Goal: Task Accomplishment & Management: Complete application form

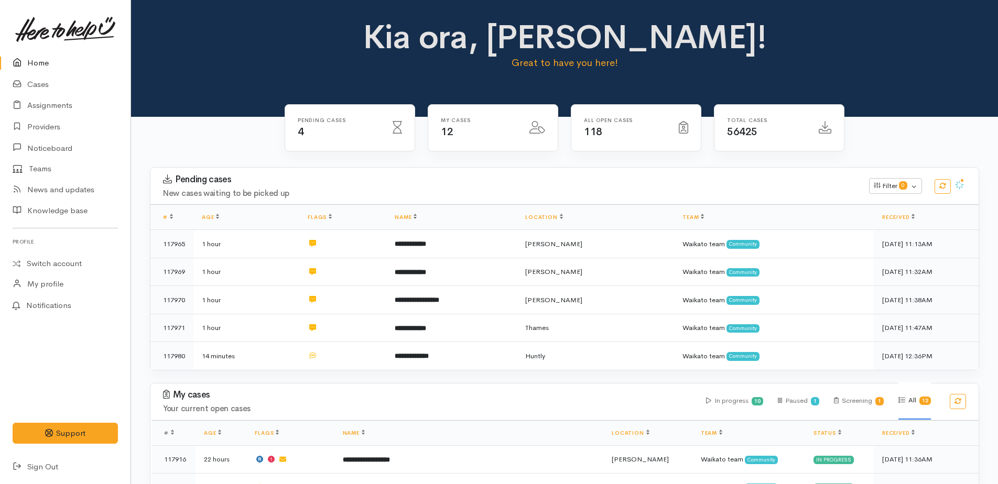
click at [32, 64] on link "Home" at bounding box center [65, 62] width 131 height 21
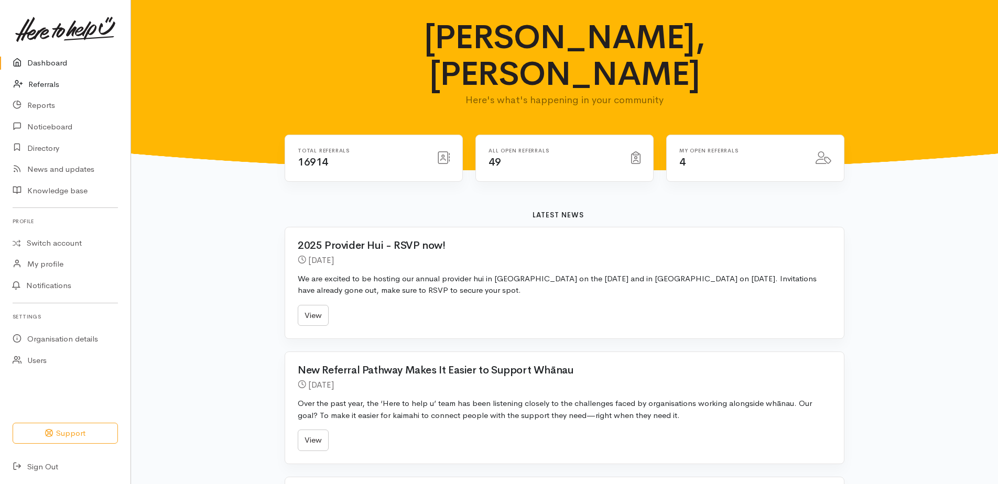
click at [41, 89] on link "Referrals" at bounding box center [65, 84] width 131 height 21
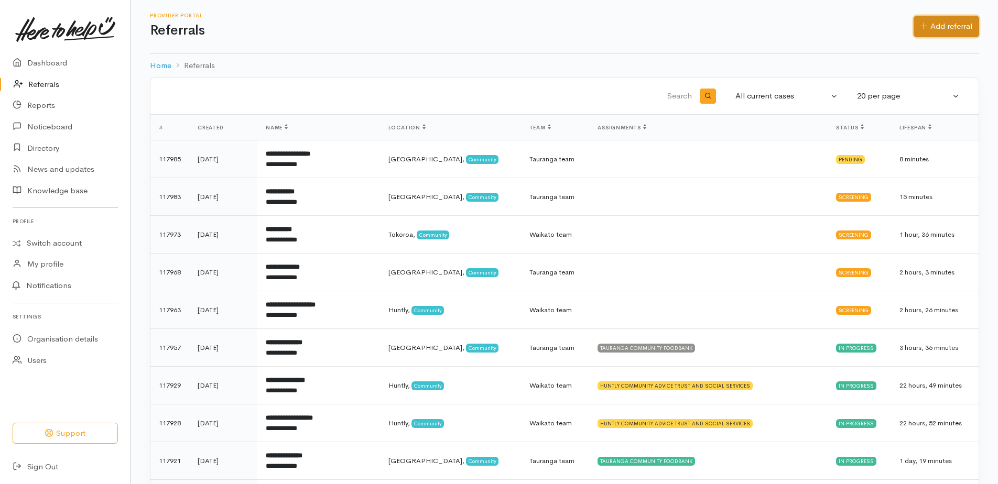
click at [959, 24] on link "Add referral" at bounding box center [947, 26] width 66 height 21
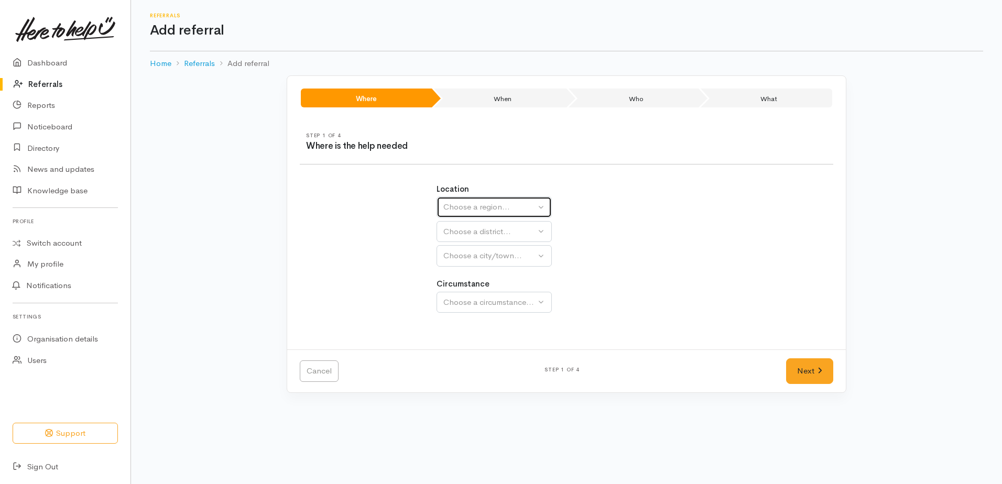
click at [489, 208] on div "Choose a region..." at bounding box center [489, 207] width 92 height 12
click at [473, 272] on span "Waikato" at bounding box center [491, 273] width 83 height 12
select select "3"
select select
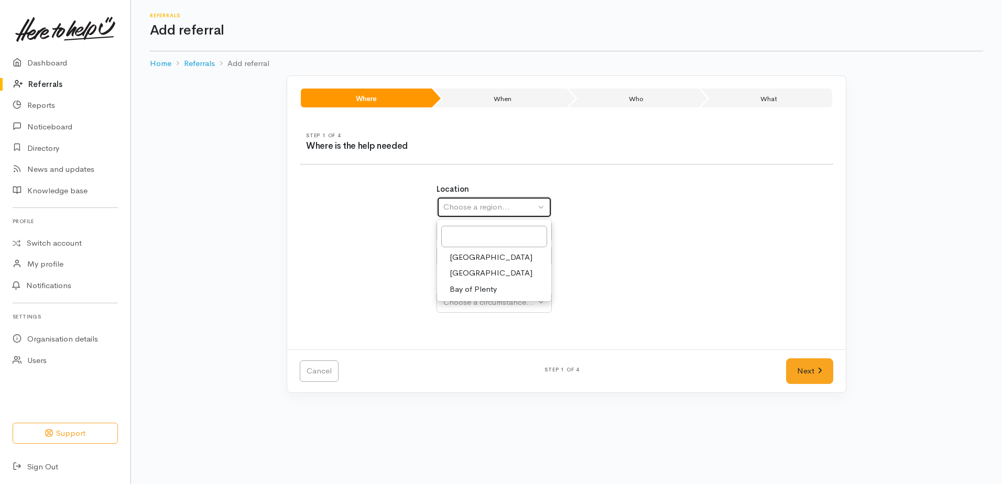
select select
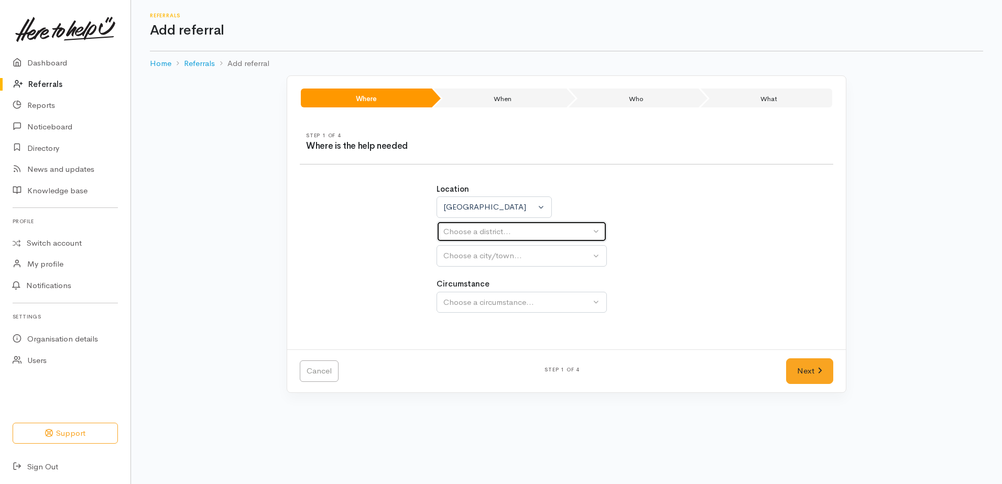
click at [463, 238] on button "Choose a district..." at bounding box center [522, 231] width 170 height 21
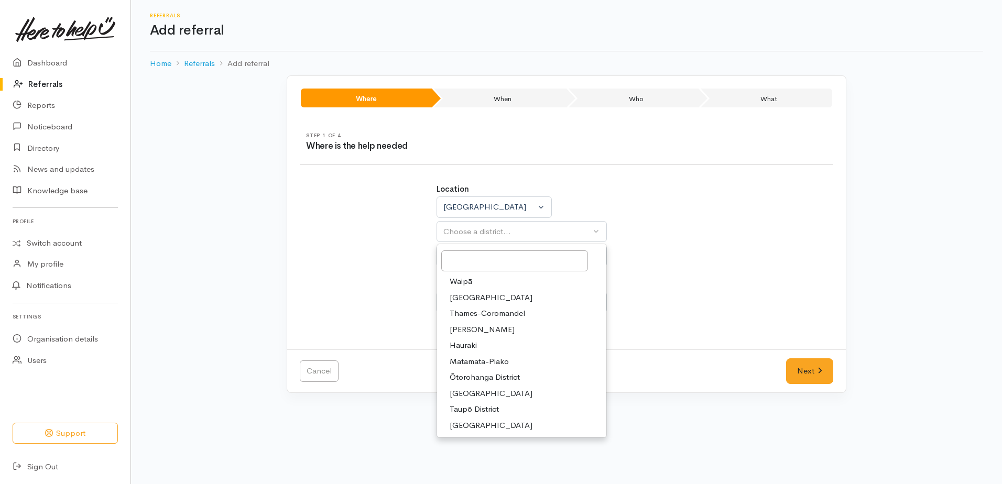
click at [463, 329] on span "[PERSON_NAME]" at bounding box center [482, 330] width 65 height 12
select select "4"
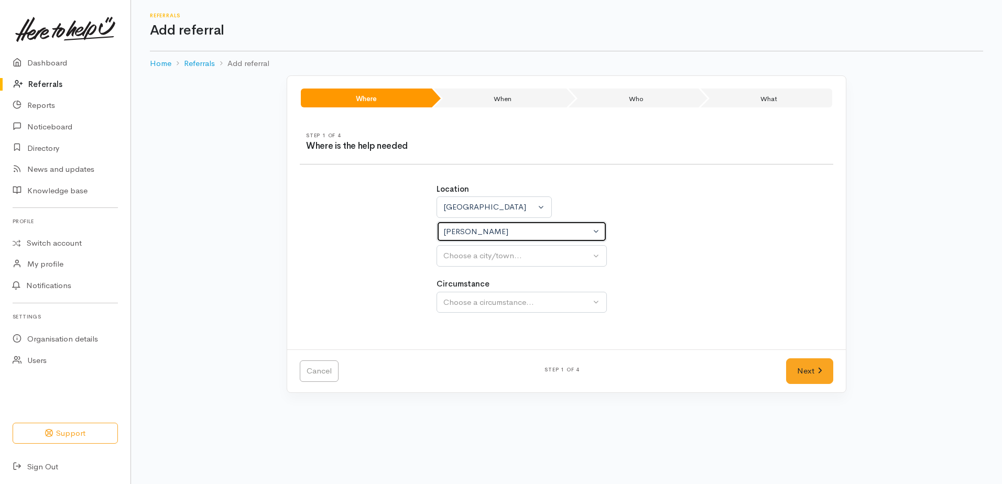
select select
click at [459, 267] on div "Location Auckland Waikato Bay of Plenty Waikato Auckland Waikato Bay of Plenty …" at bounding box center [566, 254] width 273 height 166
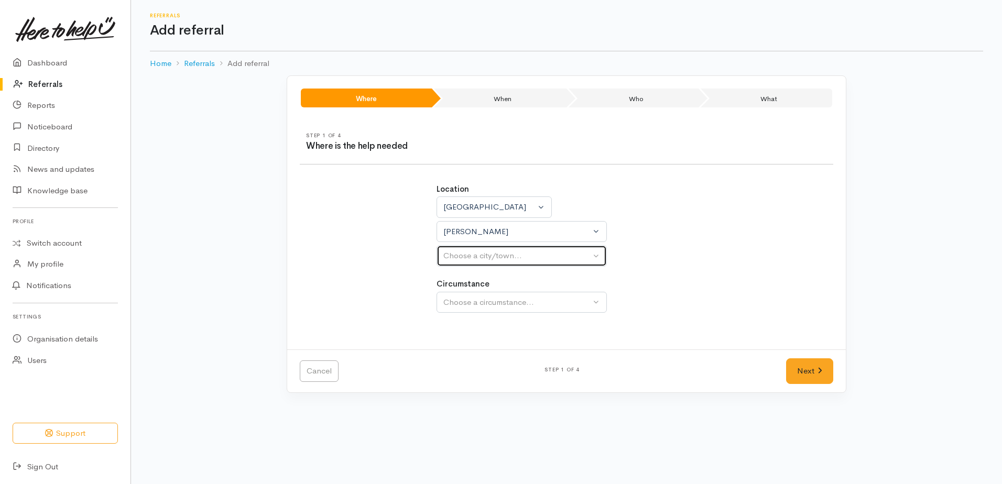
click at [457, 258] on div "Choose a city/town..." at bounding box center [516, 256] width 147 height 12
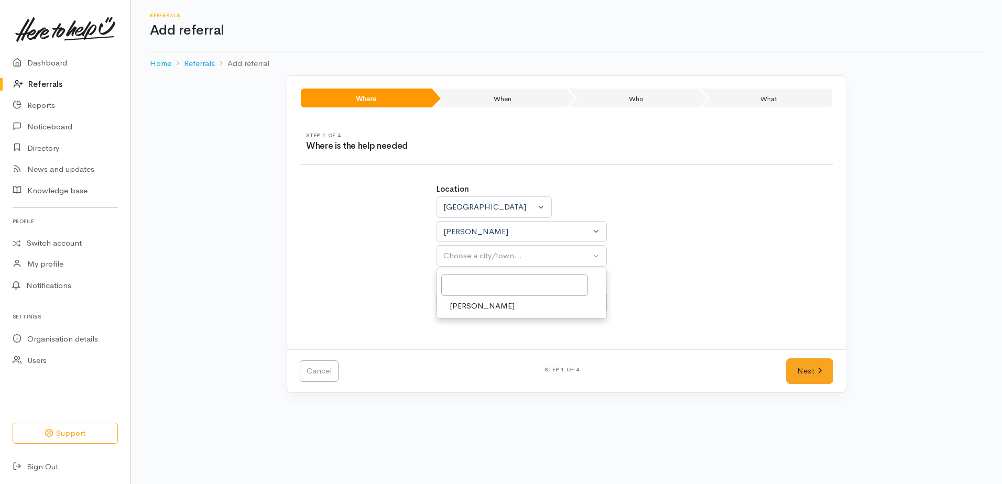
click at [462, 310] on span "[PERSON_NAME]" at bounding box center [482, 306] width 65 height 12
select select "1"
click at [460, 297] on div "Choose a circumstance..." at bounding box center [516, 303] width 147 height 12
click at [466, 351] on span "Community" at bounding box center [470, 352] width 40 height 12
select select "2"
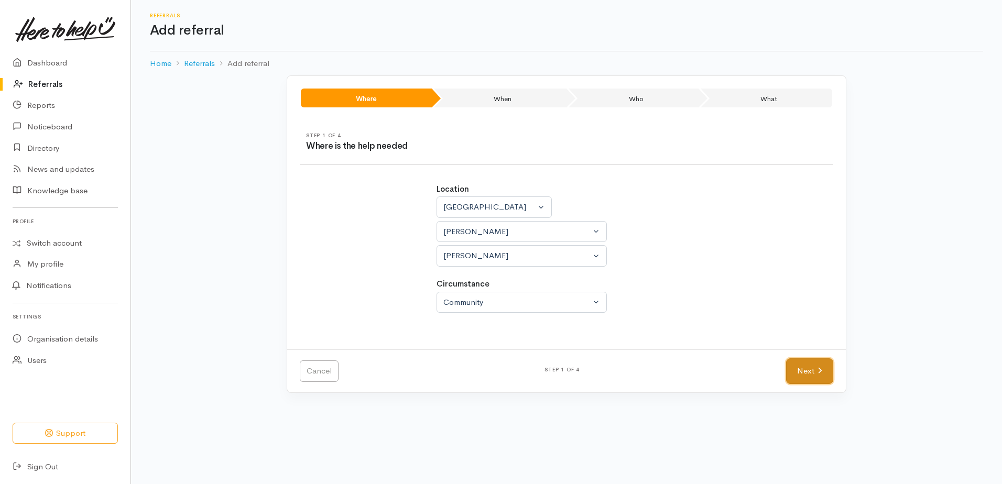
click at [800, 381] on link "Next" at bounding box center [809, 372] width 47 height 26
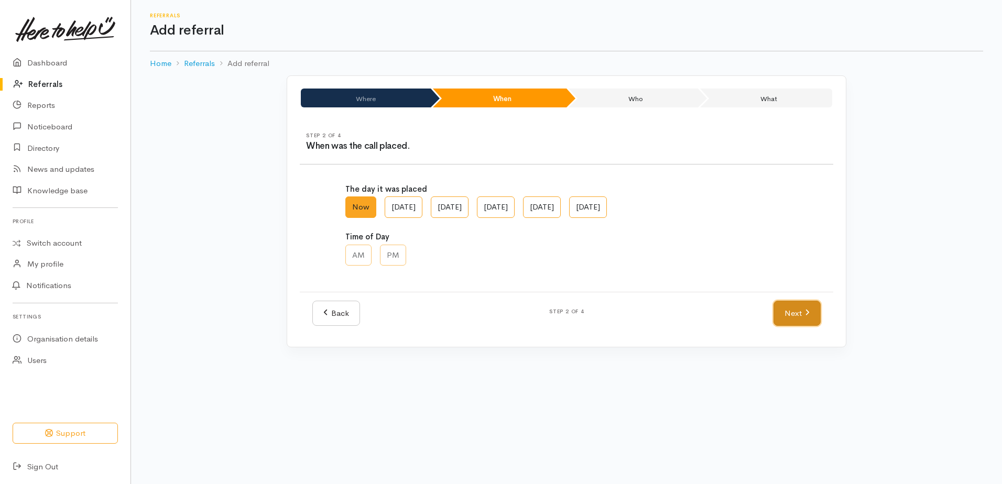
click at [800, 317] on link "Next" at bounding box center [797, 314] width 47 height 26
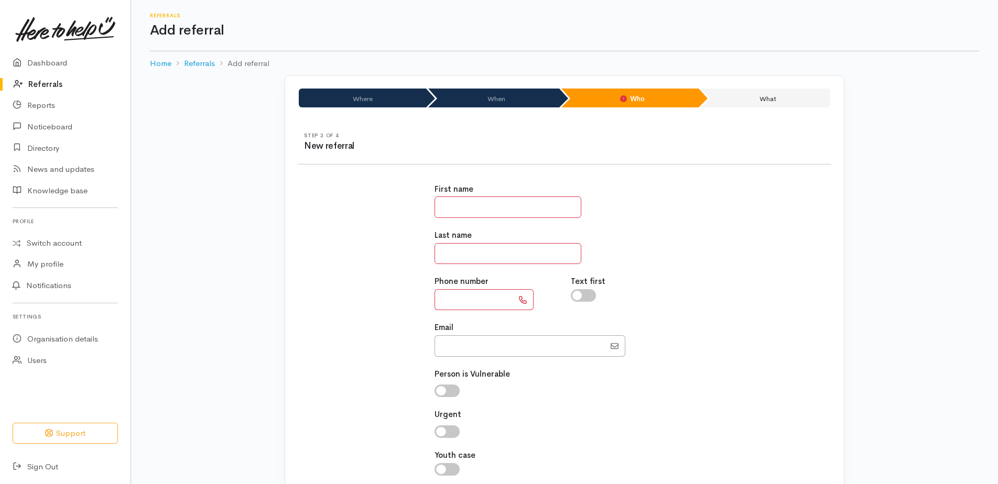
click at [512, 213] on input "text" at bounding box center [508, 207] width 147 height 21
type input "*********"
click at [435, 247] on input "text" at bounding box center [508, 253] width 147 height 21
click at [457, 253] on input "*******" at bounding box center [508, 253] width 147 height 21
type input "********"
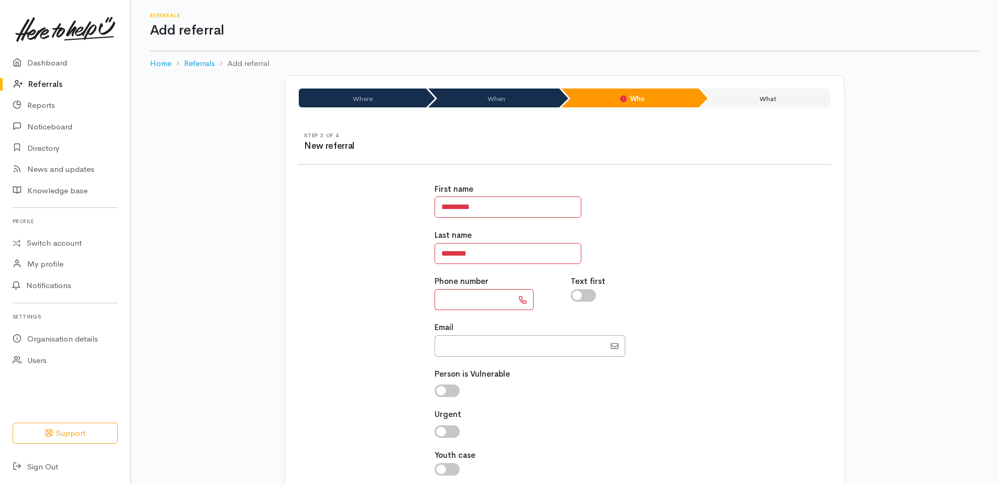
paste input "**********"
click at [450, 297] on input "**********" at bounding box center [474, 299] width 79 height 21
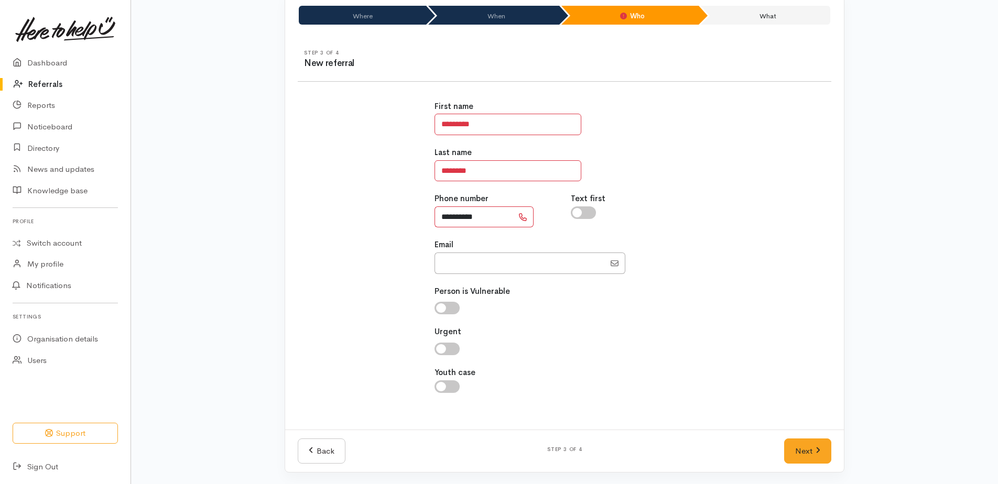
scroll to position [84, 0]
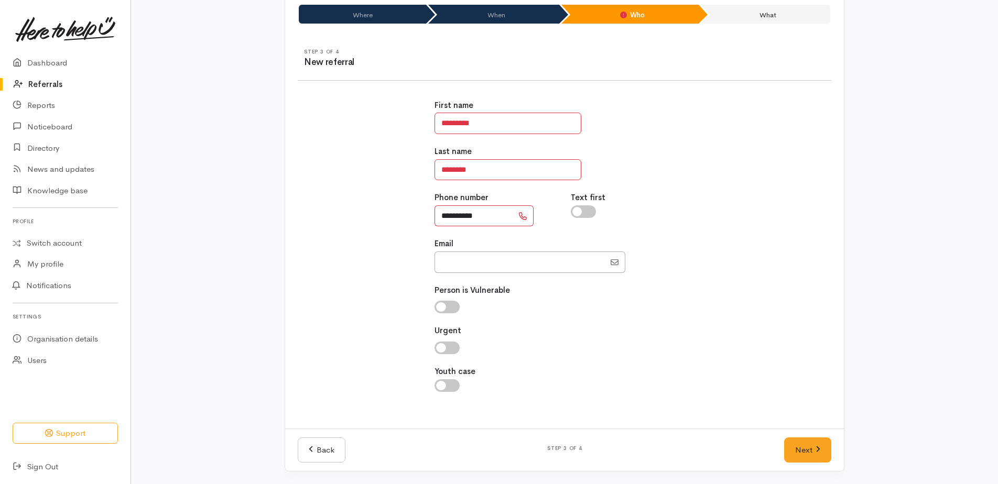
type input "**********"
click at [441, 346] on input "checkbox" at bounding box center [447, 348] width 25 height 13
checkbox input "true"
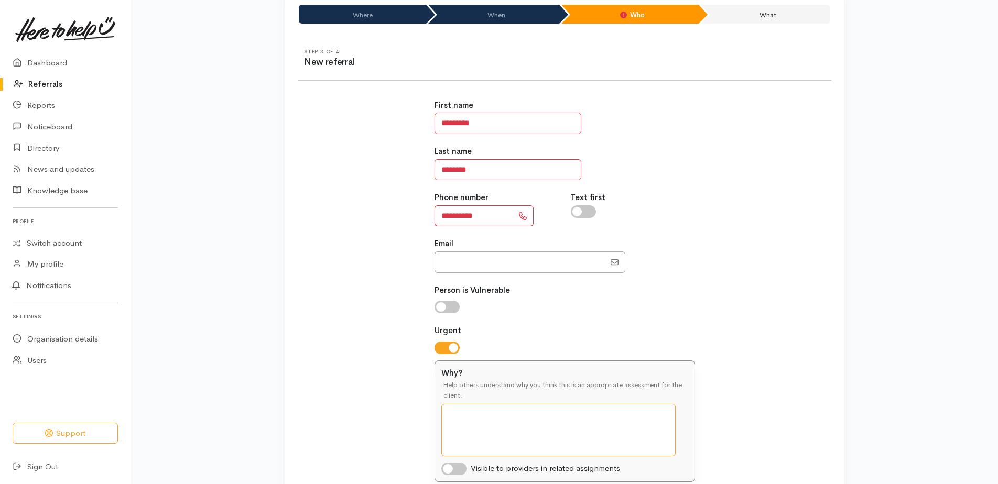
click at [459, 421] on textarea "Why?" at bounding box center [558, 430] width 234 height 52
type textarea "r"
click at [620, 415] on textarea "midwife requesting a call back re urgent kai supprt please" at bounding box center [558, 430] width 234 height 52
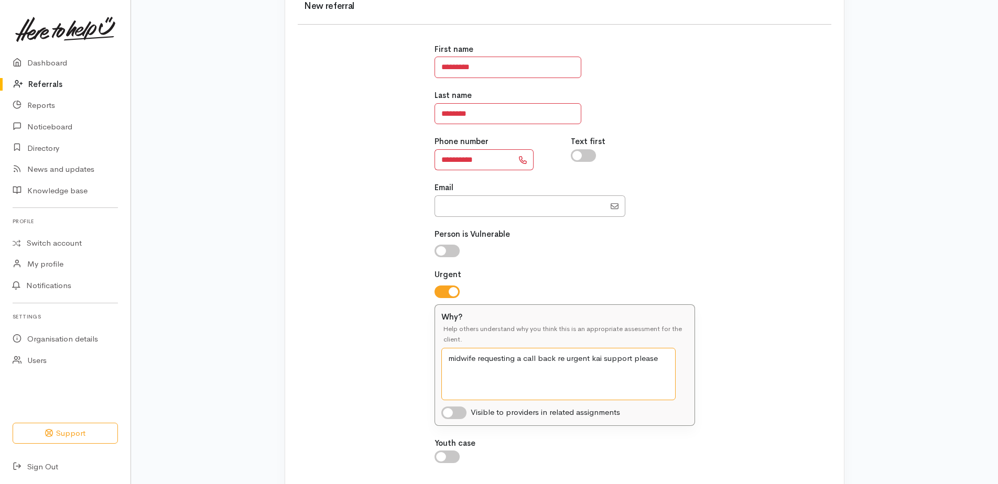
scroll to position [189, 0]
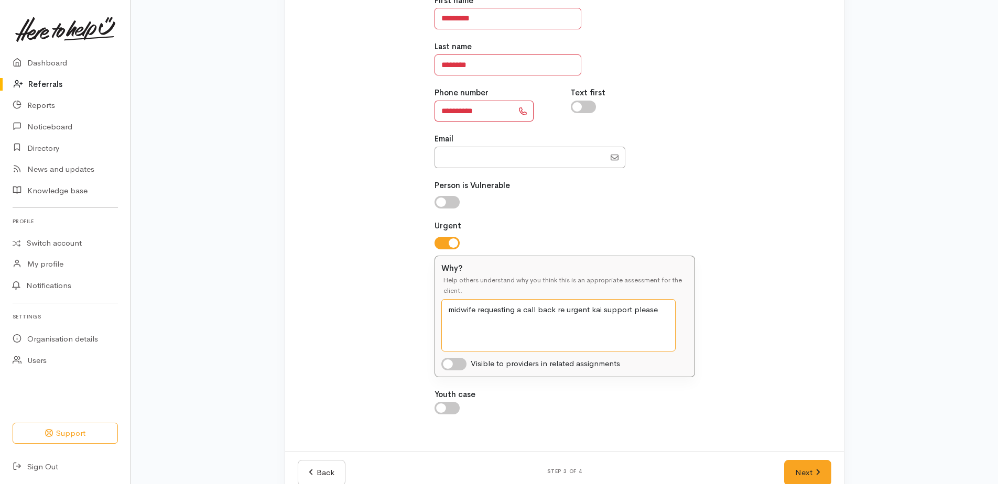
type textarea "midwife requesting a call back re urgent kai support please"
click at [447, 364] on input "checkbox" at bounding box center [453, 364] width 25 height 13
checkbox input "true"
click at [795, 473] on link "Next" at bounding box center [807, 473] width 47 height 26
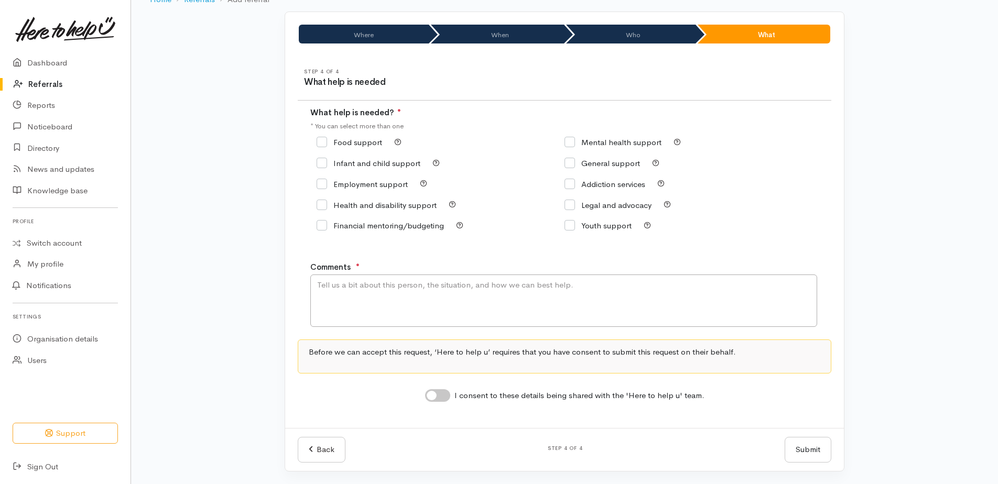
scroll to position [64, 0]
click at [321, 142] on input "Food support" at bounding box center [350, 142] width 66 height 8
checkbox input "true"
click at [344, 291] on textarea "Comments" at bounding box center [563, 301] width 507 height 52
click at [585, 284] on textarea "Christina is a midwife requesting kai supprt for a single mother of twins." at bounding box center [563, 301] width 507 height 52
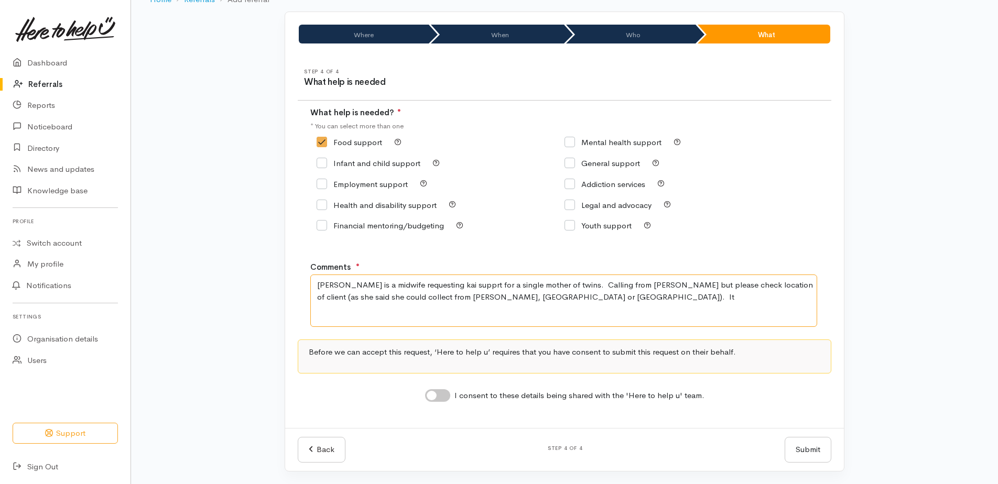
click at [571, 300] on textarea "Christina is a midwife requesting kai supprt for a single mother of twins. Call…" at bounding box center [563, 301] width 507 height 52
type textarea "Christina is a midwife requesting kai supprt for a single mother of twins. Call…"
click at [437, 398] on input "I consent to these details being shared with the 'Here to help u' team." at bounding box center [437, 395] width 25 height 13
checkbox input "true"
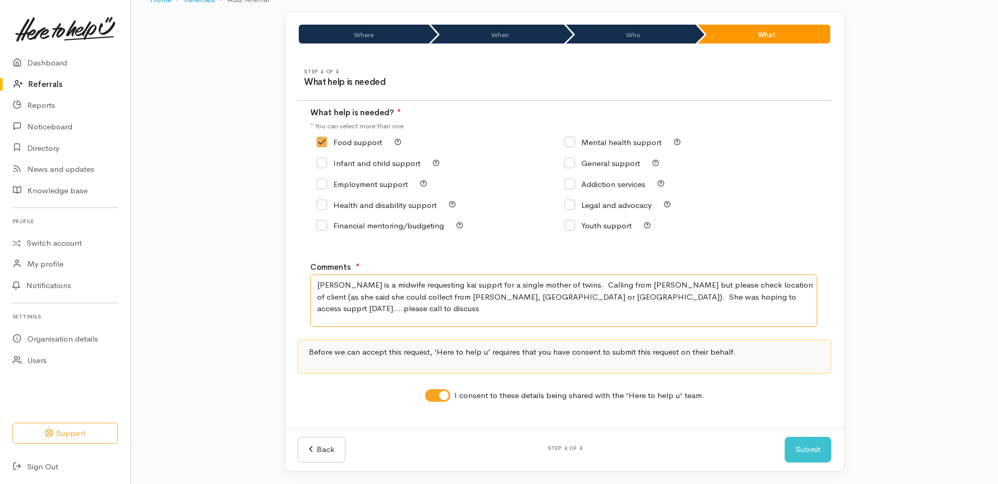
click at [648, 297] on textarea "Christina is a midwife requesting kai supprt for a single mother of twins. Call…" at bounding box center [563, 301] width 507 height 52
type textarea "Christina is a midwife requesting kai supprt for a single mother of twins. Call…"
click at [807, 448] on button "Submit" at bounding box center [808, 450] width 47 height 26
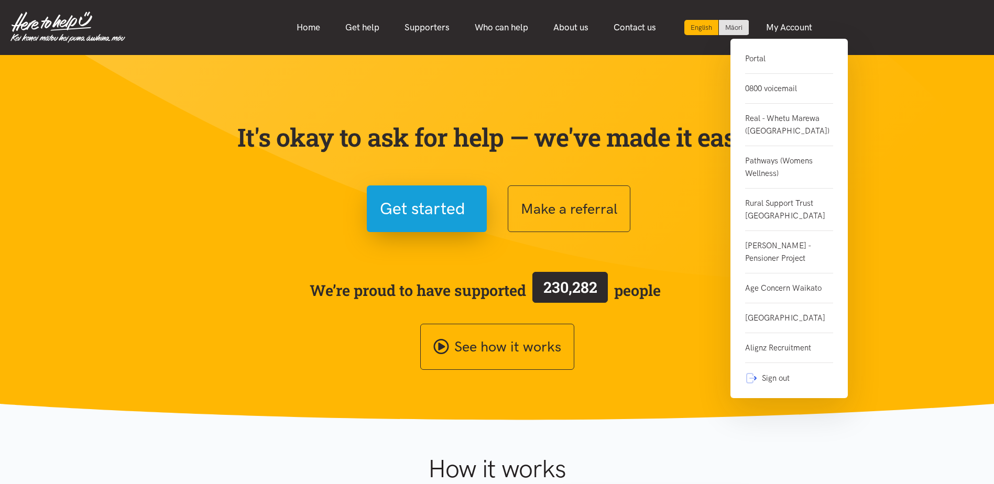
click at [780, 84] on link "0800 voicemail" at bounding box center [789, 89] width 88 height 30
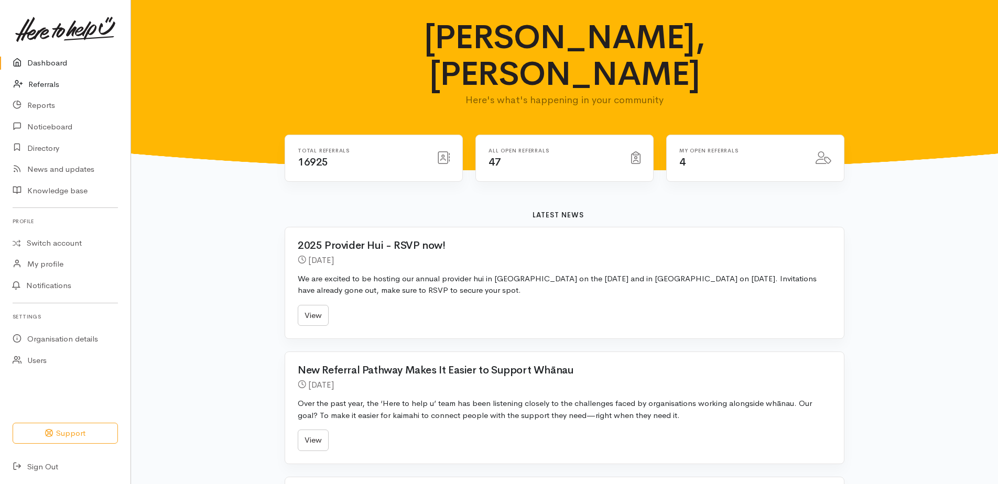
click at [50, 80] on link "Referrals" at bounding box center [65, 84] width 131 height 21
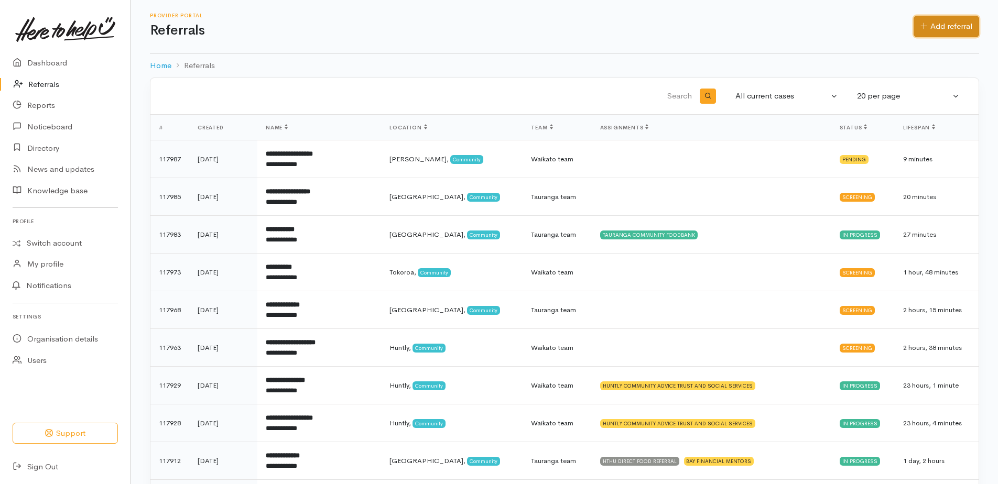
click at [947, 23] on link "Add referral" at bounding box center [947, 26] width 66 height 21
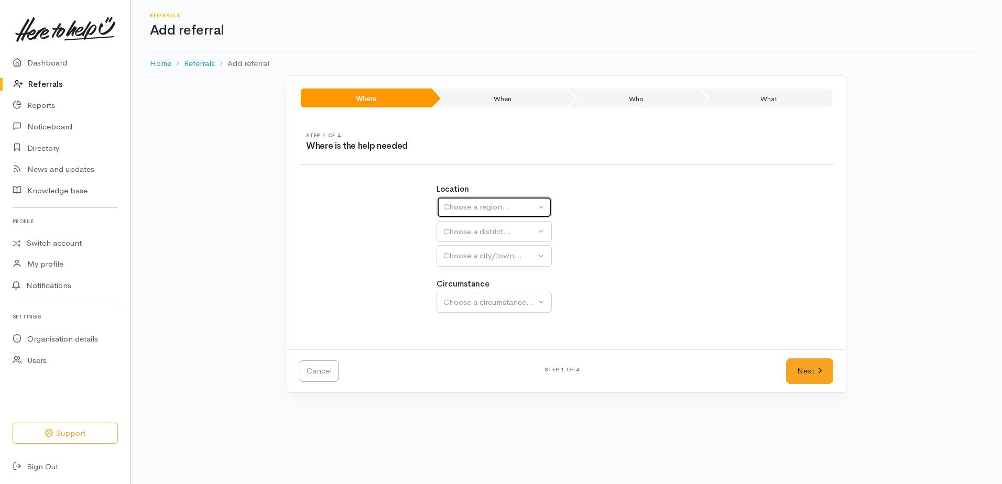
click at [490, 209] on div "Choose a region..." at bounding box center [489, 207] width 92 height 12
click at [480, 272] on link "Waikato" at bounding box center [494, 273] width 114 height 16
select select "3"
select select
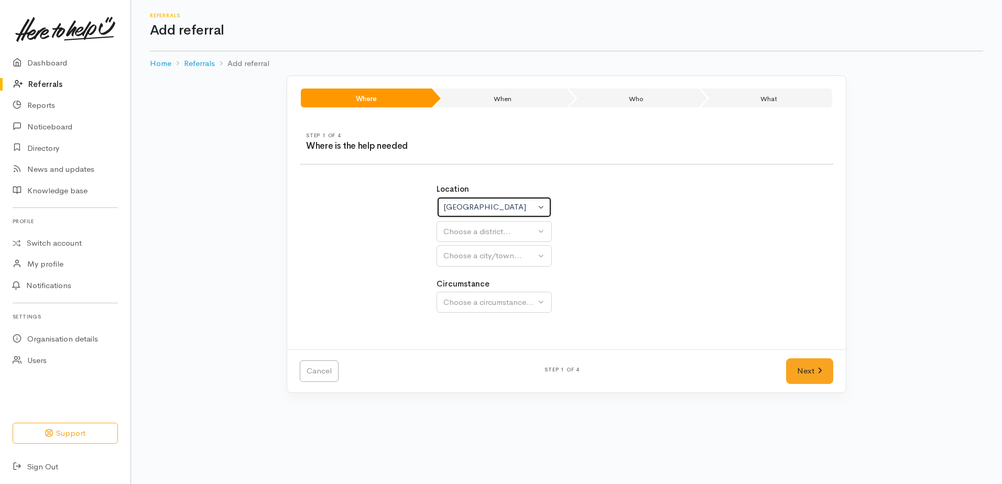
select select
click at [461, 227] on div "Choose a district..." at bounding box center [516, 232] width 147 height 12
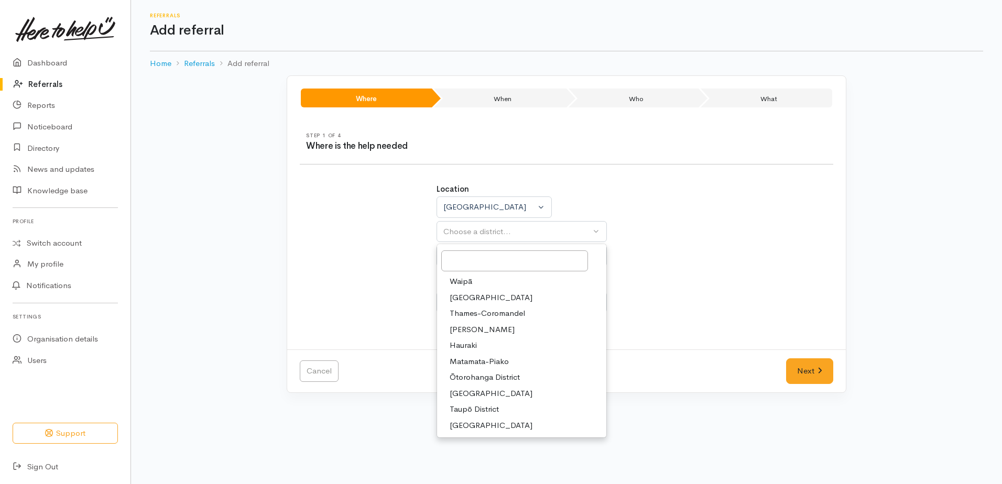
click at [471, 331] on span "[PERSON_NAME]" at bounding box center [482, 330] width 65 height 12
select select "4"
select select
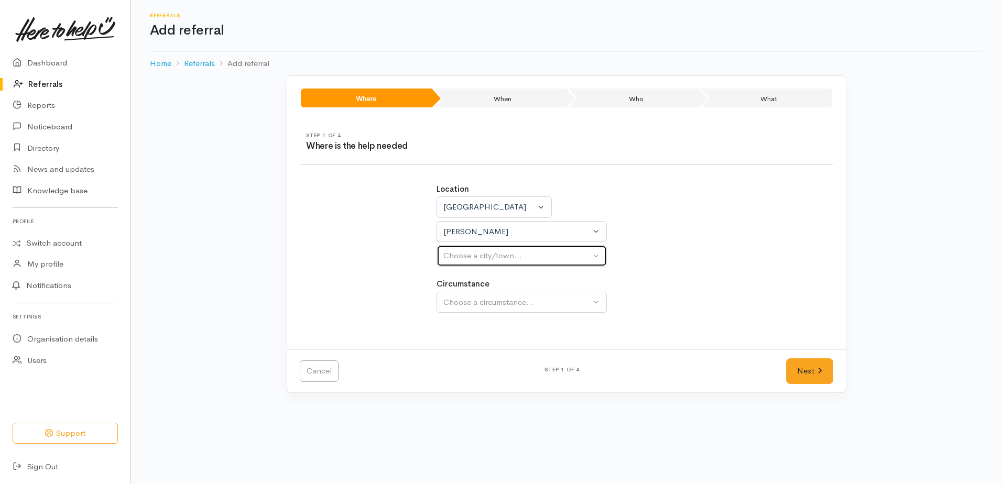
click at [455, 257] on div "Choose a city/town..." at bounding box center [516, 256] width 147 height 12
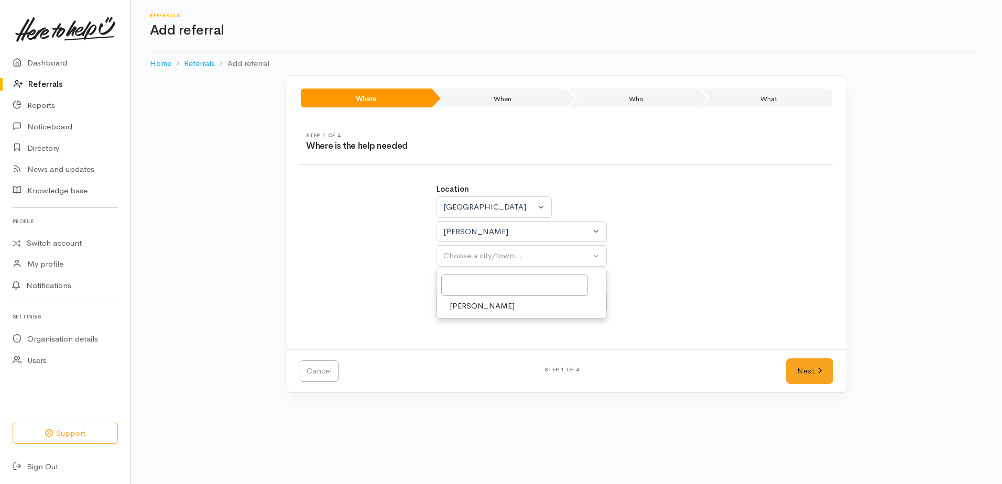
click at [458, 310] on span "Hamilton" at bounding box center [482, 306] width 65 height 12
select select "1"
click at [458, 300] on div "Choose a circumstance..." at bounding box center [516, 303] width 147 height 12
click at [463, 350] on span "Community" at bounding box center [470, 352] width 40 height 12
select select "2"
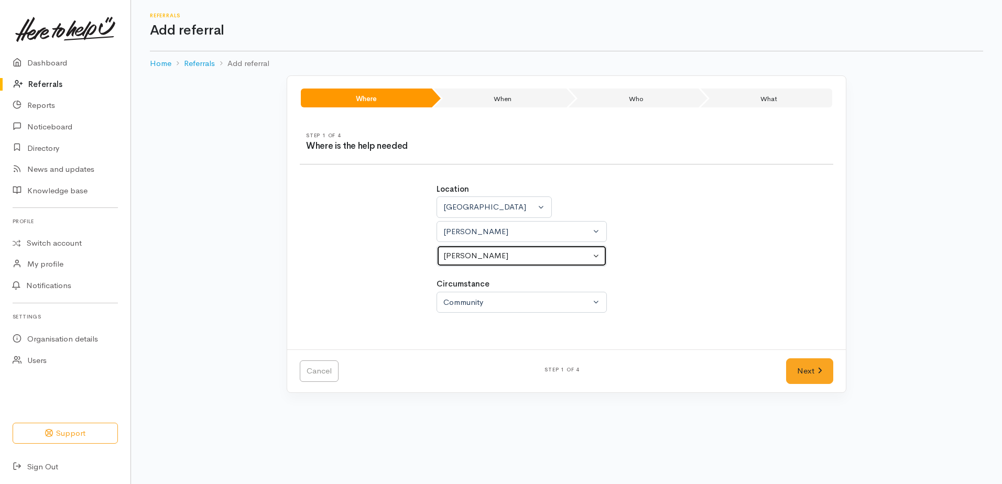
click at [464, 258] on div "[PERSON_NAME]" at bounding box center [516, 256] width 147 height 12
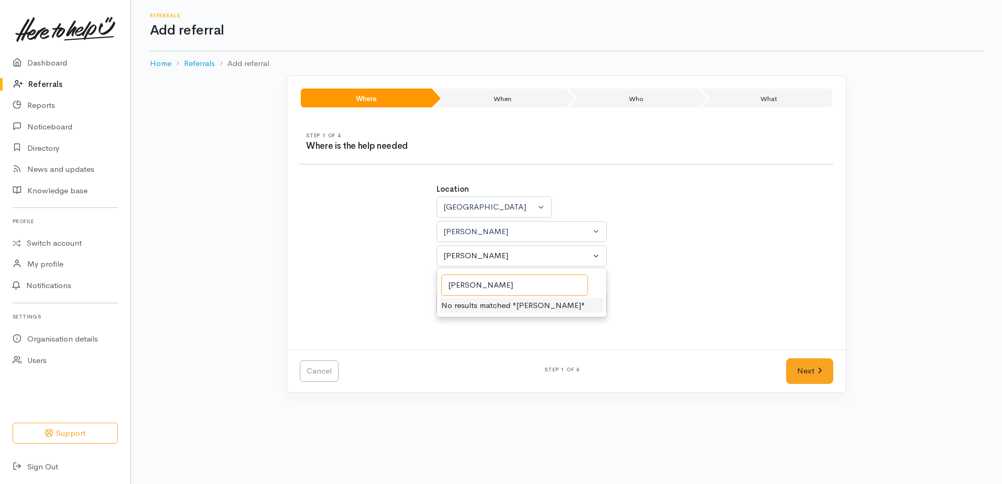
type input "mel"
click at [455, 258] on div "[PERSON_NAME]" at bounding box center [516, 256] width 147 height 12
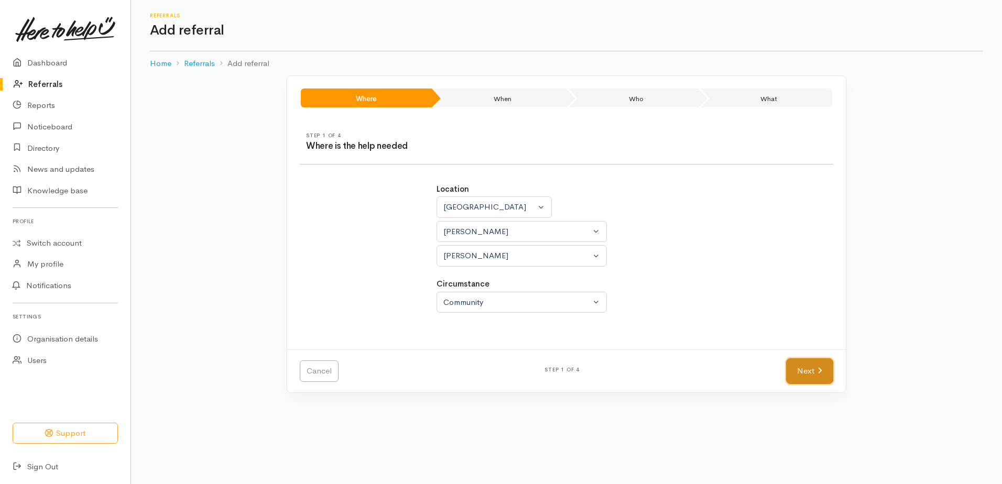
drag, startPoint x: 808, startPoint y: 370, endPoint x: 808, endPoint y: 365, distance: 5.3
click at [808, 370] on link "Next" at bounding box center [809, 372] width 47 height 26
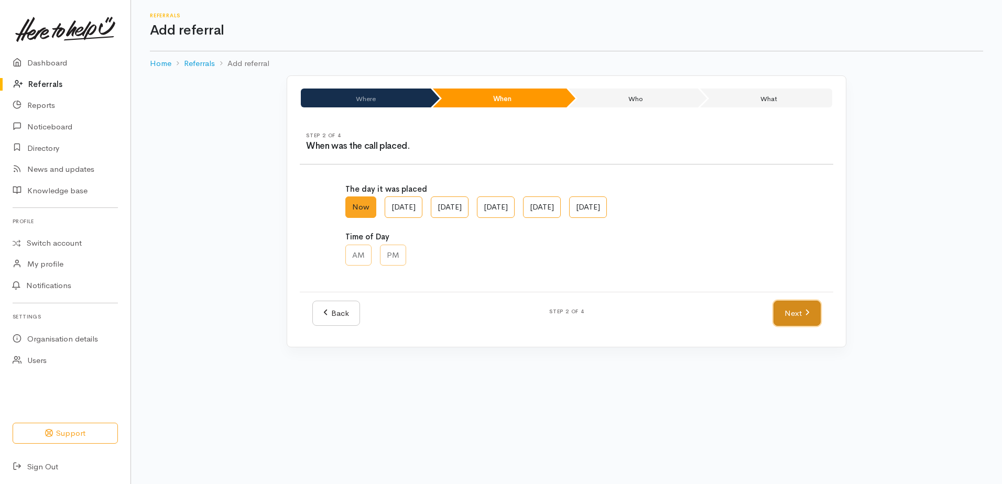
click at [799, 319] on link "Next" at bounding box center [797, 314] width 47 height 26
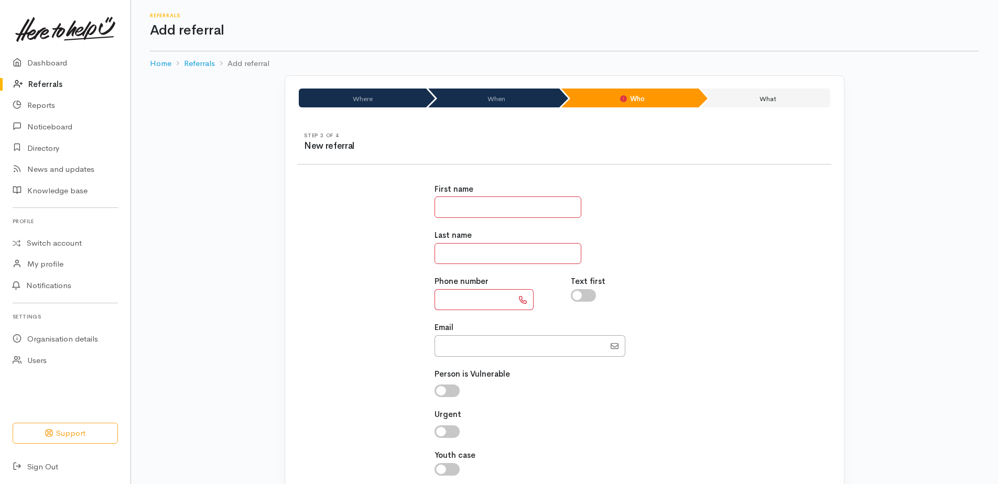
click at [518, 211] on input "text" at bounding box center [508, 207] width 147 height 21
type input "**********"
click at [482, 253] on input "text" at bounding box center [508, 253] width 147 height 21
type input "*****"
click at [485, 310] on input "text" at bounding box center [474, 299] width 79 height 21
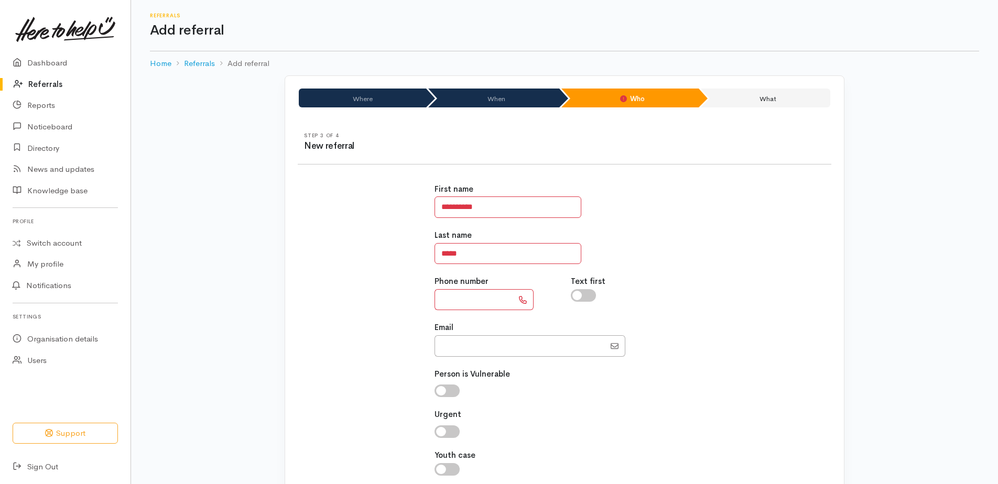
paste input "**********"
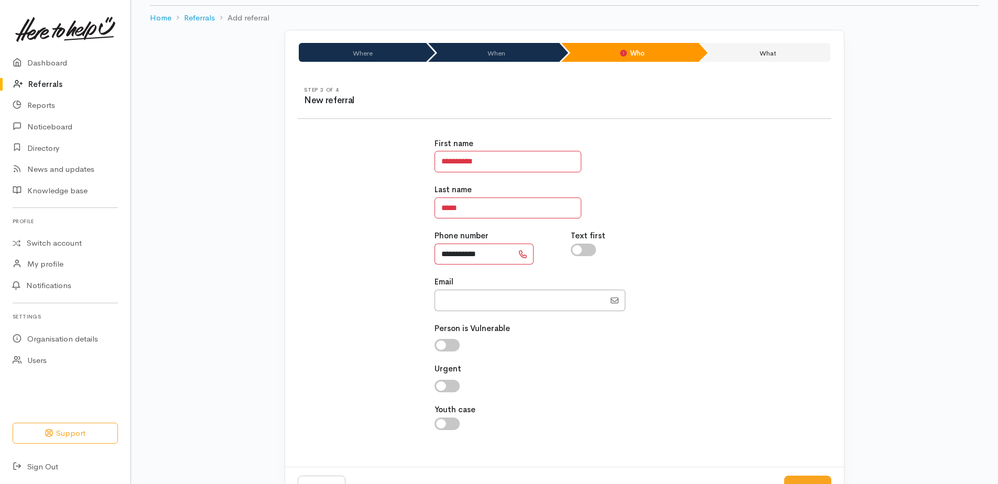
scroll to position [84, 0]
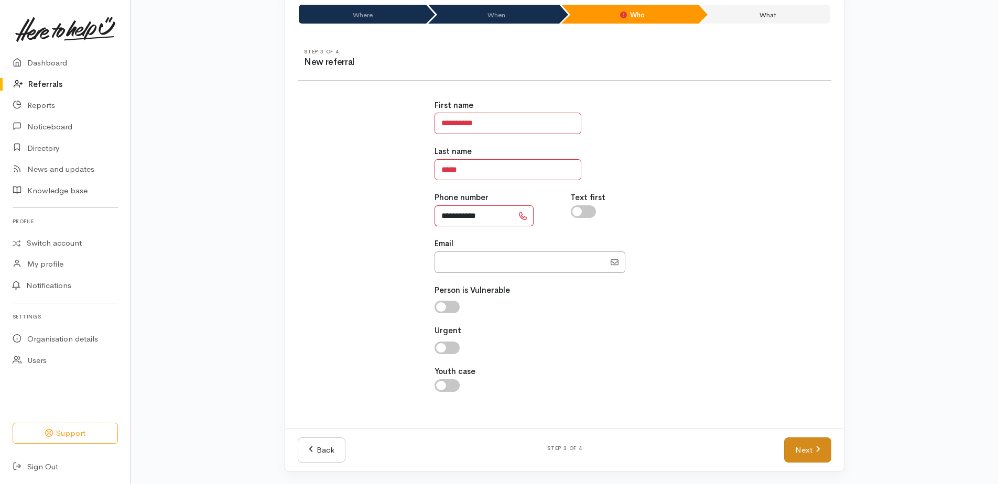
type input "**********"
click at [807, 454] on link "Next" at bounding box center [807, 451] width 47 height 26
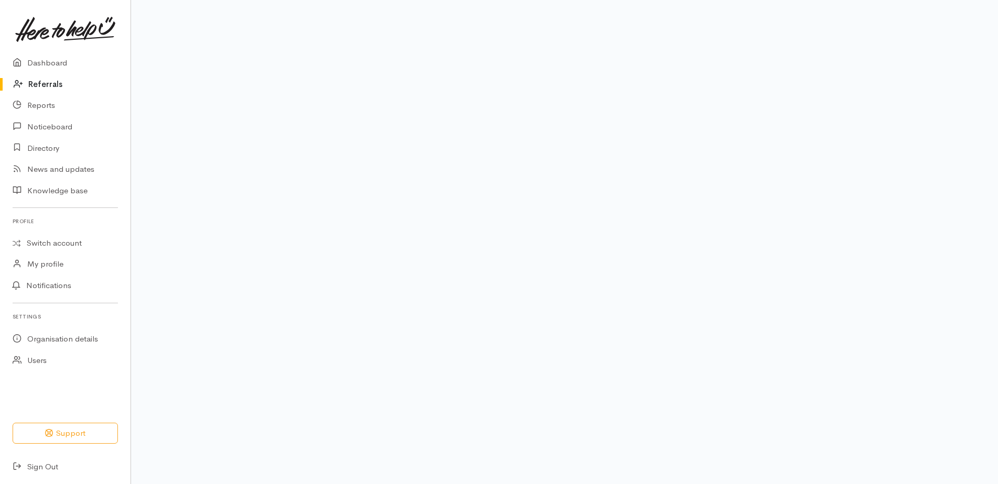
scroll to position [64, 0]
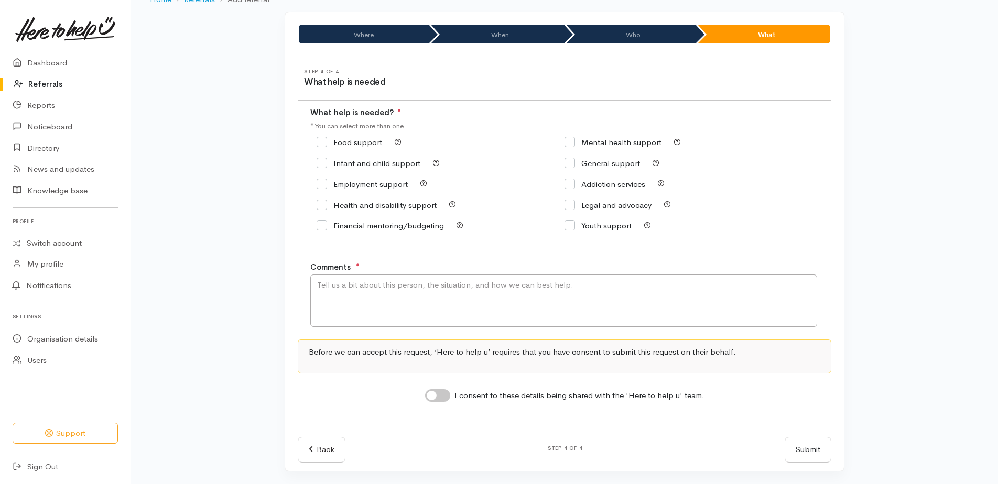
click at [570, 166] on input "General support" at bounding box center [602, 163] width 75 height 8
checkbox input "true"
click at [425, 305] on textarea "Comments" at bounding box center [563, 301] width 507 height 52
drag, startPoint x: 432, startPoint y: 284, endPoint x: 567, endPoint y: 302, distance: 136.0
click at [567, 302] on textarea "Inquiring about supprt to clean sme mould off two walls of her house." at bounding box center [563, 301] width 507 height 52
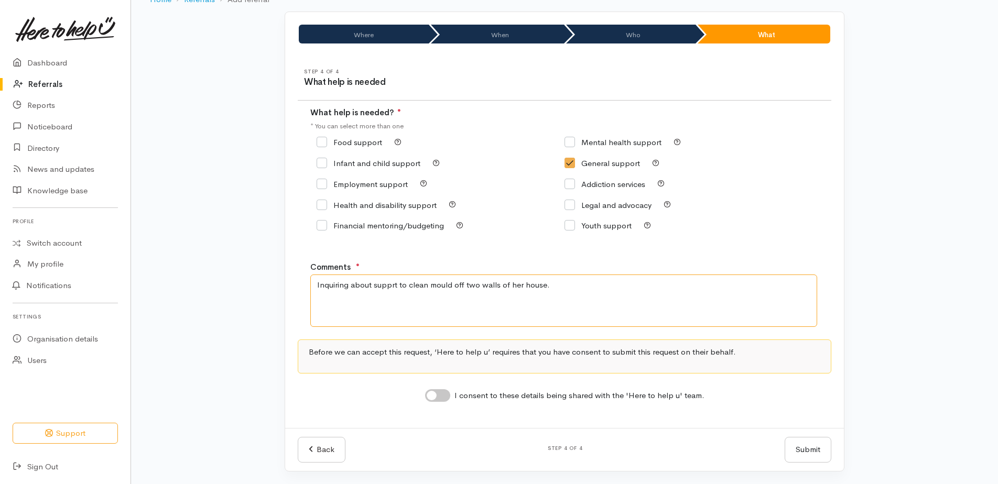
type textarea "Inquiring about supprt to clean mould off two walls of her house."
click at [434, 394] on input "I consent to these details being shared with the 'Here to help u' team." at bounding box center [437, 395] width 25 height 13
checkbox input "true"
click at [389, 283] on textarea "Inquiring about supprt to clean mould off two walls of her house." at bounding box center [563, 301] width 507 height 52
click at [558, 285] on textarea "Inquiring about support to clean mould off two walls of her house." at bounding box center [563, 301] width 507 height 52
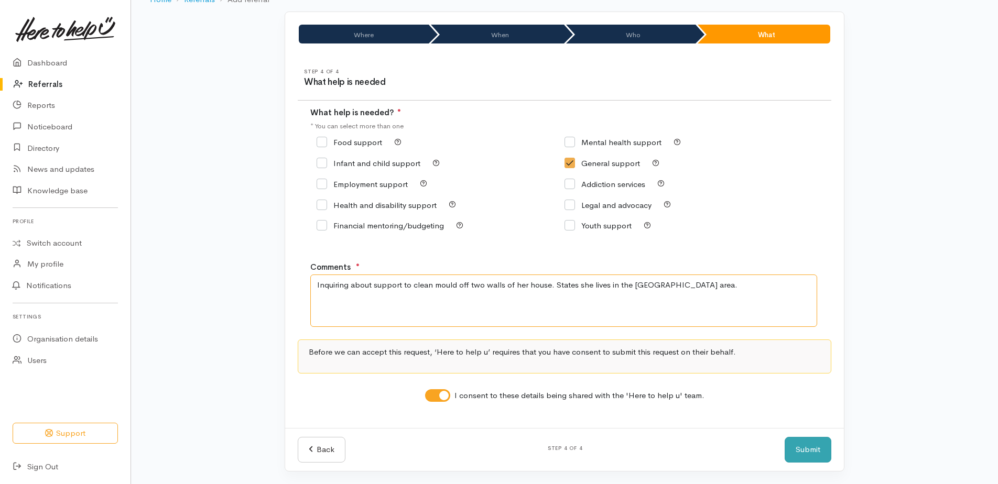
type textarea "Inquiring about support to clean mould off two walls of her house. States she l…"
click at [809, 449] on button "Submit" at bounding box center [808, 450] width 47 height 26
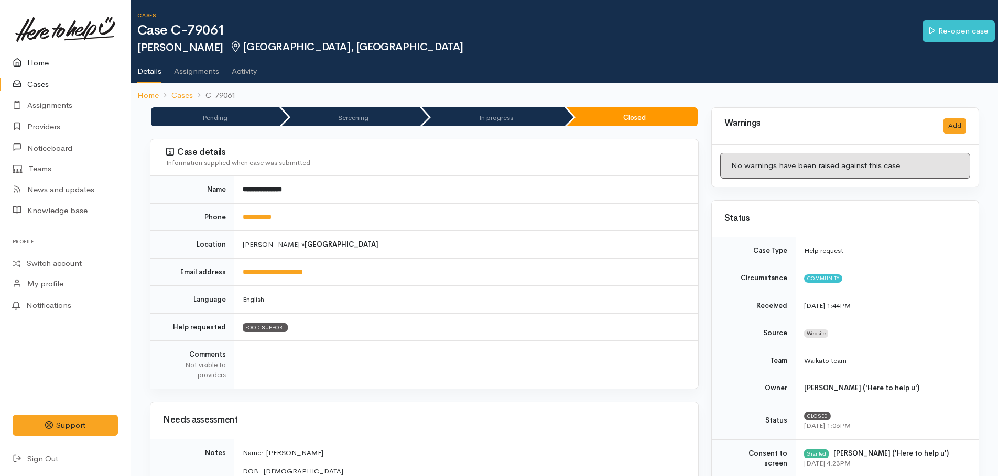
click at [39, 64] on link "Home" at bounding box center [65, 62] width 131 height 21
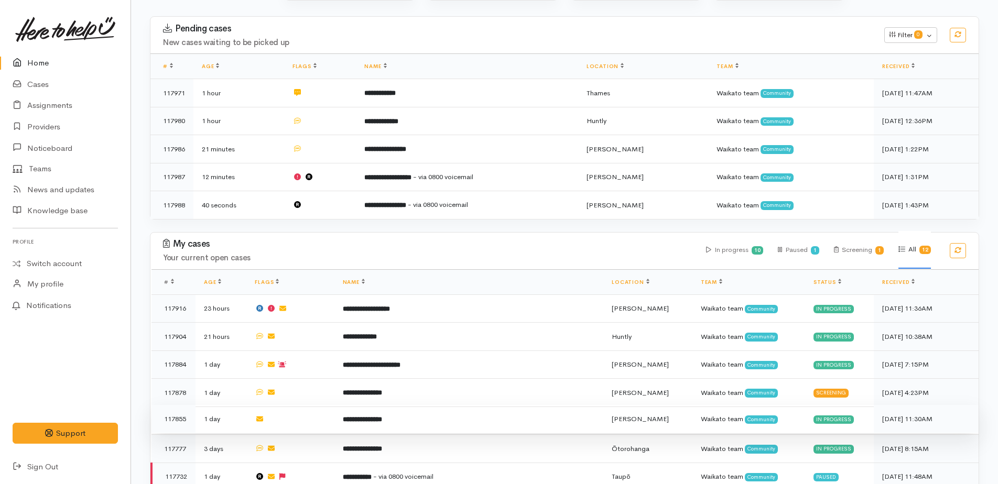
scroll to position [157, 0]
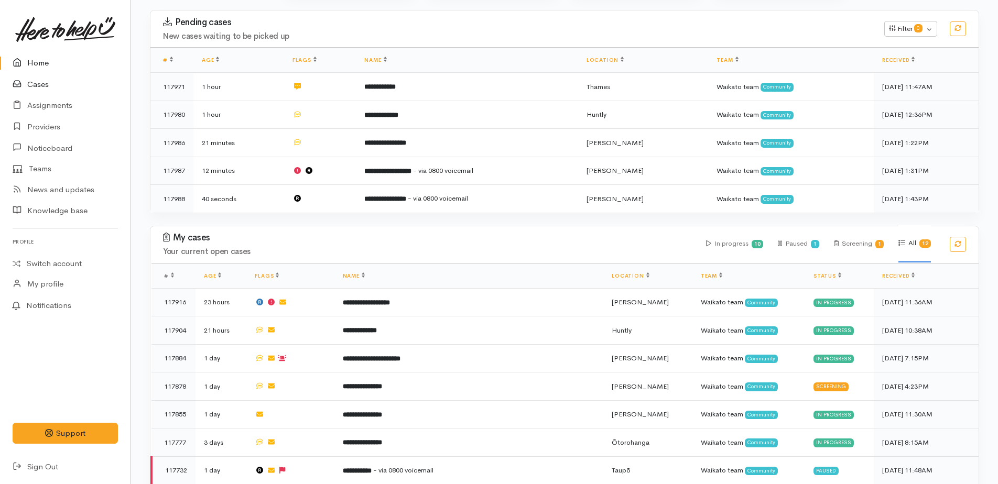
click at [39, 86] on link "Cases" at bounding box center [65, 84] width 131 height 21
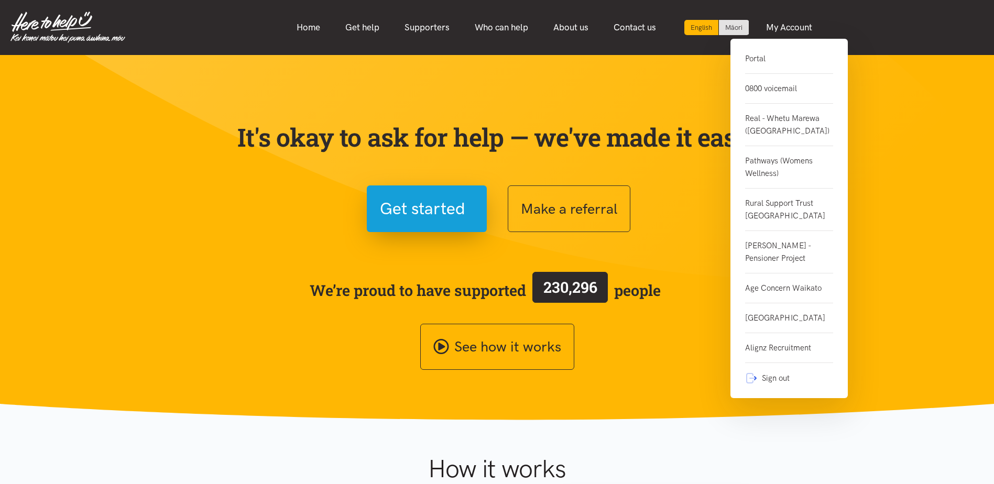
click at [785, 90] on link "0800 voicemail" at bounding box center [789, 89] width 88 height 30
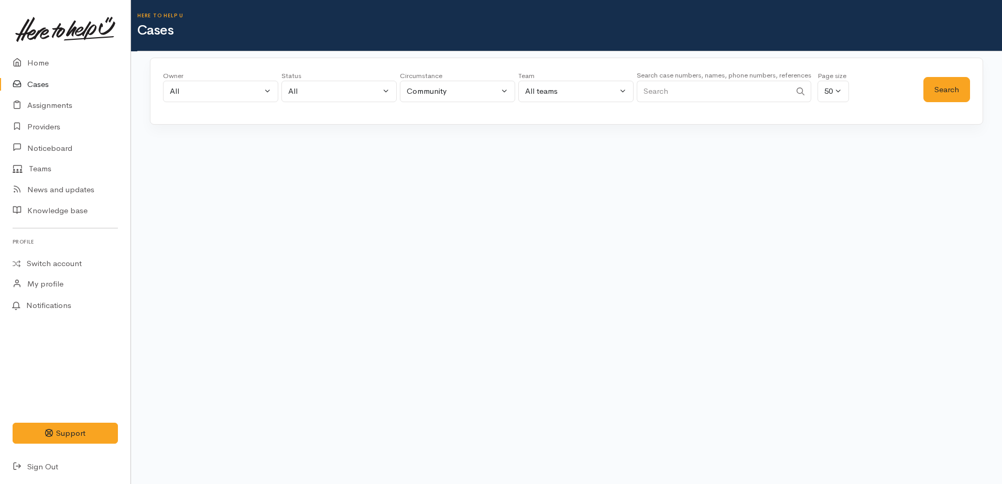
paste input "+64224534212"
click at [946, 85] on button "Search" at bounding box center [947, 90] width 47 height 26
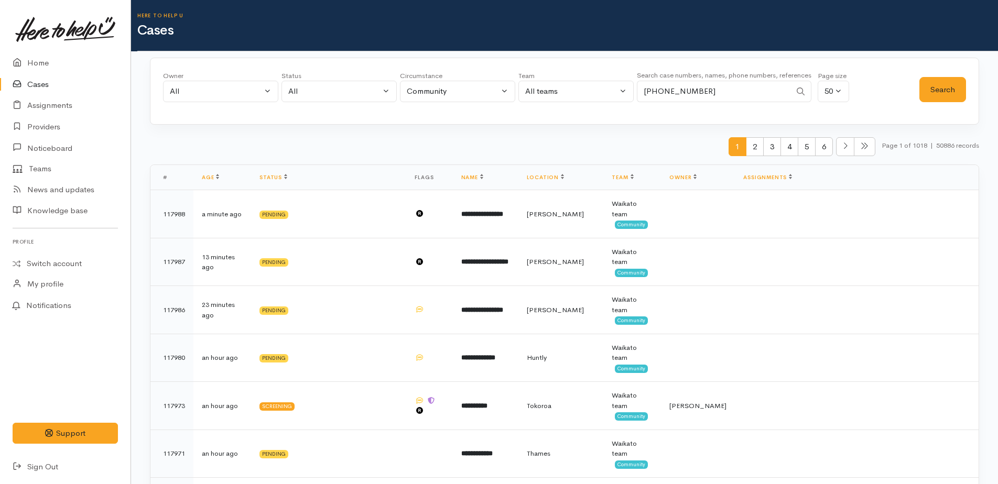
click at [728, 88] on input "+64224534212" at bounding box center [714, 91] width 154 height 21
type input "+"
paste input "+64225233140"
click at [934, 96] on button "Search" at bounding box center [942, 90] width 47 height 26
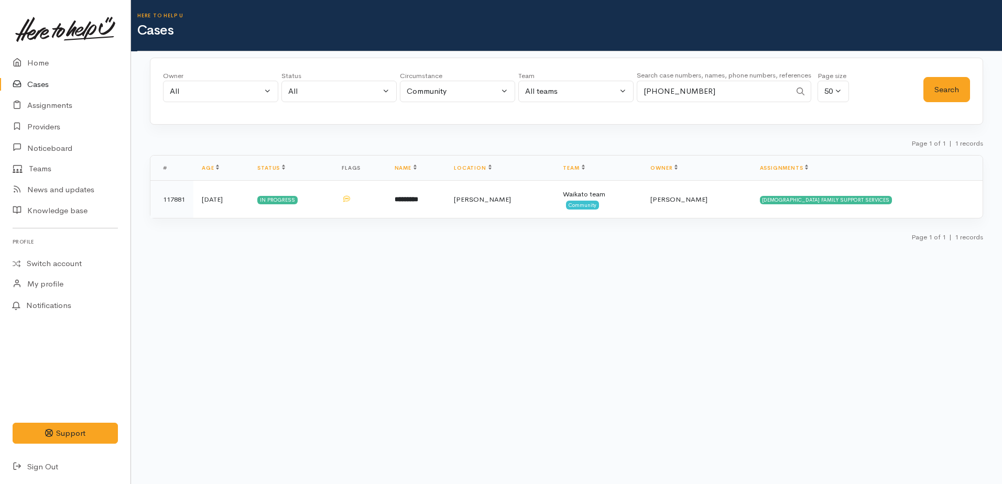
click at [704, 91] on input "+64225233140" at bounding box center [714, 91] width 154 height 21
type input "+"
paste input "+64204365035"
type input "+64204365035"
click at [948, 91] on button "Search" at bounding box center [947, 90] width 47 height 26
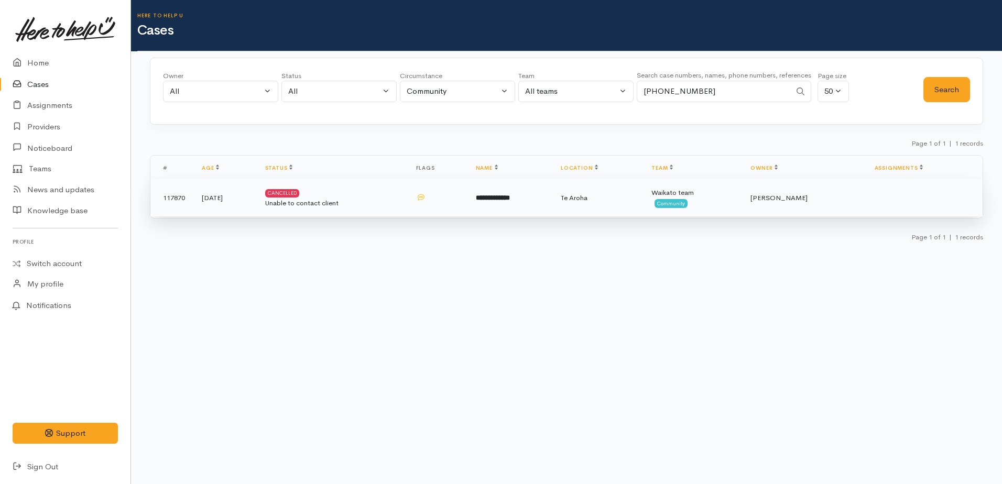
click at [177, 199] on td "117870" at bounding box center [171, 198] width 43 height 38
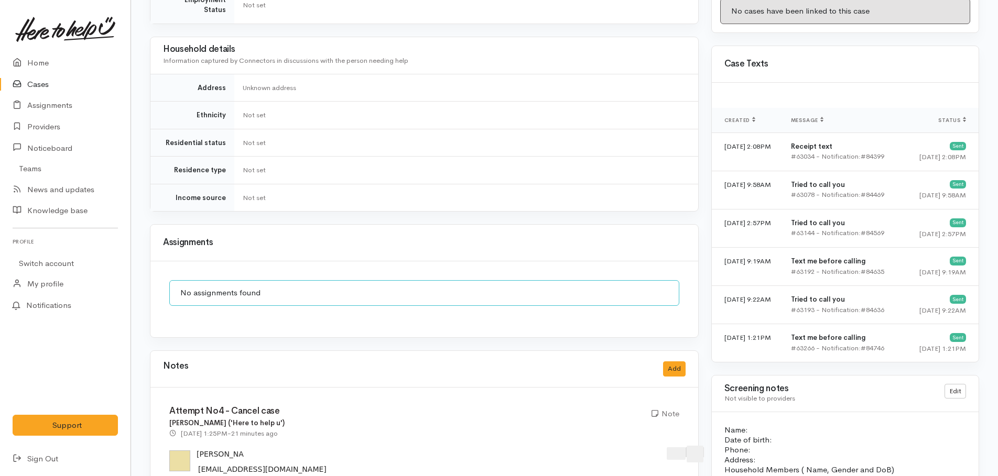
scroll to position [891, 0]
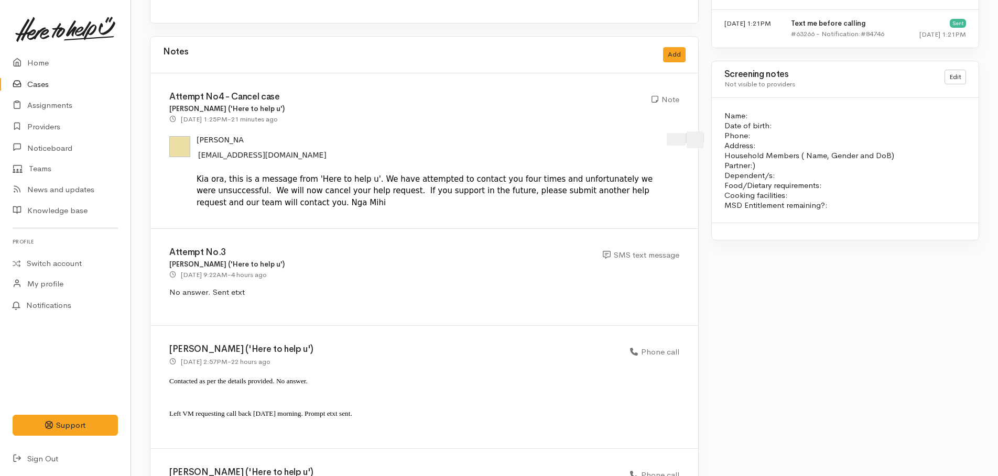
click at [40, 81] on link "Cases" at bounding box center [65, 84] width 131 height 21
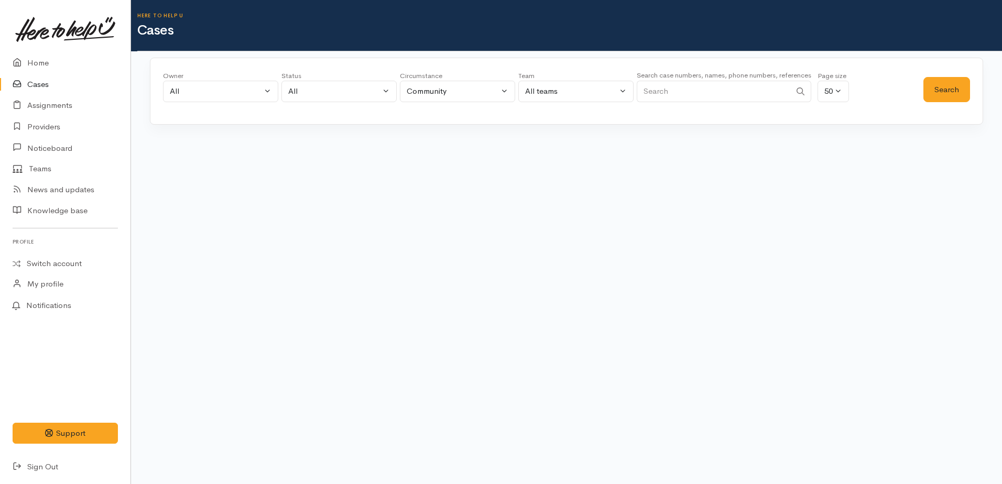
paste input "+64221563617"
type input "+64221563617"
drag, startPoint x: 945, startPoint y: 93, endPoint x: 930, endPoint y: 95, distance: 14.8
click at [946, 93] on button "Search" at bounding box center [947, 90] width 47 height 26
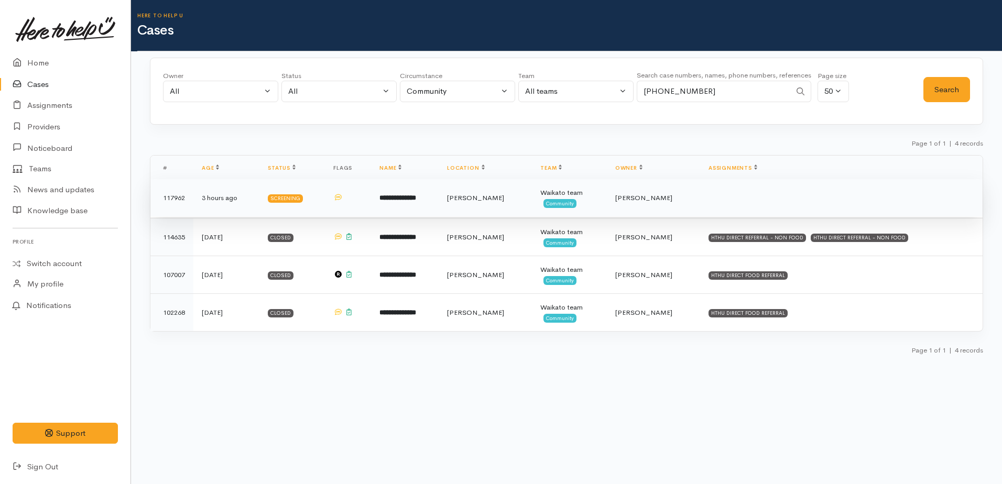
click at [416, 196] on b "**********" at bounding box center [397, 197] width 37 height 7
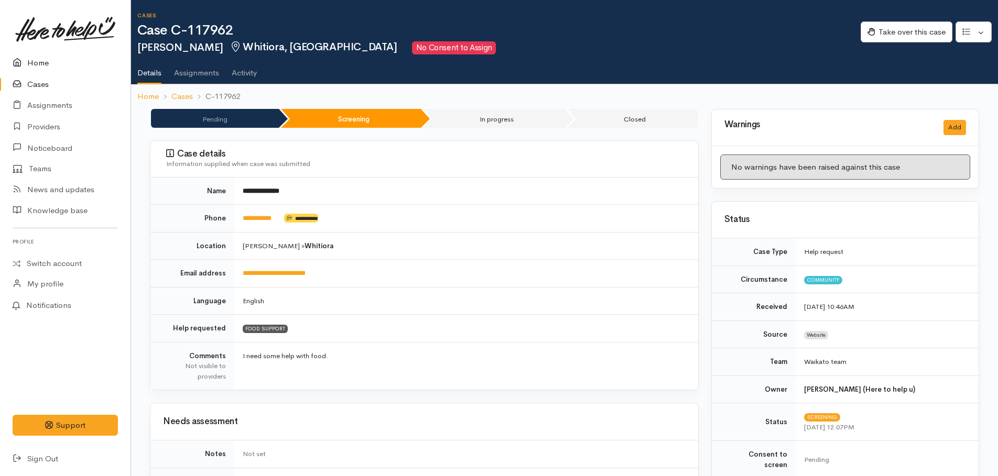
click at [37, 63] on link "Home" at bounding box center [65, 62] width 131 height 21
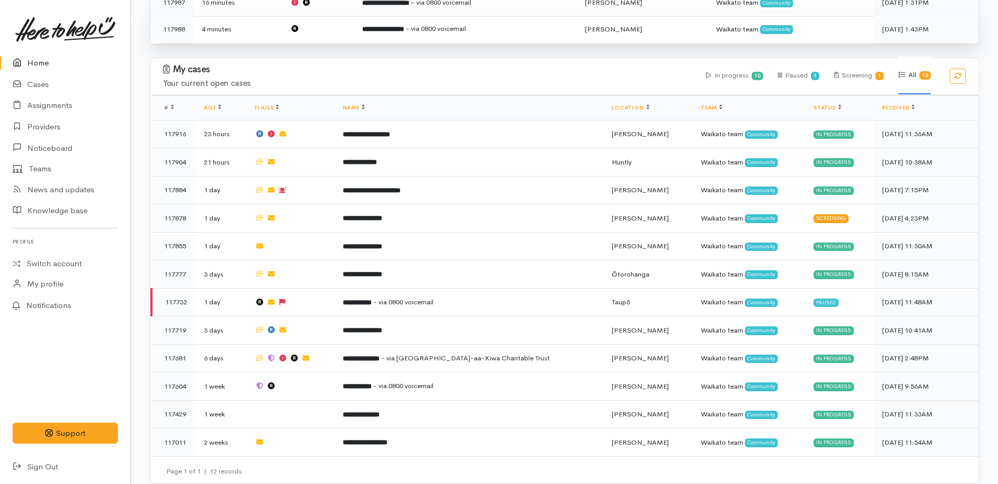
scroll to position [329, 0]
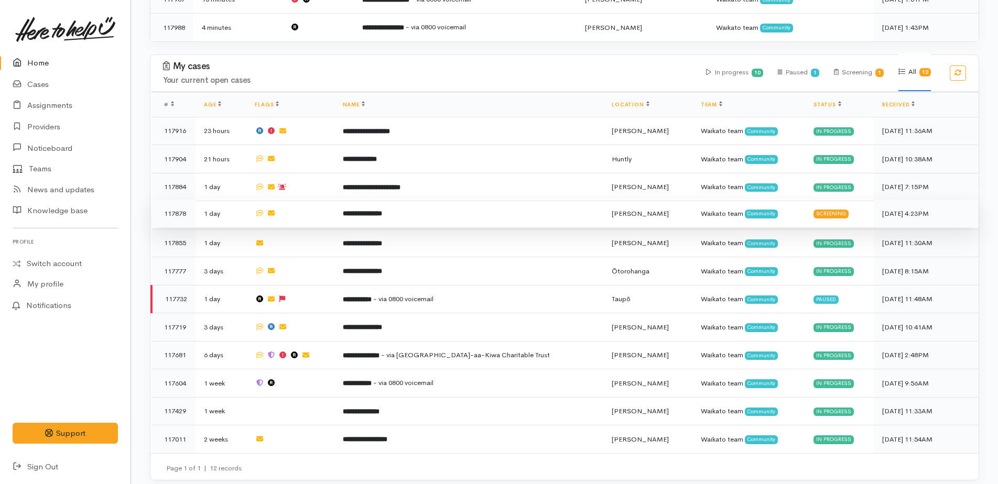
click at [368, 211] on b "**********" at bounding box center [362, 213] width 39 height 7
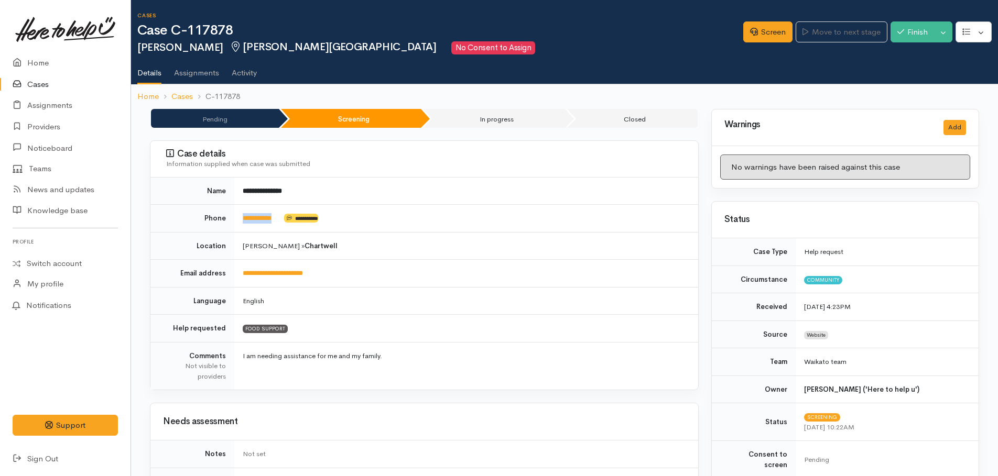
drag, startPoint x: 287, startPoint y: 214, endPoint x: 240, endPoint y: 214, distance: 46.7
click at [240, 214] on td "**********" at bounding box center [466, 219] width 464 height 28
copy td "**********"
drag, startPoint x: 347, startPoint y: 275, endPoint x: 243, endPoint y: 274, distance: 103.8
click at [243, 274] on td "**********" at bounding box center [466, 274] width 464 height 28
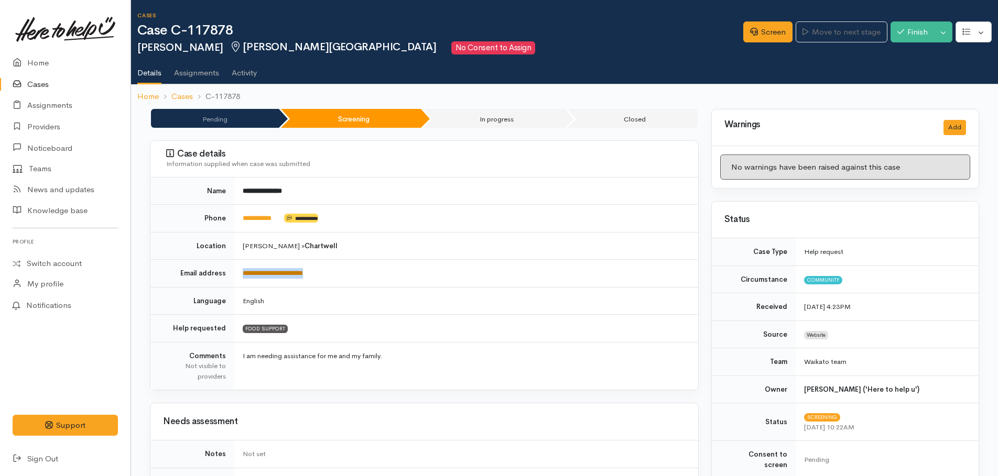
copy link "**********"
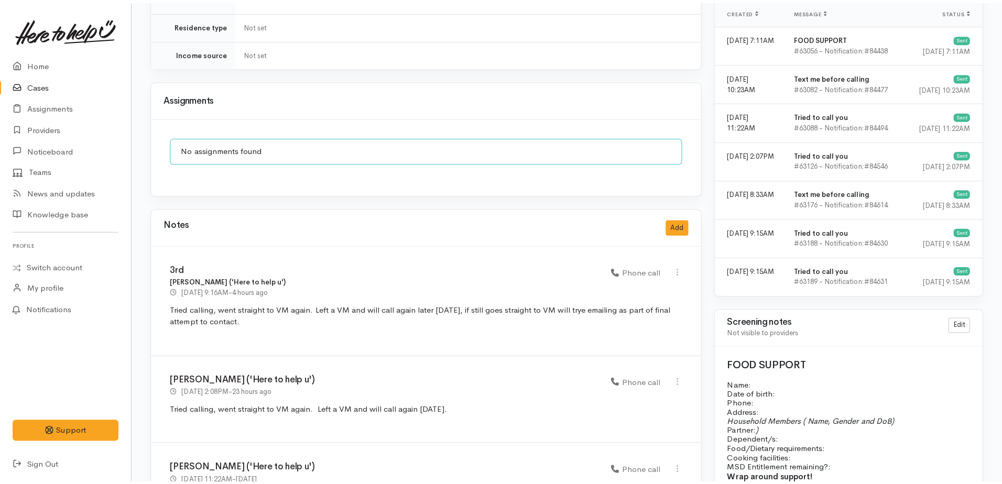
scroll to position [734, 0]
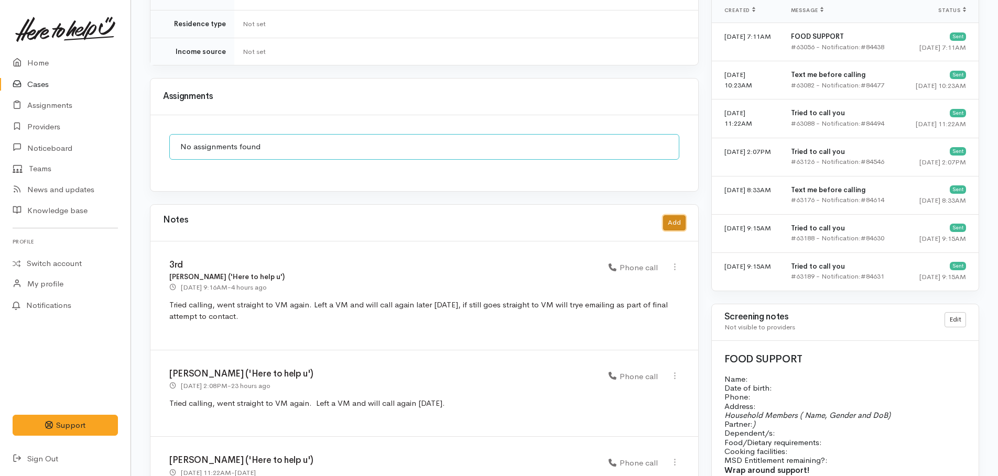
click at [673, 219] on button "Add" at bounding box center [674, 222] width 23 height 15
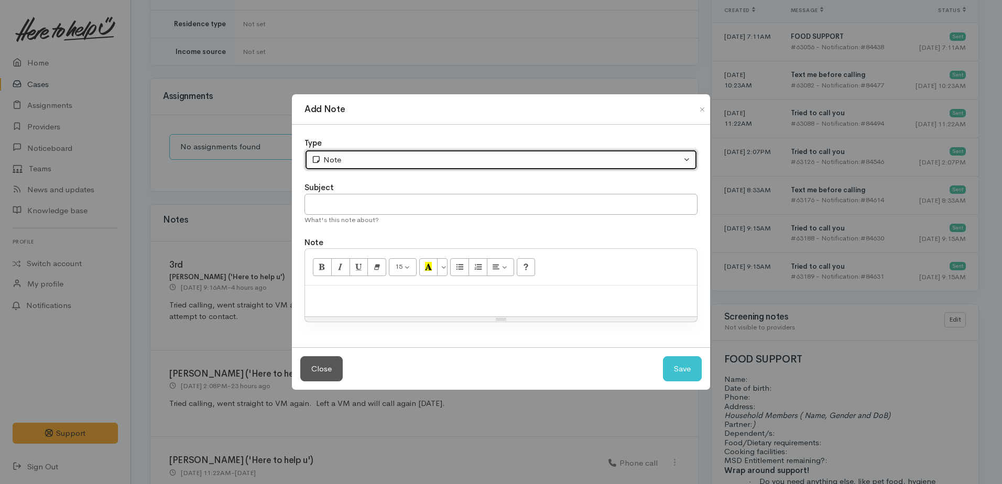
click at [352, 159] on div "Note" at bounding box center [496, 160] width 370 height 12
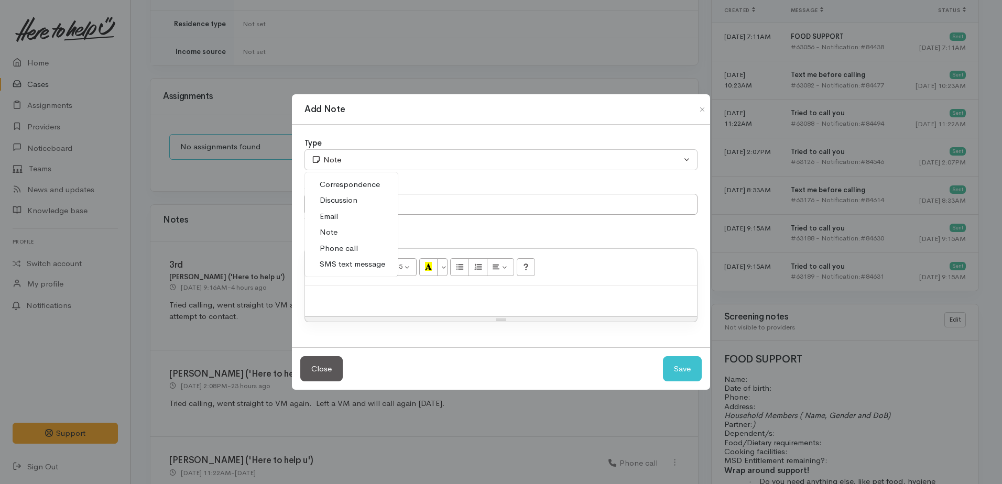
click at [339, 232] on link "Note" at bounding box center [351, 232] width 93 height 16
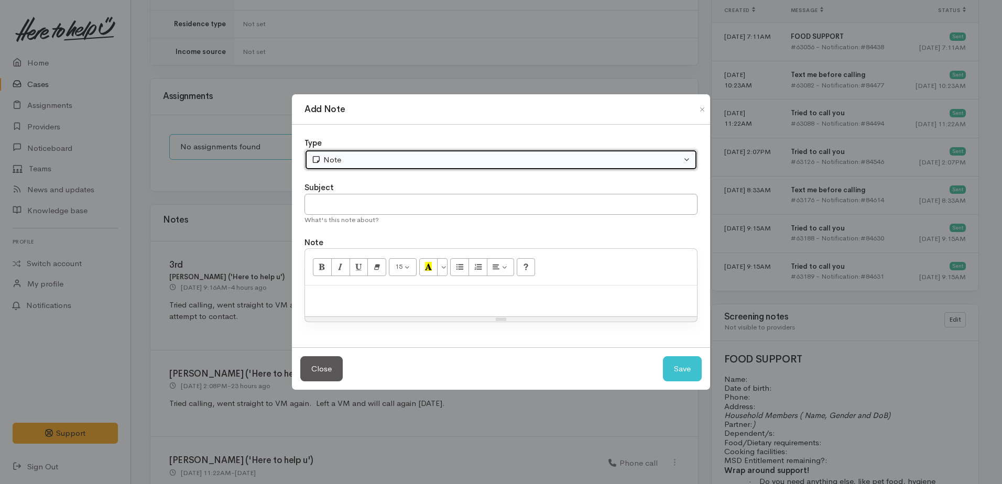
click at [331, 161] on div "Note" at bounding box center [496, 160] width 370 height 12
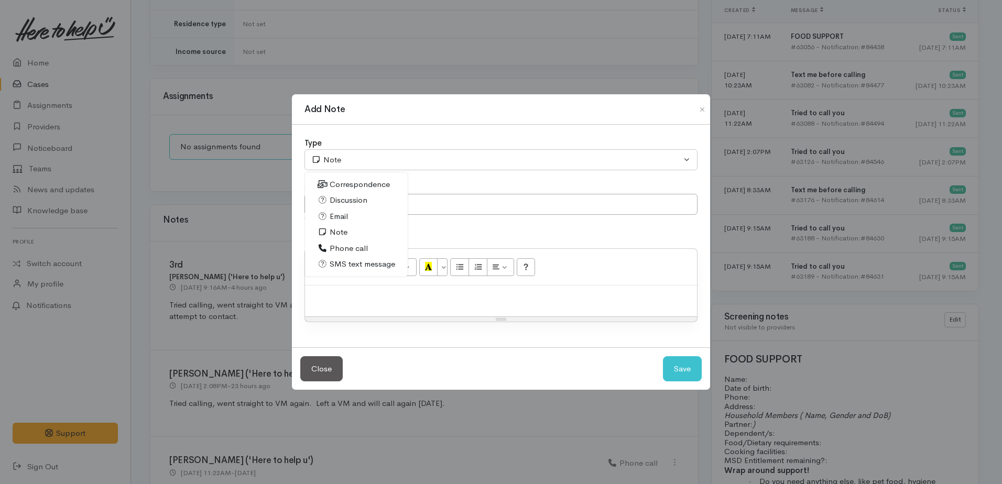
click at [336, 246] on span "Phone call" at bounding box center [349, 249] width 38 height 12
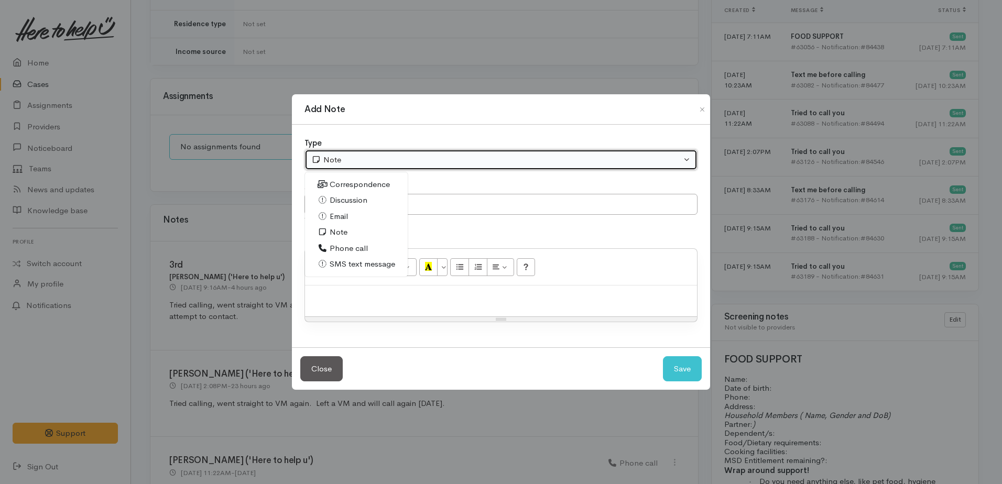
select select "3"
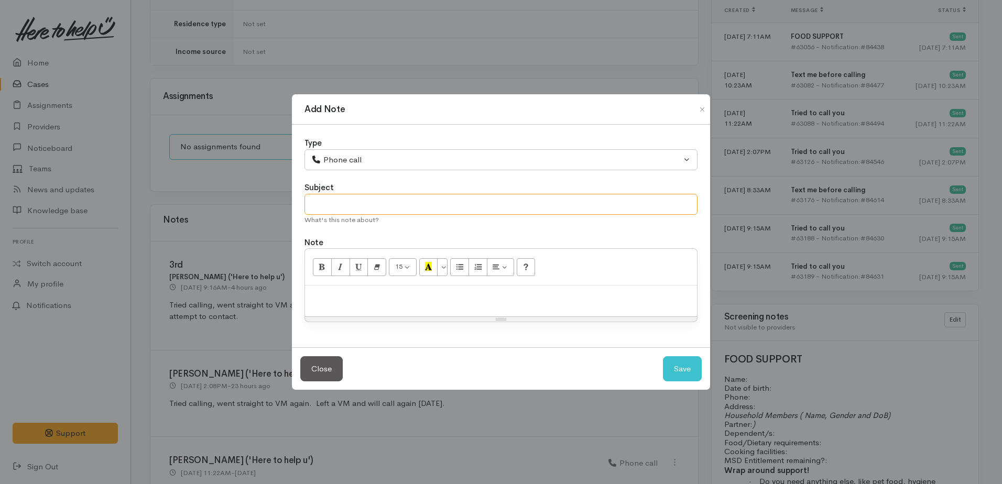
click at [331, 208] on input "text" at bounding box center [501, 204] width 393 height 21
type input "4th attempt"
click at [330, 295] on p at bounding box center [501, 297] width 382 height 12
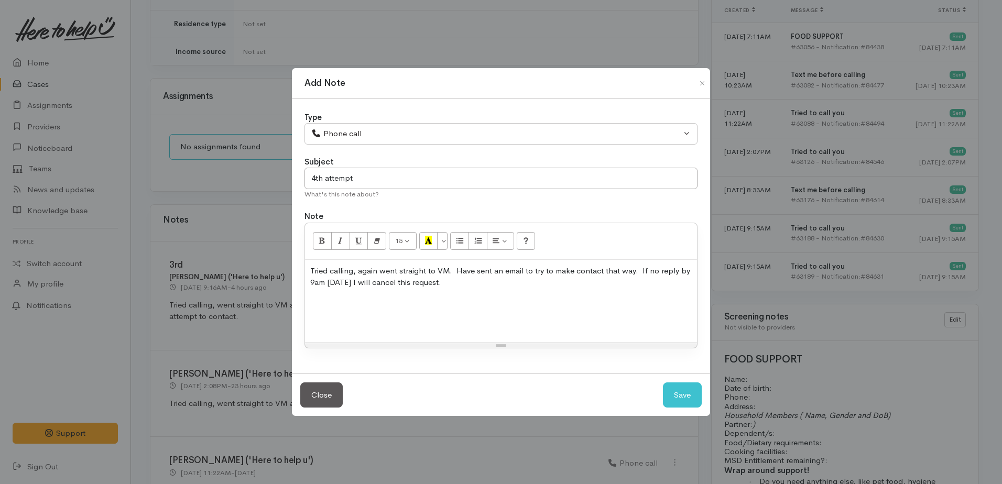
click at [311, 311] on div "Tried calling, again went straight to VM. Have sent an email to try to make con…" at bounding box center [501, 301] width 392 height 83
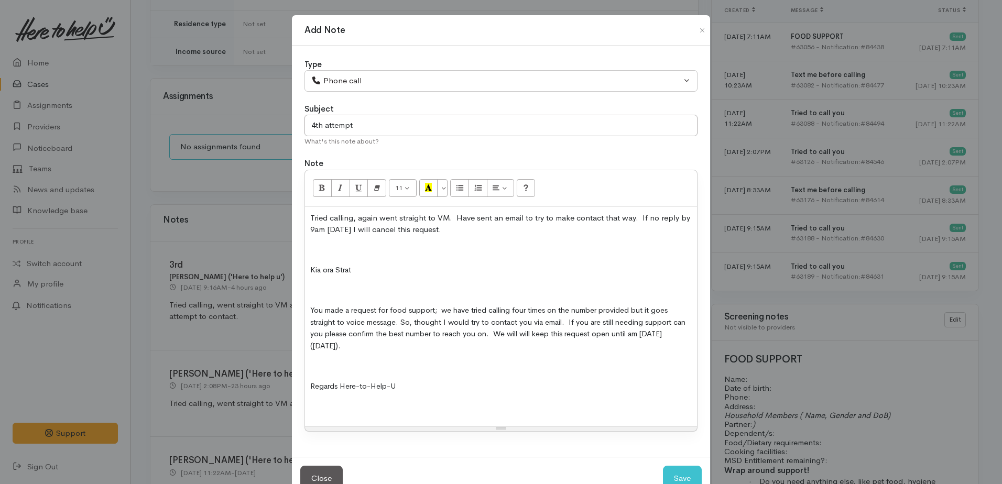
click at [310, 253] on p at bounding box center [501, 250] width 382 height 12
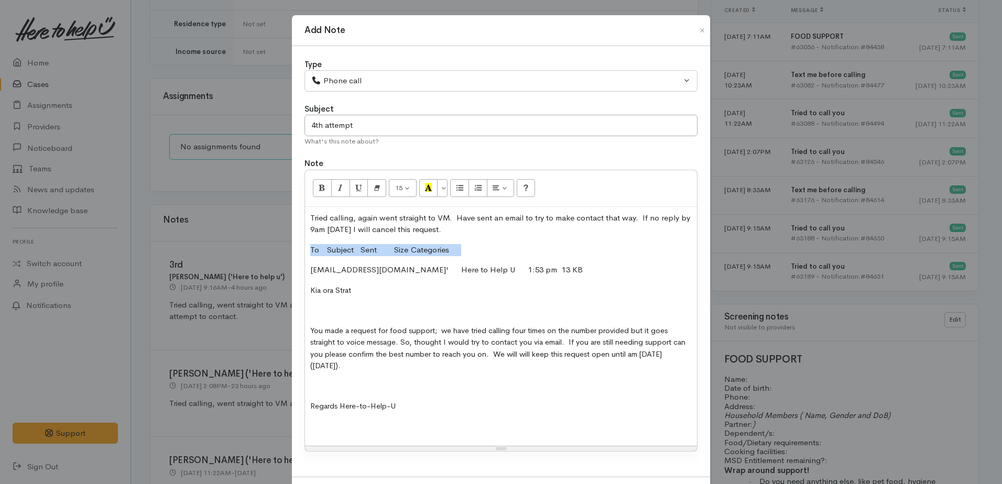
drag, startPoint x: 308, startPoint y: 248, endPoint x: 466, endPoint y: 249, distance: 157.8
click at [466, 249] on p "To Subject Sent Size Categories" at bounding box center [501, 250] width 382 height 12
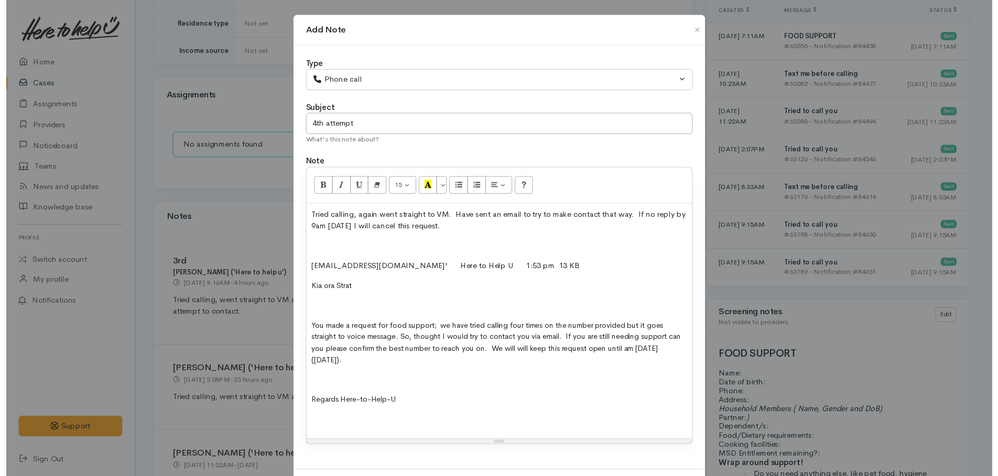
scroll to position [51, 0]
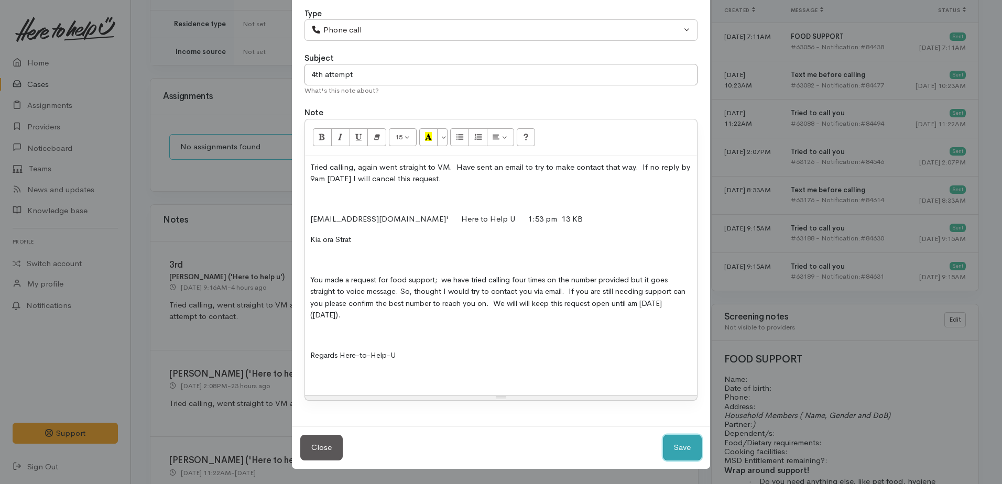
click at [676, 453] on button "Save" at bounding box center [682, 448] width 39 height 26
select select "1"
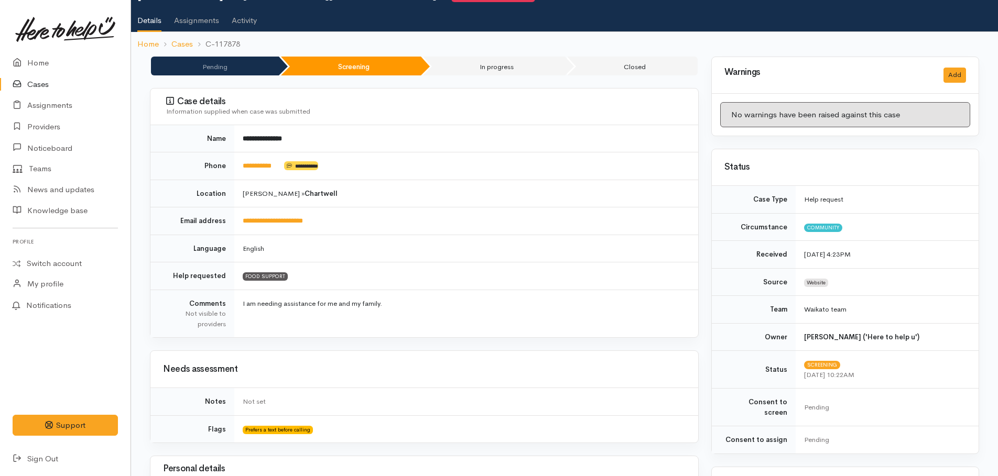
scroll to position [0, 0]
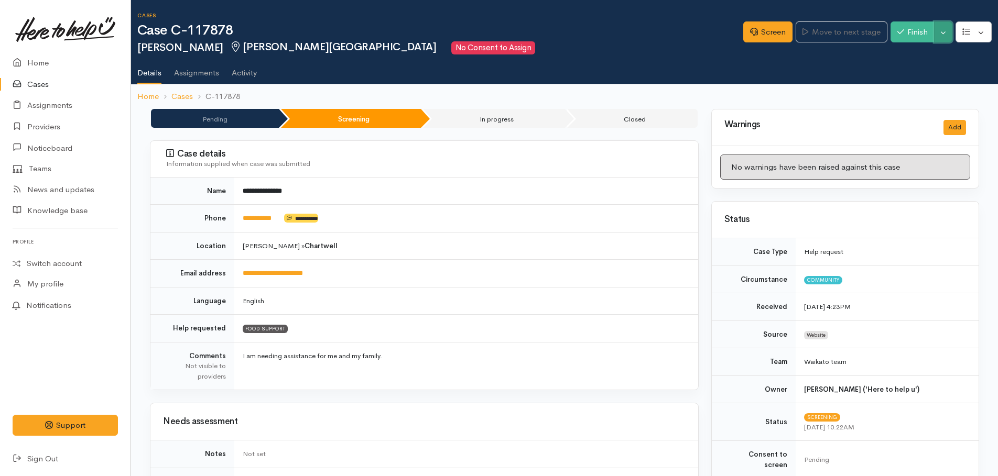
click at [942, 35] on button "Toggle Dropdown" at bounding box center [943, 31] width 18 height 21
click at [902, 58] on link "Pause" at bounding box center [910, 57] width 83 height 16
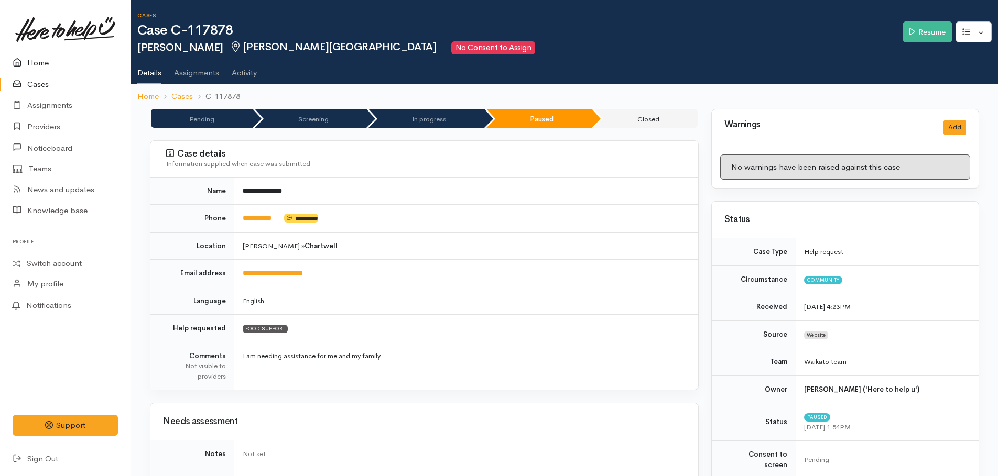
click at [42, 60] on link "Home" at bounding box center [65, 62] width 131 height 21
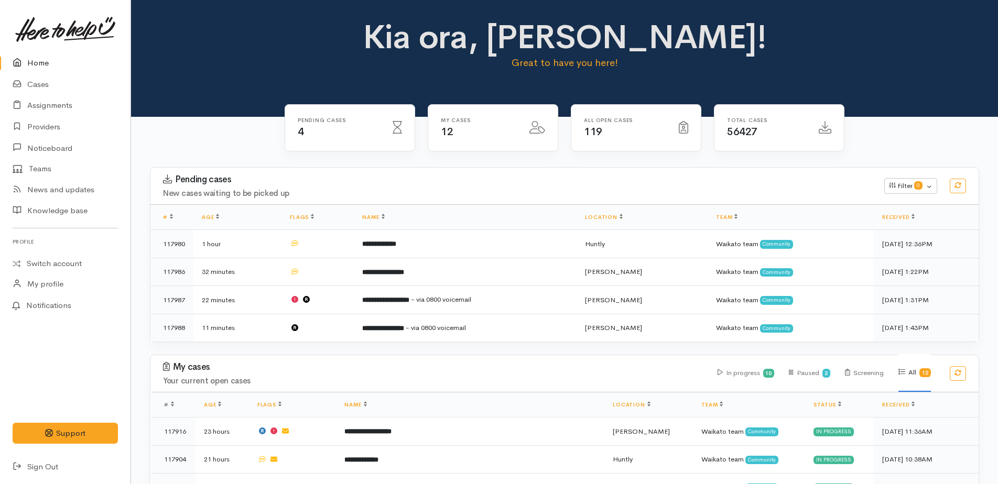
click at [41, 62] on link "Home" at bounding box center [65, 62] width 131 height 21
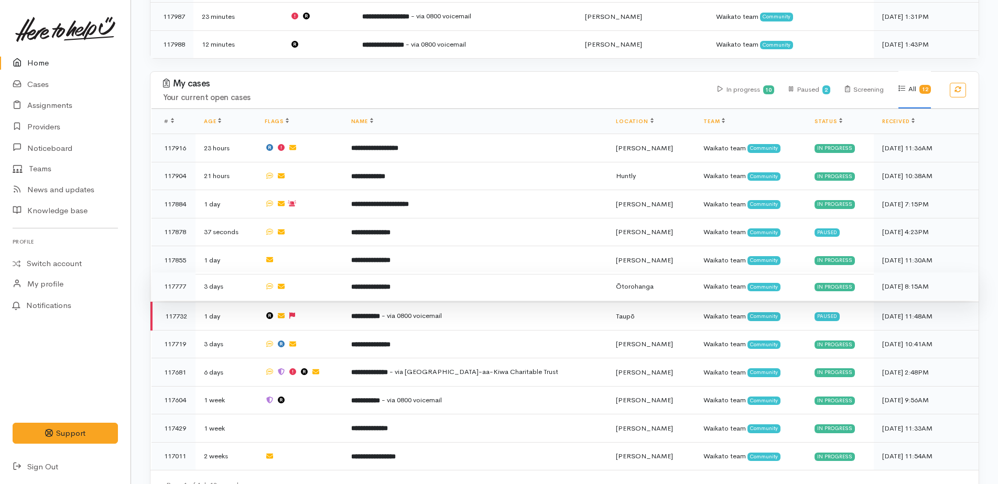
scroll to position [301, 0]
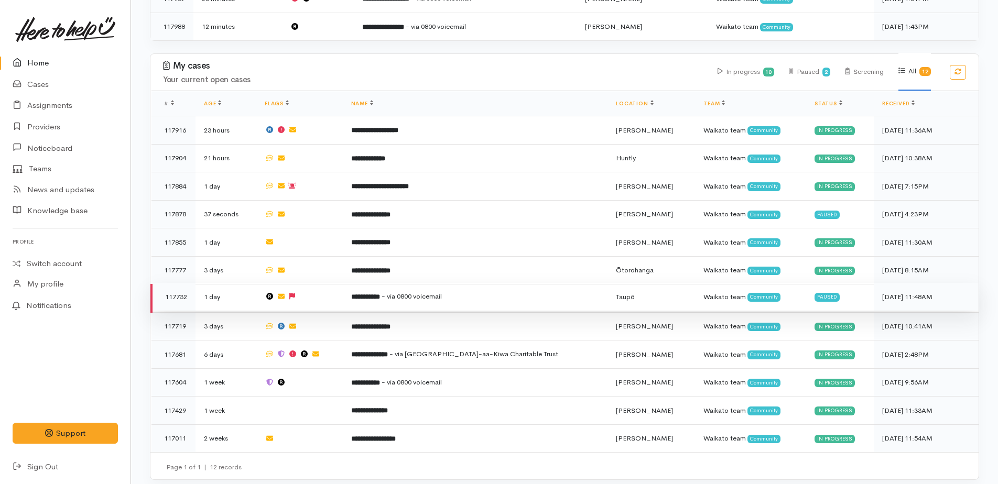
click at [429, 292] on span "- via 0800 voicemail" at bounding box center [412, 296] width 60 height 9
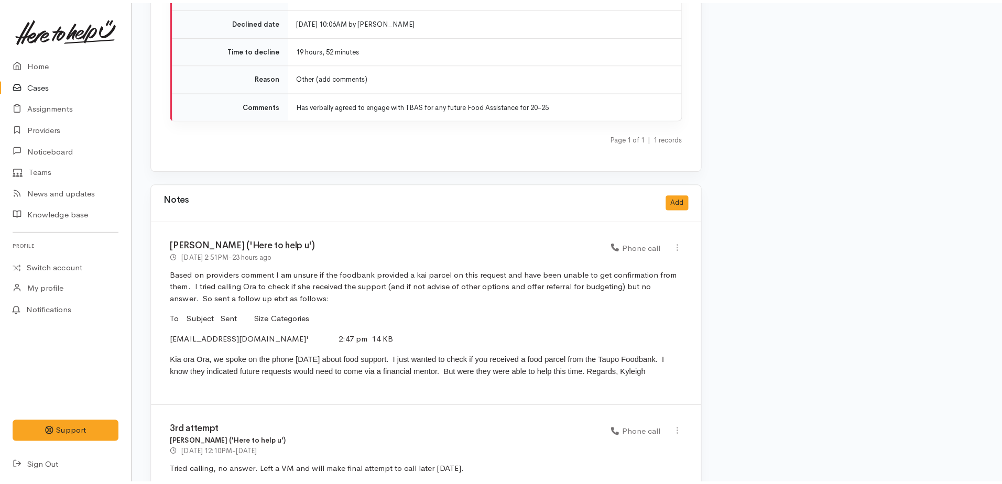
scroll to position [1730, 0]
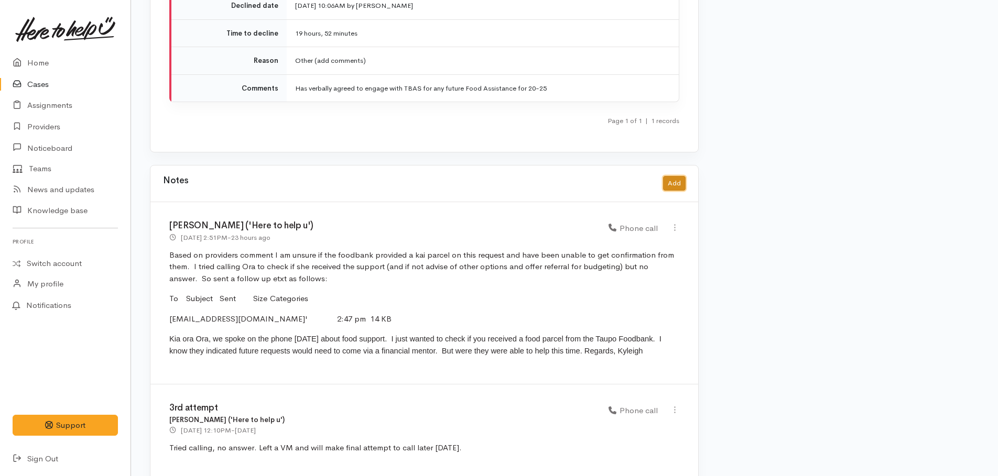
click at [678, 176] on button "Add" at bounding box center [674, 183] width 23 height 15
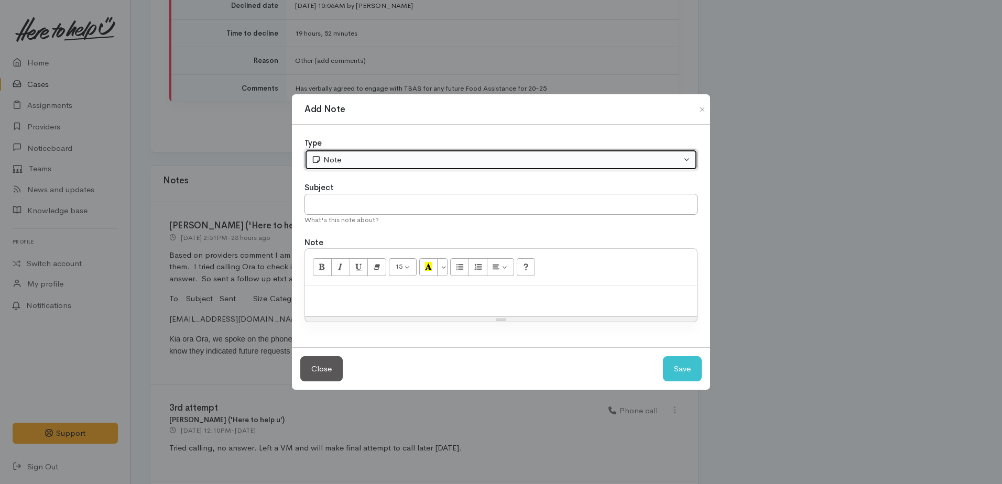
click at [408, 163] on div "Note" at bounding box center [496, 160] width 370 height 12
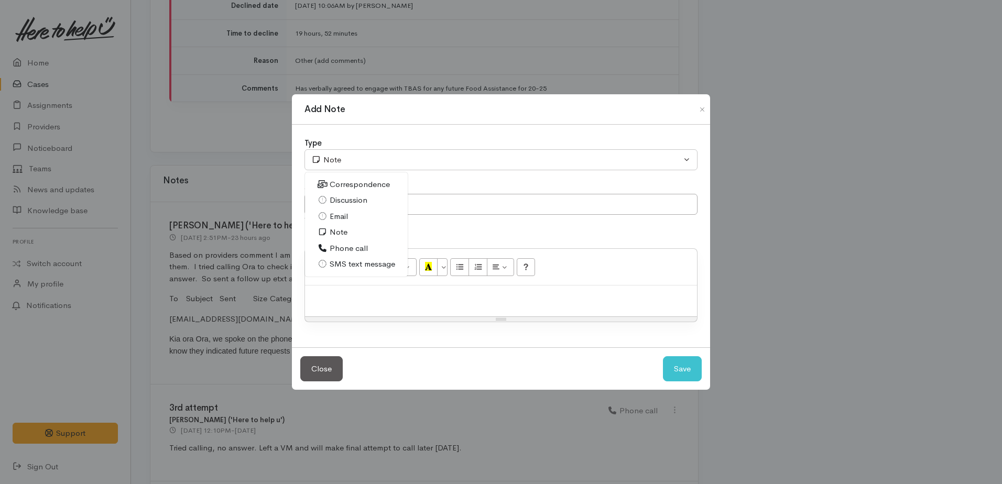
click at [341, 187] on span "Correspondence" at bounding box center [360, 185] width 60 height 12
select select "6"
click at [331, 201] on input "text" at bounding box center [501, 204] width 393 height 21
type input "further contact with Ora."
click at [330, 295] on p at bounding box center [501, 297] width 382 height 12
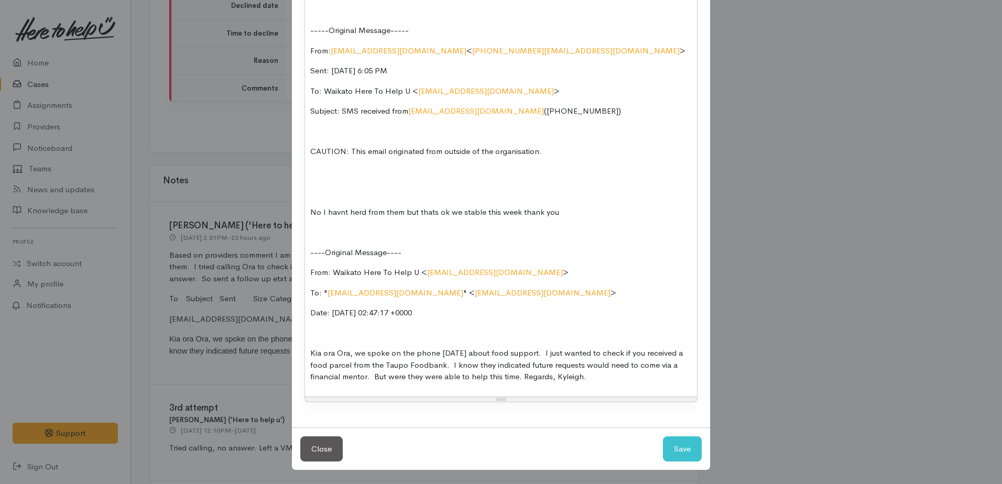
scroll to position [264, 0]
drag, startPoint x: 306, startPoint y: 251, endPoint x: 603, endPoint y: 390, distance: 328.3
click at [603, 390] on div "Thank you for getting back to me Ora. I am pleased to hear things are feeling s…" at bounding box center [501, 169] width 392 height 453
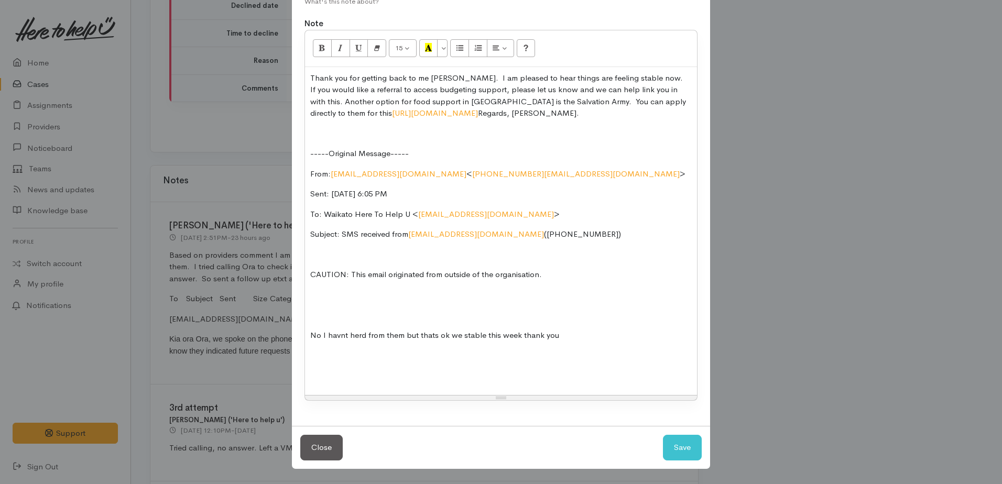
click at [319, 313] on p at bounding box center [501, 315] width 382 height 12
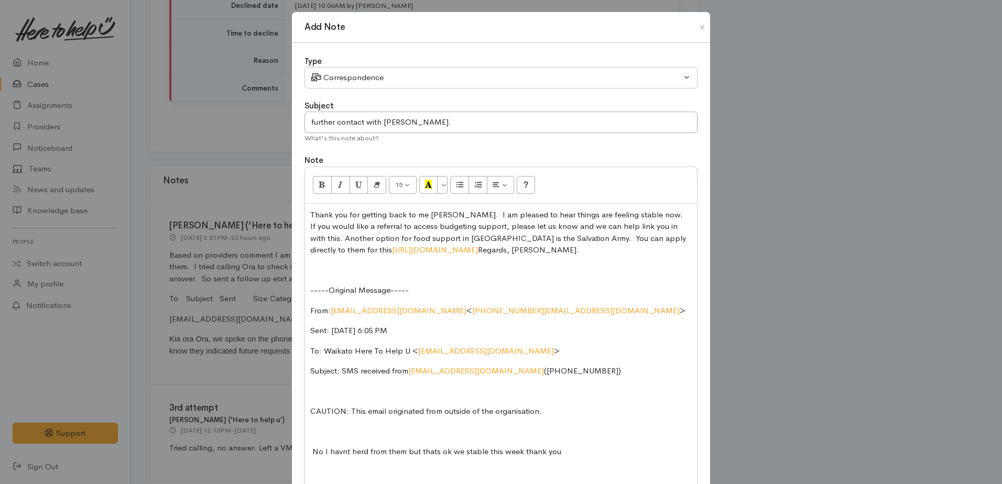
scroll to position [0, 0]
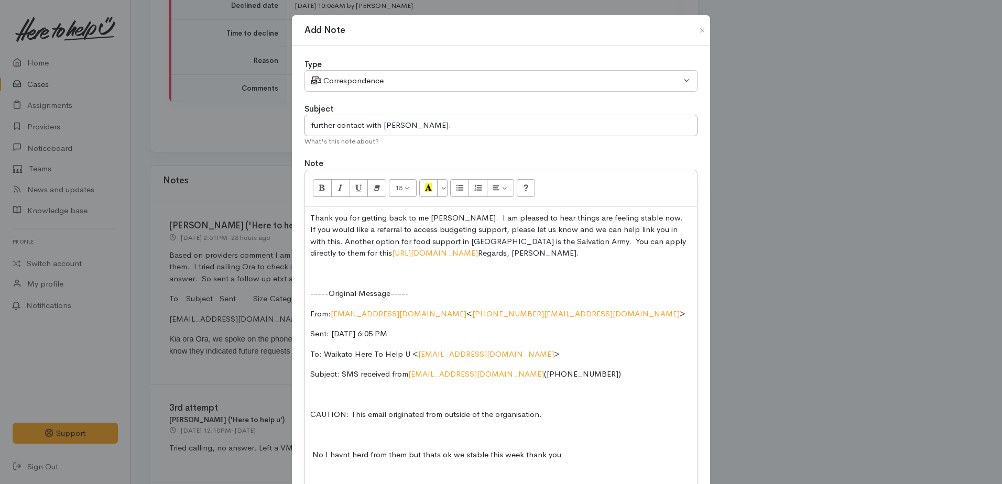
click at [310, 216] on p "Thank you for getting back to me Ora. I am pleased to hear things are feeling s…" at bounding box center [501, 235] width 382 height 47
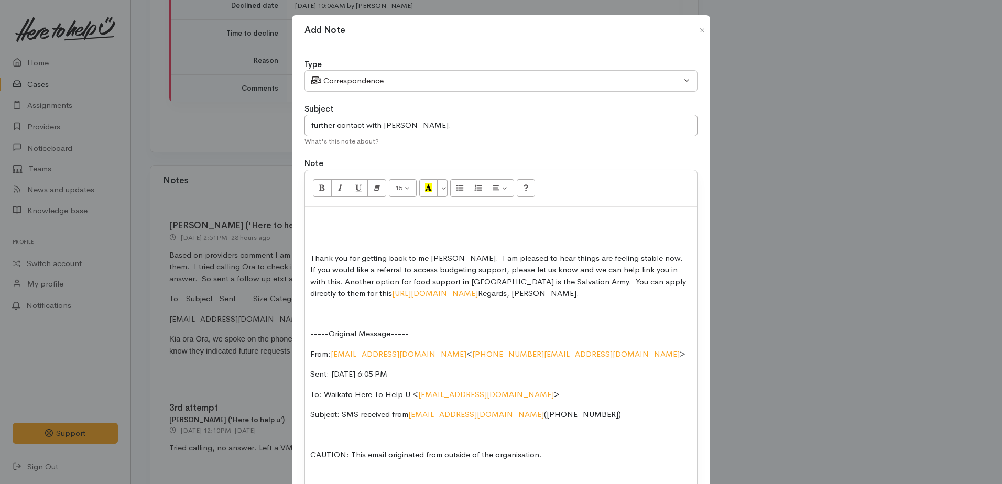
click at [316, 232] on p at bounding box center [501, 238] width 382 height 12
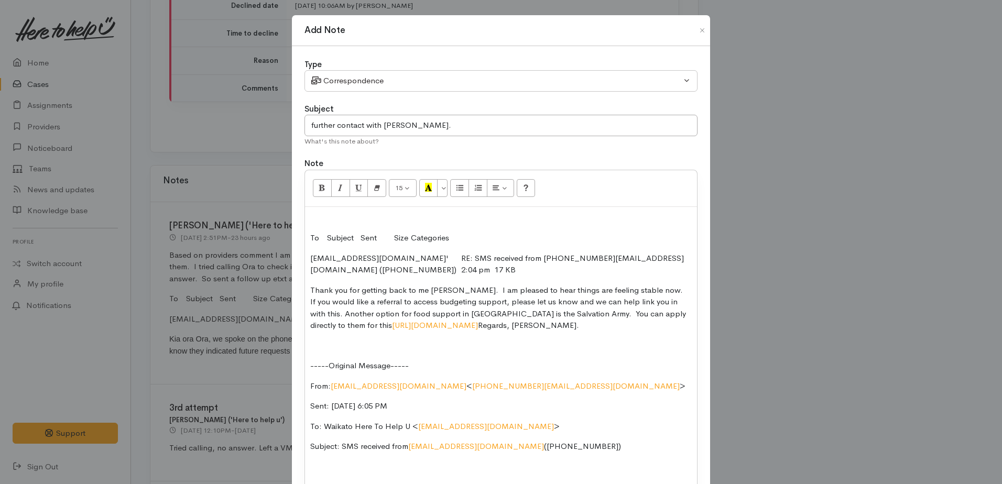
click at [310, 218] on p at bounding box center [501, 218] width 382 height 12
click at [407, 125] on input "further contact with Ora." at bounding box center [501, 125] width 393 height 21
type input "further contact with Ora."
click at [330, 210] on div "To Subject Sent Size Categories '276118978@etxt.co.nz' RE: SMS received from 27…" at bounding box center [501, 397] width 392 height 381
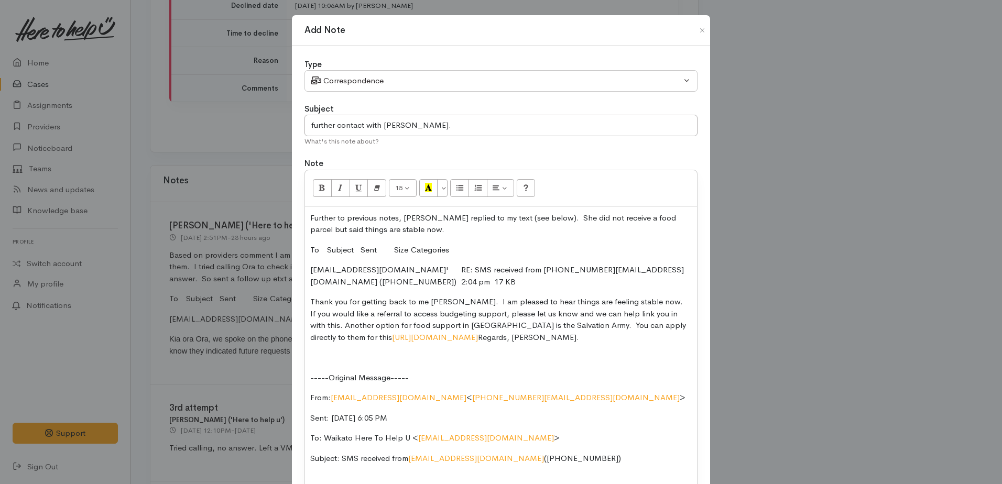
click at [427, 225] on p "Further to previous notes, Ora replied to my text (see below). She did not rece…" at bounding box center [501, 224] width 382 height 24
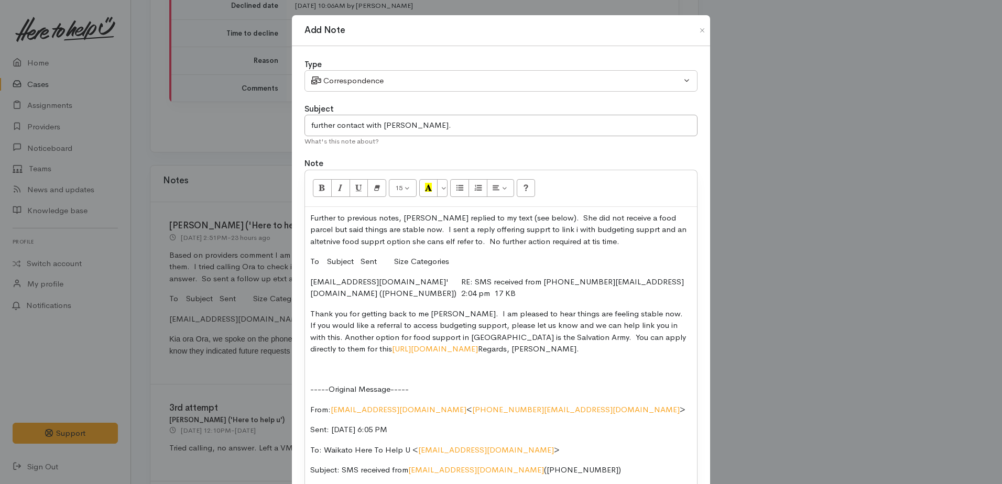
click at [520, 230] on p "Further to previous notes, Ora replied to my text (see below). She did not rece…" at bounding box center [501, 230] width 382 height 36
click at [491, 229] on p "Further to previous notes, Ora replied to my text (see below). She did not rece…" at bounding box center [501, 230] width 382 height 36
click at [489, 228] on p "Further to previous notes, Ora replied to my text (see below). She did not rece…" at bounding box center [501, 230] width 382 height 36
click at [583, 229] on p "Further to previous notes, Ora replied to my text (see below). She did not rece…" at bounding box center [501, 230] width 382 height 36
click at [382, 243] on p "Further to previous notes, Ora replied to my text (see below). She did not rece…" at bounding box center [501, 230] width 382 height 36
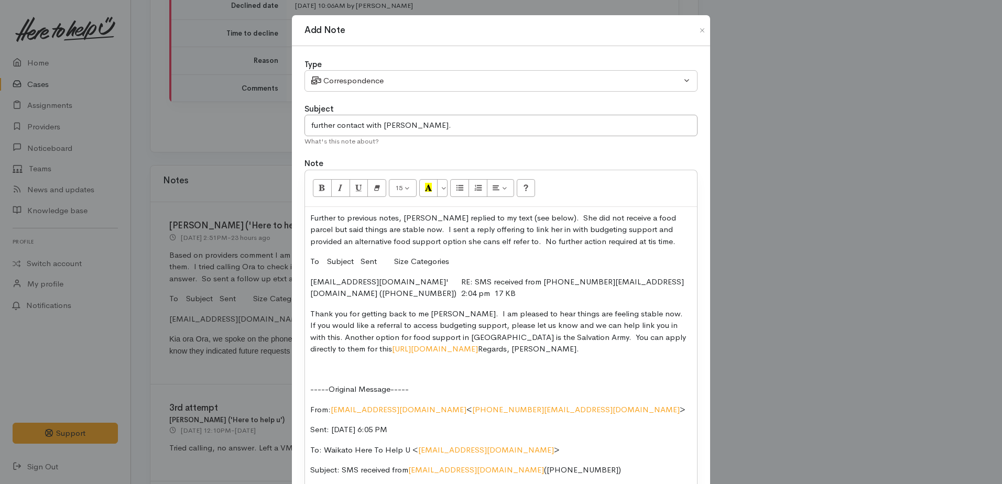
drag, startPoint x: 446, startPoint y: 241, endPoint x: 452, endPoint y: 244, distance: 7.7
click at [447, 241] on p "Further to previous notes, Ora replied to my text (see below). She did not rece…" at bounding box center [501, 230] width 382 height 36
click at [453, 244] on p "Further to previous notes, Ora replied to my text (see below). She did not rece…" at bounding box center [501, 230] width 382 height 36
click at [628, 245] on p "Further to previous notes, Ora replied to my text (see below). She did not rece…" at bounding box center [501, 230] width 382 height 36
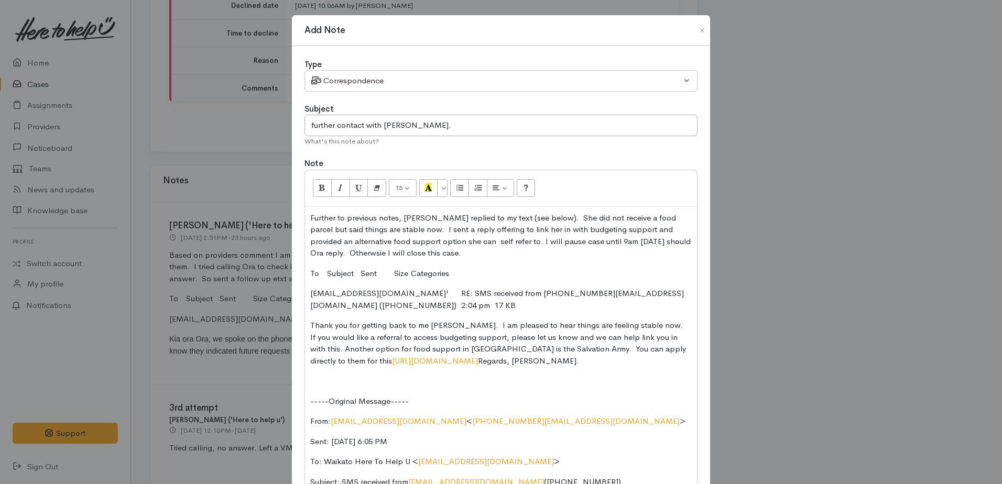
click at [346, 249] on p "Further to previous notes, Ora replied to my text (see below). She did not rece…" at bounding box center [501, 235] width 382 height 47
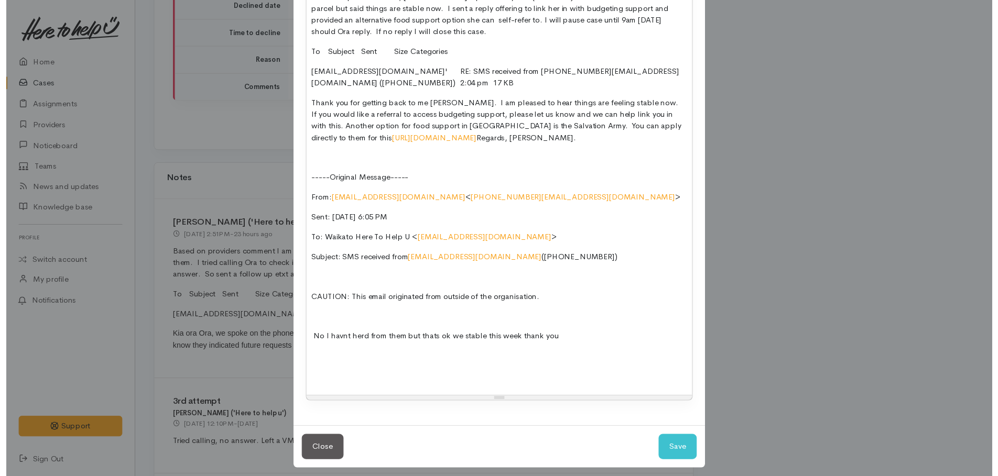
scroll to position [227, 0]
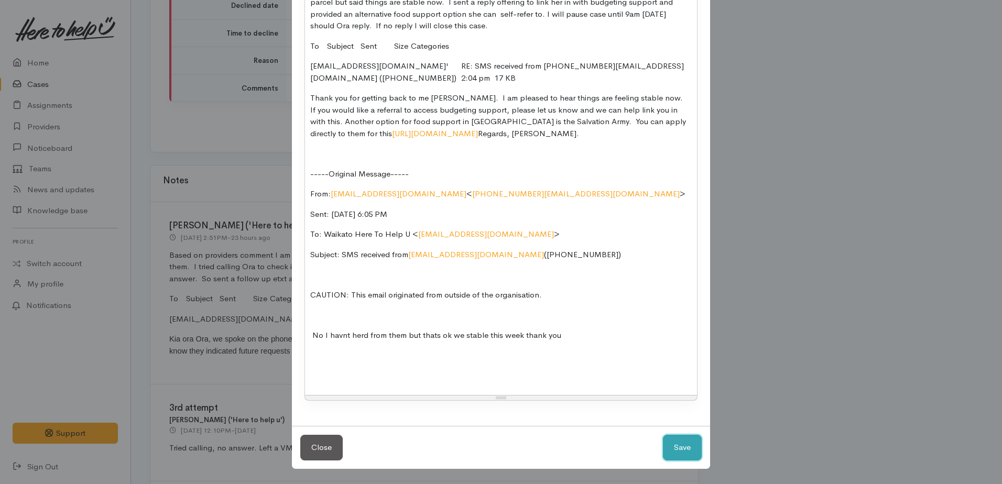
click at [689, 453] on button "Save" at bounding box center [682, 448] width 39 height 26
select select "1"
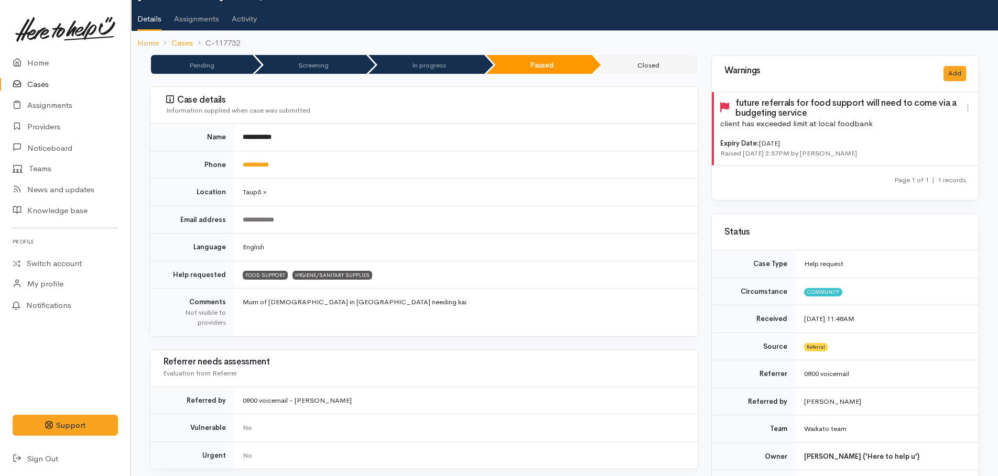
scroll to position [0, 0]
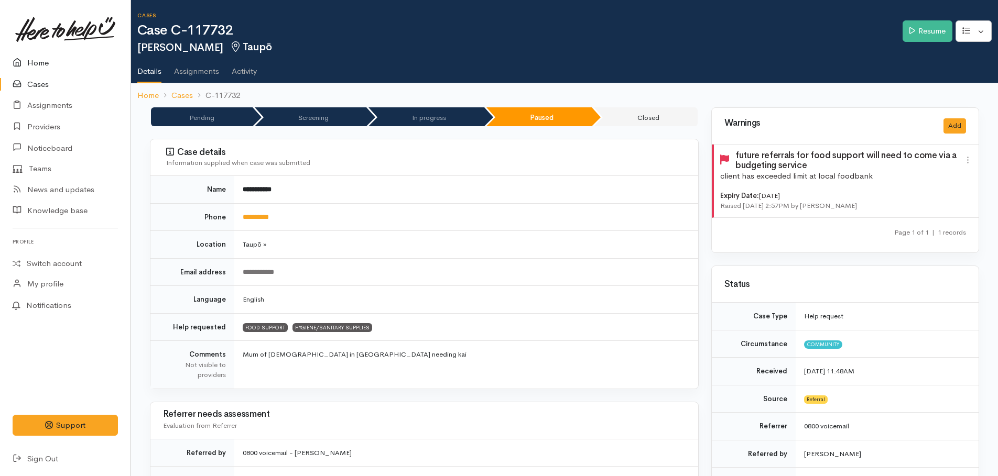
click at [42, 64] on link "Home" at bounding box center [65, 62] width 131 height 21
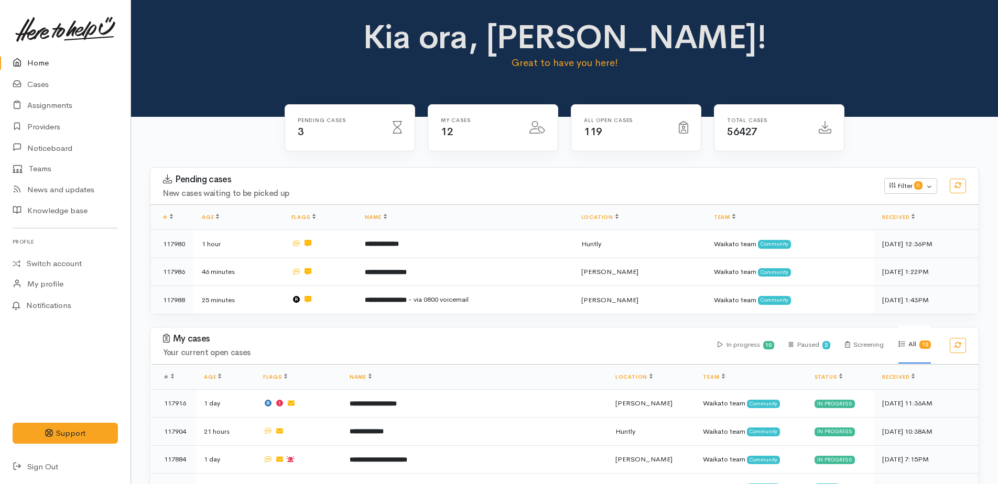
click at [44, 62] on link "Home" at bounding box center [65, 62] width 131 height 21
click at [39, 62] on link "Home" at bounding box center [65, 62] width 131 height 21
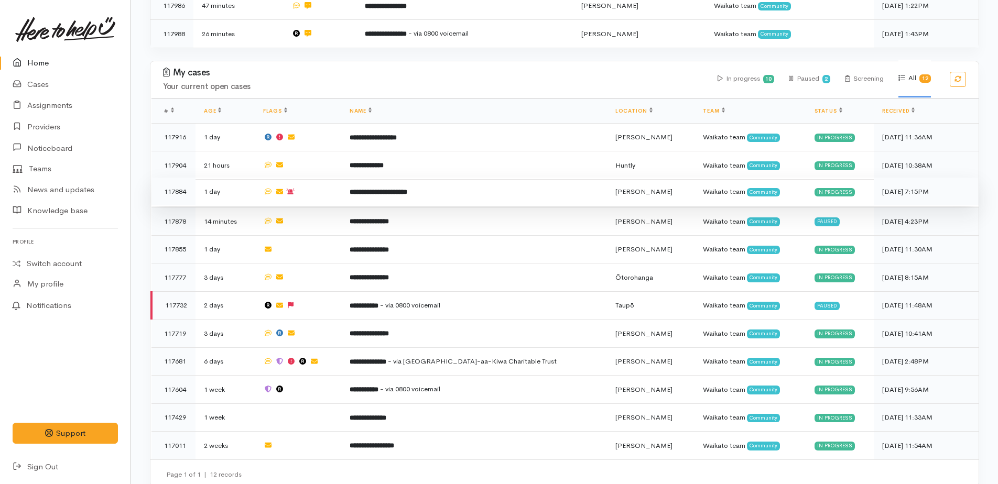
scroll to position [274, 0]
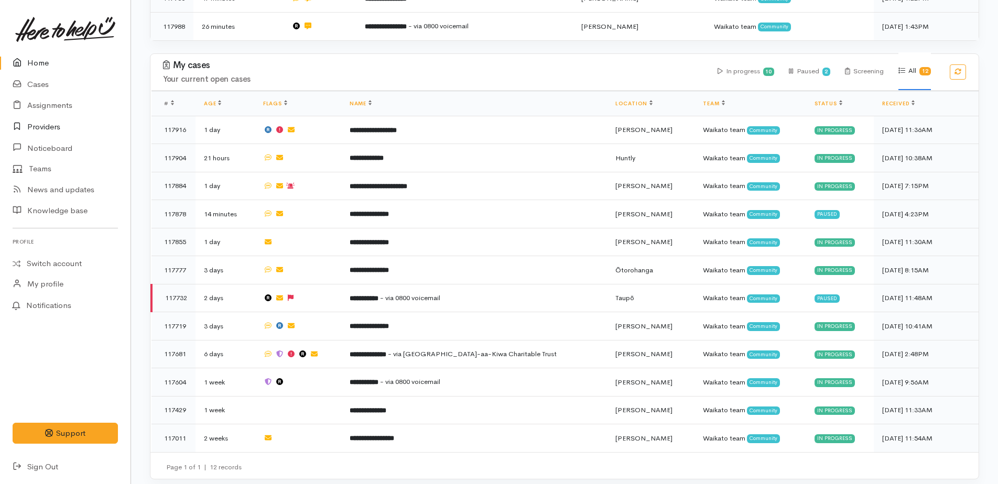
click at [42, 126] on link "Providers" at bounding box center [65, 126] width 131 height 21
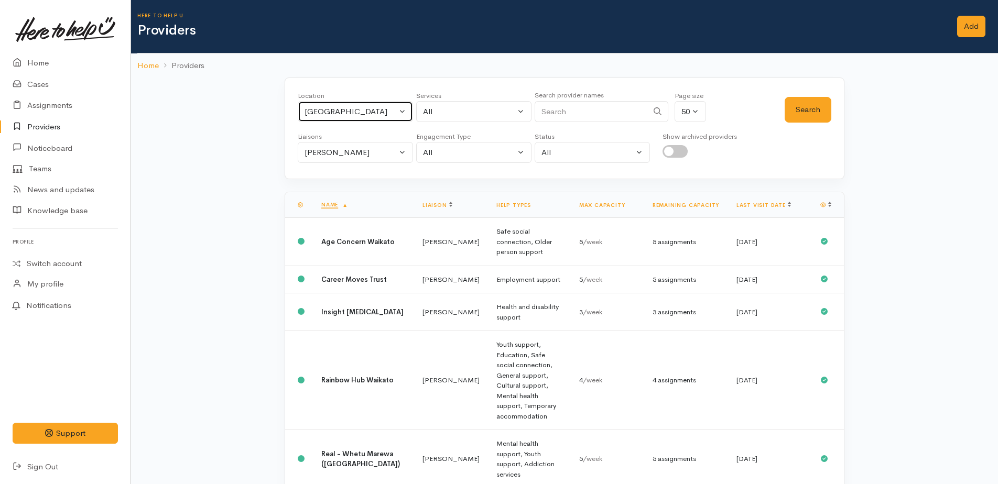
click at [342, 113] on div "[GEOGRAPHIC_DATA]" at bounding box center [351, 112] width 92 height 12
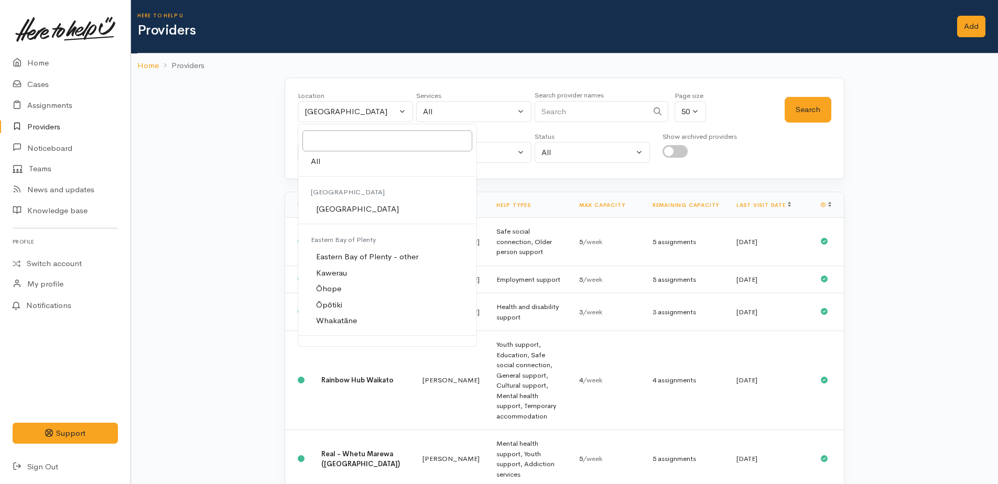
drag, startPoint x: 317, startPoint y: 164, endPoint x: 548, endPoint y: 165, distance: 231.2
click at [318, 164] on span "All" at bounding box center [315, 162] width 9 height 12
select select "-1"
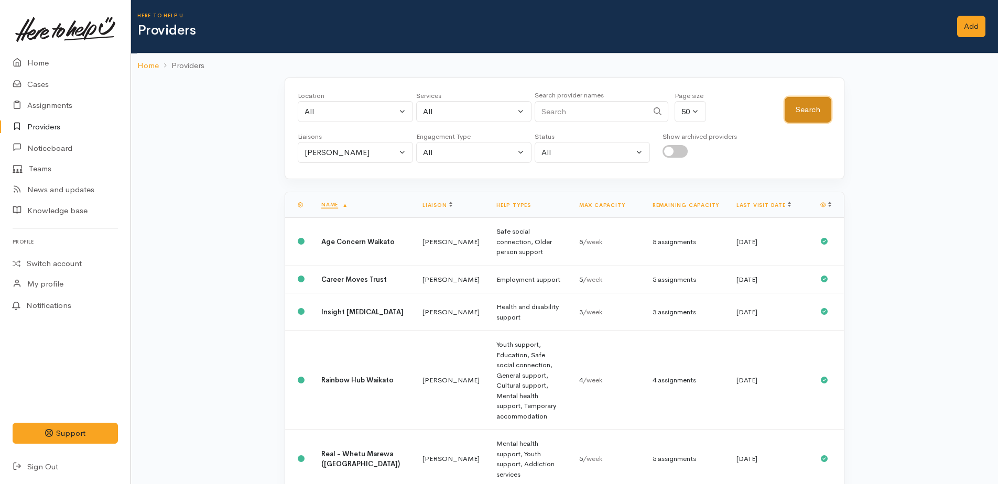
click at [804, 118] on button "Search" at bounding box center [808, 110] width 47 height 26
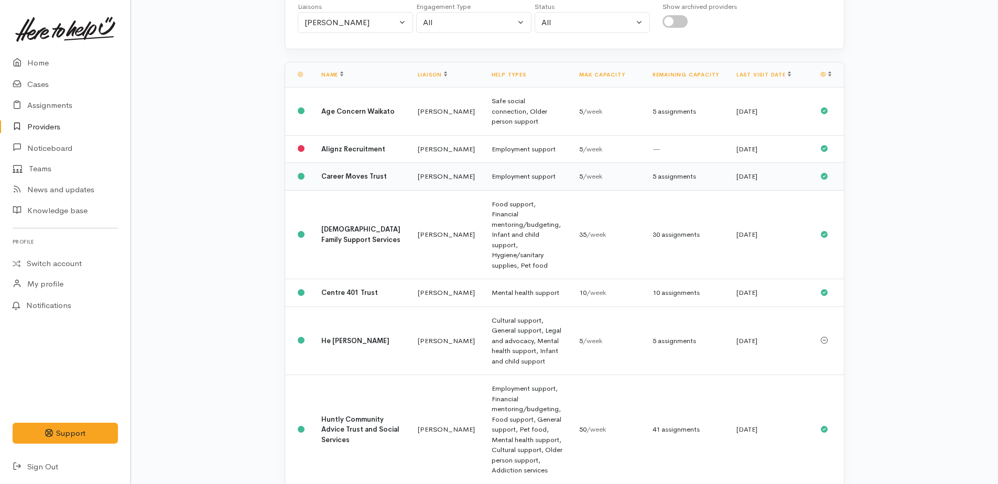
scroll to position [157, 0]
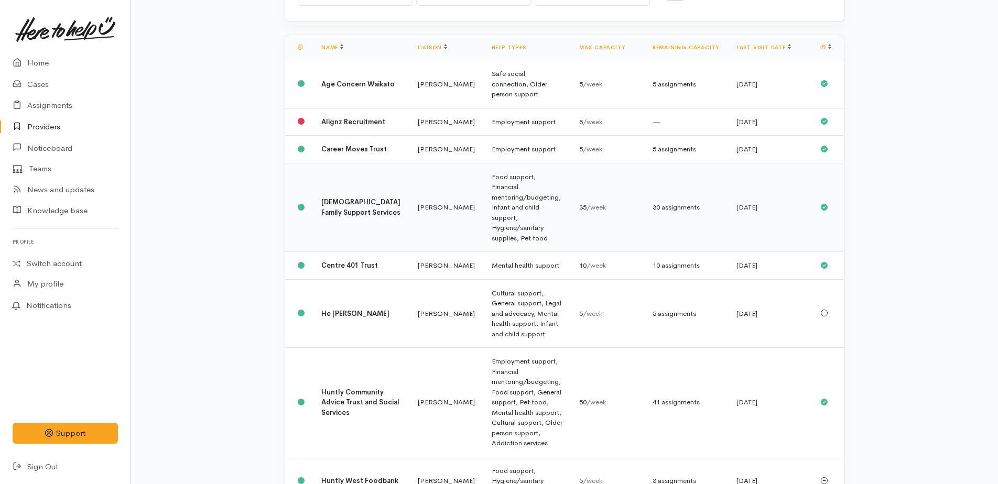
click at [678, 203] on div "30 assignments" at bounding box center [686, 207] width 67 height 10
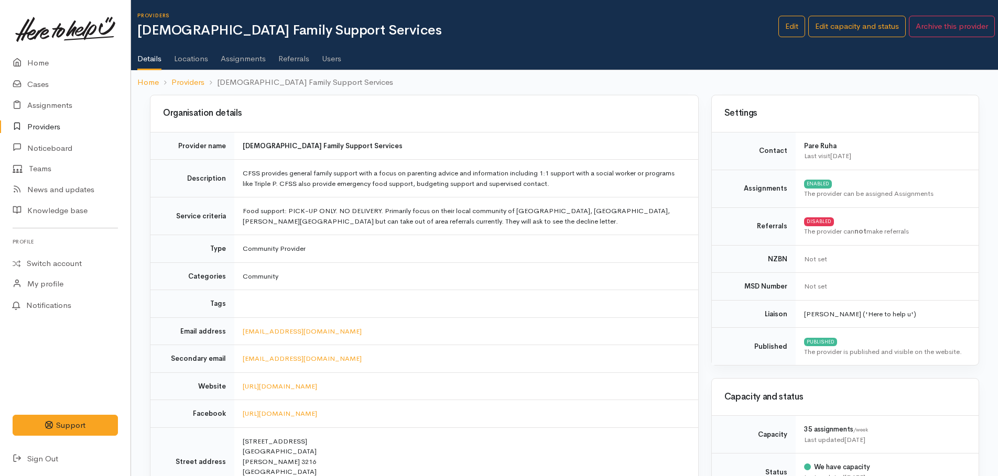
click at [250, 63] on link "Assignments" at bounding box center [243, 54] width 45 height 29
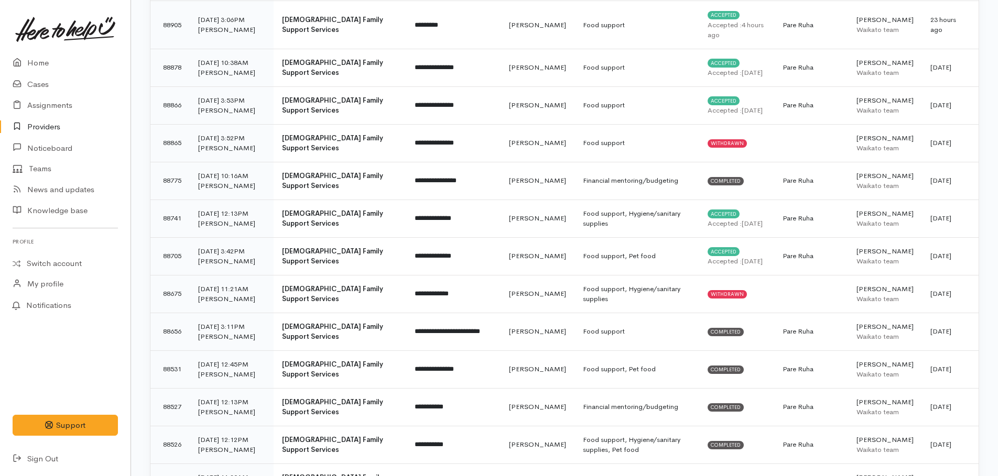
scroll to position [210, 0]
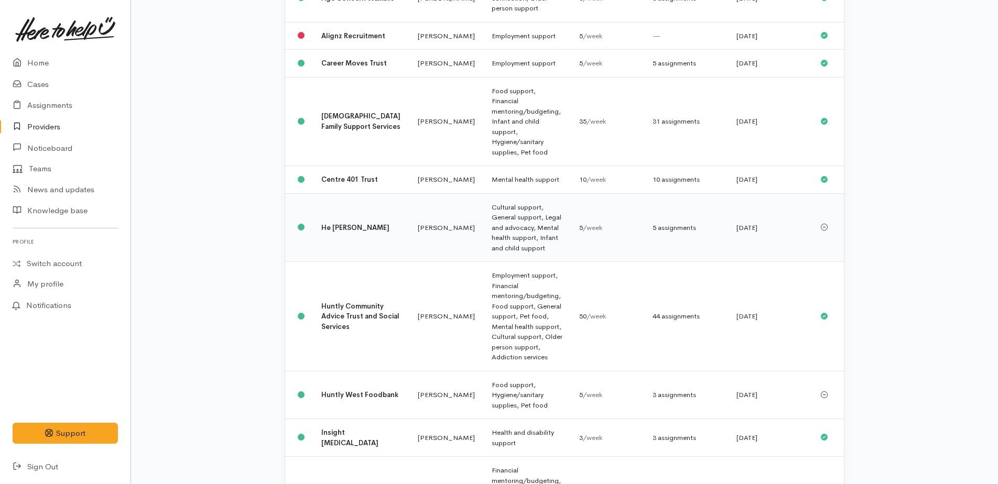
scroll to position [262, 0]
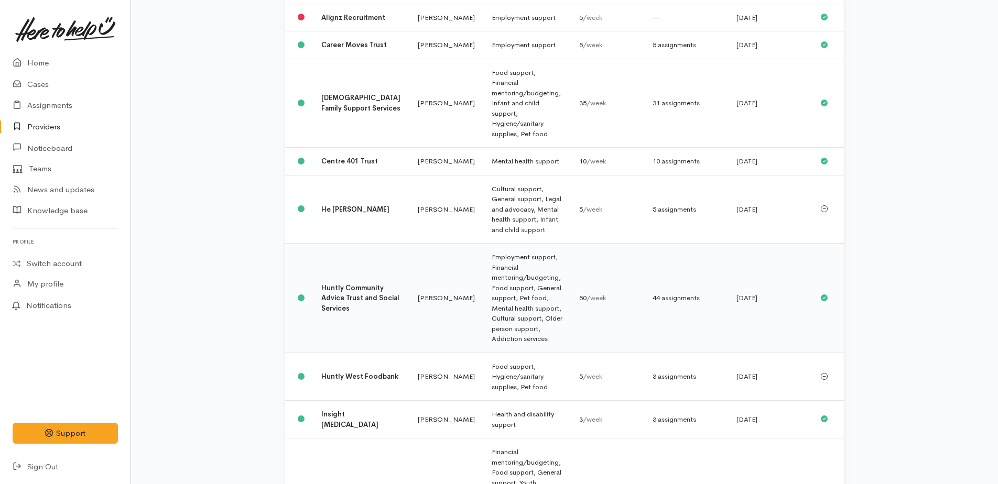
click at [680, 293] on div "44 assignments" at bounding box center [686, 298] width 67 height 10
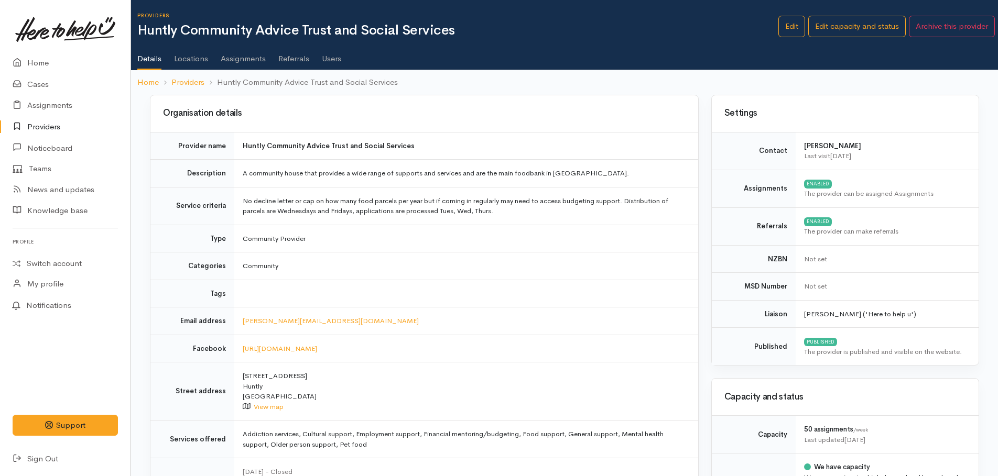
click at [246, 57] on link "Assignments" at bounding box center [243, 54] width 45 height 29
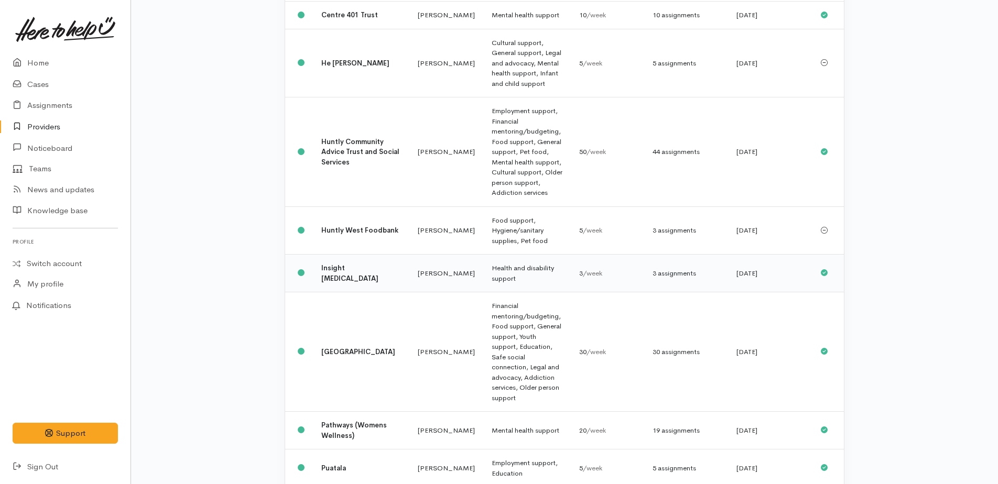
scroll to position [427, 0]
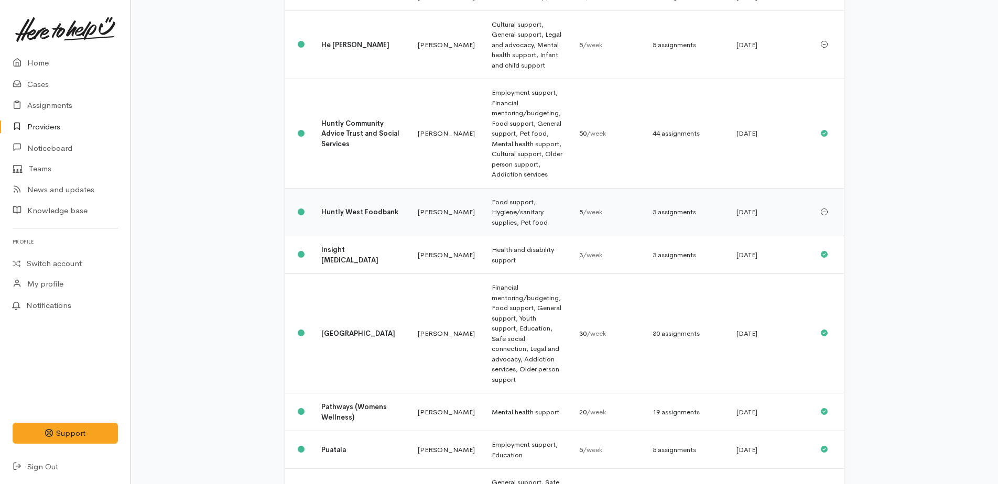
click at [507, 188] on td "Food support, Hygiene/sanitary supplies, Pet food" at bounding box center [527, 212] width 88 height 48
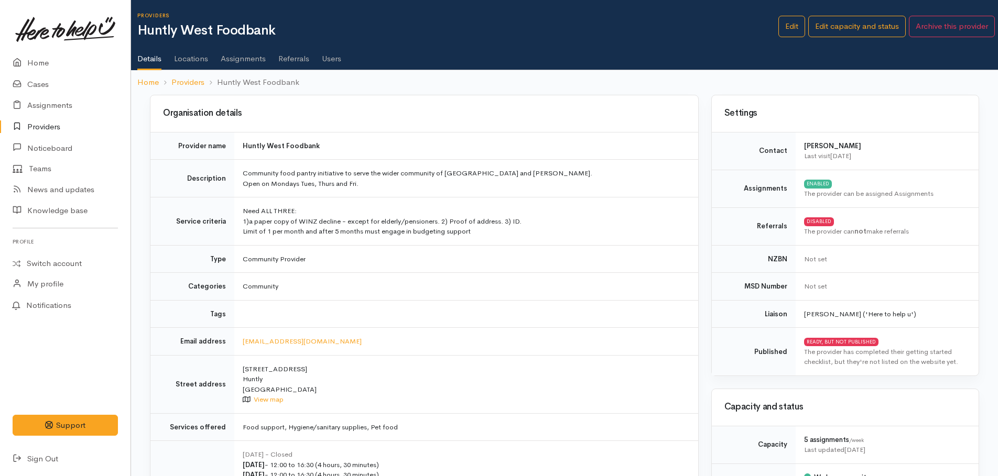
click at [241, 65] on link "Assignments" at bounding box center [243, 54] width 45 height 29
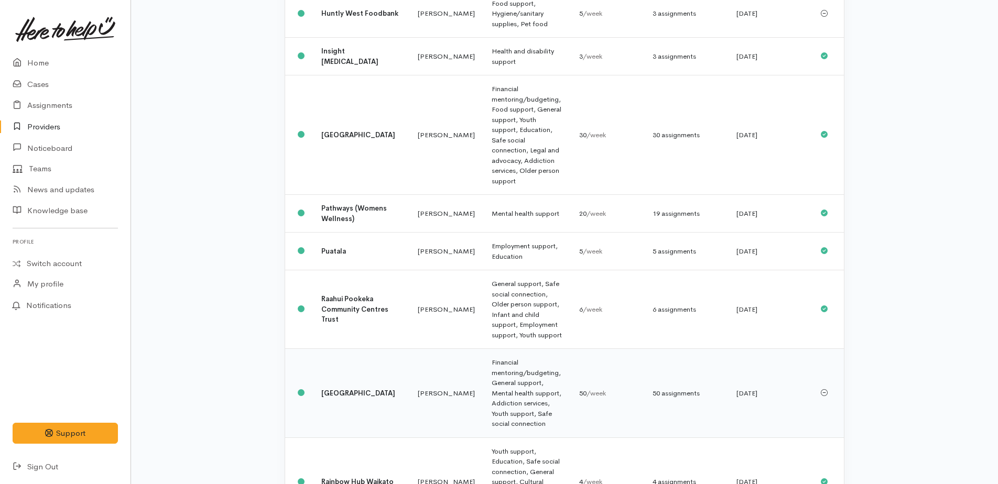
scroll to position [644, 0]
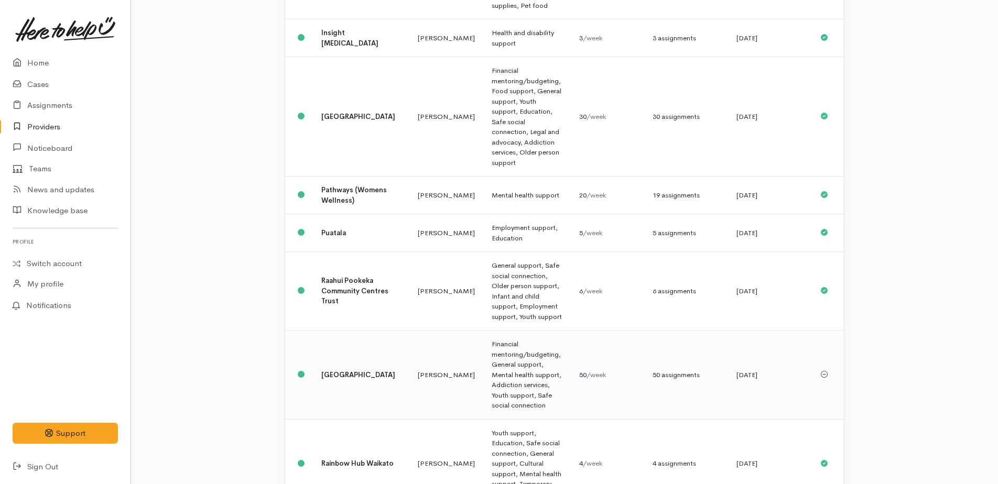
click at [678, 370] on div "50 assignments" at bounding box center [686, 375] width 67 height 10
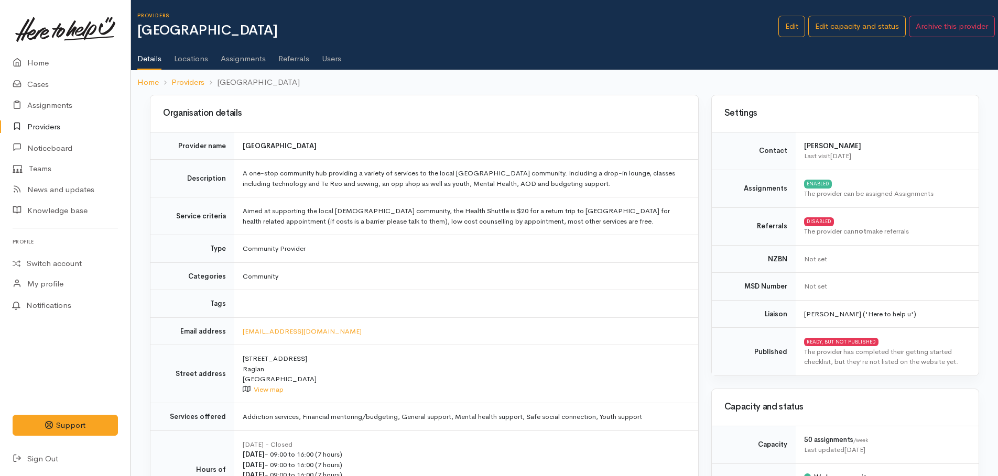
click at [235, 60] on link "Assignments" at bounding box center [243, 54] width 45 height 29
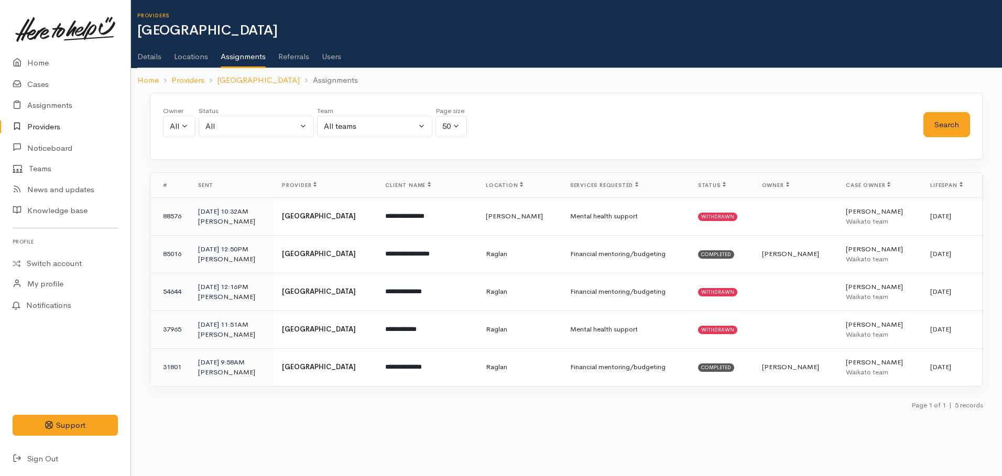
click at [327, 58] on link "Users" at bounding box center [331, 52] width 19 height 29
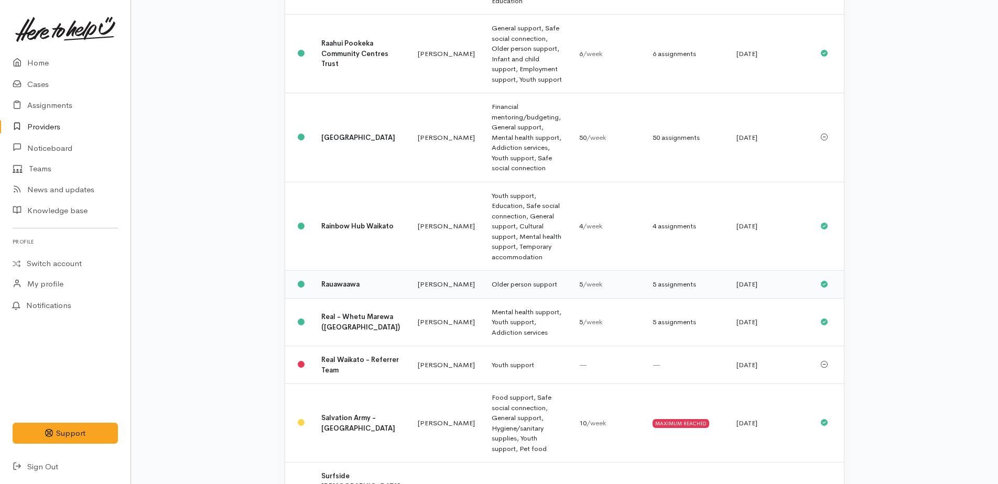
scroll to position [913, 0]
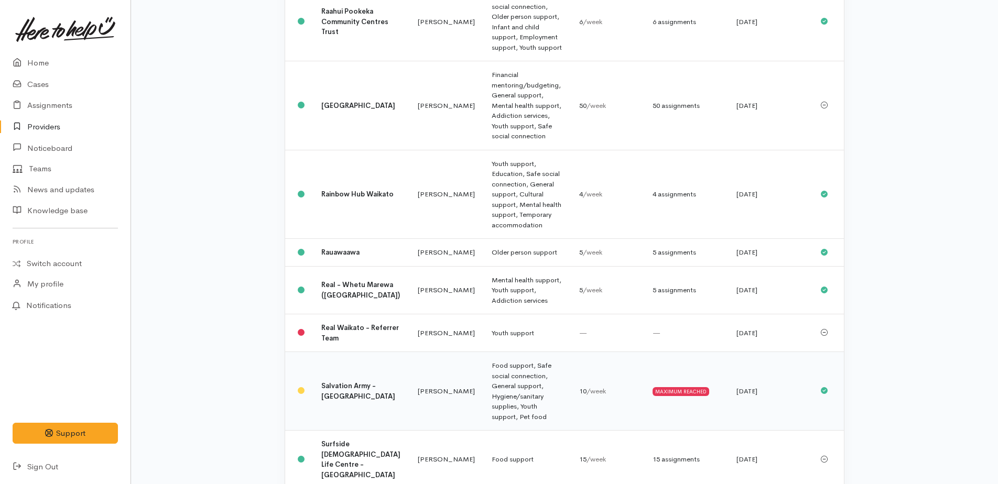
click at [507, 352] on td "Food support, Safe social connection, General support, Hygiene/sanitary supplie…" at bounding box center [527, 391] width 88 height 79
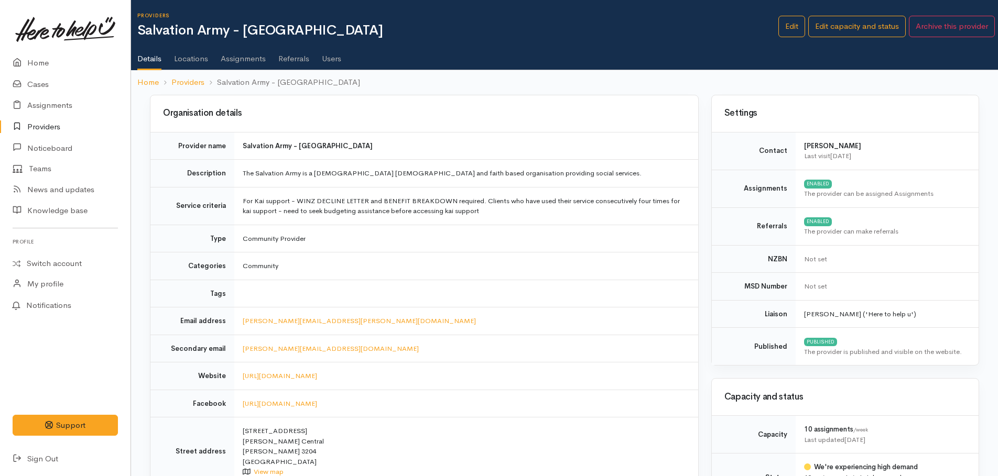
click at [252, 55] on link "Assignments" at bounding box center [243, 54] width 45 height 29
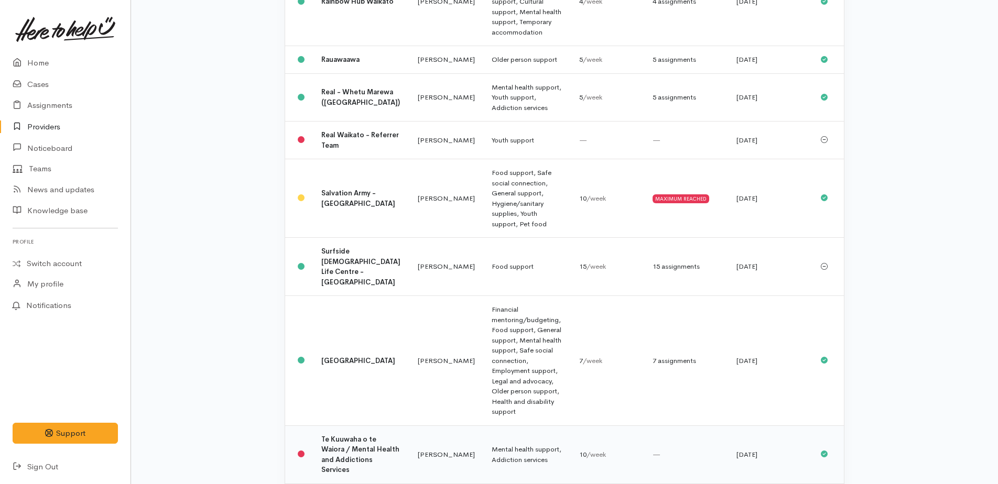
scroll to position [1124, 0]
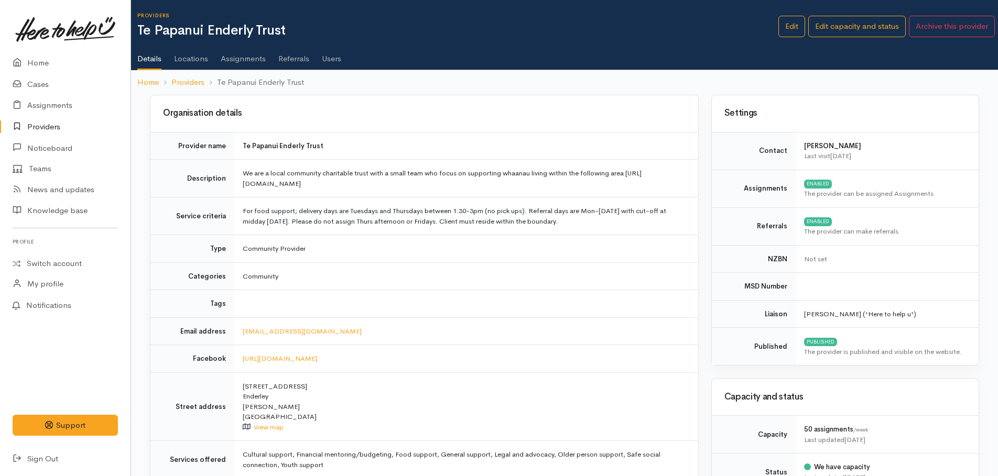
click at [237, 55] on link "Assignments" at bounding box center [243, 54] width 45 height 29
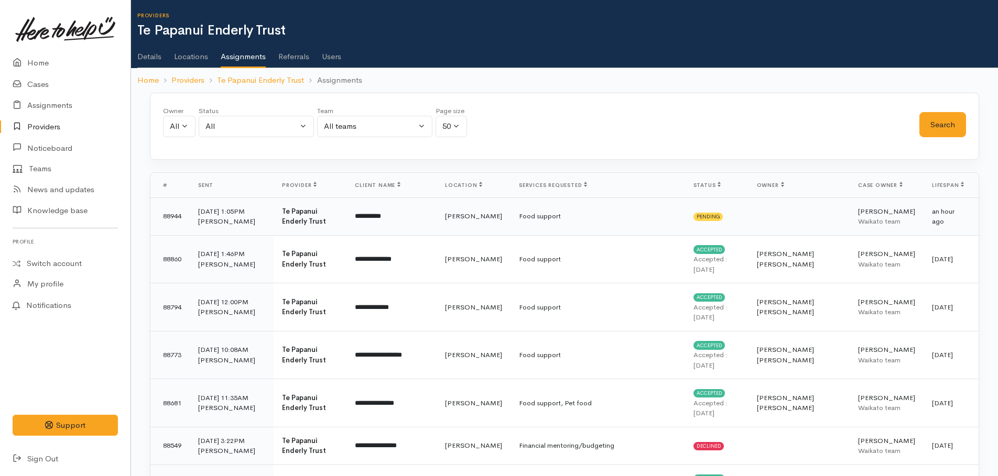
click at [227, 216] on div "[PERSON_NAME]" at bounding box center [231, 221] width 67 height 10
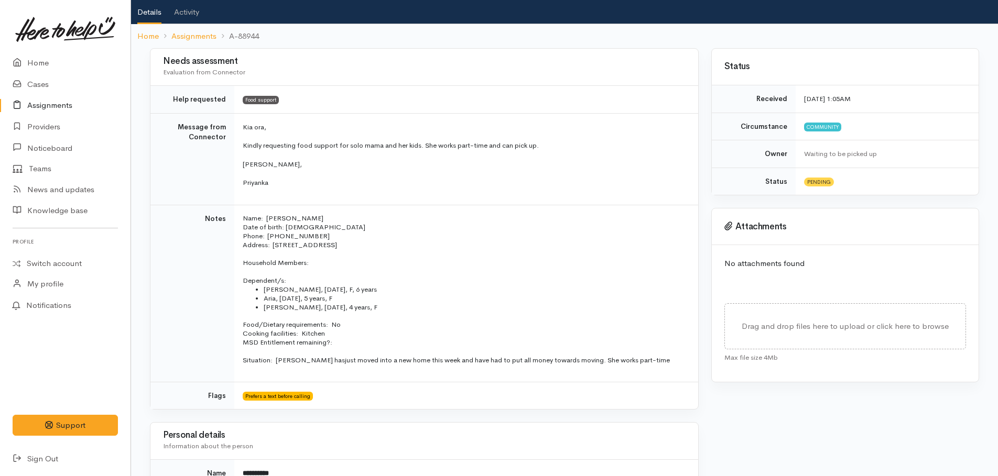
scroll to position [4, 0]
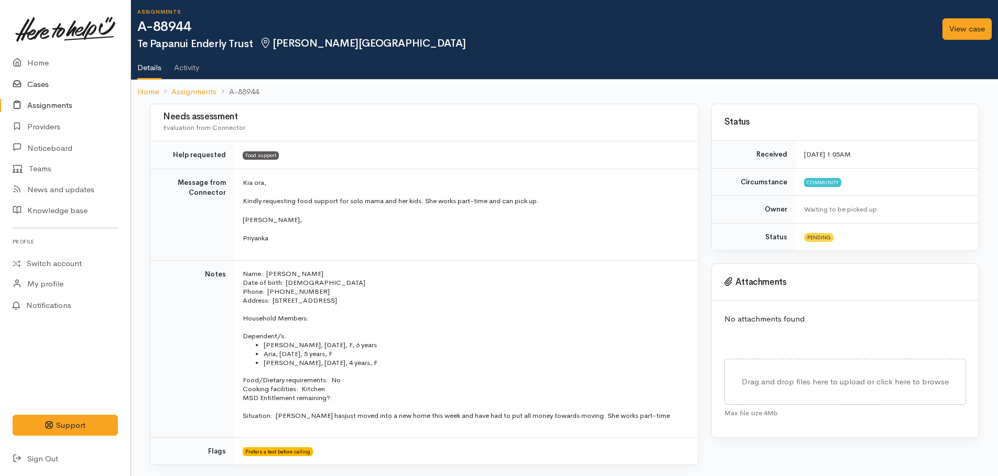
click at [38, 87] on link "Cases" at bounding box center [65, 84] width 131 height 21
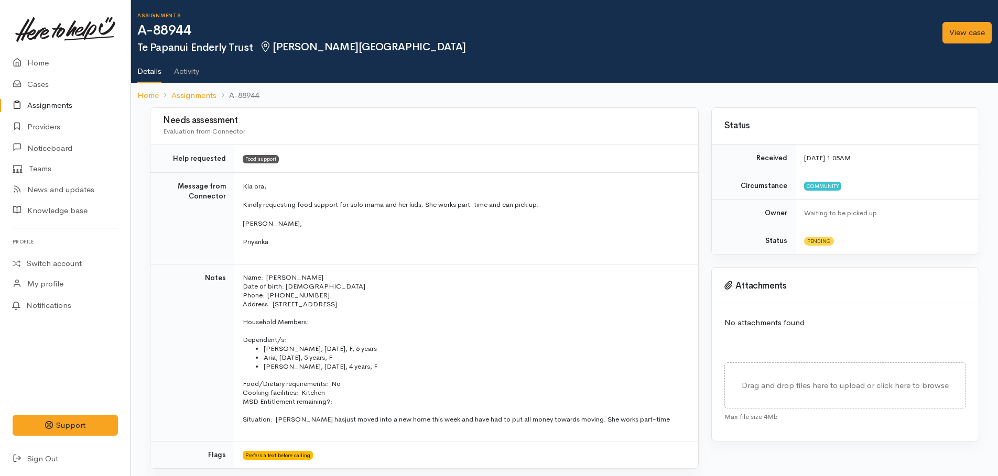
scroll to position [4, 0]
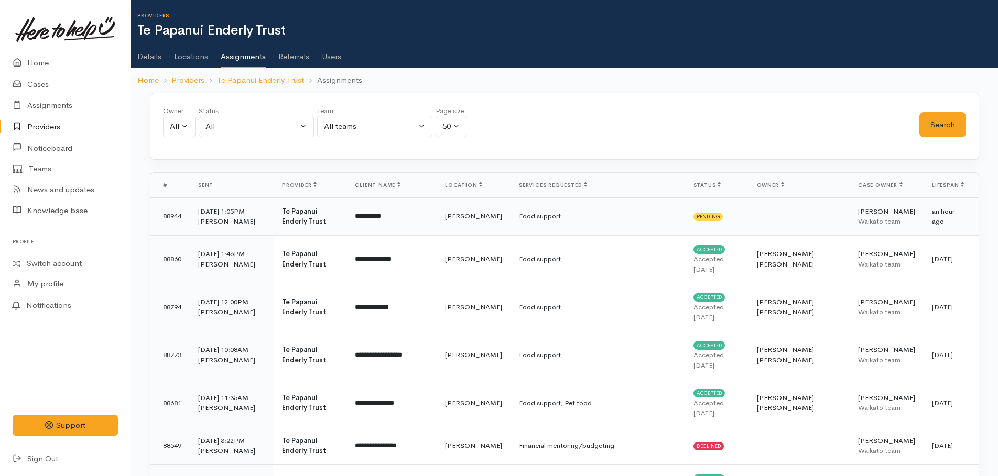
click at [300, 209] on b "Te Papanui Enderly Trust" at bounding box center [304, 216] width 44 height 19
click at [145, 58] on link "Details" at bounding box center [149, 52] width 24 height 29
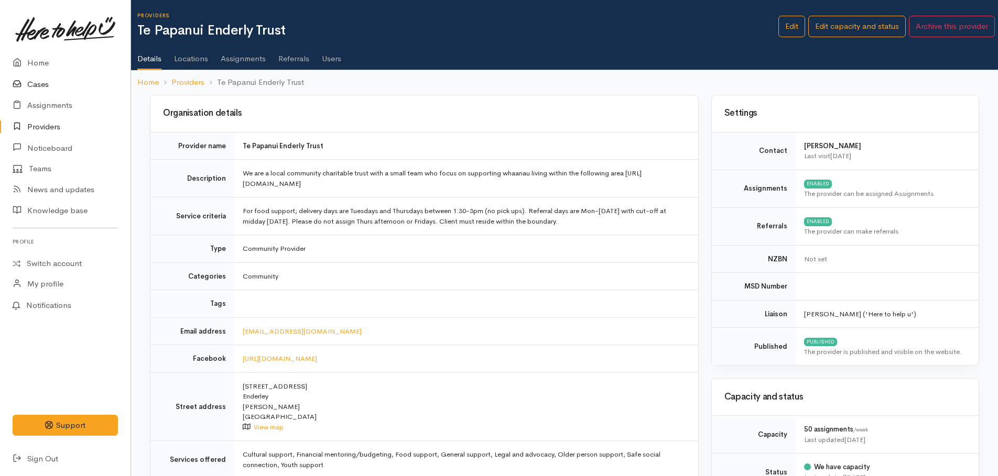
click at [46, 85] on link "Cases" at bounding box center [65, 84] width 131 height 21
click at [241, 61] on link "Assignments" at bounding box center [243, 54] width 45 height 29
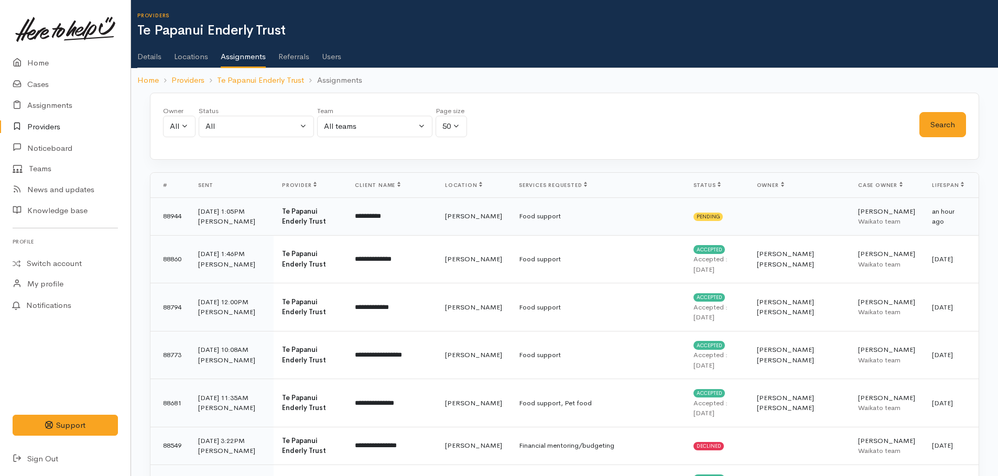
click at [243, 218] on div "[PERSON_NAME]" at bounding box center [231, 221] width 67 height 10
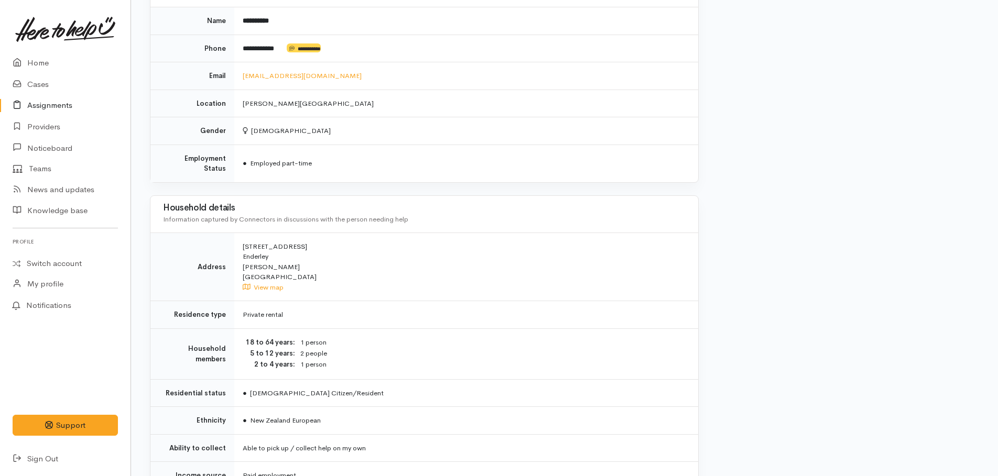
scroll to position [528, 0]
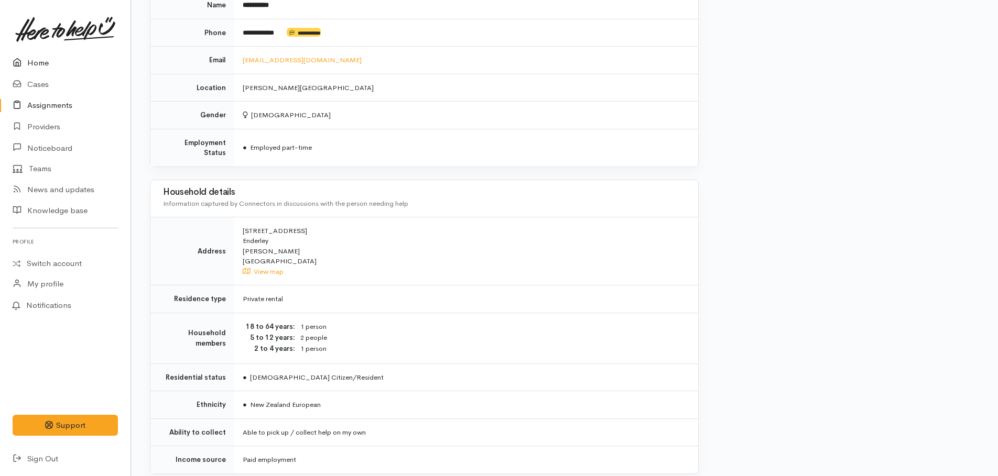
click at [37, 66] on link "Home" at bounding box center [65, 62] width 131 height 21
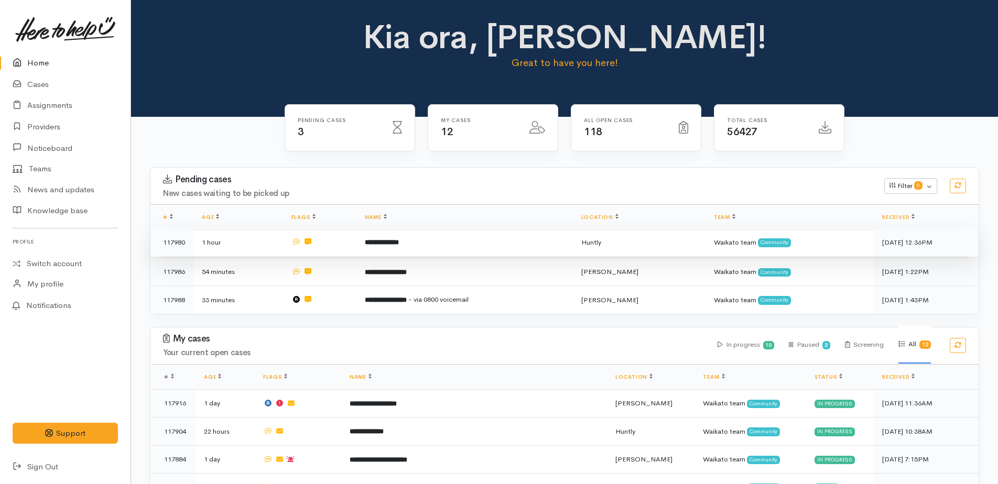
scroll to position [52, 0]
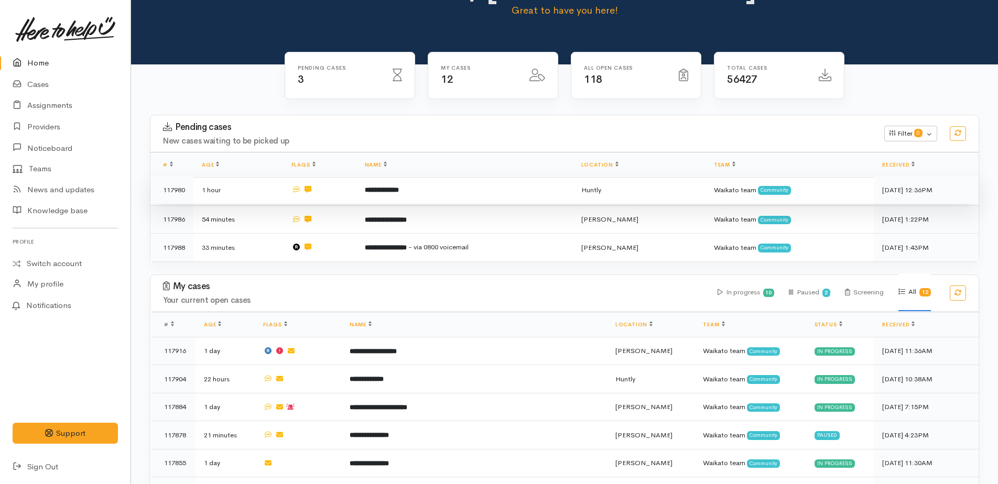
click at [399, 189] on b "**********" at bounding box center [382, 190] width 34 height 7
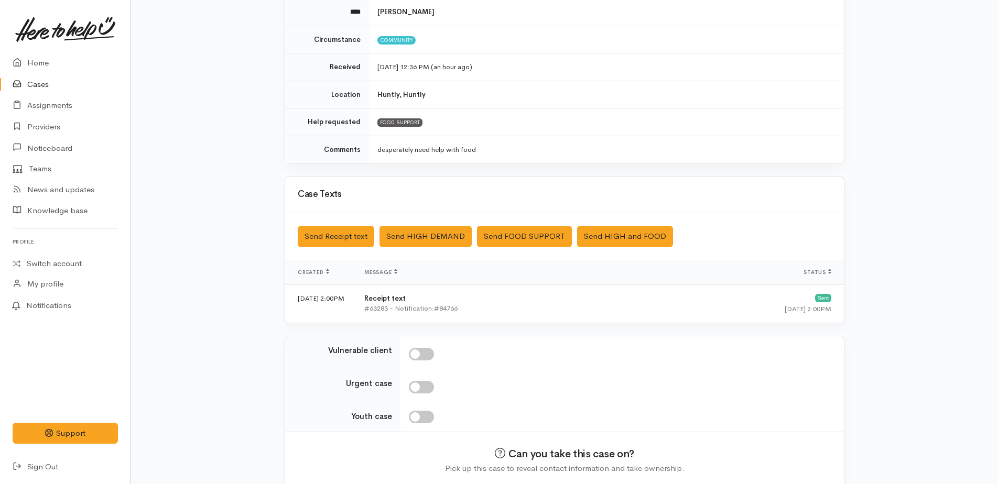
scroll to position [157, 0]
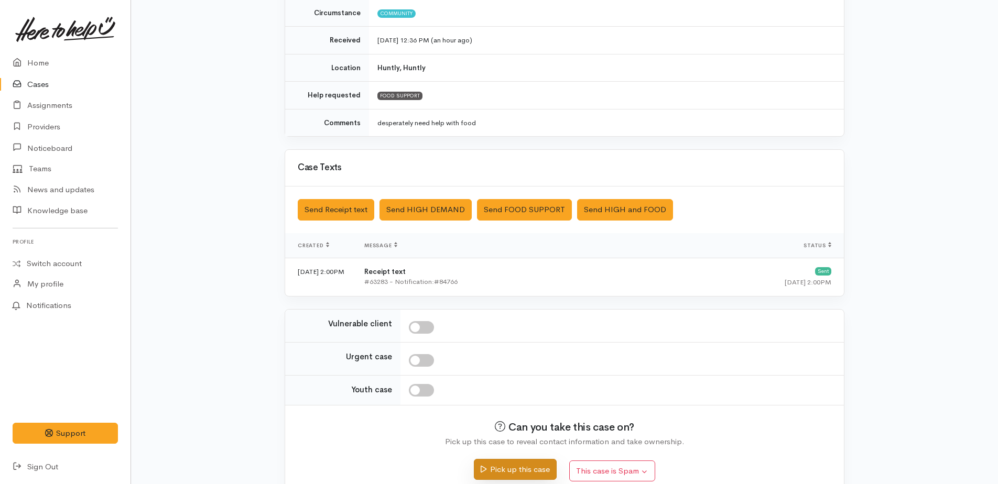
click at [541, 465] on button "Pick up this case" at bounding box center [515, 469] width 82 height 21
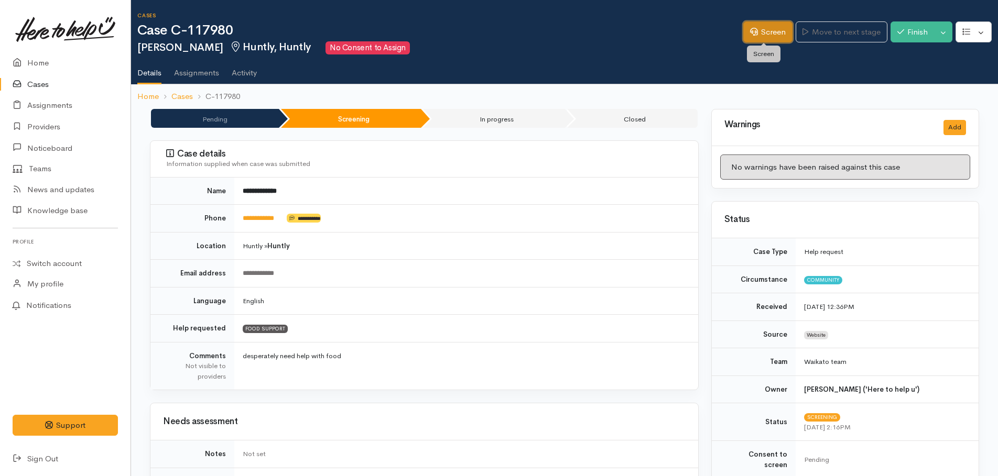
click at [769, 30] on link "Screen" at bounding box center [767, 31] width 49 height 21
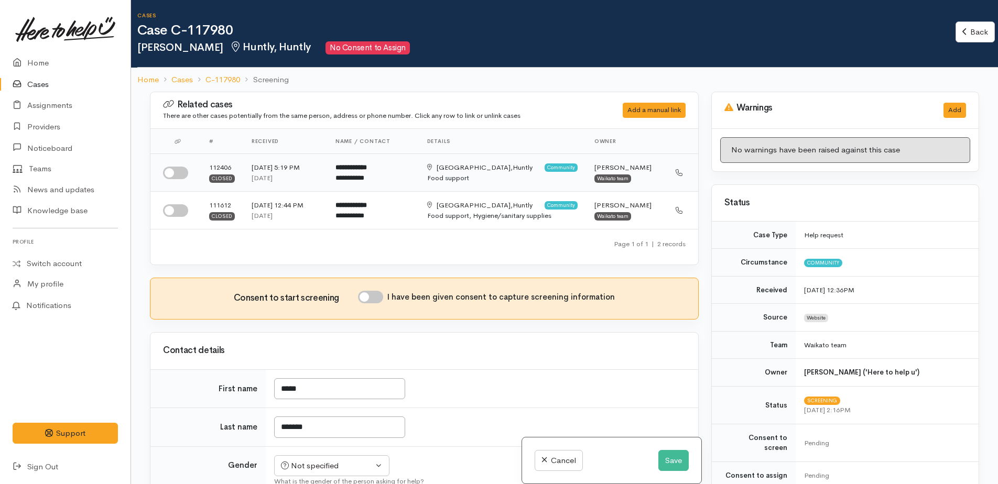
click at [174, 172] on input "checkbox" at bounding box center [175, 173] width 25 height 13
checkbox input "true"
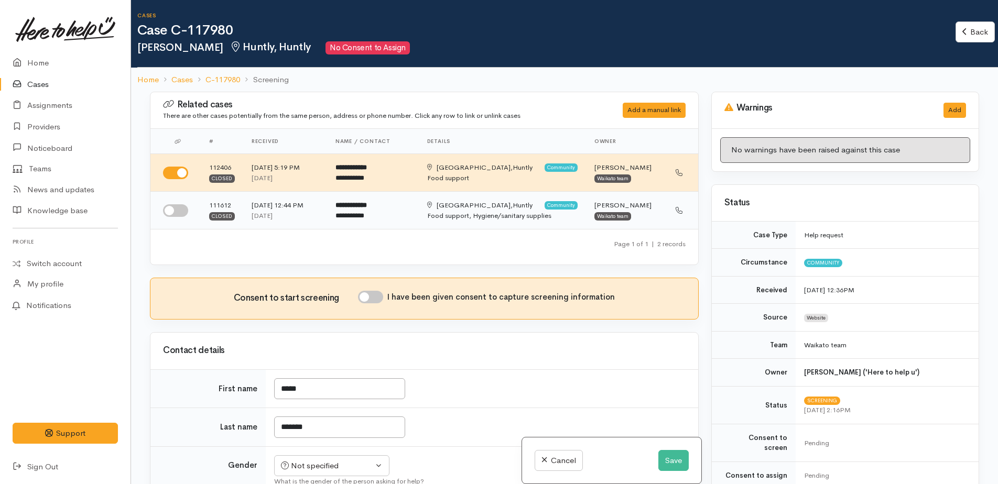
click at [171, 211] on input "checkbox" at bounding box center [175, 210] width 25 height 13
checkbox input "true"
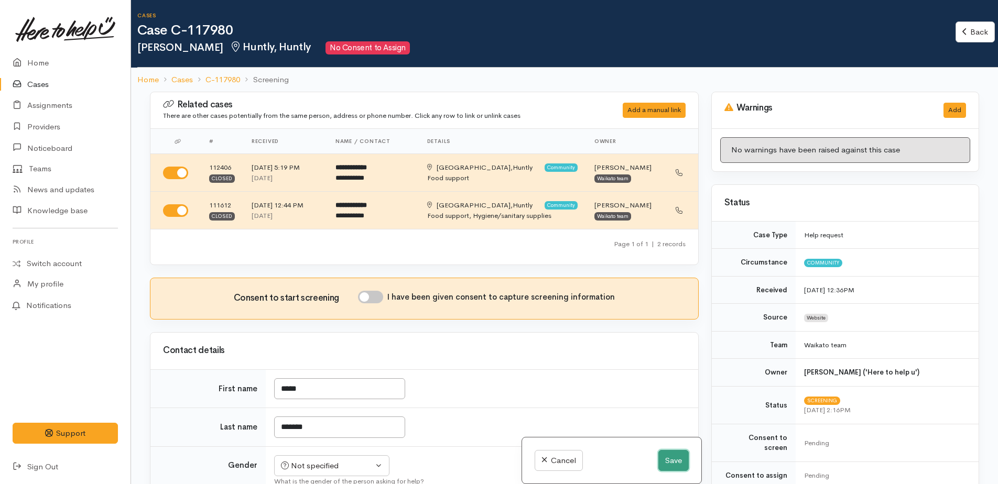
click at [678, 464] on button "Save" at bounding box center [673, 460] width 30 height 21
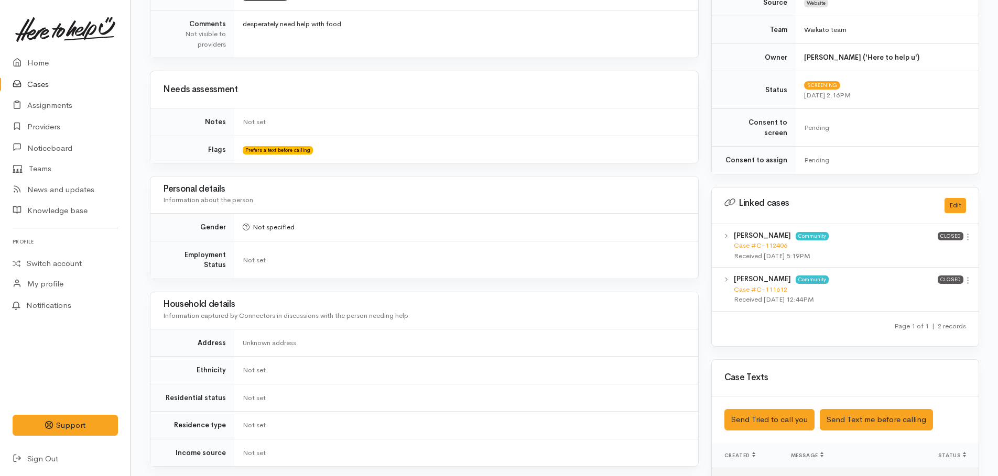
scroll to position [419, 0]
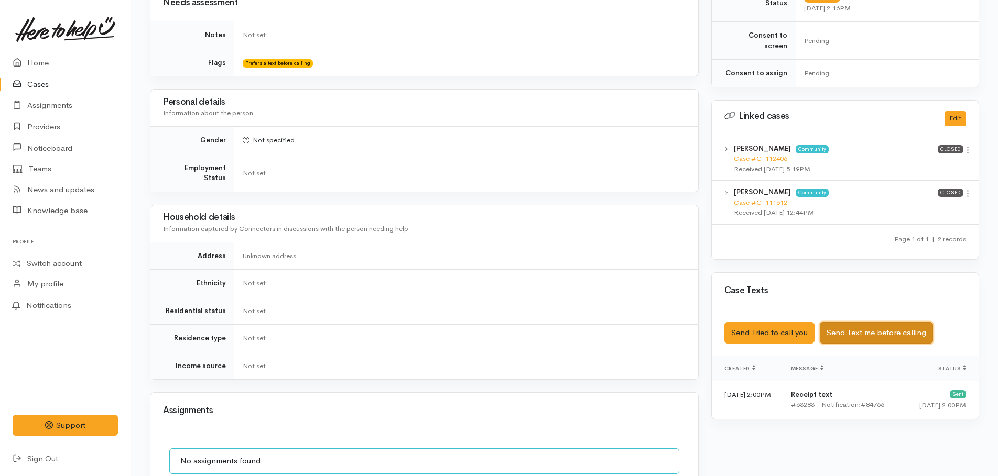
click at [849, 327] on button "Send Text me before calling" at bounding box center [876, 332] width 113 height 21
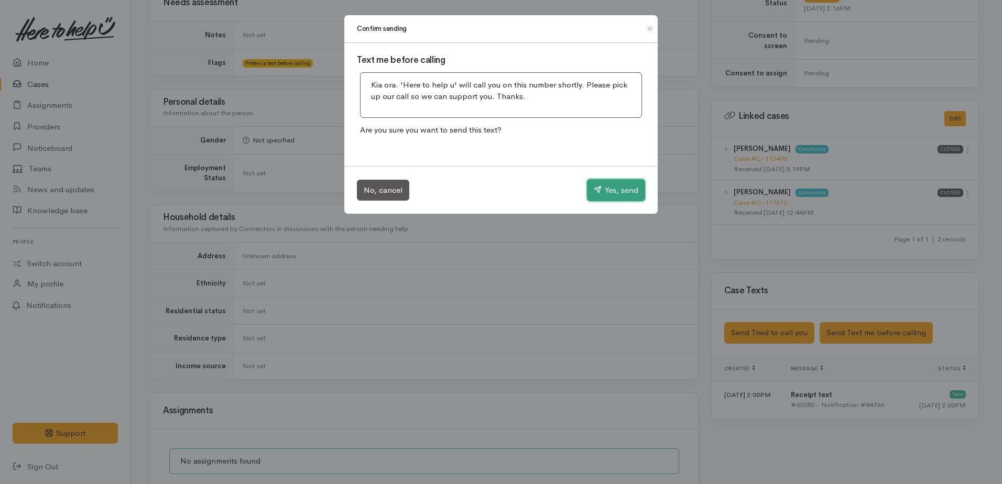
click at [624, 188] on button "Yes, send" at bounding box center [616, 190] width 58 height 22
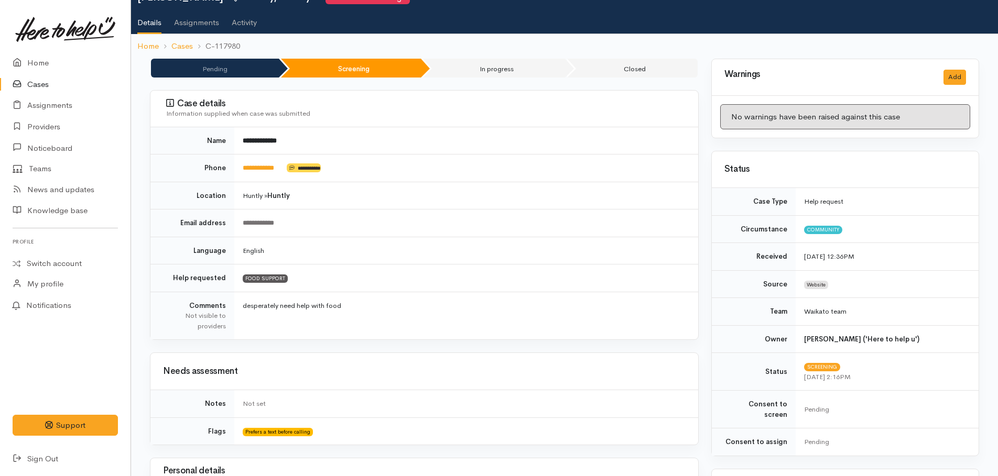
scroll to position [0, 0]
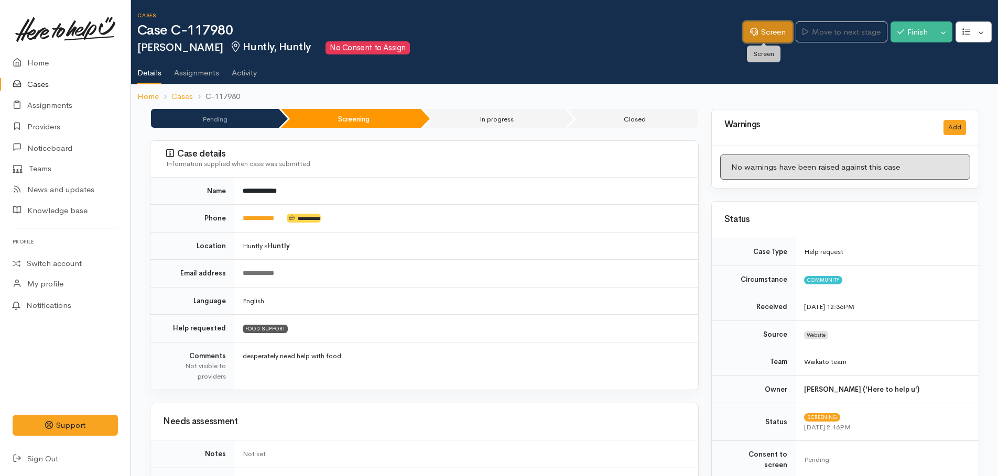
click at [756, 37] on link "Screen" at bounding box center [767, 31] width 49 height 21
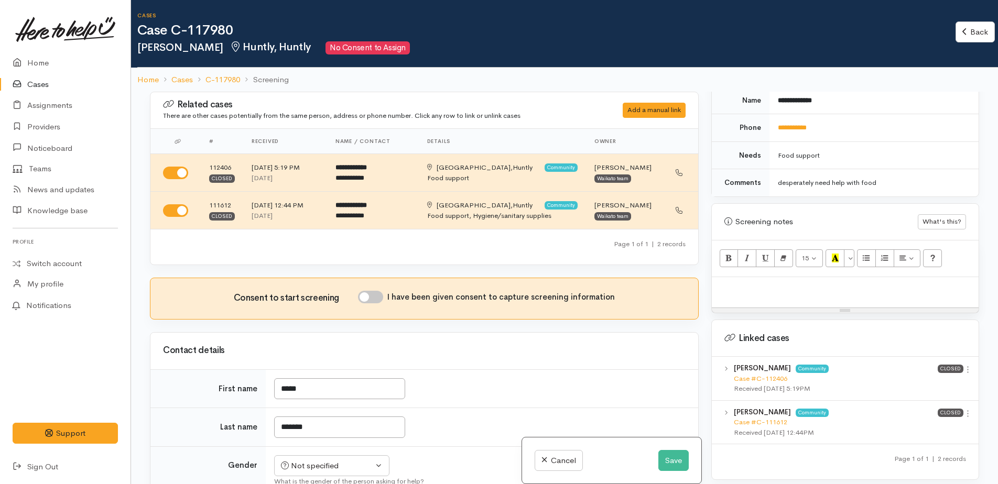
scroll to position [577, 0]
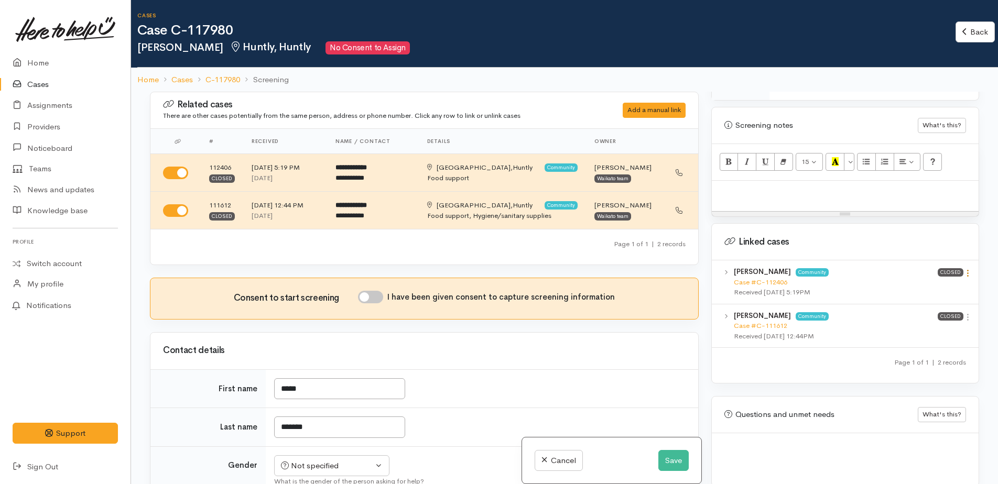
click at [963, 269] on icon at bounding box center [967, 273] width 9 height 9
click at [926, 286] on link "View case" at bounding box center [930, 294] width 83 height 16
paste div
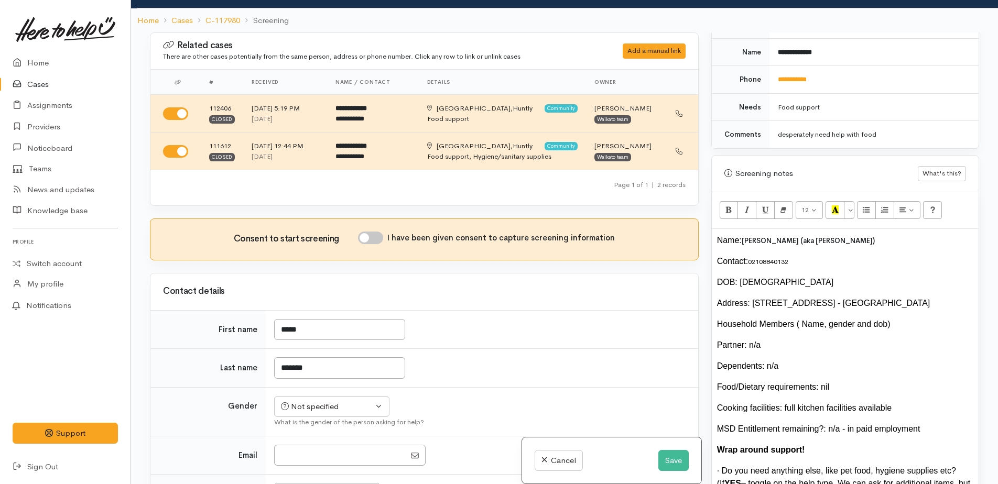
scroll to position [314, 0]
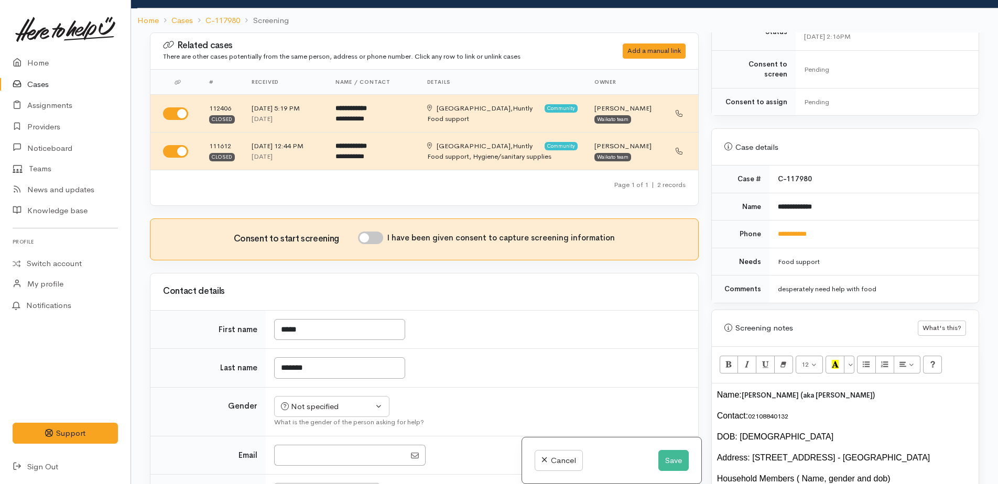
click at [717, 389] on div "Name: James Brooks (aka Jimbo)" at bounding box center [845, 395] width 256 height 13
click at [720, 389] on div at bounding box center [845, 395] width 256 height 13
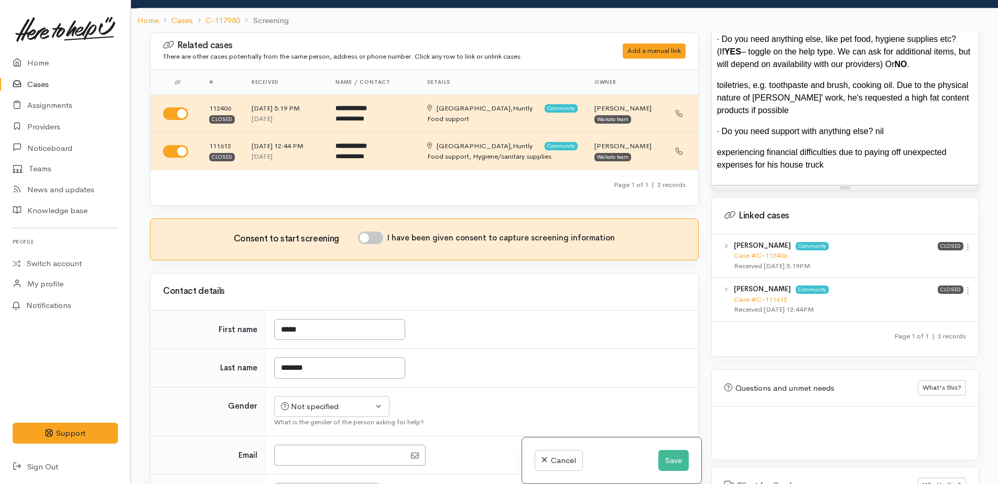
scroll to position [943, 0]
click at [676, 463] on button "Save" at bounding box center [673, 460] width 30 height 21
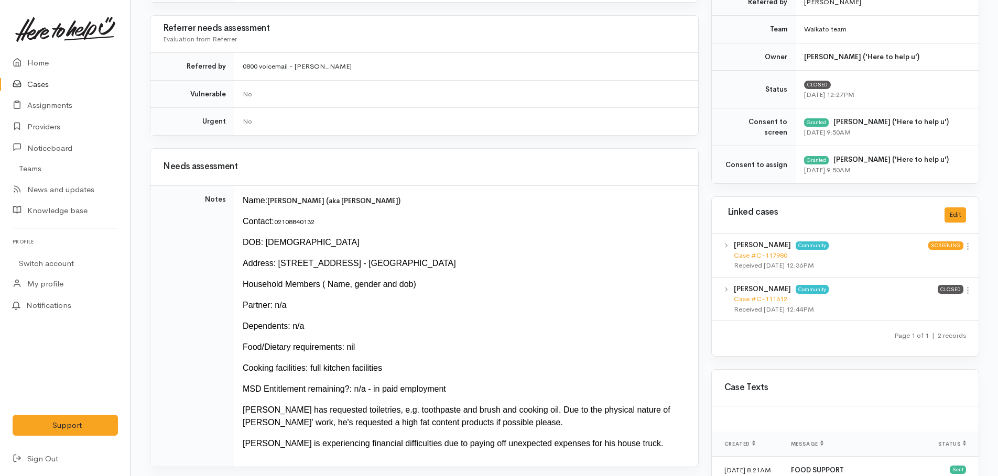
scroll to position [419, 0]
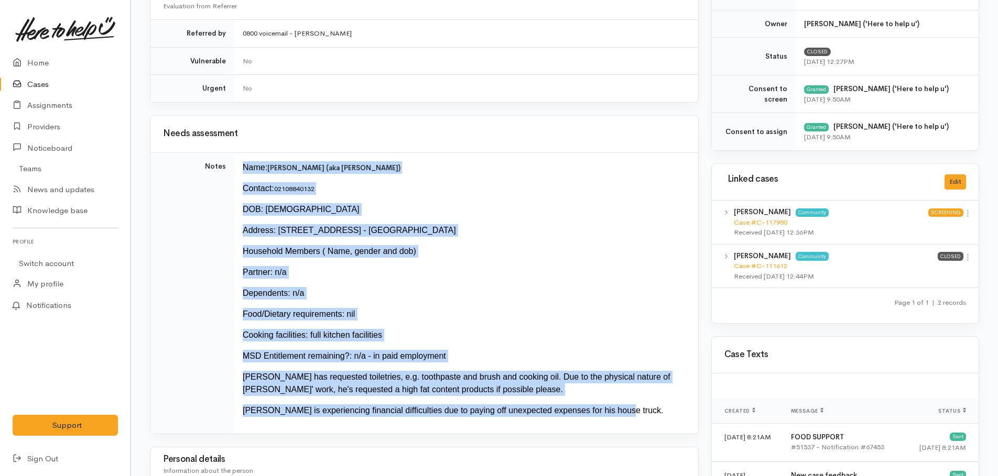
drag, startPoint x: 242, startPoint y: 161, endPoint x: 618, endPoint y: 409, distance: 450.2
click at [618, 409] on td "Name: [PERSON_NAME] (aka [PERSON_NAME]) Contact: [PHONE_NUMBER] DOB: [DEMOGRAPH…" at bounding box center [466, 293] width 464 height 281
copy td "Name: [PERSON_NAME] (aka [PERSON_NAME]) Contact: [PHONE_NUMBER] DOB: [DEMOGRAPH…"
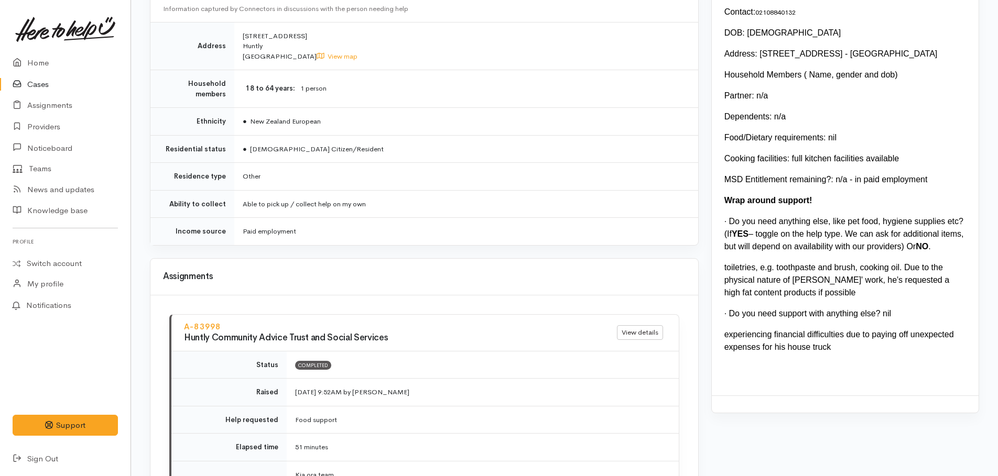
scroll to position [996, 0]
click at [646, 201] on td "Able to pick up / collect help on my own" at bounding box center [466, 206] width 464 height 28
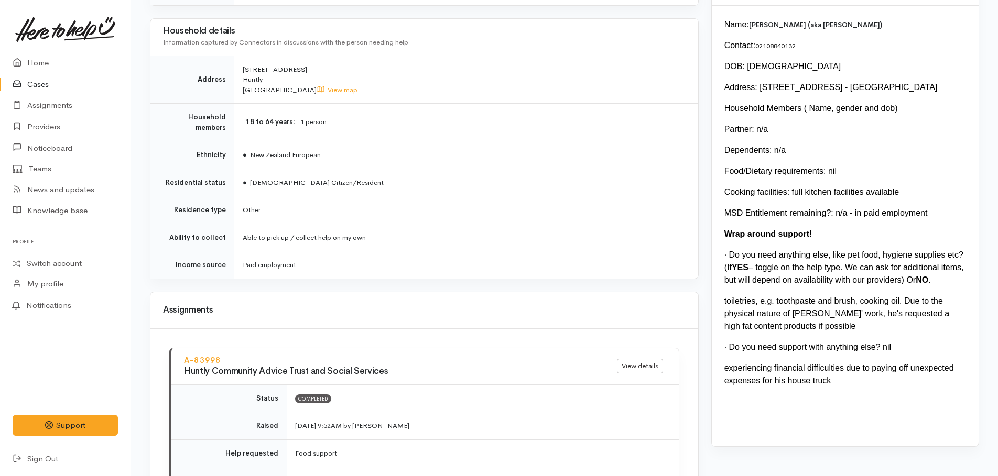
scroll to position [891, 0]
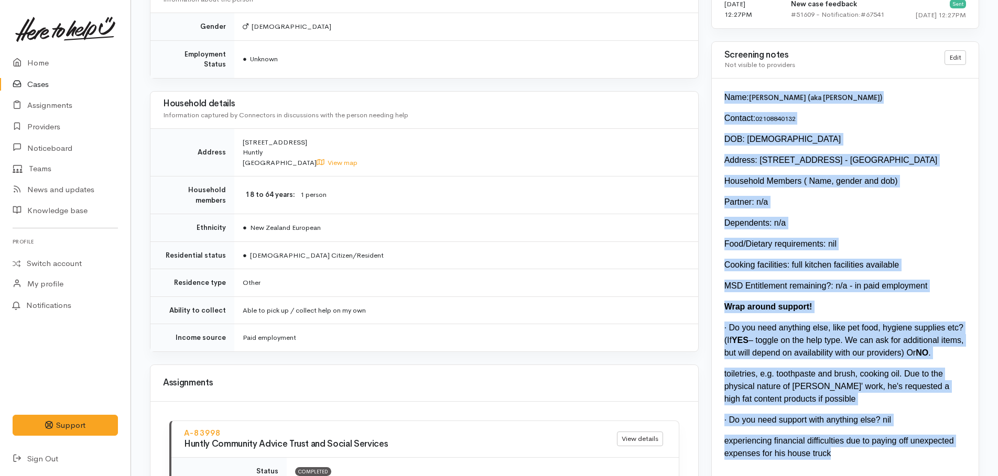
drag, startPoint x: 720, startPoint y: 97, endPoint x: 923, endPoint y: 453, distance: 409.7
click at [923, 453] on div "Name: [PERSON_NAME] (aka [PERSON_NAME]) Contact: [PHONE_NUMBER] DOB: [DEMOGRAPH…" at bounding box center [845, 291] width 267 height 424
copy div "Name: [PERSON_NAME] (aka [PERSON_NAME]) Contact: [PHONE_NUMBER] DOB: [DEMOGRAPH…"
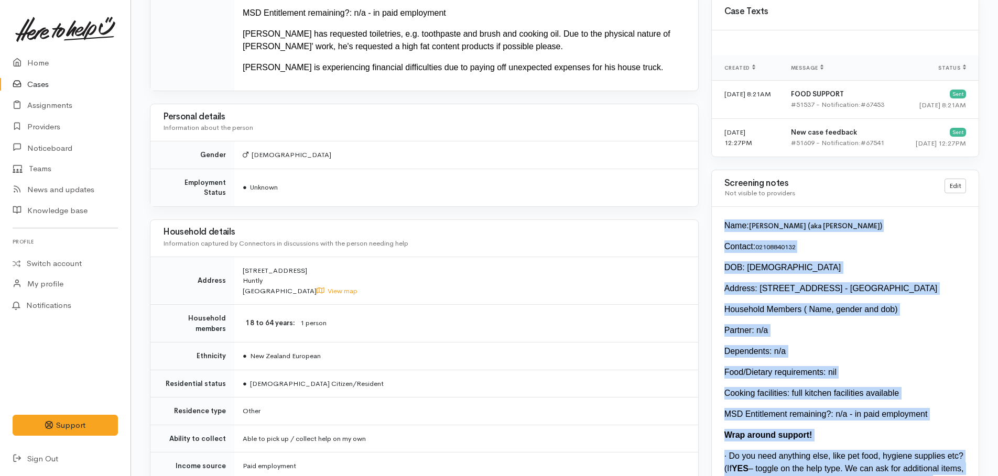
scroll to position [839, 0]
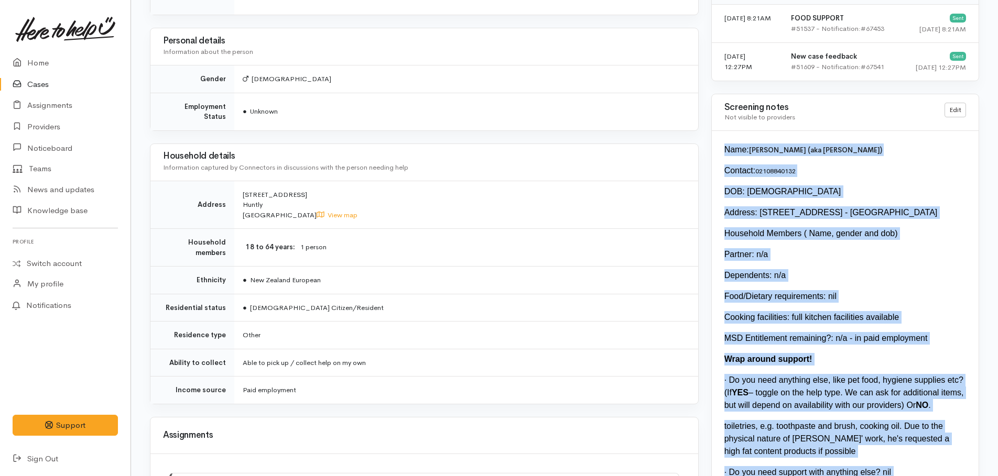
click at [846, 175] on div "Contact: [PHONE_NUMBER]" at bounding box center [845, 171] width 242 height 13
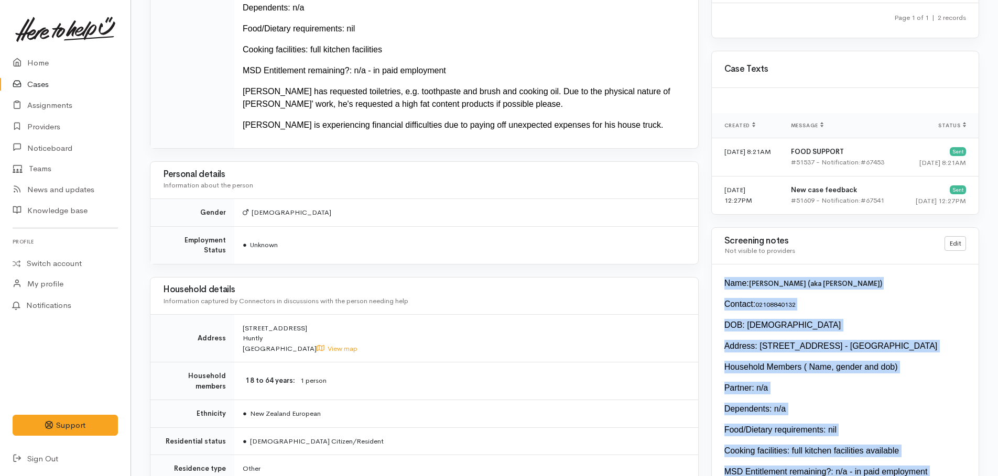
scroll to position [786, 0]
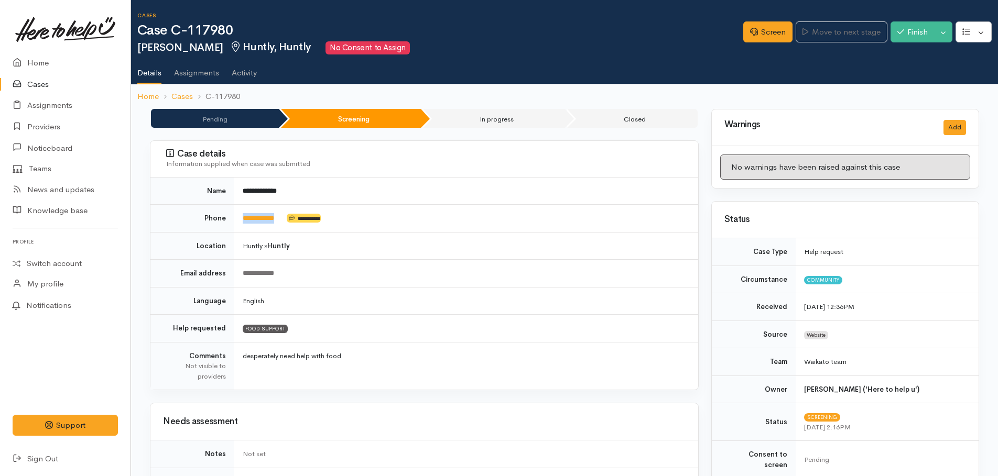
drag, startPoint x: 287, startPoint y: 215, endPoint x: 240, endPoint y: 217, distance: 47.7
click at [240, 217] on td "**********" at bounding box center [466, 219] width 464 height 28
copy td "**********"
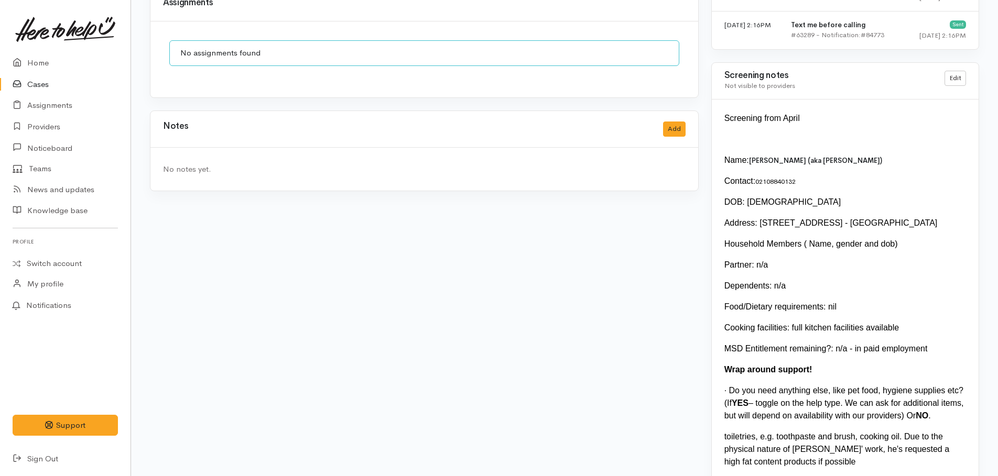
scroll to position [839, 0]
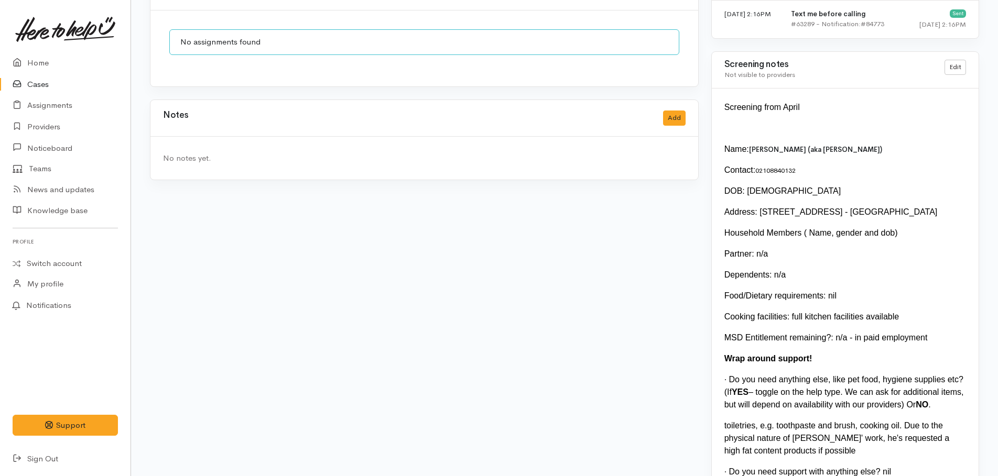
click at [789, 122] on div at bounding box center [845, 128] width 242 height 13
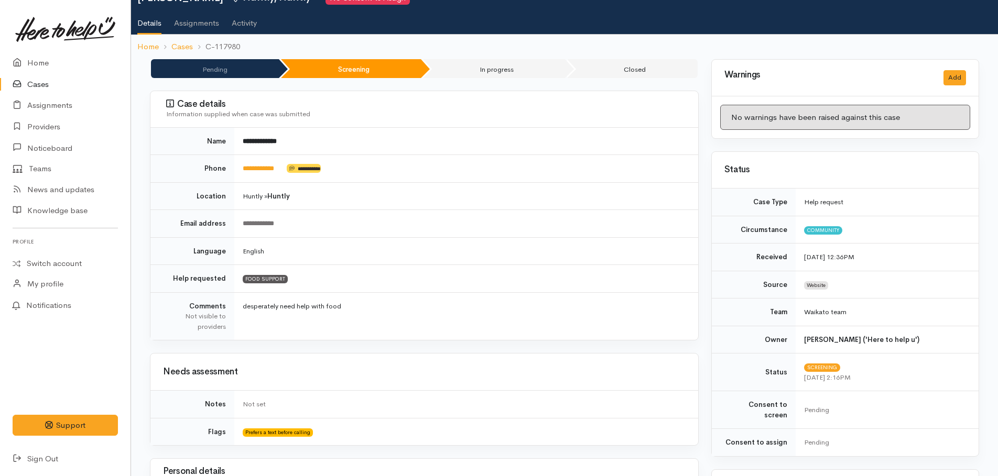
scroll to position [0, 0]
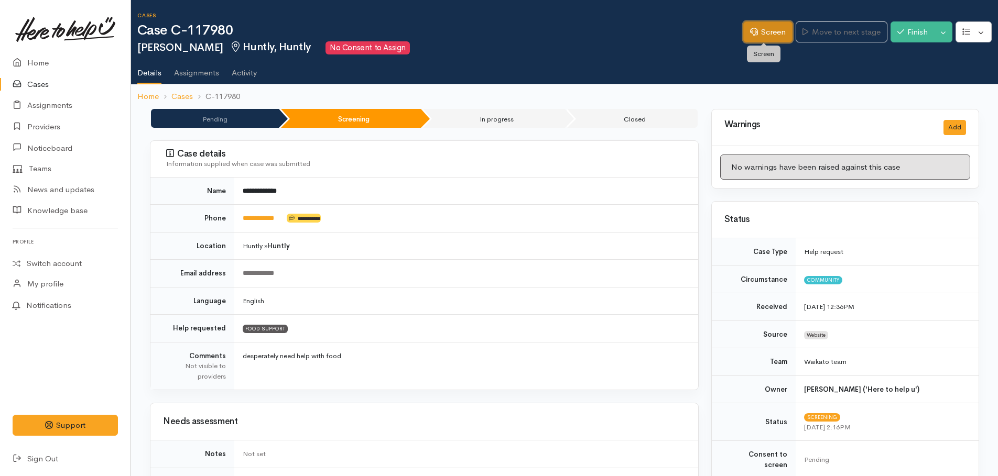
click at [769, 34] on link "Screen" at bounding box center [767, 31] width 49 height 21
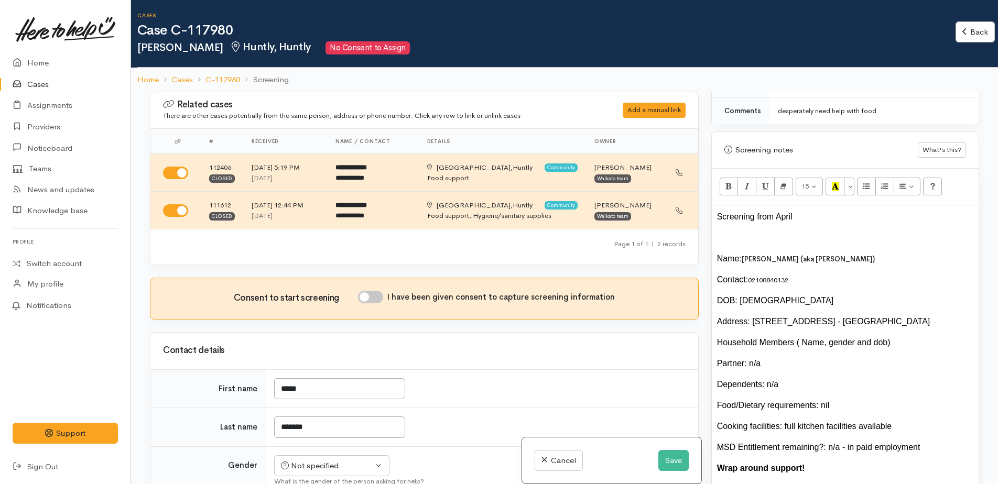
scroll to position [629, 0]
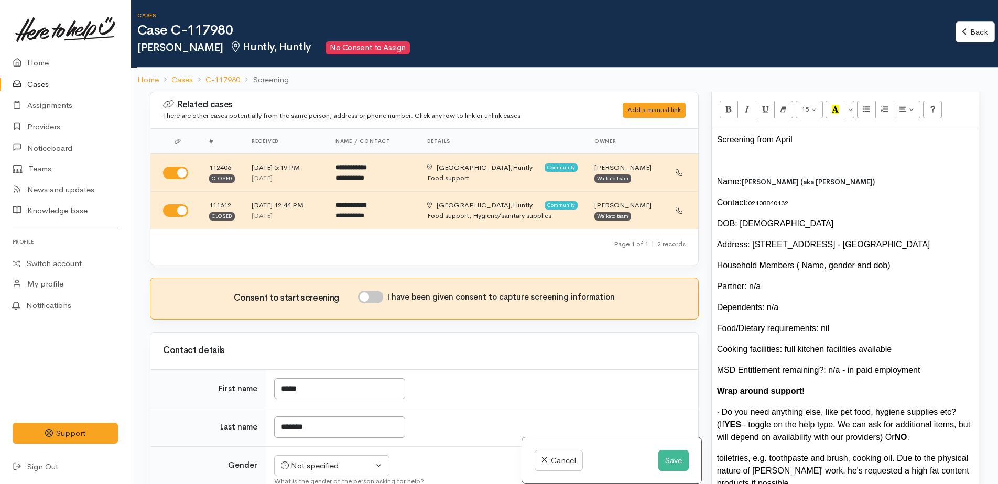
click at [764, 155] on div at bounding box center [845, 161] width 256 height 13
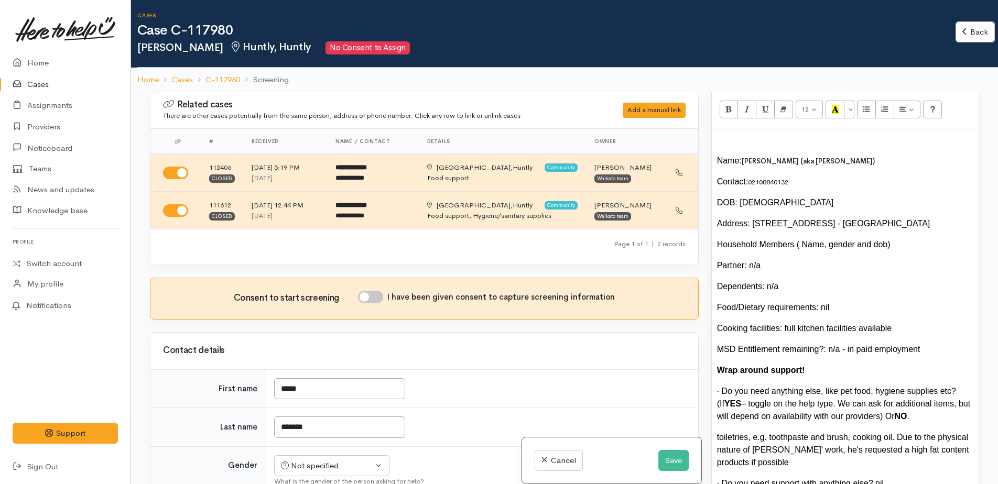
click at [946, 218] on div "Address: [STREET_ADDRESS] - [GEOGRAPHIC_DATA]" at bounding box center [845, 224] width 256 height 13
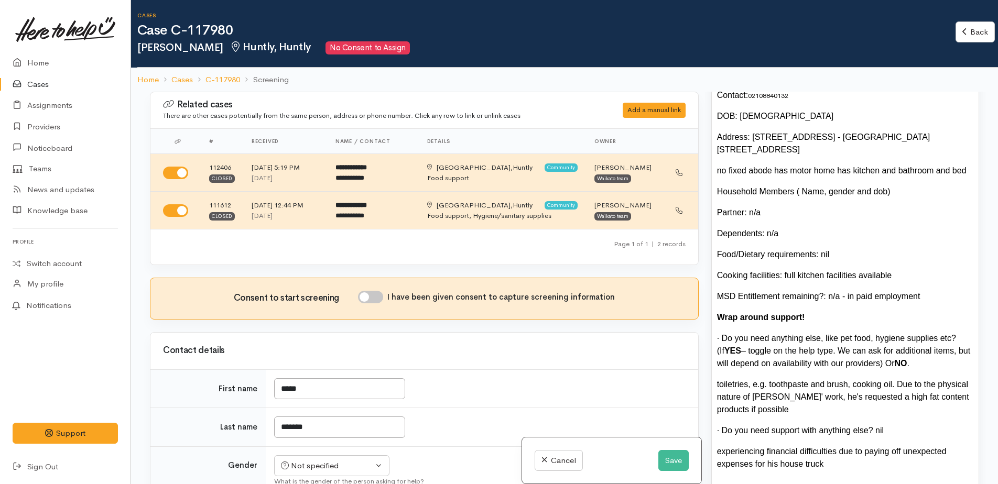
scroll to position [734, 0]
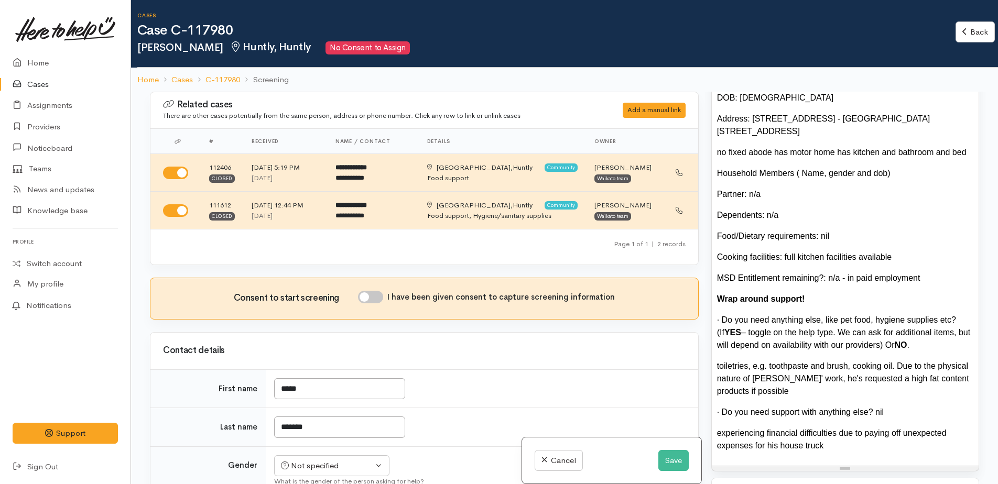
click at [837, 219] on div "Name: [PERSON_NAME] (aka [PERSON_NAME]) Contact: [PHONE_NUMBER] DOB: [DEMOGRAPH…" at bounding box center [845, 245] width 267 height 442
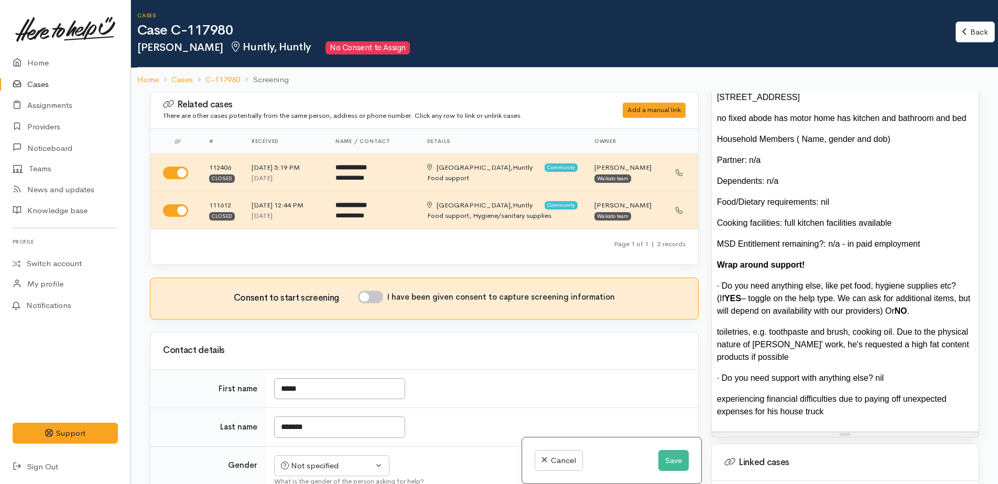
scroll to position [786, 0]
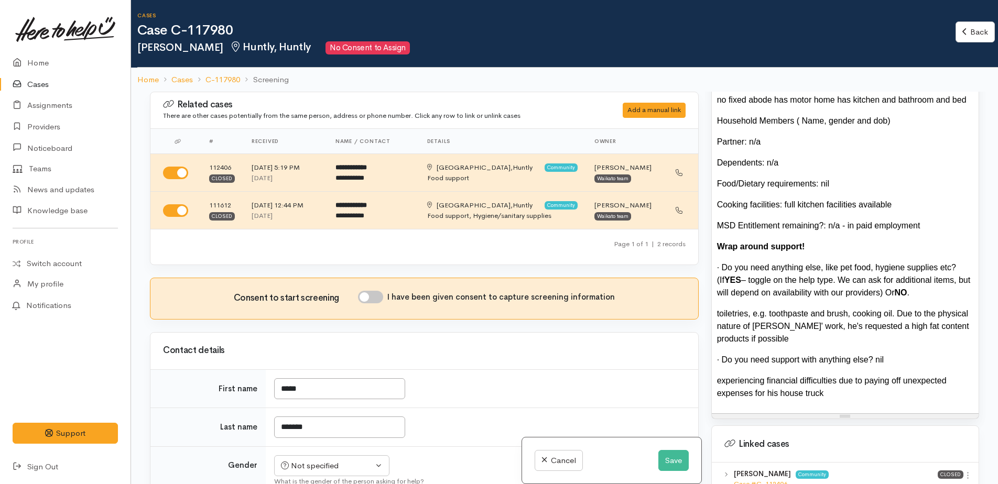
click at [899, 199] on div "Cooking facilities: full kitchen facilities available" at bounding box center [845, 205] width 256 height 13
click at [367, 297] on input "I have been given consent to capture screening information" at bounding box center [370, 297] width 25 height 13
checkbox input "true"
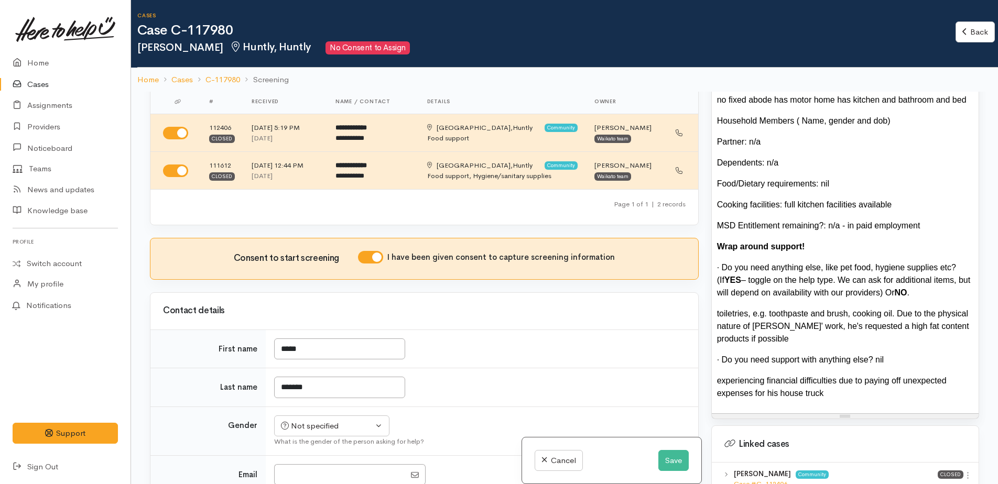
scroll to position [105, 0]
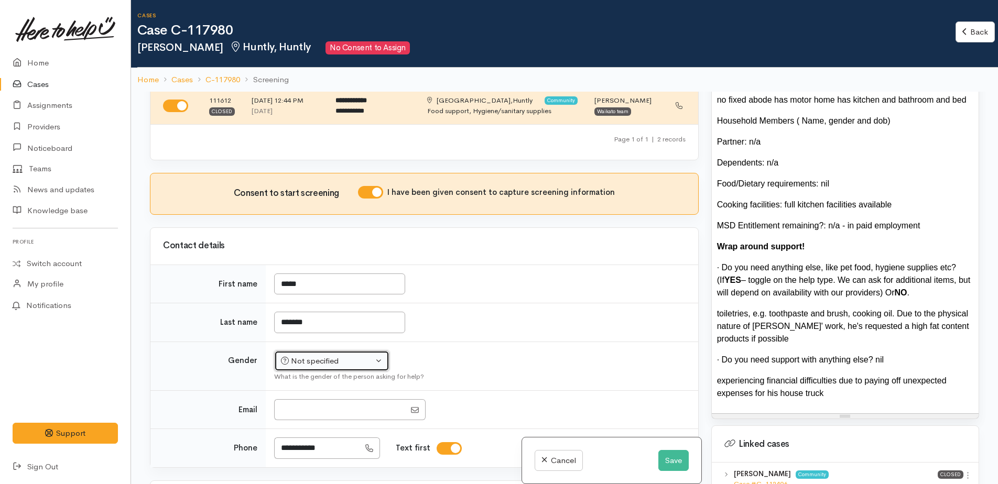
click at [323, 358] on div "Not specified" at bounding box center [327, 361] width 92 height 12
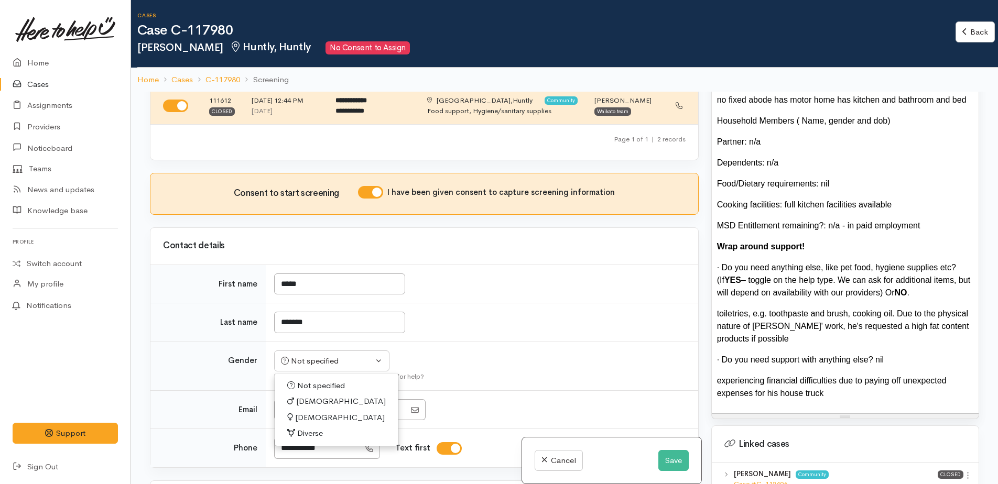
drag, startPoint x: 309, startPoint y: 404, endPoint x: 355, endPoint y: 379, distance: 52.3
click at [309, 404] on span "[DEMOGRAPHIC_DATA]" at bounding box center [341, 402] width 90 height 12
select select "[DEMOGRAPHIC_DATA]"
click at [905, 199] on div "Cooking facilities: full kitchen facilities available" at bounding box center [845, 205] width 256 height 13
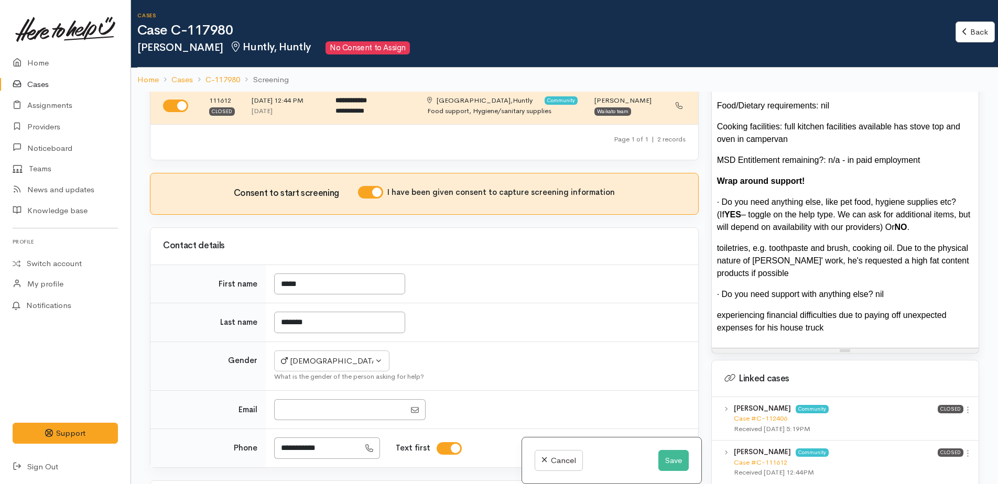
scroll to position [839, 0]
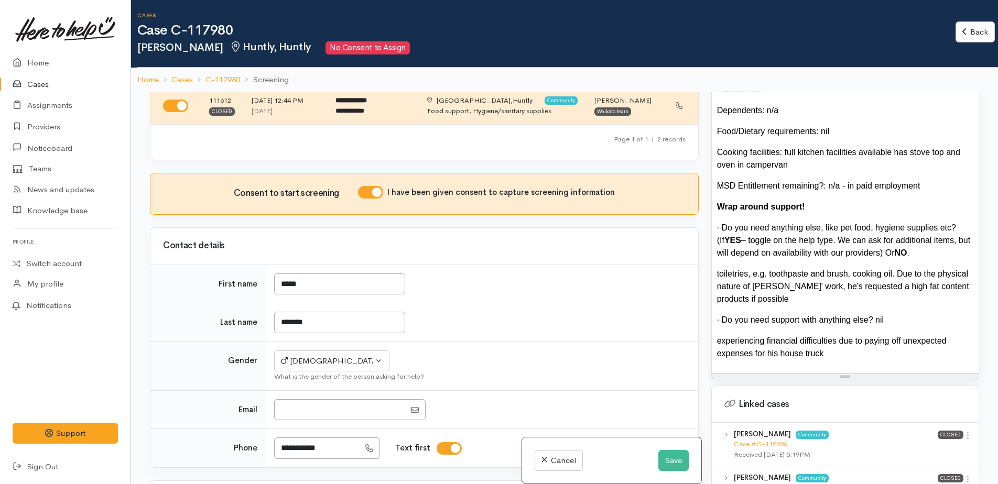
click at [741, 236] on span "YES" at bounding box center [732, 240] width 17 height 9
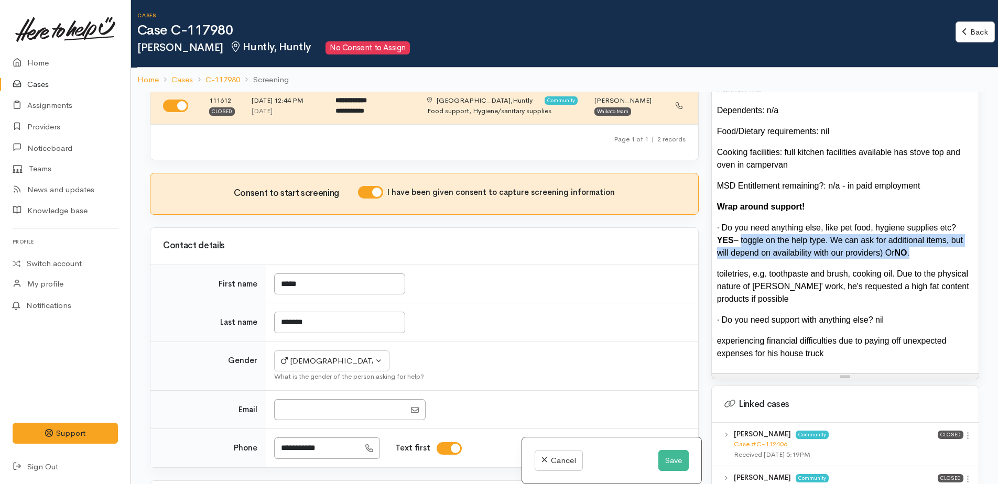
drag, startPoint x: 713, startPoint y: 227, endPoint x: 884, endPoint y: 238, distance: 170.7
click at [884, 238] on div "Name: James Brooks (aka Jimbo) Contact: 02108840132 DOB: 7.7.1988 Address: 5 Ta…" at bounding box center [845, 146] width 267 height 455
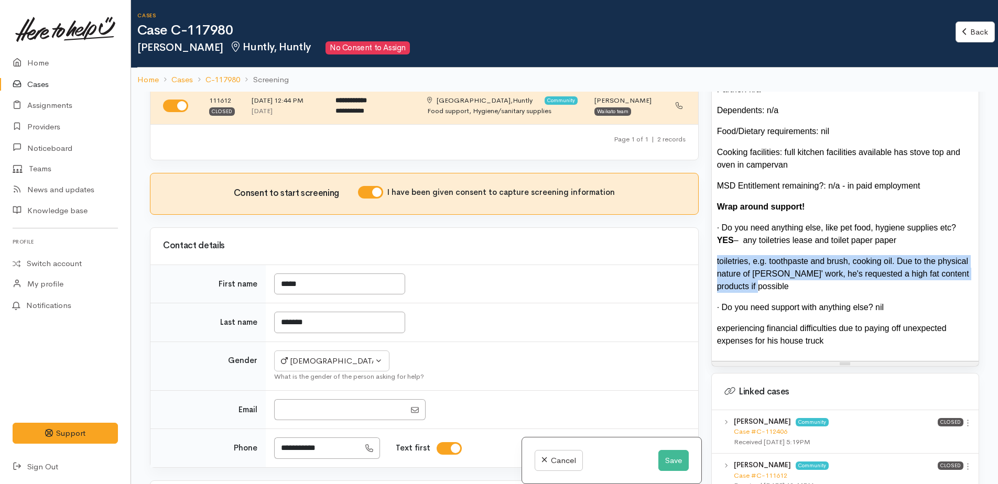
drag, startPoint x: 718, startPoint y: 251, endPoint x: 791, endPoint y: 275, distance: 76.9
click at [791, 275] on div "toiletries, e.g. toothpaste and brush, cooking oil. Due to the physical nature …" at bounding box center [845, 274] width 256 height 38
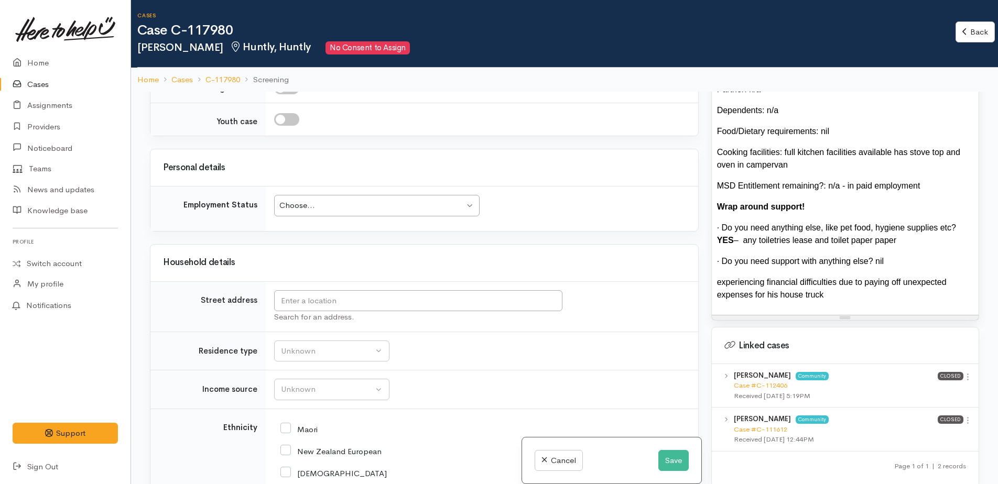
scroll to position [1101, 0]
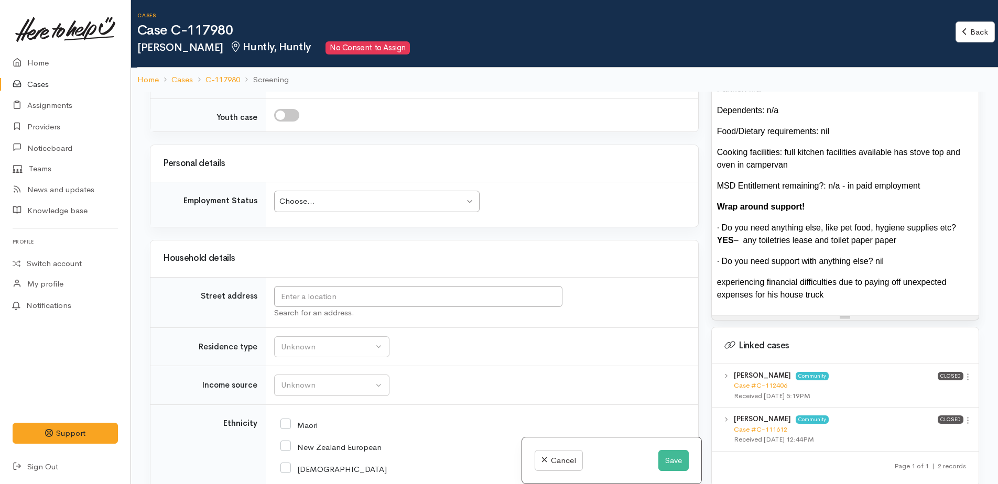
drag, startPoint x: 363, startPoint y: 206, endPoint x: 363, endPoint y: 216, distance: 10.5
click at [362, 206] on div "Choose..." at bounding box center [371, 202] width 185 height 12
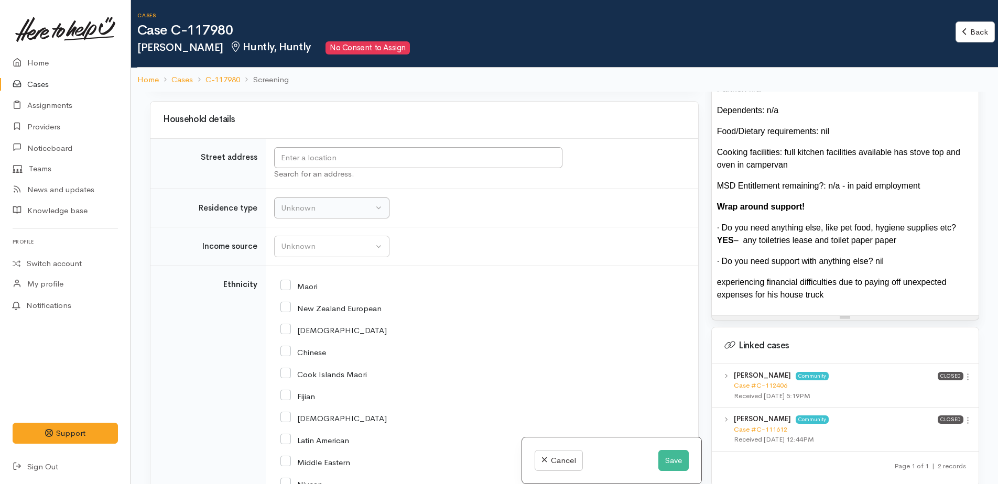
scroll to position [1258, 0]
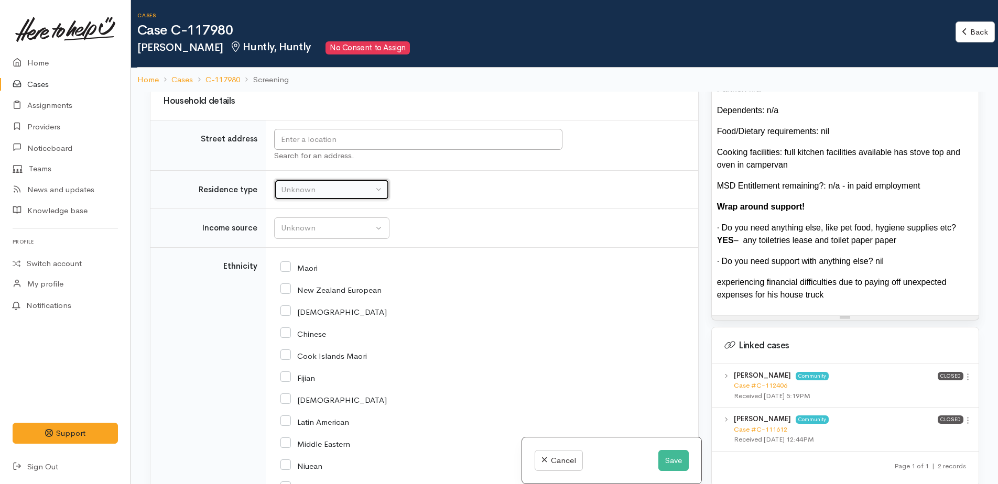
click at [310, 193] on div "Unknown" at bounding box center [327, 190] width 92 height 12
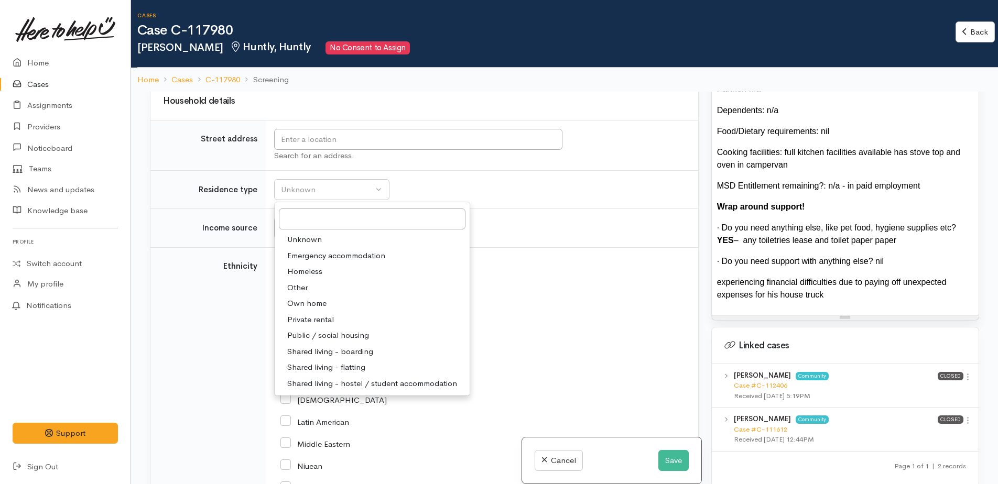
click at [306, 290] on span "Other" at bounding box center [297, 288] width 20 height 12
select select "8"
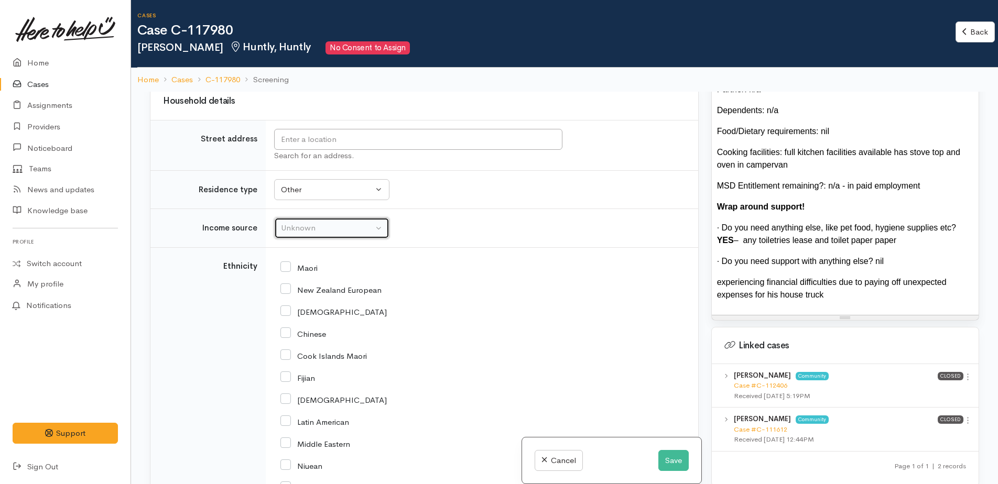
click at [309, 231] on div "Unknown" at bounding box center [327, 228] width 92 height 12
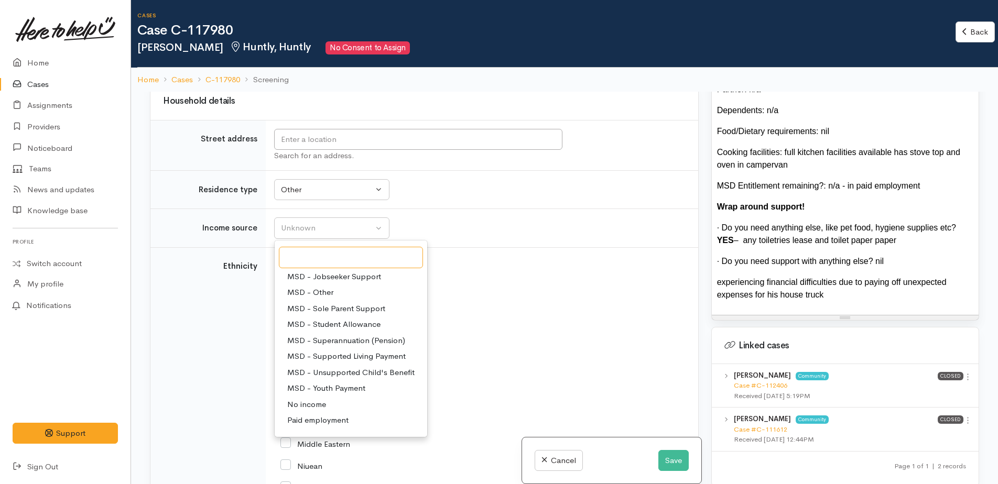
scroll to position [157, 0]
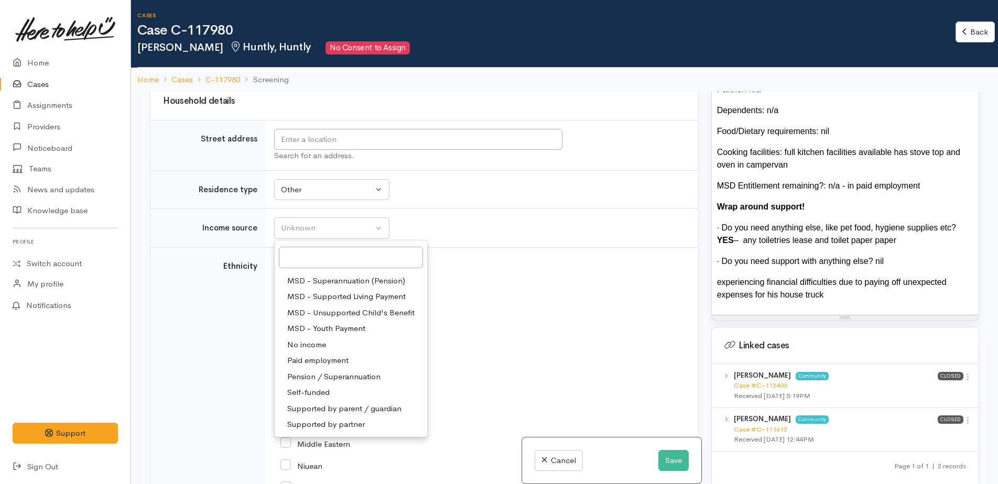
click at [483, 346] on div "Cook Islands Maori" at bounding box center [479, 355] width 399 height 22
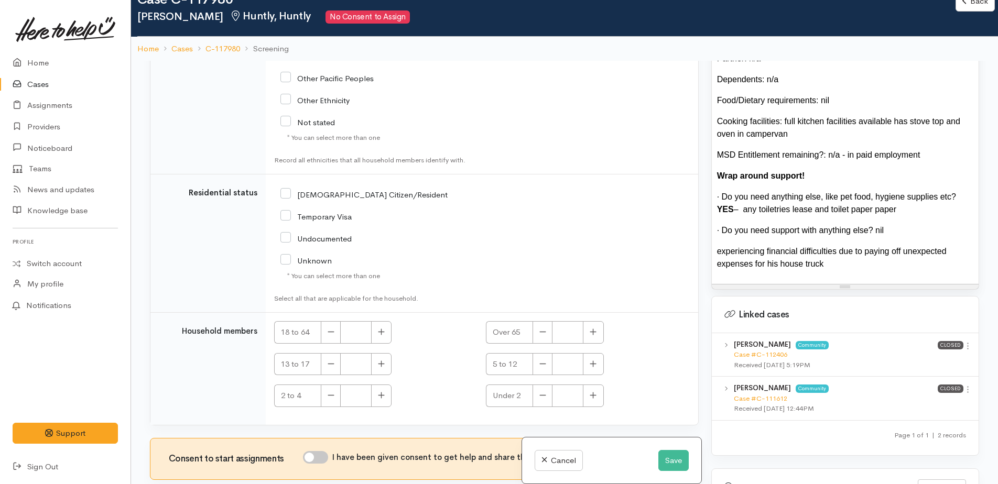
scroll to position [92, 0]
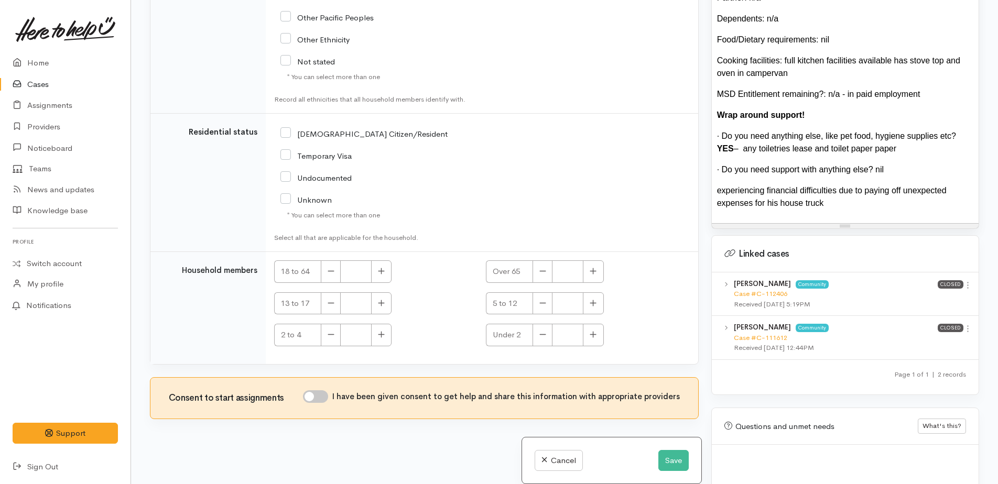
click at [317, 396] on input "I have been given consent to get help and share this information with appropria…" at bounding box center [315, 396] width 25 height 13
checkbox input "true"
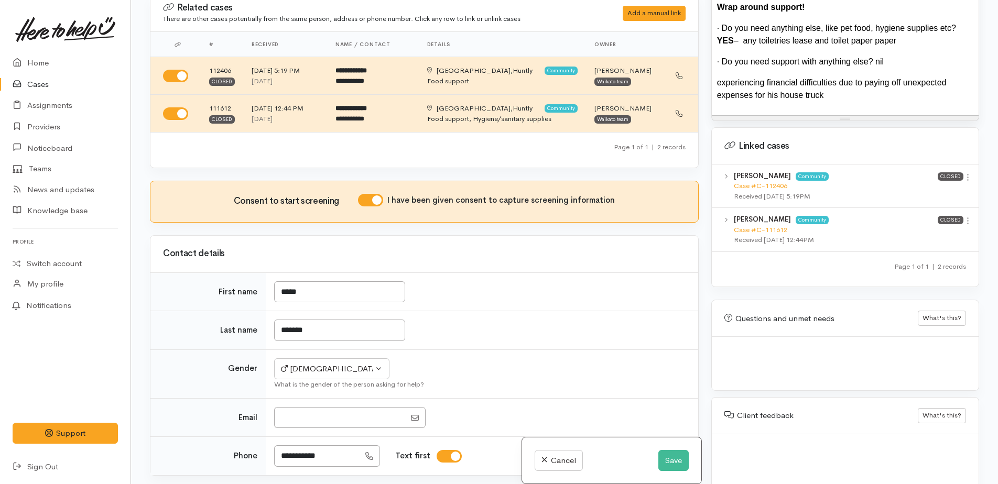
scroll to position [0, 0]
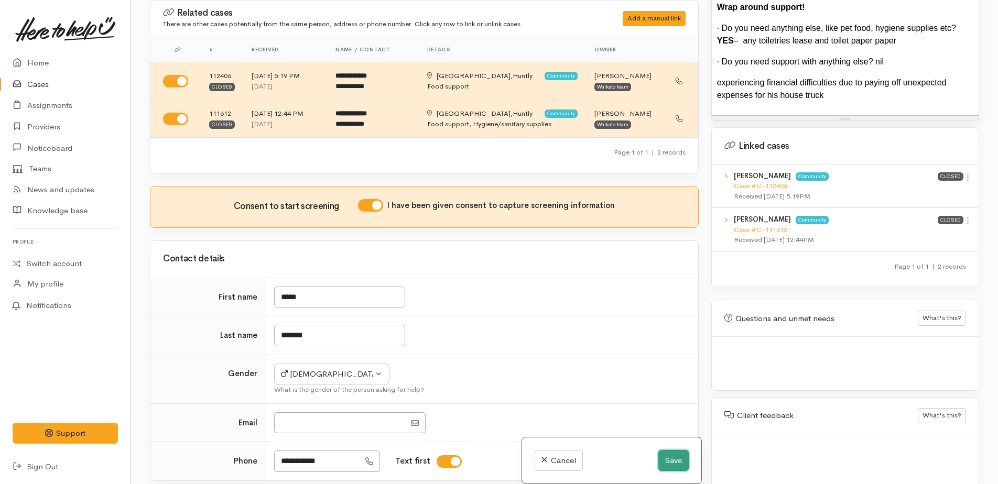
click at [670, 458] on button "Save" at bounding box center [673, 460] width 30 height 21
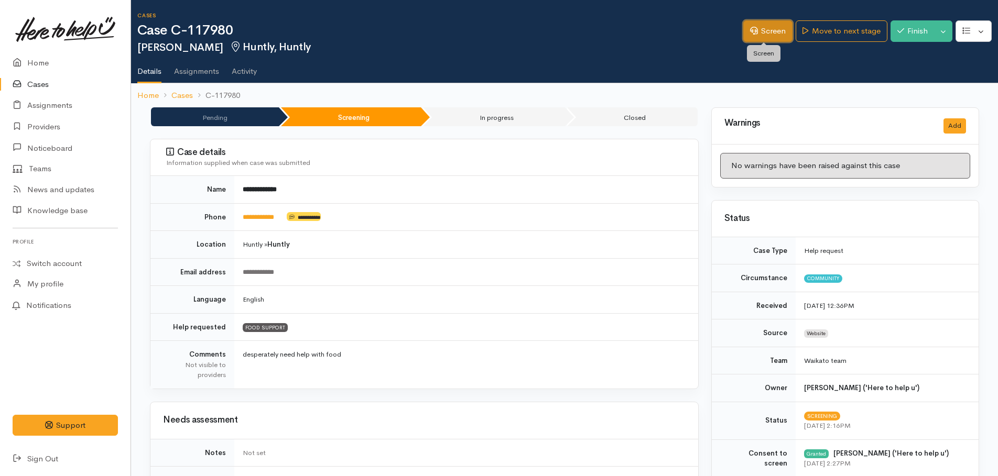
click at [770, 32] on link "Screen" at bounding box center [767, 30] width 49 height 21
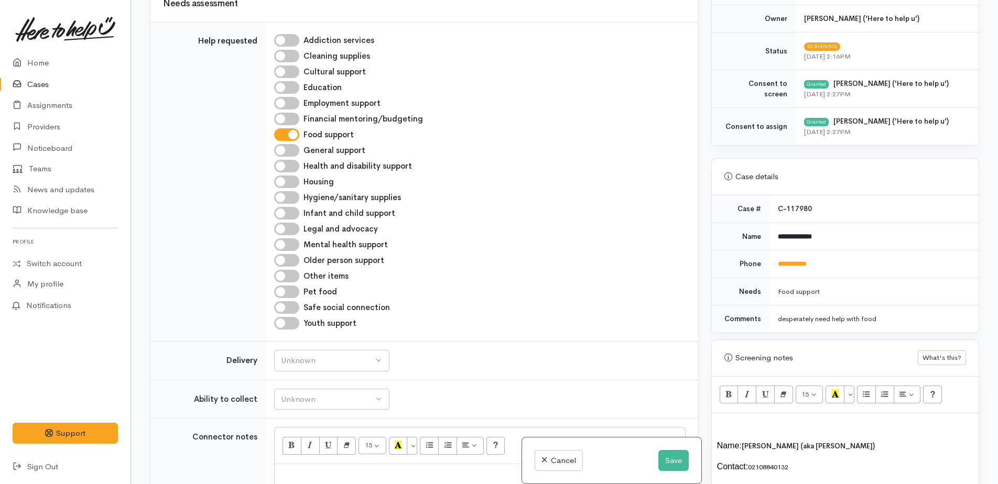
scroll to position [524, 0]
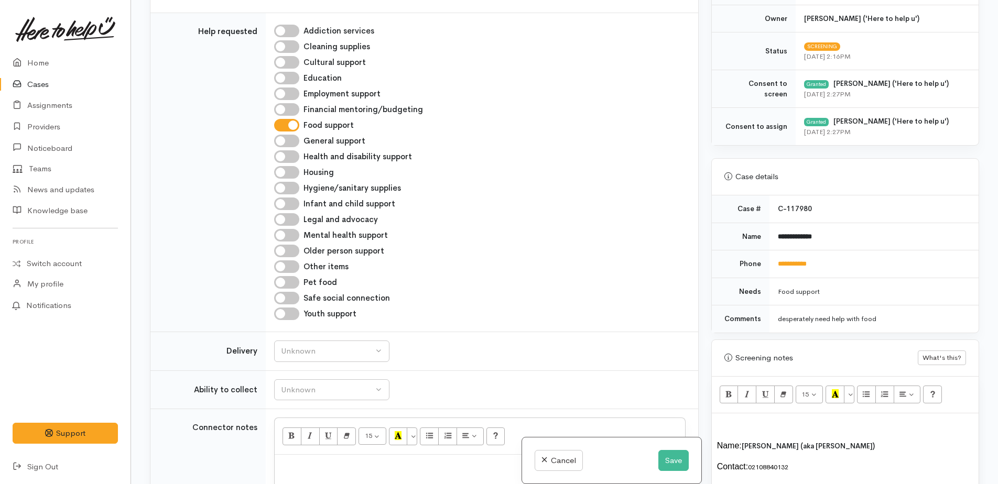
click at [282, 191] on input "Hygiene/sanitary supplies" at bounding box center [286, 188] width 25 height 13
checkbox input "true"
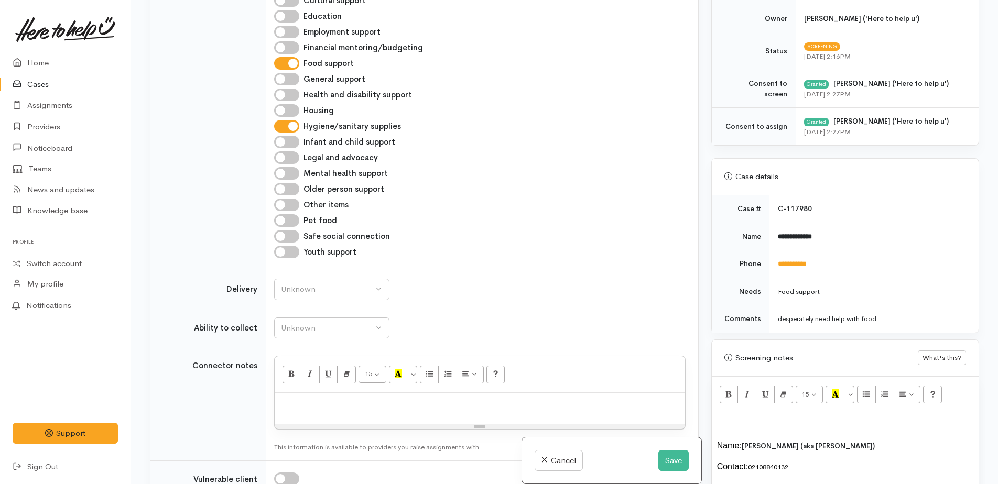
scroll to position [681, 0]
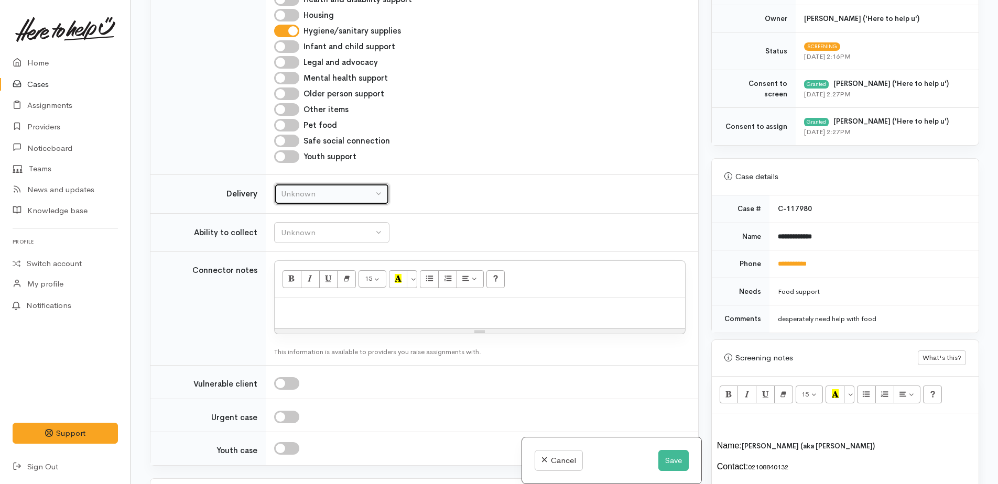
click at [322, 193] on div "Unknown" at bounding box center [327, 194] width 92 height 12
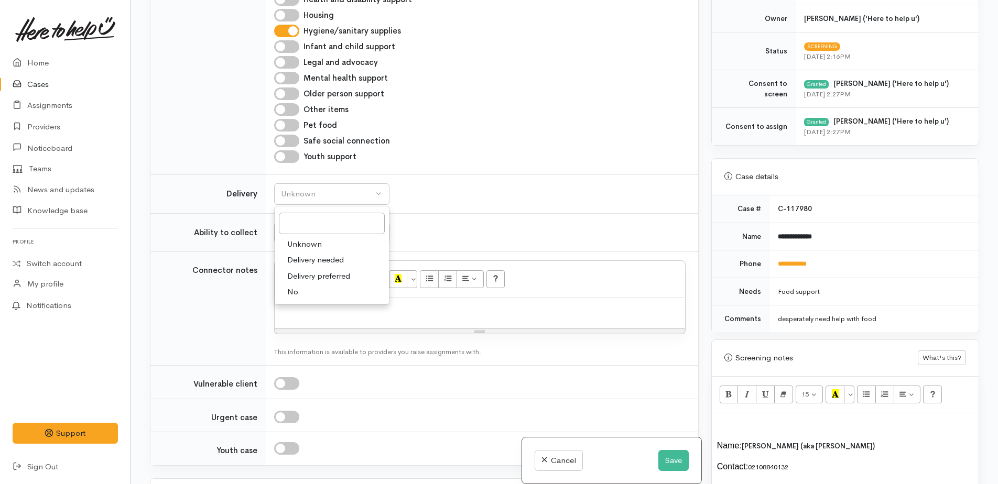
click at [301, 290] on link "No" at bounding box center [332, 292] width 114 height 16
select select "1"
click at [296, 234] on div "Unknown" at bounding box center [327, 233] width 92 height 12
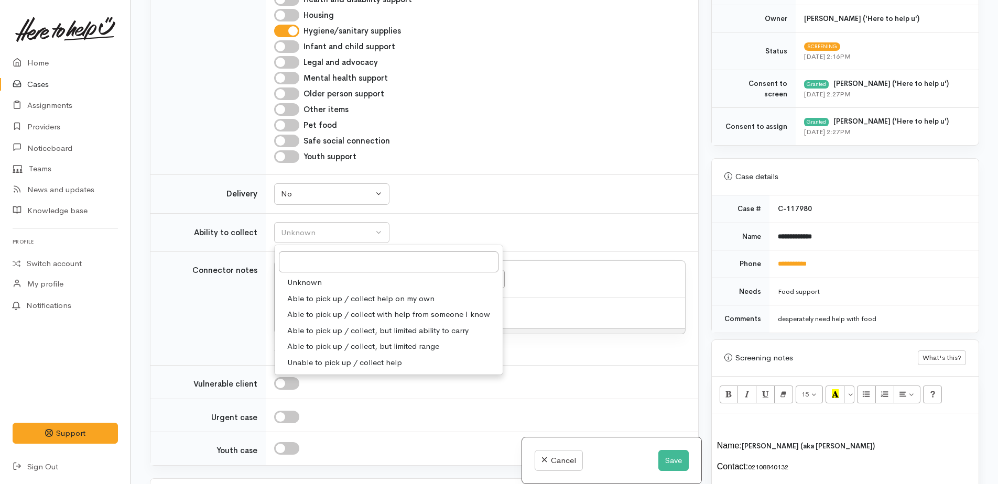
click at [316, 314] on span "Able to pick up / collect with help from someone I know" at bounding box center [388, 315] width 203 height 12
select select "5"
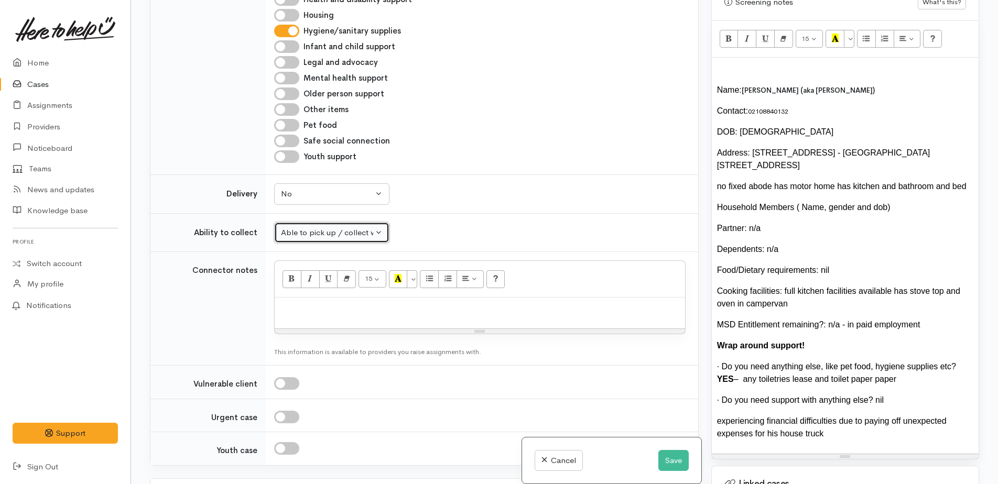
scroll to position [629, 0]
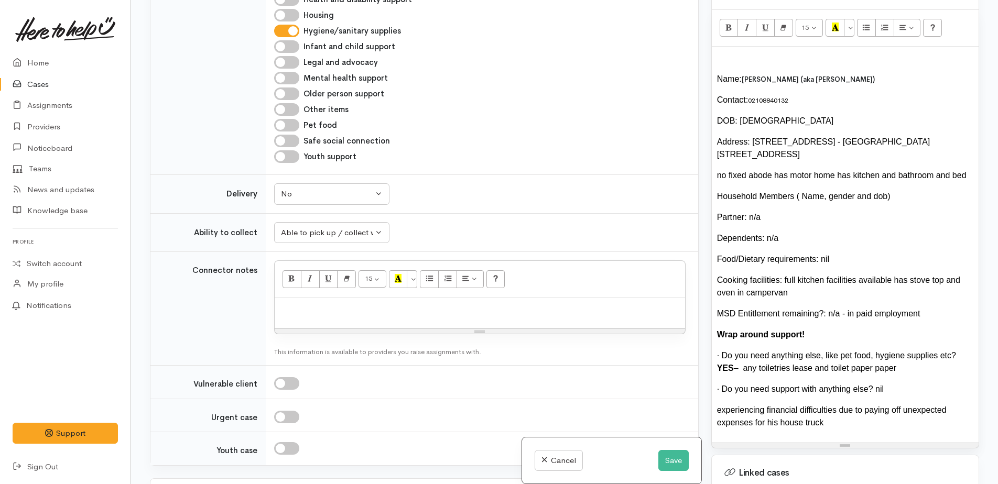
drag, startPoint x: 791, startPoint y: 194, endPoint x: 880, endPoint y: 199, distance: 88.7
click at [880, 199] on div "Household Members ( Name, gender and dob)" at bounding box center [845, 196] width 256 height 13
drag, startPoint x: 714, startPoint y: 218, endPoint x: 788, endPoint y: 237, distance: 76.8
click at [788, 237] on div "Name: [PERSON_NAME] (aka [PERSON_NAME]) Contact: [PHONE_NUMBER] DOB: [DEMOGRAPH…" at bounding box center [845, 245] width 267 height 396
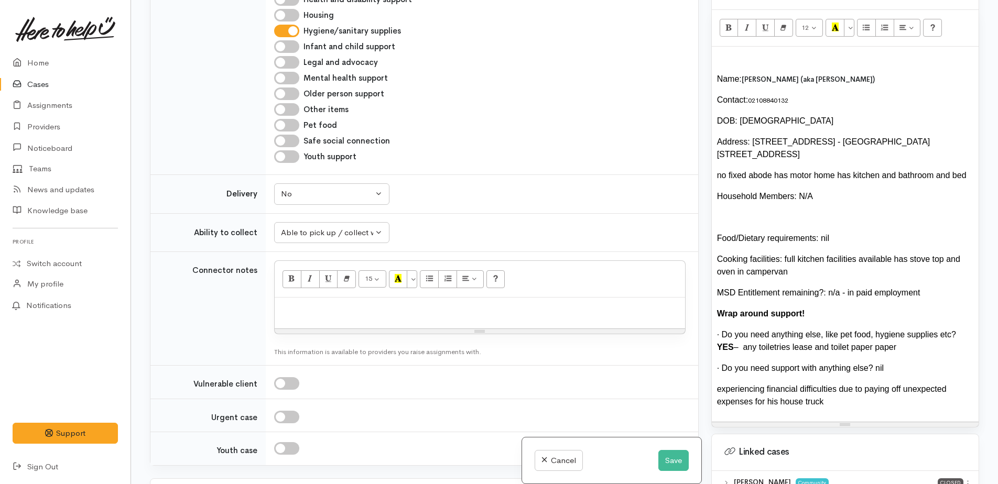
click at [880, 261] on div "Cooking facilities: full kitchen facilities available has stove top and oven in…" at bounding box center [845, 265] width 256 height 25
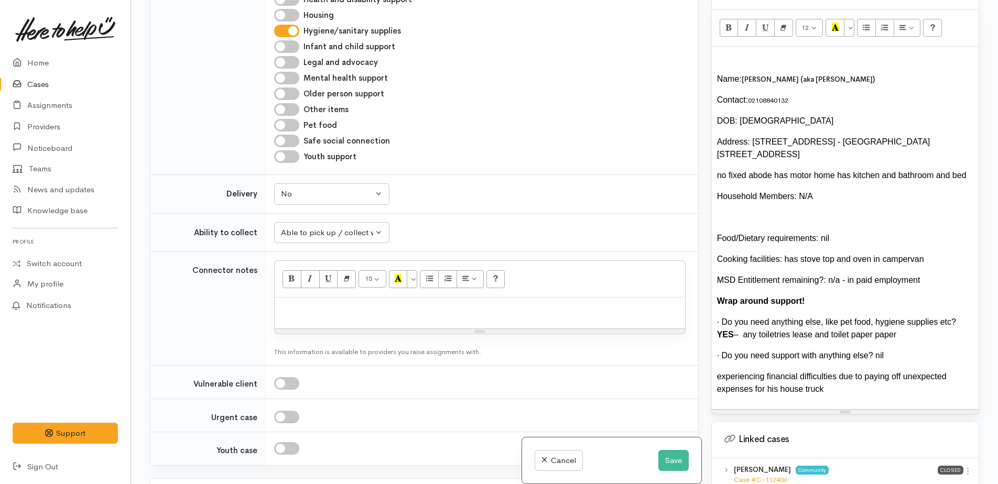
click at [801, 390] on div "experiencing financial difficulties due to paying off unexpected expenses for h…" at bounding box center [845, 383] width 256 height 25
drag, startPoint x: 782, startPoint y: 372, endPoint x: 821, endPoint y: 376, distance: 40.1
click at [830, 376] on div "extra bill to cover lat week and short of money for food this week, doesnt get …" at bounding box center [845, 383] width 256 height 25
click at [749, 376] on div "extra bill to cover lat week and short of money for food this week, doesnt get …" at bounding box center [845, 383] width 256 height 25
click at [812, 376] on div "extra bills to cover last week and short of money for food this week, doesnt ge…" at bounding box center [845, 383] width 256 height 25
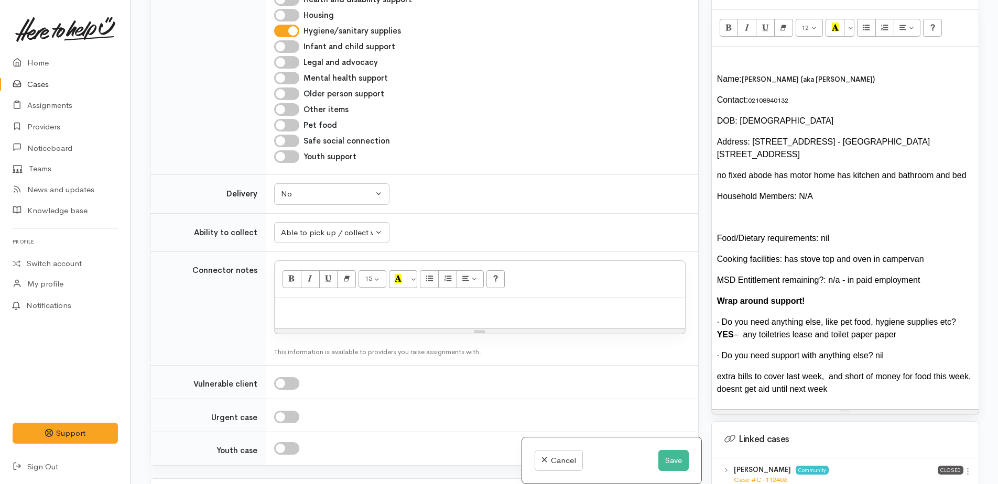
click at [835, 374] on div "extra bills to cover last week, and short of money for food this week, doesnt g…" at bounding box center [845, 383] width 256 height 25
drag, startPoint x: 730, startPoint y: 389, endPoint x: 739, endPoint y: 383, distance: 10.9
click at [730, 388] on div "extra bills to cover last week, short of money for food this week, doesn't get …" at bounding box center [845, 383] width 256 height 25
click at [810, 392] on div "extra bills to cover last week, short of money for food this week, doesn't get …" at bounding box center [845, 383] width 256 height 25
drag, startPoint x: 811, startPoint y: 392, endPoint x: 717, endPoint y: 79, distance: 327.3
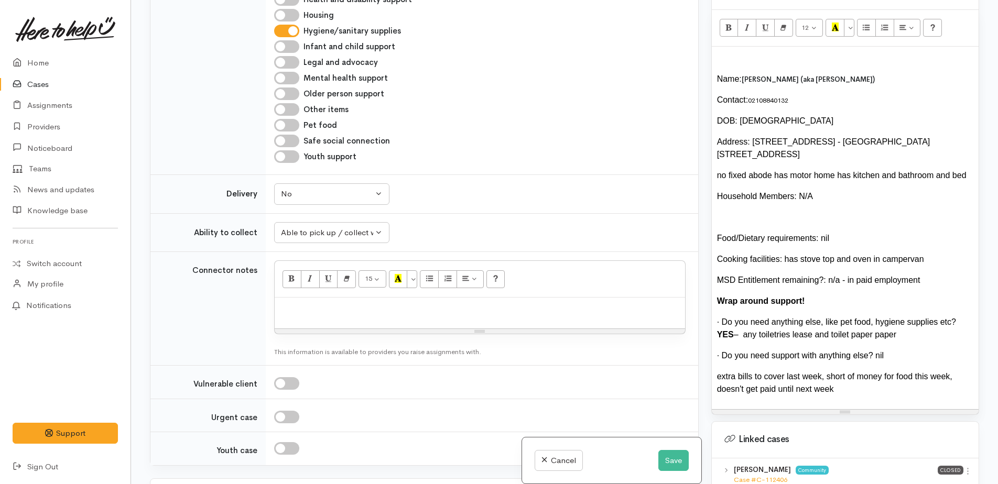
click at [717, 79] on div "Name: [PERSON_NAME] (aka [PERSON_NAME]) Contact: [PHONE_NUMBER] DOB: [DEMOGRAPH…" at bounding box center [845, 228] width 267 height 363
copy div "Name: [PERSON_NAME] (aka [PERSON_NAME]) Contact: [PHONE_NUMBER] DOB: [DEMOGRAPH…"
paste div
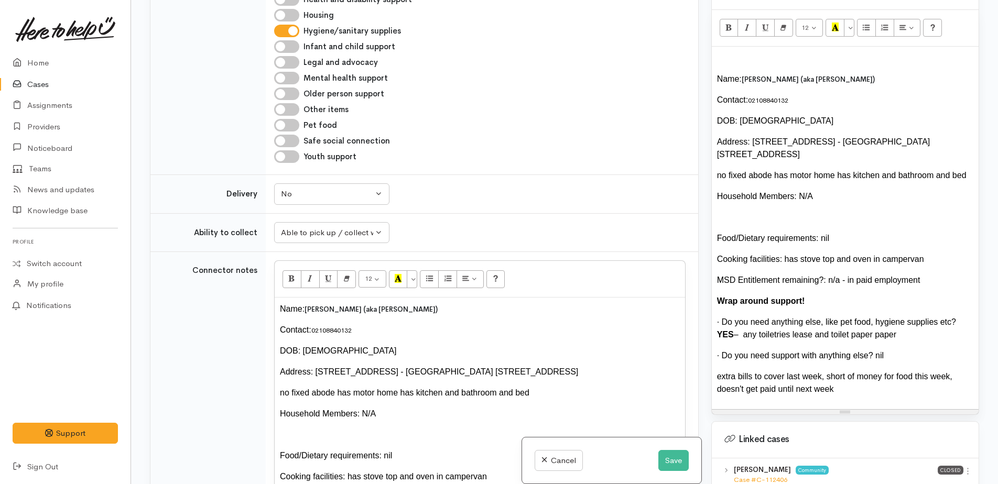
scroll to position [784, 0]
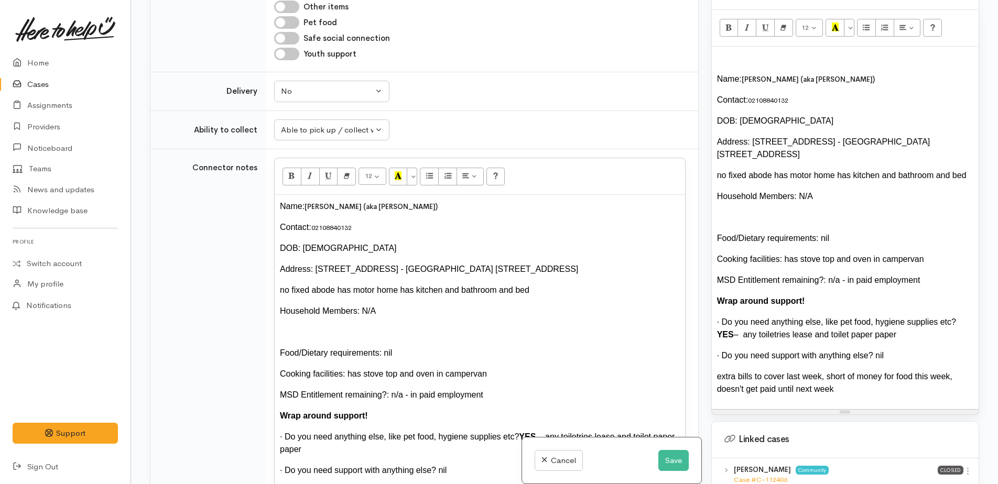
click at [508, 270] on div "Address: [STREET_ADDRESS] - [GEOGRAPHIC_DATA] [STREET_ADDRESS]" at bounding box center [480, 269] width 400 height 13
click at [517, 289] on div "no fixed abode has motor home has kitchen and bathroom and bed" at bounding box center [480, 290] width 400 height 13
click at [332, 291] on div "no fixed abode has motor home" at bounding box center [480, 290] width 400 height 13
click at [382, 292] on div "no fixed abode living in a has motor home" at bounding box center [480, 290] width 400 height 13
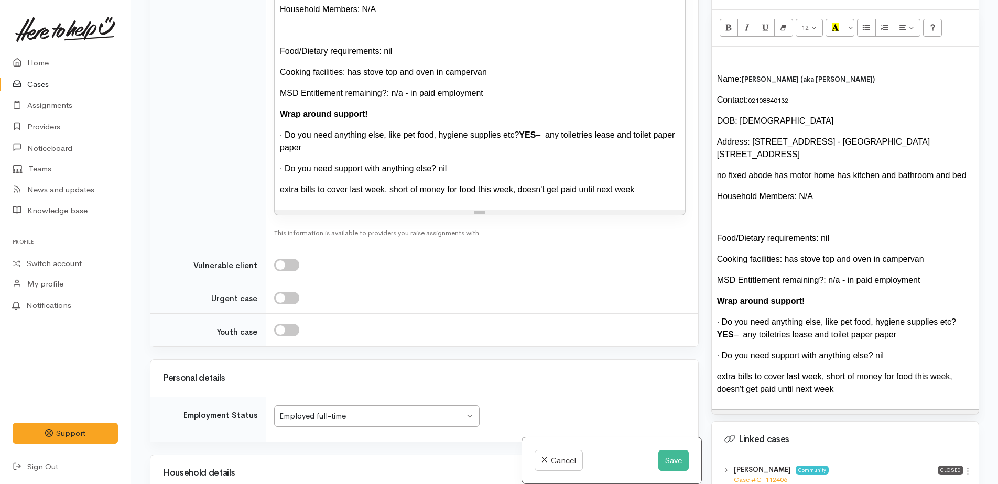
scroll to position [1099, 0]
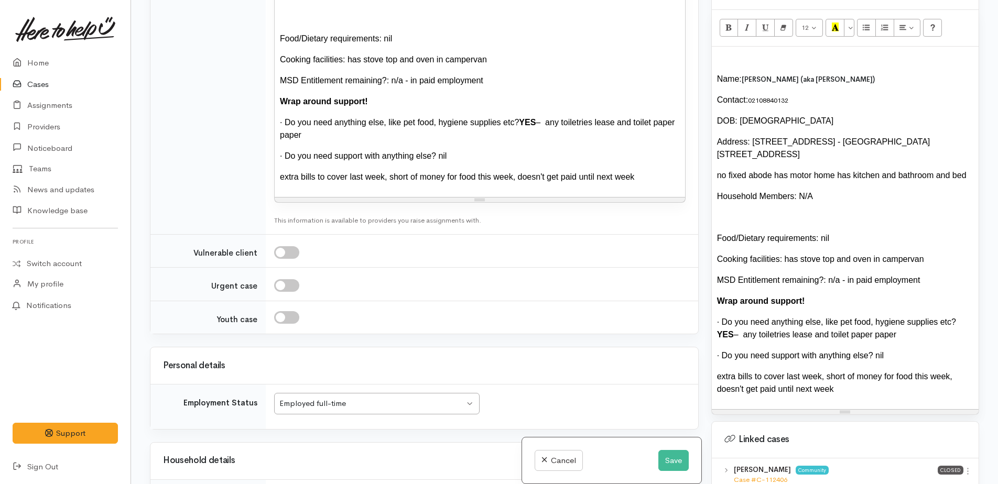
click at [284, 279] on input "checkbox" at bounding box center [286, 285] width 25 height 13
checkbox input "true"
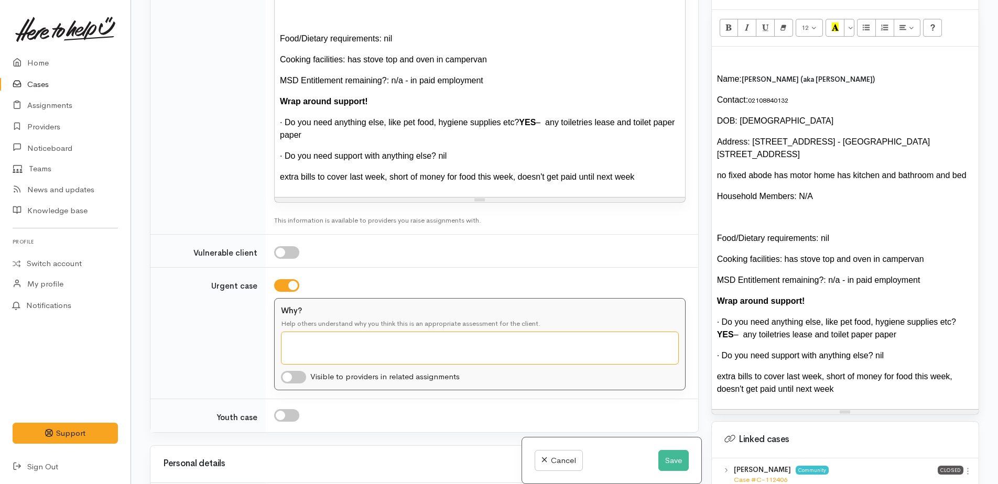
click at [307, 332] on textarea "Why?" at bounding box center [480, 348] width 398 height 33
type textarea "running low on food"
click at [281, 371] on input "checkbox" at bounding box center [293, 377] width 25 height 13
checkbox input "true"
click at [368, 333] on textarea "running low on food" at bounding box center [480, 348] width 398 height 33
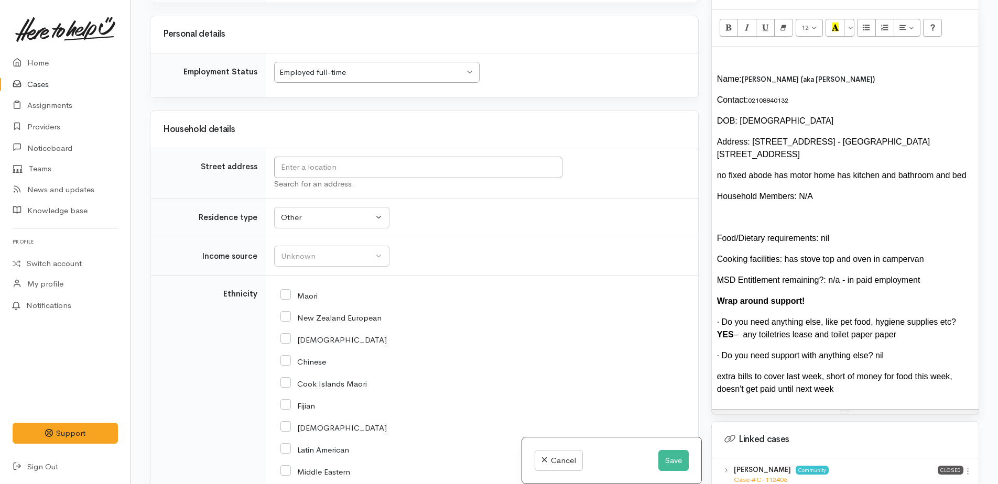
scroll to position [1623, 0]
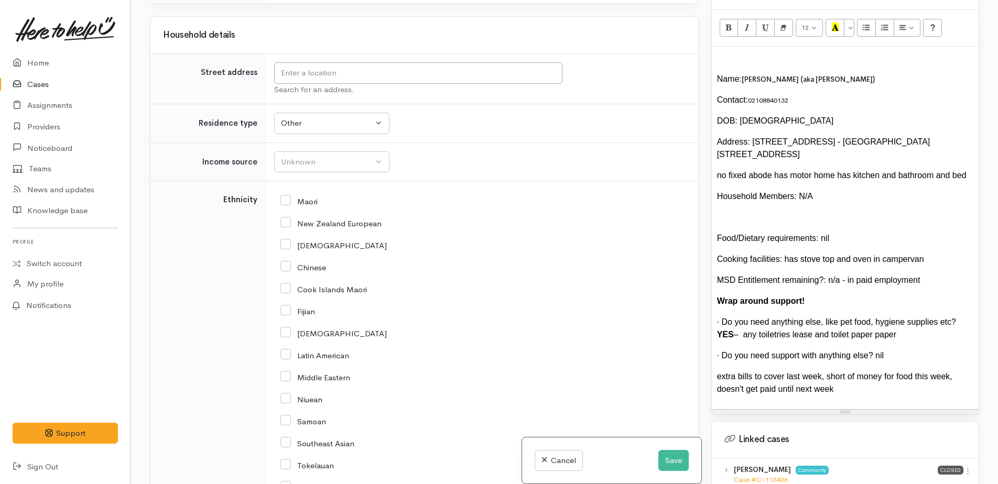
type textarea "running low on food tried to make what he last but it's not enough"
click at [288, 218] on input "New Zealand European" at bounding box center [330, 222] width 101 height 9
checkbox input "true"
click at [302, 156] on div "Unknown" at bounding box center [327, 162] width 92 height 12
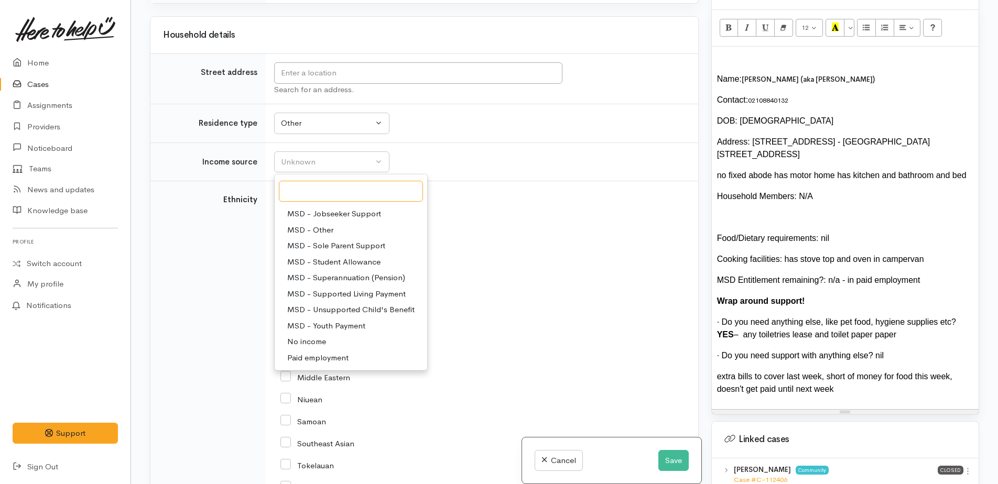
scroll to position [105, 0]
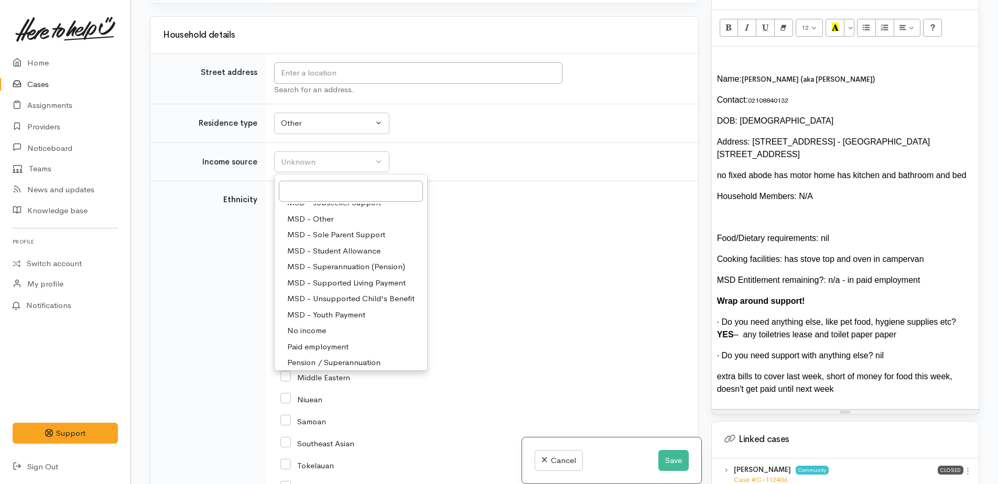
click at [330, 341] on span "Paid employment" at bounding box center [317, 347] width 61 height 12
select select "1"
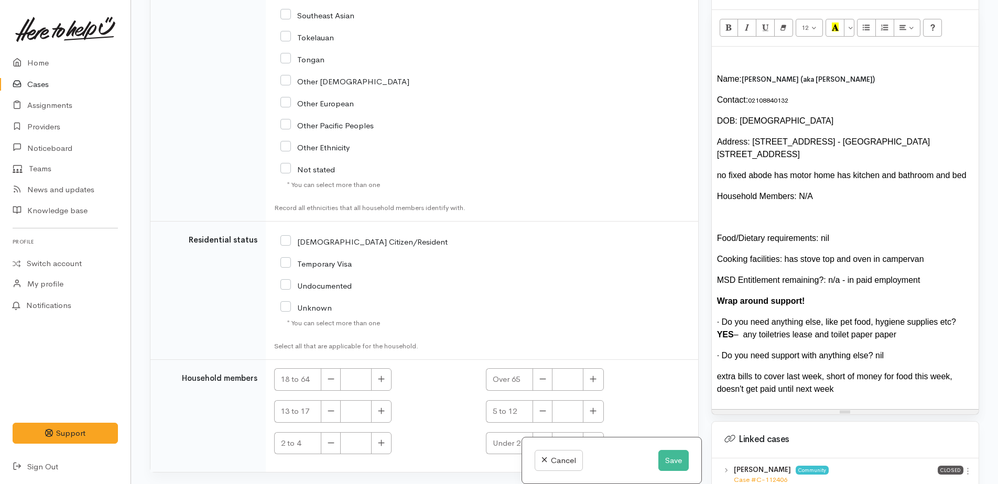
scroll to position [2147, 0]
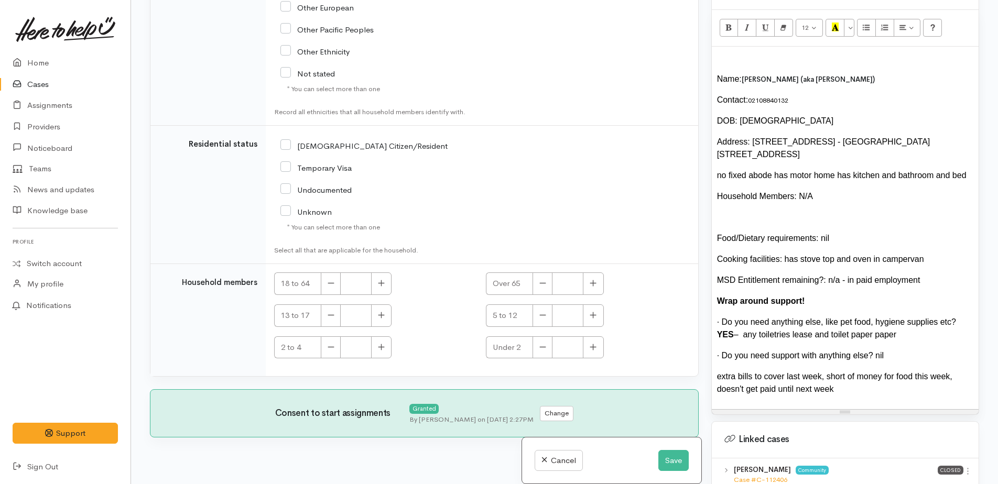
click at [286, 140] on input "[DEMOGRAPHIC_DATA] Citizen/Resident" at bounding box center [363, 144] width 167 height 9
checkbox input "true"
click at [382, 273] on button "button" at bounding box center [381, 284] width 20 height 23
type input "1"
click at [668, 460] on button "Save" at bounding box center [673, 460] width 30 height 21
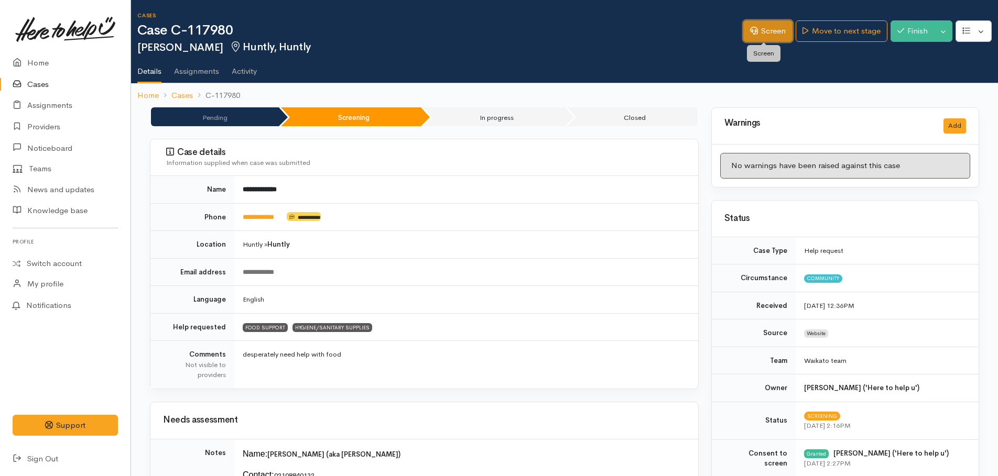
click at [762, 31] on link "Screen" at bounding box center [767, 30] width 49 height 21
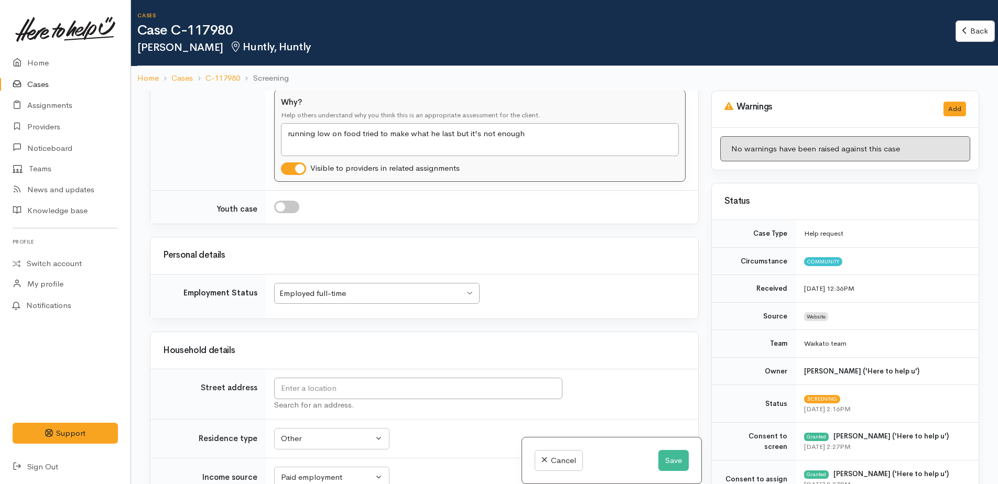
scroll to position [1468, 0]
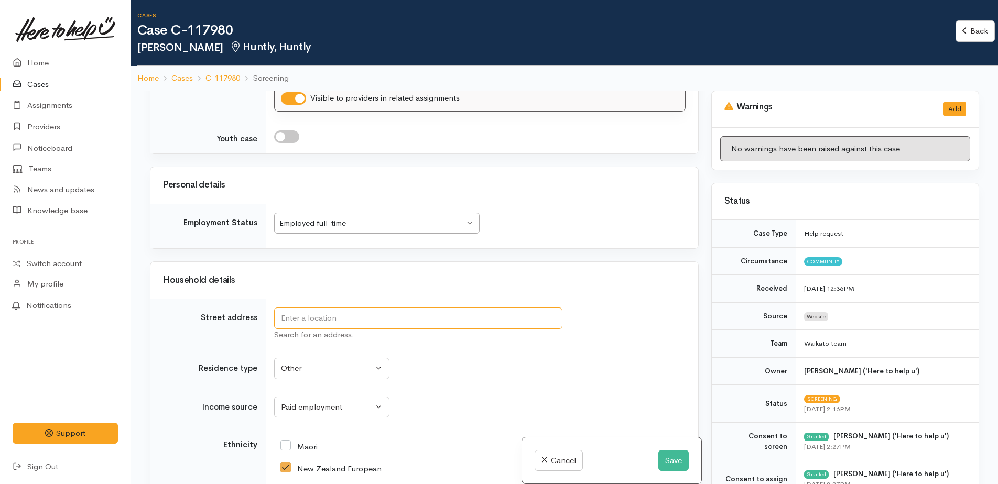
click at [319, 308] on input "text" at bounding box center [418, 318] width 288 height 21
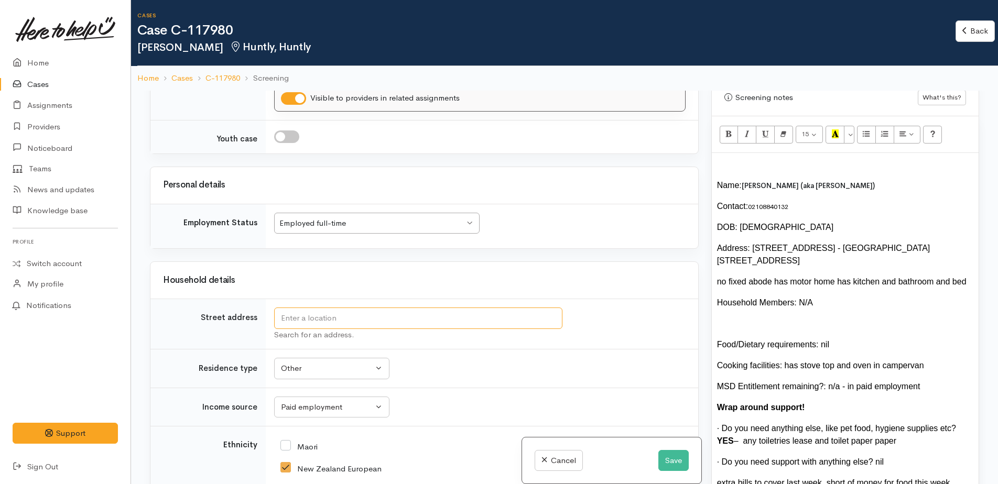
scroll to position [629, 0]
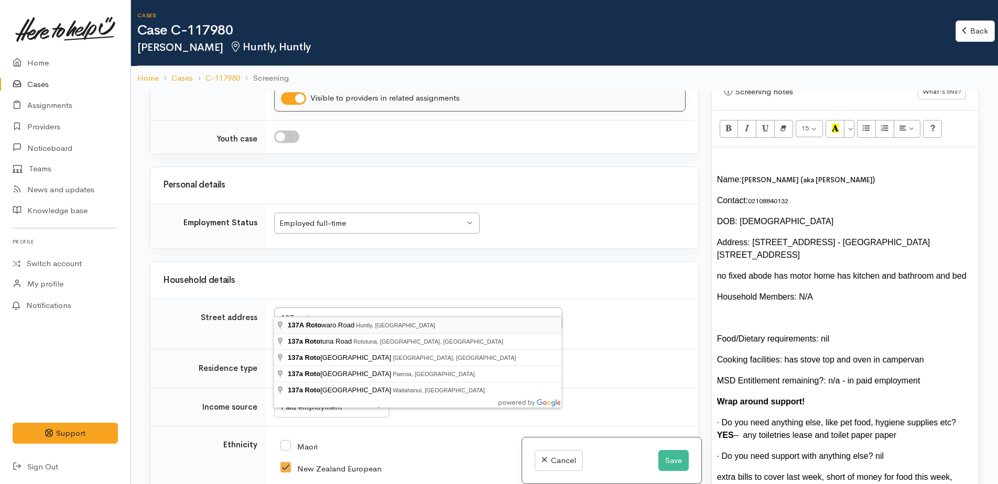
type input "137A Rotowaro Road, Huntly, New Zealand"
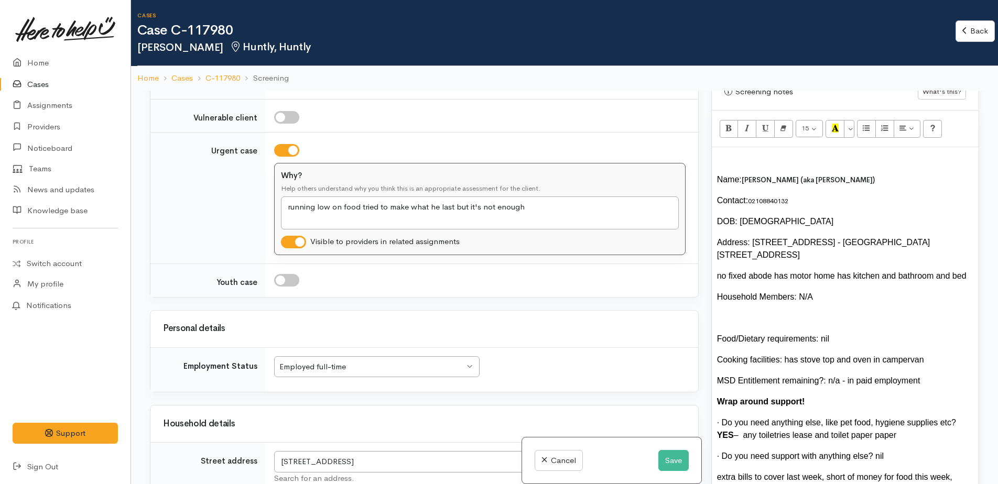
scroll to position [1468, 0]
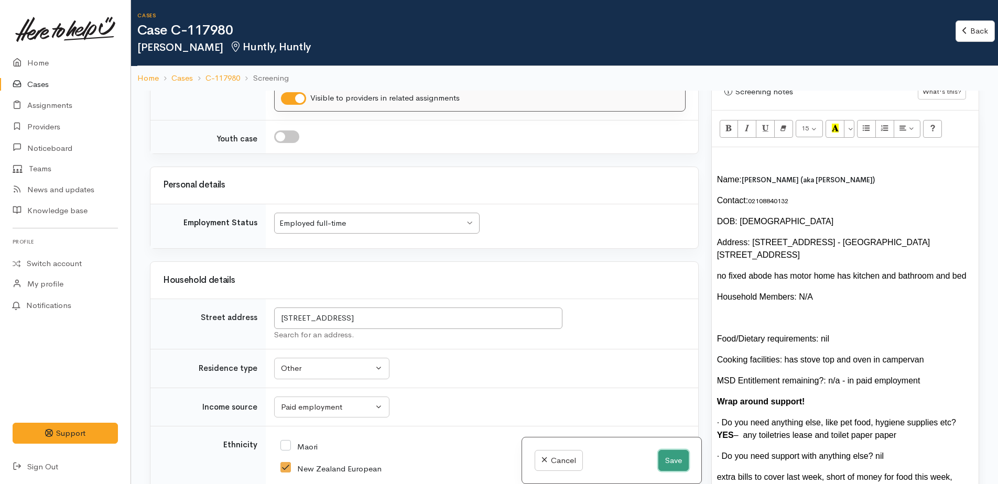
click at [664, 458] on button "Save" at bounding box center [673, 460] width 30 height 21
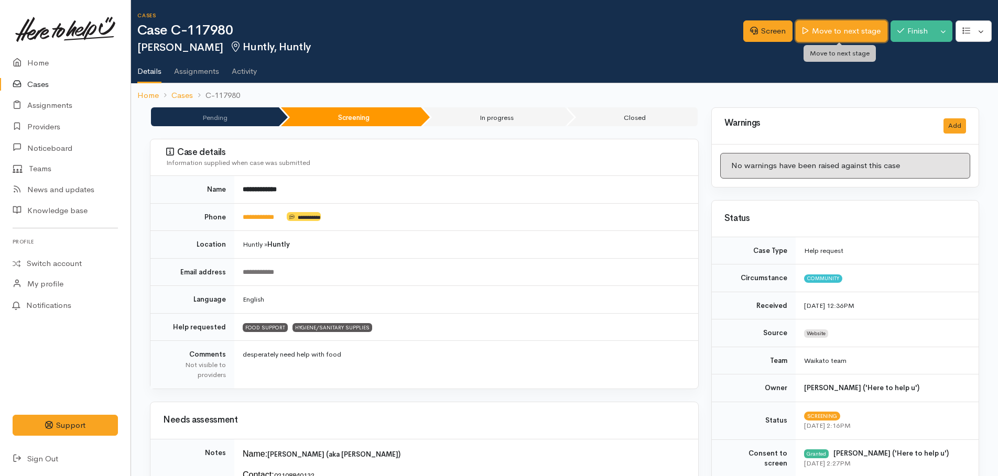
click at [828, 35] on link "Move to next stage" at bounding box center [841, 30] width 91 height 21
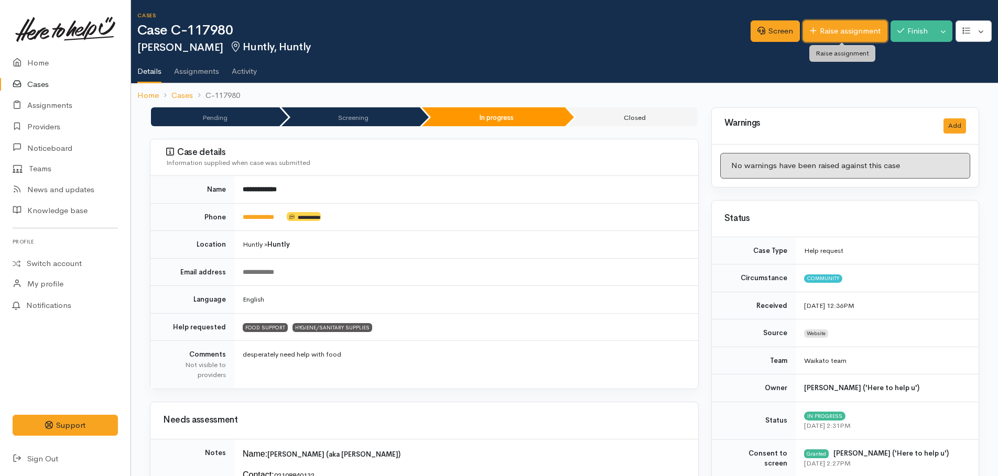
click at [835, 30] on link "Raise assignment" at bounding box center [845, 30] width 84 height 21
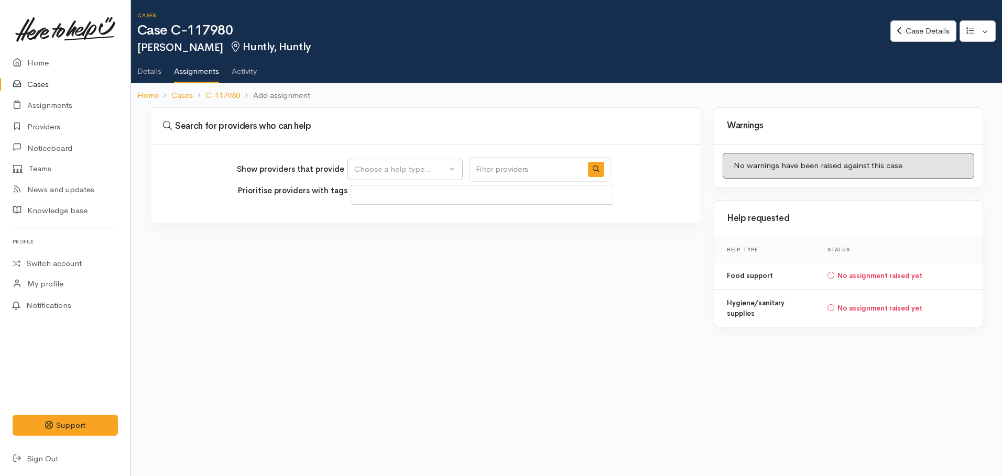
select select
click at [417, 163] on button "Choose a help type..." at bounding box center [405, 169] width 115 height 21
click at [391, 218] on span "Food support" at bounding box center [385, 220] width 49 height 12
select select "3"
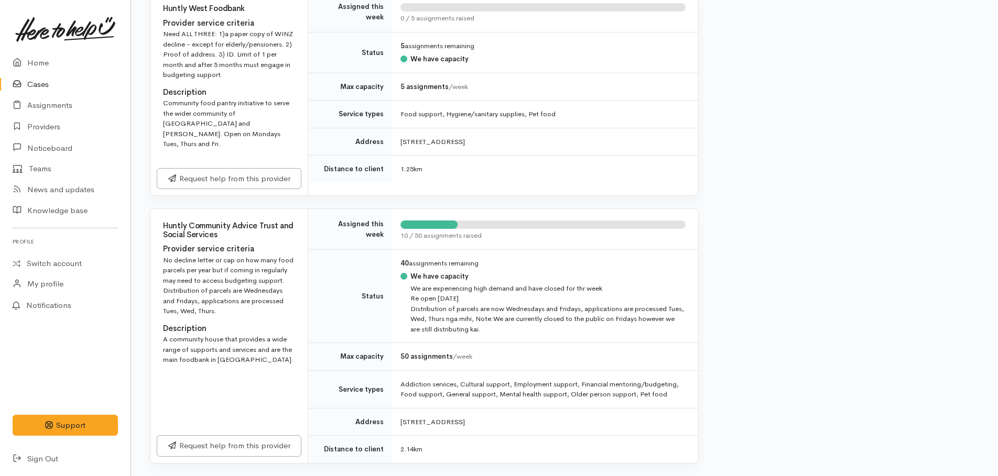
scroll to position [455, 0]
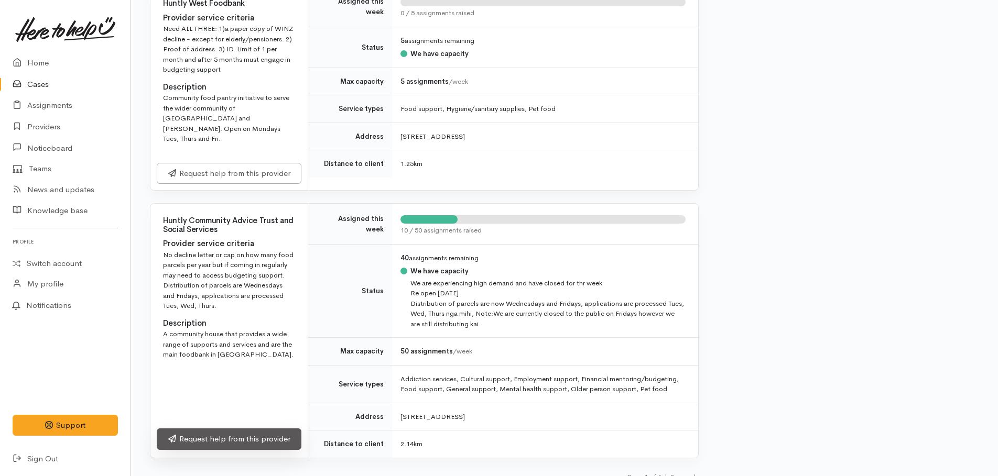
click at [231, 429] on link "Request help from this provider" at bounding box center [229, 439] width 145 height 21
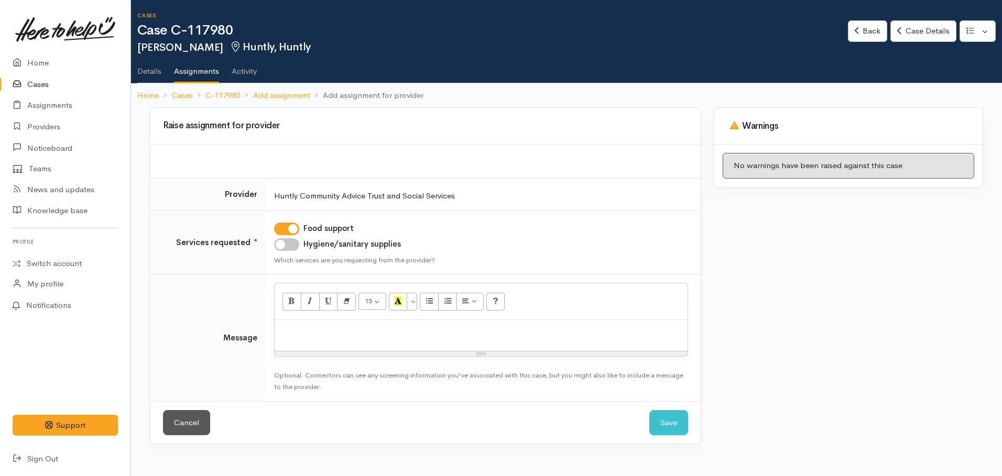
click at [279, 246] on input "Hygiene/sanitary supplies" at bounding box center [286, 244] width 25 height 13
checkbox input "true"
click at [303, 330] on p at bounding box center [481, 332] width 403 height 12
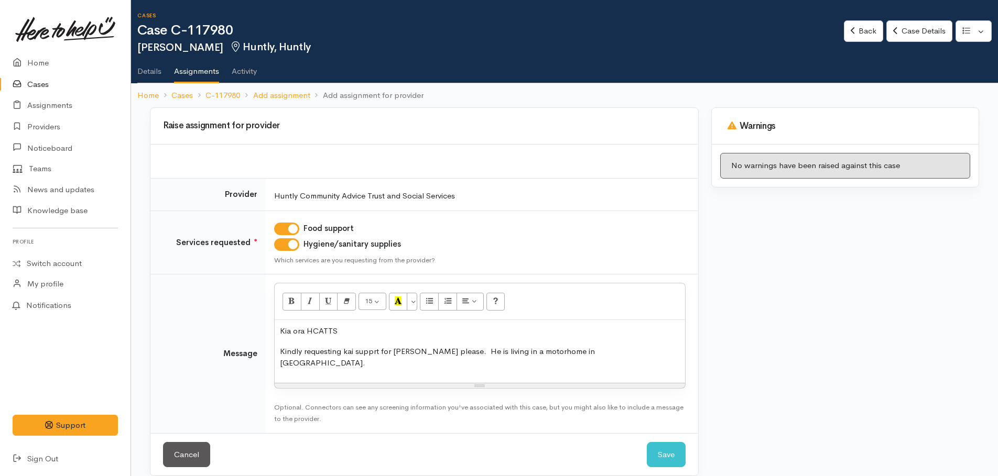
click at [605, 346] on p "Kindly requesting kai supprt for James please. He is living in a motorhome in H…" at bounding box center [480, 358] width 400 height 24
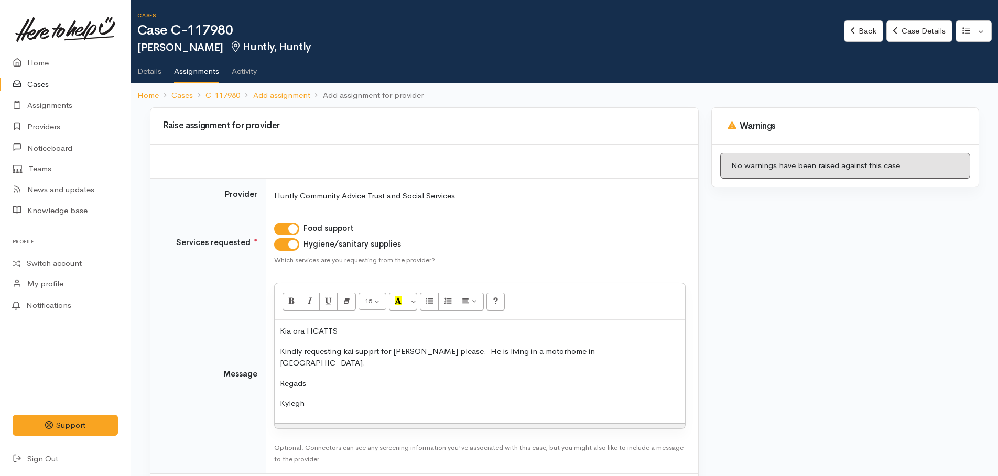
click at [585, 351] on p "Kindly requesting kai supprt for James please. He is living in a motorhome in H…" at bounding box center [480, 358] width 400 height 24
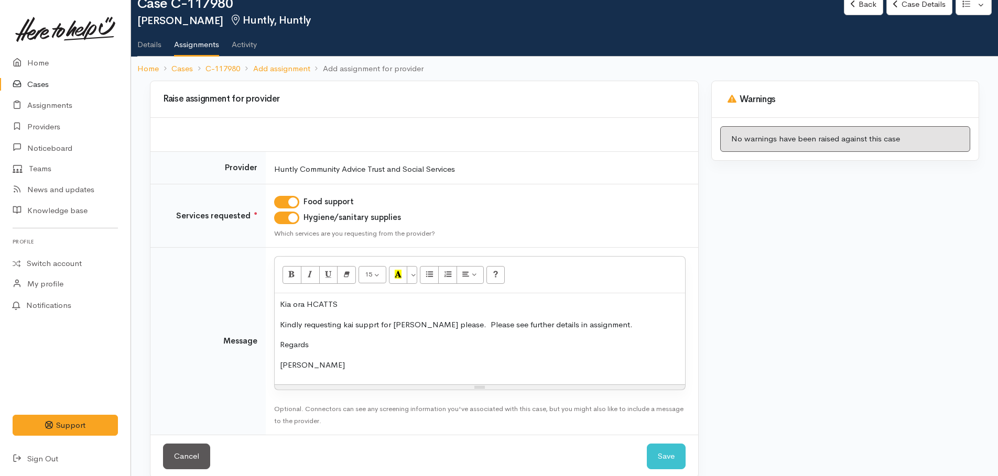
scroll to position [41, 0]
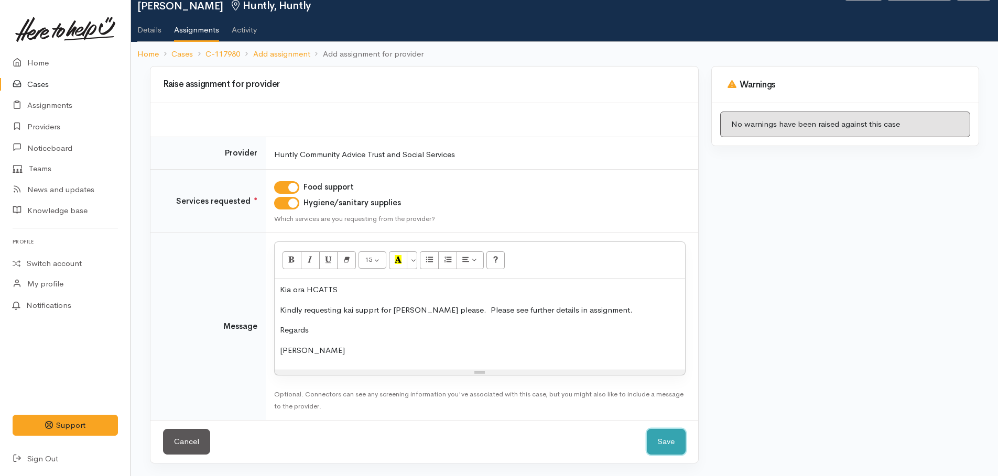
click at [668, 436] on button "Save" at bounding box center [666, 442] width 39 height 26
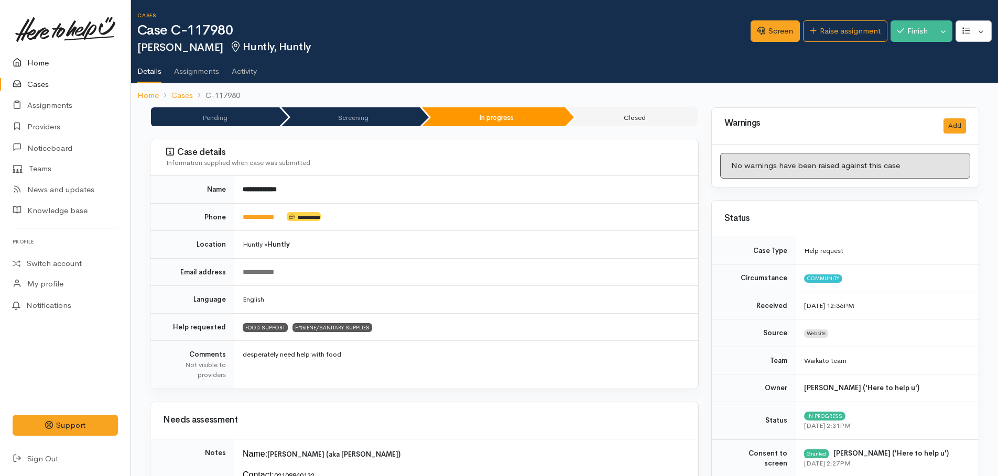
click at [37, 65] on link "Home" at bounding box center [65, 62] width 131 height 21
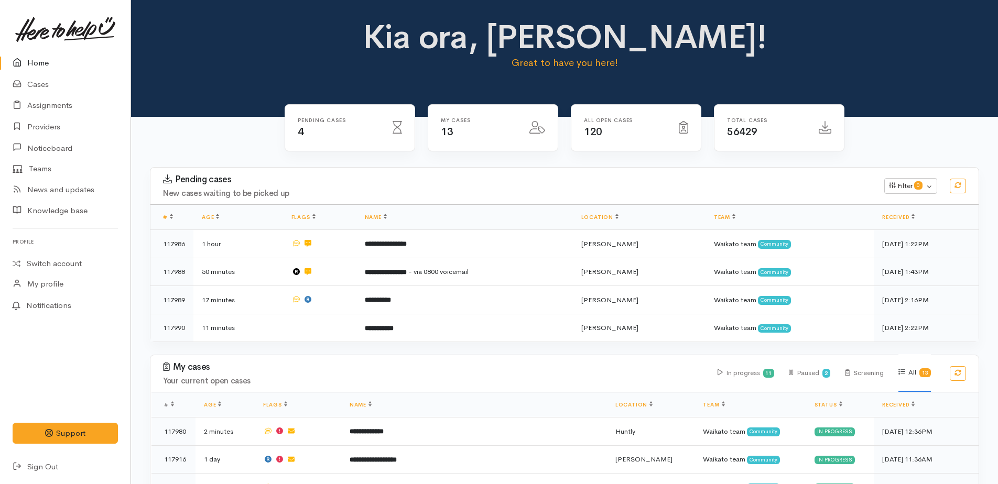
click at [35, 61] on link "Home" at bounding box center [65, 62] width 131 height 21
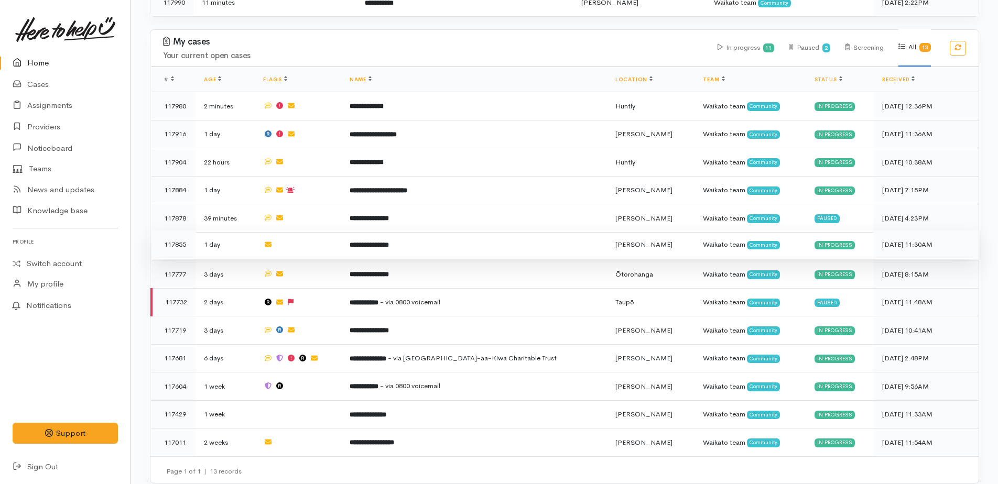
scroll to position [329, 0]
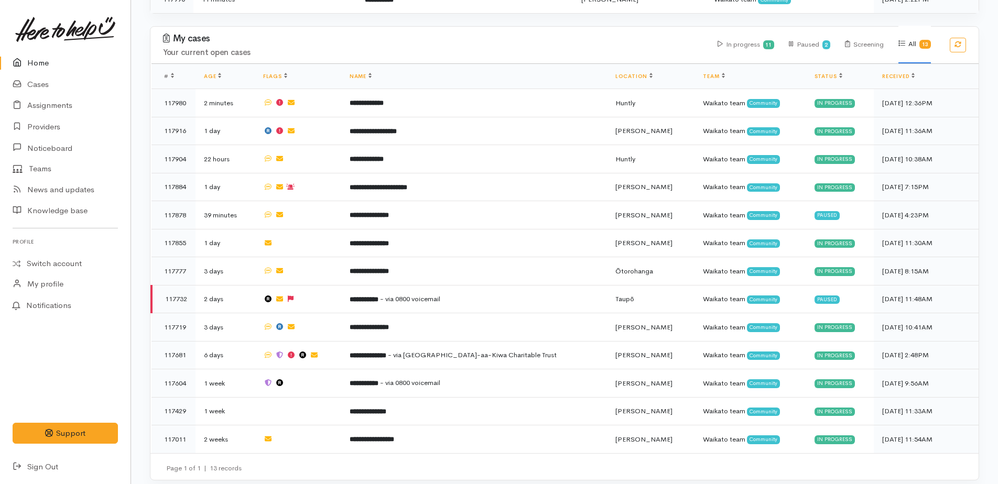
click at [47, 60] on link "Home" at bounding box center [65, 62] width 131 height 21
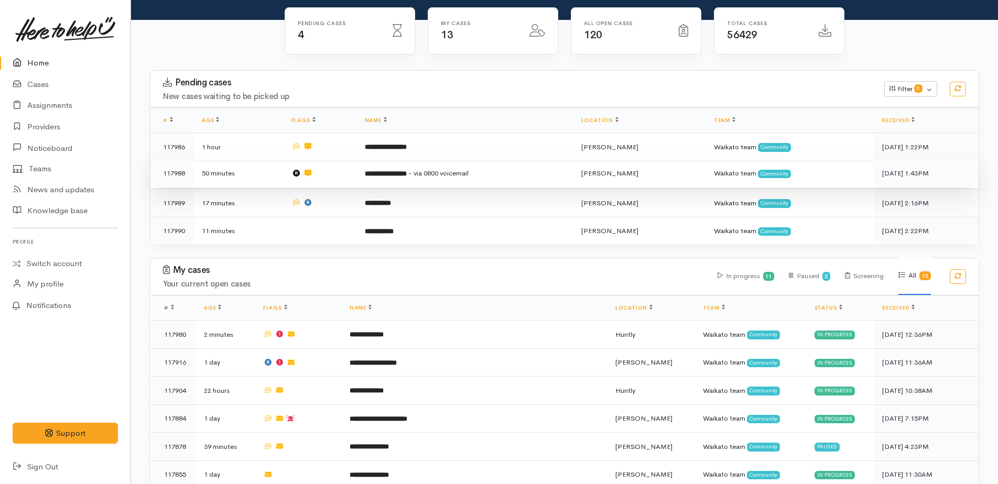
scroll to position [105, 0]
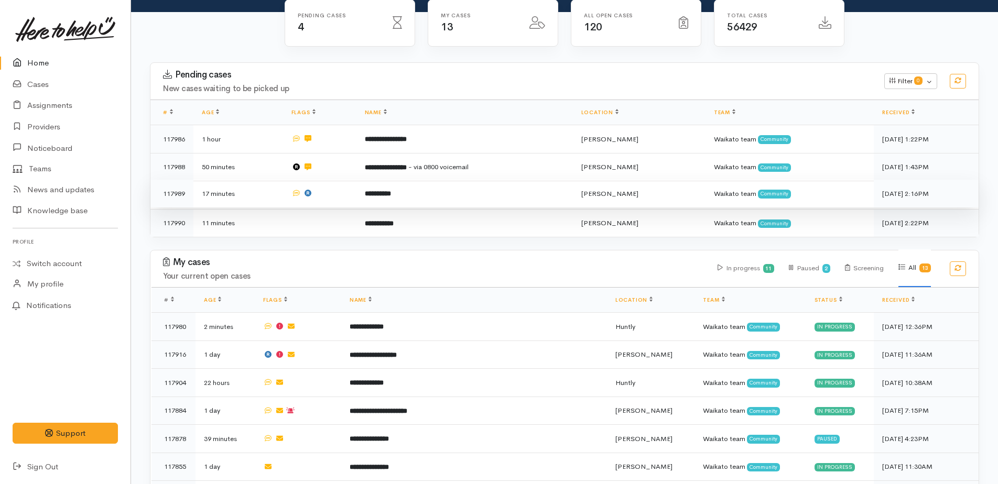
click at [391, 194] on b "**********" at bounding box center [378, 193] width 26 height 7
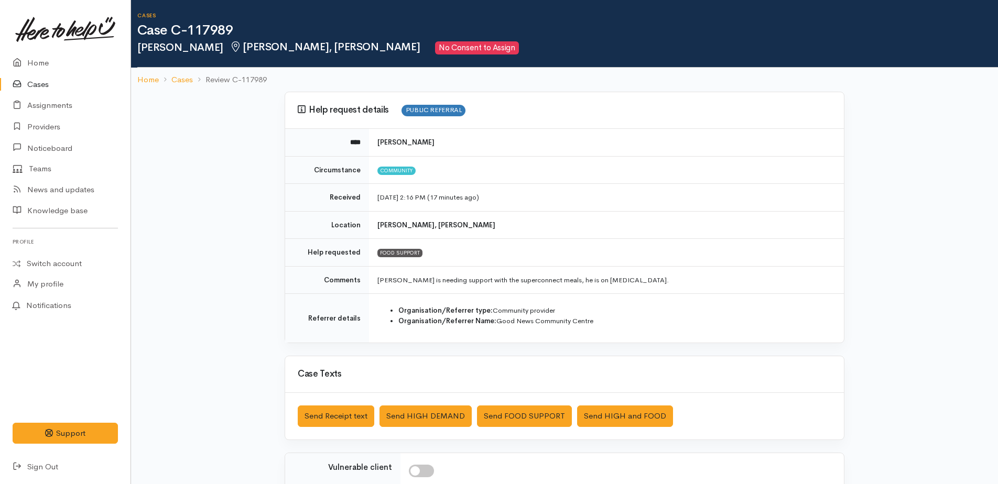
scroll to position [160, 0]
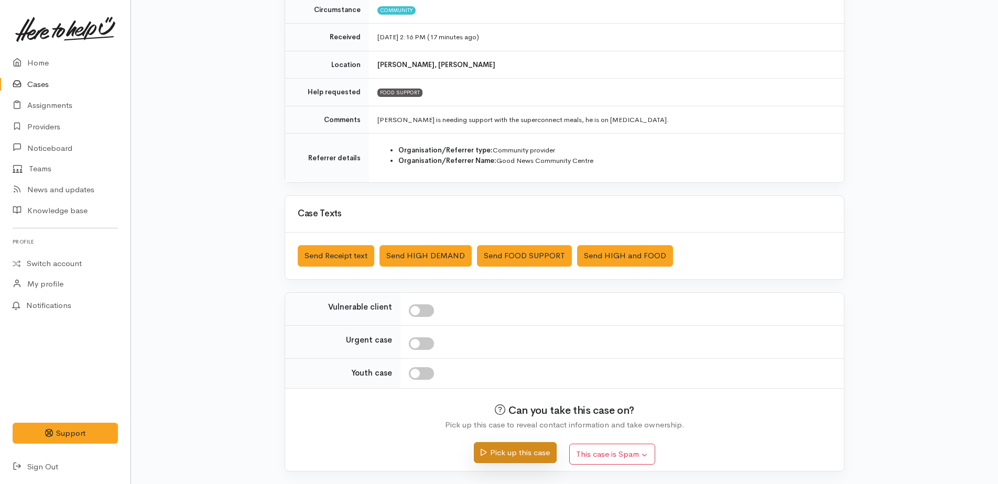
click at [529, 453] on button "Pick up this case" at bounding box center [515, 452] width 82 height 21
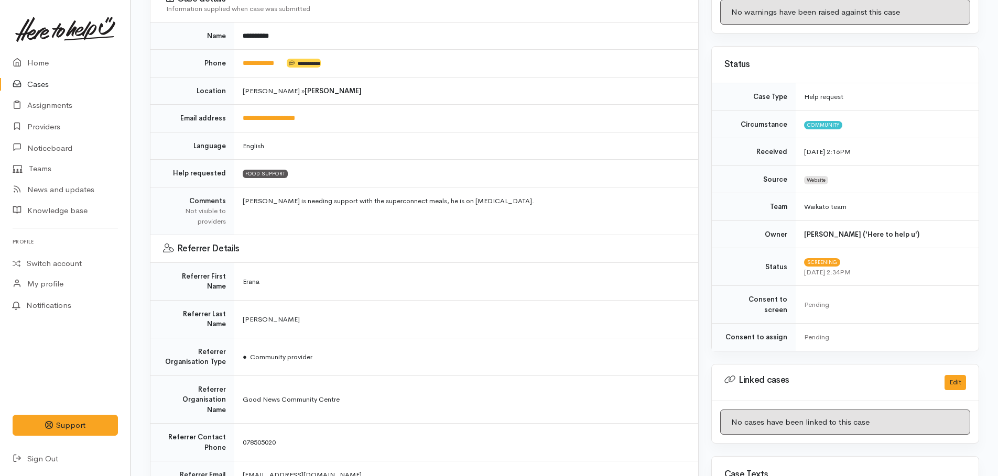
scroll to position [314, 0]
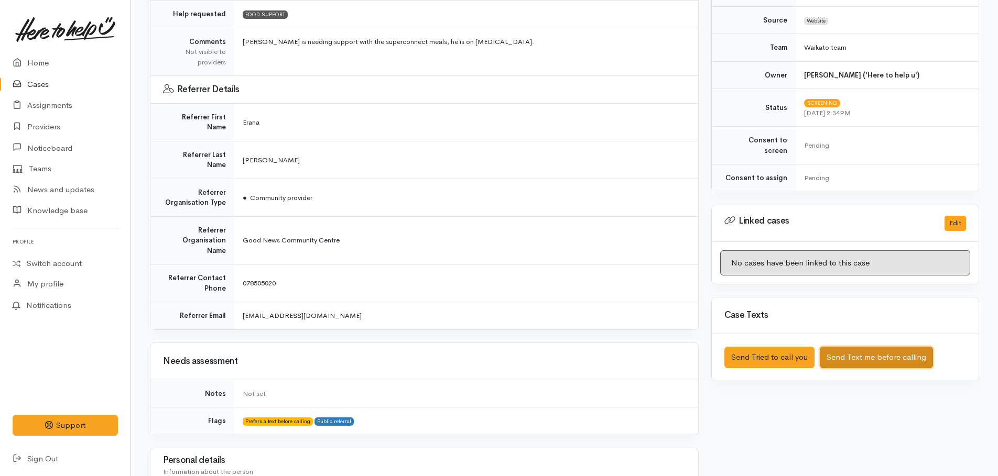
click at [860, 349] on button "Send Text me before calling" at bounding box center [876, 357] width 113 height 21
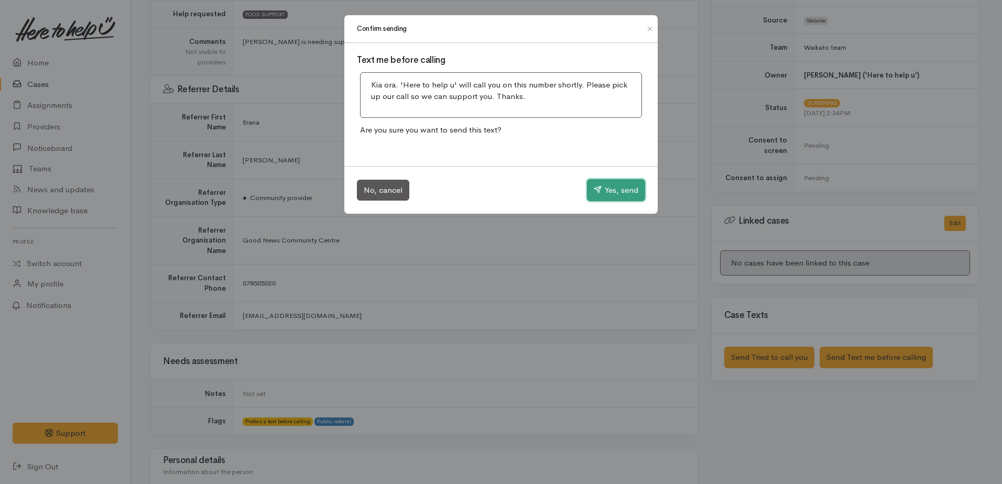
click at [617, 193] on button "Yes, send" at bounding box center [616, 190] width 58 height 22
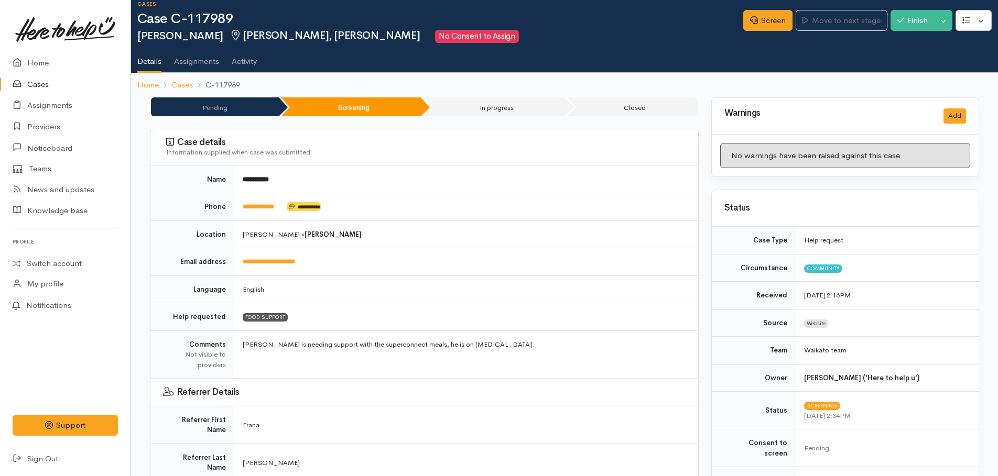
scroll to position [0, 0]
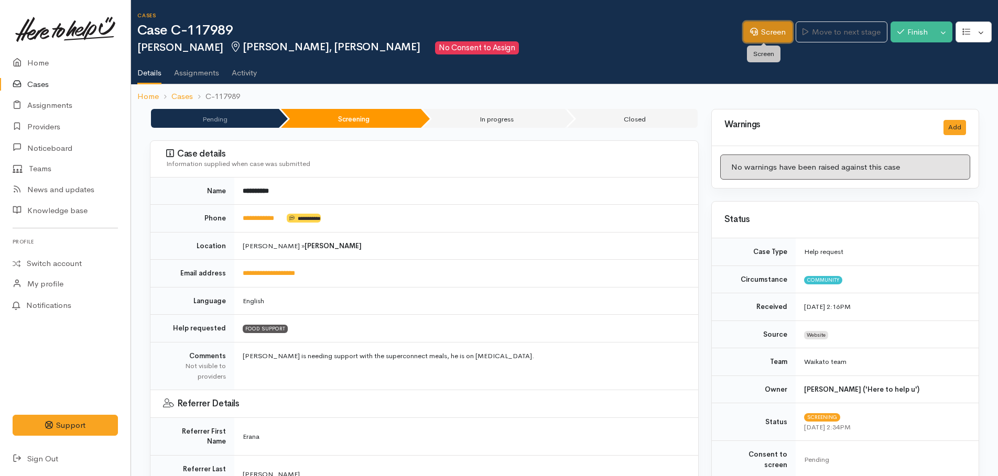
click at [763, 36] on link "Screen" at bounding box center [767, 31] width 49 height 21
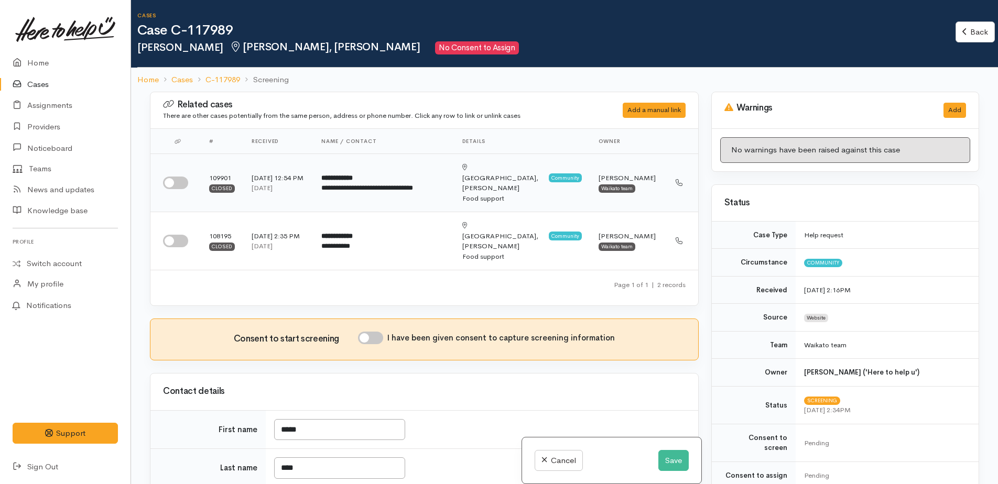
click at [172, 177] on input "checkbox" at bounding box center [175, 183] width 25 height 13
checkbox input "true"
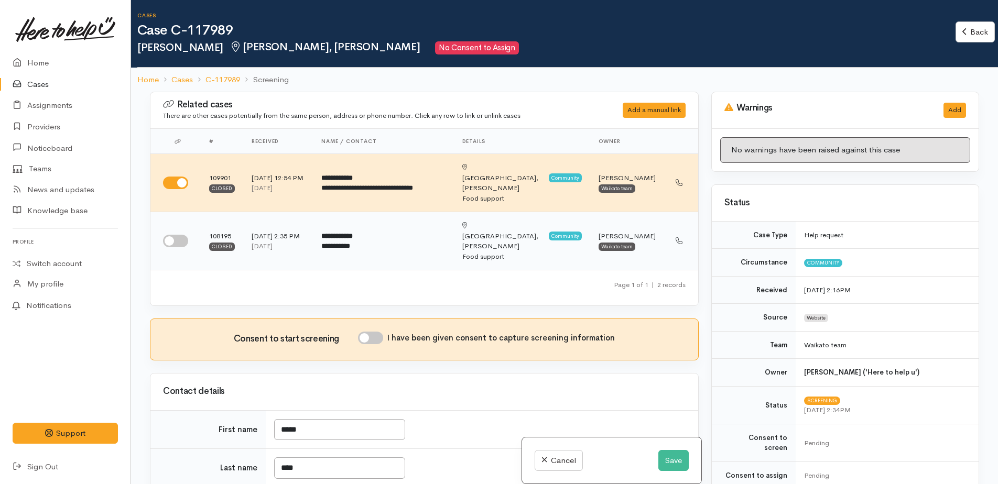
click at [171, 235] on input "checkbox" at bounding box center [175, 241] width 25 height 13
checkbox input "true"
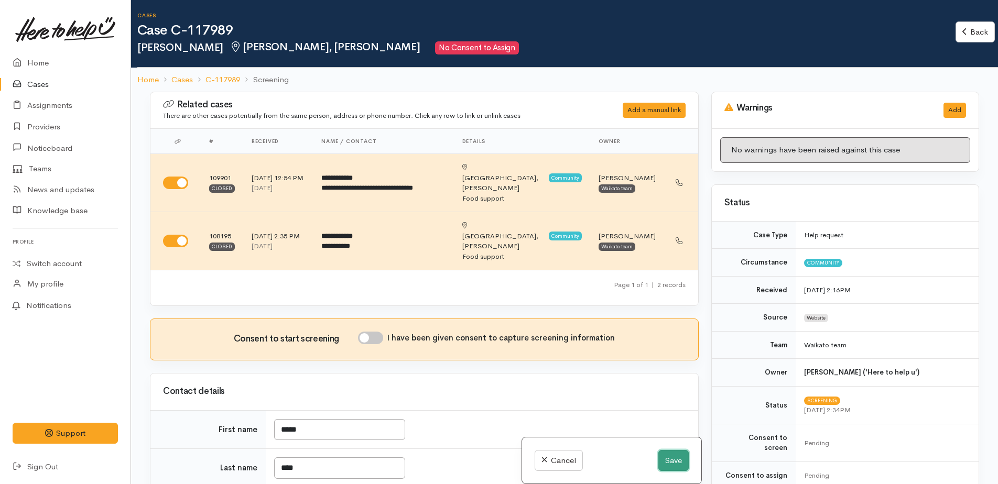
click at [671, 460] on button "Save" at bounding box center [673, 460] width 30 height 21
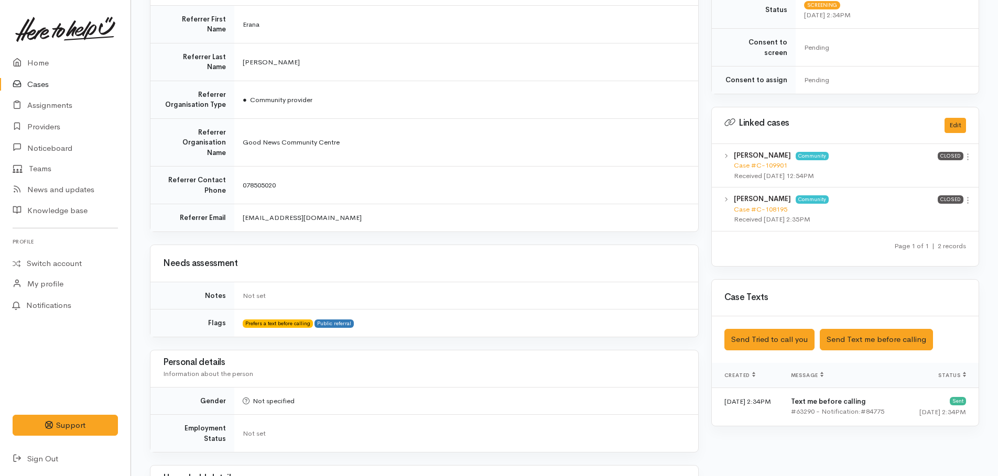
scroll to position [419, 0]
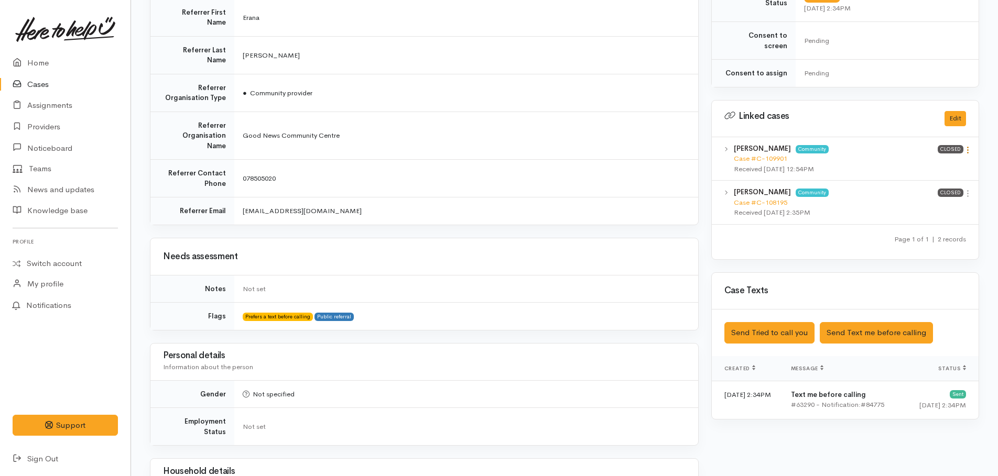
click at [970, 146] on icon at bounding box center [967, 150] width 9 height 9
click at [927, 162] on link "View case" at bounding box center [930, 170] width 83 height 16
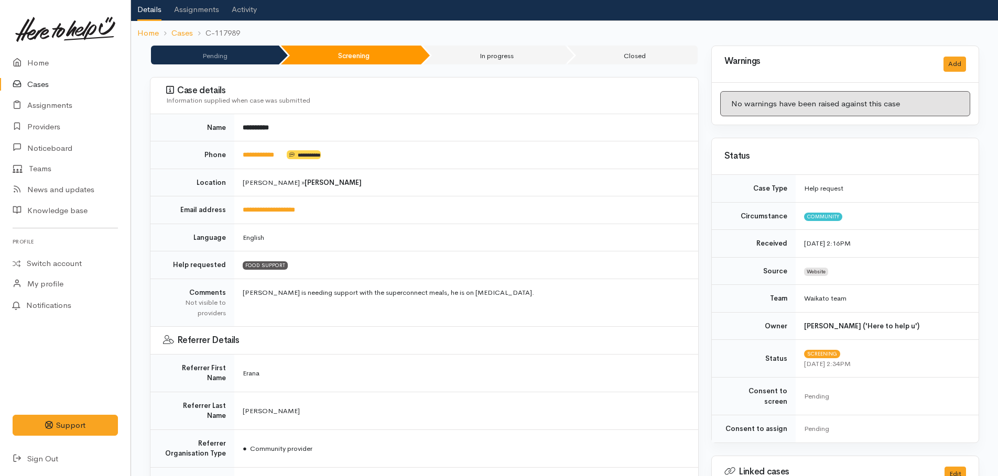
scroll to position [35, 0]
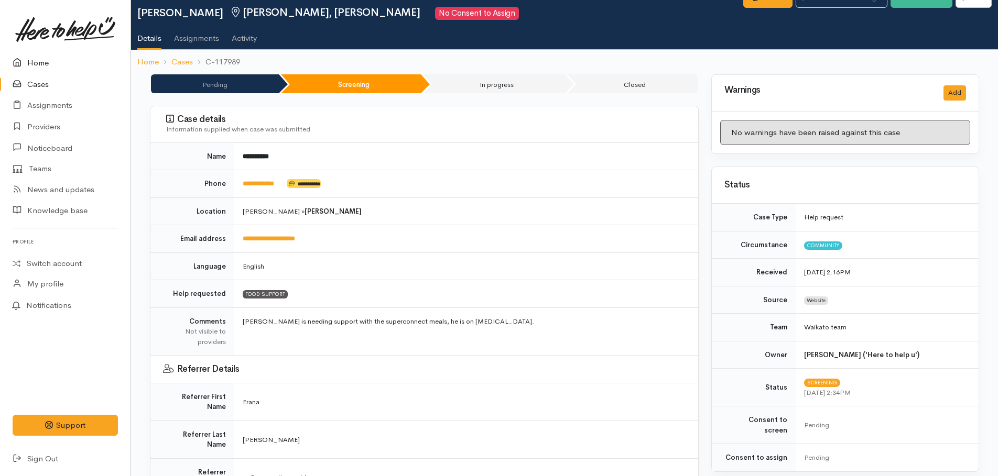
click at [28, 62] on link "Home" at bounding box center [65, 62] width 131 height 21
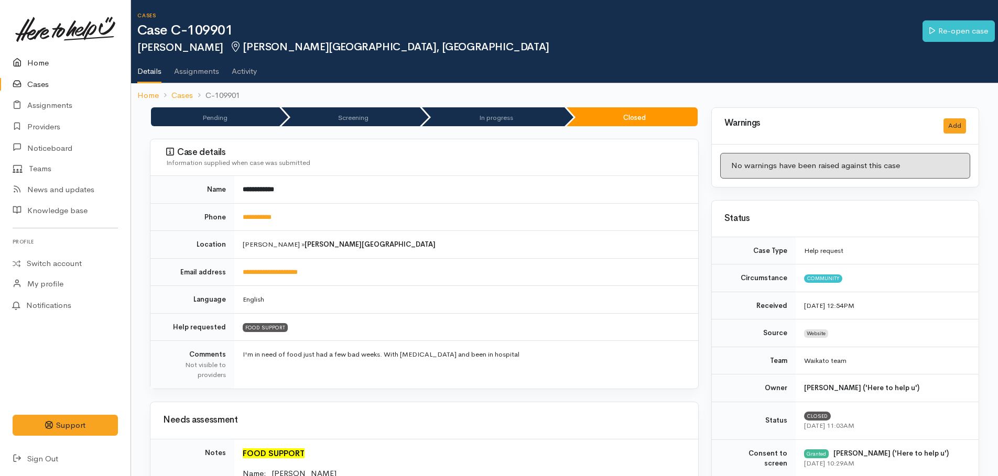
click at [38, 67] on link "Home" at bounding box center [65, 62] width 131 height 21
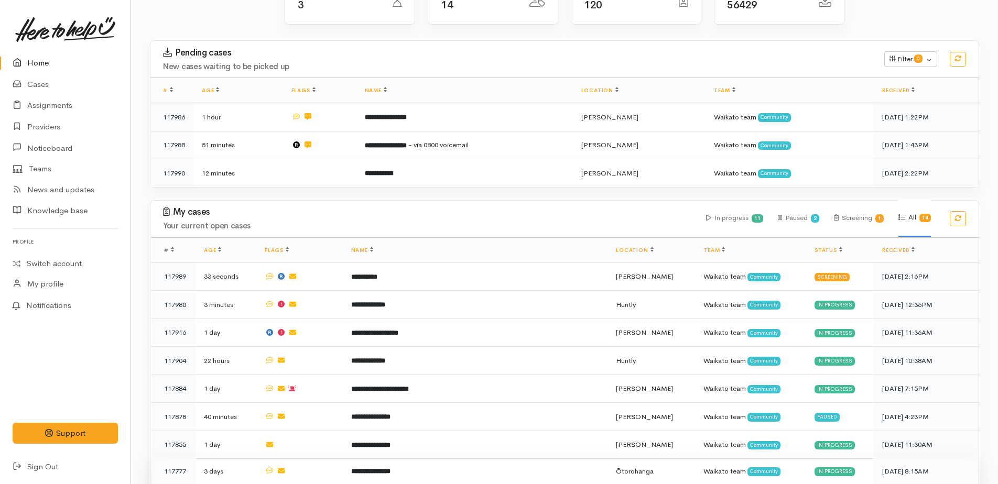
scroll to position [157, 0]
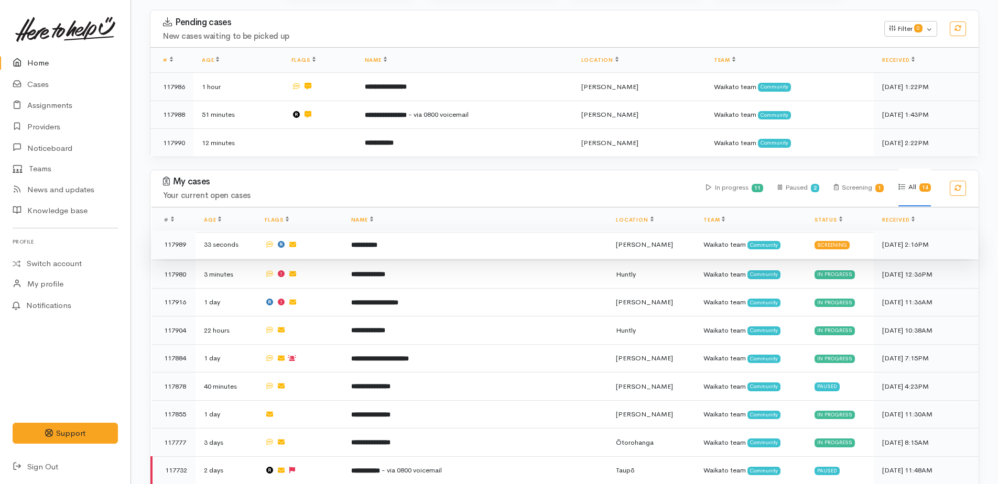
click at [377, 246] on b "**********" at bounding box center [364, 245] width 26 height 7
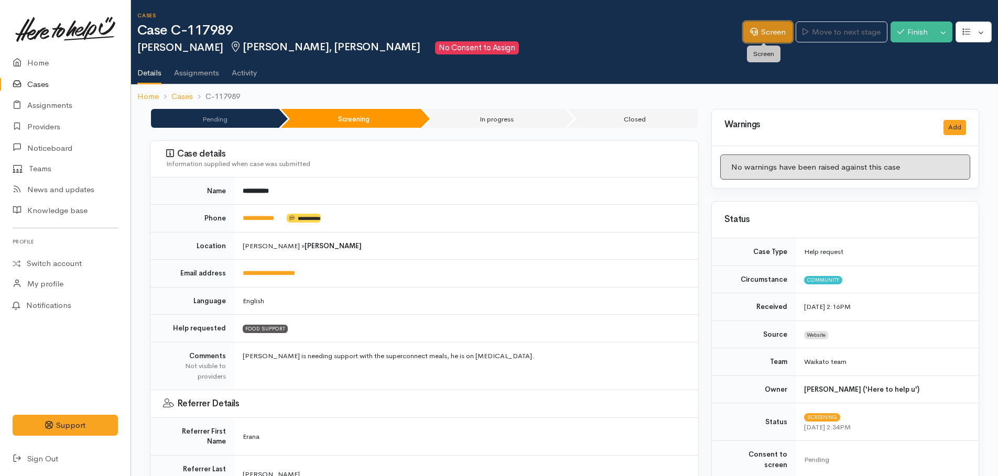
drag, startPoint x: 765, startPoint y: 35, endPoint x: 781, endPoint y: 47, distance: 19.9
click at [765, 35] on link "Screen" at bounding box center [767, 31] width 49 height 21
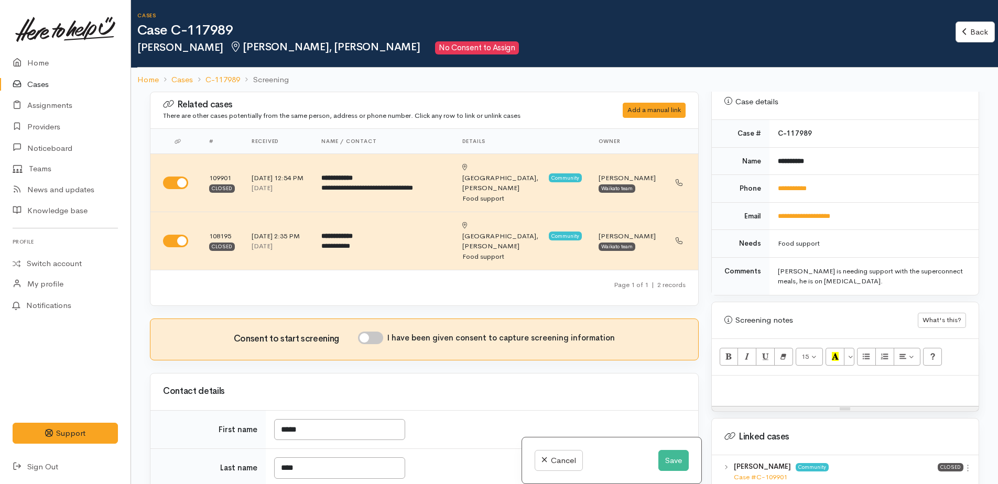
scroll to position [524, 0]
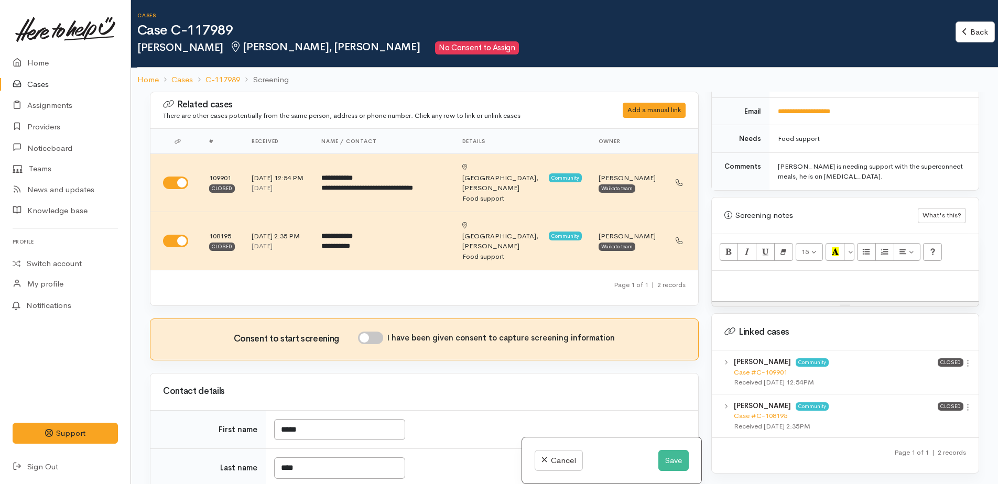
paste div
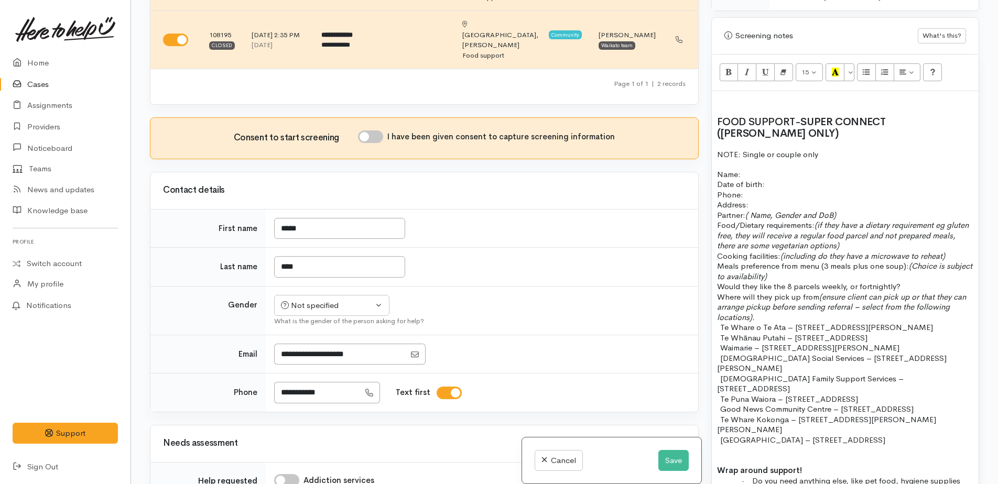
scroll to position [105, 0]
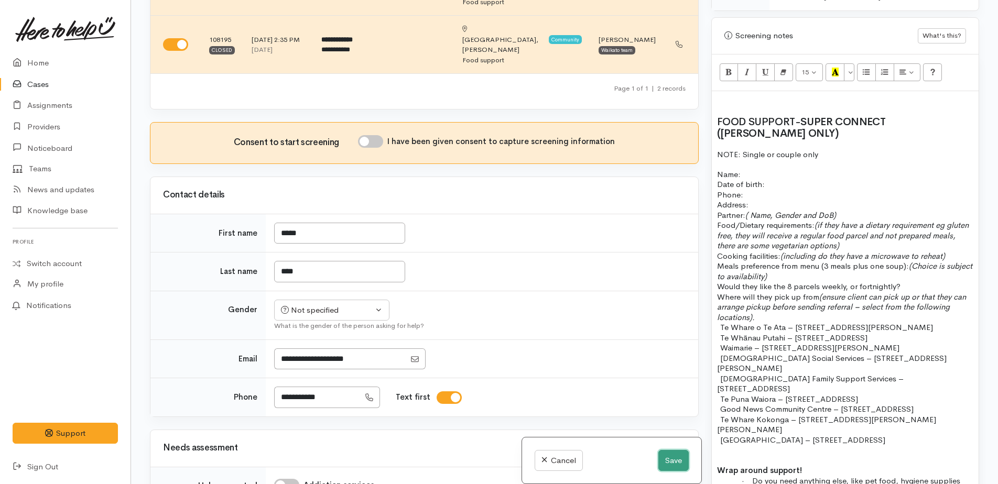
click at [680, 459] on button "Save" at bounding box center [673, 460] width 30 height 21
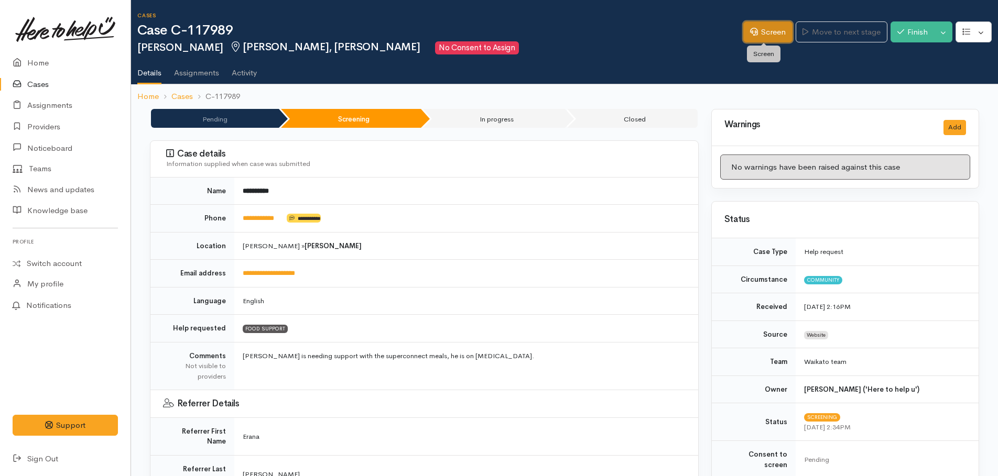
click at [776, 31] on link "Screen" at bounding box center [767, 31] width 49 height 21
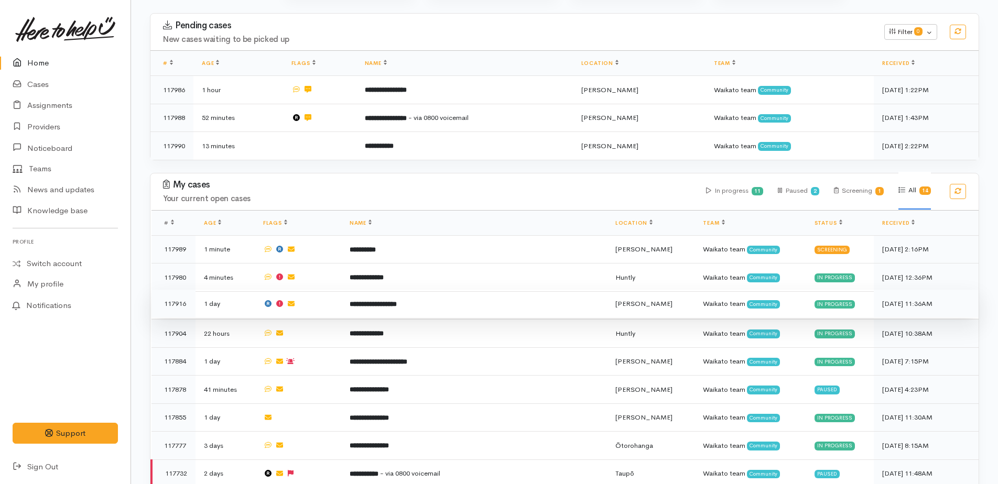
scroll to position [157, 0]
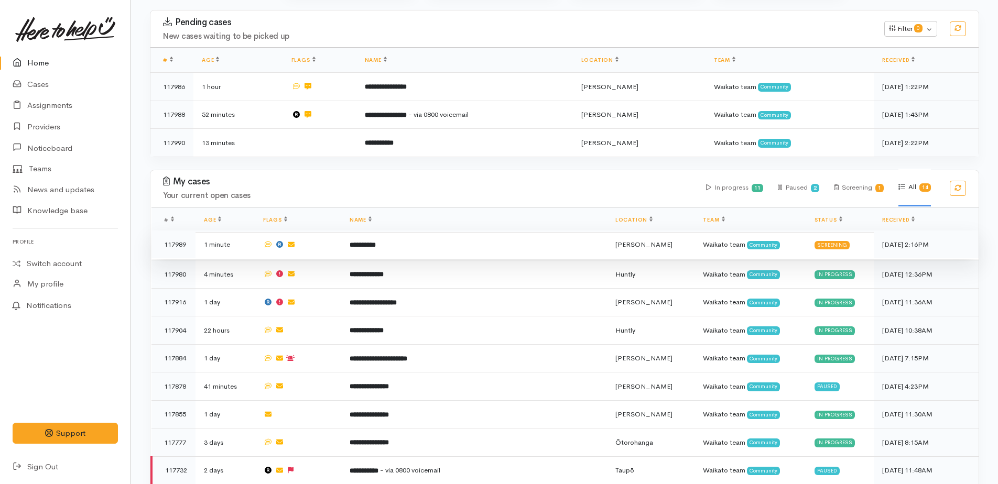
click at [370, 243] on b "**********" at bounding box center [363, 245] width 26 height 7
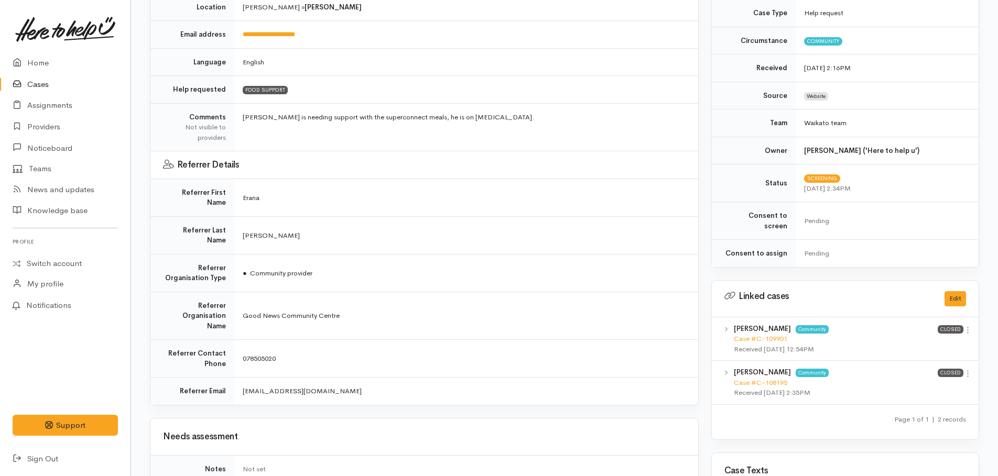
scroll to position [262, 0]
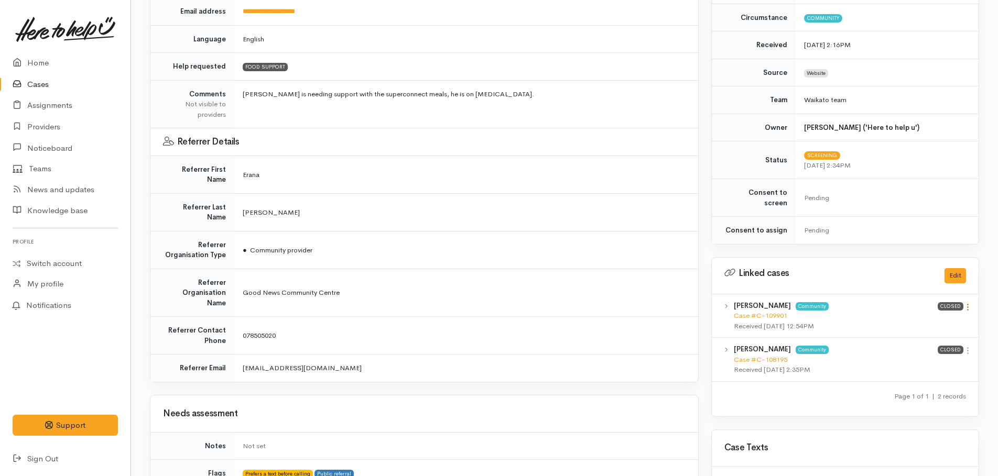
click at [968, 303] on icon at bounding box center [967, 307] width 9 height 9
click at [924, 320] on link "View case" at bounding box center [930, 328] width 83 height 16
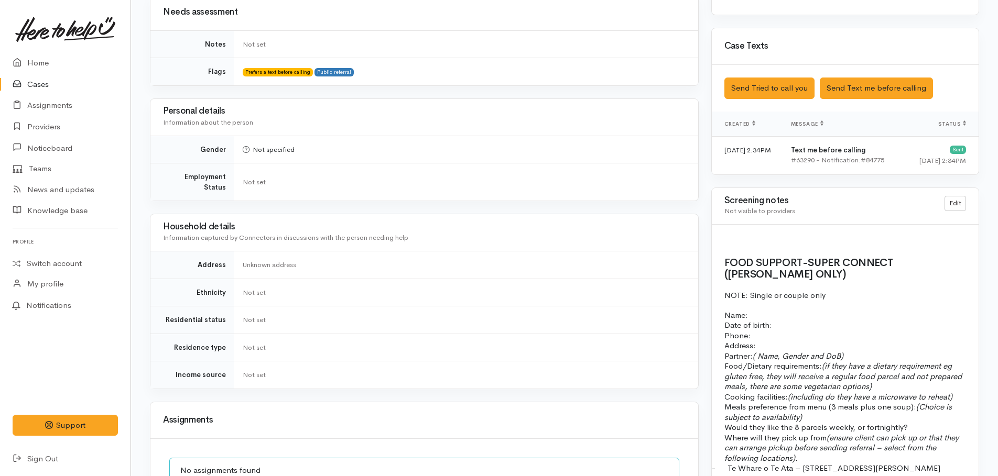
scroll to position [681, 0]
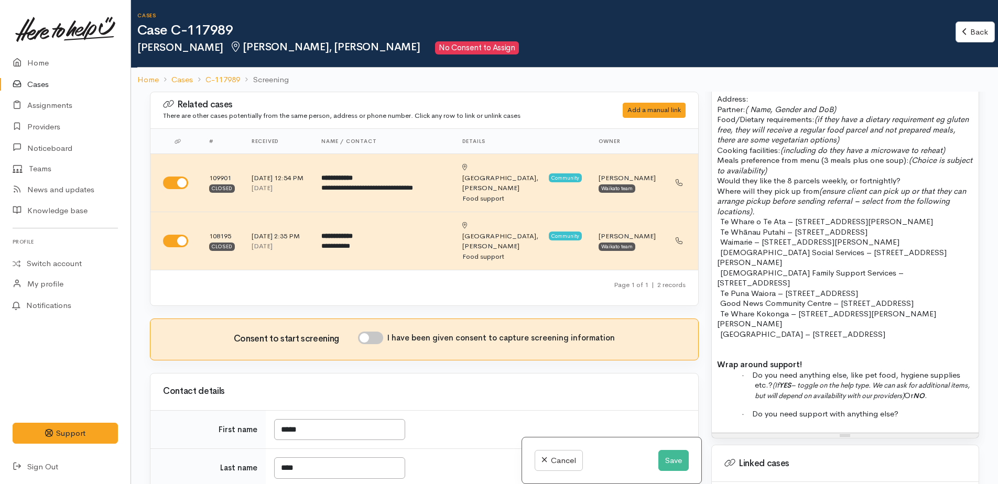
scroll to position [786, 0]
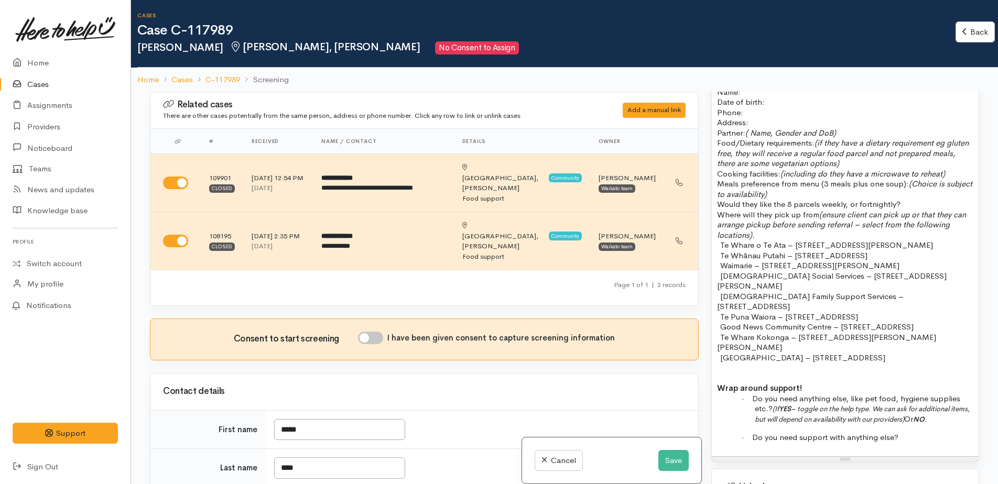
click at [953, 179] on p "Meals preference from menu (3 meals plus one soup): (Choice is subject to avail…" at bounding box center [845, 189] width 256 height 20
click at [957, 163] on p "Partner: ( Name, Gender and DoB) Food/Dietary requirements: (if they have a die…" at bounding box center [845, 153] width 256 height 51
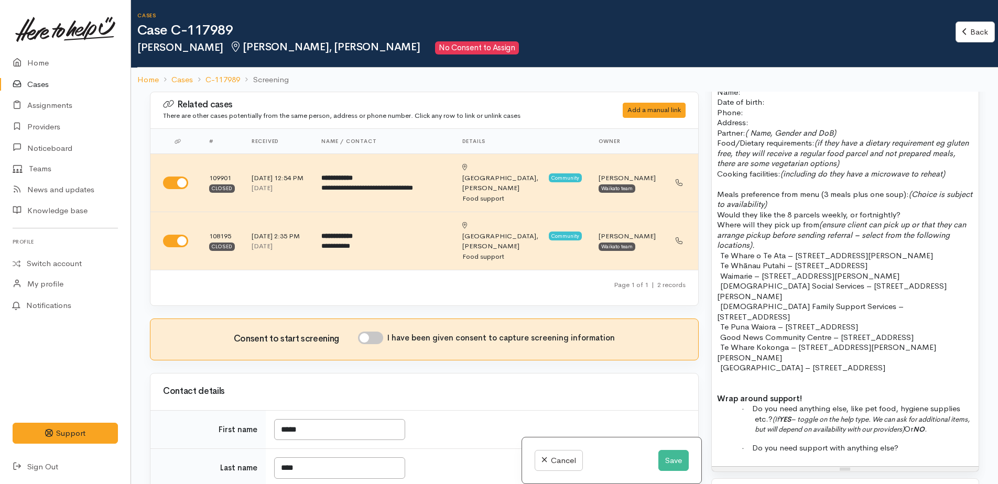
click at [968, 189] on p "Meals preference from menu (3 meals plus one soup): (Choice is subject to avail…" at bounding box center [845, 199] width 256 height 20
click at [822, 199] on p "subject to availability)" at bounding box center [845, 204] width 256 height 10
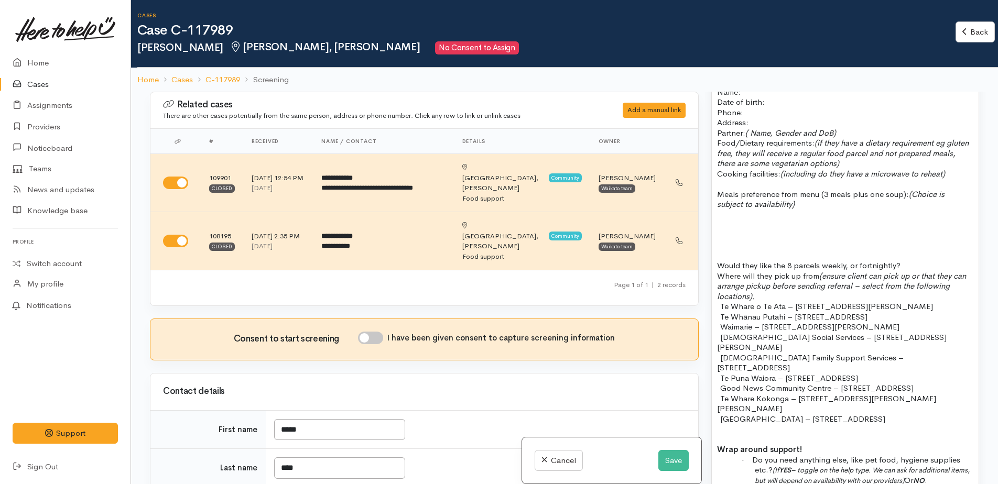
click at [734, 220] on p at bounding box center [845, 225] width 256 height 10
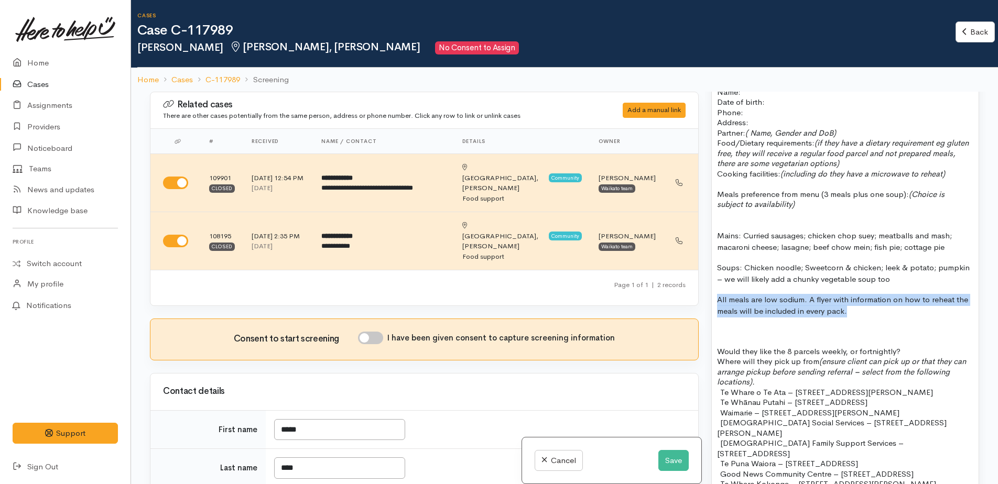
drag, startPoint x: 718, startPoint y: 289, endPoint x: 845, endPoint y: 310, distance: 129.0
click at [845, 310] on div "FOOD SUPPORT - SUPER CONNECT ([PERSON_NAME] ONLY) NOTE: Single or couple only N…" at bounding box center [845, 306] width 267 height 595
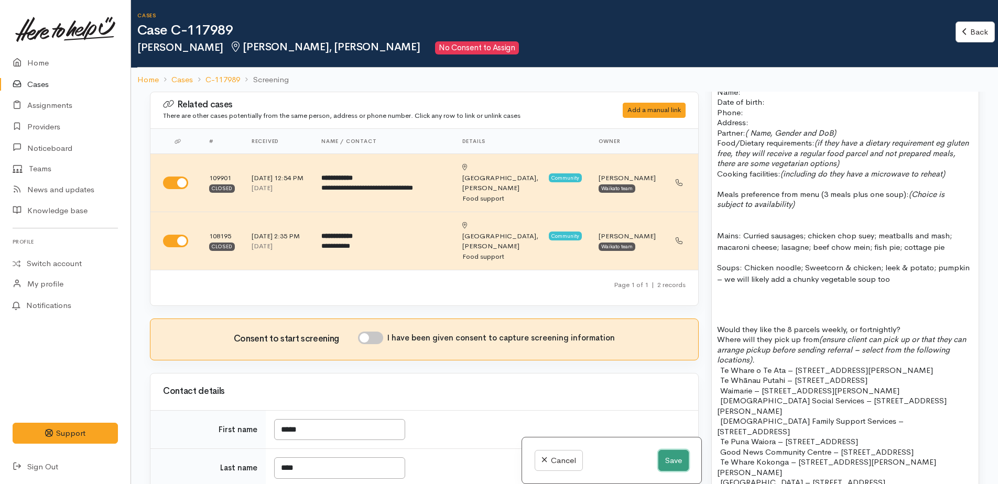
click at [676, 463] on button "Save" at bounding box center [673, 460] width 30 height 21
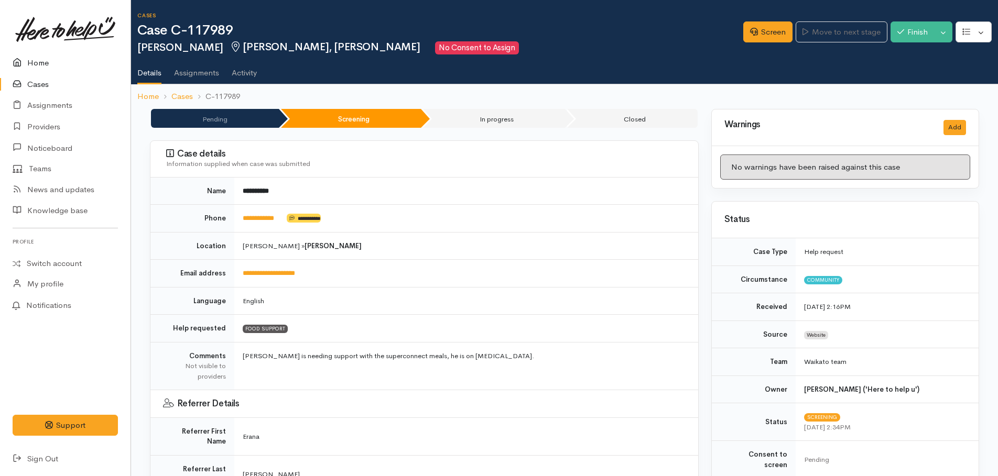
click at [36, 64] on link "Home" at bounding box center [65, 62] width 131 height 21
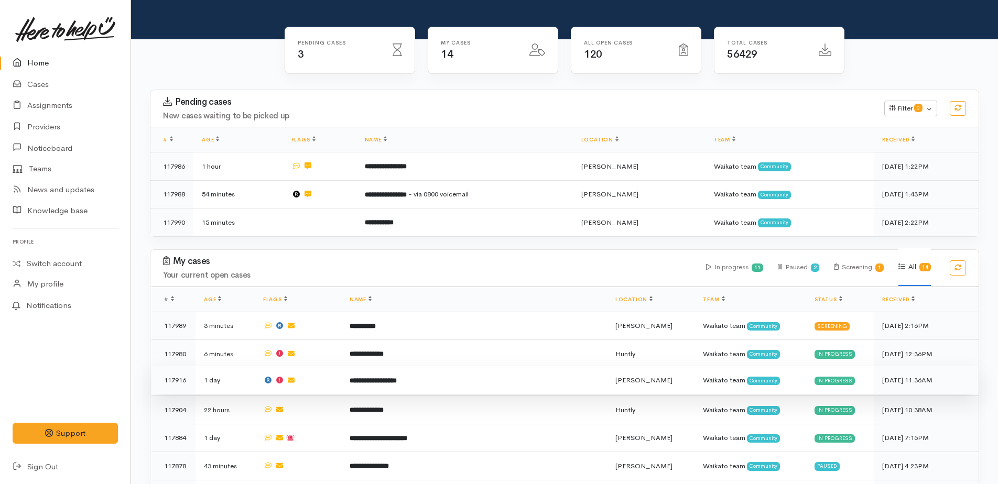
scroll to position [262, 0]
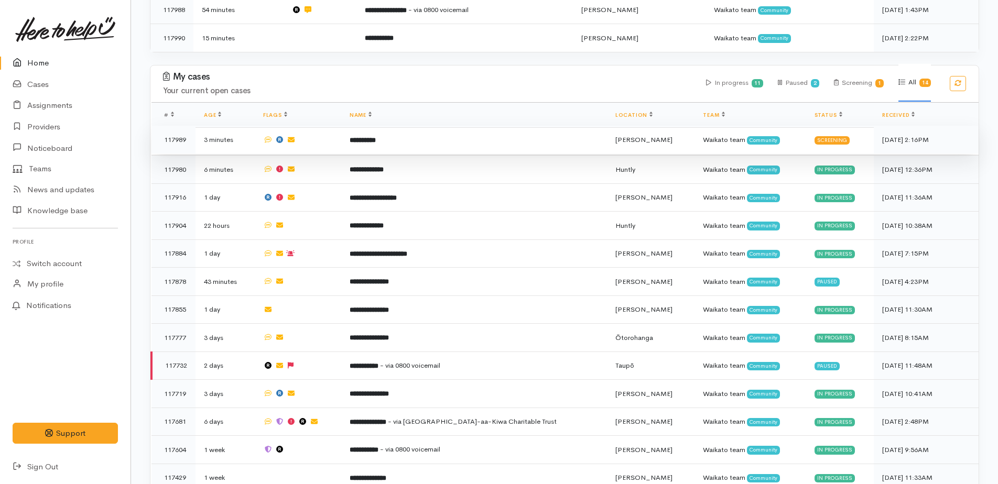
click at [376, 140] on b "**********" at bounding box center [363, 140] width 26 height 7
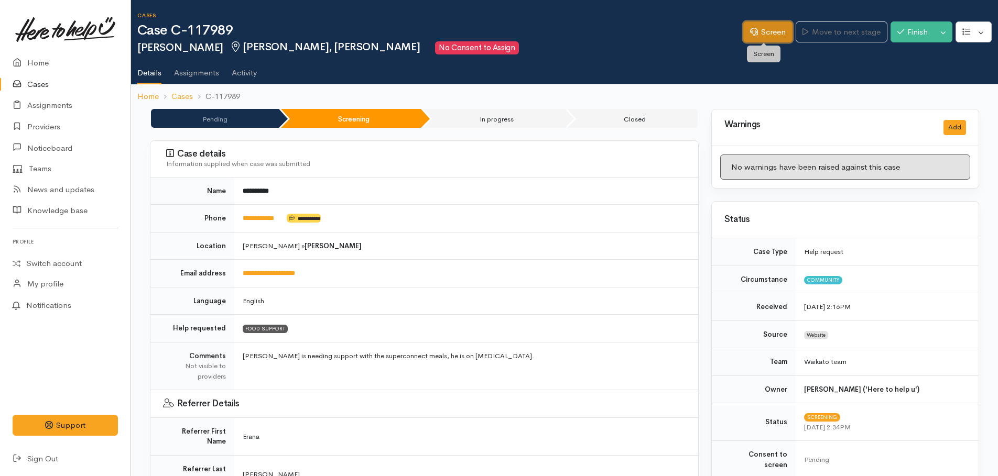
click at [759, 34] on link "Screen" at bounding box center [767, 31] width 49 height 21
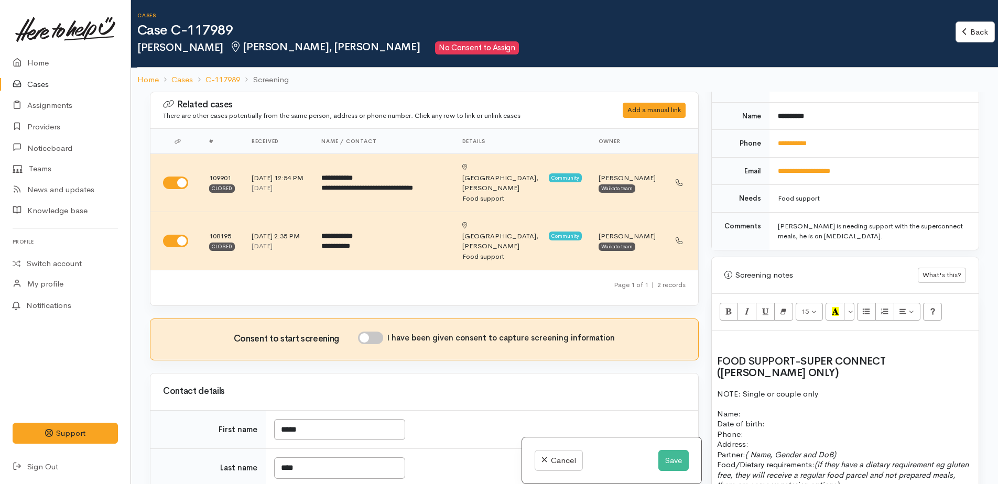
scroll to position [524, 0]
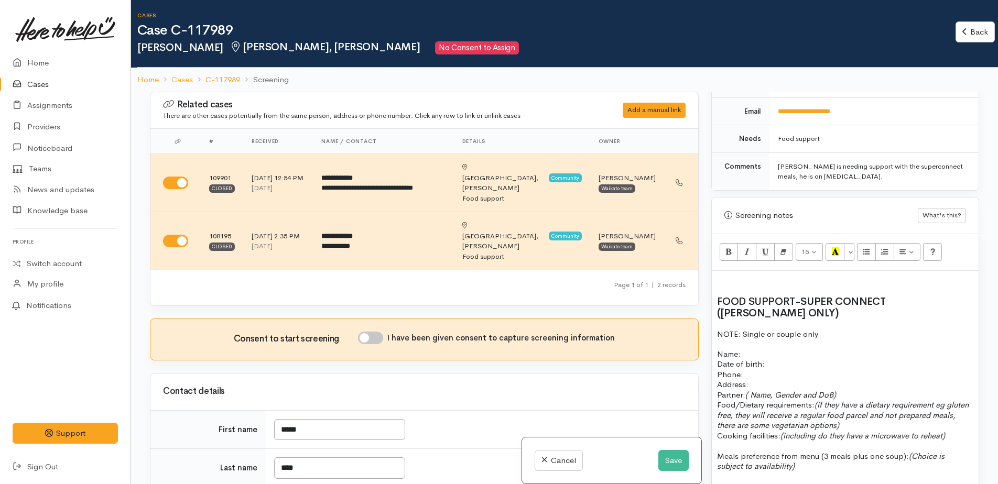
click at [735, 276] on p at bounding box center [845, 282] width 256 height 12
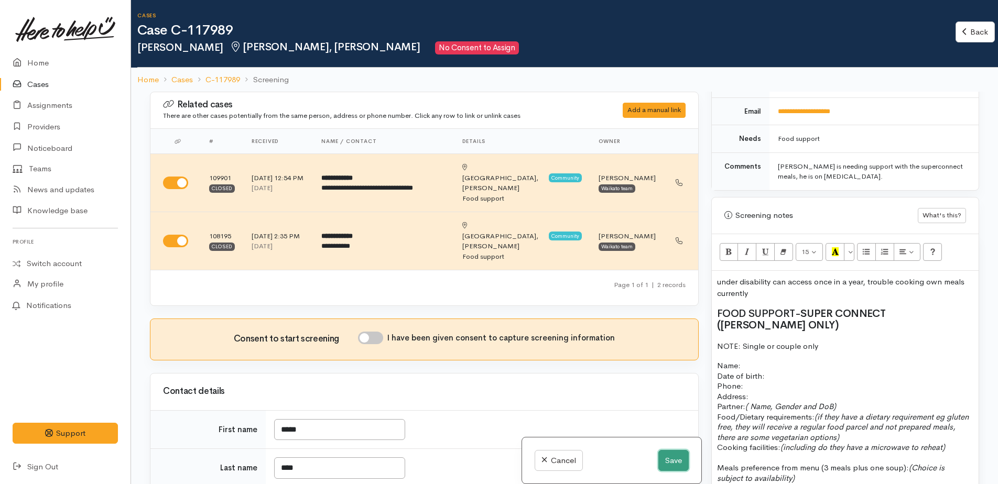
click at [670, 468] on button "Save" at bounding box center [673, 460] width 30 height 21
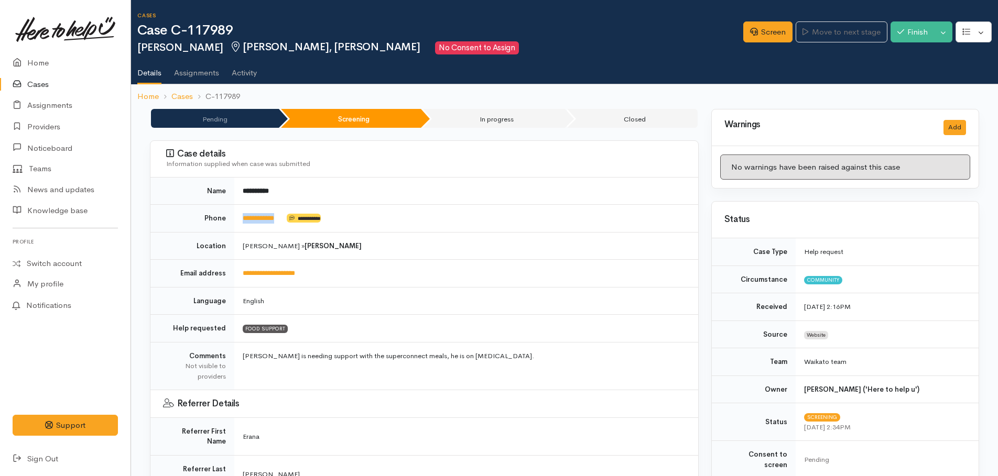
drag, startPoint x: 286, startPoint y: 216, endPoint x: 241, endPoint y: 215, distance: 45.1
click at [241, 215] on td "**********" at bounding box center [466, 219] width 464 height 28
drag, startPoint x: 241, startPoint y: 216, endPoint x: 247, endPoint y: 218, distance: 6.1
copy td "**********"
click at [755, 37] on link "Screen" at bounding box center [767, 31] width 49 height 21
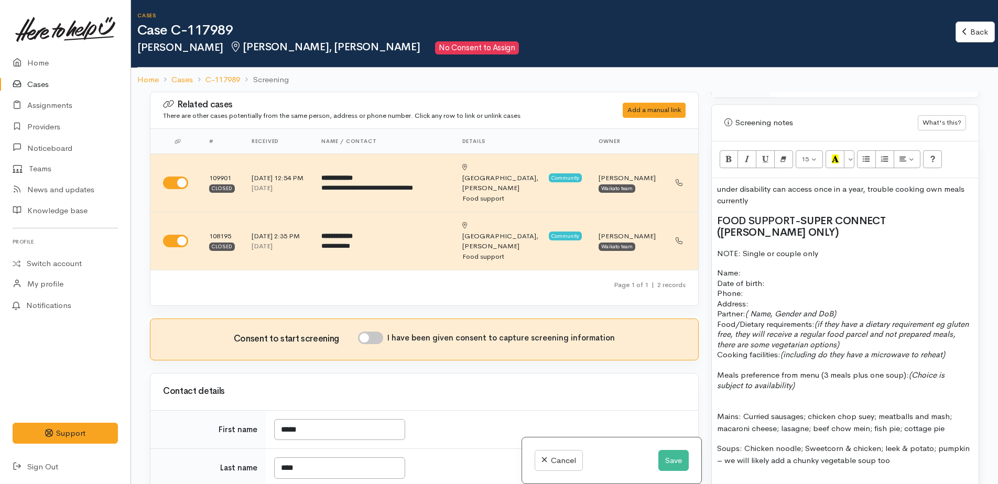
scroll to position [629, 0]
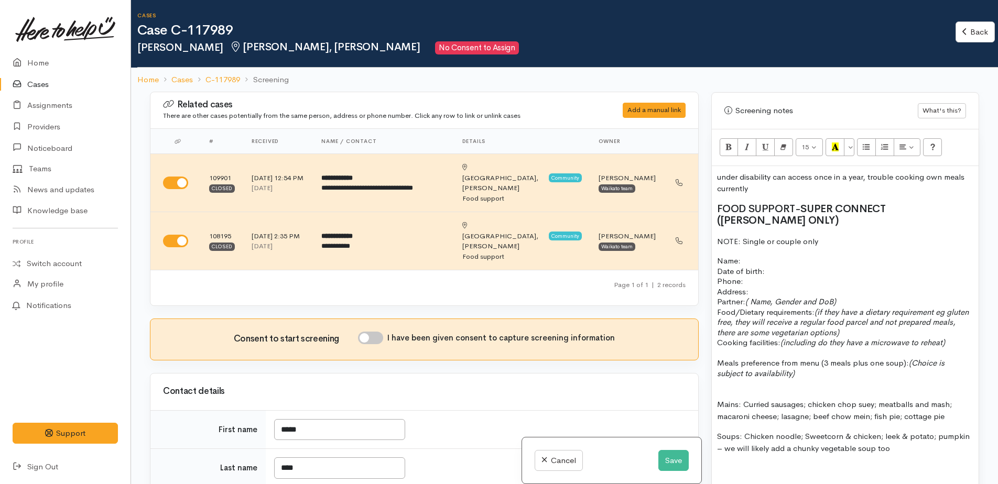
click at [761, 256] on p "Name: Date of birth: Phone:" at bounding box center [845, 271] width 256 height 31
click at [778, 264] on p "Name: Clint Boyd Date of birth: Phone:" at bounding box center [845, 271] width 256 height 31
click at [364, 332] on input "I have been given consent to capture screening information" at bounding box center [370, 338] width 25 height 13
checkbox input "true"
click at [785, 260] on p "Name: Clint Boyd Date of birth: Phone:" at bounding box center [845, 271] width 256 height 31
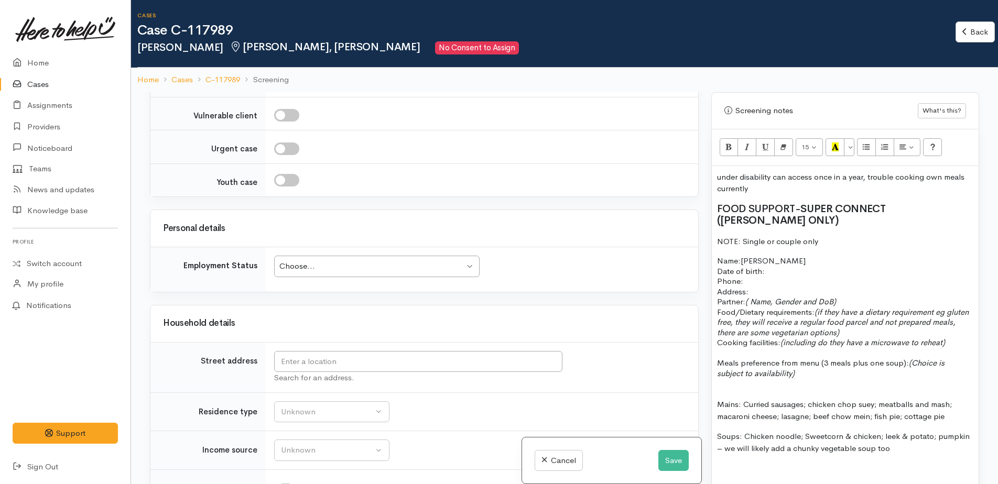
scroll to position [1101, 0]
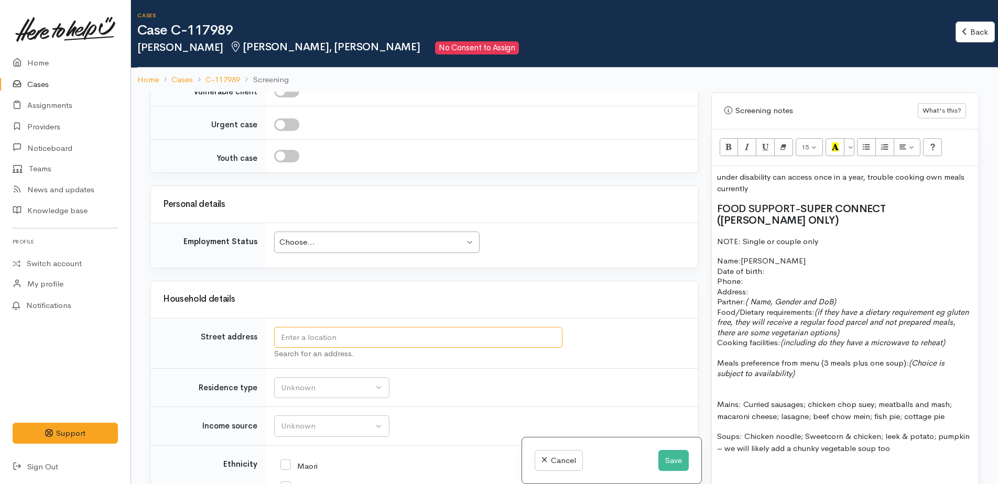
click at [357, 327] on input "text" at bounding box center [418, 337] width 288 height 21
type input "8F Fow Street, Hamilton Central, Hamilton, New Zealand"
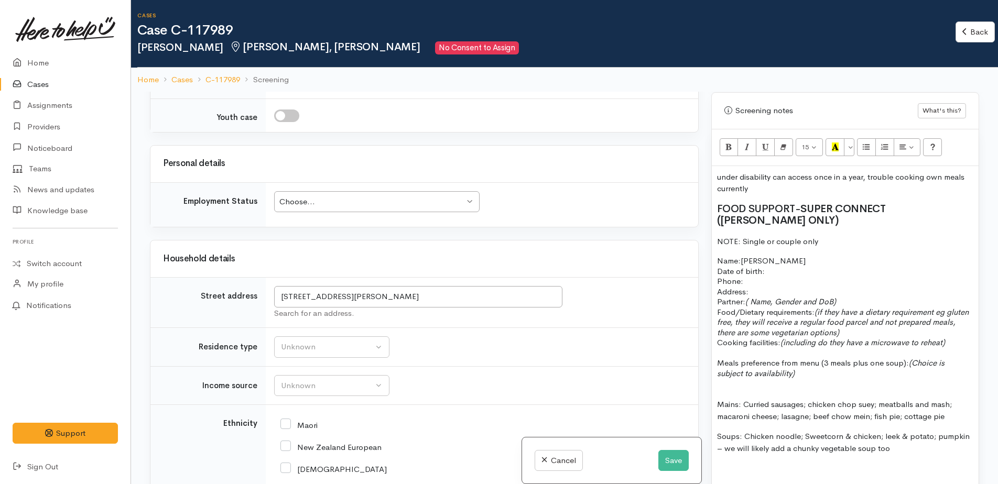
scroll to position [1159, 0]
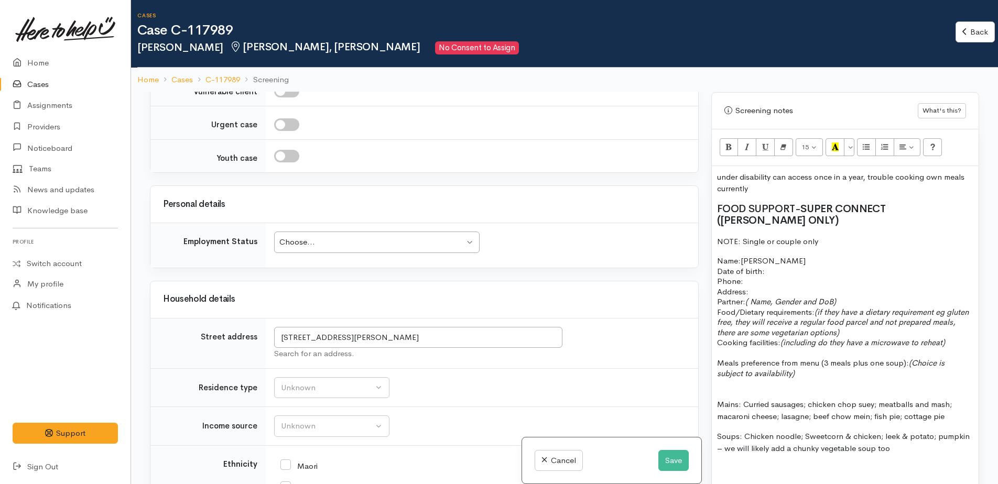
click at [773, 262] on p "Name: Clint Boyd Date of birth: Phone:" at bounding box center [845, 271] width 256 height 31
click at [764, 287] on p "Address:" at bounding box center [845, 292] width 256 height 10
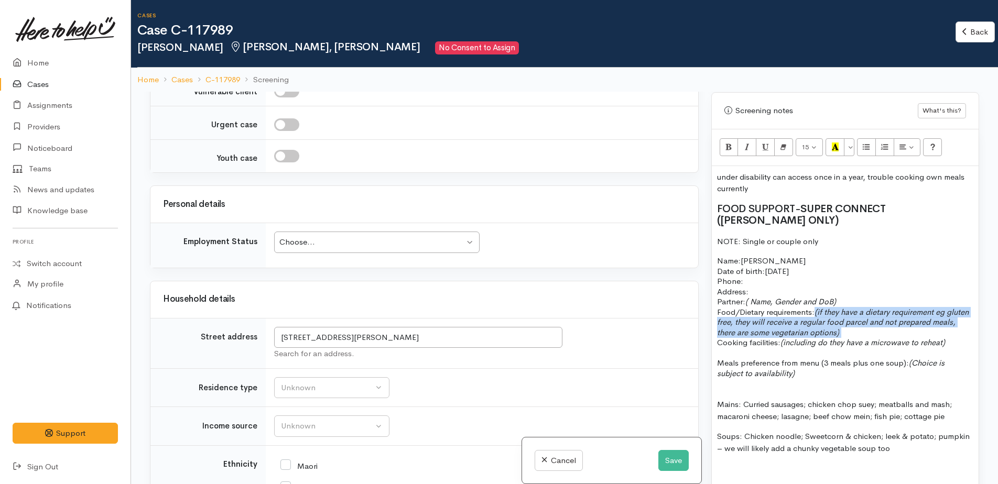
drag, startPoint x: 817, startPoint y: 302, endPoint x: 878, endPoint y: 326, distance: 65.0
click at [878, 326] on p "Partner: ( Name, Gender and DoB) Food/Dietary requirements: (if they have a die…" at bounding box center [845, 322] width 256 height 51
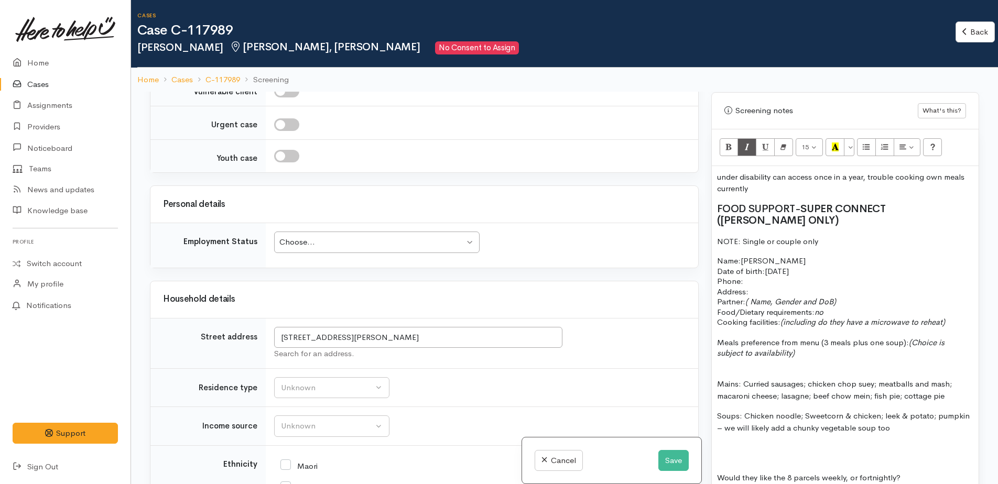
click at [963, 309] on p "Partner: ( Name, Gender and DoB) Food/Dietary requirements: no Cooking faciliti…" at bounding box center [845, 312] width 256 height 31
click at [831, 301] on p "Partner: ( Name, Gender and DoB) Food/Dietary requirements: no Cooking faciliti…" at bounding box center [845, 312] width 256 height 31
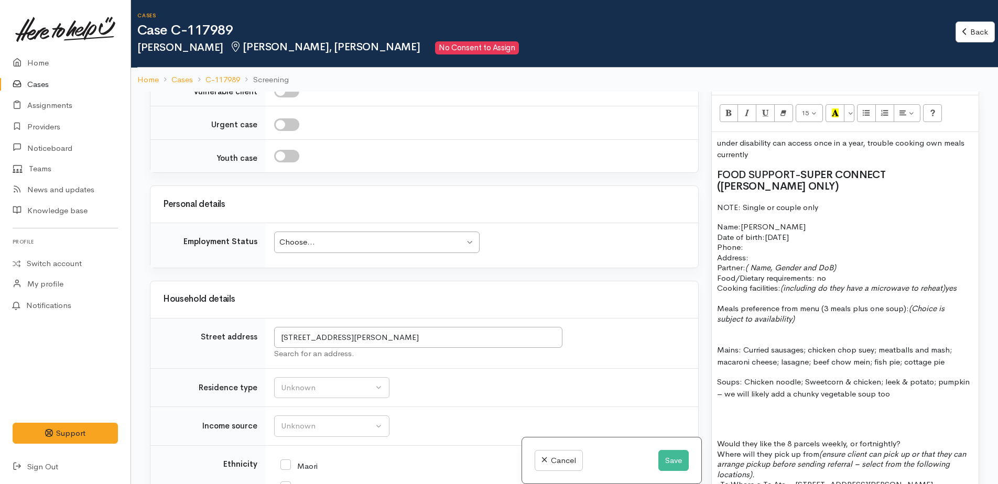
scroll to position [681, 0]
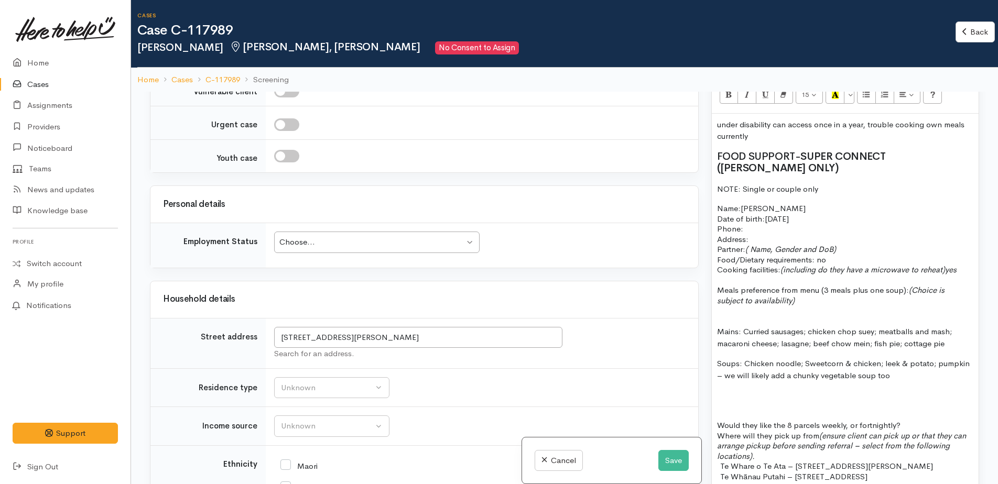
click at [830, 285] on p "Meals preference from menu (3 meals plus one soup): (Choice is" at bounding box center [845, 290] width 256 height 10
click at [815, 296] on p "subject to availability)" at bounding box center [845, 301] width 256 height 10
click at [819, 296] on p "subject to availability)" at bounding box center [845, 301] width 256 height 10
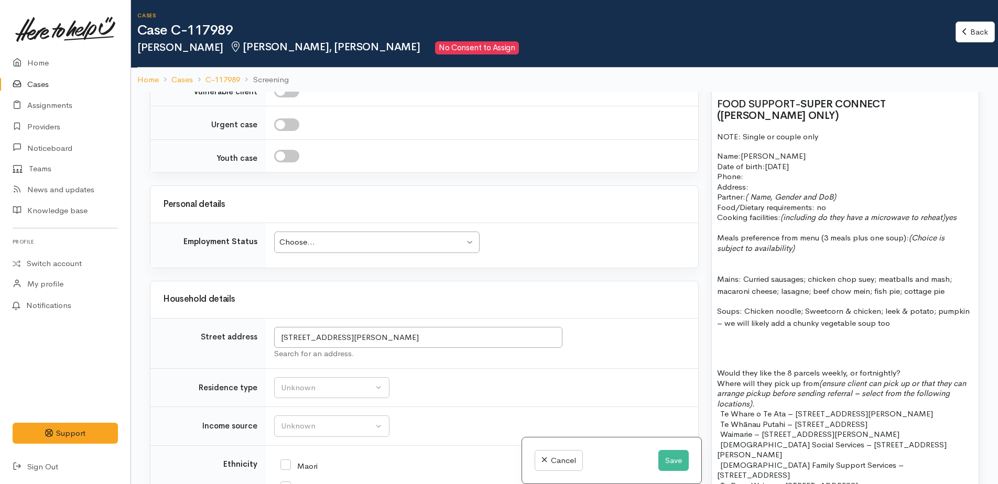
scroll to position [786, 0]
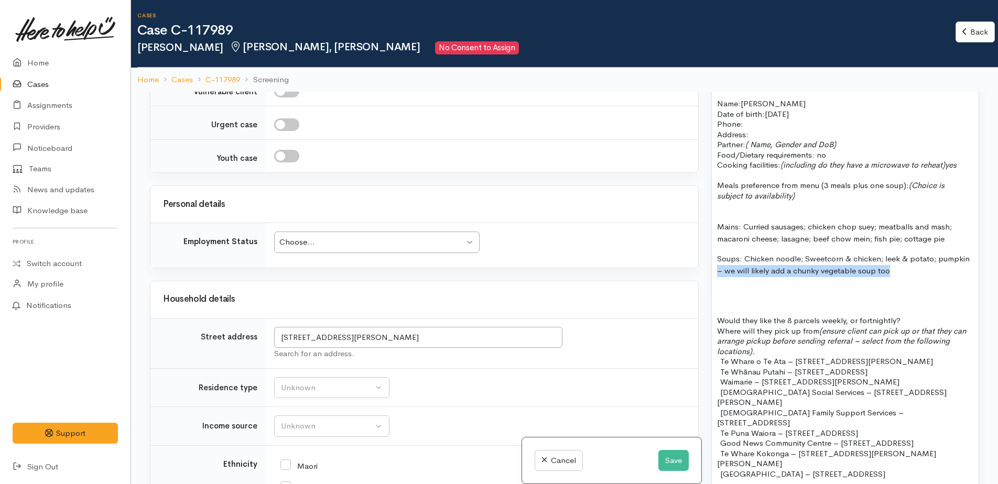
drag, startPoint x: 717, startPoint y: 259, endPoint x: 901, endPoint y: 261, distance: 184.5
click at [901, 261] on p "Soups: Chicken noodle; Sweetcorn & chicken; leek & potato; pumpkin – we will li…" at bounding box center [845, 265] width 256 height 24
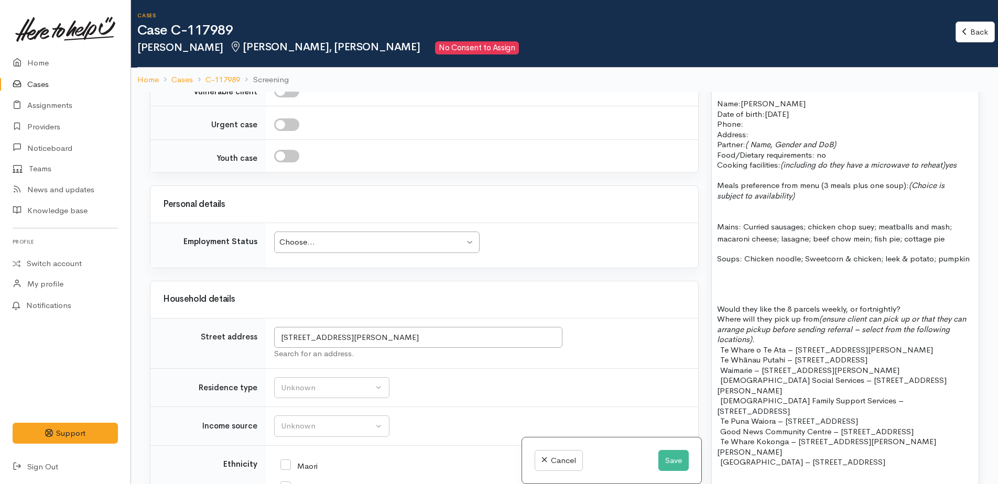
click at [803, 253] on p "Soups: Chicken noodle; Sweetcorn & chicken; leek & potato; pumpkin" at bounding box center [845, 259] width 256 height 12
click at [909, 253] on p "Soups: Sweetcorn & chicken; leek & potato; pumpkin" at bounding box center [845, 259] width 256 height 12
click at [948, 231] on p "Mains: Curried sausages; chicken chop suey; meatballs and mash; macaroni cheese…" at bounding box center [845, 233] width 256 height 24
click at [952, 221] on p "Mains: Curried sausages; chicken chop suey; meatballs and mash; macaroni cheese…" at bounding box center [845, 233] width 256 height 24
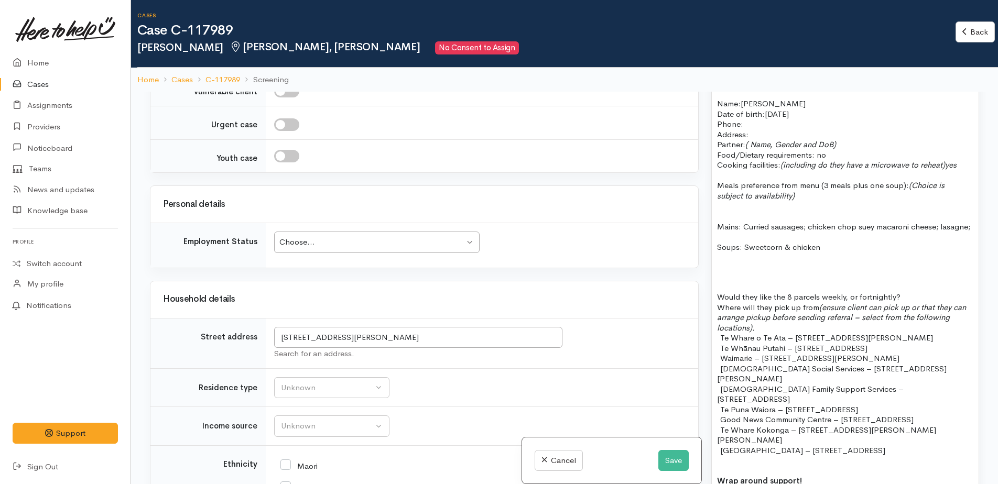
click at [808, 221] on p "Mains: Curried sausages; chicken chop suey macaroni cheese; lasagne;" at bounding box center [845, 227] width 256 height 12
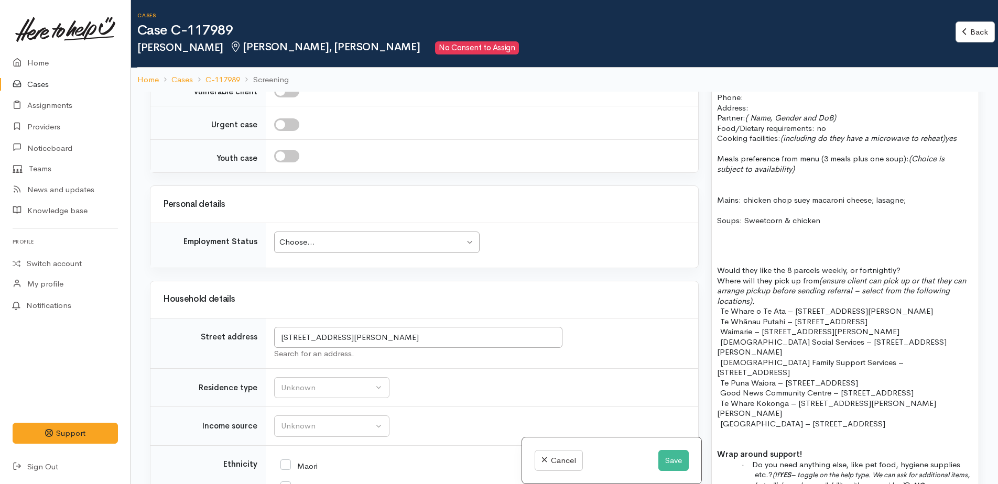
scroll to position [839, 0]
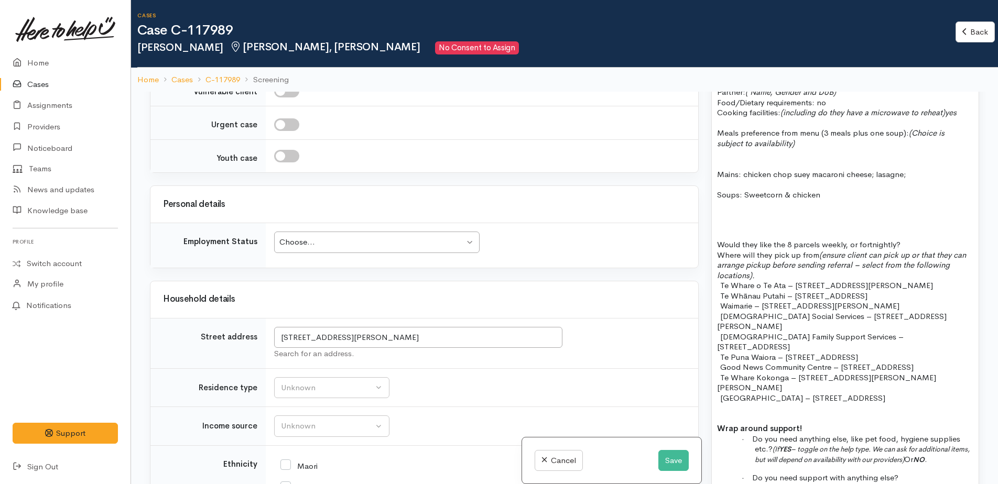
click at [908, 240] on p "Would they like the 8 parcels weekly, or fortnightly?" at bounding box center [845, 245] width 256 height 10
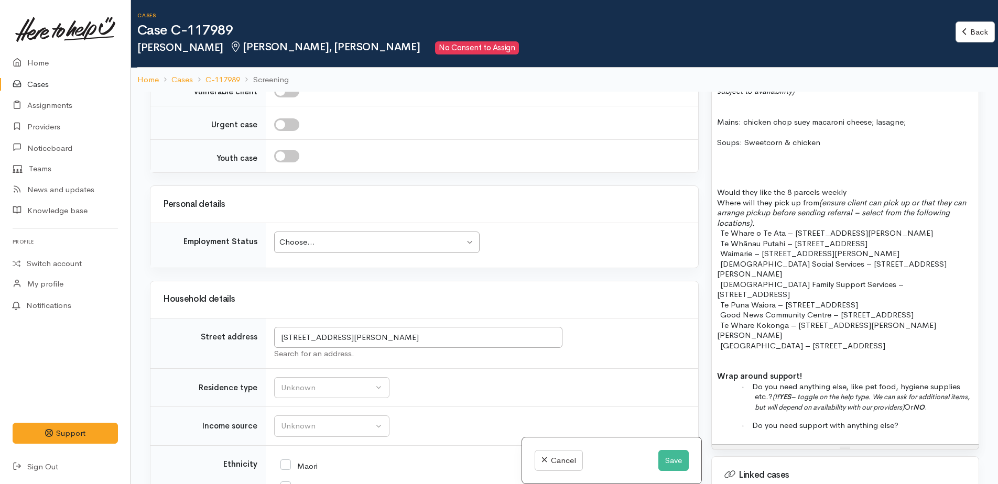
drag, startPoint x: 721, startPoint y: 219, endPoint x: 939, endPoint y: 284, distance: 227.5
click at [939, 284] on div "under disability can access once in a year, trouble cooking own meals currently…" at bounding box center [845, 174] width 267 height 540
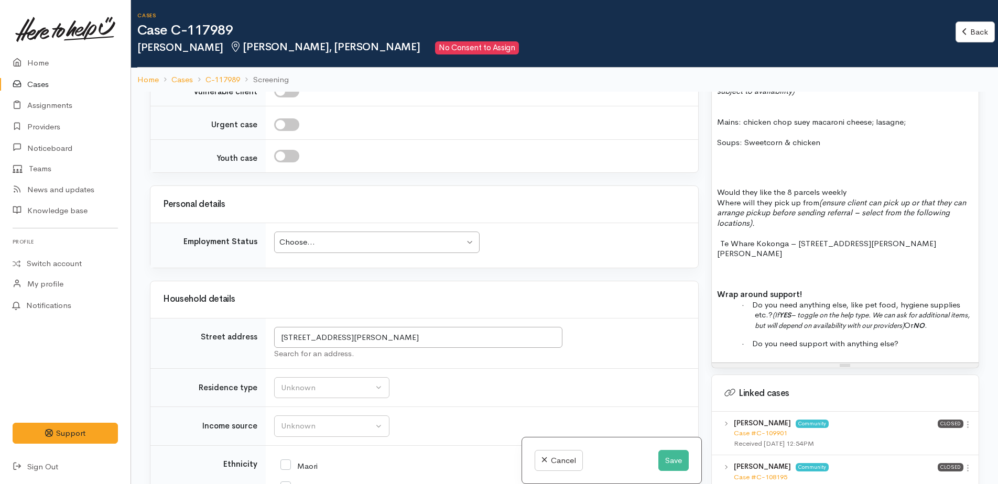
scroll to position [943, 0]
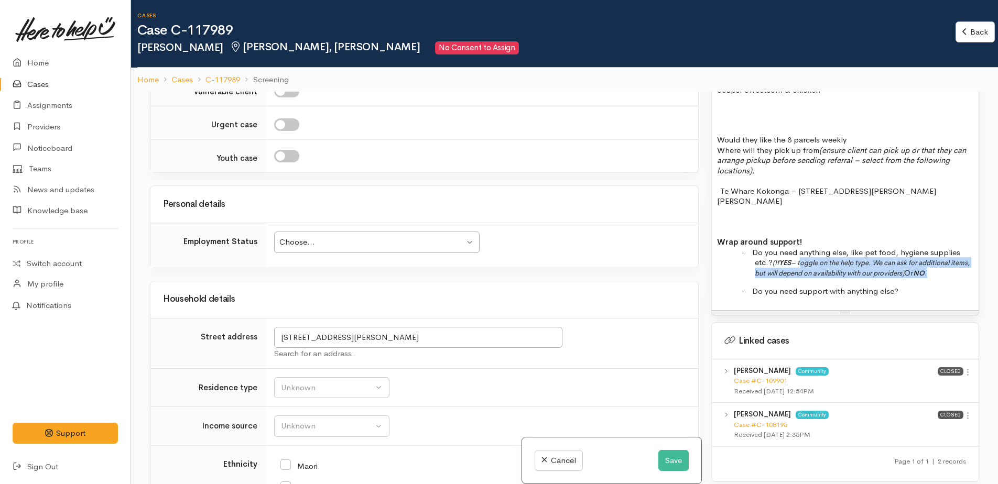
drag, startPoint x: 804, startPoint y: 240, endPoint x: 960, endPoint y: 253, distance: 157.3
click at [960, 253] on p "· Do you need anything else, like pet food, hygiene supplies etc.? (If YES – to…" at bounding box center [864, 262] width 219 height 31
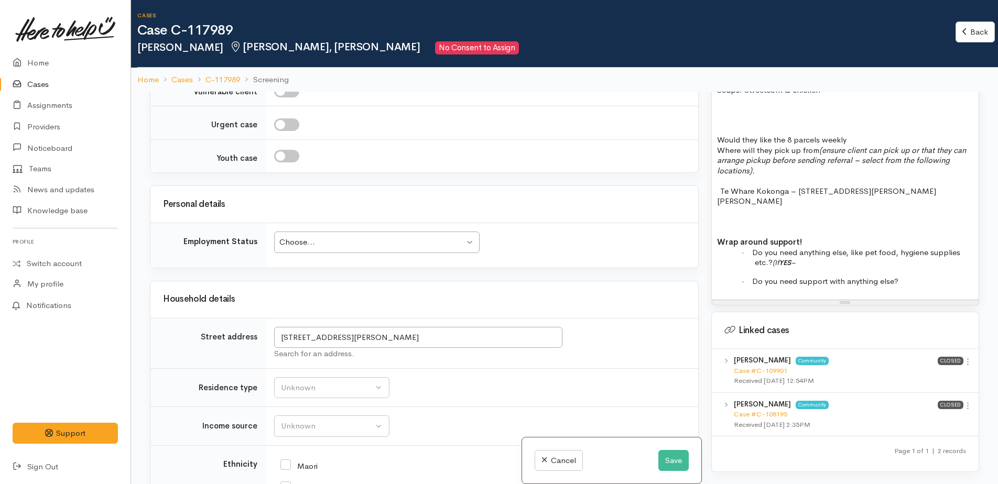
click at [784, 258] on b "YES" at bounding box center [785, 262] width 12 height 9
click at [795, 247] on p "· Do you need anything else, like pet food, hygiene supplies etc.? YES –" at bounding box center [864, 257] width 219 height 20
click at [908, 277] on p "· Do you need support with anything else?" at bounding box center [864, 282] width 219 height 10
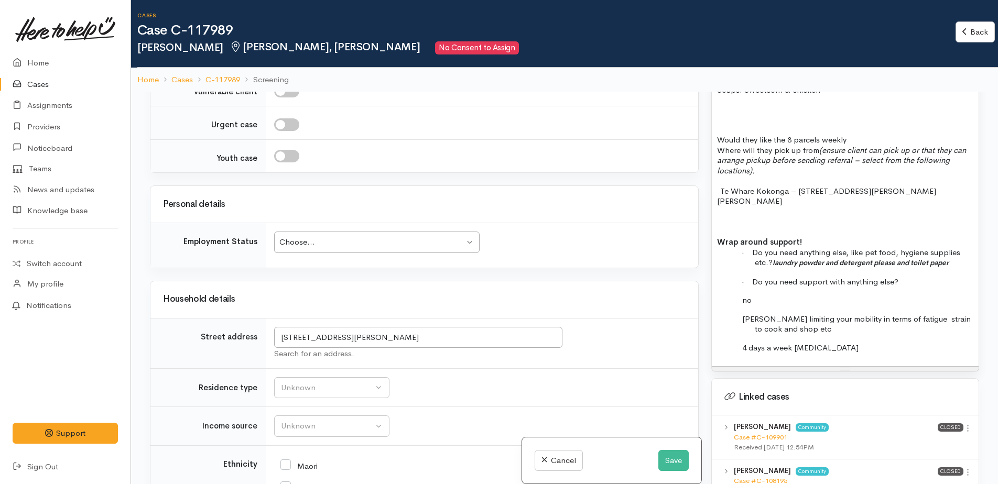
drag, startPoint x: 759, startPoint y: 298, endPoint x: 765, endPoint y: 299, distance: 5.8
click at [760, 314] on span "Clint limiting your mobility in terms of fatigue strain to cook and shop etc" at bounding box center [856, 324] width 229 height 20
click at [757, 295] on p "no" at bounding box center [864, 300] width 219 height 10
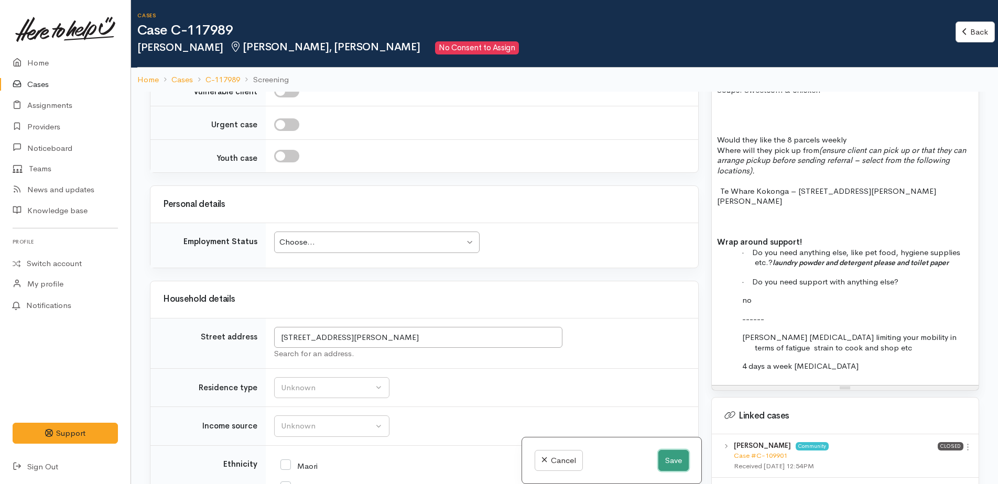
click at [670, 464] on button "Save" at bounding box center [673, 460] width 30 height 21
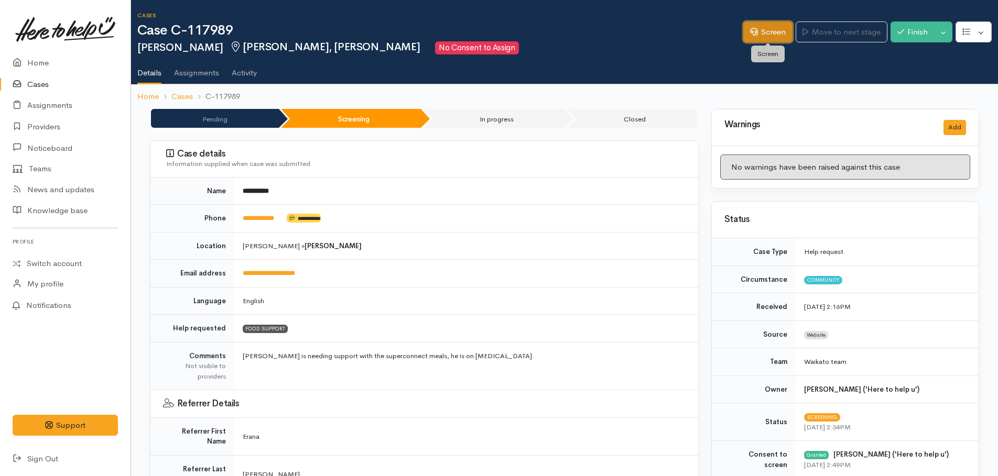
drag, startPoint x: 763, startPoint y: 26, endPoint x: 768, endPoint y: 29, distance: 6.3
click at [763, 26] on link "Screen" at bounding box center [767, 31] width 49 height 21
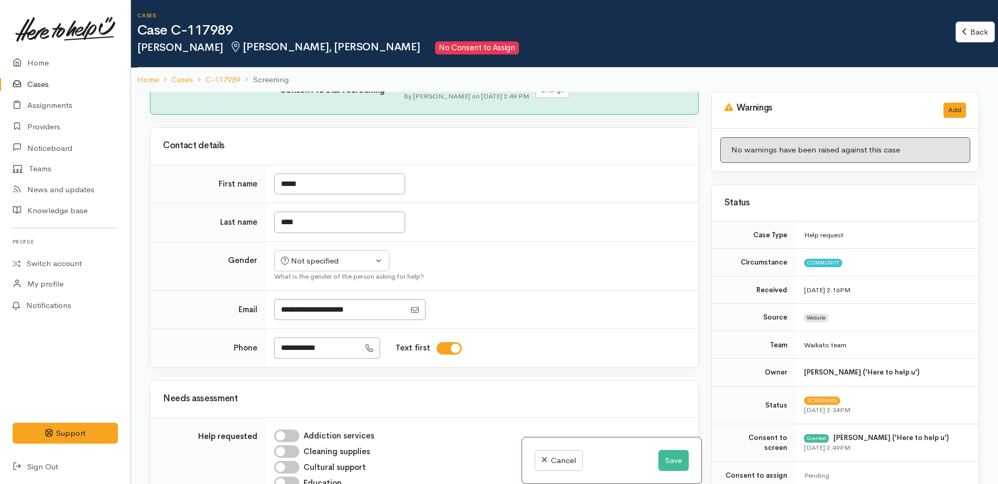
scroll to position [314, 0]
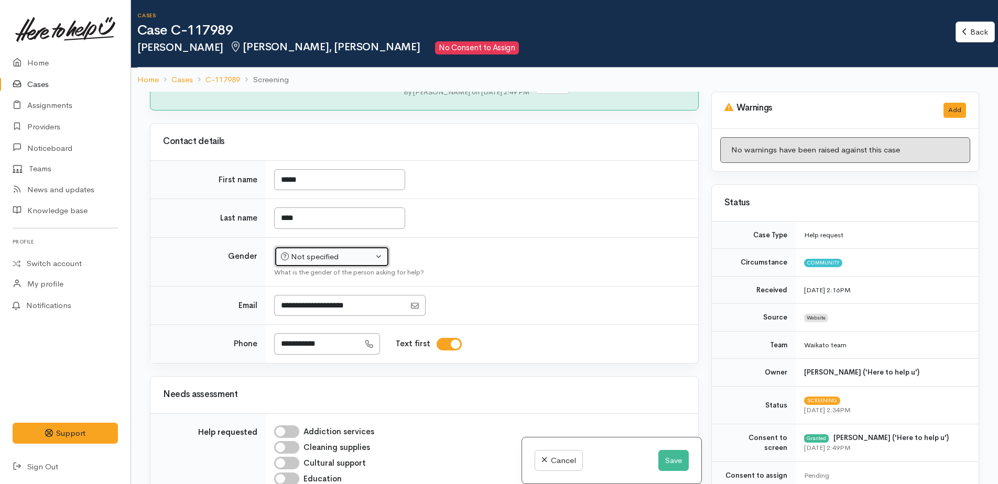
click at [318, 251] on div "Not specified" at bounding box center [327, 257] width 92 height 12
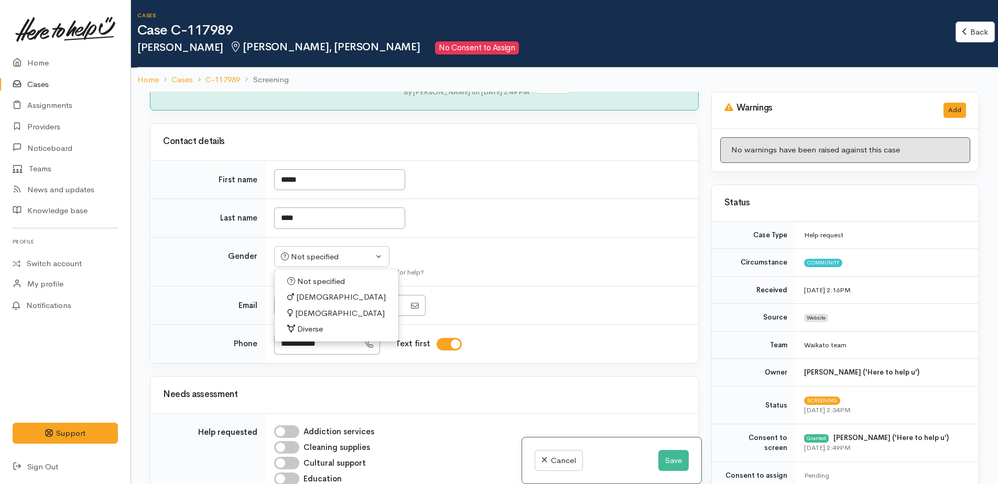
click at [310, 291] on span "[DEMOGRAPHIC_DATA]" at bounding box center [341, 297] width 90 height 12
select select "[DEMOGRAPHIC_DATA]"
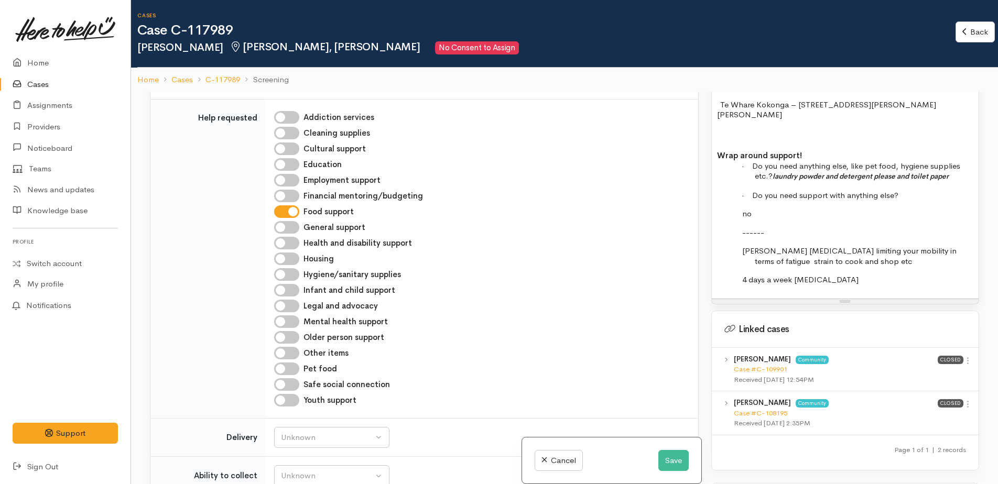
scroll to position [1048, 0]
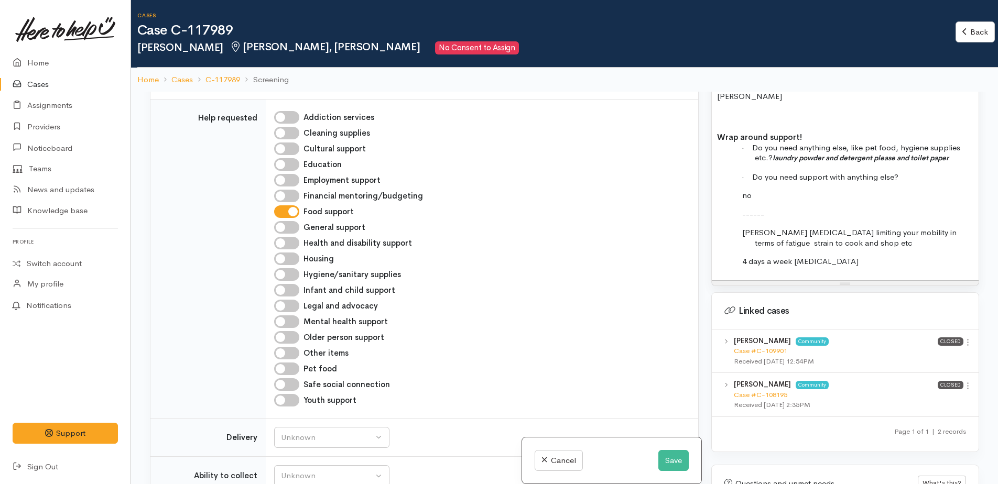
click at [836, 256] on p "4 days a week [MEDICAL_DATA]" at bounding box center [864, 261] width 219 height 10
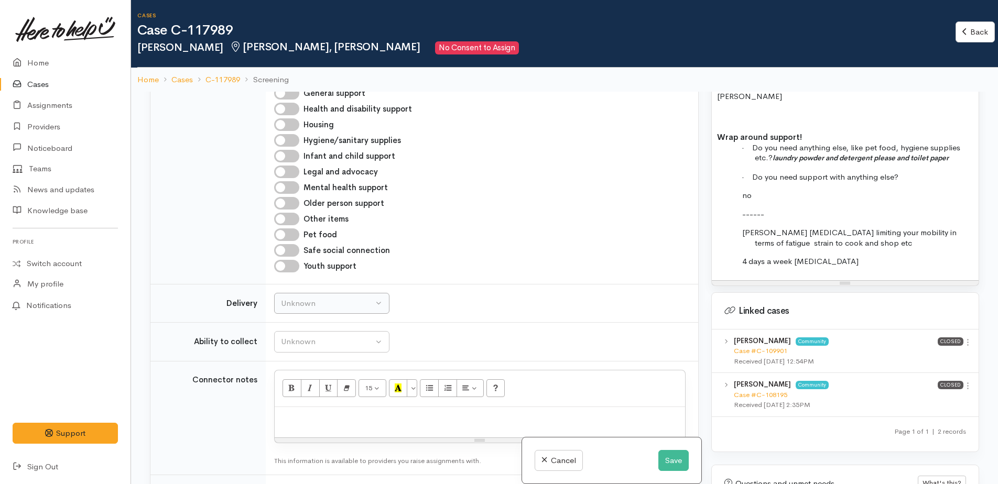
scroll to position [786, 0]
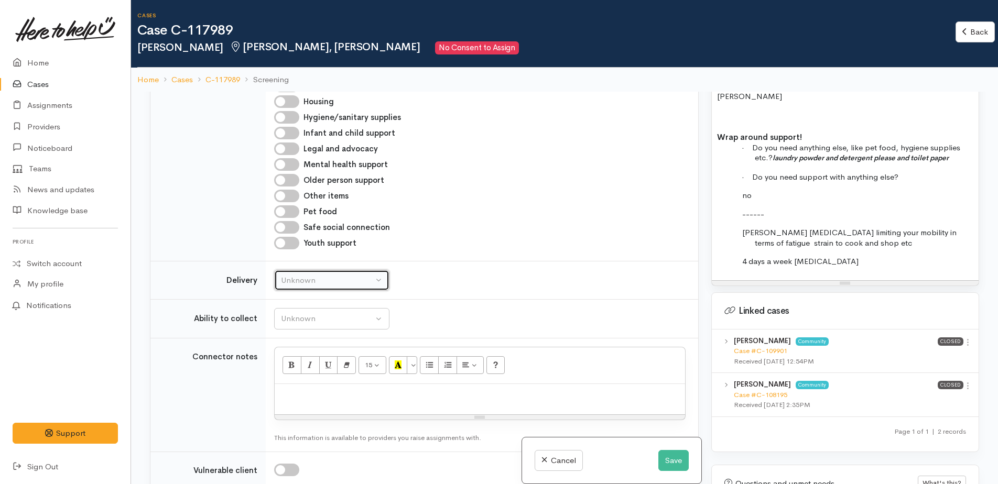
click at [355, 275] on div "Unknown" at bounding box center [327, 281] width 92 height 12
click at [308, 371] on link "No" at bounding box center [332, 379] width 114 height 16
select select "1"
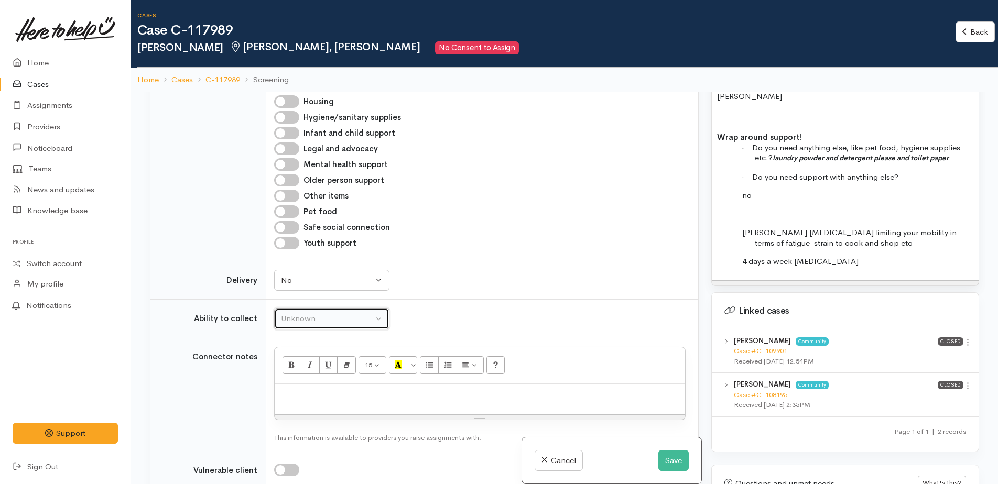
click at [311, 313] on div "Unknown" at bounding box center [327, 319] width 92 height 12
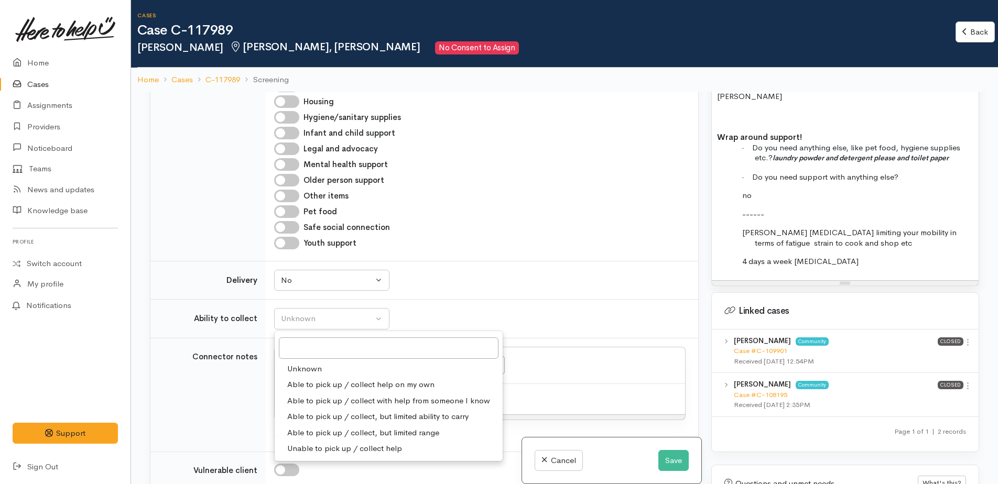
click at [308, 395] on span "Able to pick up / collect with help from someone I know" at bounding box center [388, 401] width 203 height 12
select select "5"
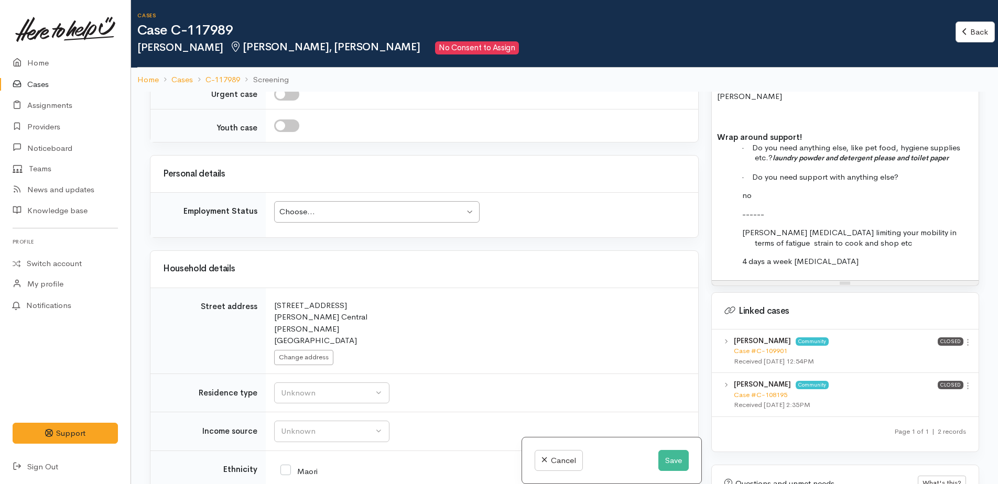
scroll to position [1206, 0]
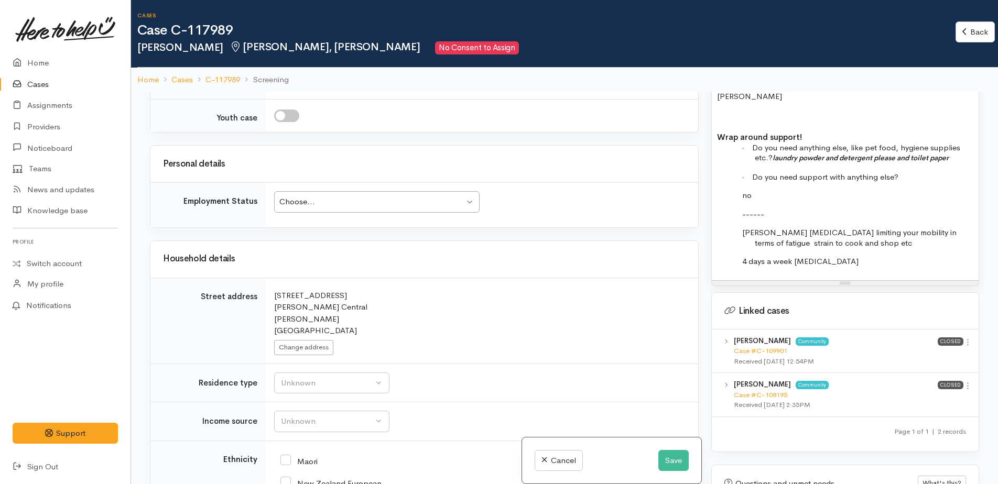
click at [333, 196] on div "Choose..." at bounding box center [371, 202] width 185 height 12
click at [318, 377] on div "Unknown" at bounding box center [327, 383] width 92 height 12
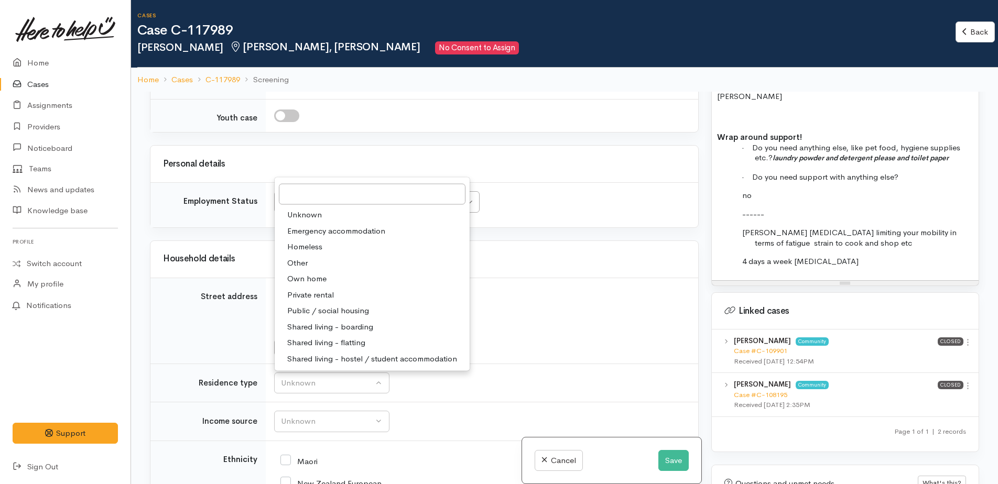
click at [430, 403] on td "Unknown ACC Maternity leave MSD - Away from Home Allowance MSD - Child Disabili…" at bounding box center [482, 422] width 432 height 39
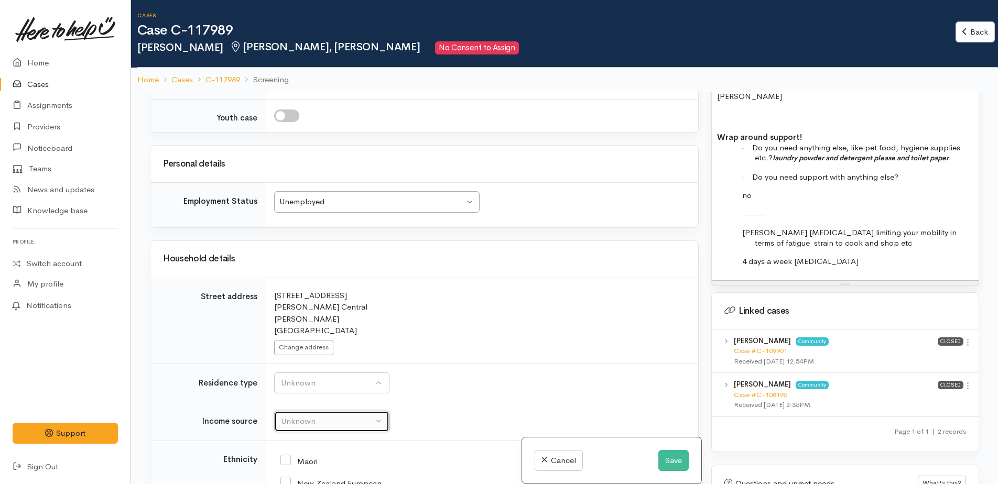
click at [334, 416] on div "Unknown" at bounding box center [327, 422] width 92 height 12
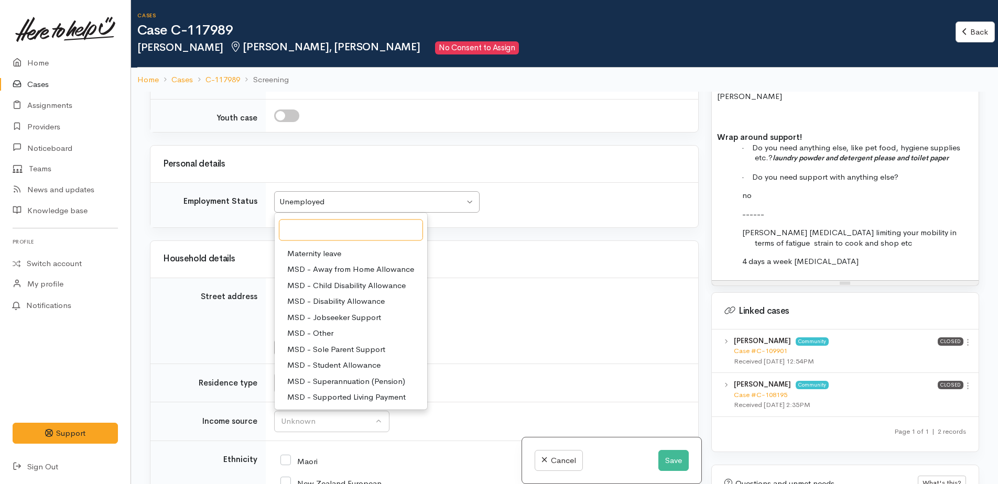
scroll to position [52, 0]
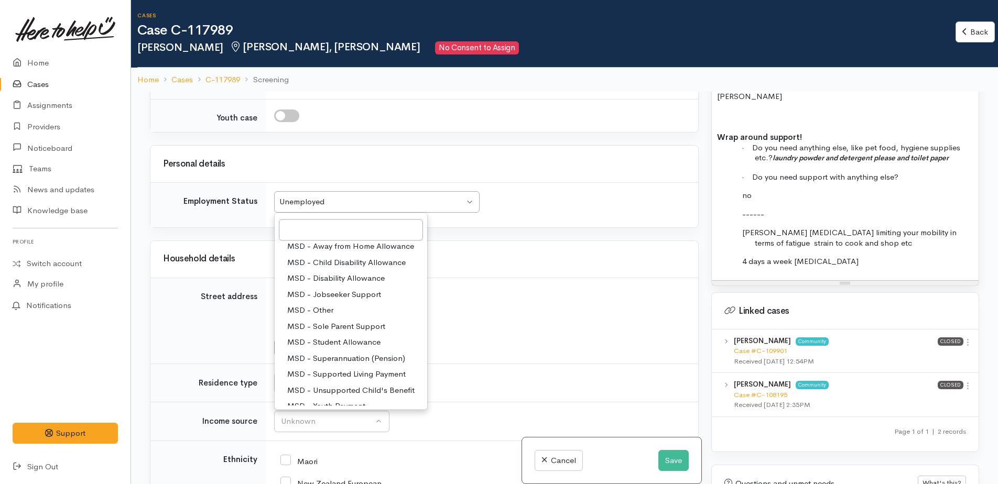
click at [342, 368] on span "MSD - Supported Living Payment" at bounding box center [346, 374] width 118 height 12
select select "3"
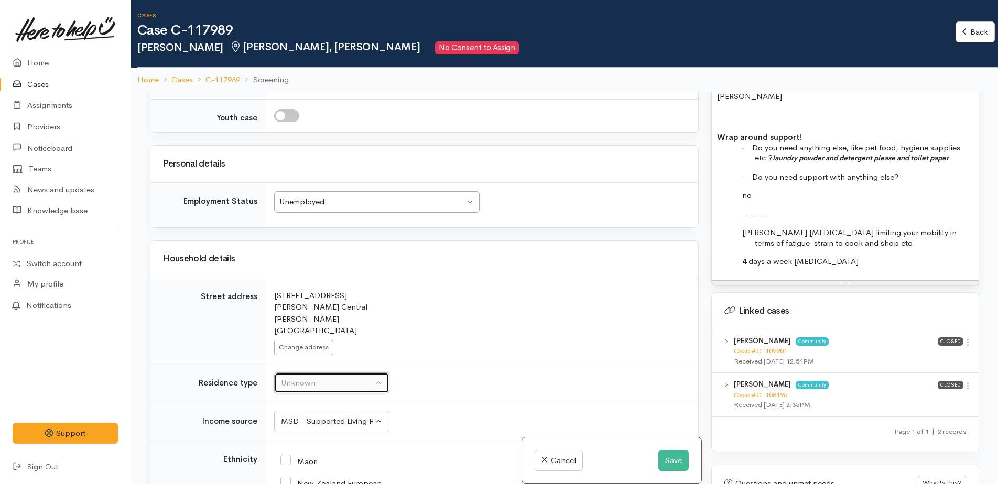
click at [319, 373] on button "Unknown" at bounding box center [331, 383] width 115 height 21
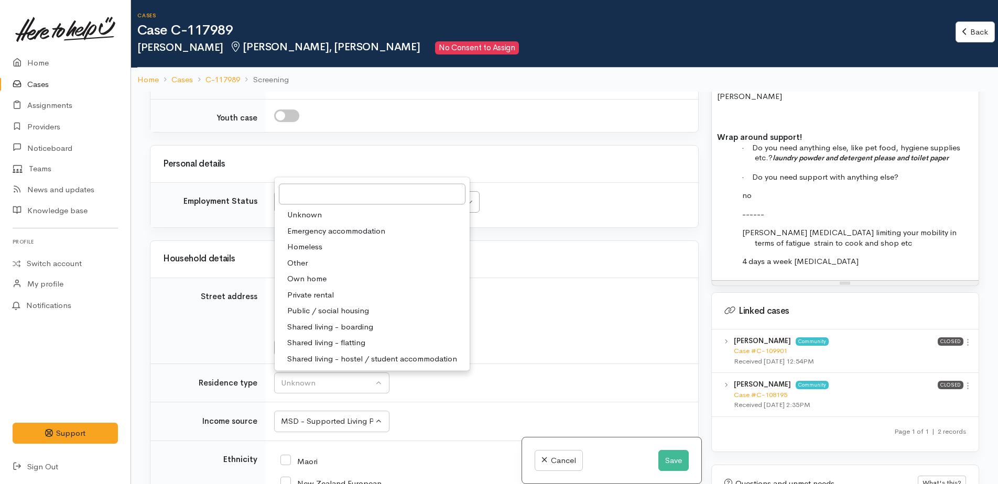
click at [324, 305] on span "Public / social housing" at bounding box center [328, 311] width 82 height 12
select select "3"
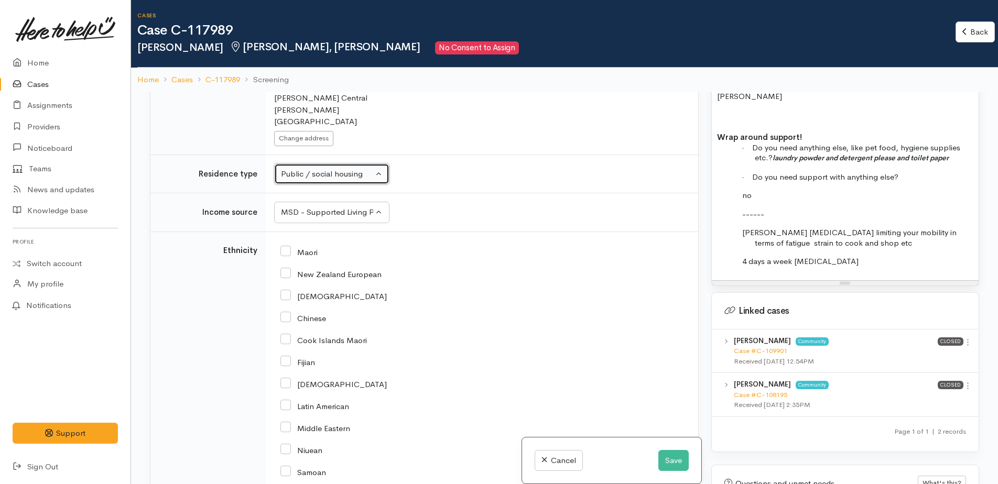
scroll to position [1415, 0]
click at [291, 268] on input "New Zealand European" at bounding box center [330, 272] width 101 height 9
checkbox input "true"
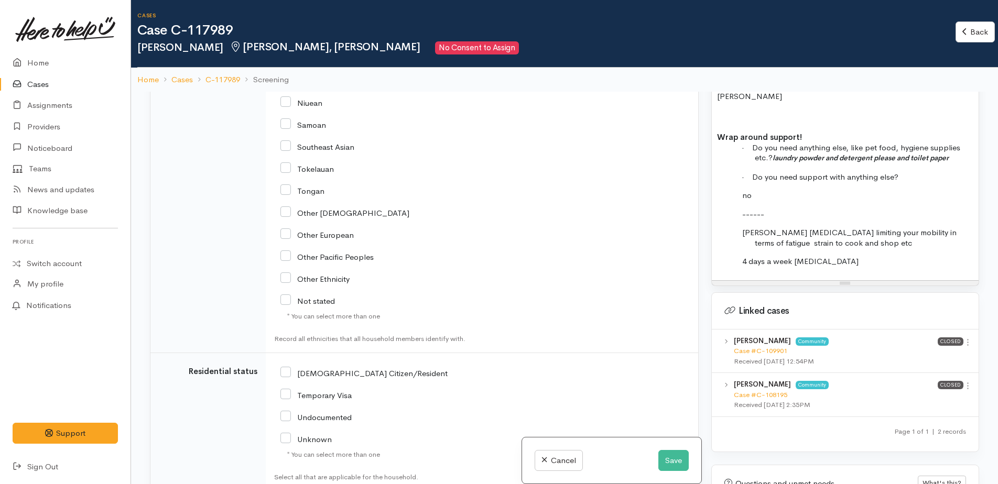
scroll to position [1835, 0]
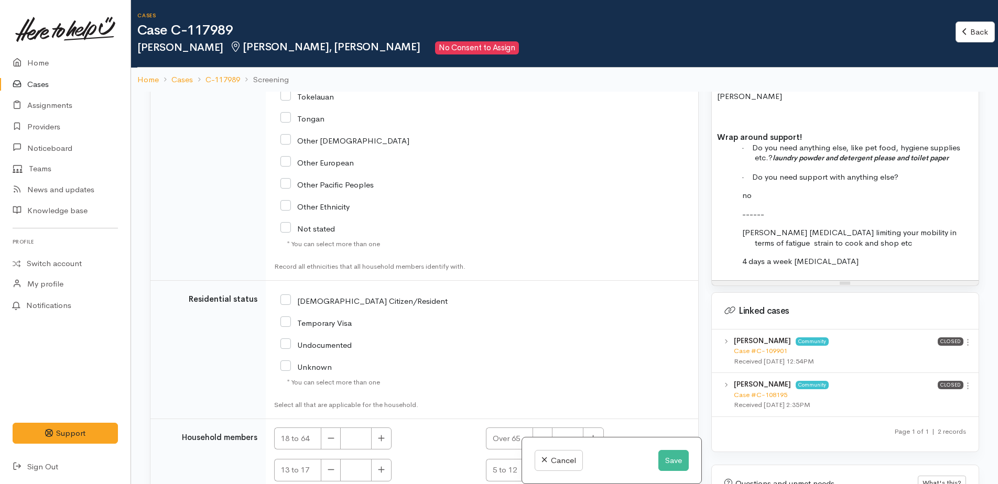
click at [286, 296] on input "[DEMOGRAPHIC_DATA] Citizen/Resident" at bounding box center [363, 300] width 167 height 9
checkbox input "true"
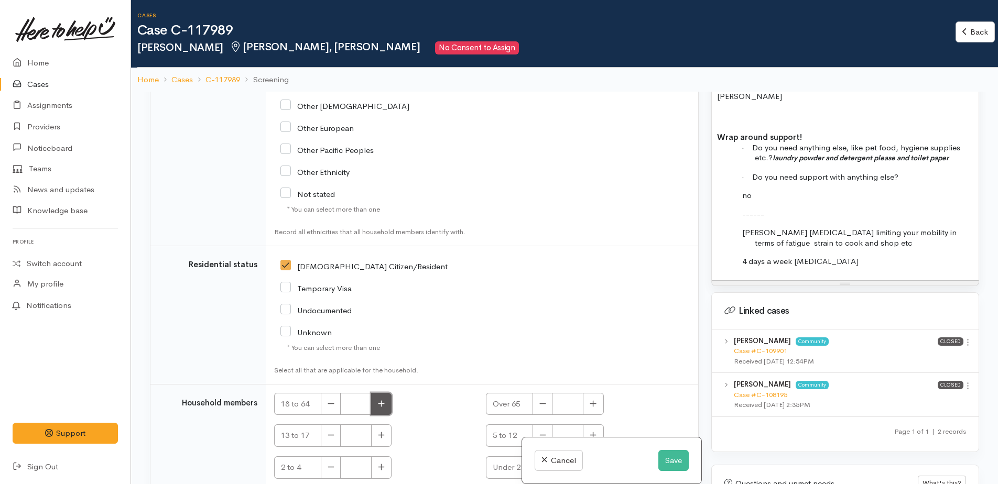
click at [386, 393] on button "button" at bounding box center [381, 404] width 20 height 23
type input "1"
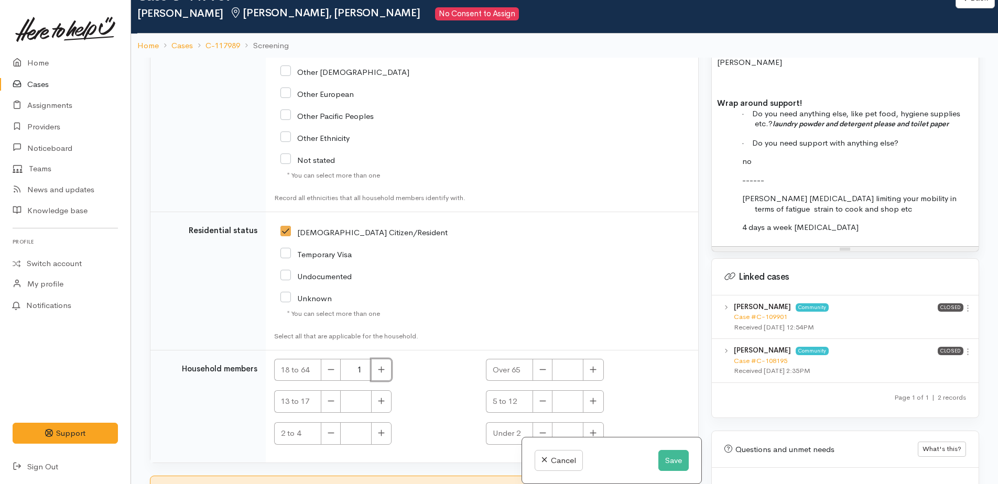
scroll to position [92, 0]
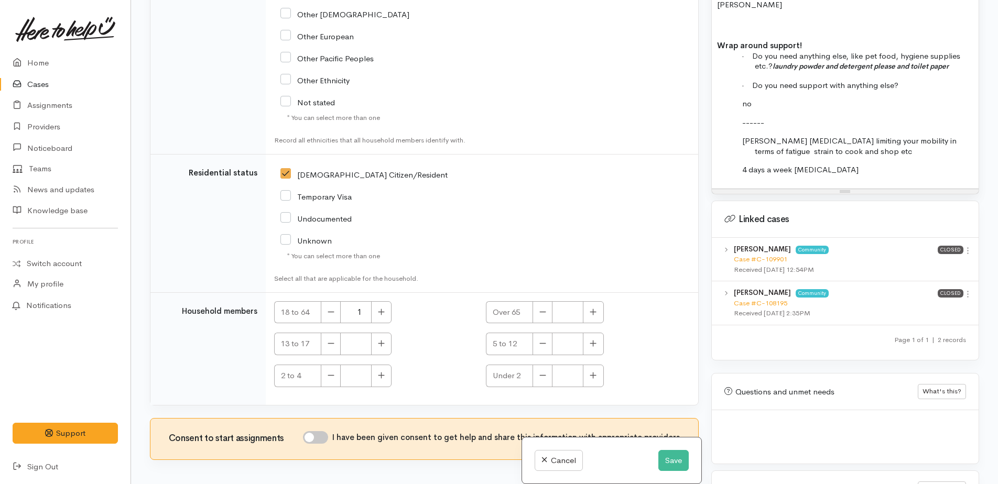
click at [313, 431] on input "I have been given consent to get help and share this information with appropria…" at bounding box center [315, 437] width 25 height 13
checkbox input "true"
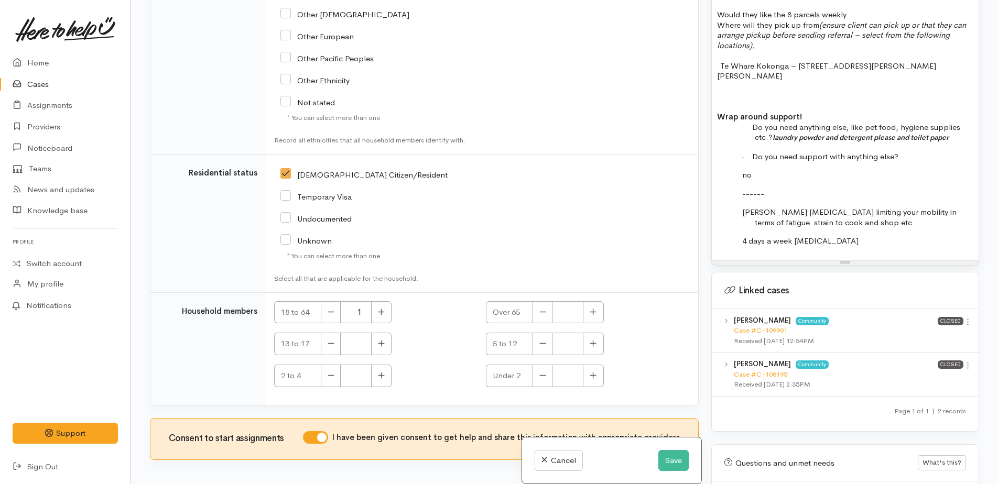
scroll to position [943, 0]
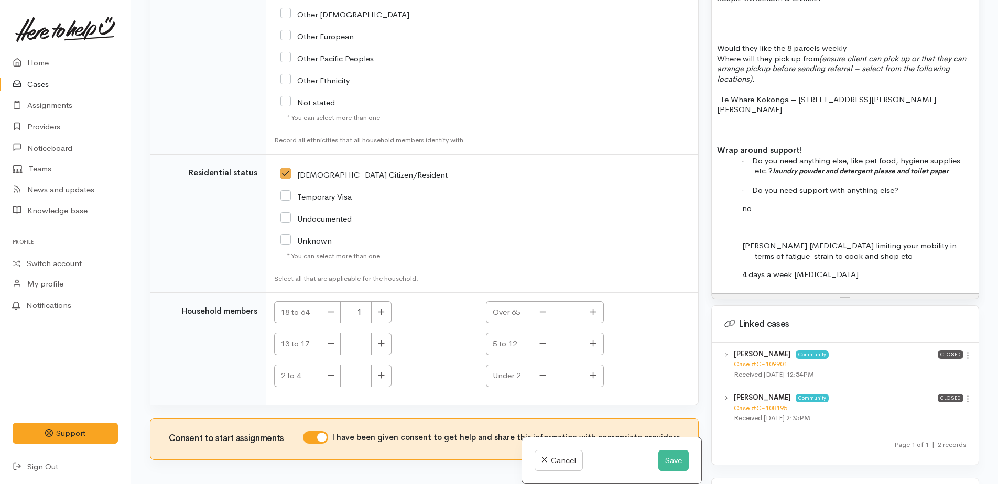
click at [832, 269] on p "4 days a week dialysis" at bounding box center [864, 274] width 219 height 10
click at [665, 459] on button "Save" at bounding box center [673, 460] width 30 height 21
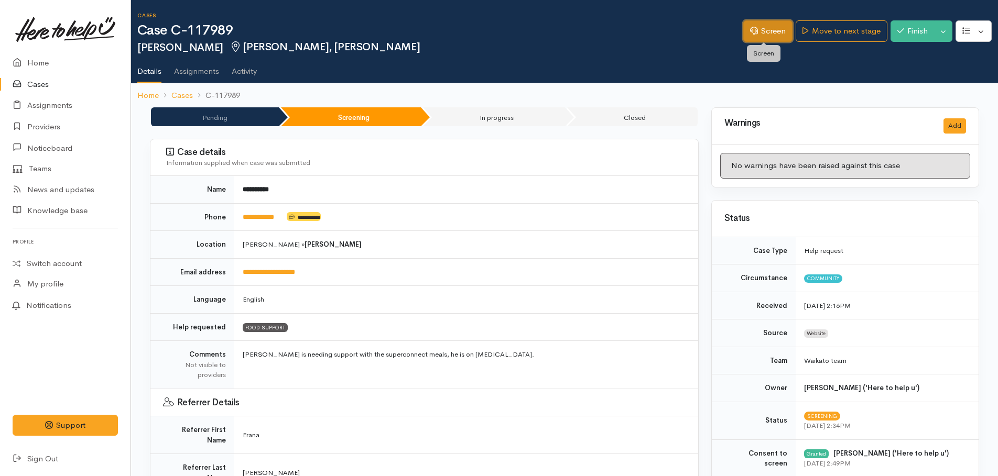
click at [764, 36] on link "Screen" at bounding box center [767, 30] width 49 height 21
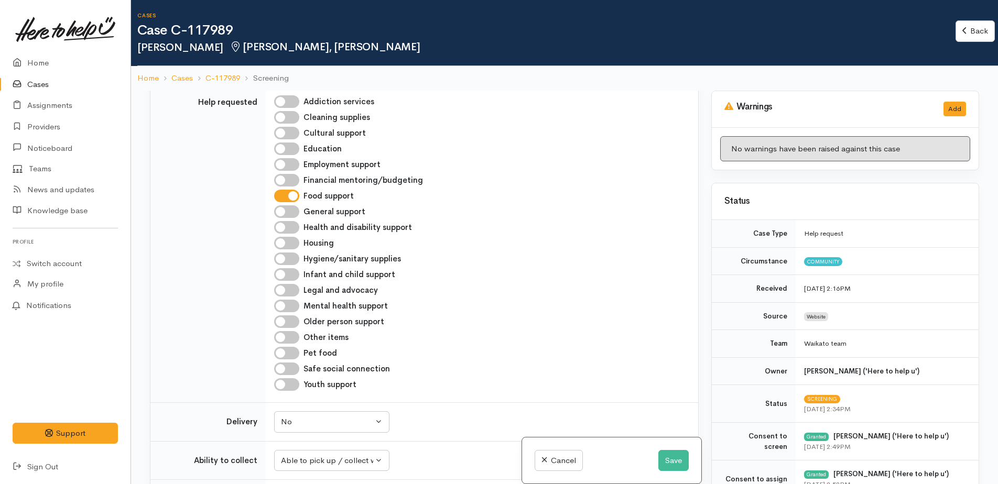
scroll to position [681, 0]
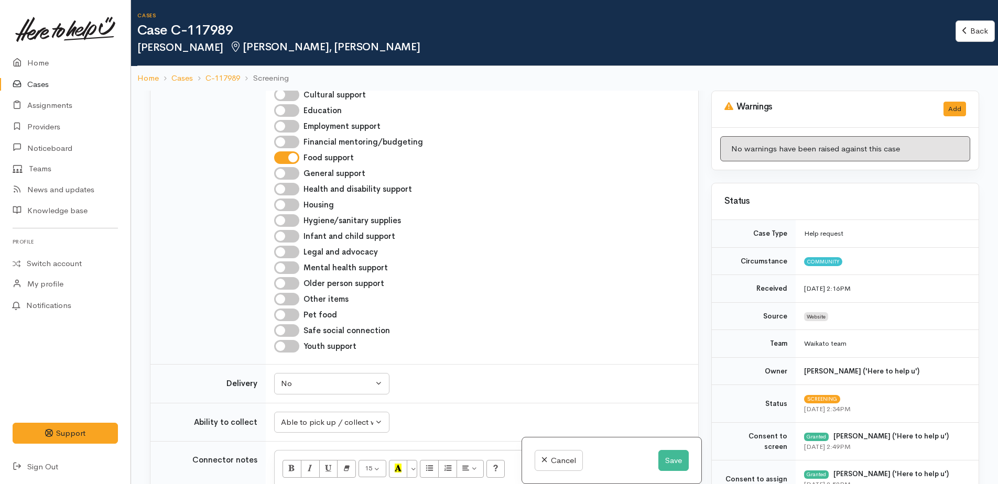
click at [283, 277] on input "Older person support" at bounding box center [286, 283] width 25 height 13
checkbox input "true"
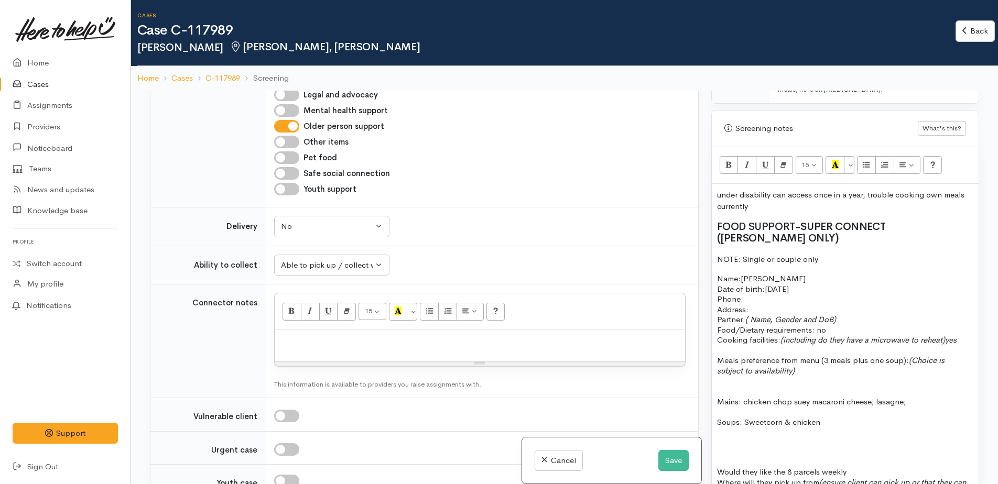
scroll to position [629, 0]
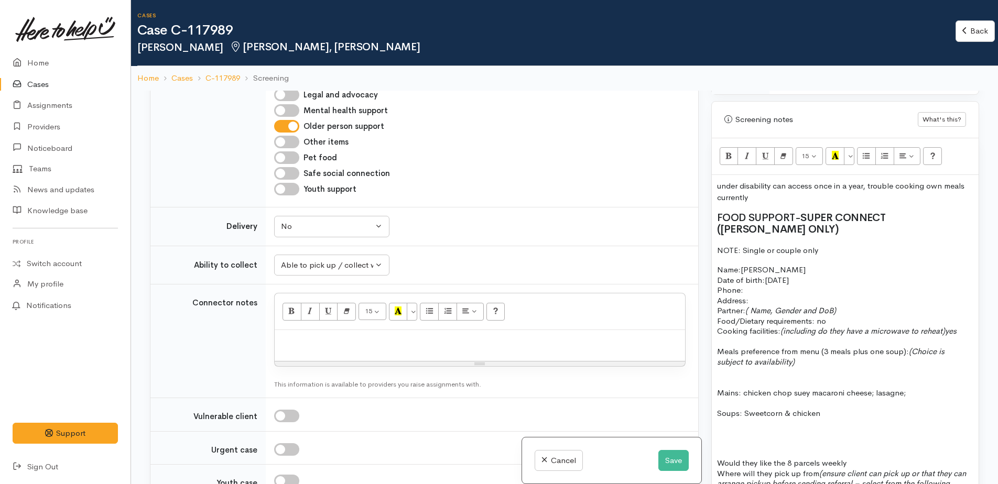
drag, startPoint x: 715, startPoint y: 187, endPoint x: 770, endPoint y: 197, distance: 56.0
click at [770, 197] on div "under disability can access once in a year, trouble cooking own meals currently…" at bounding box center [845, 442] width 267 height 534
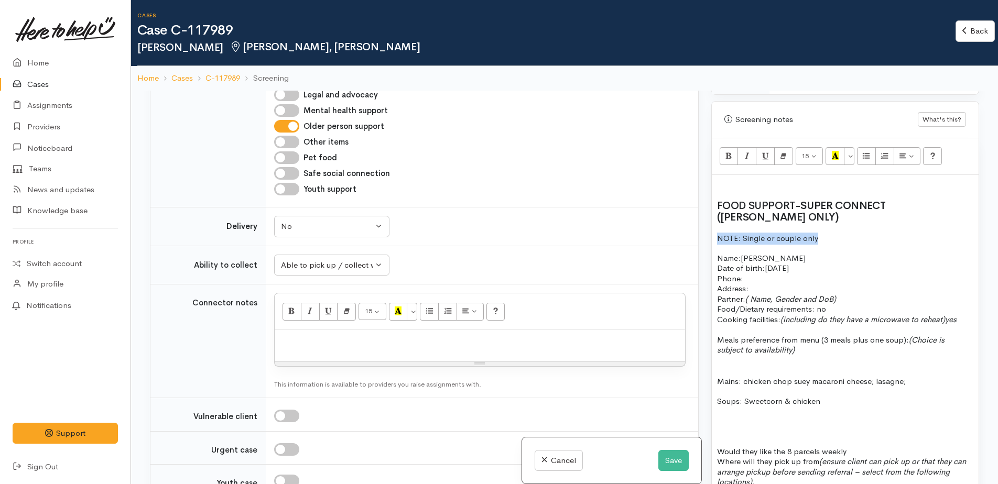
drag, startPoint x: 717, startPoint y: 235, endPoint x: 823, endPoint y: 235, distance: 105.9
click at [823, 235] on p "NOTE: Single or couple only" at bounding box center [845, 239] width 256 height 12
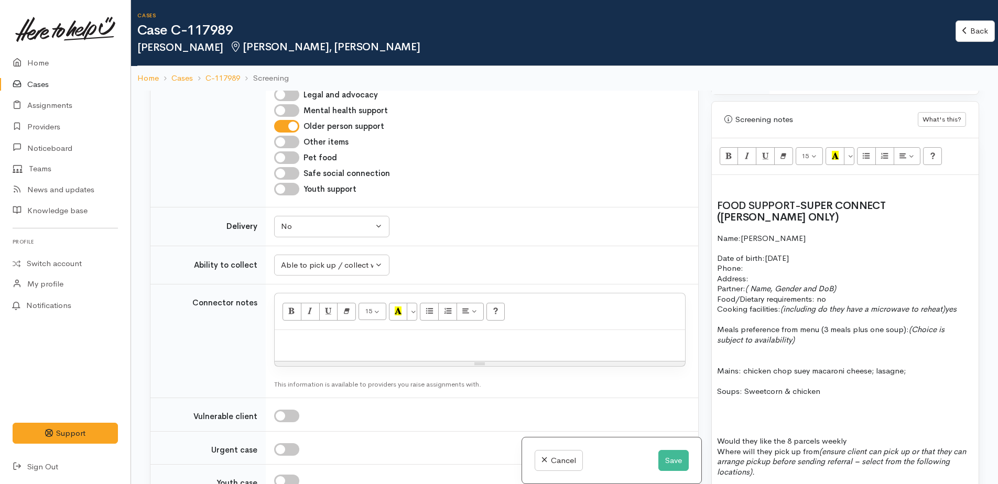
click at [763, 267] on p "Date of birth: [DEMOGRAPHIC_DATA] Phone:" at bounding box center [845, 263] width 256 height 20
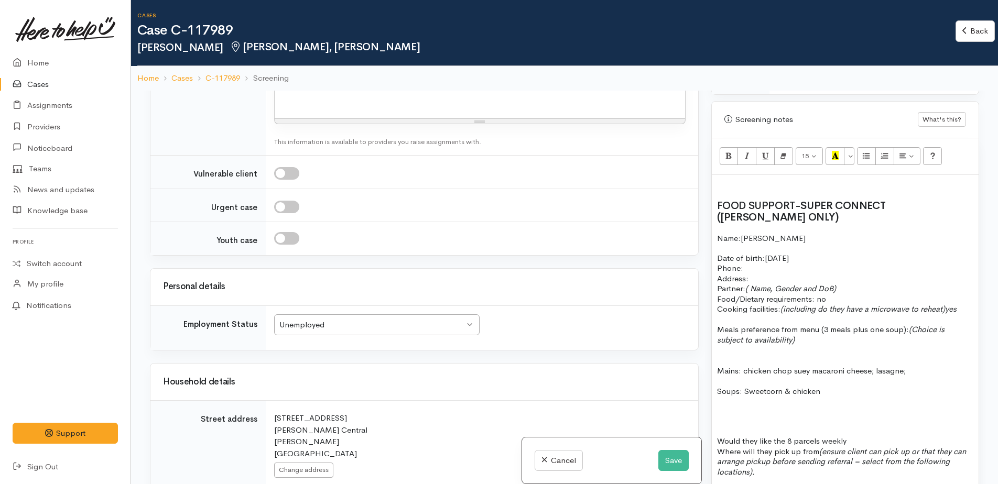
scroll to position [1206, 0]
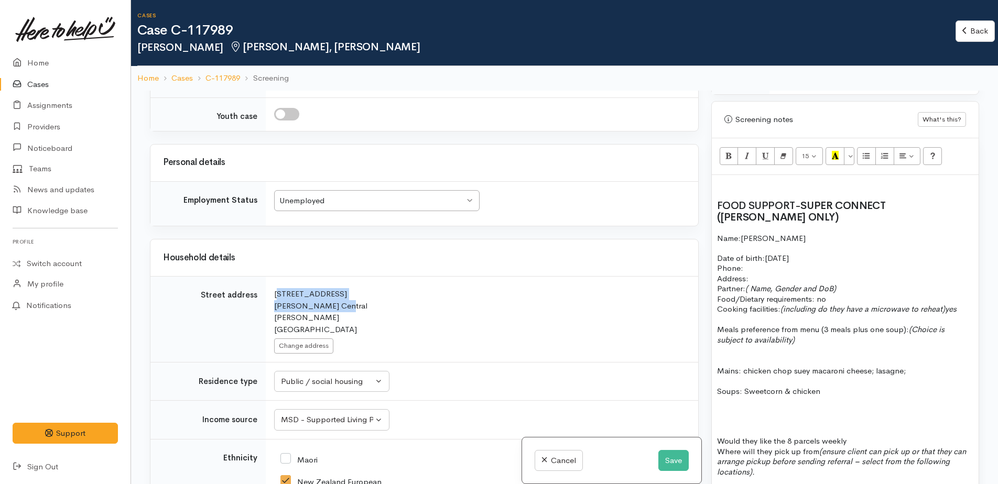
drag, startPoint x: 273, startPoint y: 248, endPoint x: 338, endPoint y: 264, distance: 66.4
click at [338, 277] on td "Search for an address. [STREET_ADDRESS][PERSON_NAME][PERSON_NAME] Change address" at bounding box center [482, 320] width 432 height 86
drag, startPoint x: 338, startPoint y: 264, endPoint x: 310, endPoint y: 260, distance: 27.5
copy div "[STREET_ADDRESS][PERSON_NAME]"
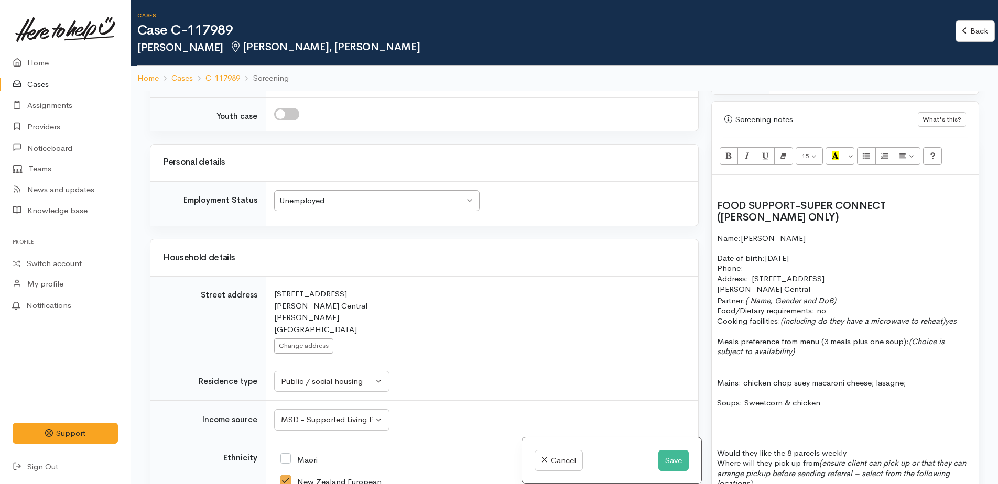
click at [744, 267] on span at bounding box center [745, 268] width 2 height 10
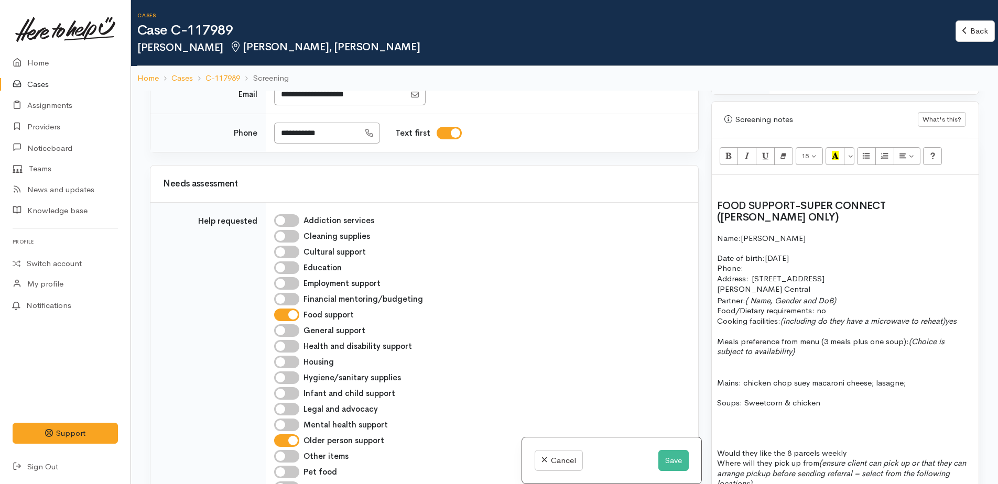
scroll to position [367, 0]
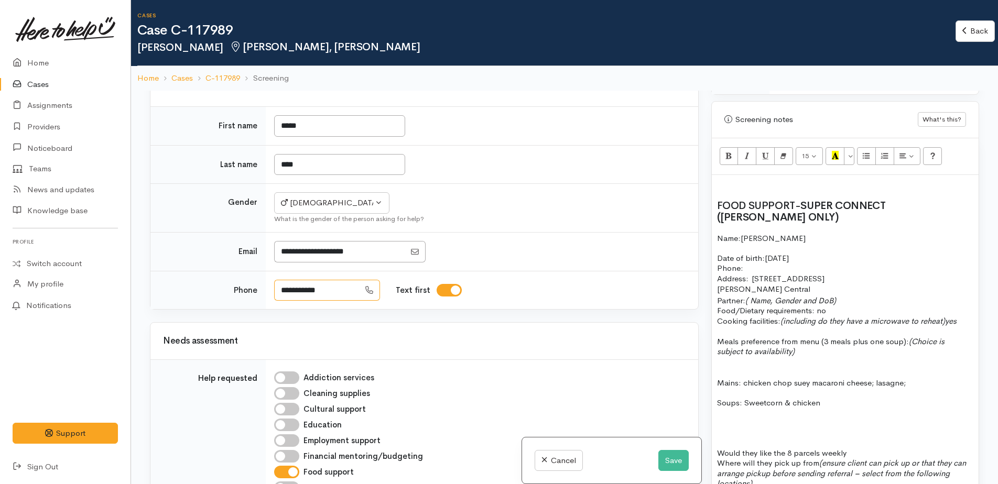
drag, startPoint x: 335, startPoint y: 245, endPoint x: 280, endPoint y: 247, distance: 55.6
click at [280, 280] on input "**********" at bounding box center [316, 290] width 85 height 21
click at [847, 301] on p "Partner: ( Name, Gender and DoB) Food/Dietary requirements: no Cooking faciliti…" at bounding box center [845, 311] width 256 height 31
drag, startPoint x: 908, startPoint y: 340, endPoint x: 920, endPoint y: 350, distance: 16.0
click at [920, 350] on div "FOOD SUPPORT - SUPER CONNECT (HAMILTON ONLY) Name: Clint Boyd Date of birth: 22…" at bounding box center [845, 437] width 267 height 524
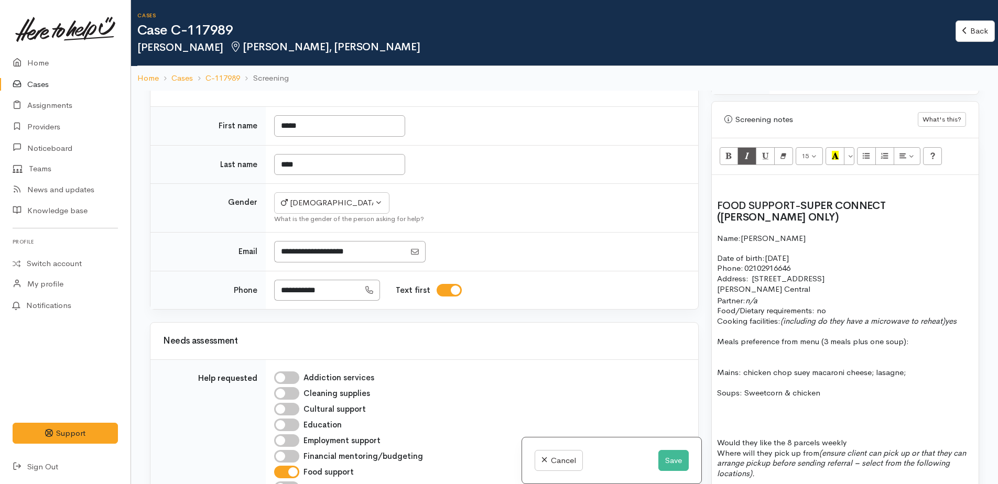
click at [806, 372] on p "Mains: chicken chop suey macaroni cheese; lasagne;" at bounding box center [845, 373] width 256 height 12
click at [810, 372] on p "Mains: chicken chop suey macaroni cheese; lasagne;" at bounding box center [845, 373] width 256 height 12
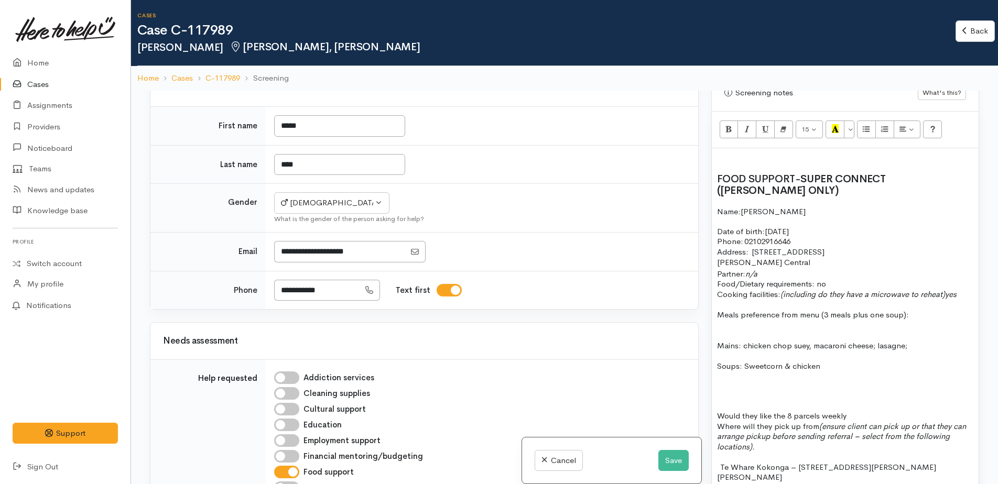
scroll to position [681, 0]
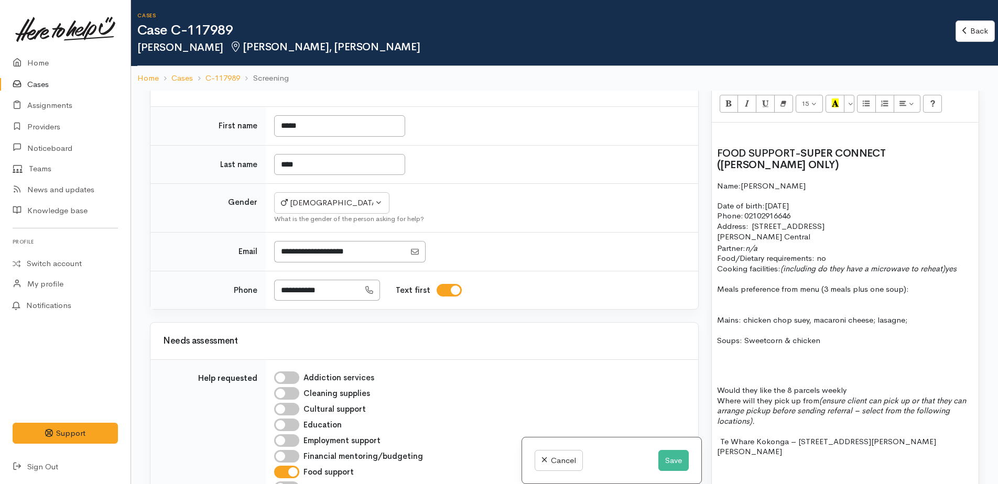
click at [760, 390] on span "Would they like the 8 parcels weekly" at bounding box center [781, 390] width 129 height 10
click at [840, 385] on p at bounding box center [845, 380] width 256 height 10
click at [837, 392] on p "Would like the 8 parcels weekly" at bounding box center [845, 390] width 256 height 10
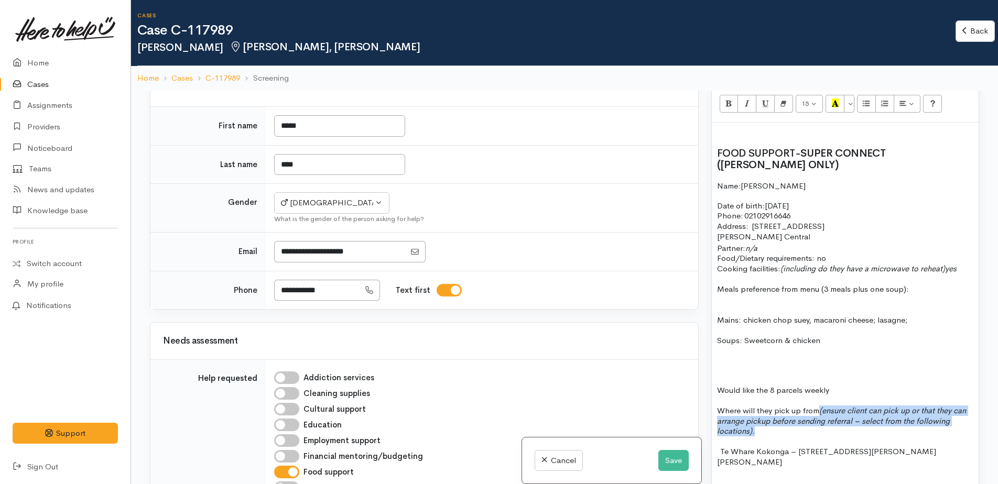
drag, startPoint x: 820, startPoint y: 411, endPoint x: 951, endPoint y: 430, distance: 132.4
click at [951, 430] on p "Where will they pick up from (ensure client can pick up or that they can arrang…" at bounding box center [845, 421] width 256 height 31
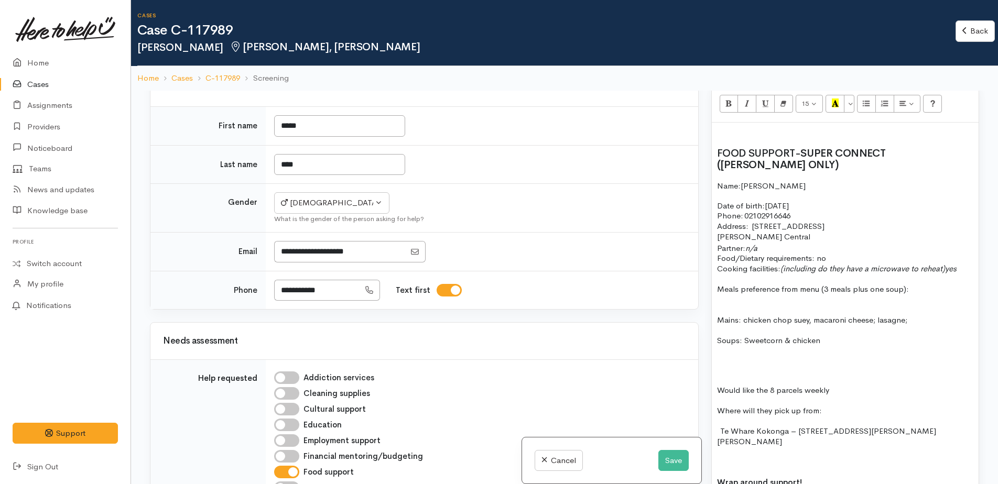
click at [724, 457] on p at bounding box center [845, 462] width 256 height 10
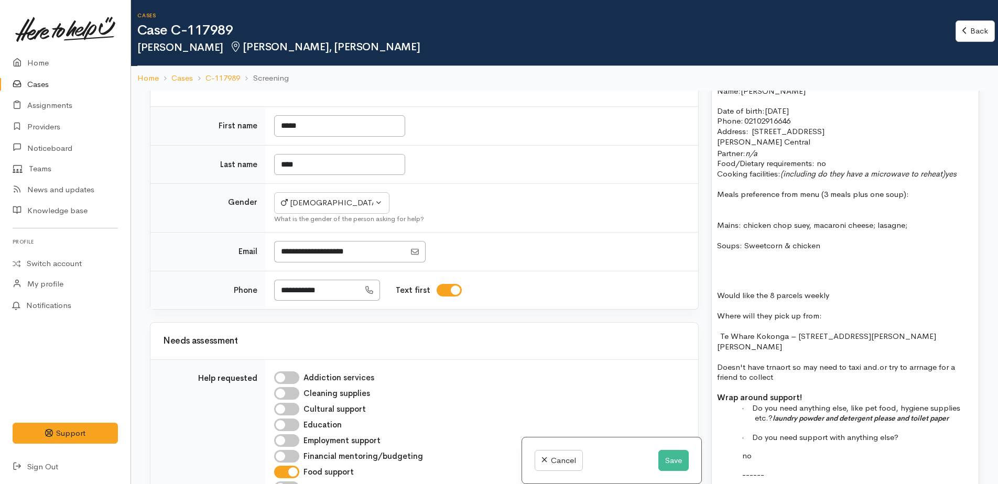
scroll to position [786, 0]
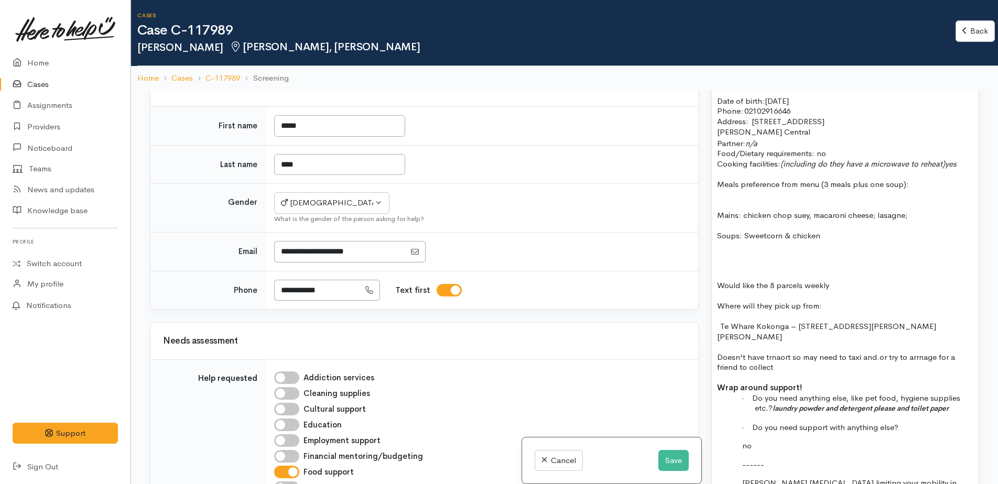
drag, startPoint x: 782, startPoint y: 346, endPoint x: 872, endPoint y: 347, distance: 90.7
click at [794, 352] on span "Doesn't have trnaort so may need to taxi and.or try to arrnage for a friend to …" at bounding box center [836, 362] width 238 height 20
drag, startPoint x: 877, startPoint y: 348, endPoint x: 870, endPoint y: 323, distance: 26.4
click at [870, 323] on span "Te Whare Kokonga – 58 Bader Street, Bader" at bounding box center [826, 331] width 219 height 20
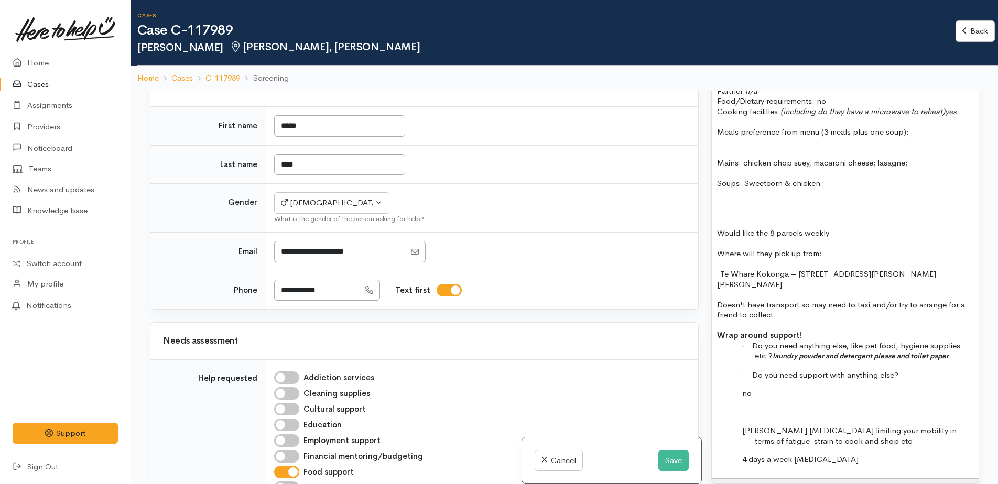
click at [921, 370] on p "· Do you need support with anything else?" at bounding box center [864, 375] width 219 height 10
click at [765, 390] on div "FOOD SUPPORT - SUPER CONNECT (HAMILTON ONLY) Name: Clint Boyd Date of birth: 22…" at bounding box center [845, 221] width 267 height 513
click at [760, 388] on p "no" at bounding box center [864, 393] width 219 height 10
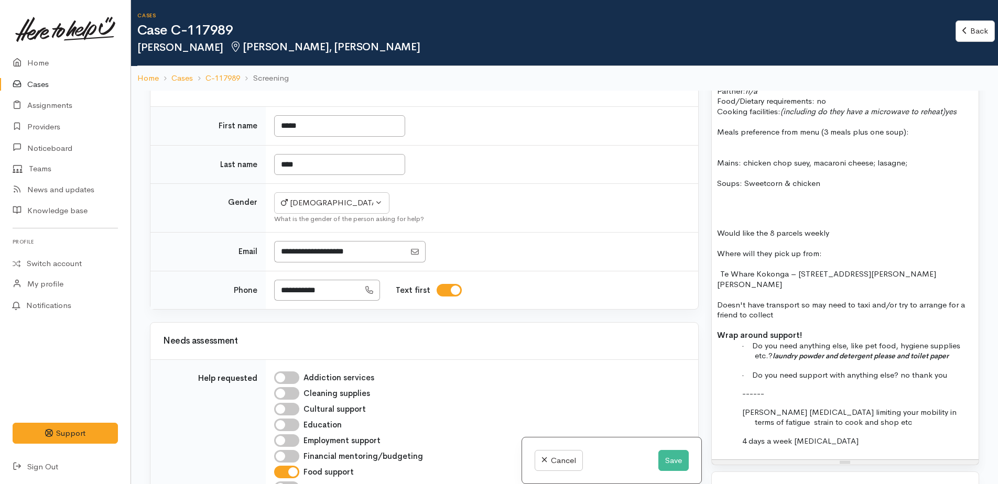
click at [767, 388] on p "------" at bounding box center [864, 393] width 219 height 10
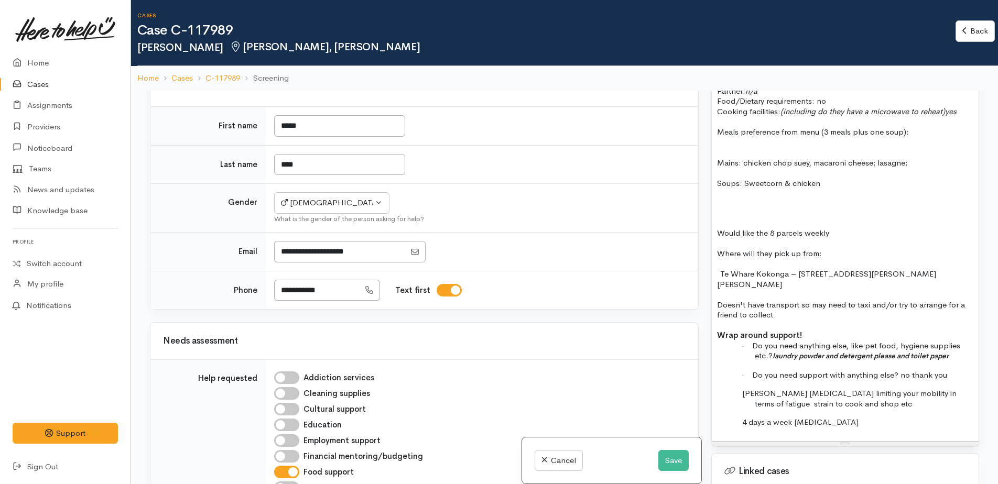
click at [763, 388] on span "Clint dialysis limiting your mobility in terms of fatigue strain to cook and sh…" at bounding box center [849, 398] width 214 height 20
click at [862, 388] on span "Clint is currently needing dialysis limiting your mobility in terms of fatigue …" at bounding box center [857, 398] width 230 height 20
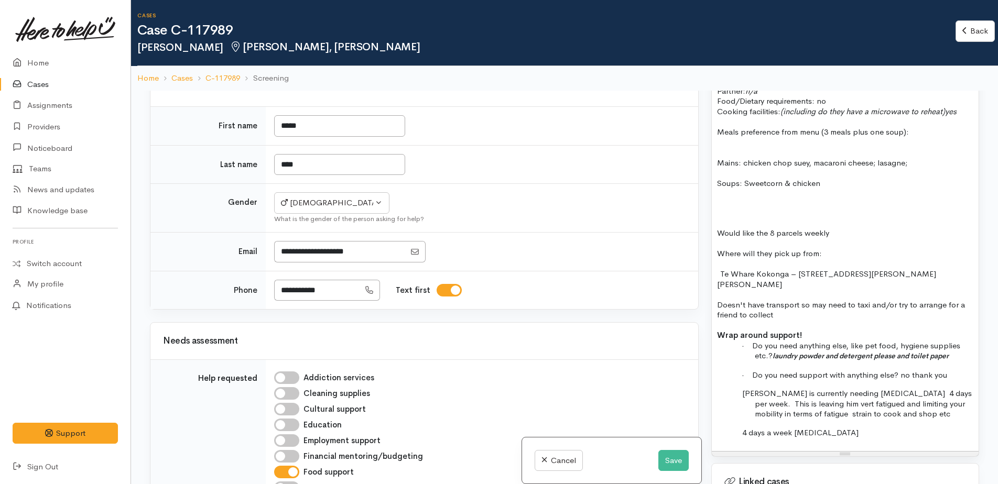
click at [934, 391] on span "Clint is currently needing dialysis 4 days per week. This is leaving him vert f…" at bounding box center [857, 403] width 230 height 30
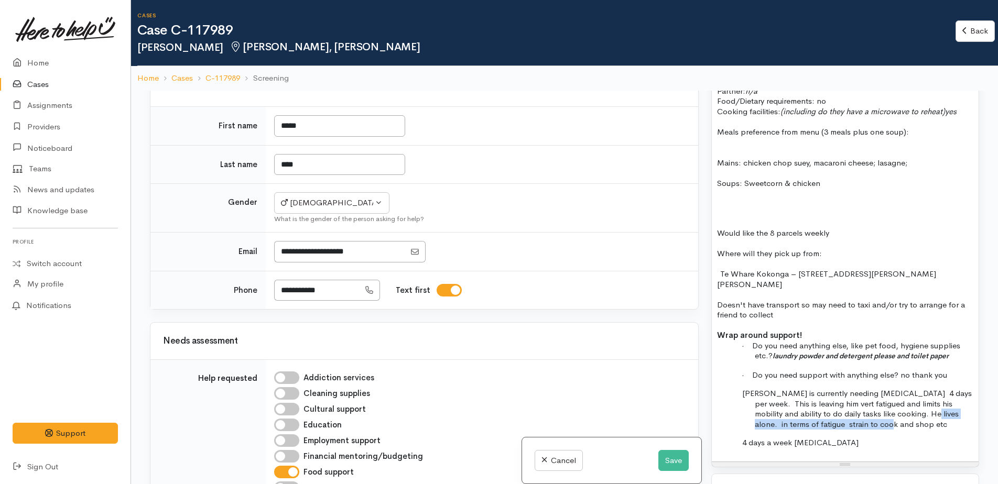
drag, startPoint x: 906, startPoint y: 405, endPoint x: 917, endPoint y: 413, distance: 13.8
click at [917, 413] on p "Clint is currently needing dialysis 4 days per week. This is leaving him vert f…" at bounding box center [864, 408] width 219 height 41
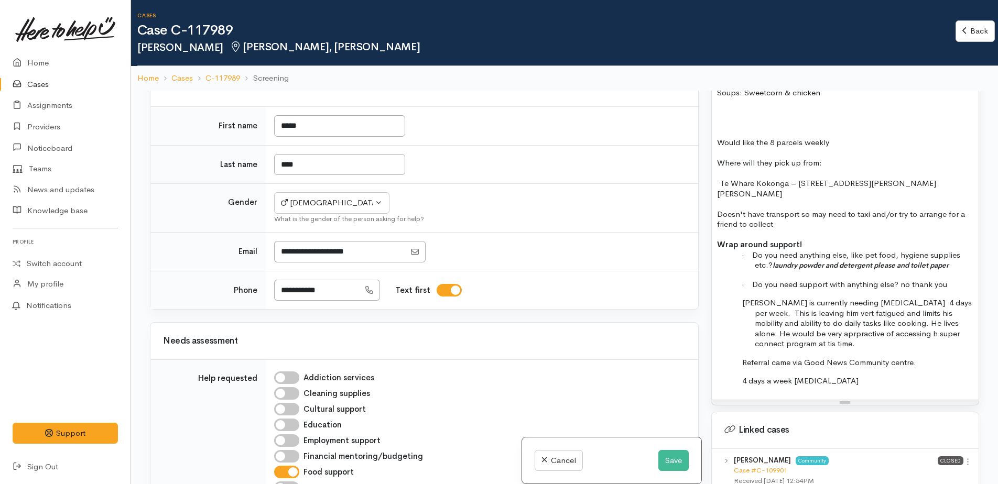
scroll to position [943, 0]
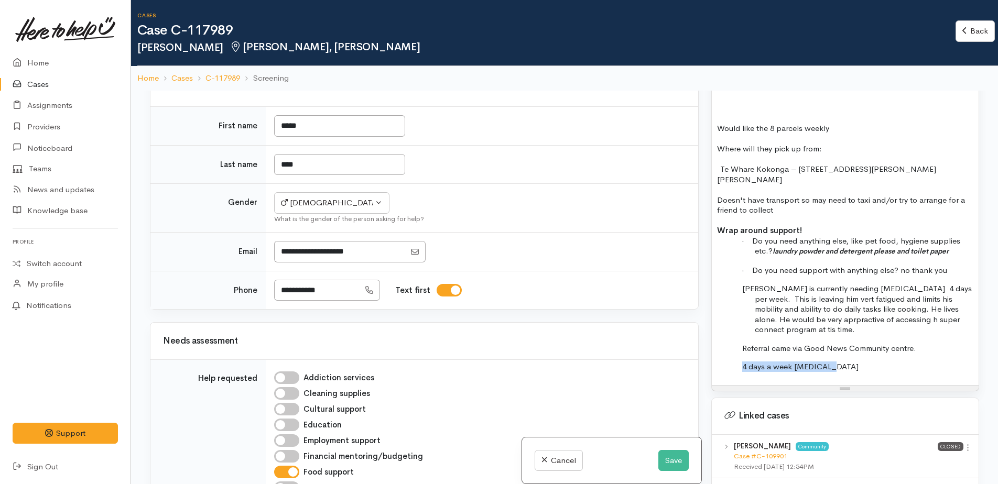
drag, startPoint x: 736, startPoint y: 356, endPoint x: 843, endPoint y: 362, distance: 107.1
click at [843, 362] on div "FOOD SUPPORT - SUPER CONNECT (HAMILTON ONLY) Name: Clint Boyd Date of birth: 22…" at bounding box center [845, 123] width 267 height 525
click at [893, 343] on span "Referral came via Good News Community centre." at bounding box center [829, 348] width 174 height 10
drag, startPoint x: 772, startPoint y: 305, endPoint x: 869, endPoint y: 325, distance: 99.5
click at [870, 326] on div "FOOD SUPPORT - SUPER CONNECT (HAMILTON ONLY) Name: Clint Boyd Date of birth: 22…" at bounding box center [845, 123] width 267 height 525
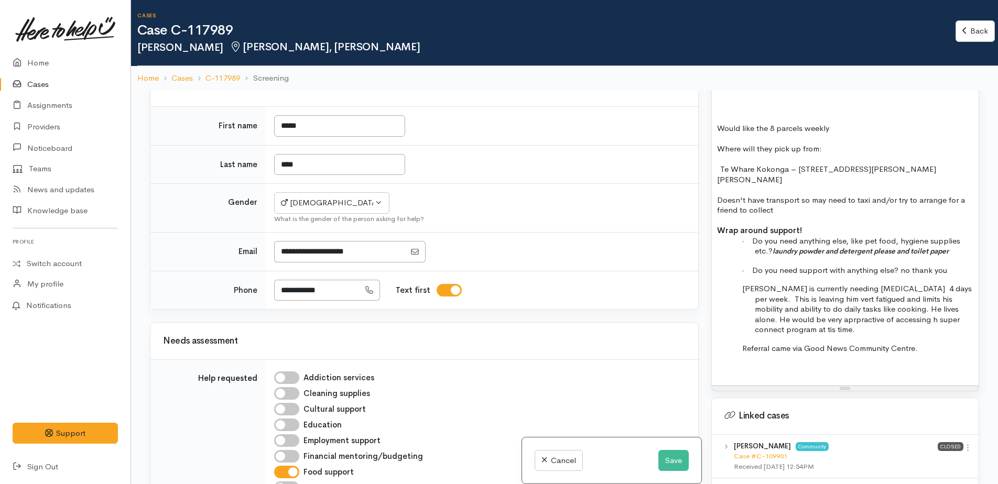
click at [798, 312] on span "Clint is currently needing dialysis 4 days per week. This is leaving him vert f…" at bounding box center [857, 309] width 230 height 51
click at [958, 265] on p "· Do you need support with anything else? no thank you" at bounding box center [864, 270] width 219 height 10
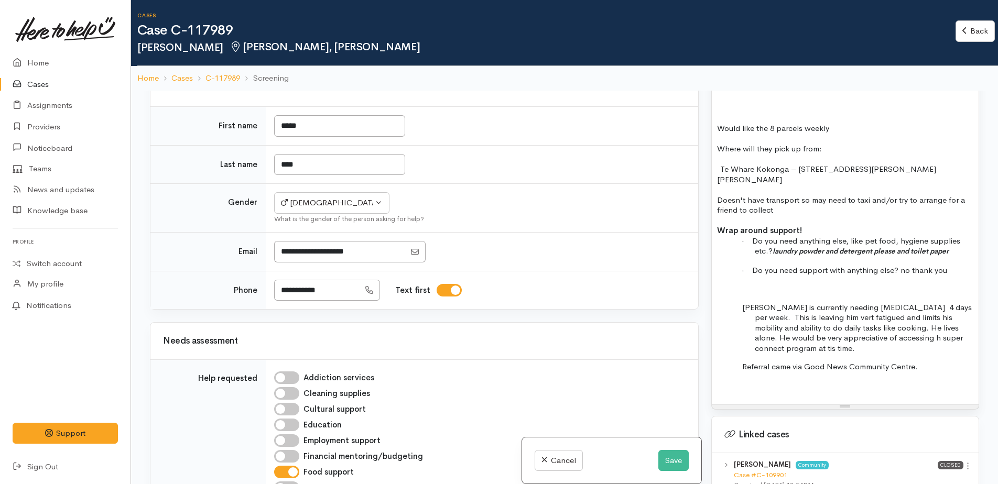
click at [811, 307] on span "Clint is currently needing dialysis 4 days per week. This is leaving him vert f…" at bounding box center [857, 327] width 230 height 51
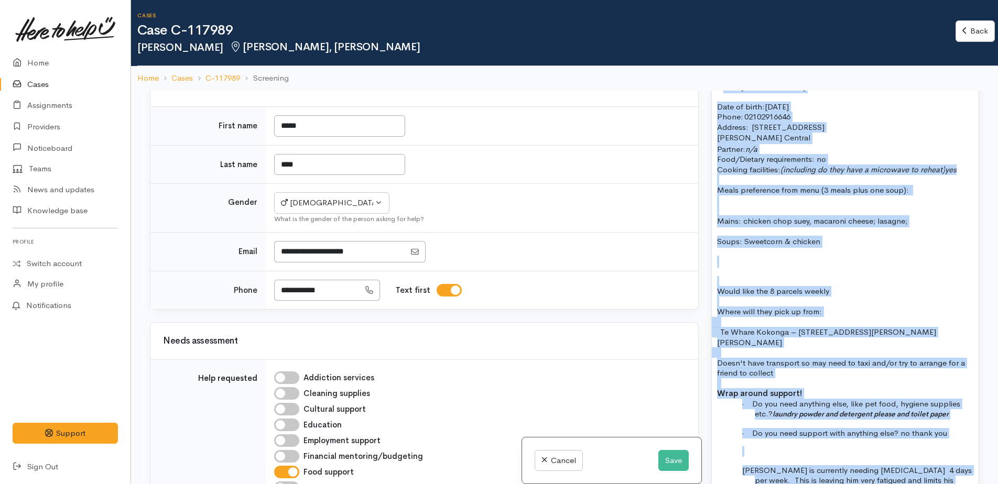
scroll to position [747, 0]
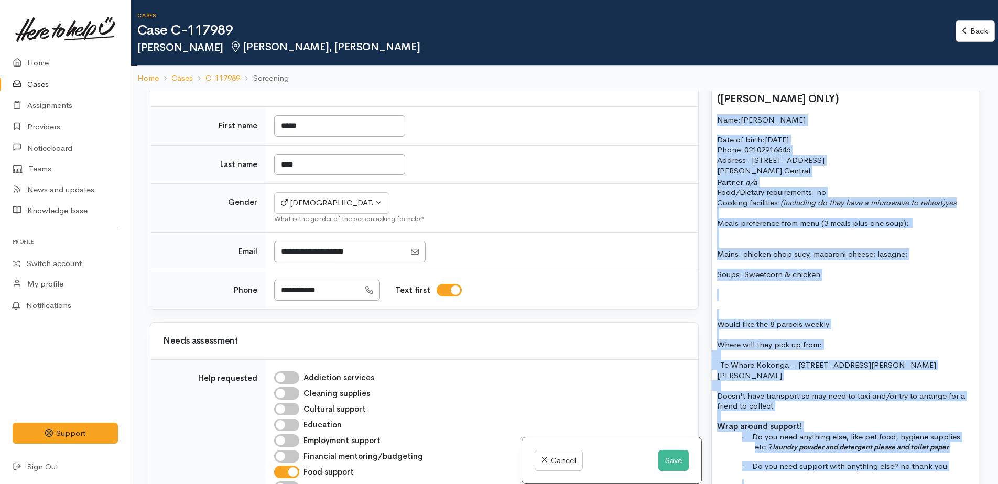
drag, startPoint x: 926, startPoint y: 363, endPoint x: 728, endPoint y: 118, distance: 314.5
click at [713, 114] on div "FOOD SUPPORT - SUPER CONNECT (HAMILTON ONLY) Name: Clint Boyd Date of birth: 22…" at bounding box center [845, 329] width 267 height 544
copy div "Name: Clint Boyd Date of birth: 22/02/1978 Phone:   02102916646 Address:   8F F…"
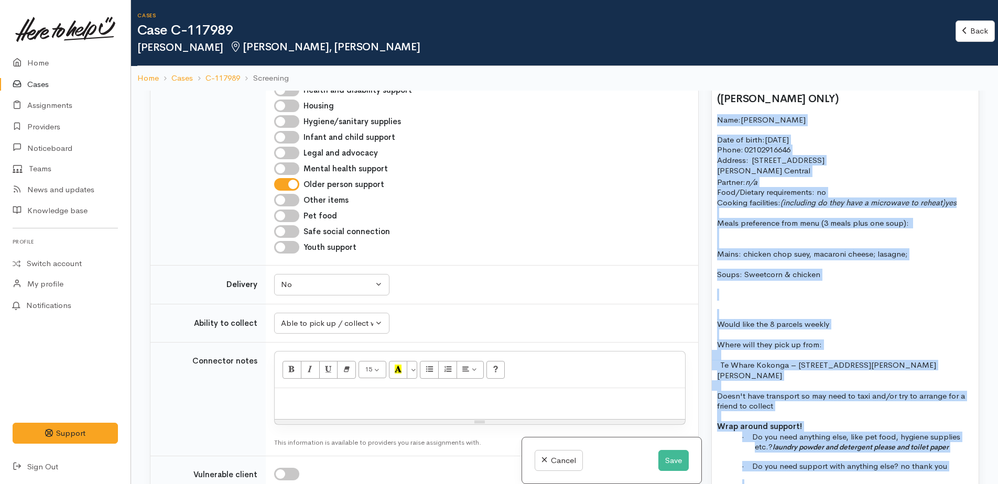
scroll to position [891, 0]
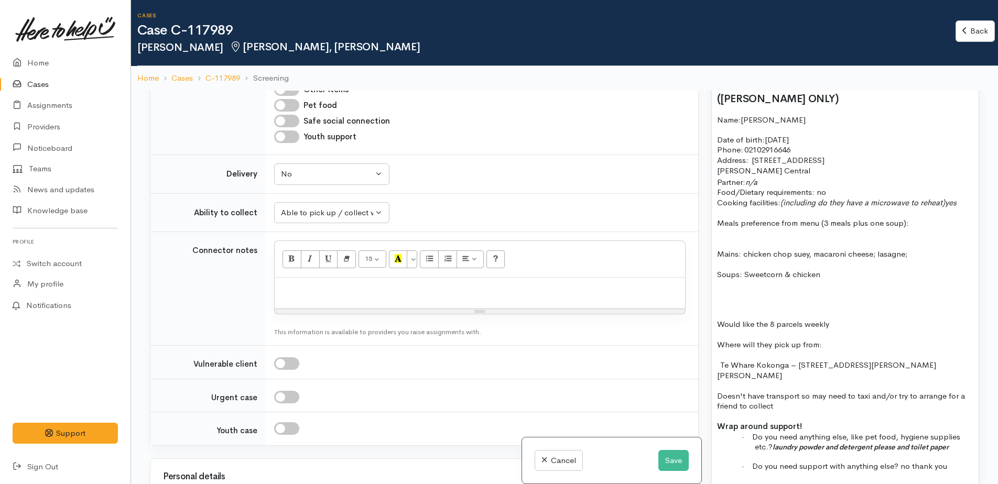
paste div
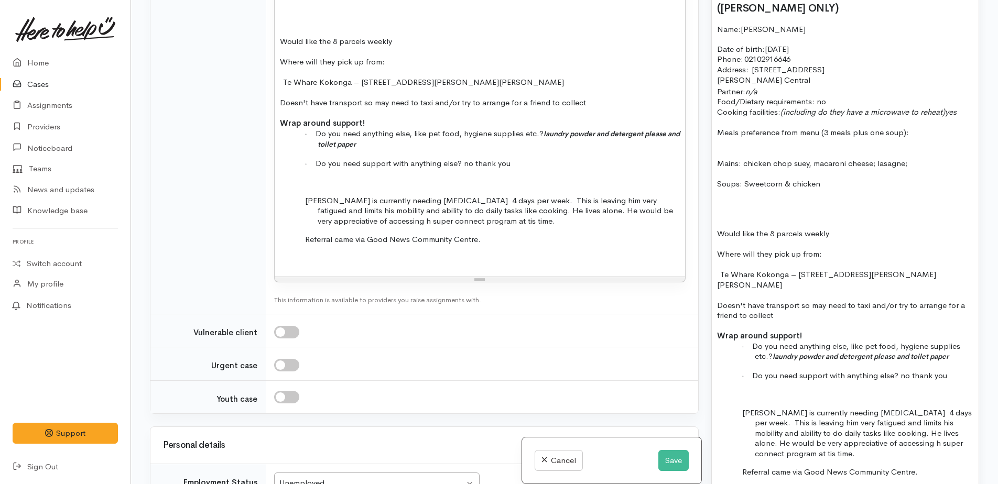
scroll to position [1365, 0]
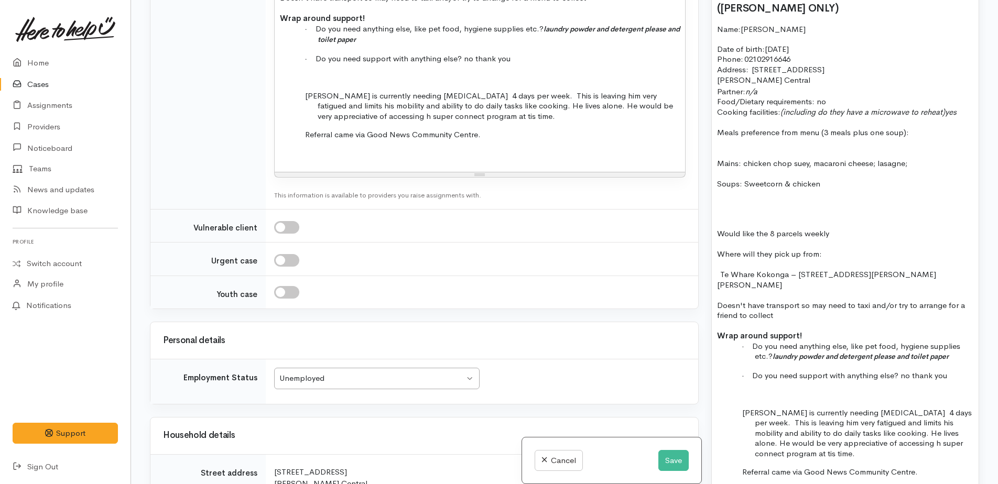
click at [281, 221] on input "checkbox" at bounding box center [286, 227] width 25 height 13
checkbox input "true"
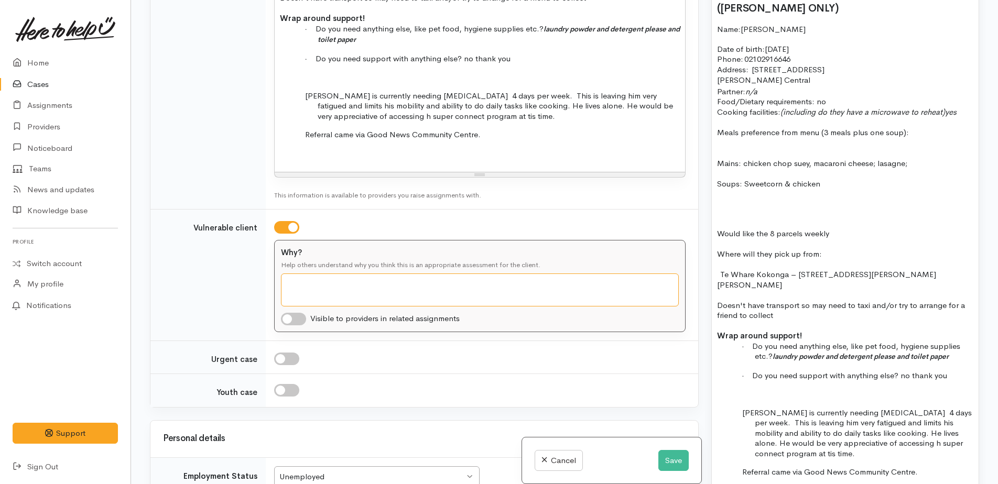
click at [302, 274] on textarea "Why?" at bounding box center [480, 290] width 398 height 33
click at [529, 274] on textarea "ongoing health needs that are affecting quality of life and ability to" at bounding box center [480, 290] width 398 height 33
drag, startPoint x: 501, startPoint y: 245, endPoint x: 620, endPoint y: 243, distance: 119.0
drag, startPoint x: 508, startPoint y: 243, endPoint x: 623, endPoint y: 250, distance: 115.0
click at [623, 274] on textarea "ongoing health needs that are affecting quality of life and anilvity o perform …" at bounding box center [480, 290] width 398 height 33
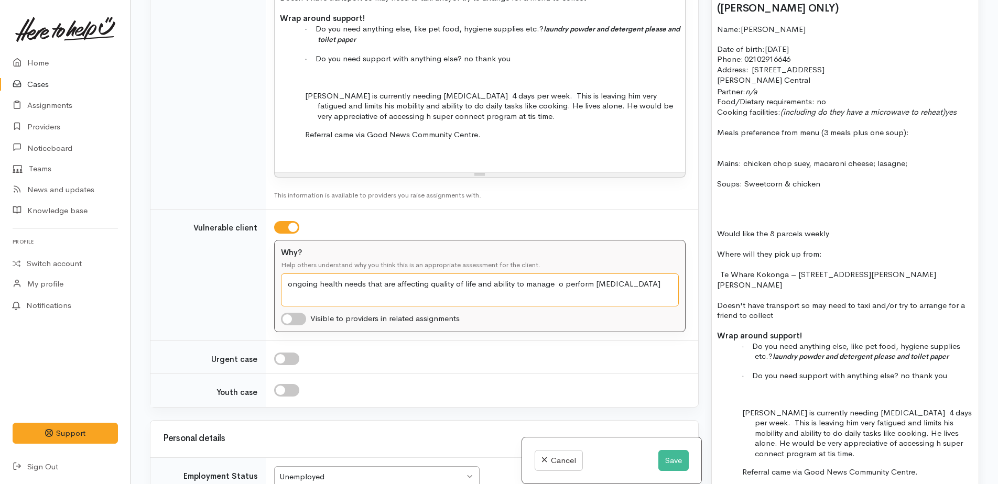
click at [594, 274] on textarea "ongoing health needs that are affecting quality of life and ability to manage o…" at bounding box center [480, 290] width 398 height 33
type textarea "ongoing health needs that are affecting quality of life and ability to manage a…"
click at [296, 313] on input "checkbox" at bounding box center [293, 319] width 25 height 13
checkbox input "true"
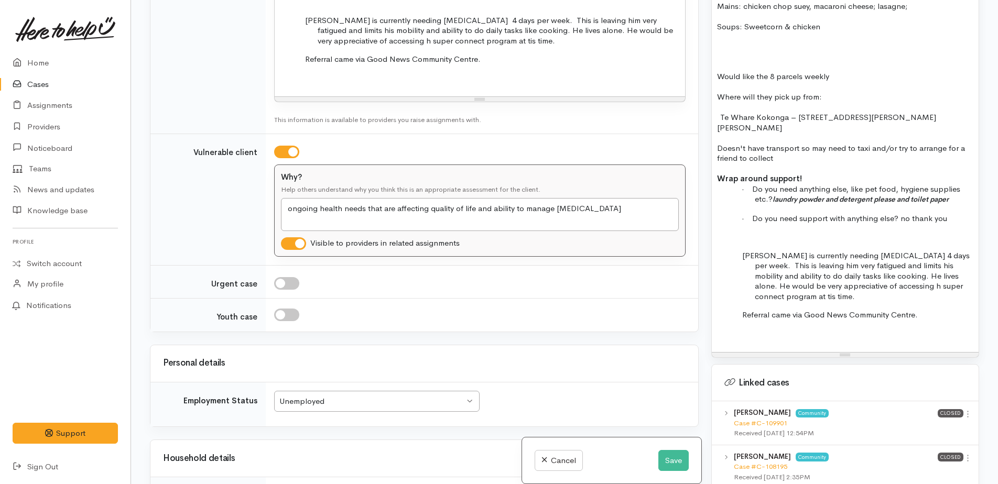
scroll to position [1406, 0]
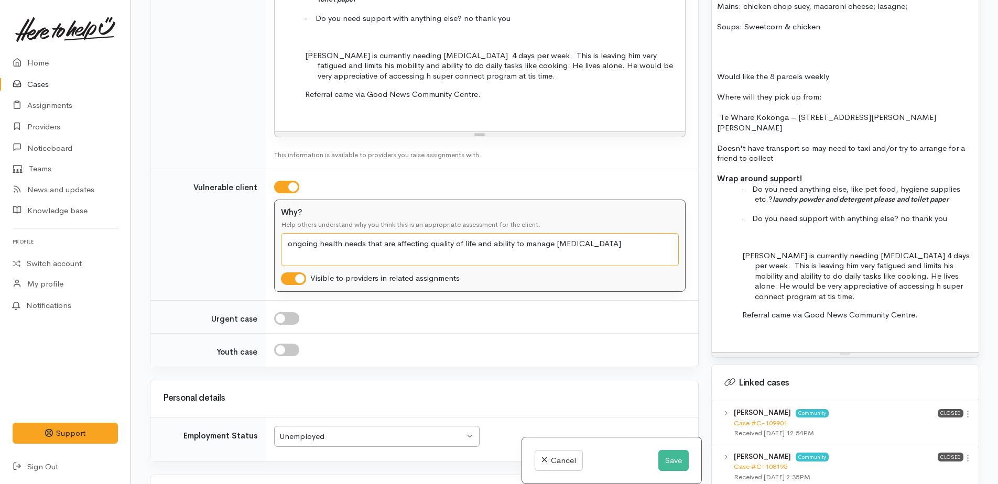
click at [642, 233] on textarea "ongoing health needs that are affecting quality of life and ability to manage a…" at bounding box center [480, 249] width 398 height 33
click at [430, 233] on textarea "ongoing health needs that are affecting quality of life" at bounding box center [480, 249] width 398 height 33
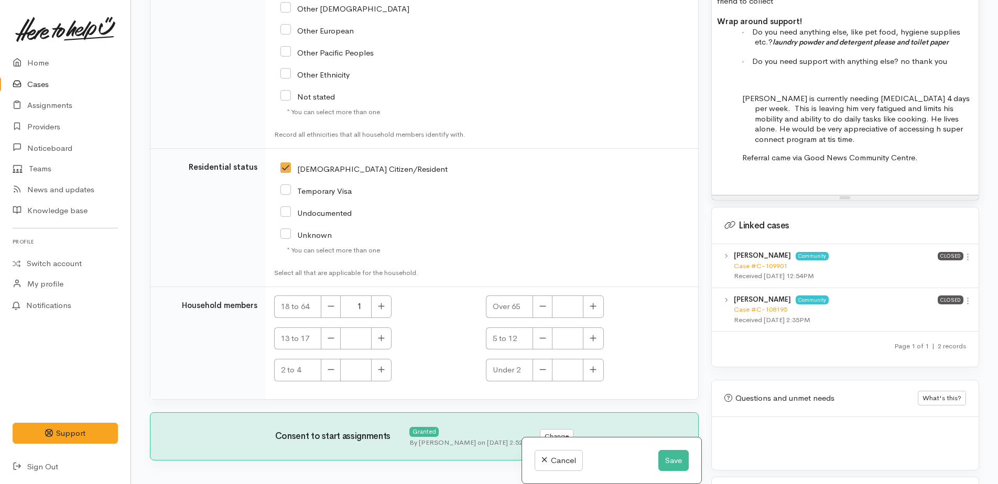
scroll to position [2402, 0]
type textarea "ongoing health needs that are affecting his quality of life"
click at [664, 458] on button "Save" at bounding box center [673, 460] width 30 height 21
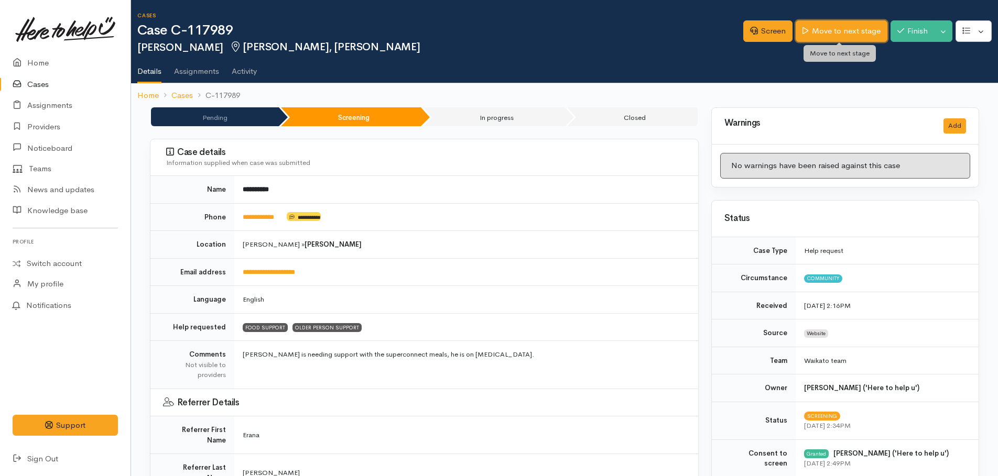
click at [848, 31] on link "Move to next stage" at bounding box center [841, 30] width 91 height 21
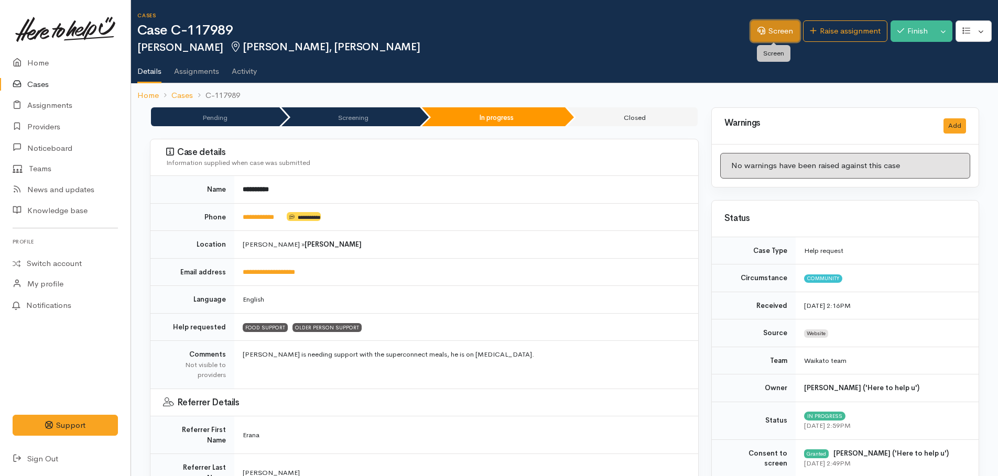
click at [778, 34] on link "Screen" at bounding box center [775, 30] width 49 height 21
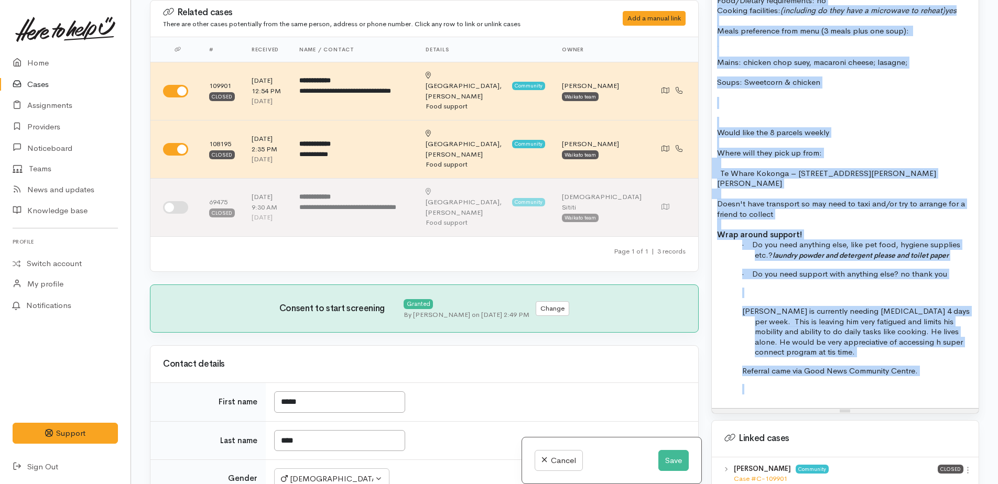
scroll to position [921, 0]
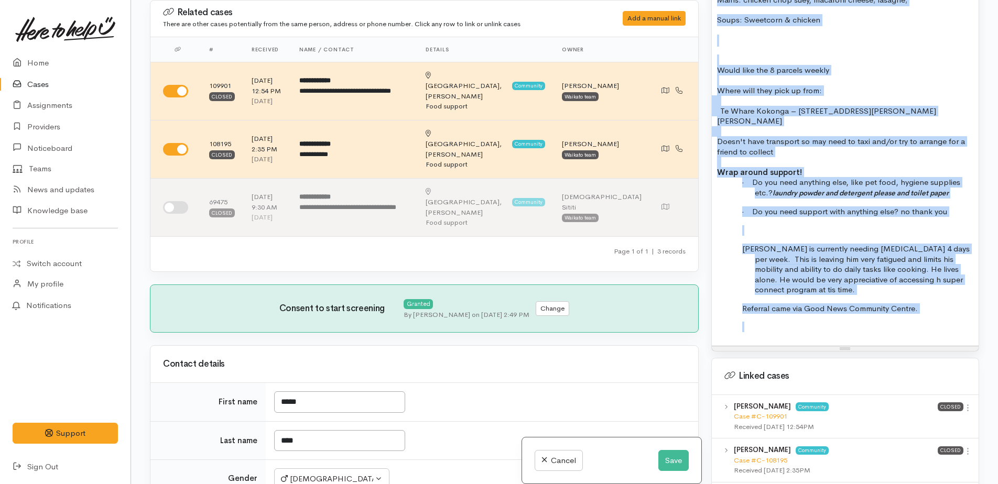
drag, startPoint x: 716, startPoint y: 143, endPoint x: 895, endPoint y: 325, distance: 255.4
click at [895, 325] on div "FOOD SUPPORT - SUPER CONNECT (HAMILTON ONLY) Name: Clint Boyd Date of birth: 22…" at bounding box center [845, 74] width 267 height 544
copy div "Name: Clint Boyd Date of birth: 22/02/1978 Phone:   02102916646 Address:   8F F…"
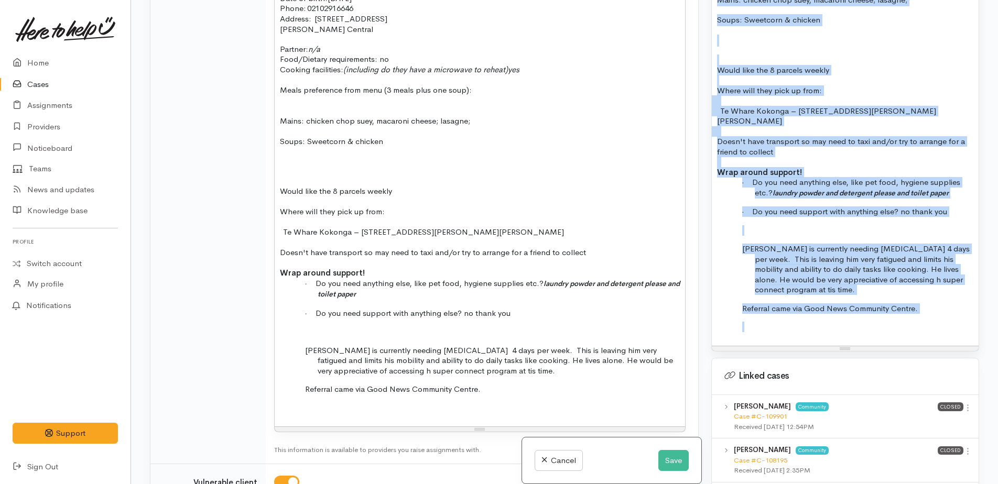
scroll to position [1153, 0]
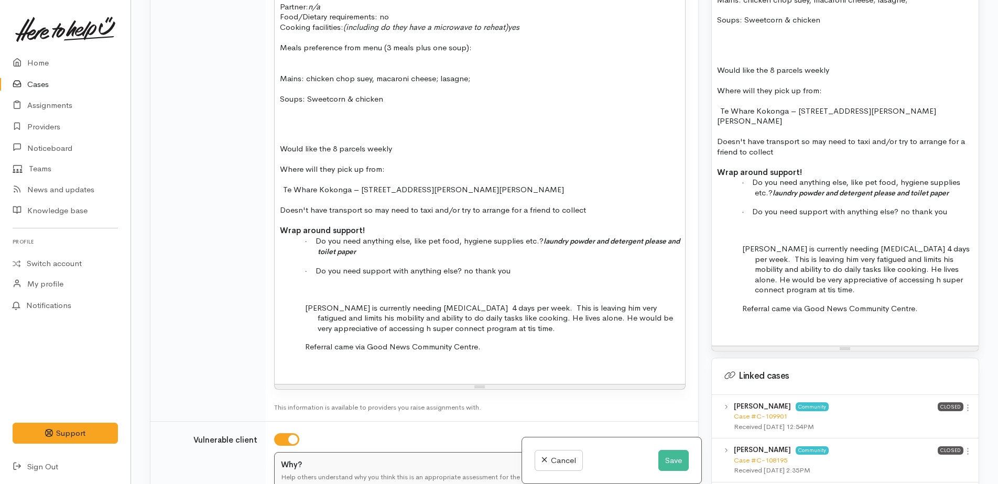
click at [520, 313] on div "Name: Clint Boyd Date of birth: 22/02/1978 Phone:   02102916646 Address:   8F F…" at bounding box center [480, 154] width 410 height 459
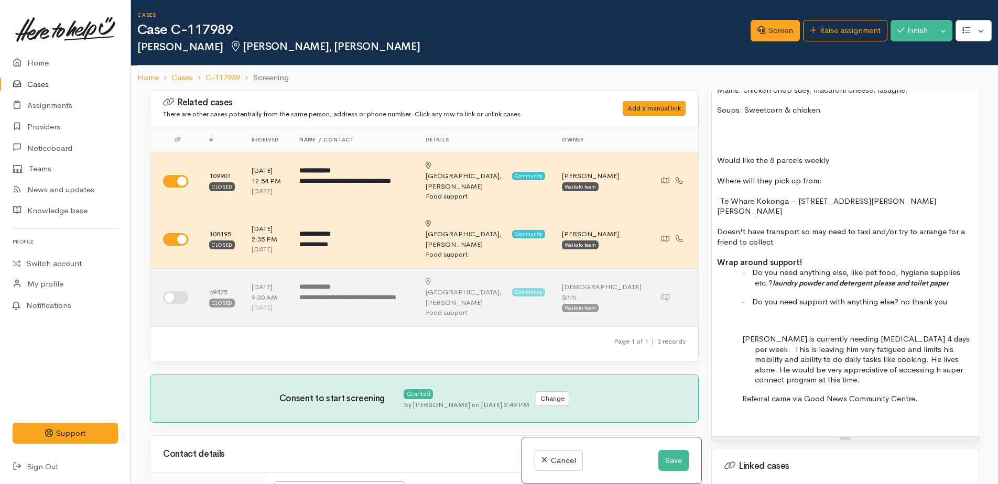
scroll to position [0, 0]
click at [671, 459] on button "Save" at bounding box center [673, 460] width 30 height 21
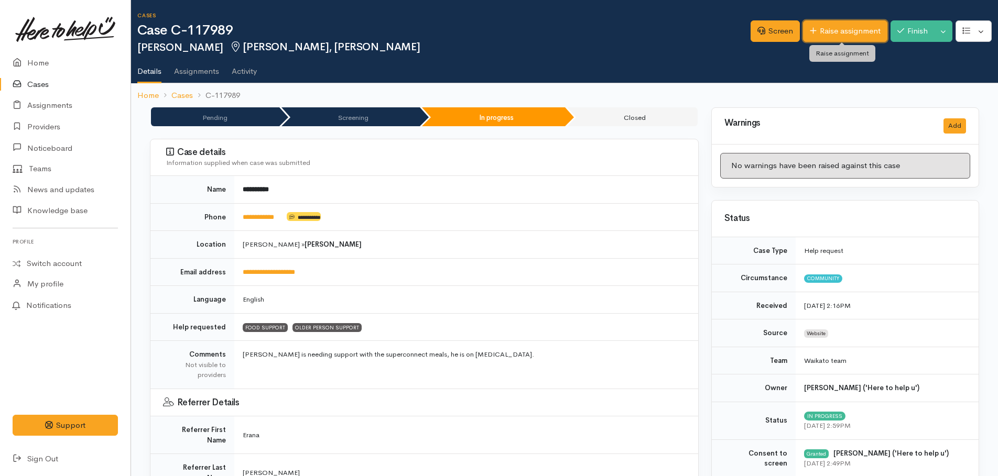
click at [842, 31] on link "Raise assignment" at bounding box center [845, 30] width 84 height 21
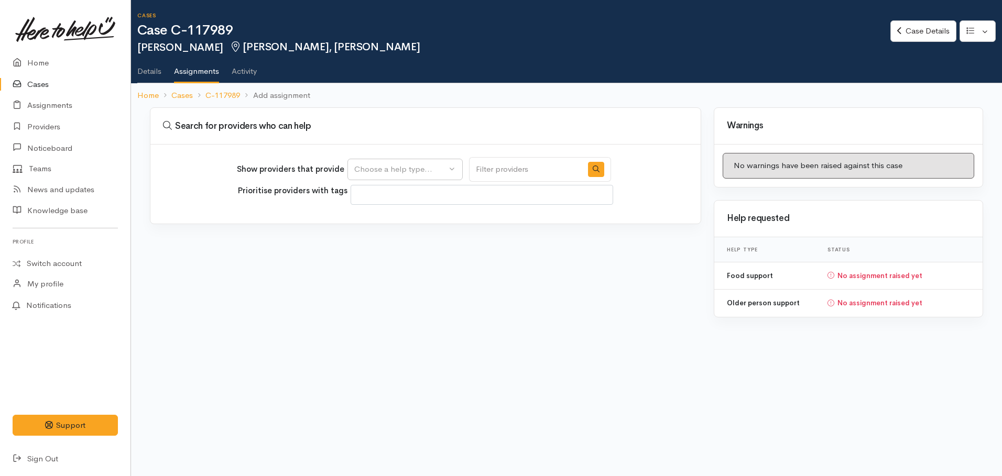
select select
click at [930, 32] on link "Case Details" at bounding box center [924, 30] width 66 height 21
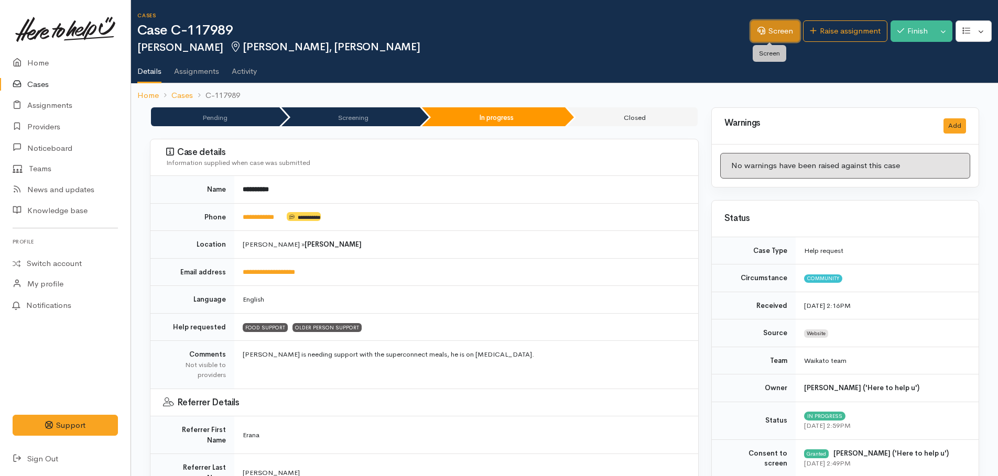
click at [780, 35] on link "Screen" at bounding box center [775, 30] width 49 height 21
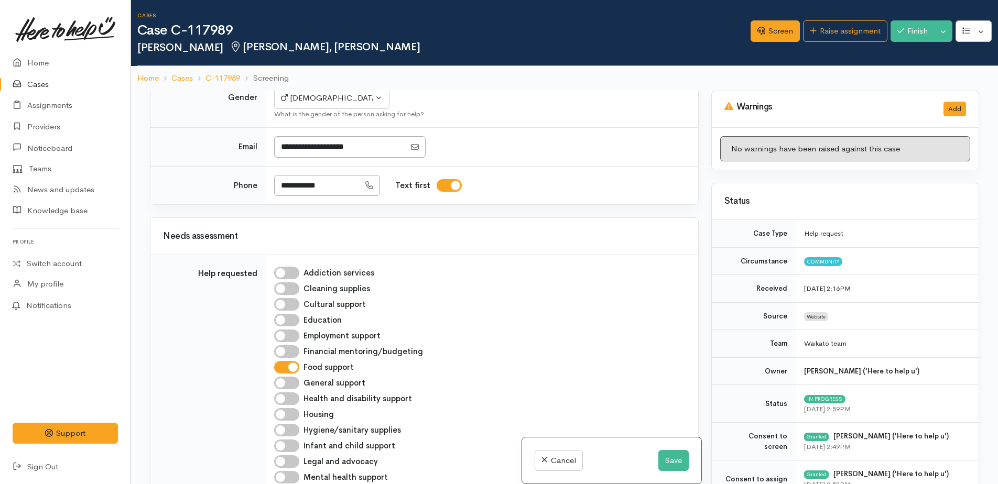
scroll to position [629, 0]
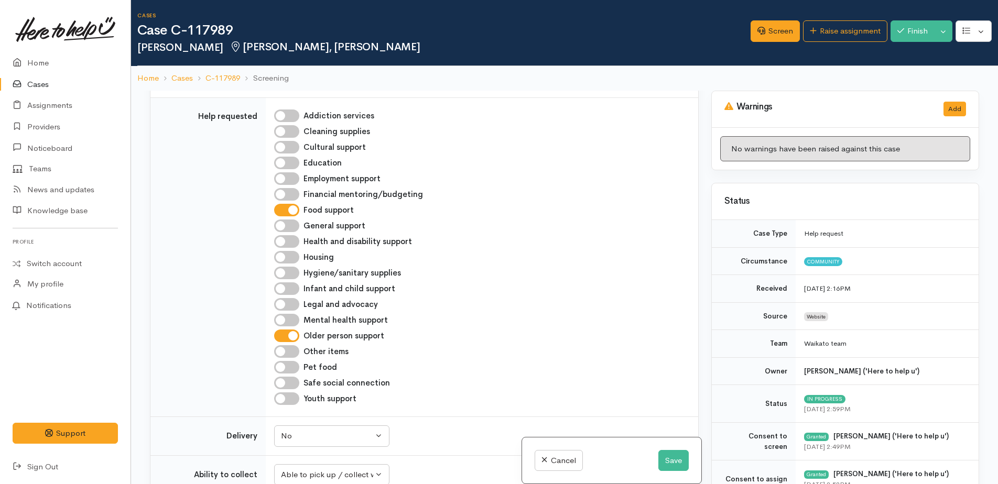
click at [283, 267] on input "Hygiene/sanitary supplies" at bounding box center [286, 273] width 25 height 13
checkbox input "true"
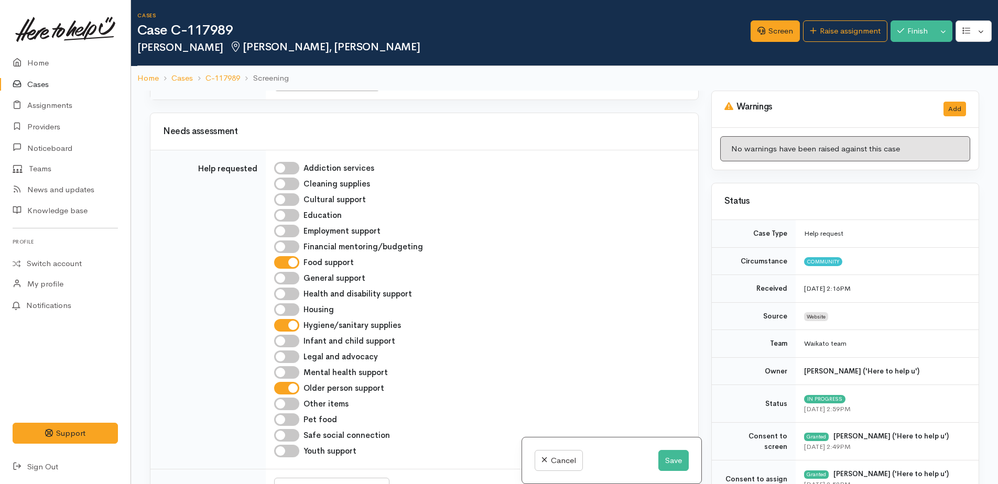
click at [281, 178] on input "Cleaning supplies" at bounding box center [286, 184] width 25 height 13
checkbox input "true"
click at [293, 319] on input "Hygiene/sanitary supplies" at bounding box center [286, 325] width 25 height 13
checkbox input "false"
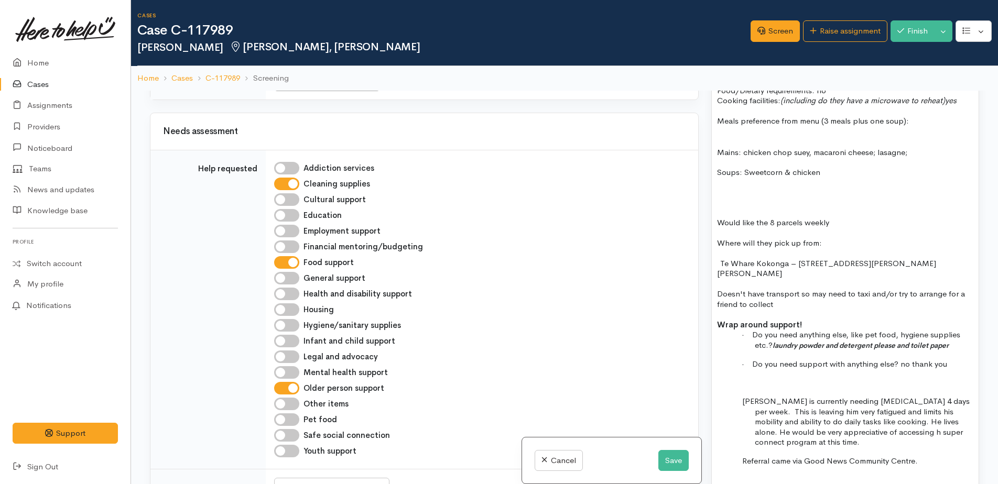
scroll to position [891, 0]
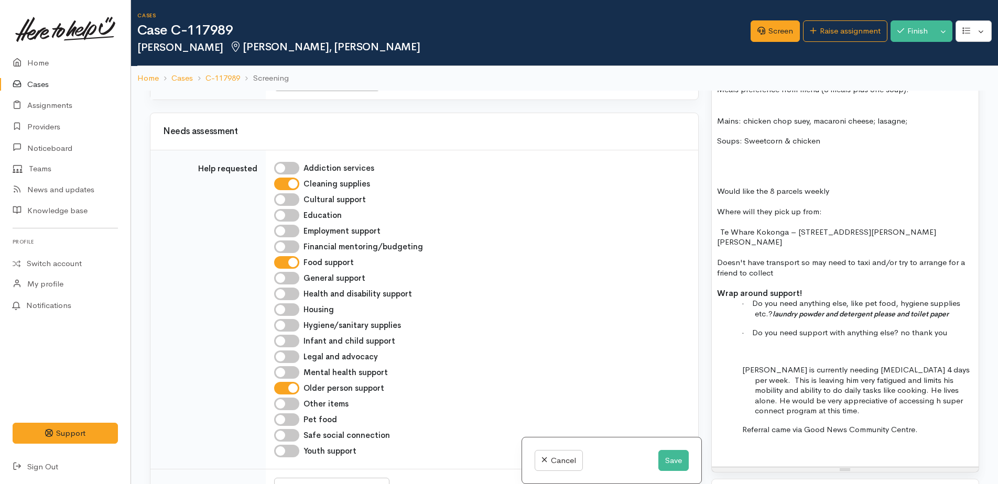
click at [963, 298] on p "· Do you need anything else, like pet food, hygiene supplies etc.? laundry powd…" at bounding box center [864, 308] width 219 height 21
click at [763, 310] on icon "laundry powder and detergent please and toilet paper" at bounding box center [848, 314] width 176 height 9
click at [795, 310] on icon "aundry powder and detergent please and toilet paper" at bounding box center [831, 314] width 174 height 9
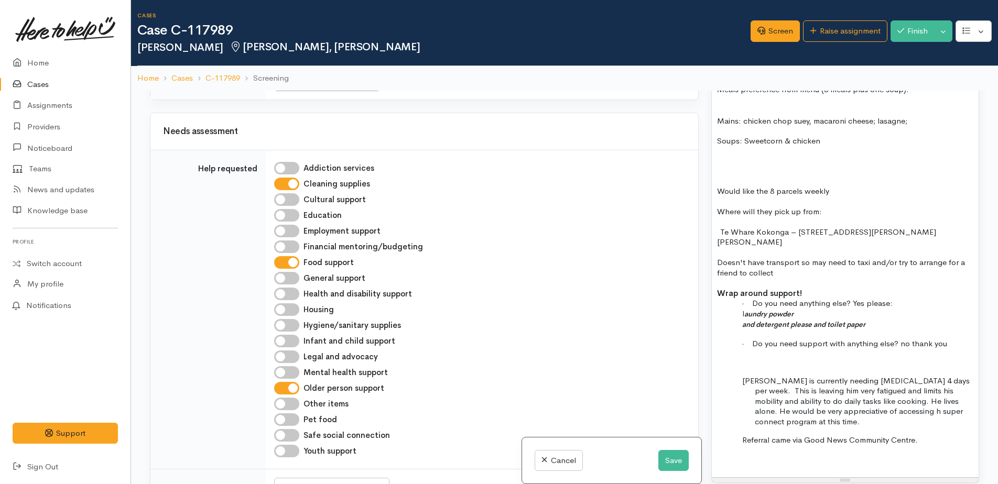
click at [758, 320] on icon "and detergent please and toilet paper" at bounding box center [803, 324] width 123 height 9
click at [776, 320] on icon "detergent please and toilet paper" at bounding box center [797, 324] width 110 height 9
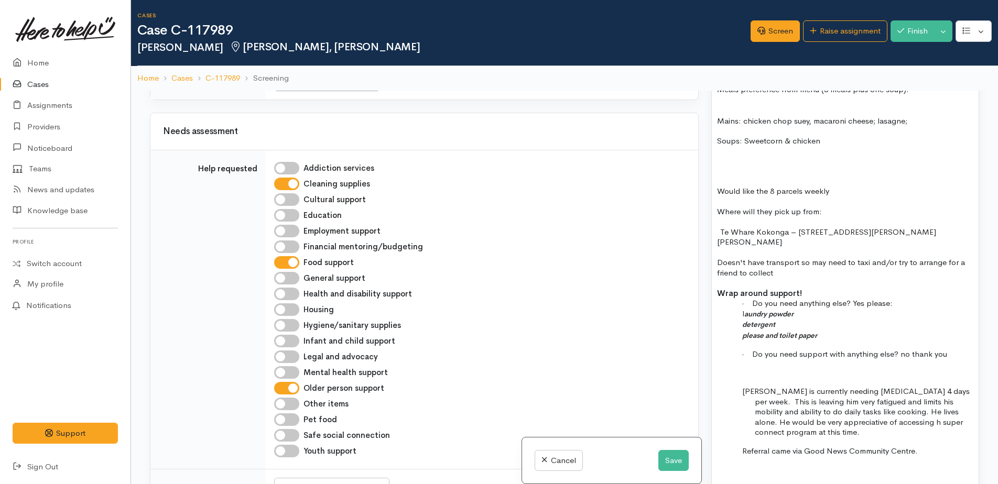
click at [779, 331] on icon "please and toilet paper" at bounding box center [779, 335] width 75 height 9
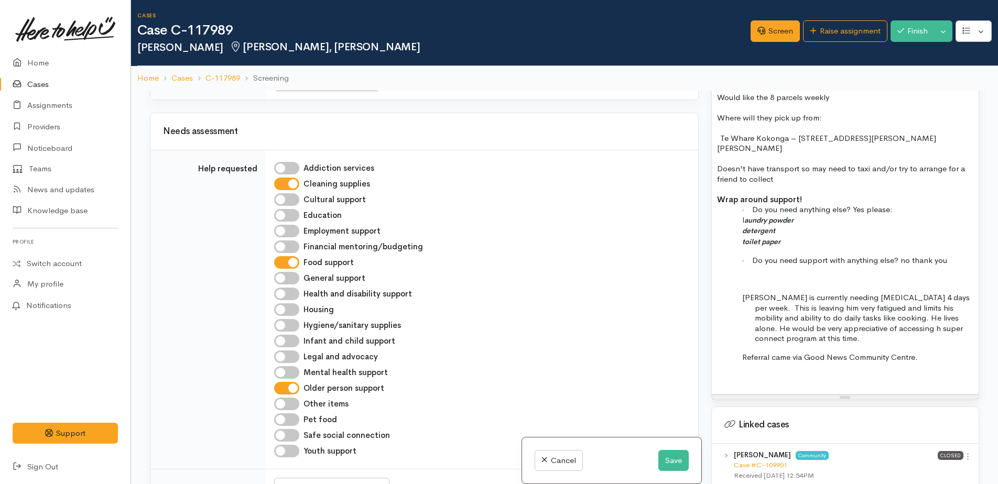
scroll to position [1048, 0]
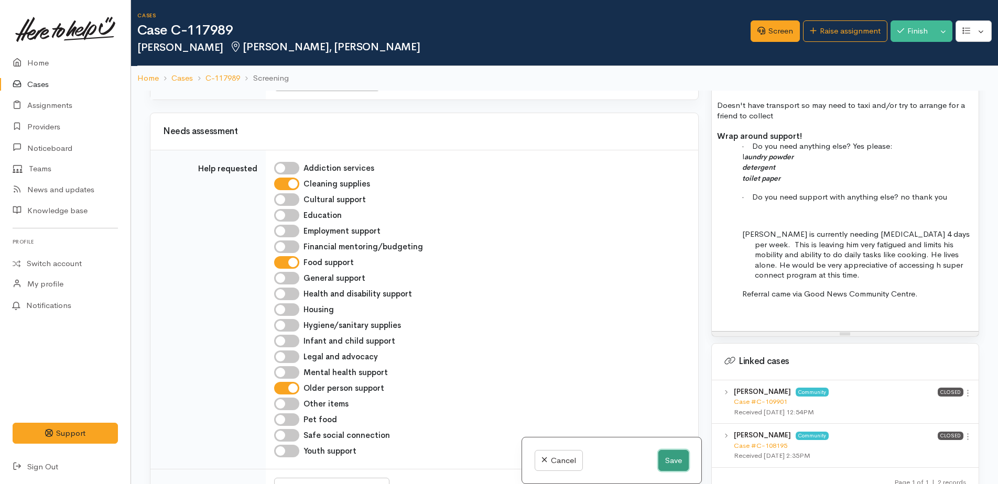
click at [680, 465] on button "Save" at bounding box center [673, 460] width 30 height 21
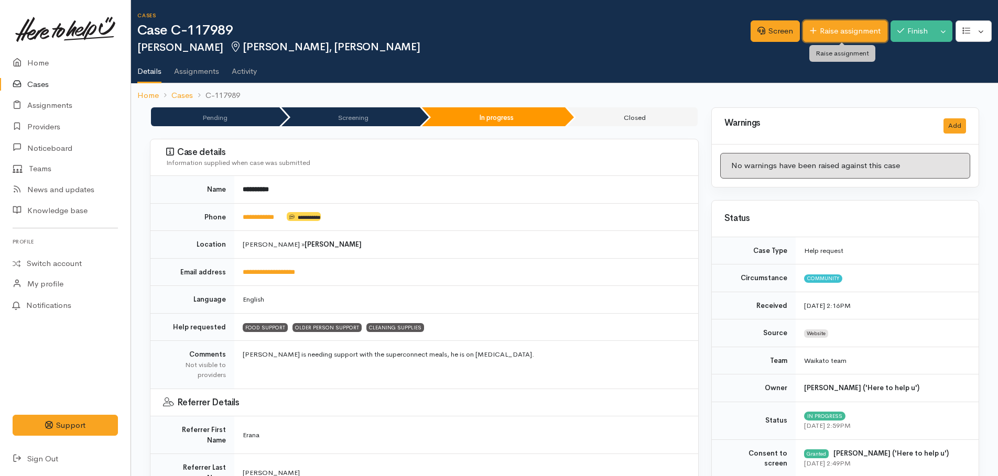
click at [850, 26] on link "Raise assignment" at bounding box center [845, 30] width 84 height 21
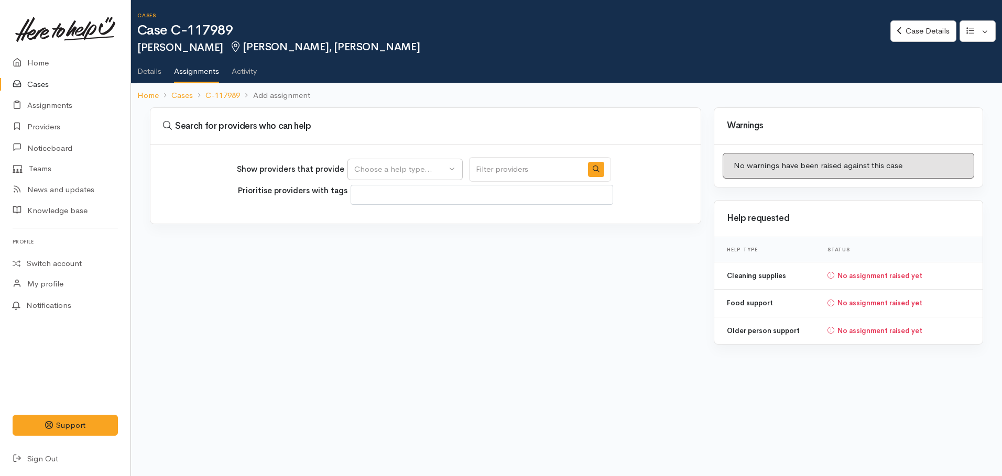
select select
click at [417, 173] on div "Choose a help type..." at bounding box center [400, 170] width 92 height 12
click at [393, 221] on span "Food support" at bounding box center [385, 220] width 49 height 12
select select "3"
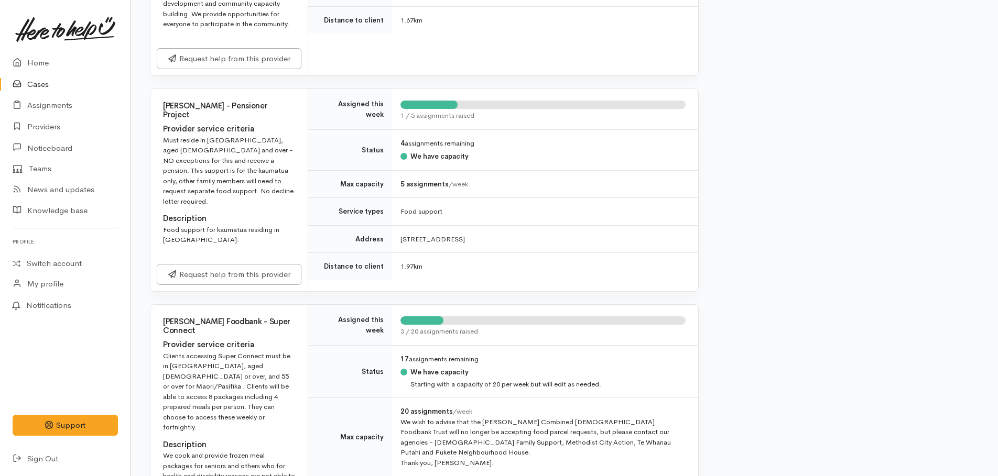
scroll to position [1206, 0]
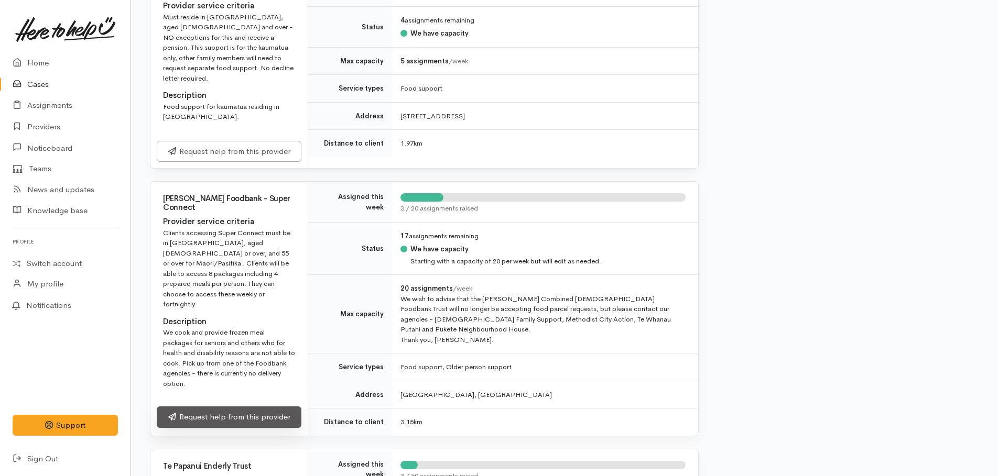
click at [244, 407] on link "Request help from this provider" at bounding box center [229, 417] width 145 height 21
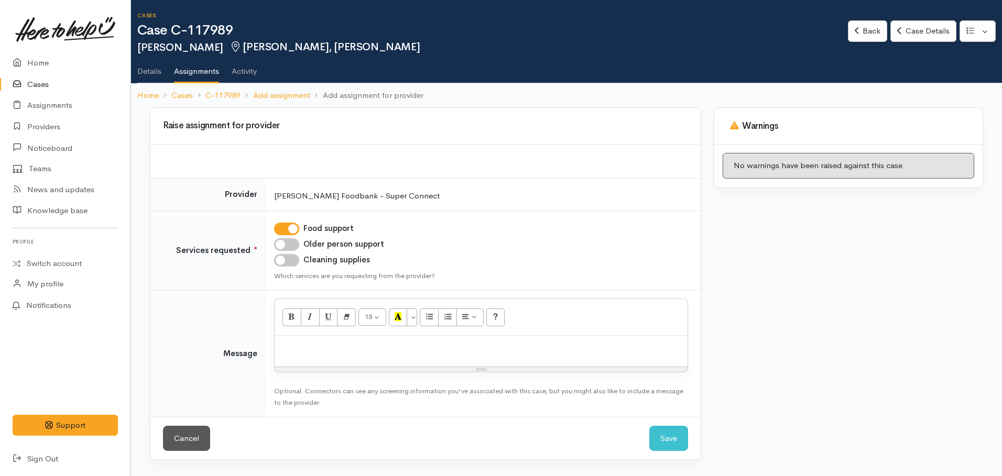
click at [284, 244] on input "Older person support" at bounding box center [286, 244] width 25 height 13
checkbox input "true"
click at [284, 261] on input "Cleaning supplies" at bounding box center [286, 260] width 25 height 13
checkbox input "true"
click at [872, 38] on link "Back" at bounding box center [867, 30] width 39 height 21
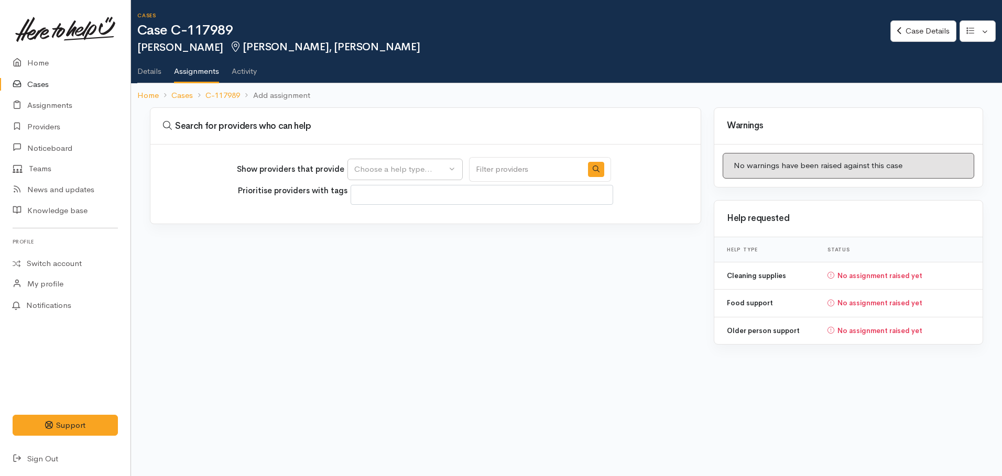
select select
drag, startPoint x: 450, startPoint y: 167, endPoint x: 431, endPoint y: 189, distance: 28.7
click at [449, 167] on button "Choose a help type..." at bounding box center [405, 169] width 115 height 21
click at [393, 219] on span "Food support" at bounding box center [385, 220] width 49 height 12
select select "3"
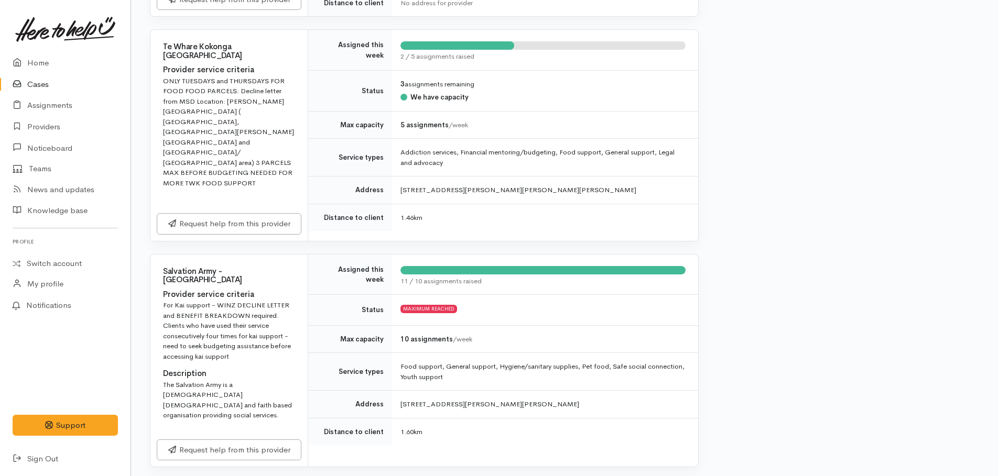
scroll to position [419, 0]
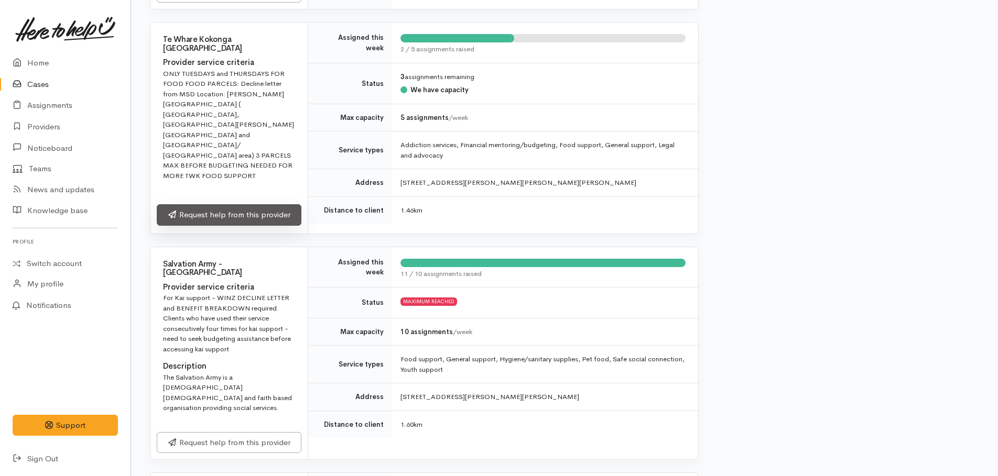
click at [264, 204] on link "Request help from this provider" at bounding box center [229, 214] width 145 height 21
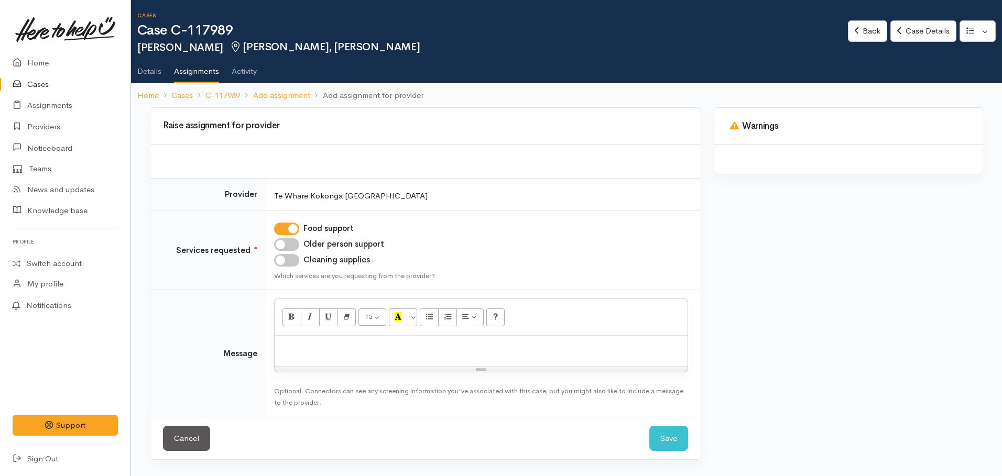
click at [284, 241] on input "Older person support" at bounding box center [286, 244] width 25 height 13
checkbox input "true"
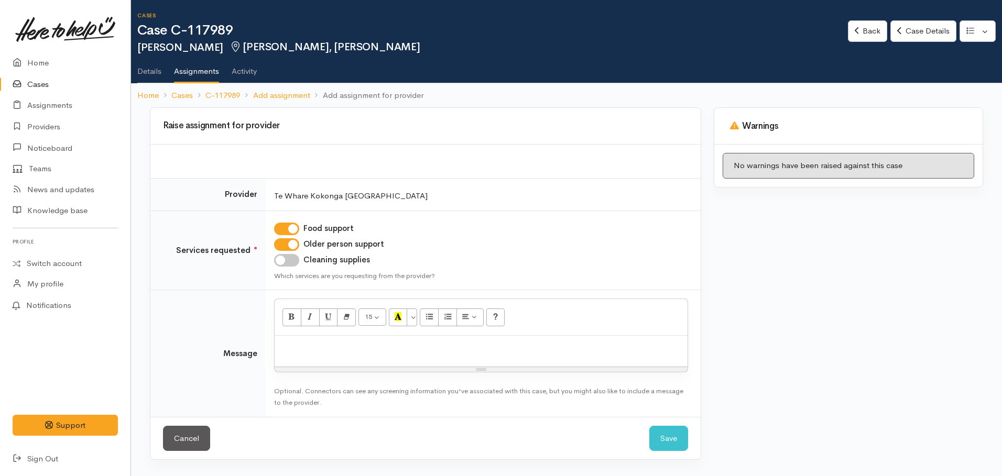
click at [283, 258] on input "Cleaning supplies" at bounding box center [286, 260] width 25 height 13
checkbox input "true"
click at [310, 346] on p at bounding box center [481, 347] width 403 height 12
click at [866, 39] on link "Back" at bounding box center [867, 30] width 39 height 21
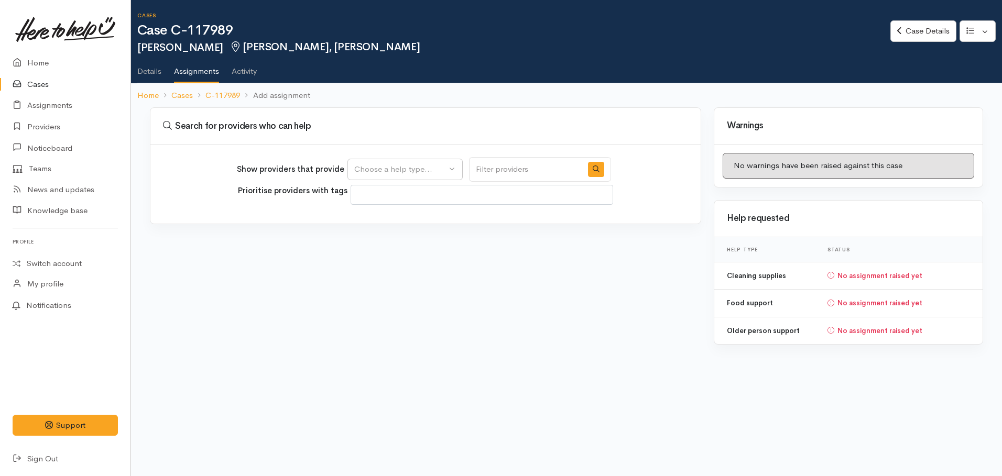
select select
click at [408, 171] on div "Choose a help type..." at bounding box center [400, 170] width 92 height 12
click at [375, 221] on span "Food support" at bounding box center [385, 220] width 49 height 12
select select "3"
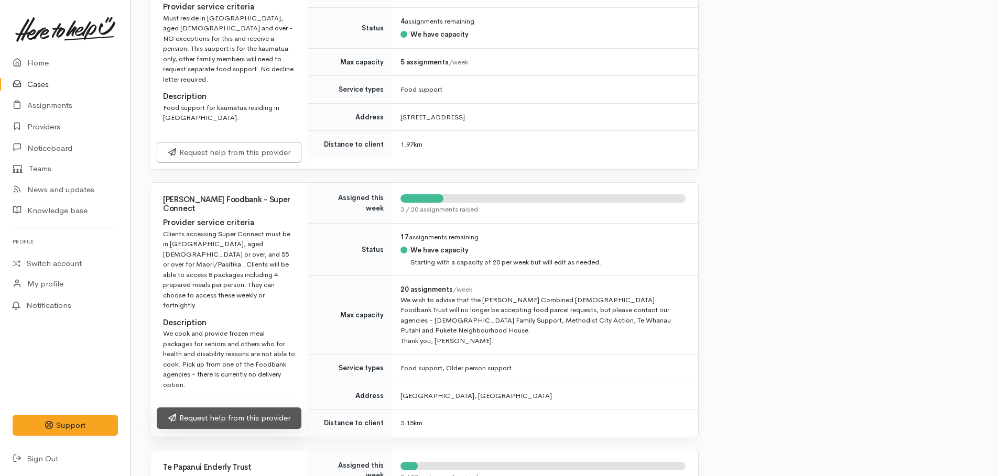
scroll to position [1206, 0]
click at [264, 407] on link "Request help from this provider" at bounding box center [229, 417] width 145 height 21
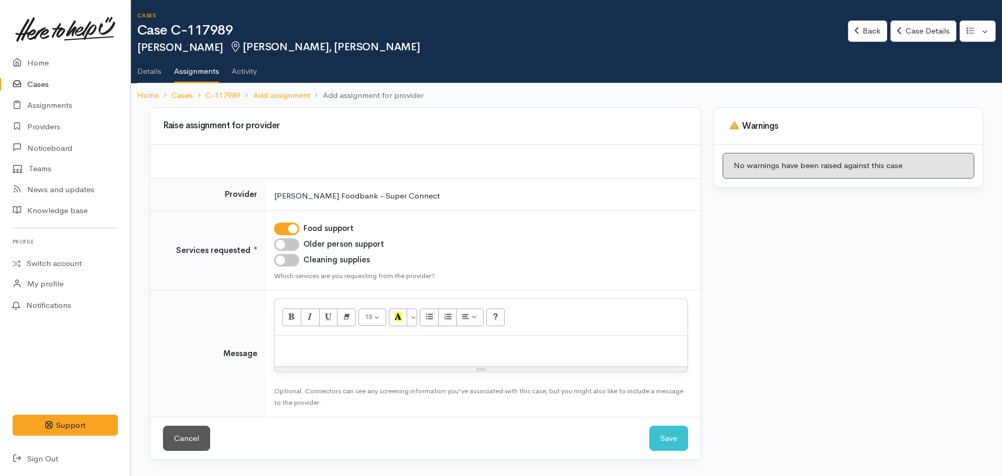
click at [285, 247] on input "Older person support" at bounding box center [286, 244] width 25 height 13
checkbox input "true"
click at [286, 257] on input "Cleaning supplies" at bounding box center [286, 260] width 25 height 13
checkbox input "true"
click at [309, 343] on p at bounding box center [481, 347] width 403 height 12
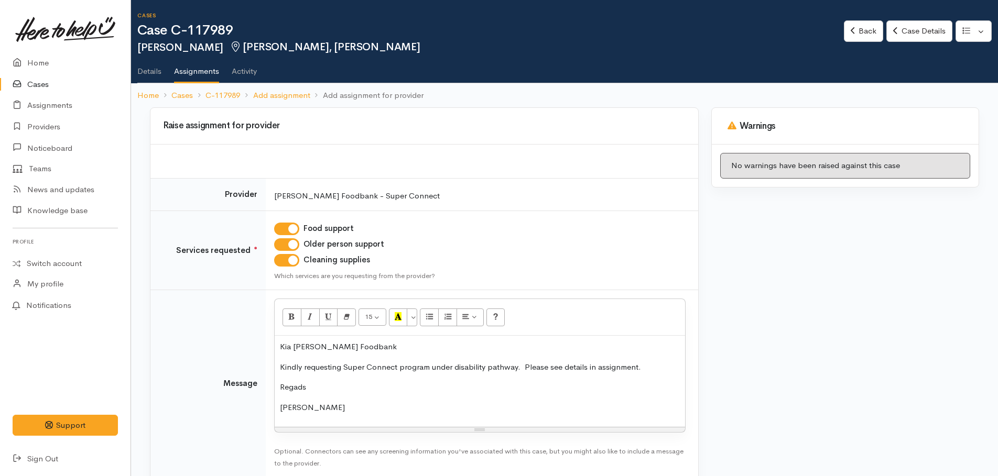
drag, startPoint x: 671, startPoint y: 360, endPoint x: 666, endPoint y: 364, distance: 6.7
click at [669, 361] on div "Kia [PERSON_NAME] Foodbank Kindly requesting Super Connect program under disabi…" at bounding box center [480, 381] width 410 height 91
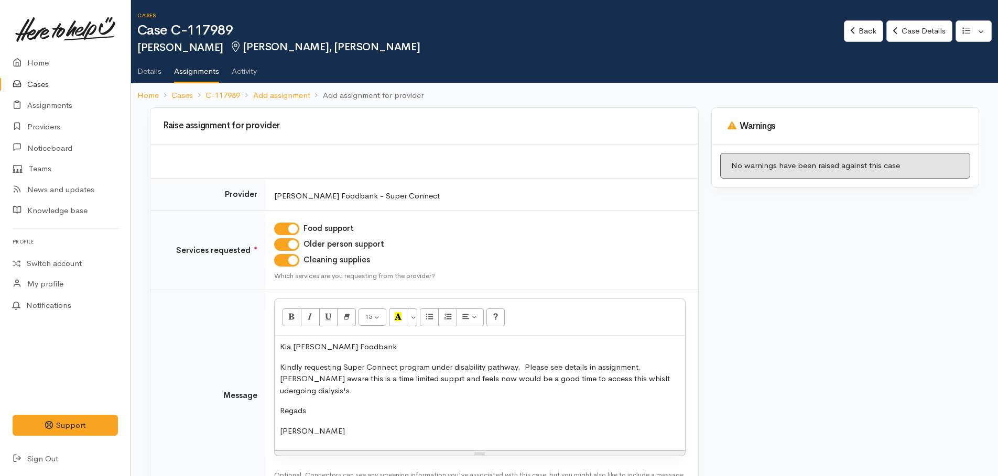
click at [390, 378] on p "Kindly requesting Super Connect program under disability pathway. Please see de…" at bounding box center [480, 380] width 400 height 36
click at [520, 381] on p "Kindly requesting Super Connect program under disability pathway. Please see de…" at bounding box center [480, 380] width 400 height 36
click at [558, 378] on p "Kindly requesting Super Connect program under disability pathway. Please see de…" at bounding box center [480, 380] width 400 height 36
click at [329, 393] on p "Kindly requesting Super Connect program under disability pathway. Please see de…" at bounding box center [480, 380] width 400 height 36
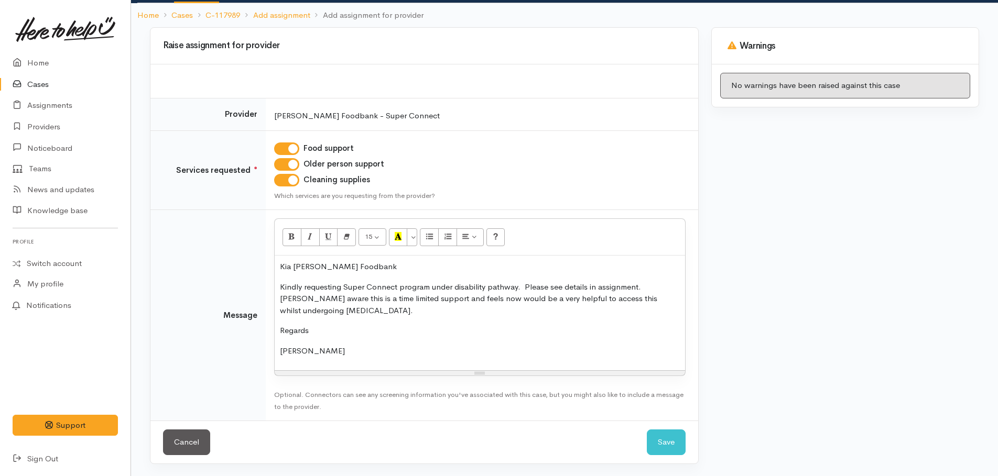
scroll to position [81, 0]
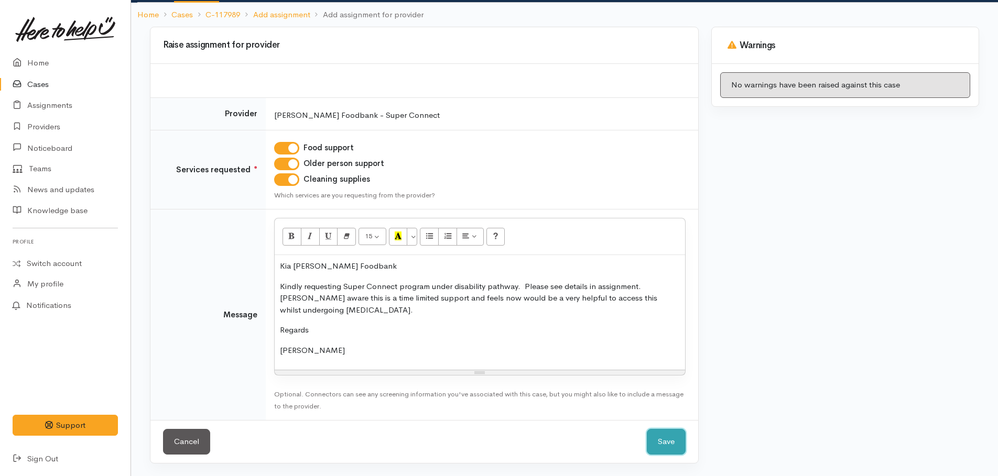
click at [671, 449] on button "Save" at bounding box center [666, 442] width 39 height 26
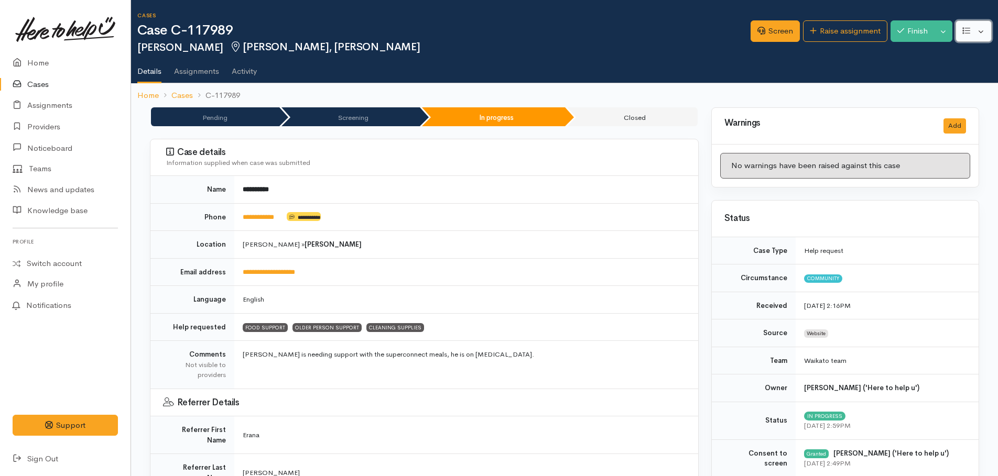
click at [969, 37] on button "button" at bounding box center [974, 30] width 36 height 21
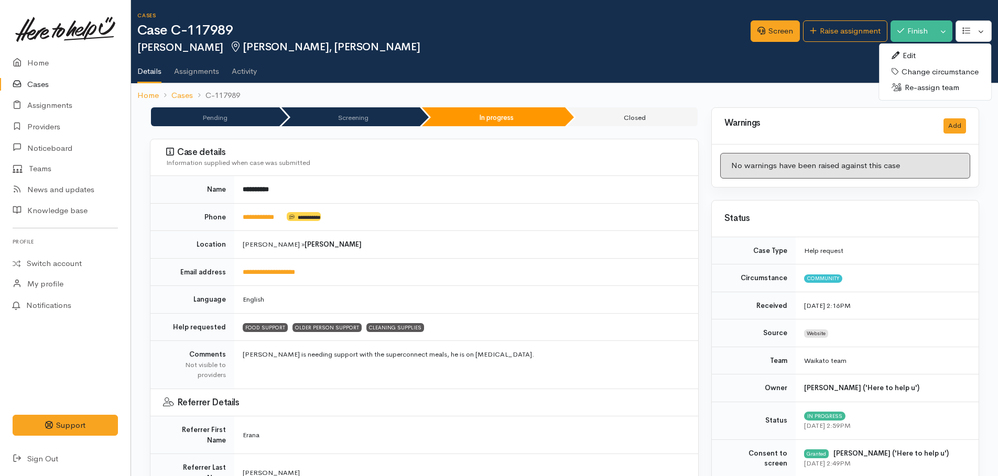
click at [913, 58] on link "Edit" at bounding box center [935, 56] width 112 height 16
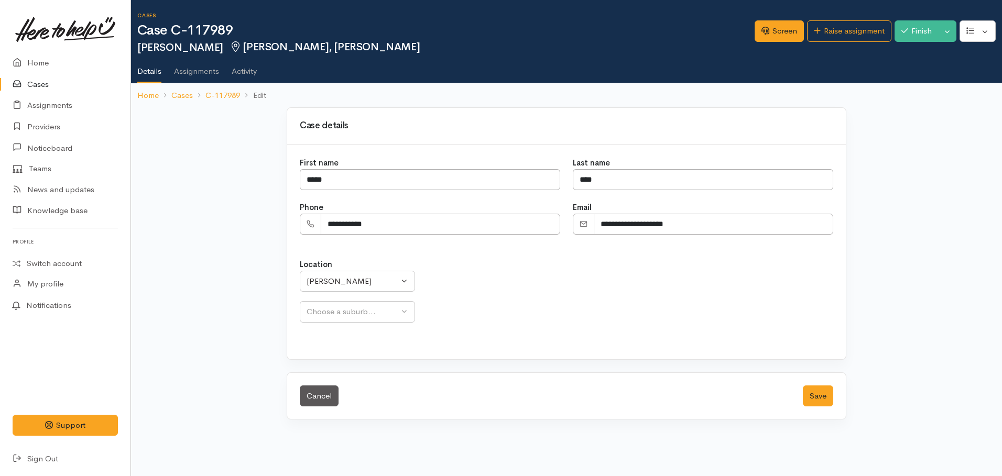
select select "8"
click at [338, 308] on div "[PERSON_NAME]" at bounding box center [380, 312] width 147 height 12
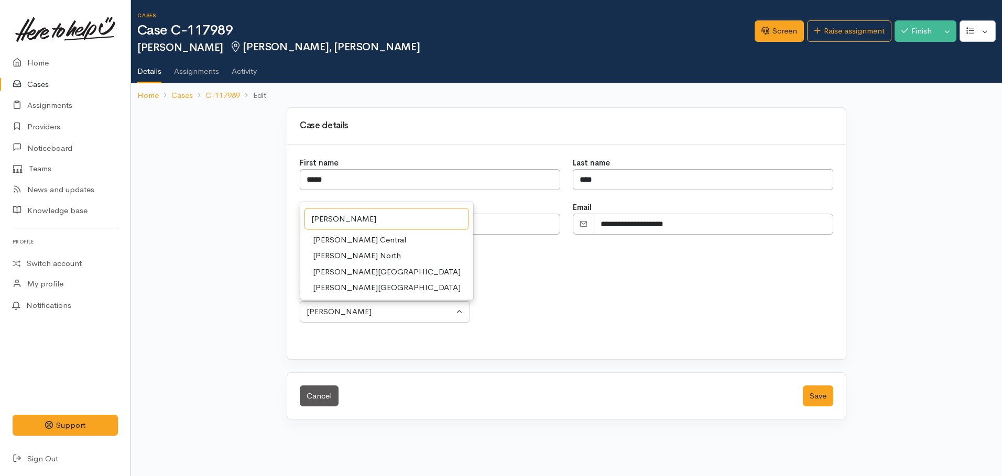
type input "hamilton"
drag, startPoint x: 345, startPoint y: 237, endPoint x: 431, endPoint y: 279, distance: 96.3
click at [344, 237] on span "[PERSON_NAME] Central" at bounding box center [359, 240] width 93 height 12
select select "20"
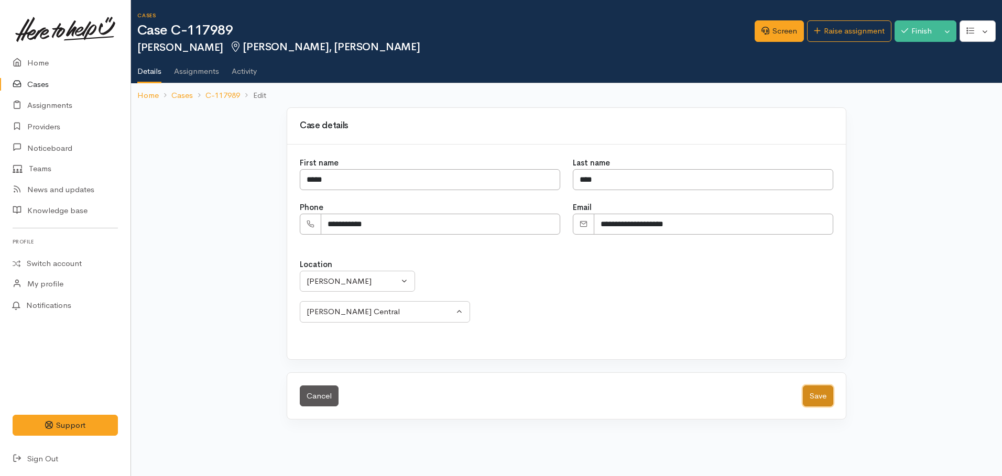
click at [819, 398] on button "Save" at bounding box center [818, 396] width 30 height 21
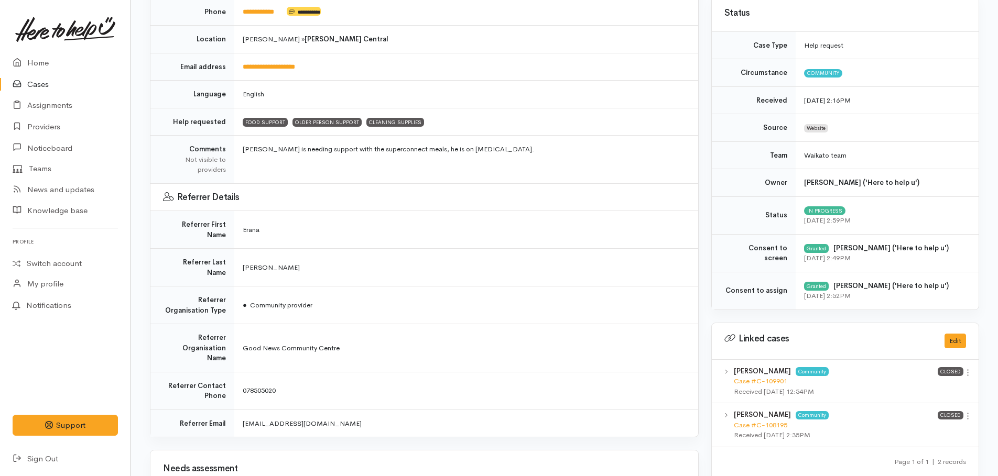
scroll to position [224, 0]
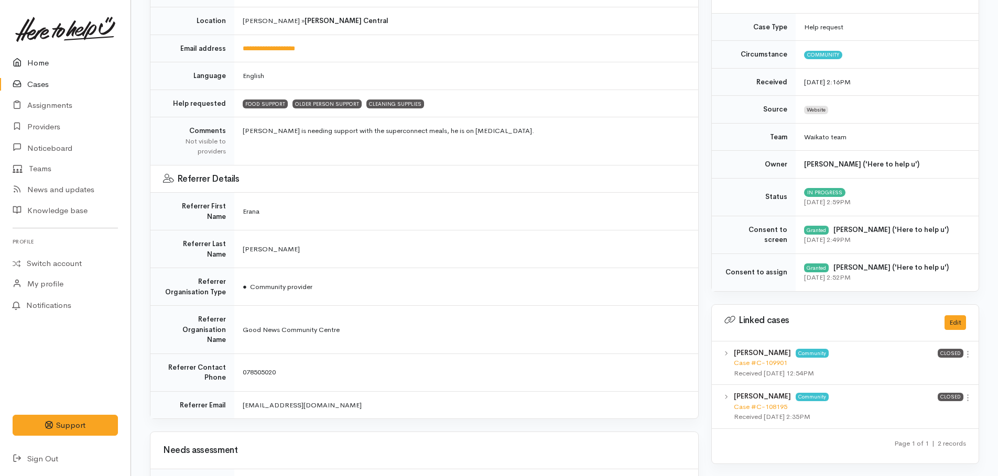
click at [45, 61] on link "Home" at bounding box center [65, 62] width 131 height 21
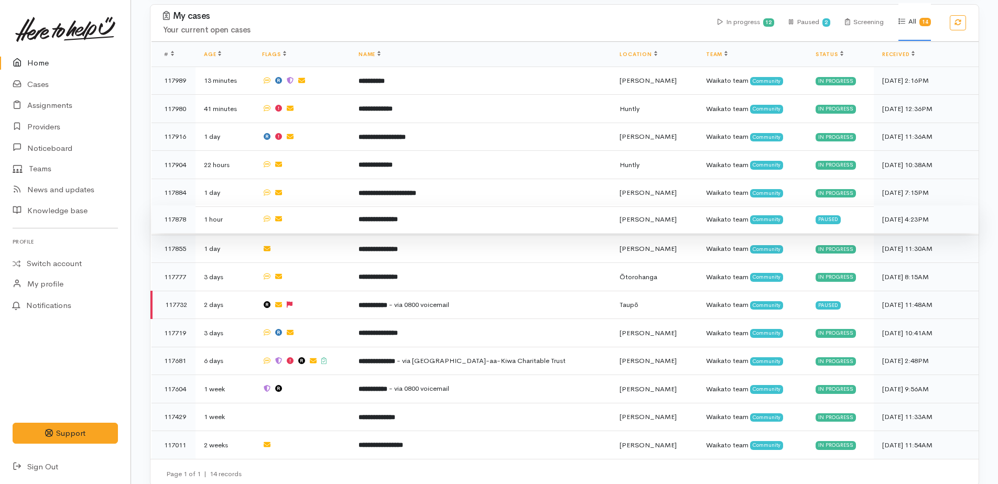
scroll to position [329, 0]
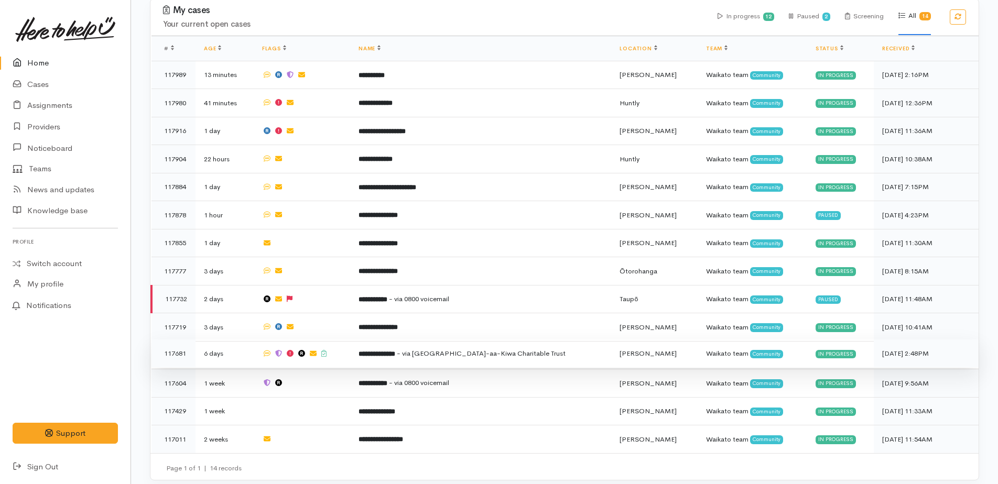
click at [433, 349] on span "- via Te Ngaakau-aa-Kiwa Charitable Trust" at bounding box center [481, 353] width 169 height 9
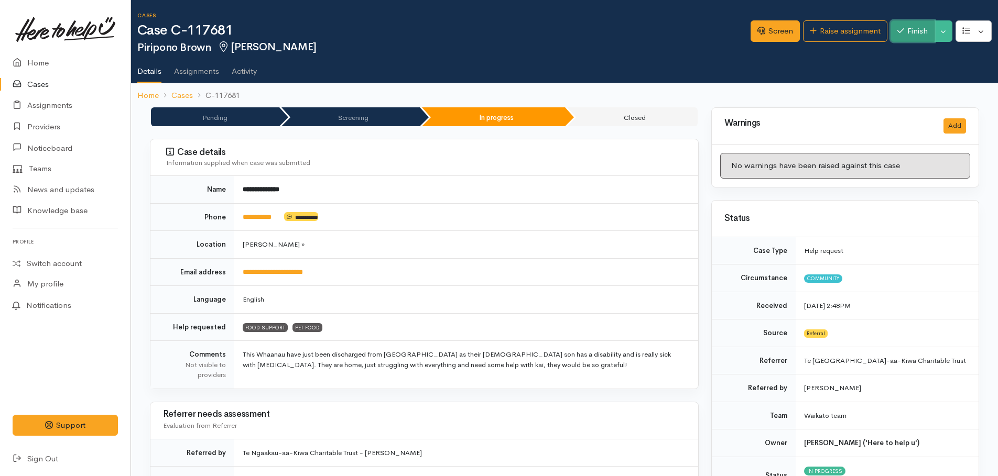
click at [907, 38] on button "Finish" at bounding box center [913, 30] width 44 height 21
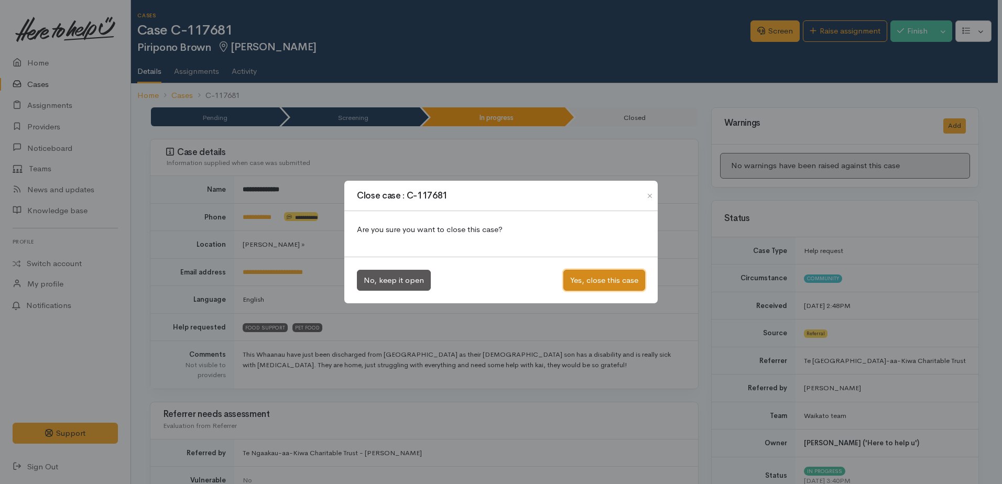
click at [591, 283] on button "Yes, close this case" at bounding box center [604, 280] width 82 height 21
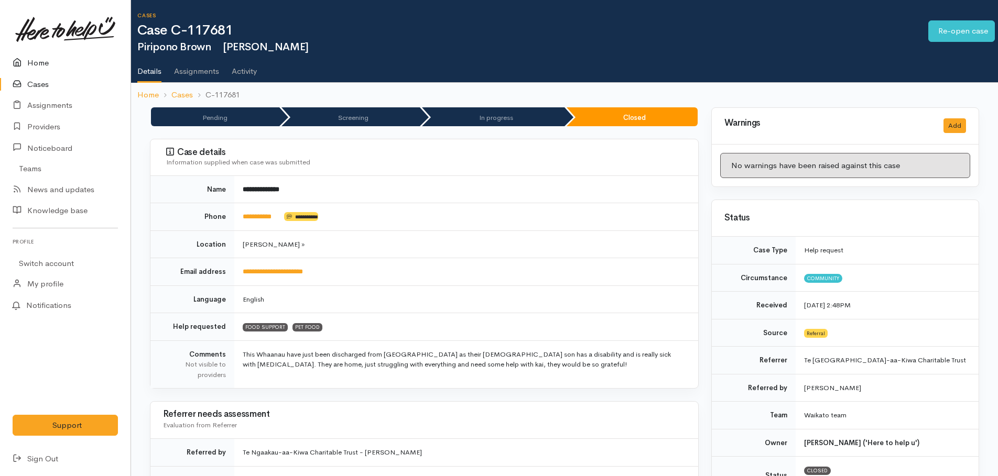
click at [35, 61] on link "Home" at bounding box center [65, 62] width 131 height 21
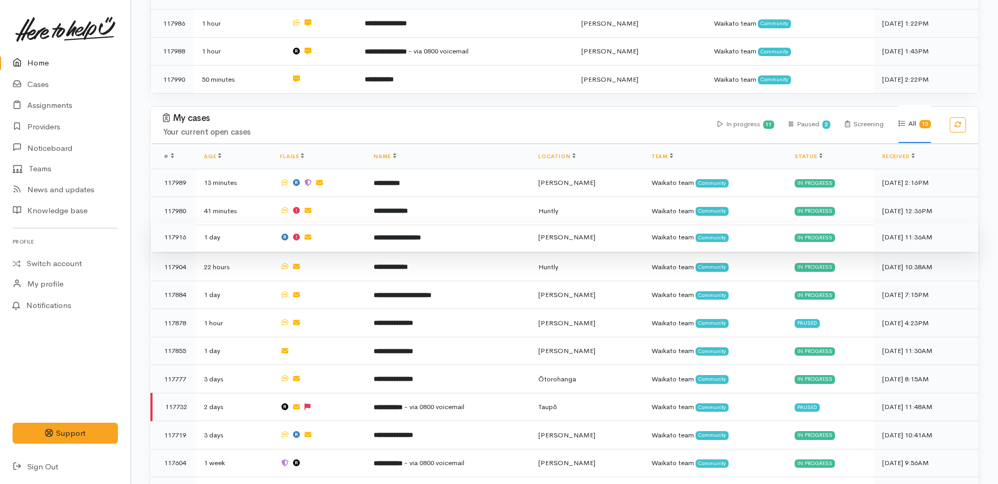
scroll to position [39, 0]
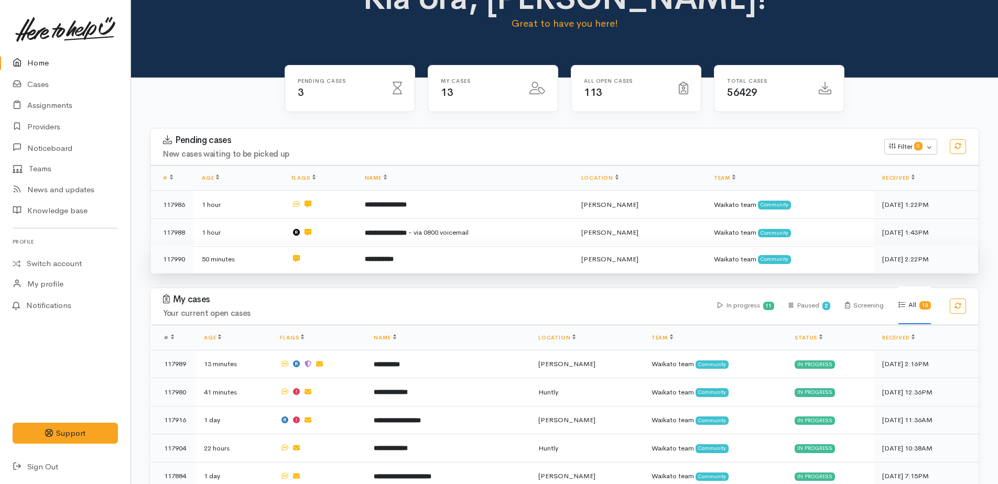
click at [390, 259] on b "**********" at bounding box center [379, 259] width 29 height 7
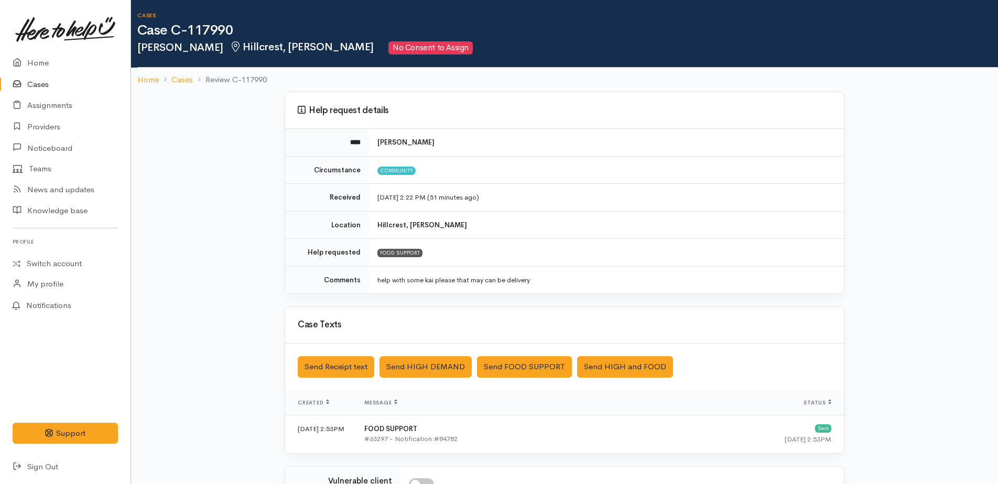
click at [49, 87] on link "Cases" at bounding box center [65, 84] width 131 height 21
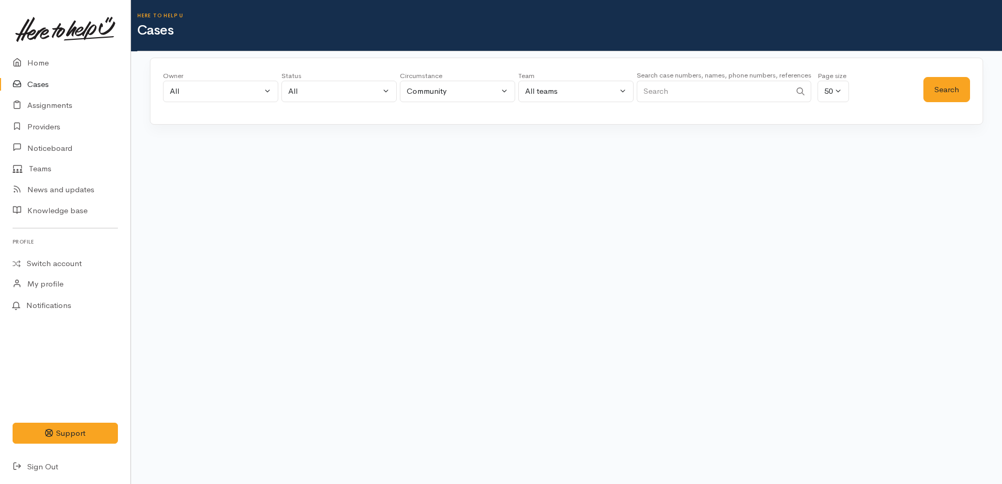
paste input "64225605015."
click at [939, 92] on button "Search" at bounding box center [947, 90] width 47 height 26
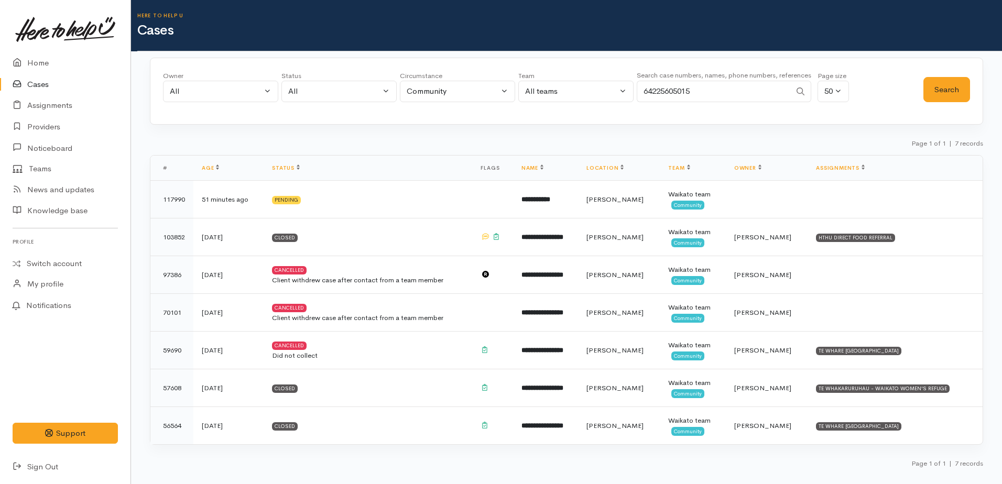
click at [653, 89] on input "64225605015" at bounding box center [714, 91] width 154 height 21
type input "0225605015"
click at [957, 90] on button "Search" at bounding box center [947, 90] width 47 height 26
click at [43, 66] on link "Home" at bounding box center [65, 62] width 131 height 21
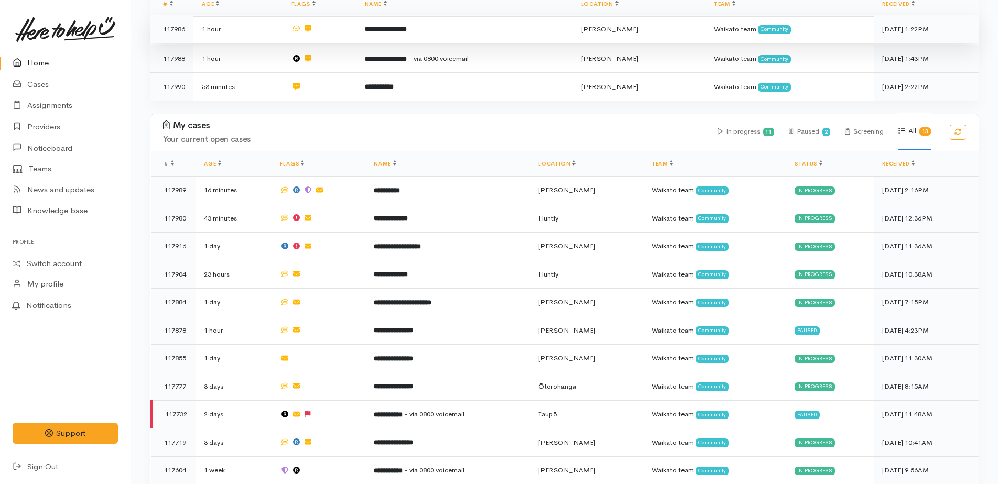
scroll to position [301, 0]
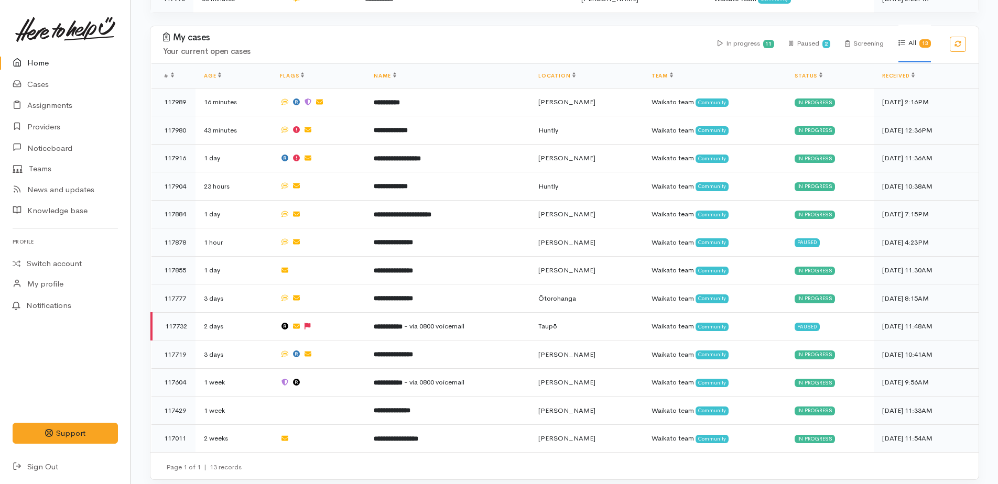
click at [581, 28] on div "My cases Your current open cases In progress 11 Paused 2 Screening All 13" at bounding box center [564, 44] width 841 height 37
click at [45, 83] on link "Cases" at bounding box center [65, 84] width 131 height 21
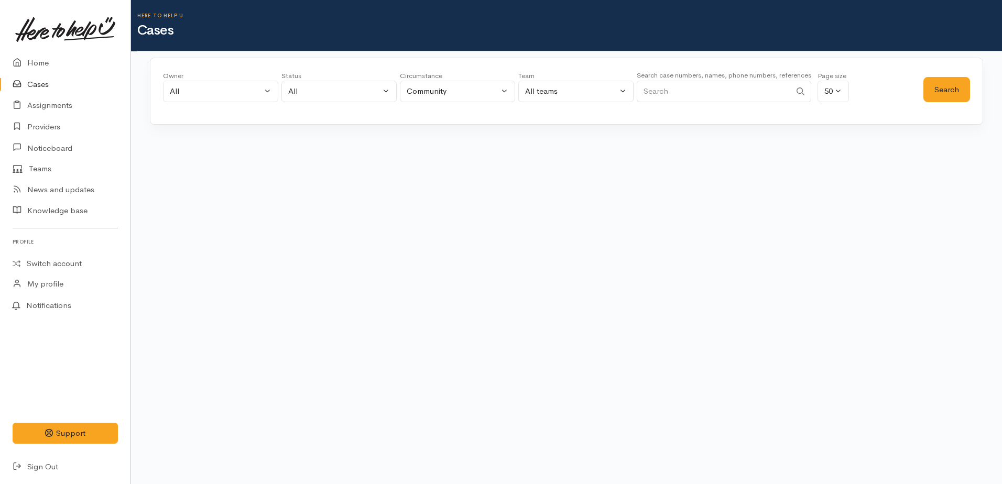
paste input "64221563617"
click at [934, 93] on button "Search" at bounding box center [947, 90] width 47 height 26
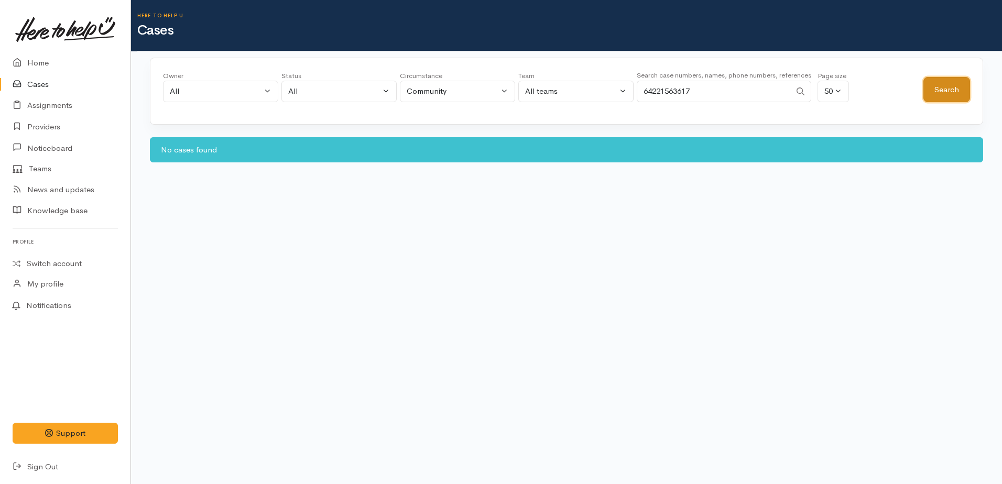
click at [934, 93] on button "Search" at bounding box center [947, 90] width 47 height 26
click at [656, 89] on input "64221563617" at bounding box center [714, 91] width 154 height 21
click at [956, 93] on button "Search" at bounding box center [947, 90] width 47 height 26
click at [641, 88] on input "221563617" at bounding box center [714, 91] width 154 height 21
type input "0221563617"
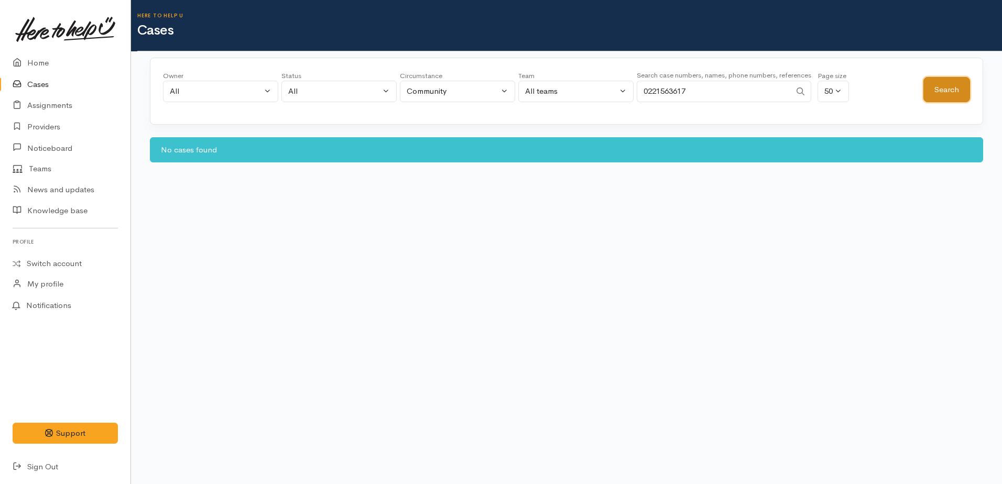
click at [936, 93] on button "Search" at bounding box center [947, 90] width 47 height 26
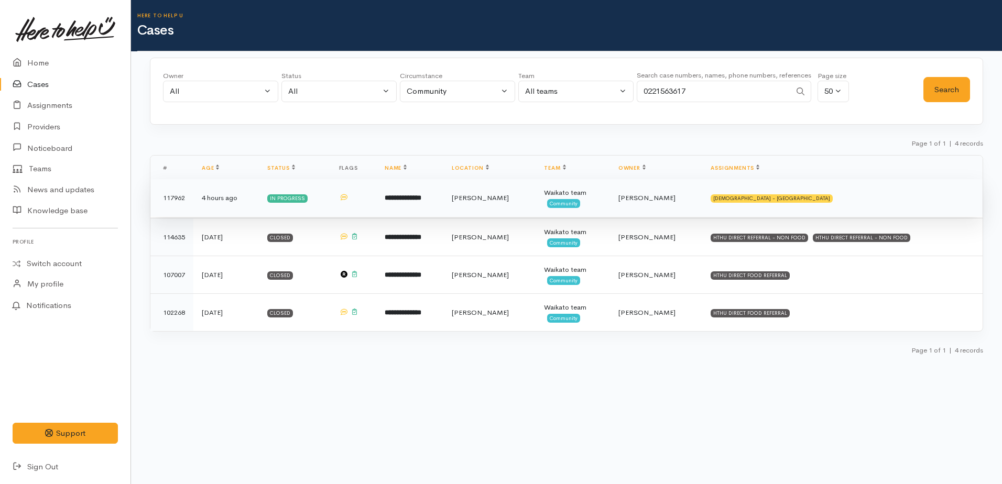
click at [421, 197] on b "**********" at bounding box center [403, 197] width 37 height 7
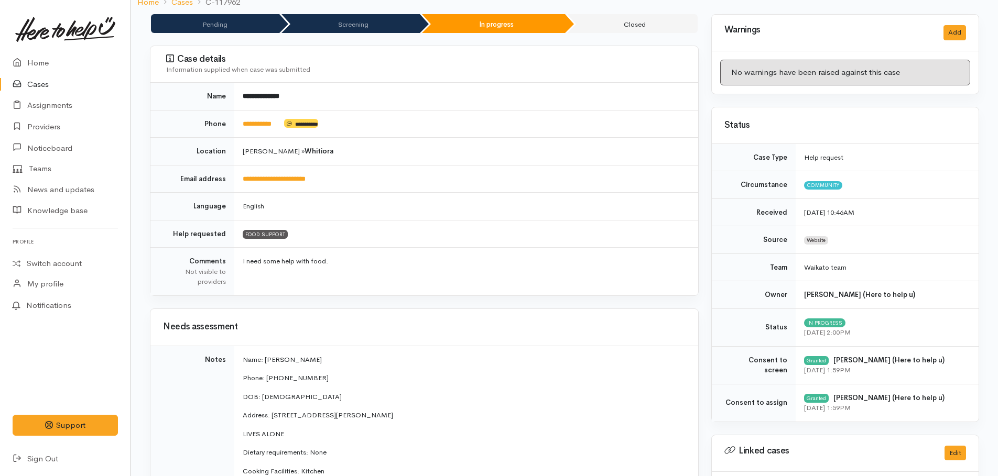
scroll to position [93, 0]
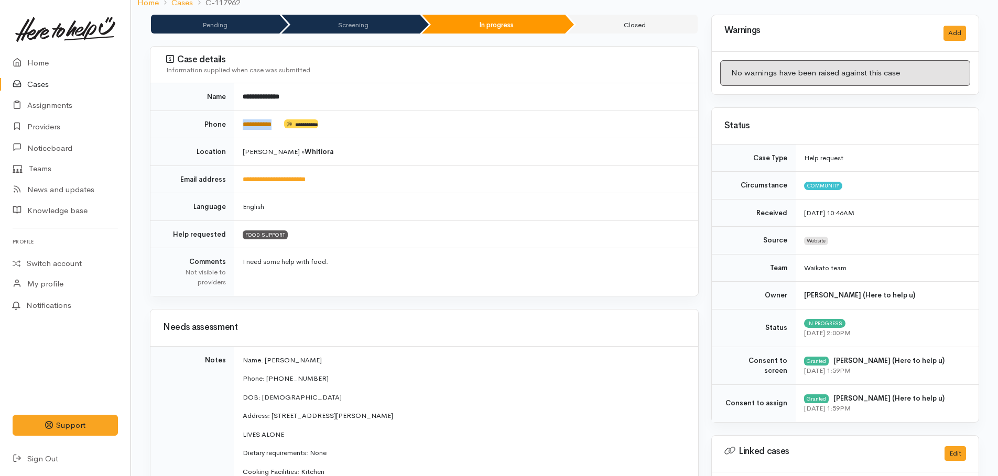
drag, startPoint x: 281, startPoint y: 123, endPoint x: 243, endPoint y: 121, distance: 38.3
click at [243, 121] on td "**********" at bounding box center [466, 125] width 464 height 28
copy link "**********"
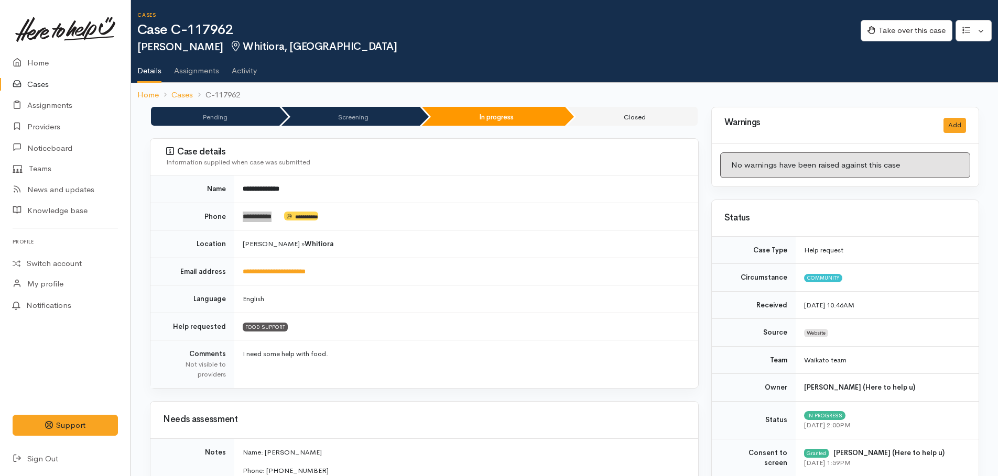
scroll to position [0, 0]
copy link "**********"
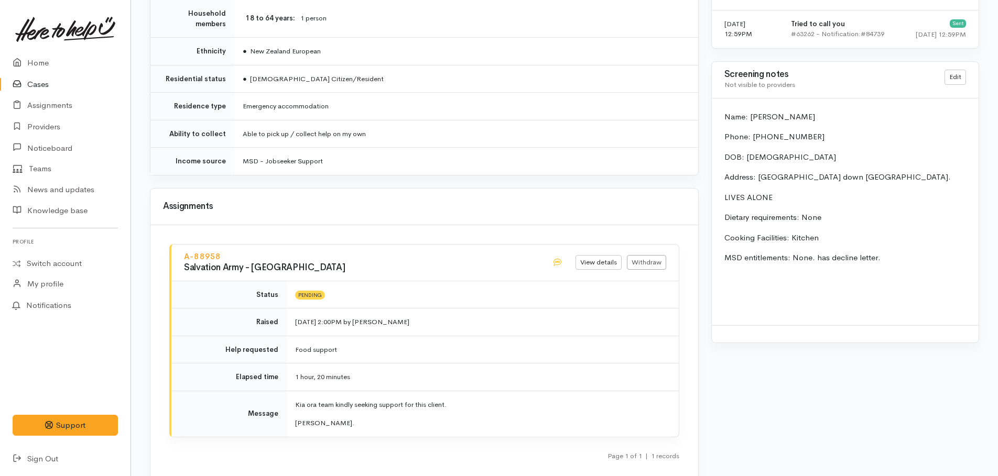
scroll to position [1036, 0]
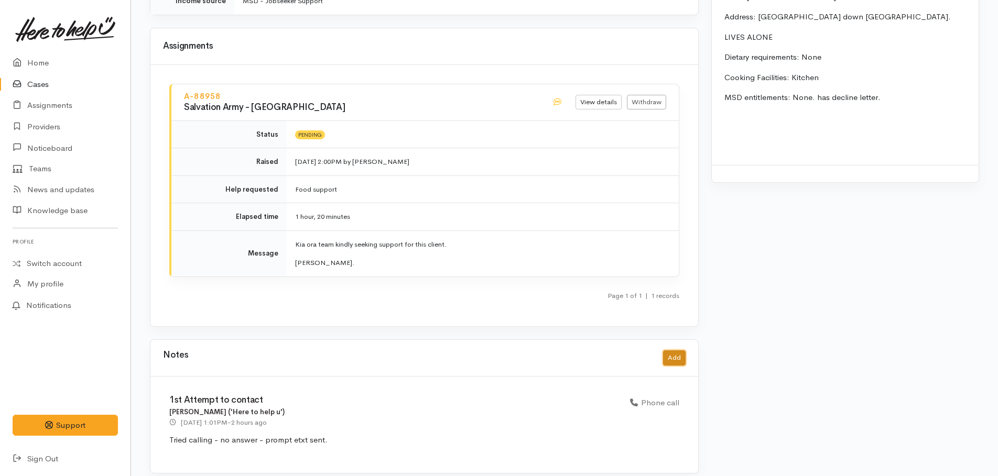
click at [674, 351] on button "Add" at bounding box center [674, 358] width 23 height 15
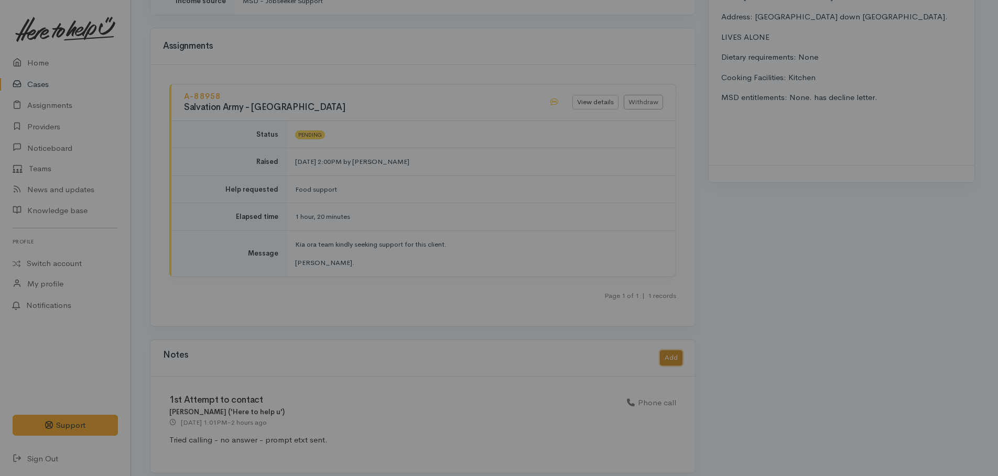
scroll to position [1028, 0]
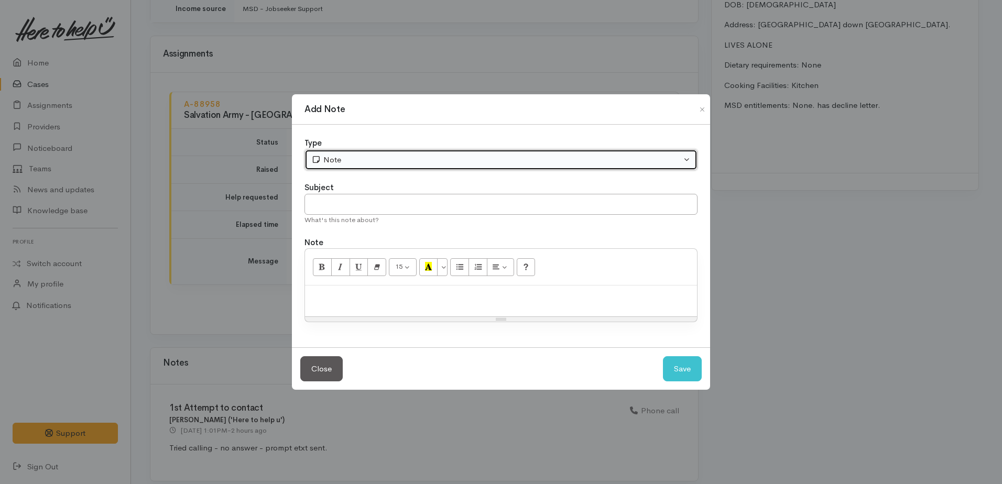
click at [450, 165] on div "Note" at bounding box center [496, 160] width 370 height 12
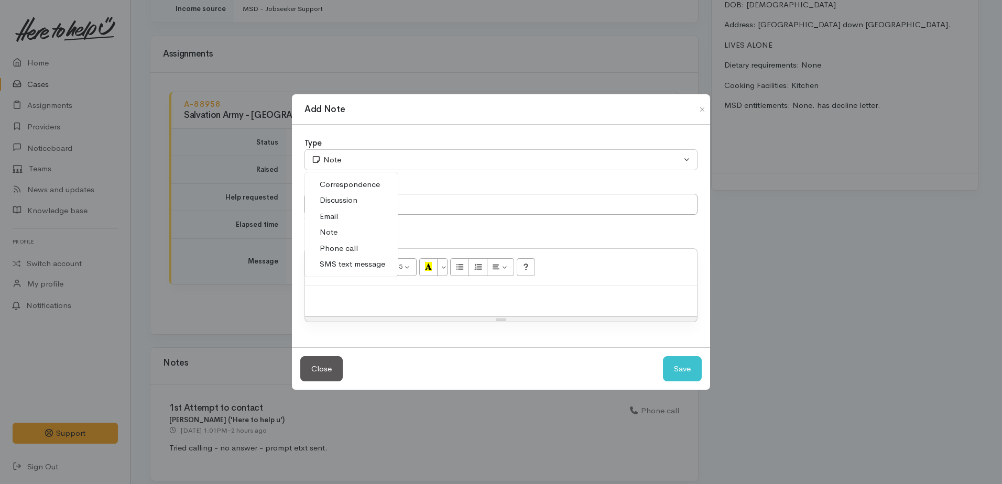
click at [354, 250] on span "Phone call" at bounding box center [339, 249] width 38 height 12
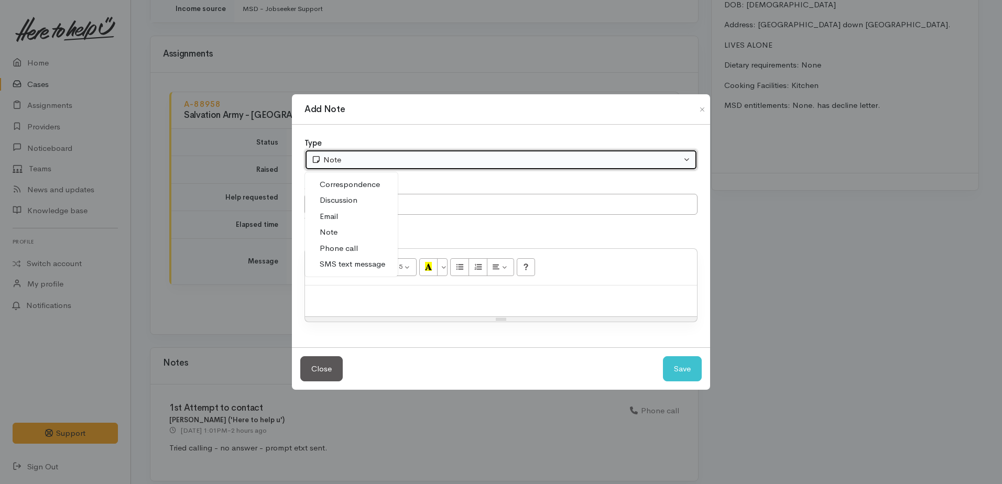
select select "3"
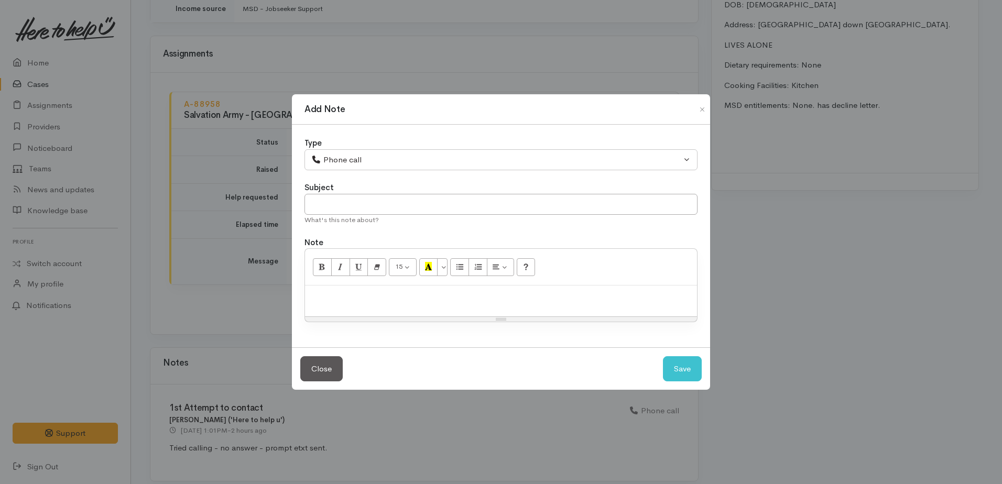
click at [359, 286] on div at bounding box center [501, 301] width 392 height 31
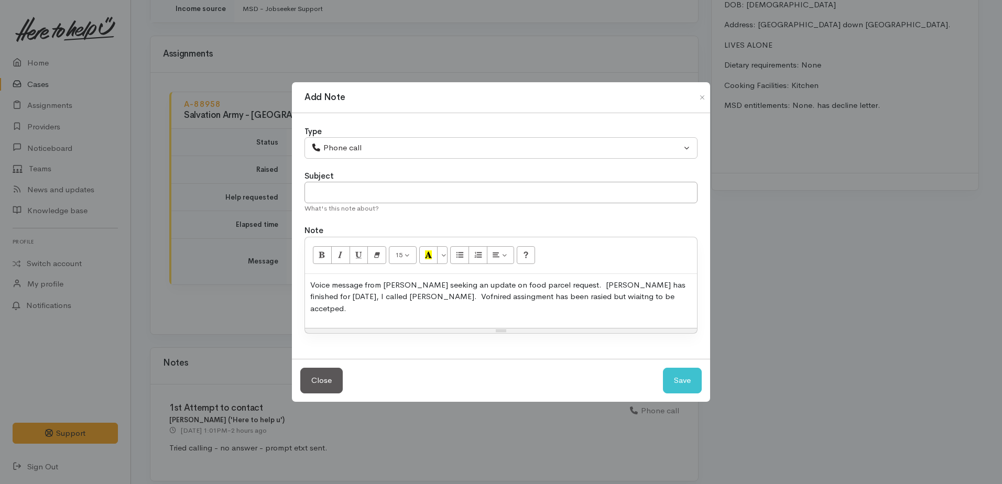
drag, startPoint x: 384, startPoint y: 303, endPoint x: 523, endPoint y: 321, distance: 140.0
click at [621, 304] on p "Voice message from Jahneva seeking an update on food parcel request. Shirley ha…" at bounding box center [501, 297] width 382 height 36
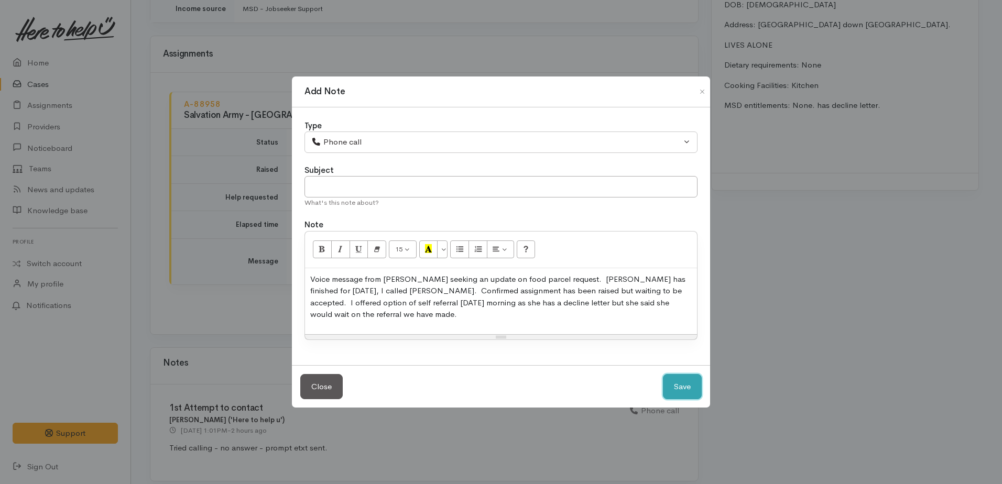
click at [670, 393] on button "Save" at bounding box center [682, 387] width 39 height 26
select select "1"
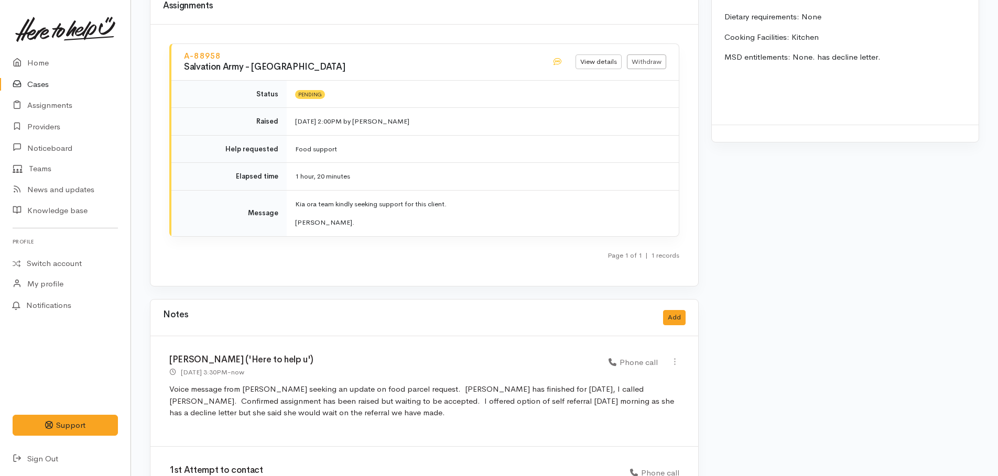
scroll to position [1081, 0]
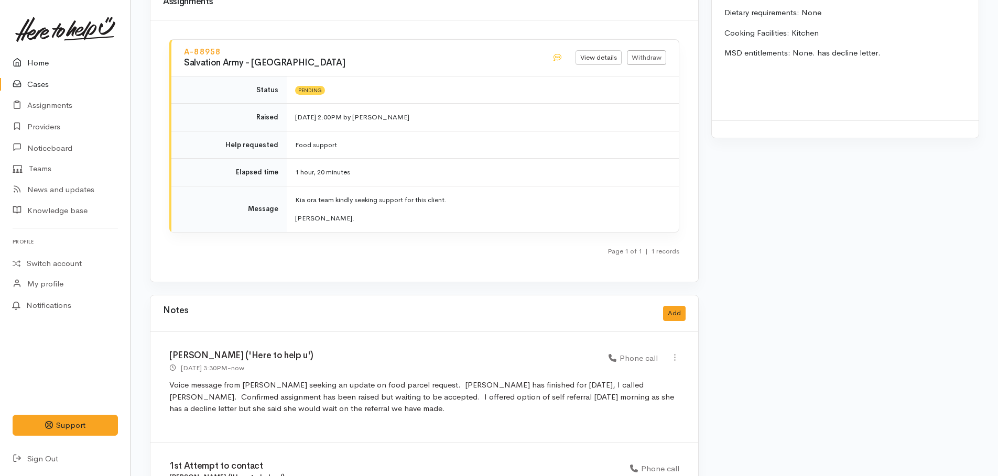
click at [29, 67] on link "Home" at bounding box center [65, 62] width 131 height 21
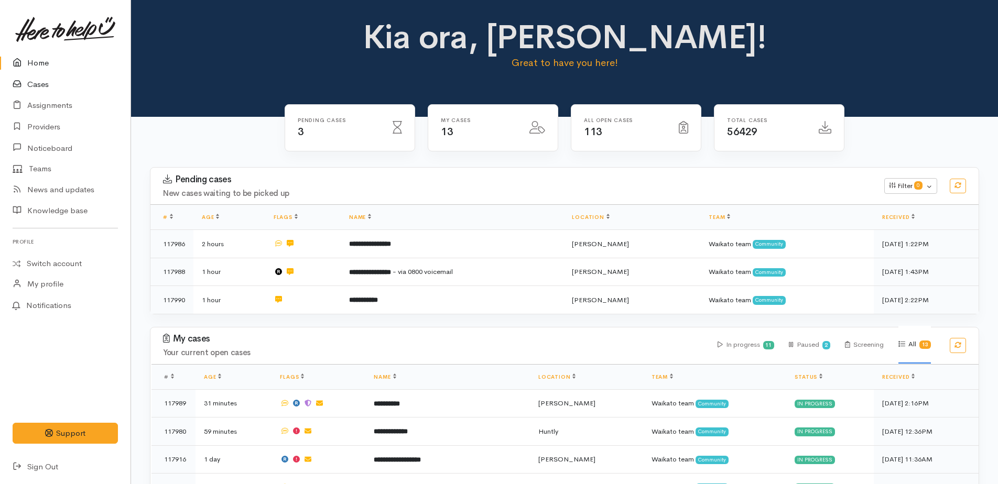
click at [42, 83] on link "Cases" at bounding box center [65, 84] width 131 height 21
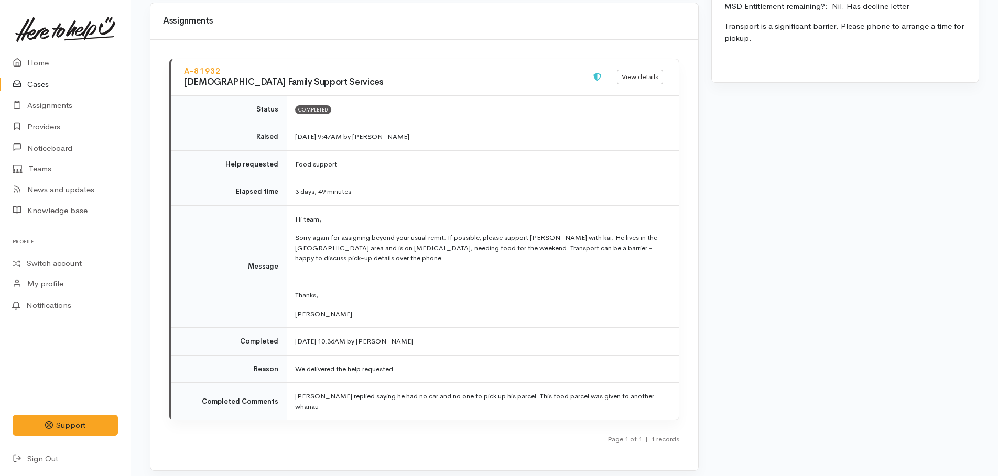
scroll to position [1048, 0]
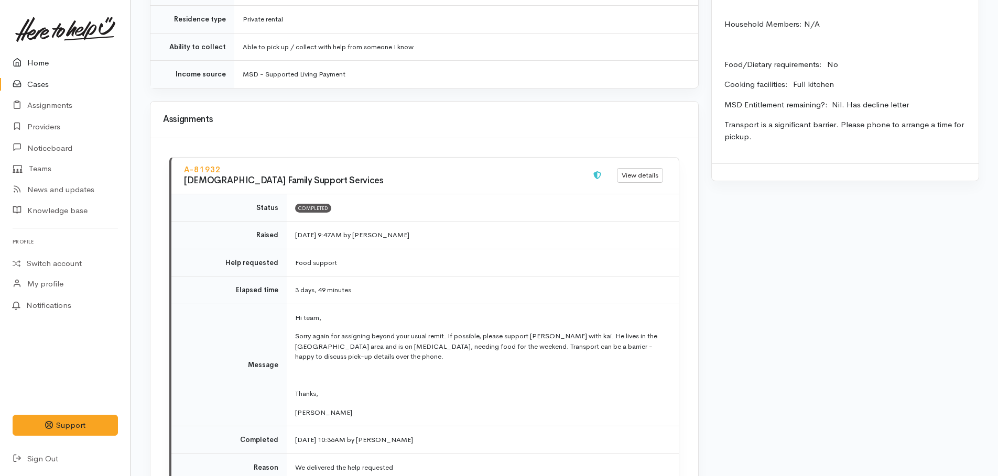
click at [33, 63] on link "Home" at bounding box center [65, 62] width 131 height 21
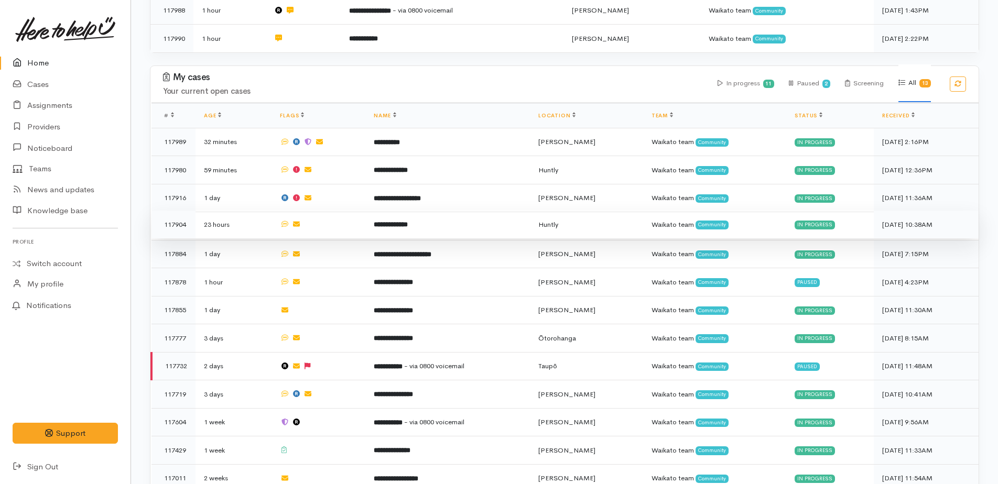
scroll to position [262, 0]
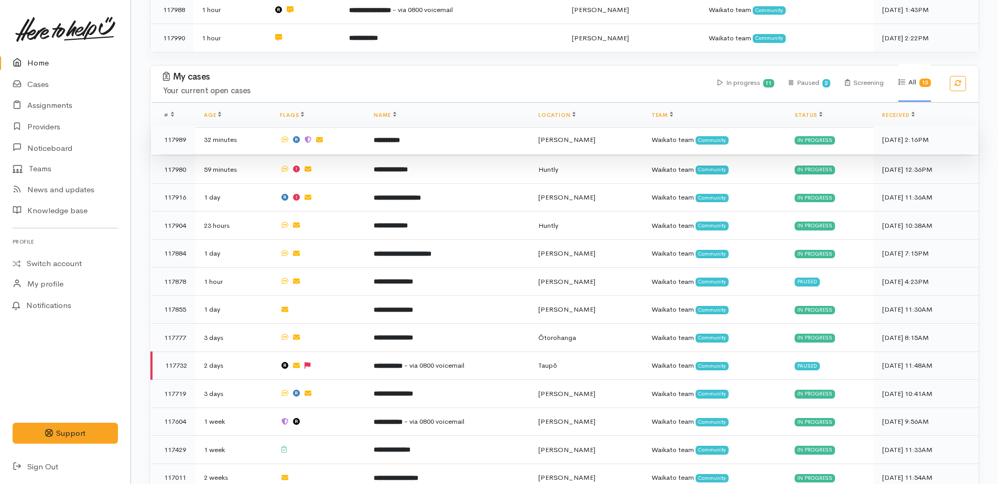
click at [395, 140] on b "**********" at bounding box center [387, 140] width 26 height 7
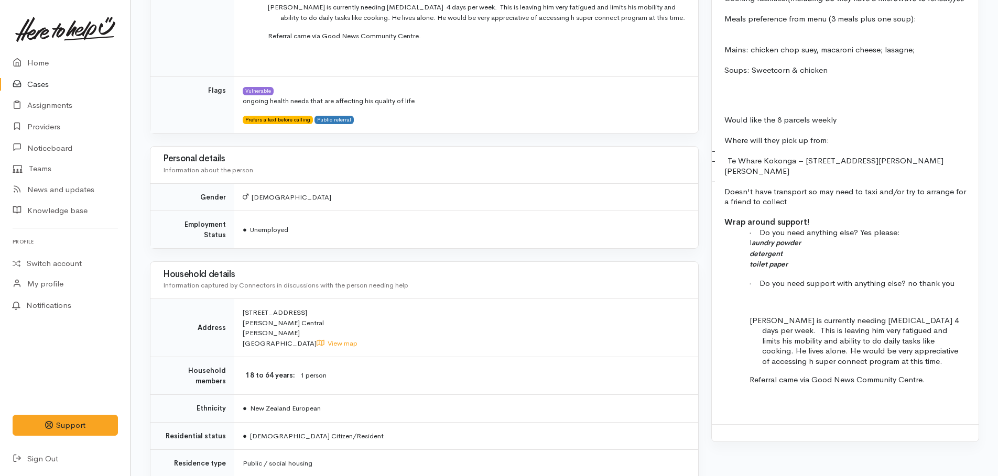
scroll to position [1050, 0]
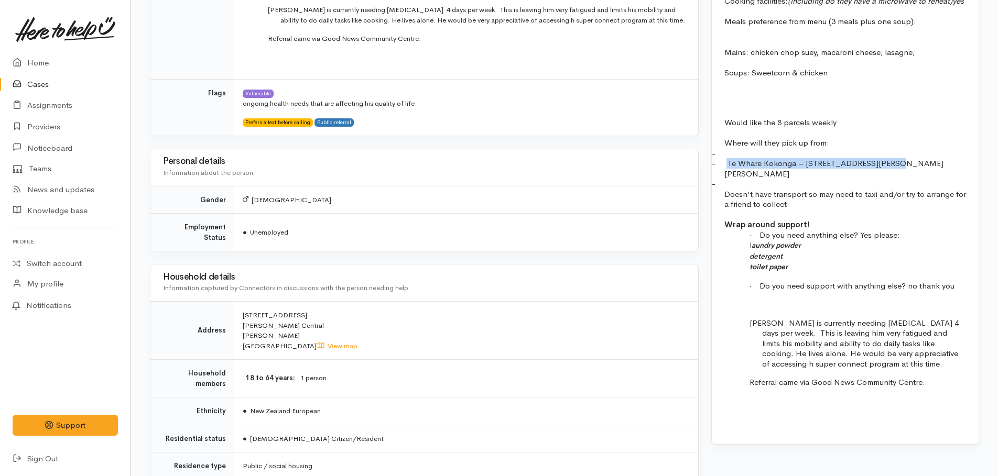
drag, startPoint x: 727, startPoint y: 172, endPoint x: 898, endPoint y: 171, distance: 170.9
click at [898, 171] on p "- Te Whare Kokonga – 58 Bader Street, Bader" at bounding box center [845, 168] width 242 height 20
drag, startPoint x: 898, startPoint y: 171, endPoint x: 866, endPoint y: 173, distance: 32.0
copy p "Te Whare Kokonga – 58 Bader Street, Bader"
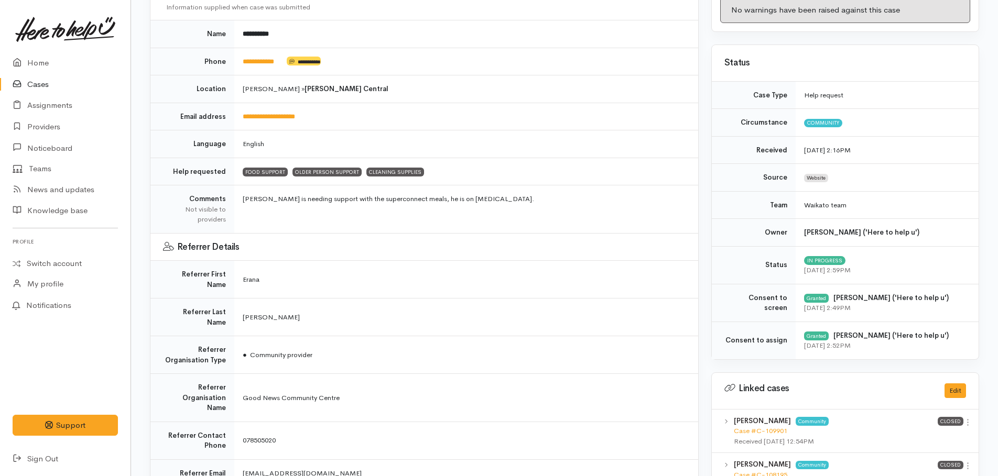
scroll to position [2, 0]
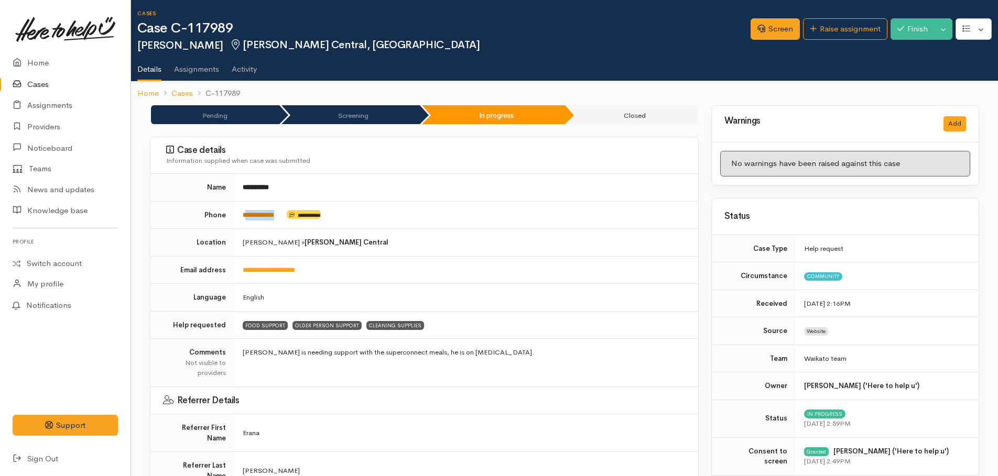
drag, startPoint x: 287, startPoint y: 212, endPoint x: 246, endPoint y: 213, distance: 40.4
click at [246, 213] on td "**********" at bounding box center [466, 215] width 464 height 28
copy td "**********"
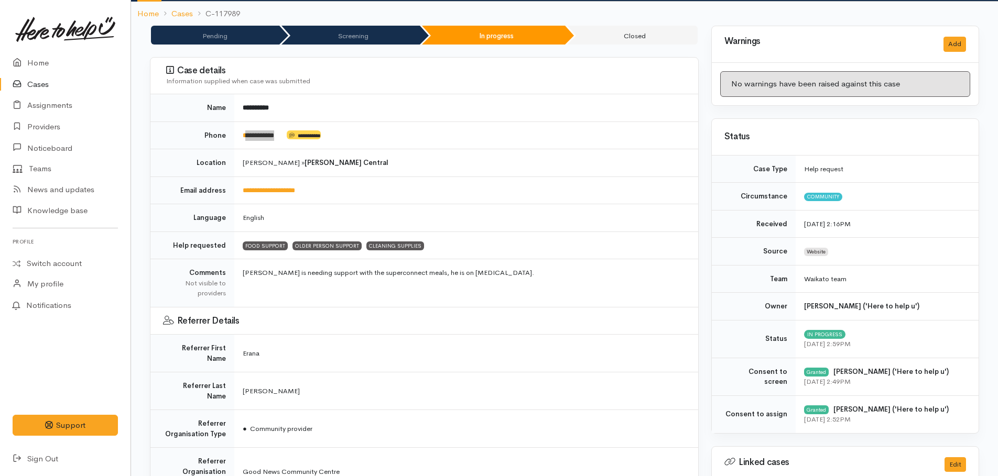
scroll to position [55, 0]
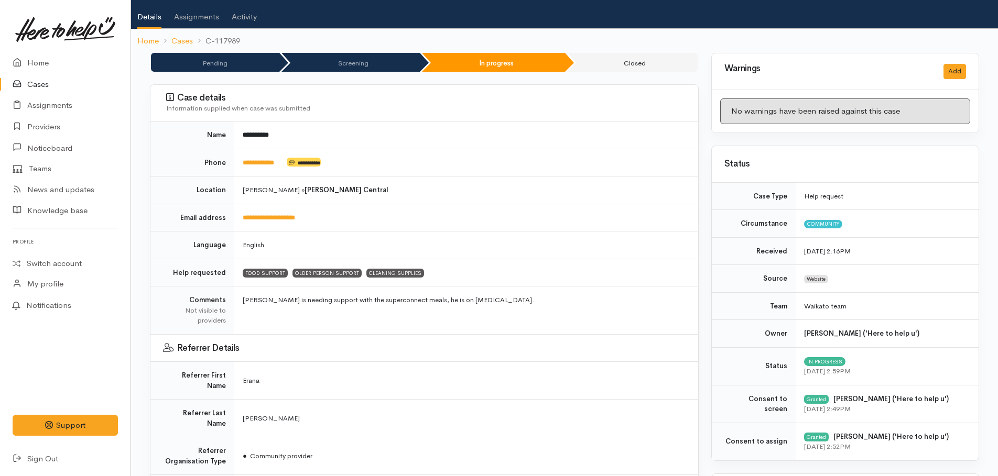
click at [381, 169] on td "**********" at bounding box center [466, 163] width 464 height 28
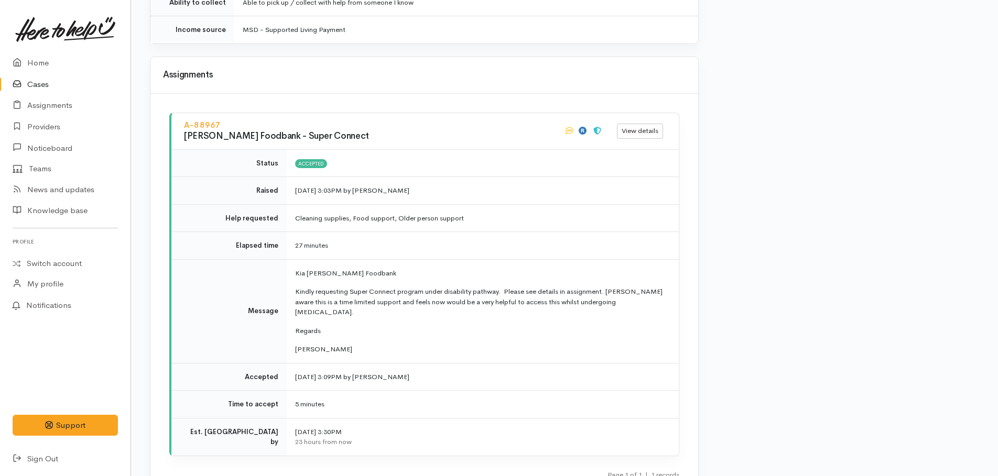
scroll to position [1627, 0]
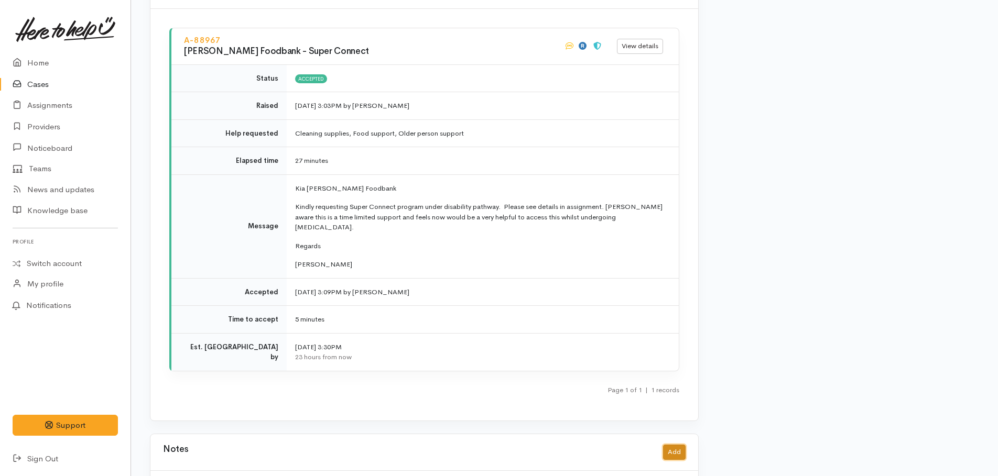
click at [673, 445] on button "Add" at bounding box center [674, 452] width 23 height 15
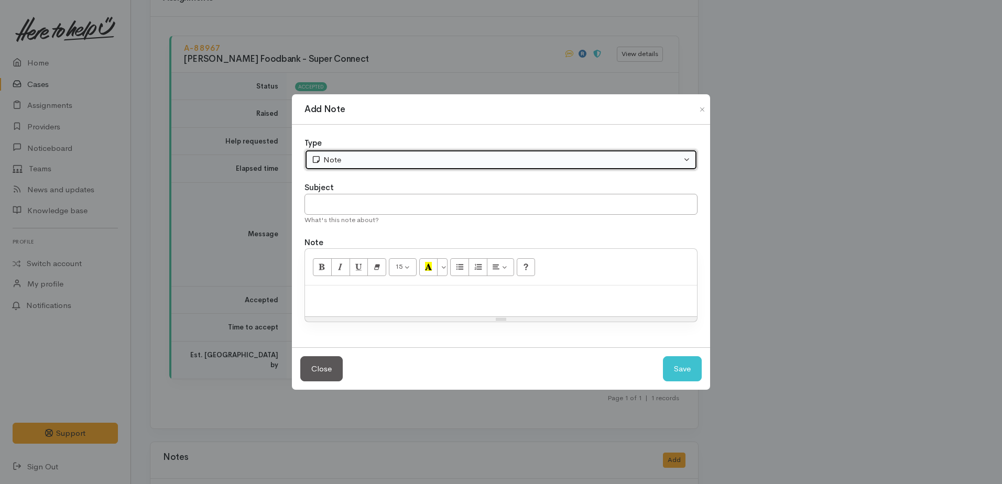
click at [350, 161] on div "Note" at bounding box center [496, 160] width 370 height 12
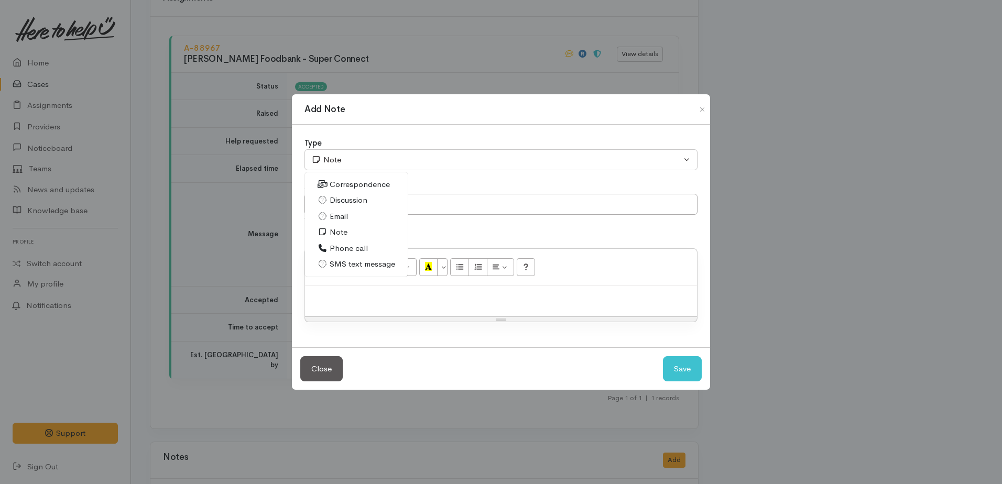
click at [355, 264] on span "SMS text message" at bounding box center [363, 264] width 66 height 12
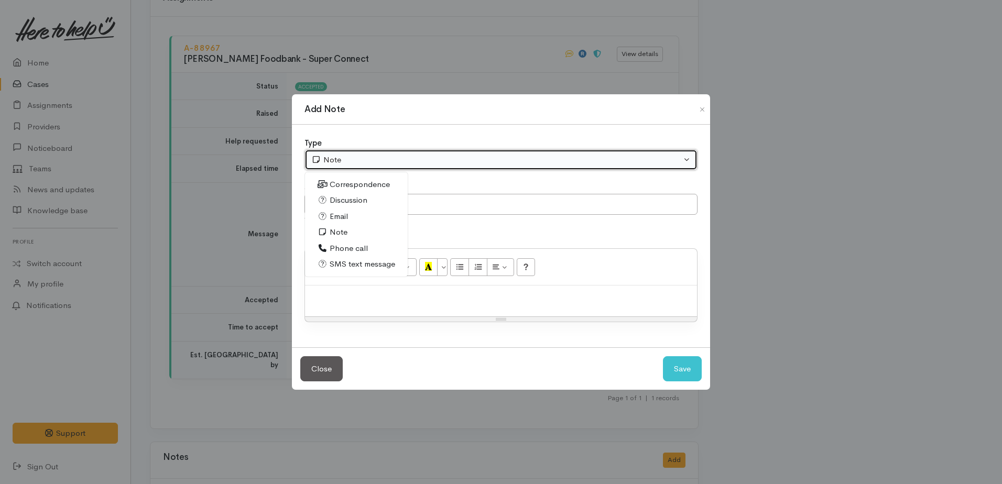
select select "5"
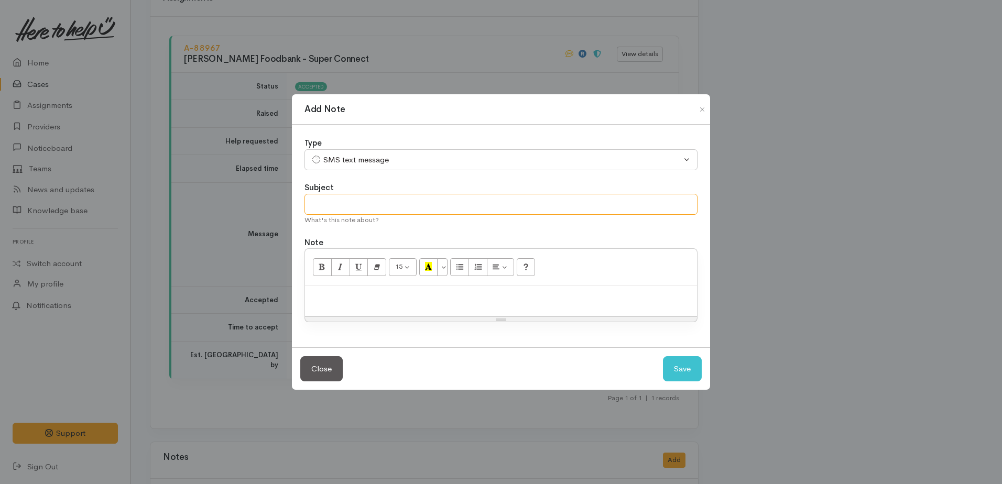
click at [327, 205] on input "text" at bounding box center [501, 204] width 393 height 21
type input "etxt confirming super connect food support has been accepted"
click at [399, 300] on p at bounding box center [501, 297] width 382 height 12
paste div
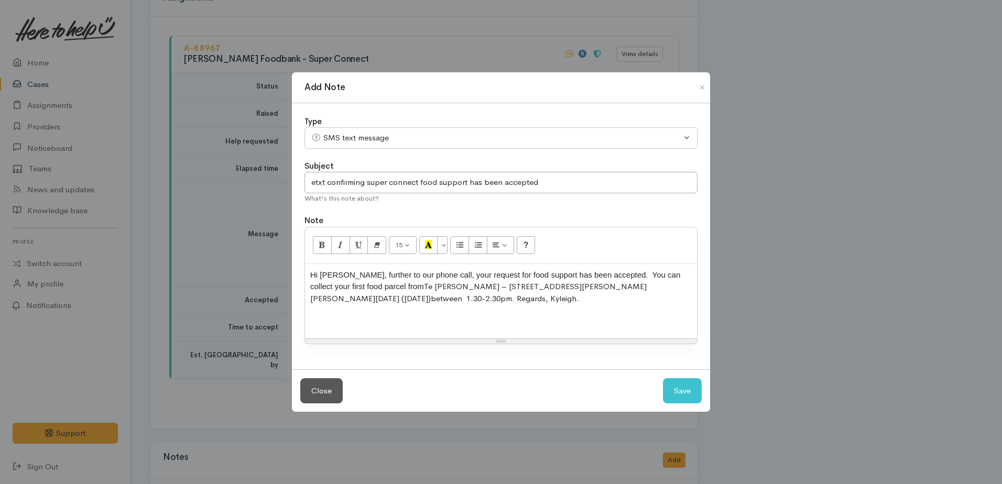
click at [310, 273] on div "Hi Clint, further to our phone call, your request for food support has been acc…" at bounding box center [501, 301] width 392 height 74
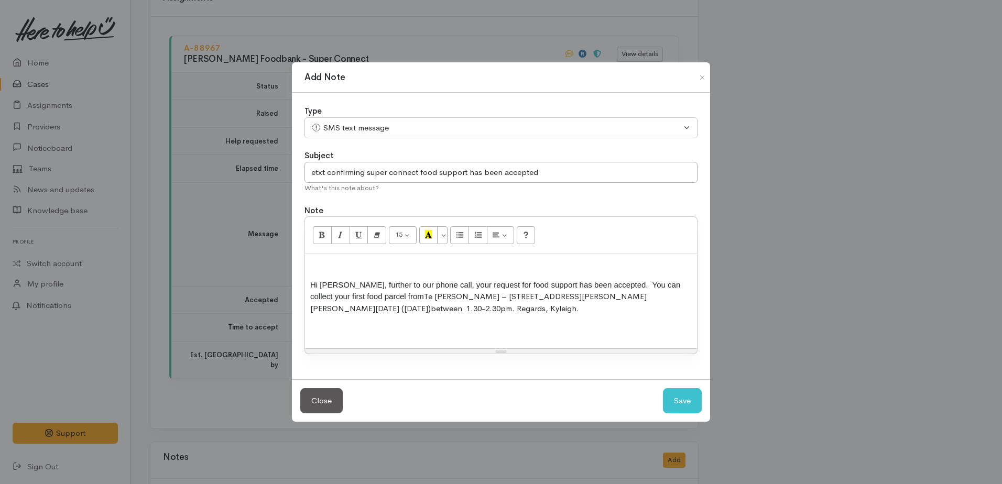
click at [310, 265] on div "Hi Clint, further to our phone call, your request for food support has been acc…" at bounding box center [501, 301] width 392 height 95
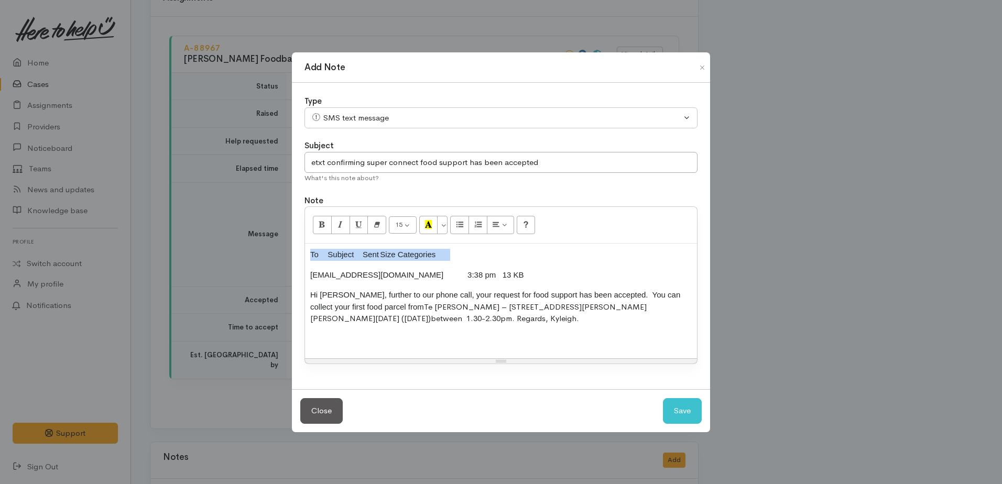
drag, startPoint x: 308, startPoint y: 254, endPoint x: 477, endPoint y: 252, distance: 168.8
click at [477, 252] on div "To Subject Sent Size Categories 2102916646@etxt.co.nz 3:38 pm 13 KB Hi Clint, f…" at bounding box center [501, 301] width 392 height 115
click at [679, 409] on button "Save" at bounding box center [682, 411] width 39 height 26
select select "1"
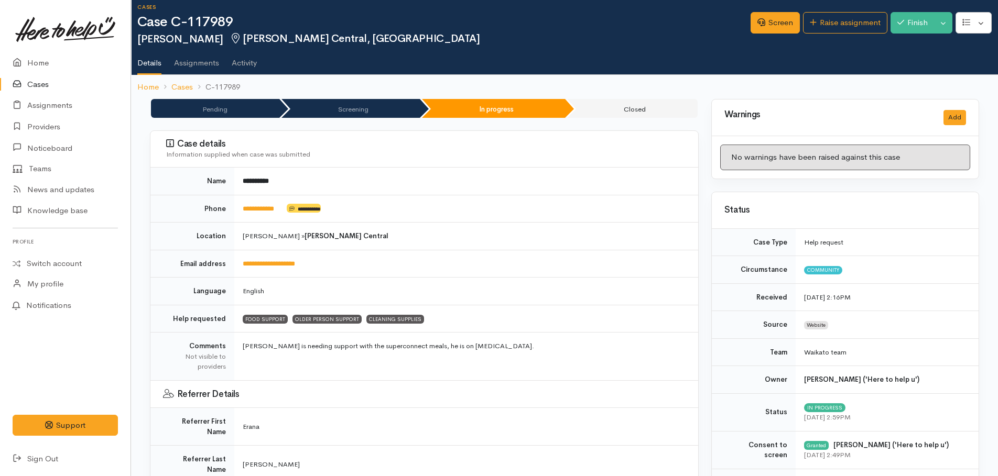
scroll to position [0, 0]
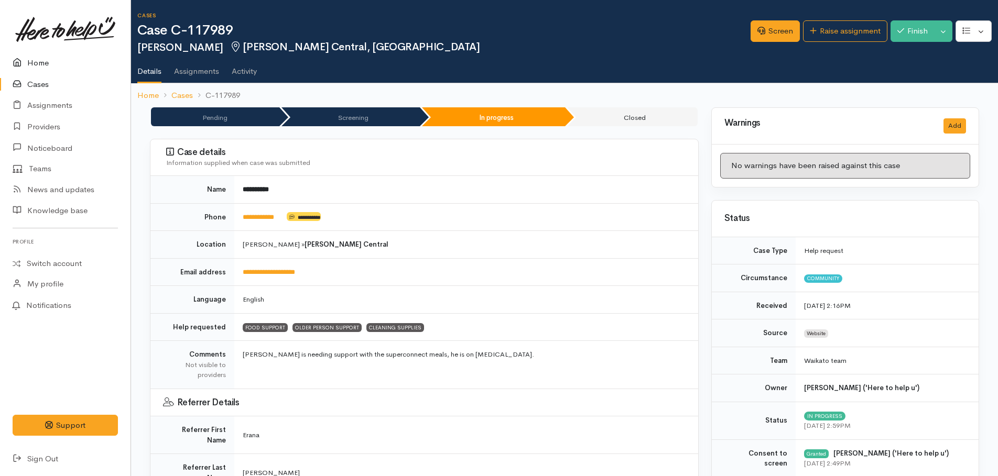
click at [35, 64] on link "Home" at bounding box center [65, 62] width 131 height 21
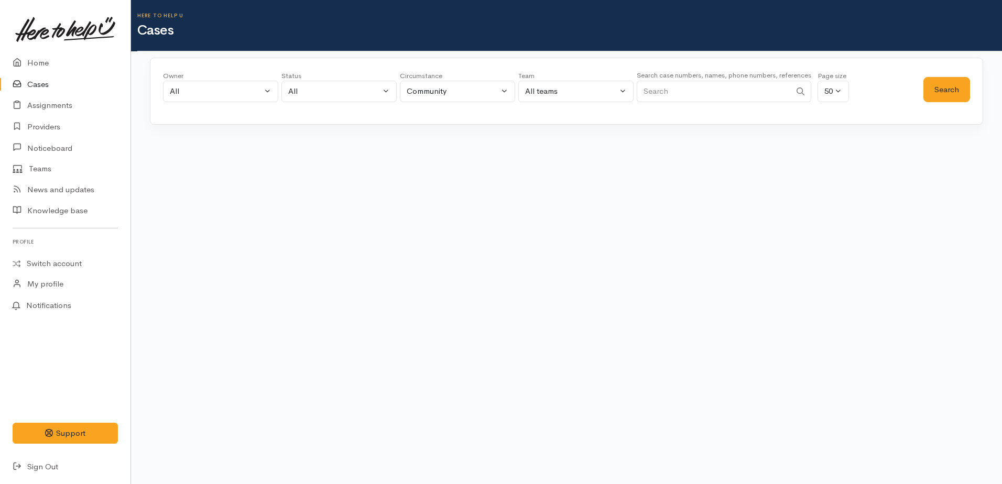
paste input "[PHONE_NUMBER]"
type input "[PHONE_NUMBER]"
click at [932, 91] on button "Search" at bounding box center [947, 90] width 47 height 26
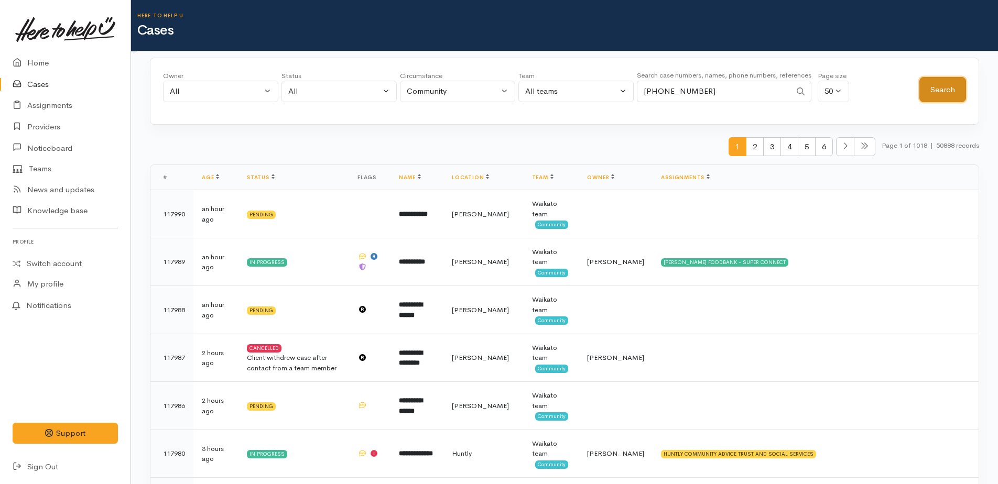
click at [934, 91] on button "Search" at bounding box center [942, 90] width 47 height 26
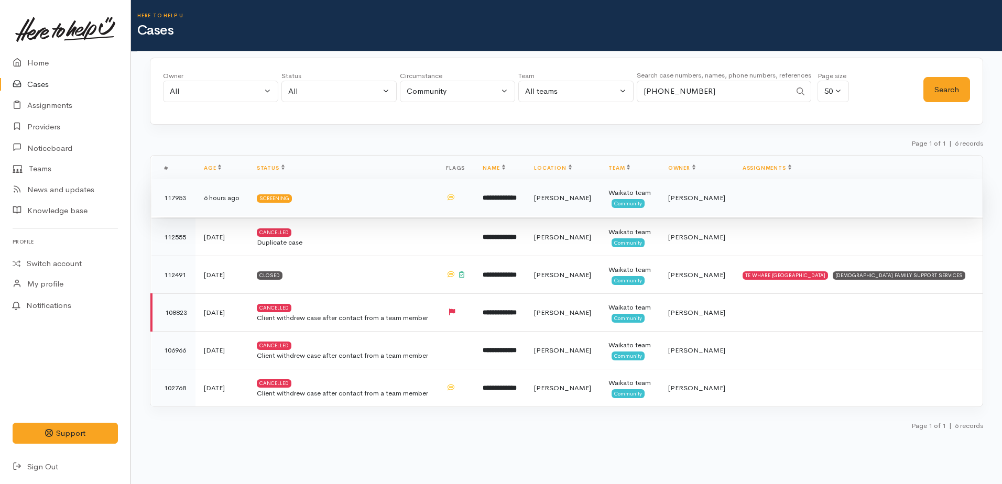
click at [516, 194] on b "**********" at bounding box center [500, 197] width 34 height 7
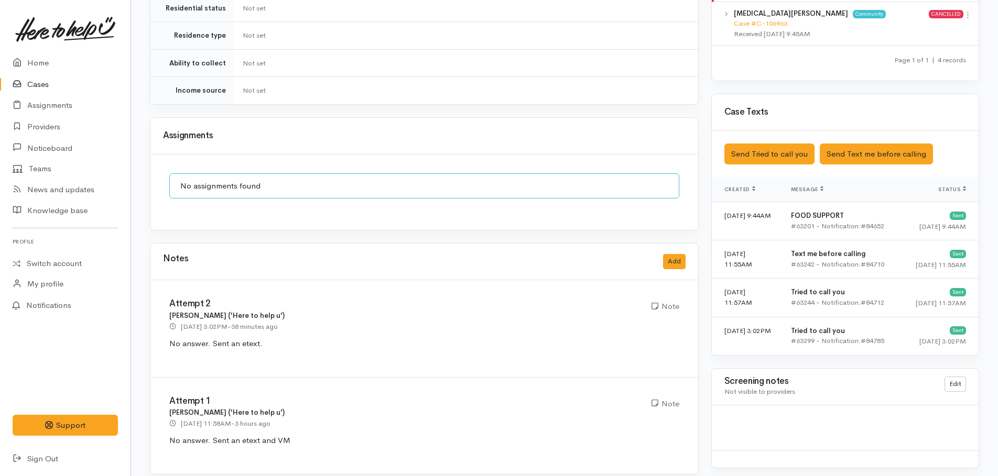
scroll to position [731, 0]
click at [674, 254] on button "Add" at bounding box center [674, 261] width 23 height 15
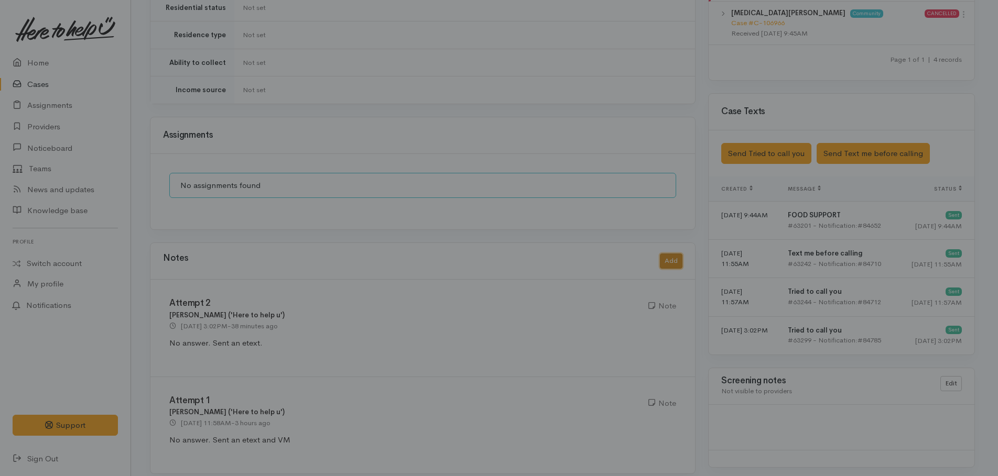
scroll to position [723, 0]
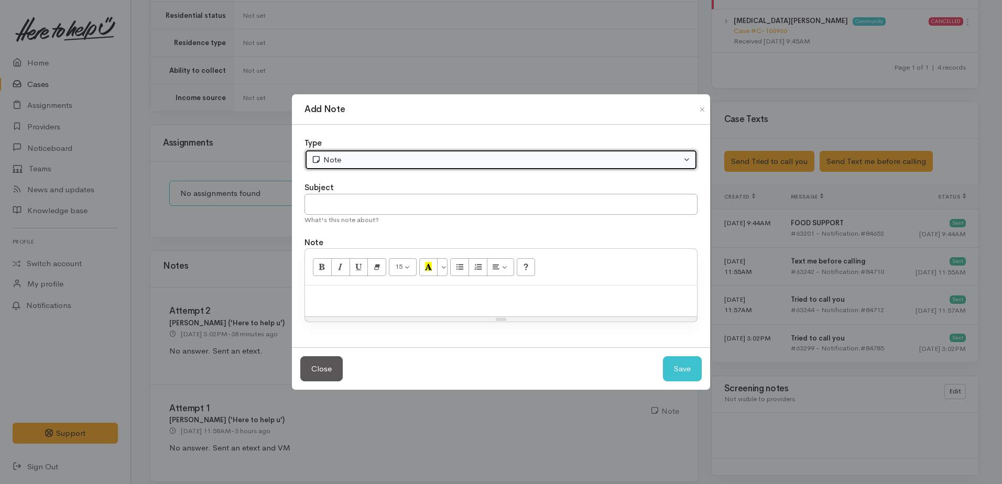
click at [370, 156] on div "Note" at bounding box center [496, 160] width 370 height 12
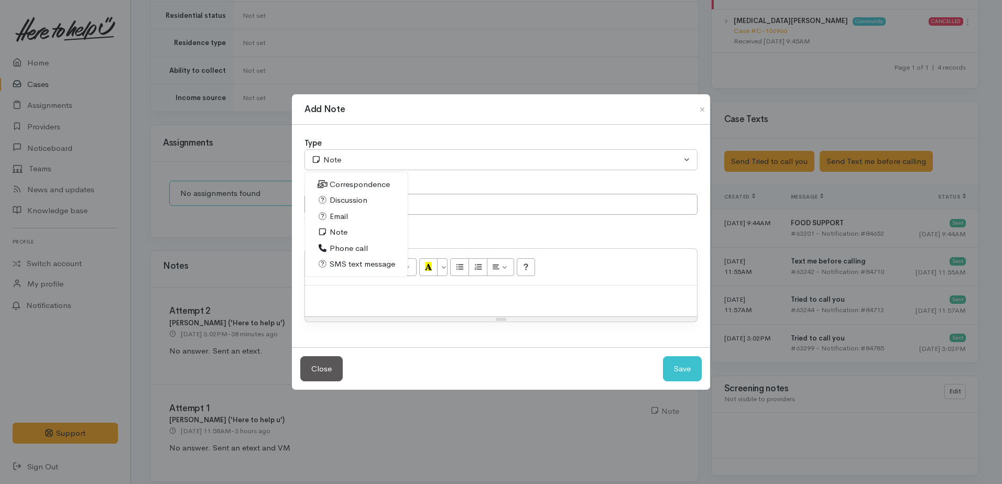
click at [346, 184] on span "Correspondence" at bounding box center [360, 185] width 60 height 12
select select "6"
click at [353, 203] on input "text" at bounding box center [501, 204] width 393 height 21
type input "etxt from Nikkita"
paste div
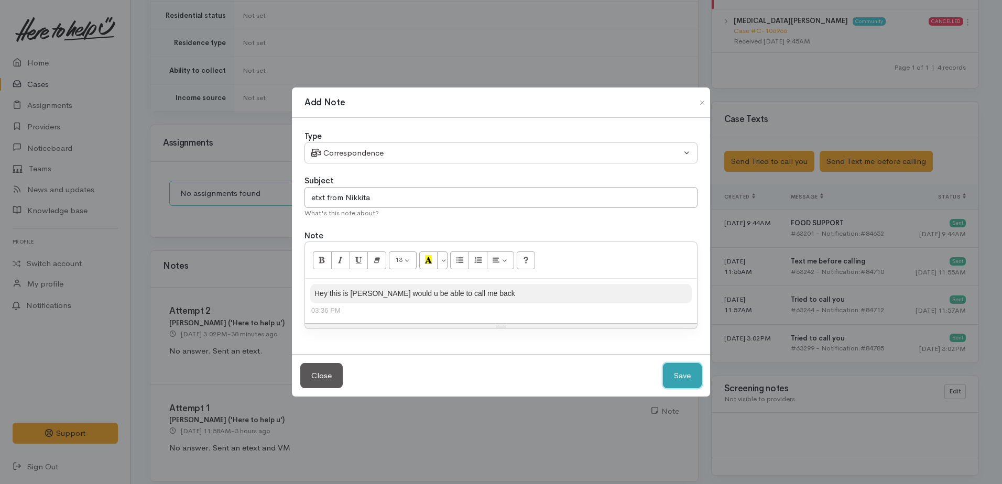
click at [677, 385] on button "Save" at bounding box center [682, 376] width 39 height 26
select select "1"
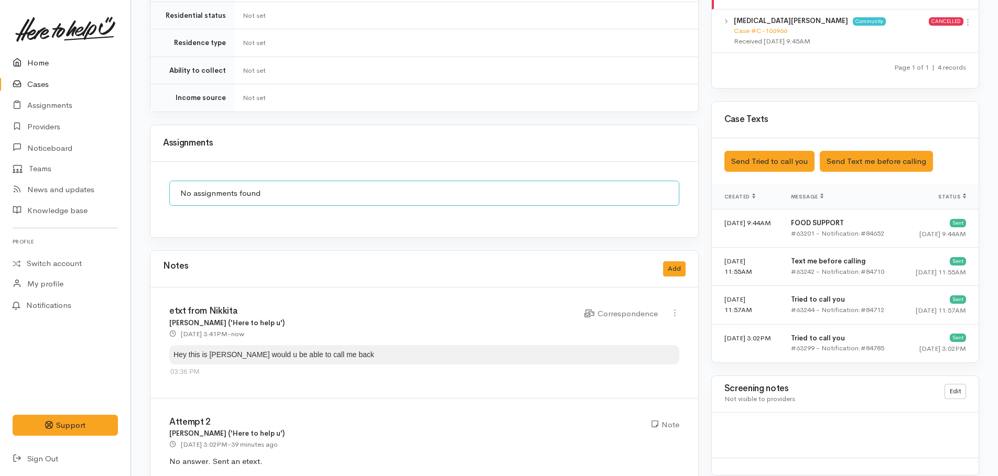
click at [41, 62] on link "Home" at bounding box center [65, 62] width 131 height 21
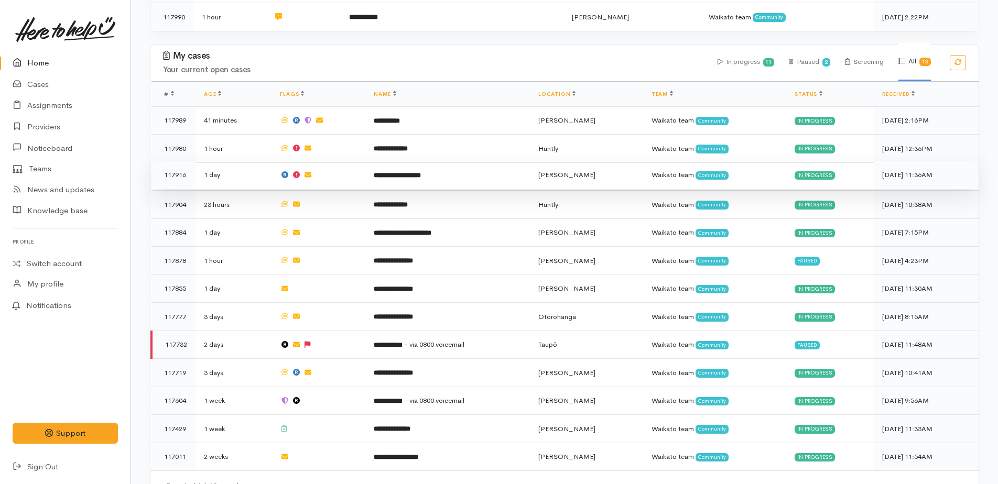
scroll to position [301, 0]
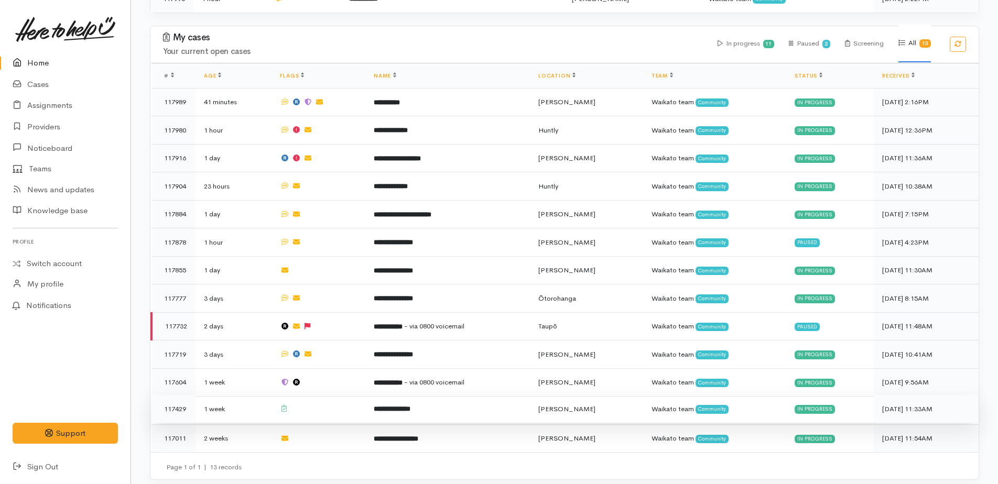
click at [410, 406] on b "**********" at bounding box center [392, 409] width 37 height 7
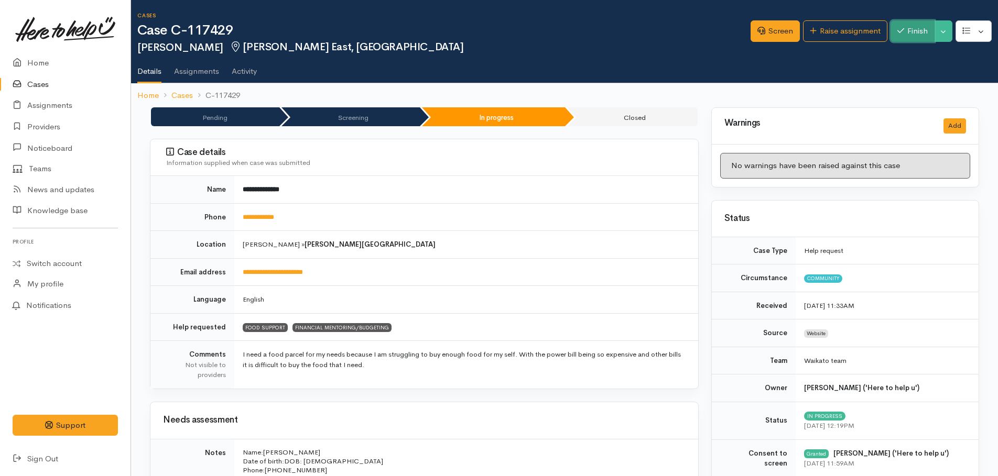
click at [926, 31] on button "Finish" at bounding box center [913, 30] width 44 height 21
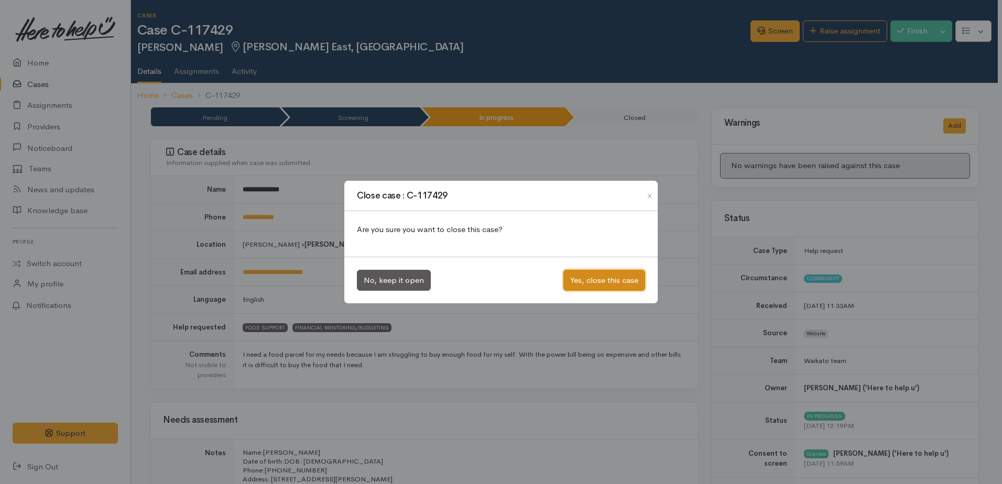
click at [603, 277] on button "Yes, close this case" at bounding box center [604, 280] width 82 height 21
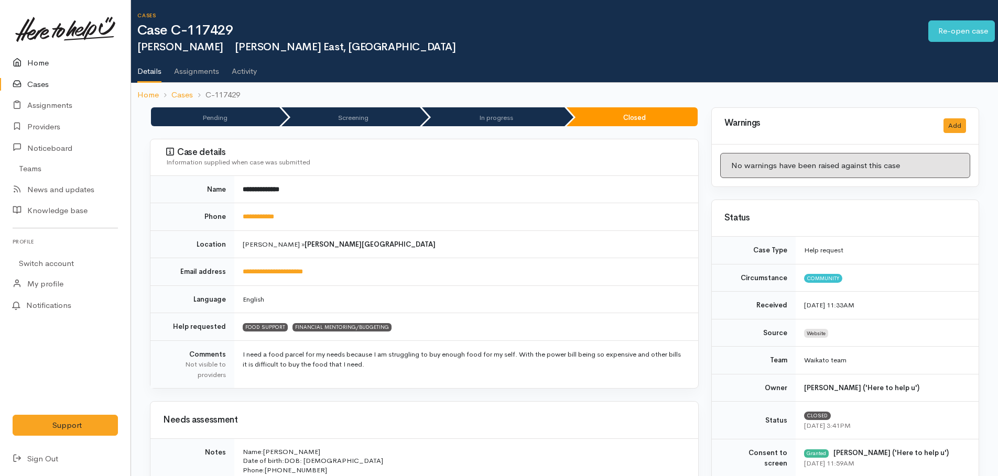
click at [36, 65] on link "Home" at bounding box center [65, 62] width 131 height 21
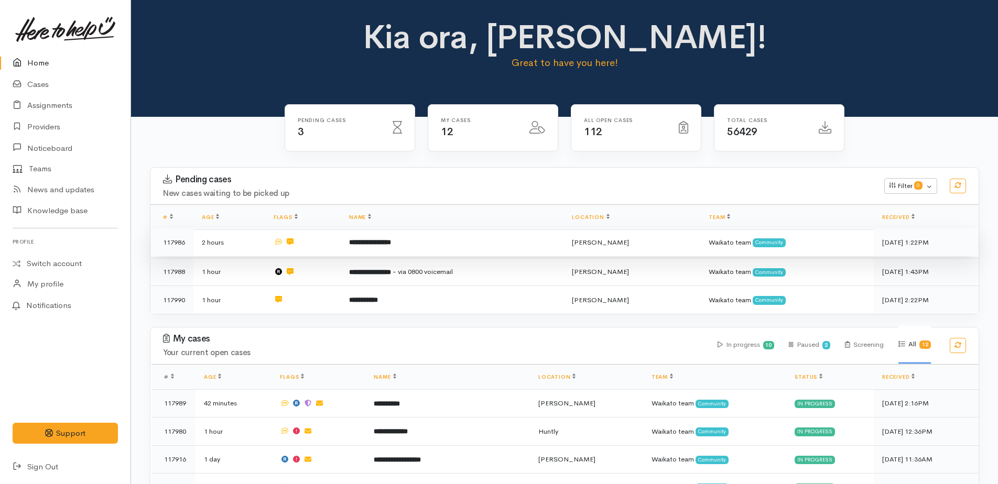
click at [385, 242] on b "**********" at bounding box center [370, 242] width 42 height 7
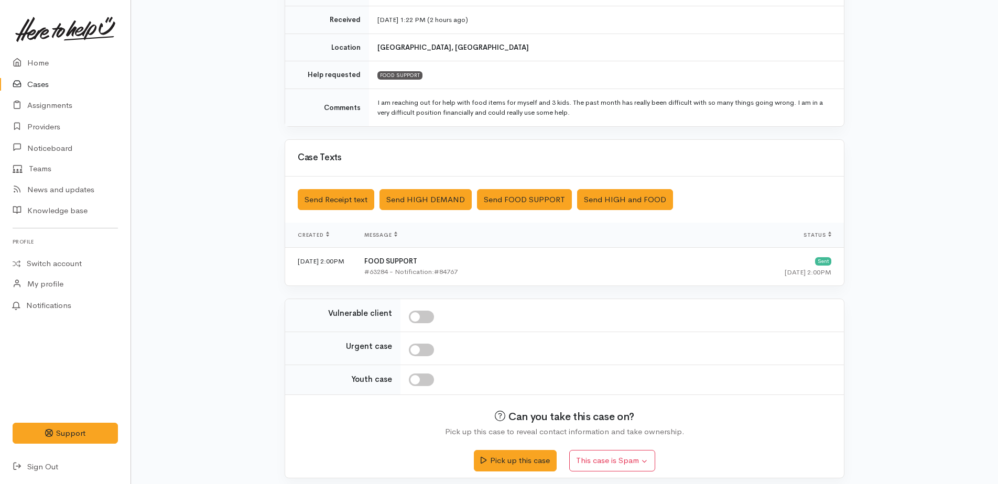
scroll to position [185, 0]
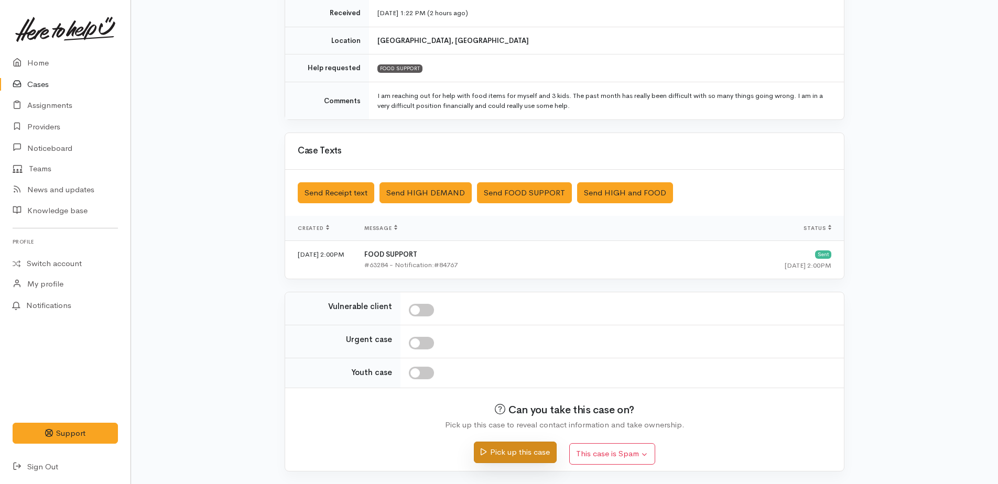
click at [537, 452] on button "Pick up this case" at bounding box center [515, 452] width 82 height 21
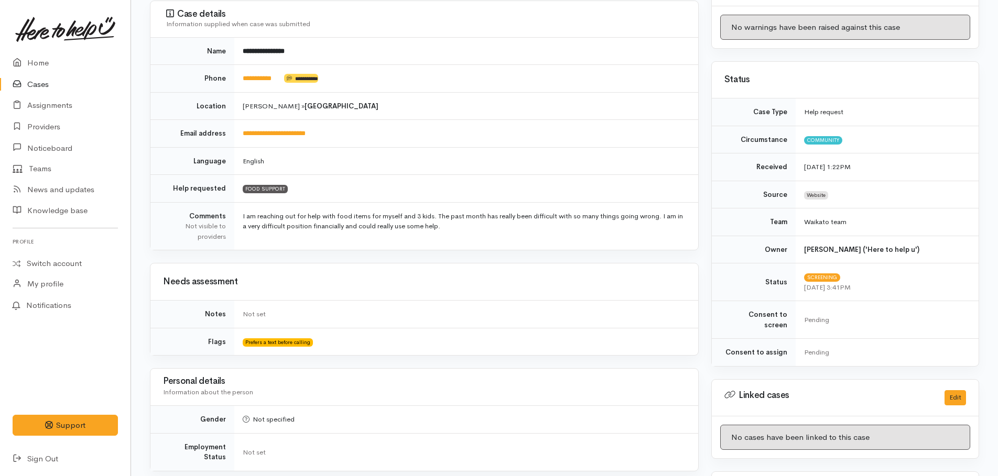
scroll to position [314, 0]
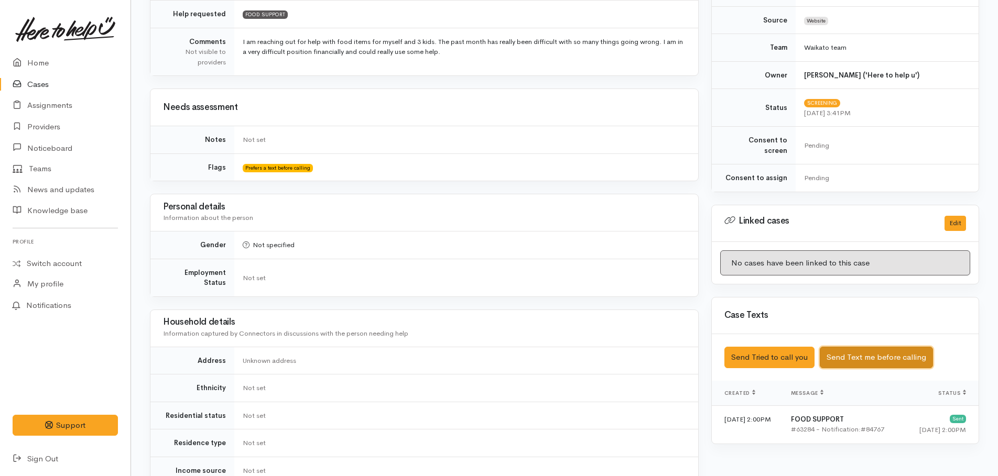
click at [849, 348] on button "Send Text me before calling" at bounding box center [876, 357] width 113 height 21
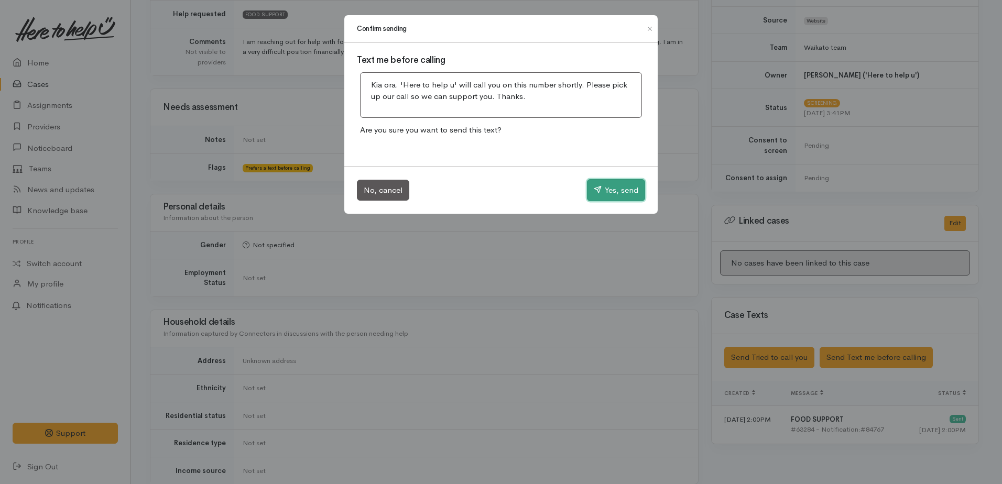
click at [615, 188] on button "Yes, send" at bounding box center [616, 190] width 58 height 22
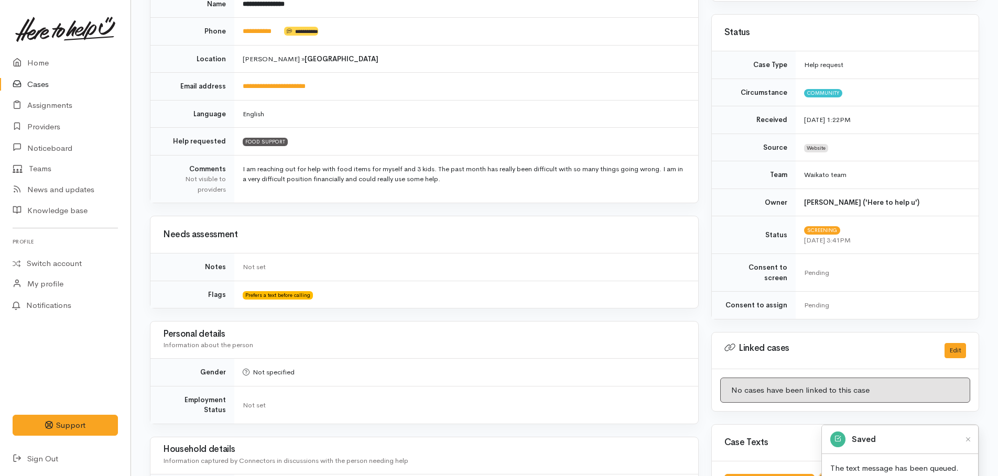
scroll to position [0, 0]
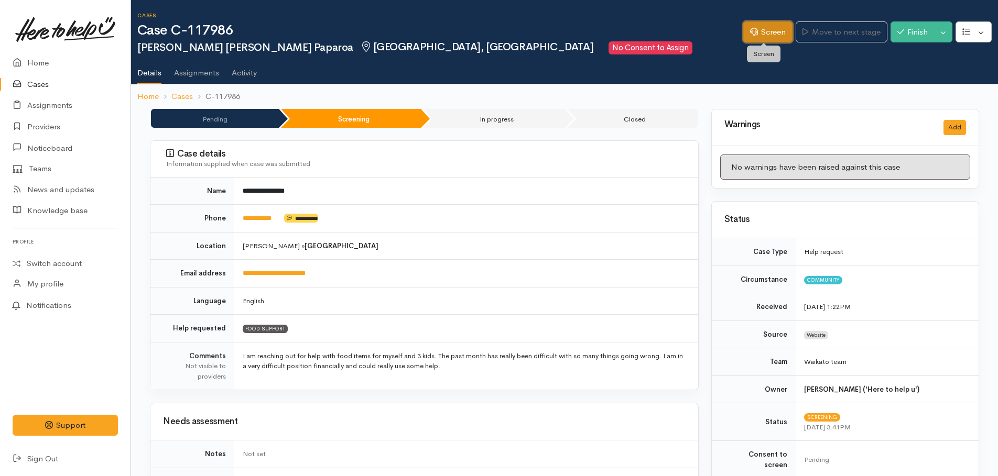
click at [756, 34] on link "Screen" at bounding box center [767, 31] width 49 height 21
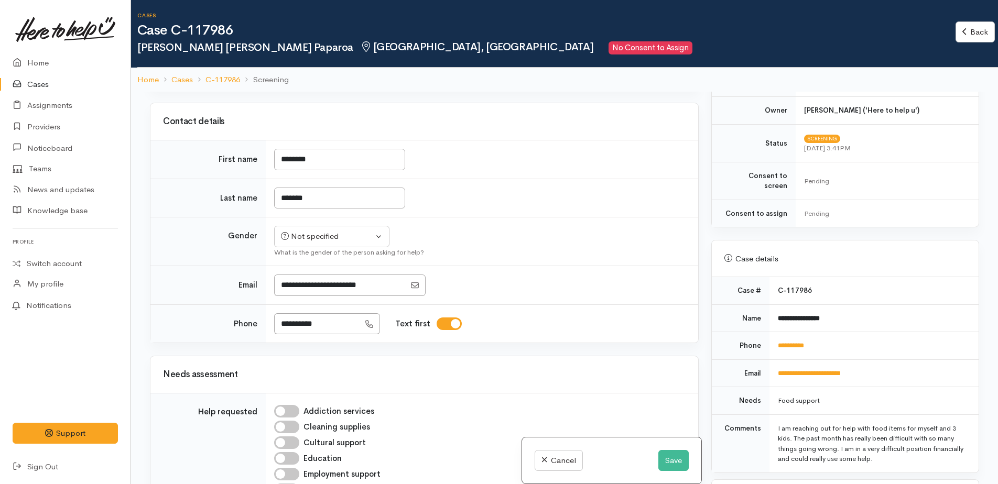
scroll to position [472, 0]
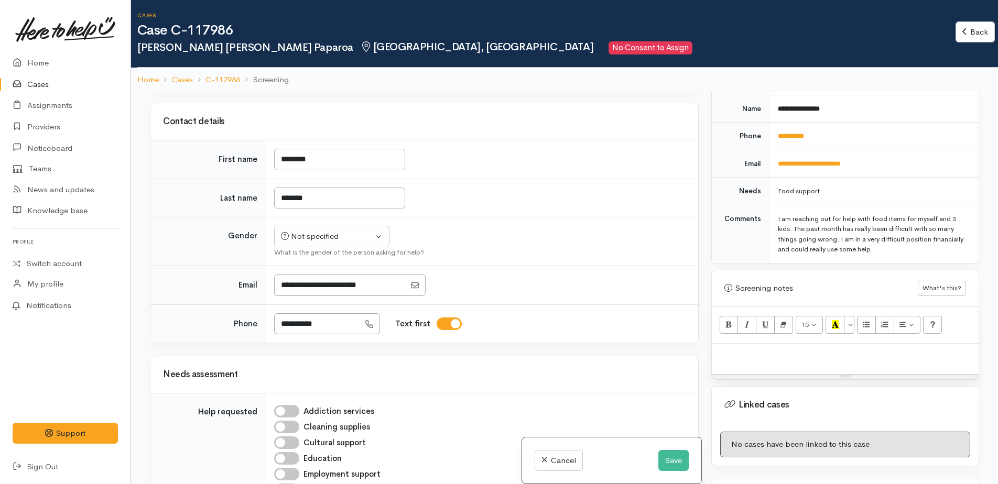
click at [737, 349] on p at bounding box center [845, 355] width 256 height 12
paste div
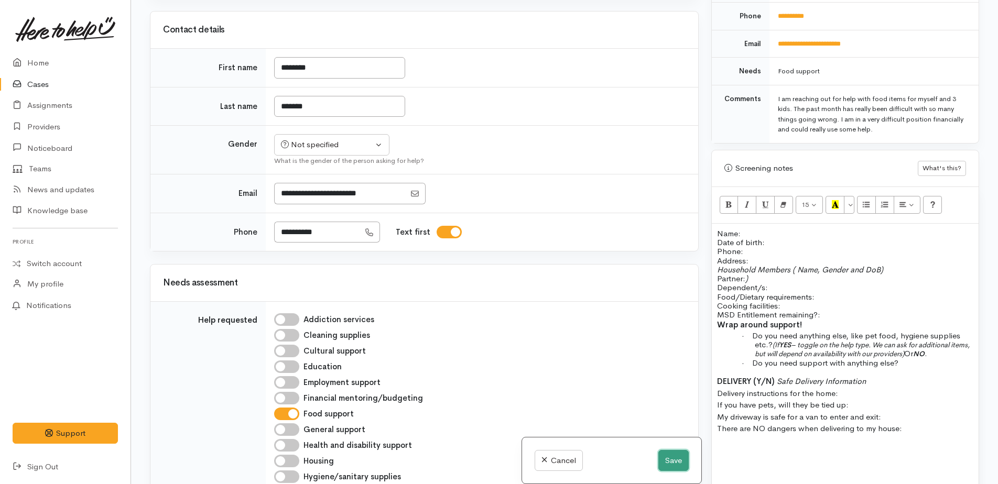
click at [670, 461] on button "Save" at bounding box center [673, 460] width 30 height 21
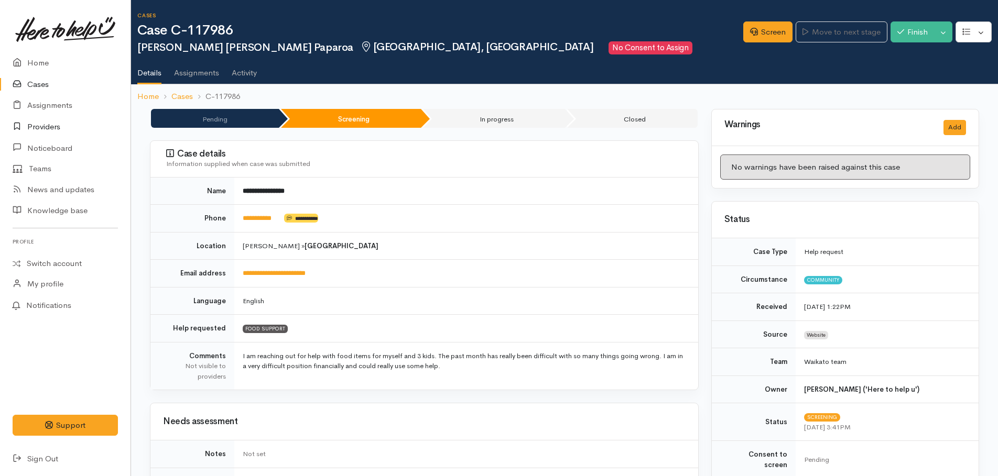
click at [41, 131] on link "Providers" at bounding box center [65, 126] width 131 height 21
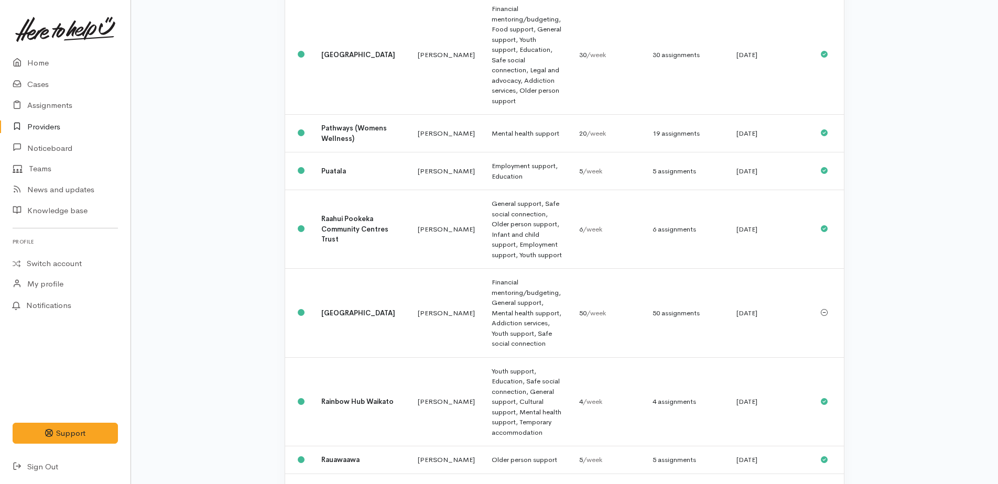
scroll to position [891, 0]
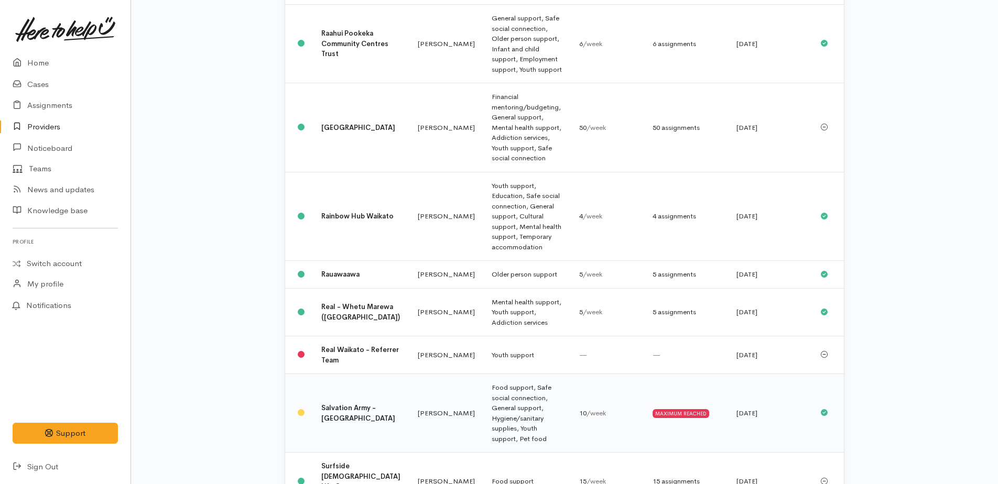
click at [343, 404] on b "Salvation Army - [GEOGRAPHIC_DATA]" at bounding box center [358, 413] width 74 height 19
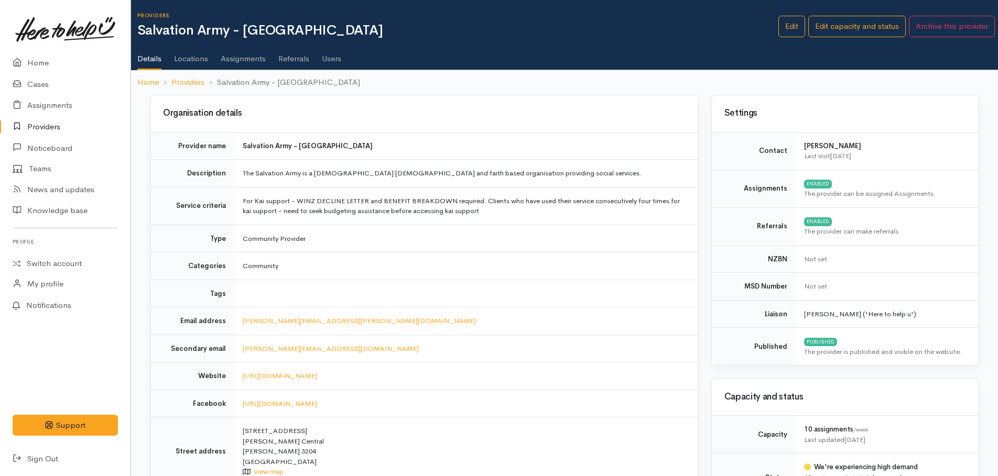
click at [233, 58] on link "Assignments" at bounding box center [243, 54] width 45 height 29
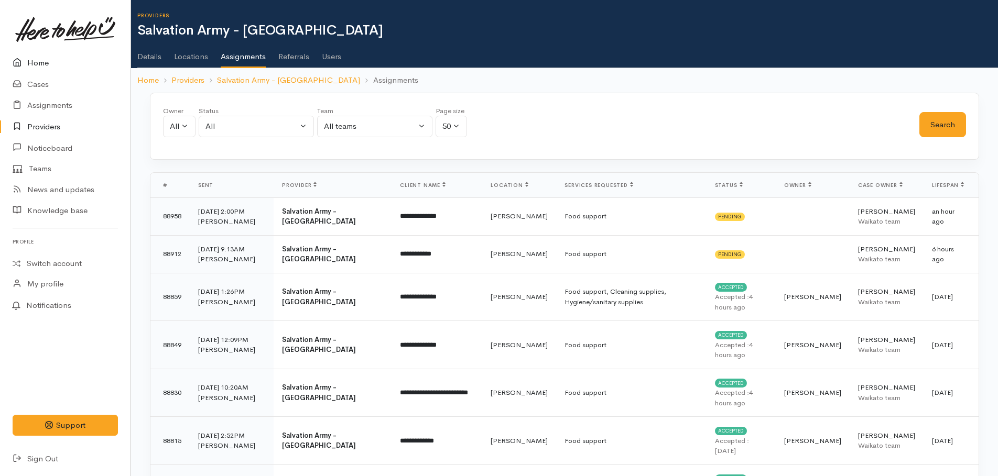
click at [39, 64] on link "Home" at bounding box center [65, 62] width 131 height 21
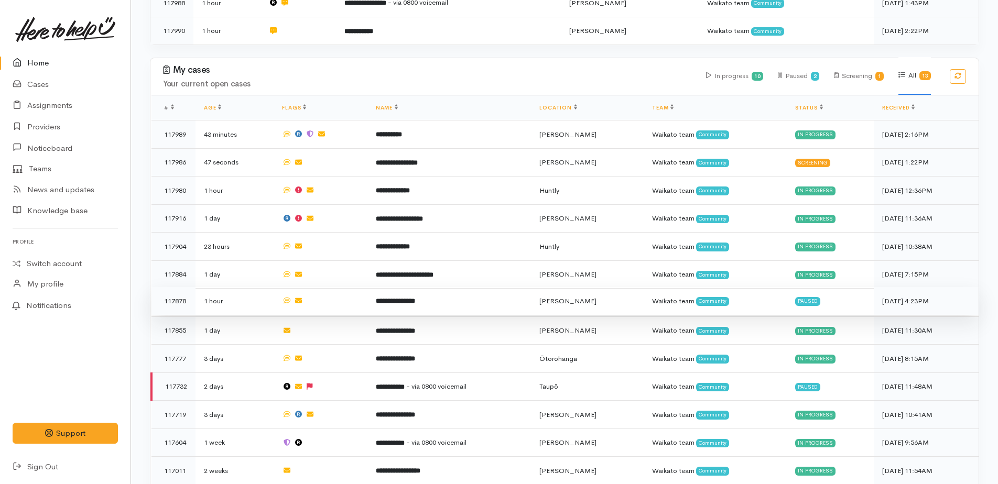
scroll to position [274, 0]
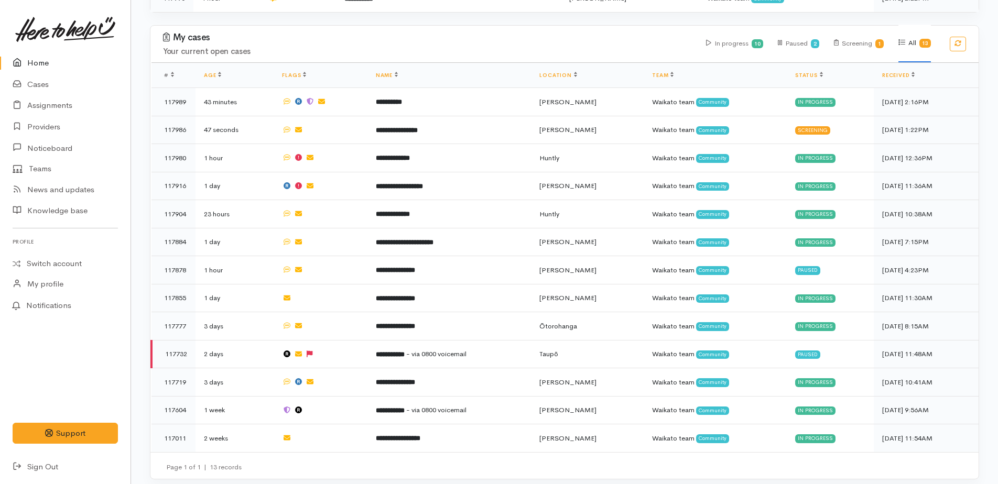
click at [39, 61] on link "Home" at bounding box center [65, 62] width 131 height 21
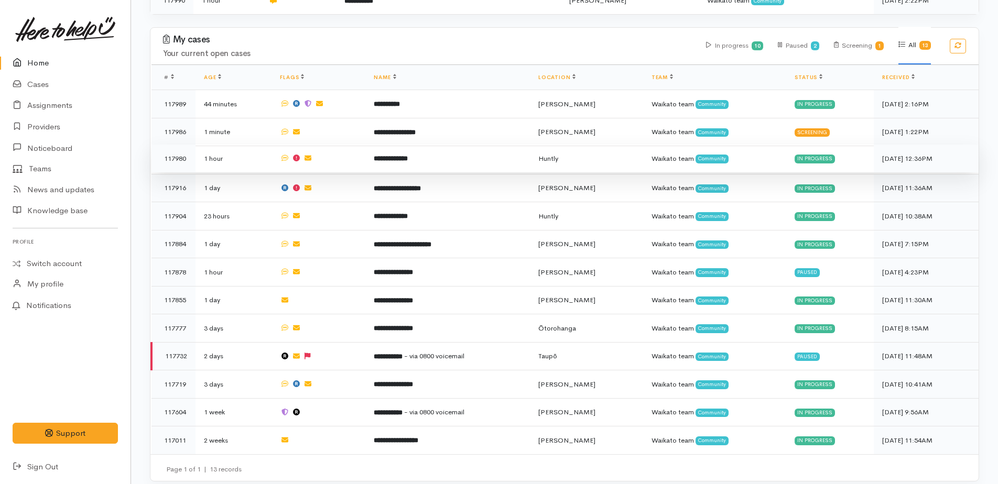
scroll to position [274, 0]
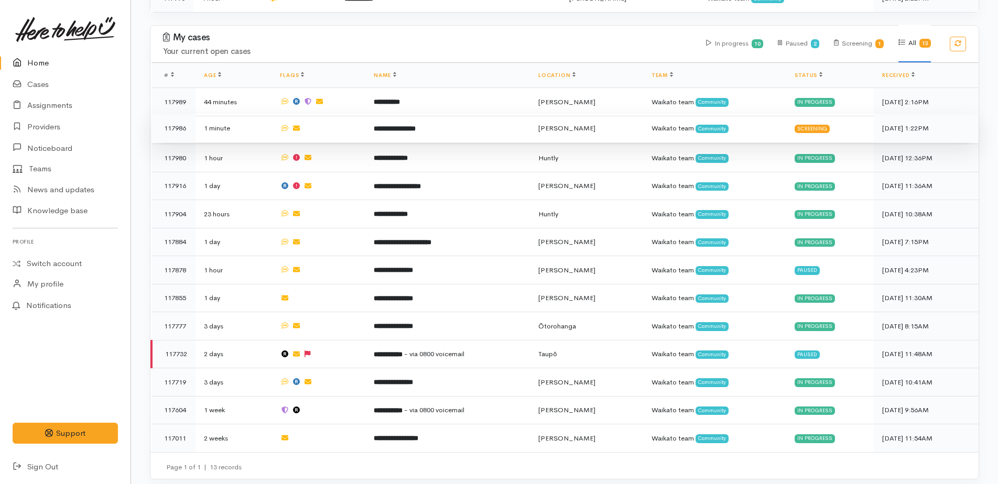
click at [401, 128] on b "**********" at bounding box center [395, 128] width 42 height 7
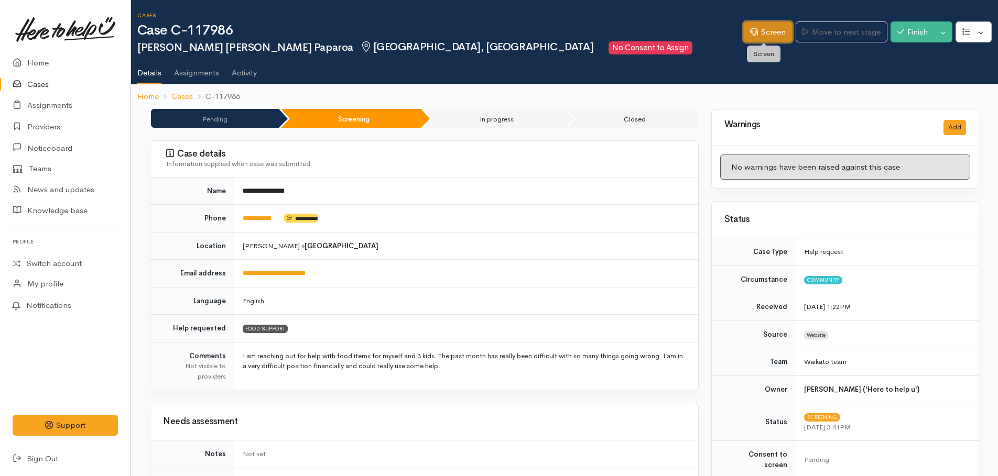
drag, startPoint x: 757, startPoint y: 33, endPoint x: 760, endPoint y: 63, distance: 30.0
click at [757, 33] on link "Screen" at bounding box center [767, 31] width 49 height 21
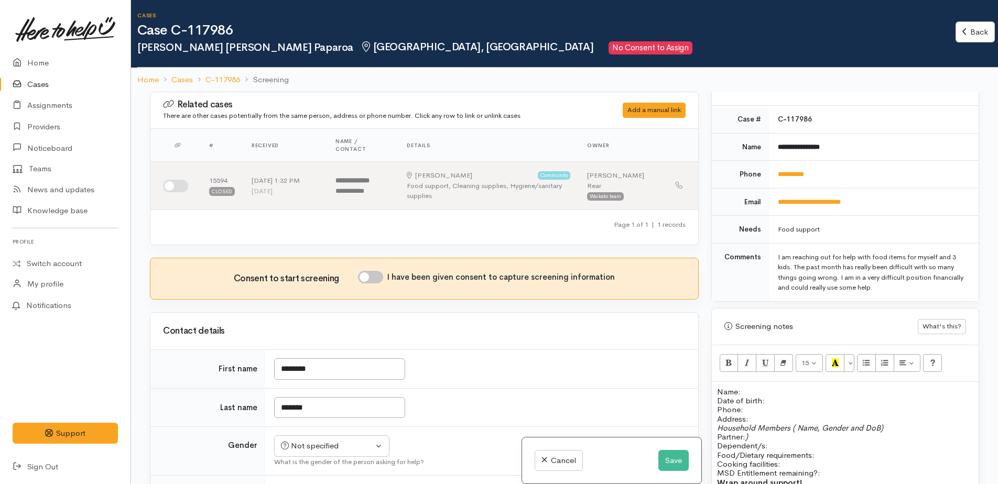
scroll to position [524, 0]
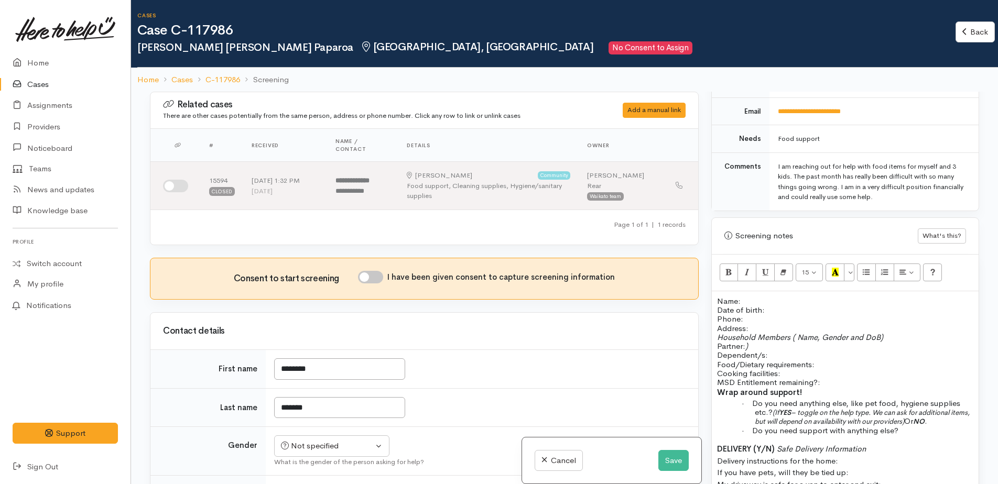
click at [715, 291] on div "Name: Date of birth: Phone:   Address:   Household Members ( Name, Gender and D…" at bounding box center [845, 433] width 267 height 285
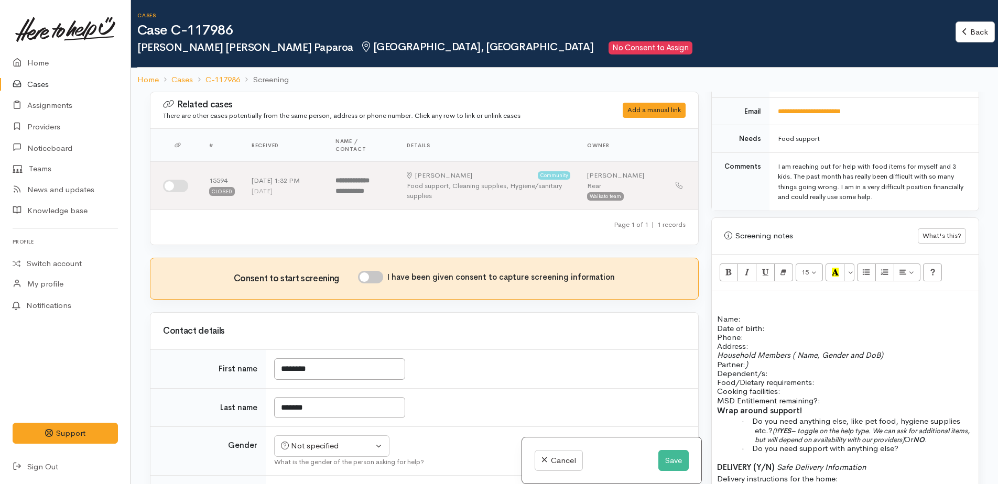
click at [726, 297] on p at bounding box center [845, 301] width 256 height 9
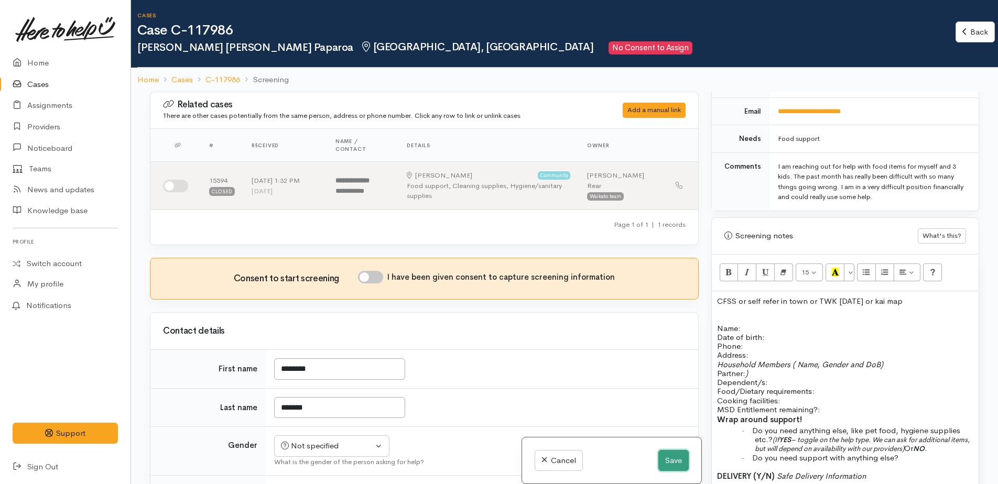
click at [666, 463] on button "Save" at bounding box center [673, 460] width 30 height 21
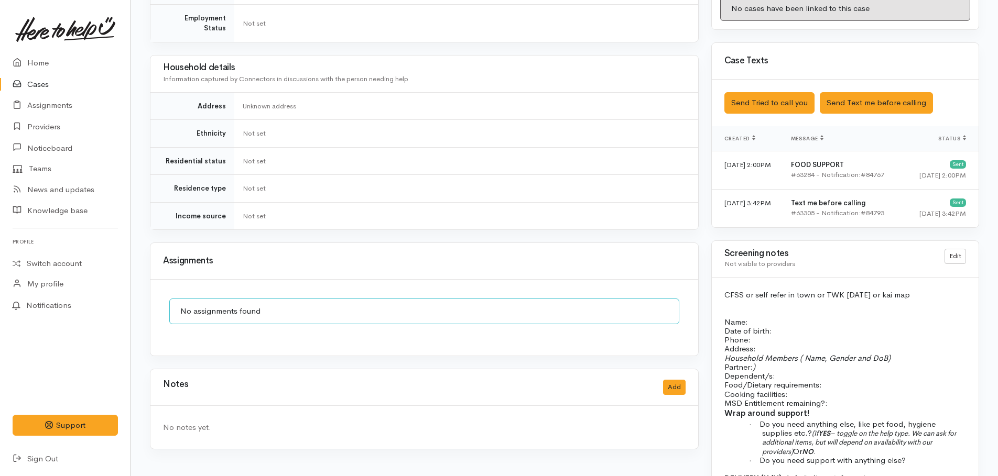
scroll to position [577, 0]
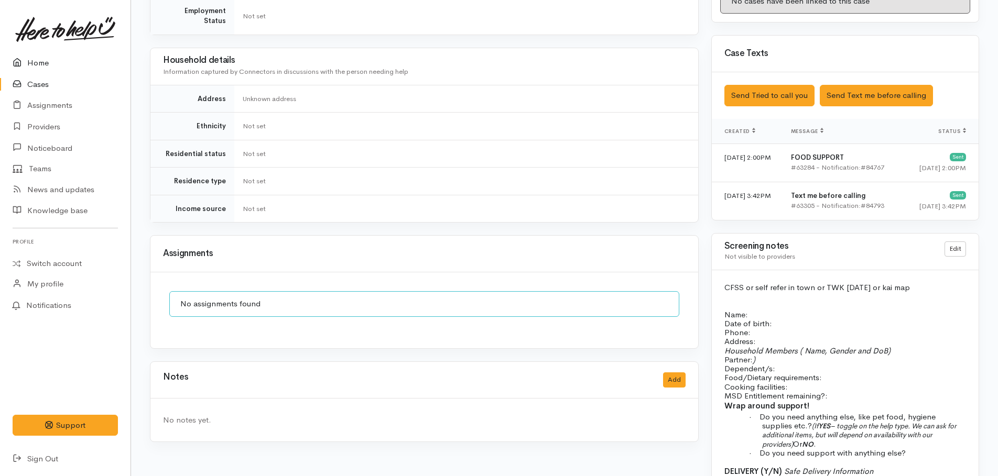
click at [46, 61] on link "Home" at bounding box center [65, 62] width 131 height 21
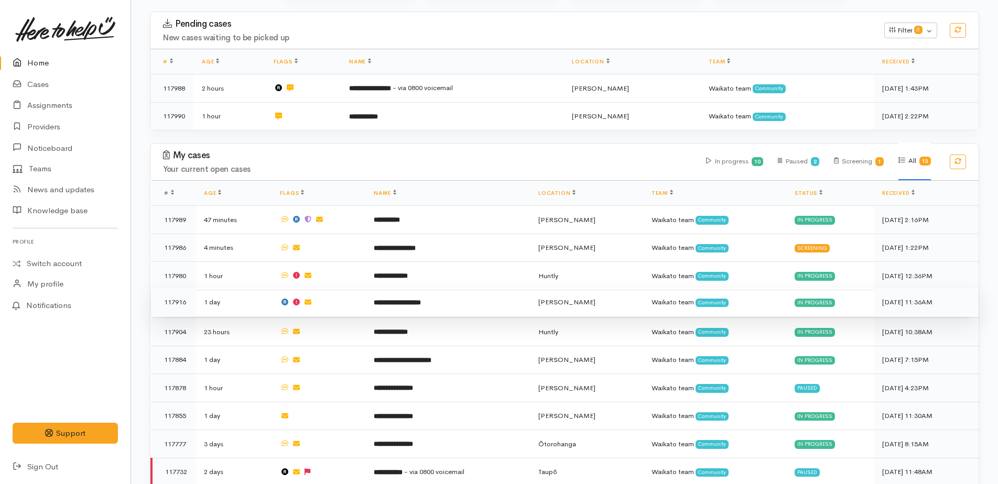
scroll to position [157, 0]
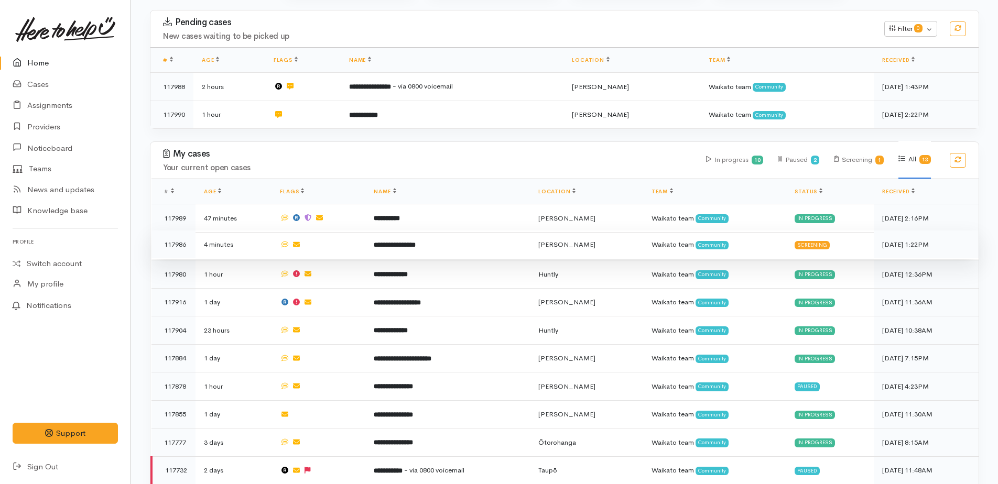
click at [386, 242] on b "**********" at bounding box center [395, 245] width 42 height 7
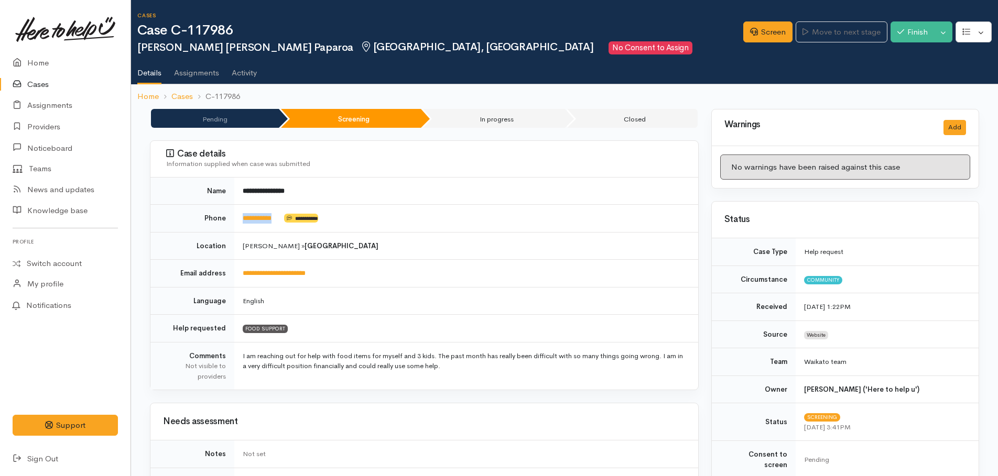
drag, startPoint x: 280, startPoint y: 213, endPoint x: 238, endPoint y: 218, distance: 42.2
click at [238, 218] on td "**********" at bounding box center [466, 219] width 464 height 28
drag, startPoint x: 238, startPoint y: 218, endPoint x: 258, endPoint y: 218, distance: 19.9
copy link "**********"
click at [777, 35] on link "Screen" at bounding box center [767, 31] width 49 height 21
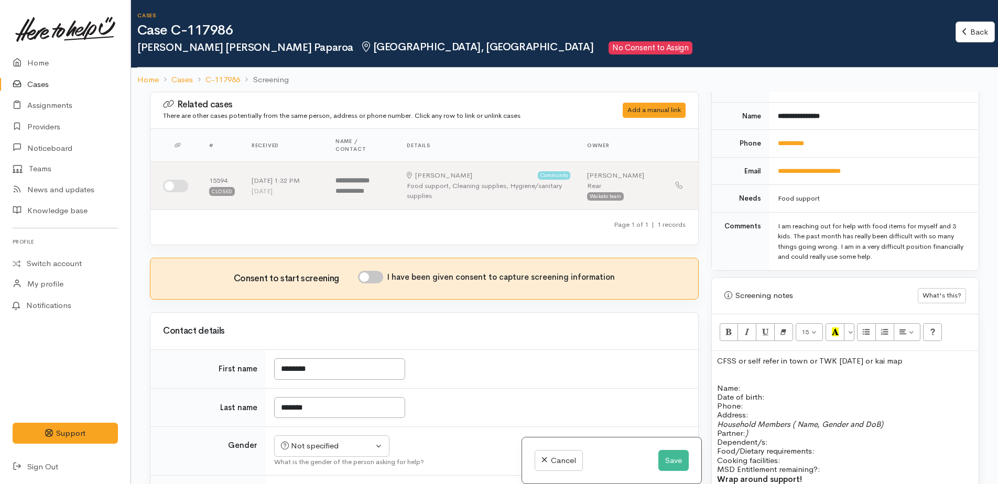
scroll to position [524, 0]
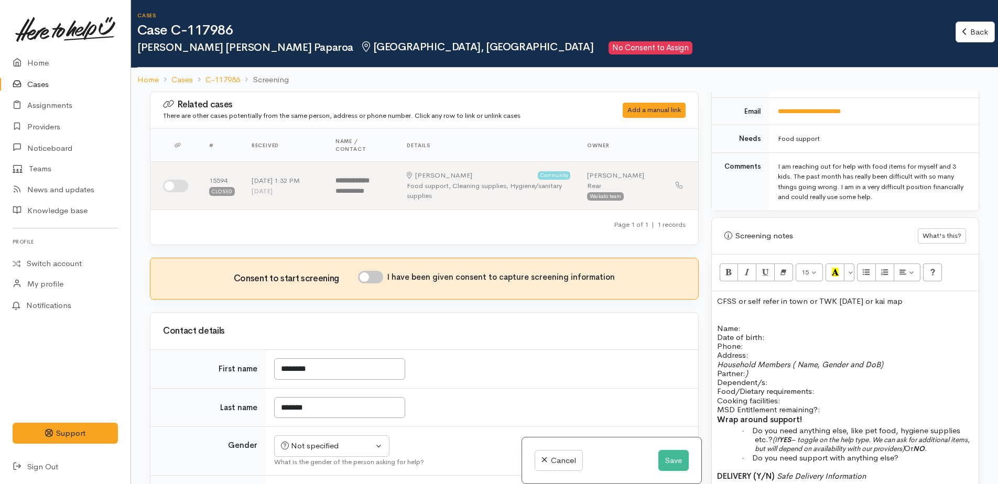
click at [727, 306] on p at bounding box center [845, 310] width 256 height 9
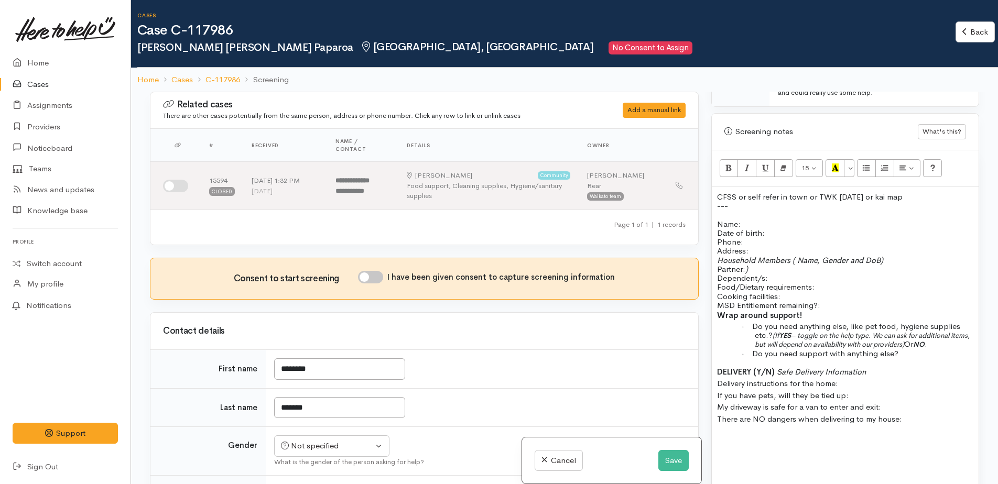
scroll to position [629, 0]
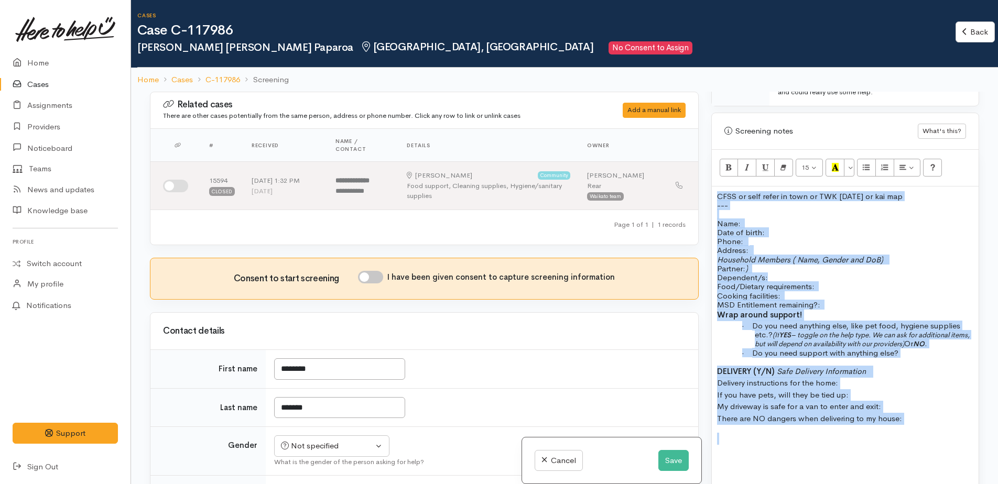
drag, startPoint x: 713, startPoint y: 184, endPoint x: 930, endPoint y: 415, distance: 316.7
click at [930, 415] on div "CFSS or self refer in town or TWK next Tues or kai map --- Name: Date of birth:…" at bounding box center [845, 343] width 267 height 312
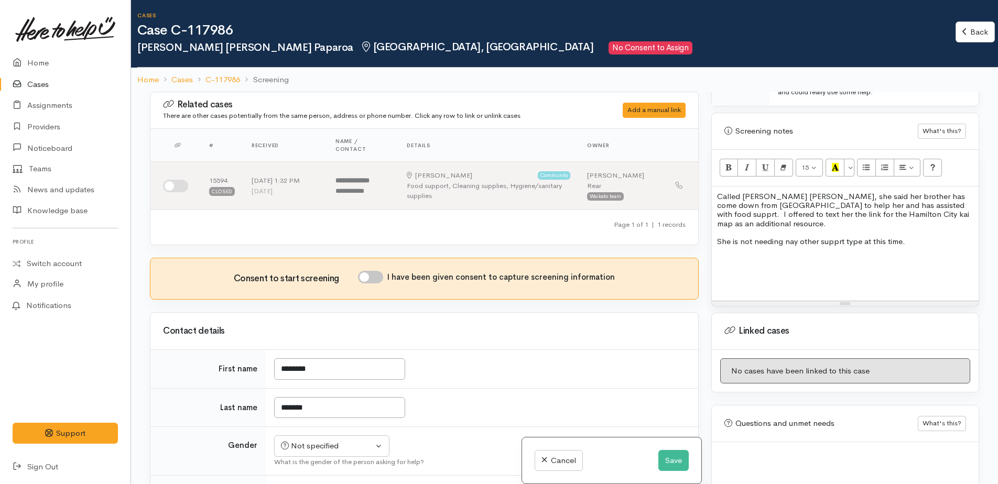
click at [858, 205] on p "Called Bobby Jo, she said her brother has come down from Auckland to help her a…" at bounding box center [845, 210] width 256 height 36
click at [665, 463] on button "Save" at bounding box center [673, 460] width 30 height 21
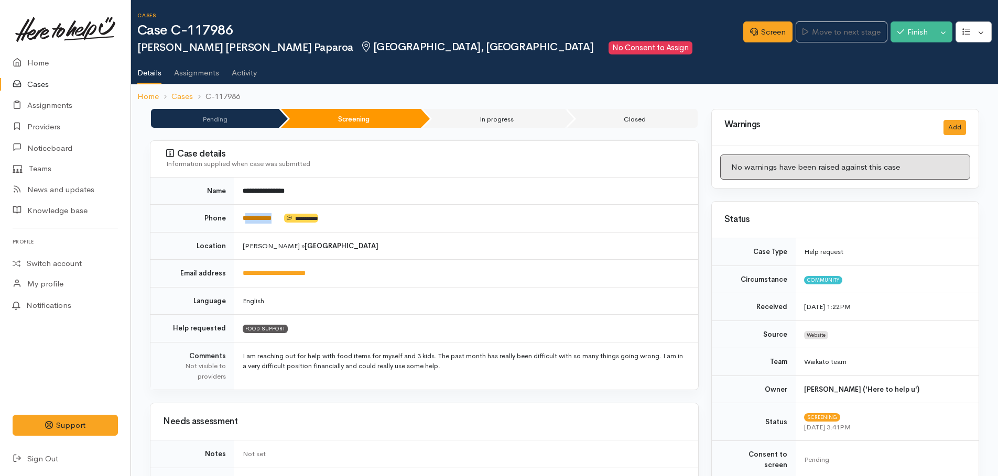
drag, startPoint x: 282, startPoint y: 219, endPoint x: 246, endPoint y: 219, distance: 35.6
click at [246, 219] on td "**********" at bounding box center [466, 219] width 464 height 28
copy td "*********"
click at [41, 61] on link "Home" at bounding box center [65, 62] width 131 height 21
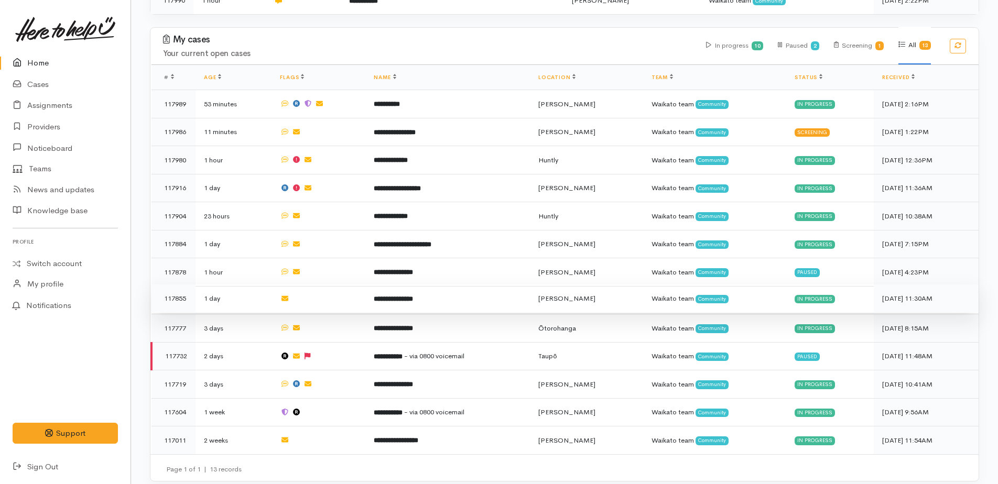
scroll to position [274, 0]
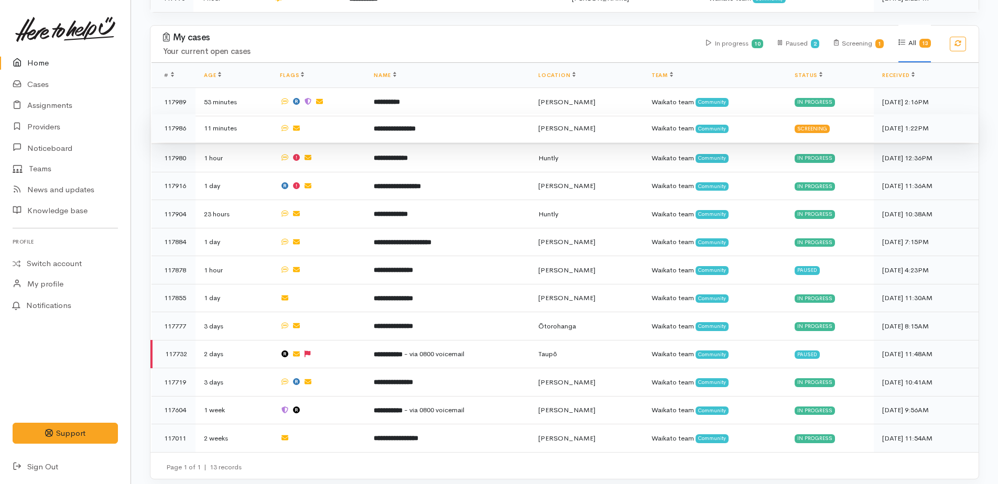
click at [397, 126] on b "**********" at bounding box center [395, 128] width 42 height 7
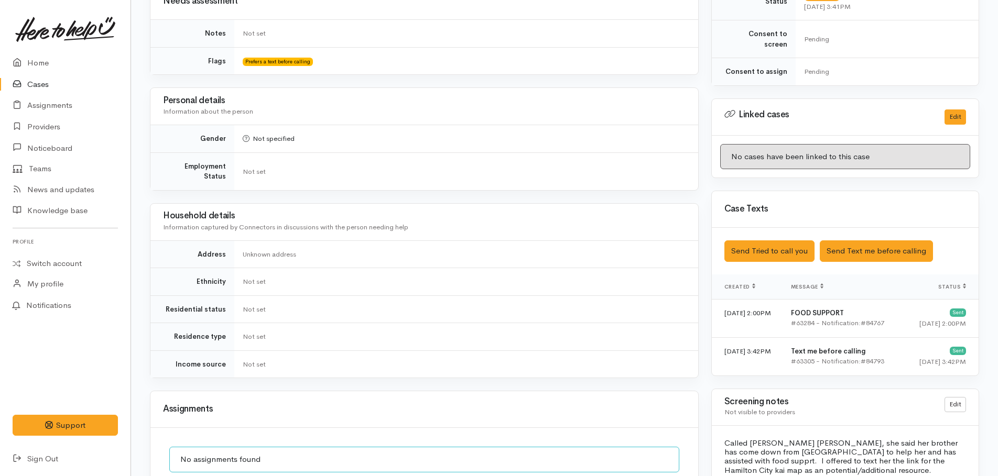
scroll to position [545, 0]
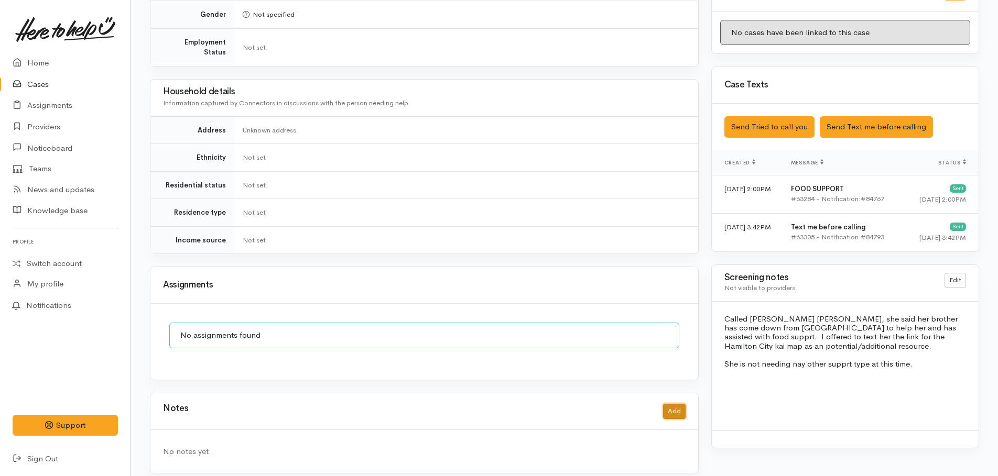
click at [672, 404] on button "Add" at bounding box center [674, 411] width 23 height 15
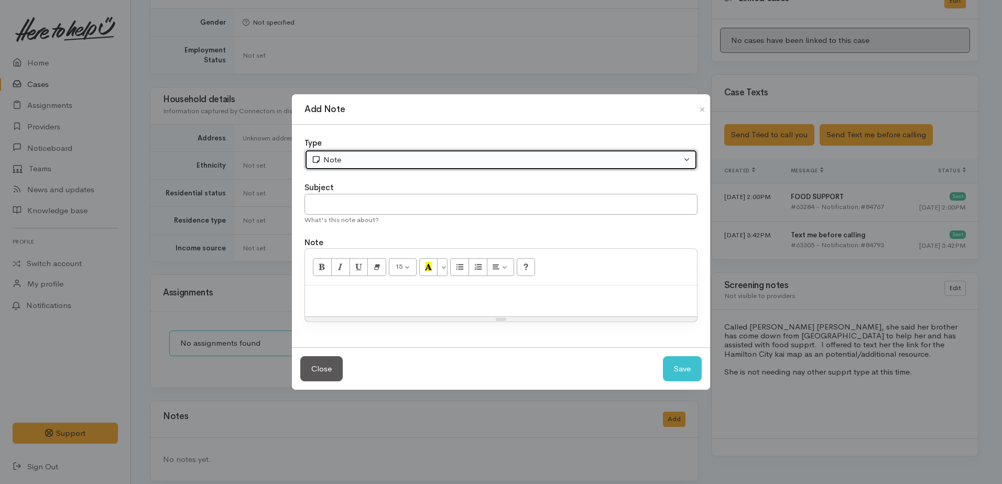
click at [421, 154] on div "Note" at bounding box center [496, 160] width 370 height 12
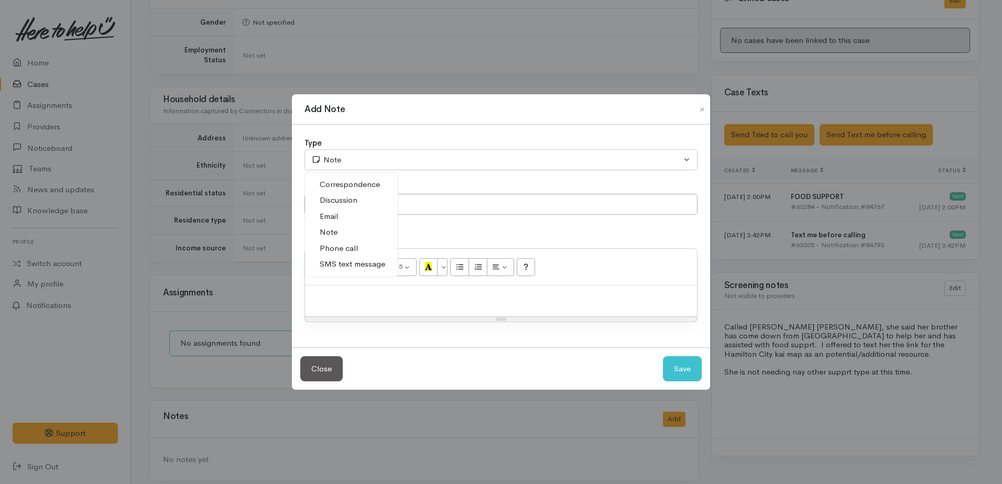
click at [344, 247] on span "Phone call" at bounding box center [339, 249] width 38 height 12
select select "3"
click at [340, 297] on p at bounding box center [501, 297] width 382 height 12
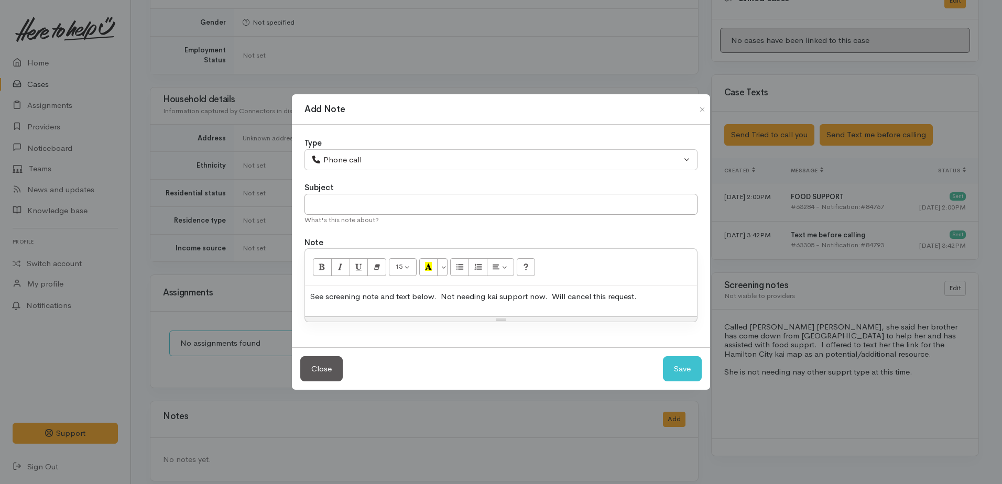
click at [645, 297] on p "See screening note and text below. Not needing kai support now. Will cancel thi…" at bounding box center [501, 297] width 382 height 12
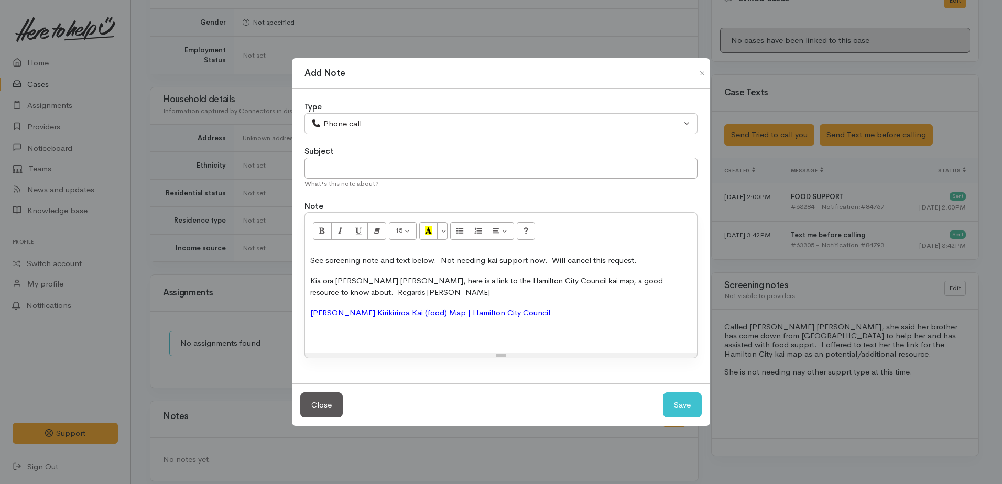
click at [309, 276] on div "See screening note and text below. Not needing kai support now. Will cancel thi…" at bounding box center [501, 300] width 392 height 103
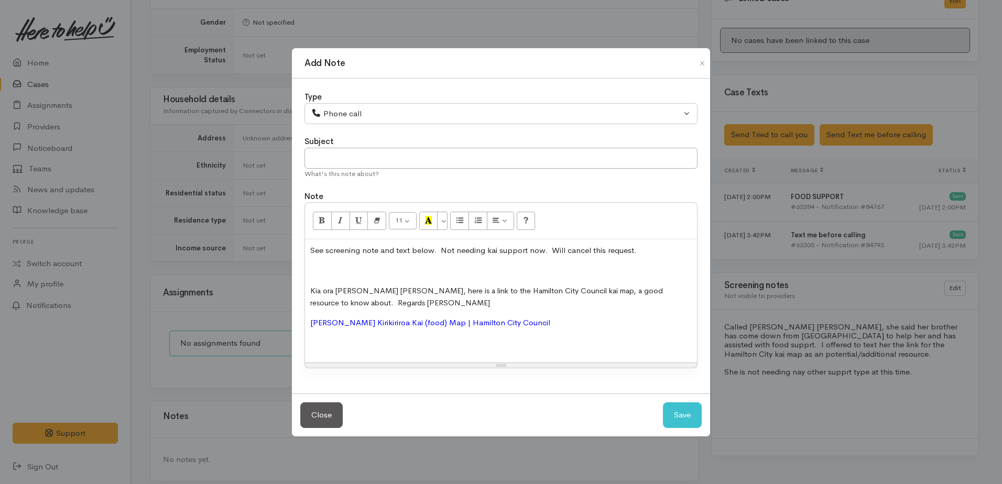
click at [313, 276] on p at bounding box center [501, 271] width 382 height 12
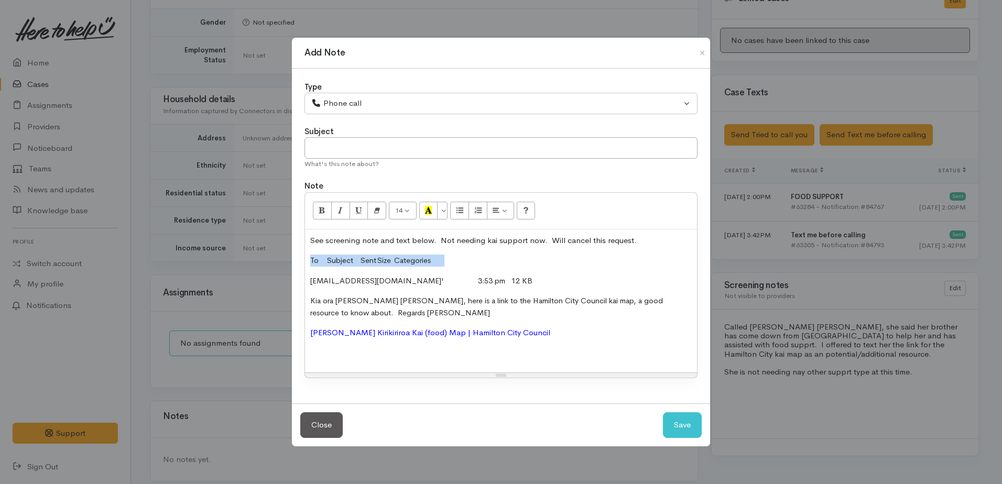
drag, startPoint x: 308, startPoint y: 260, endPoint x: 467, endPoint y: 261, distance: 158.3
click at [467, 261] on div "See screening note and text below. Not needing kai support now. Will cancel thi…" at bounding box center [501, 302] width 392 height 144
click at [694, 426] on button "Save" at bounding box center [682, 426] width 39 height 26
select select "1"
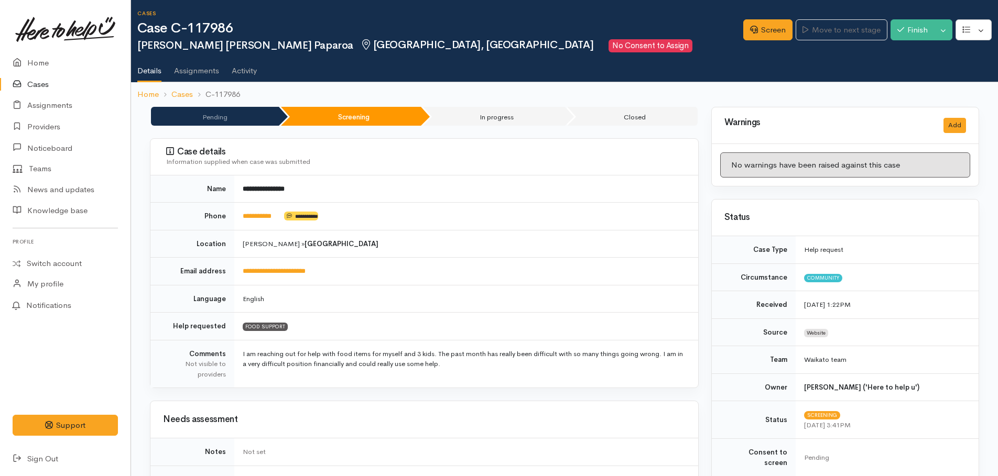
scroll to position [0, 0]
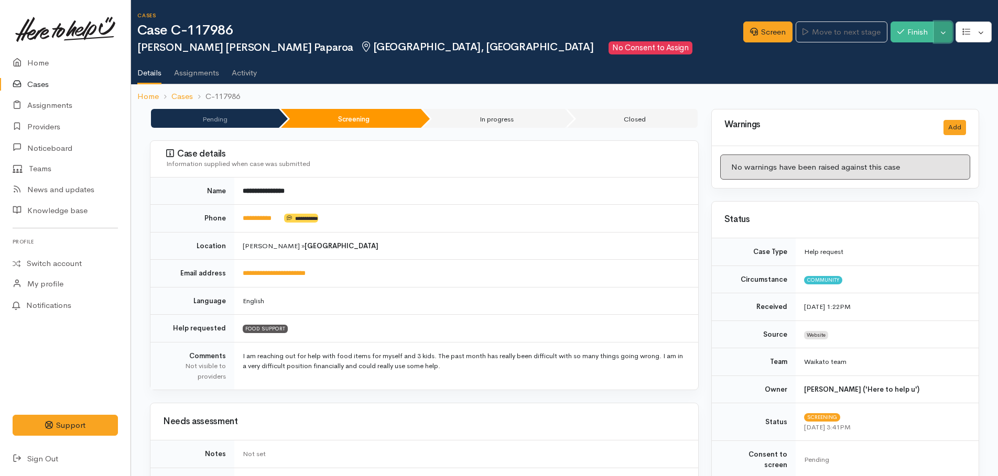
click at [941, 35] on button "Toggle Dropdown" at bounding box center [943, 31] width 18 height 21
click at [912, 73] on link "Cancel" at bounding box center [910, 72] width 83 height 16
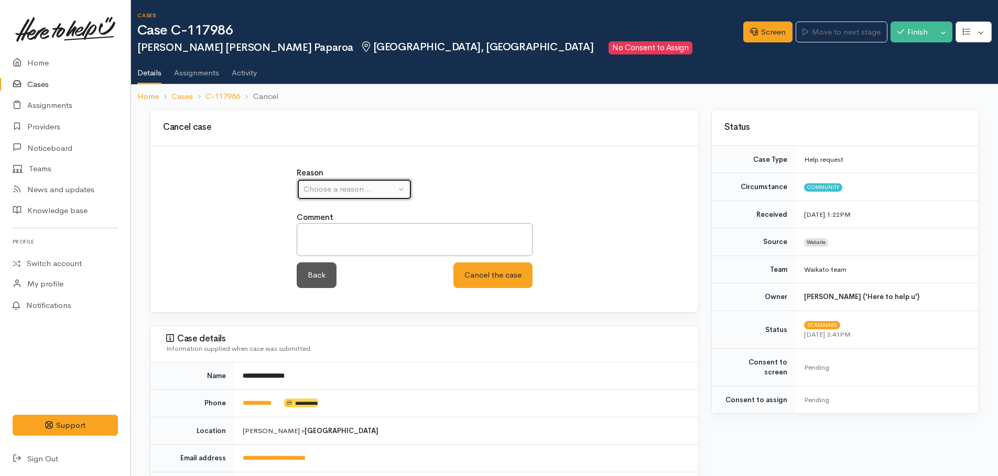
drag, startPoint x: 339, startPoint y: 189, endPoint x: 345, endPoint y: 196, distance: 9.3
click at [341, 190] on div "Choose a reason..." at bounding box center [349, 189] width 92 height 12
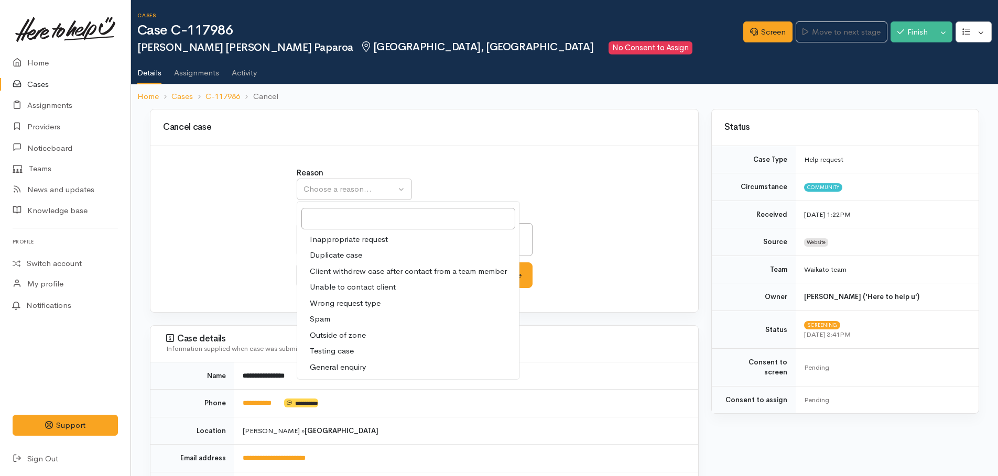
click at [346, 271] on span "Client withdrew case after contact from a team member" at bounding box center [408, 272] width 197 height 12
select select "3"
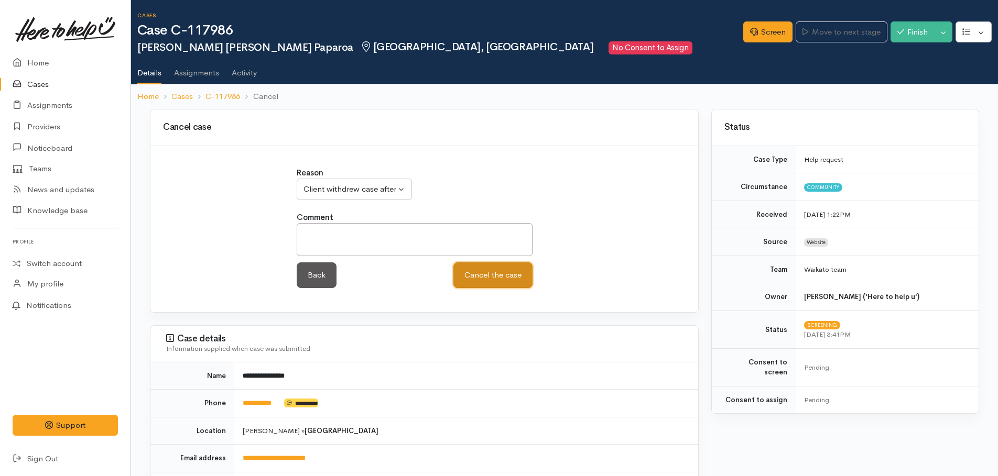
click at [490, 275] on button "Cancel the case" at bounding box center [492, 276] width 79 height 26
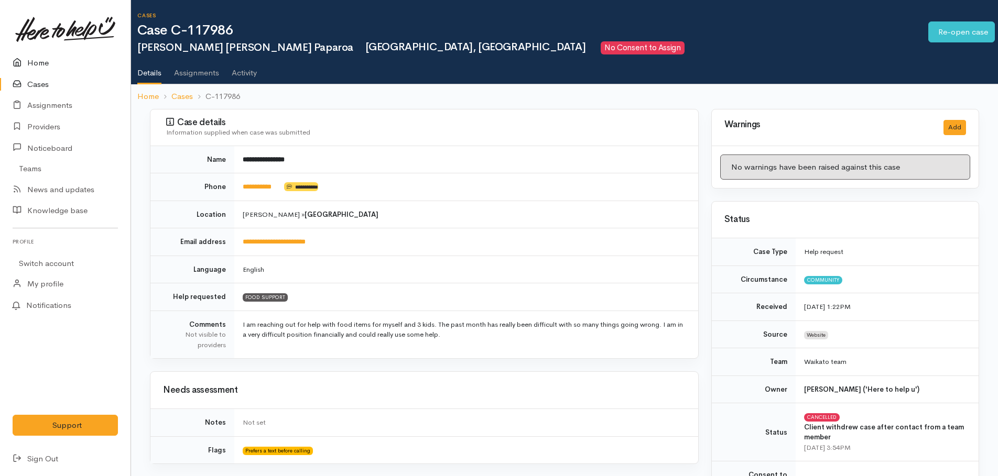
click at [45, 64] on link "Home" at bounding box center [65, 62] width 131 height 21
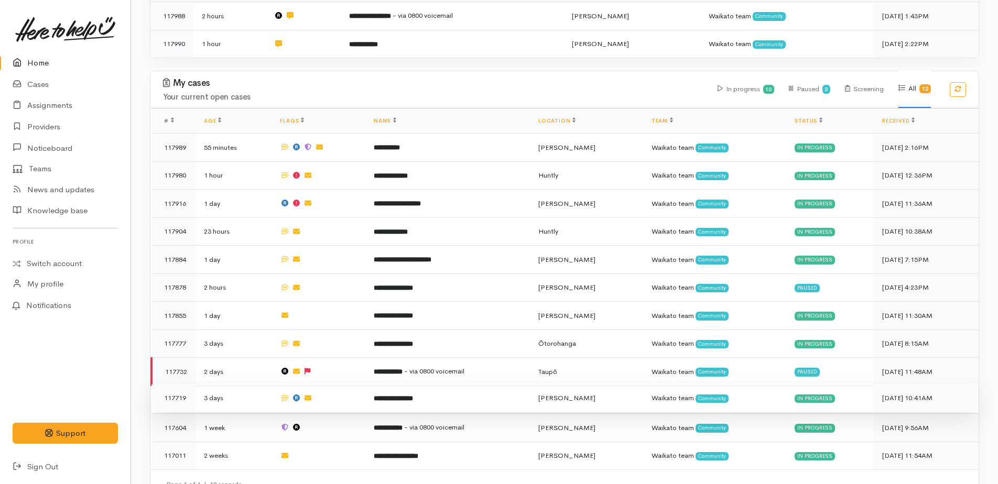
scroll to position [246, 0]
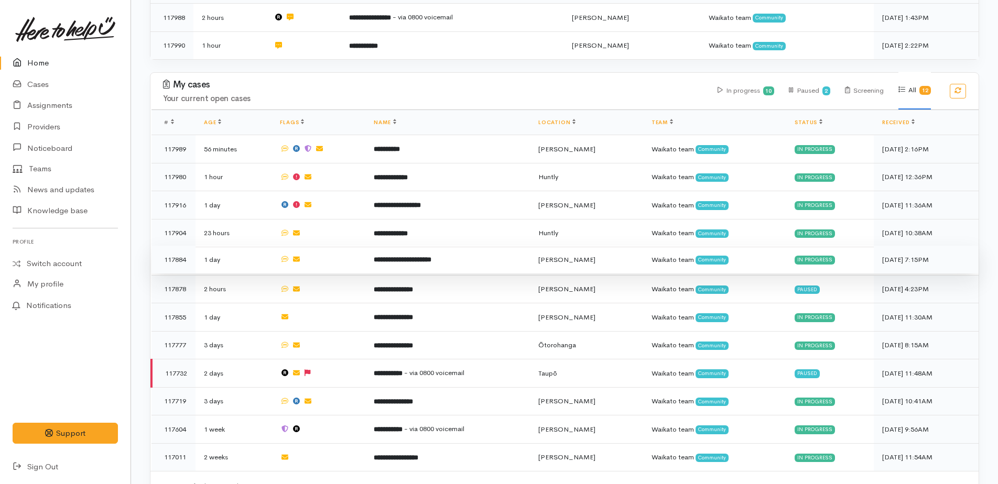
scroll to position [246, 0]
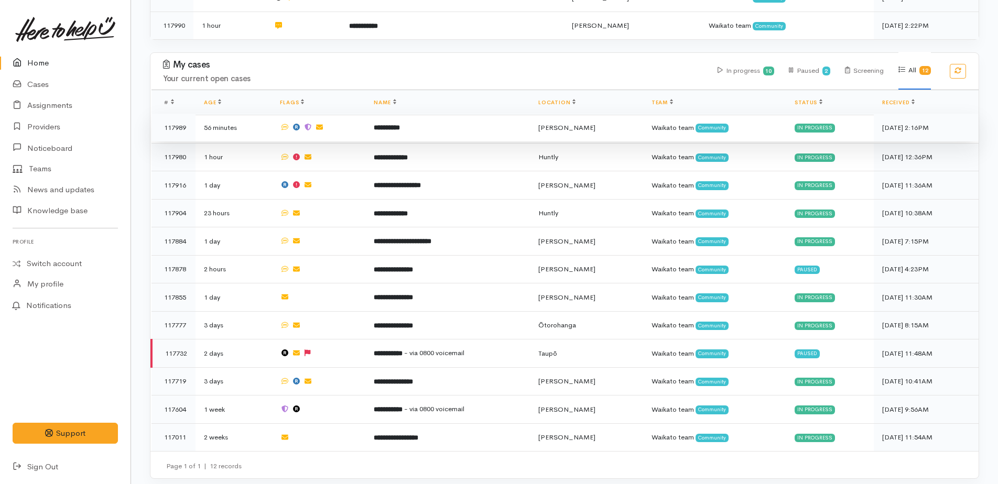
click at [399, 127] on b "**********" at bounding box center [387, 127] width 26 height 7
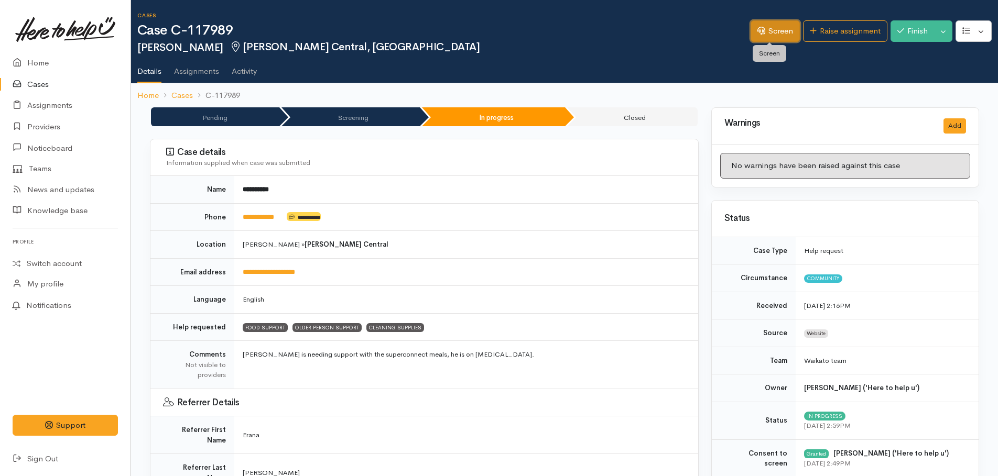
click at [772, 30] on link "Screen" at bounding box center [775, 30] width 49 height 21
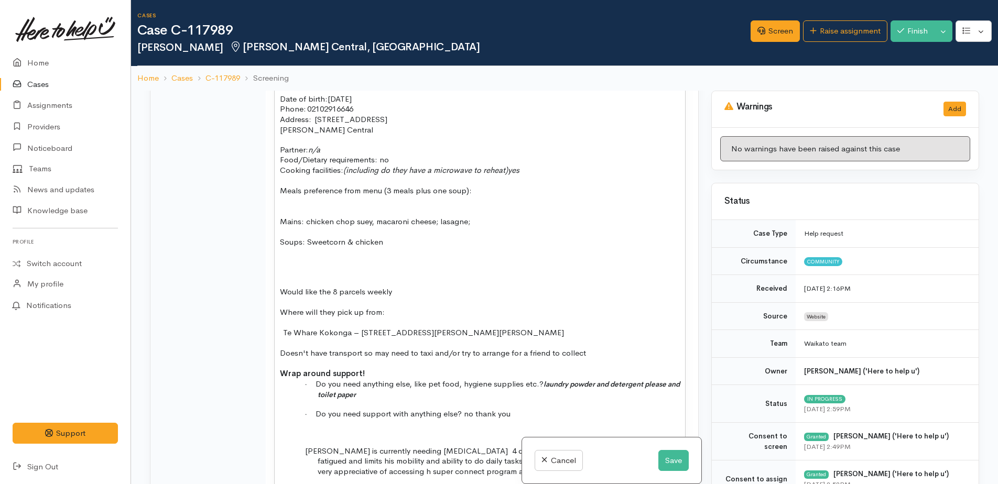
scroll to position [1310, 0]
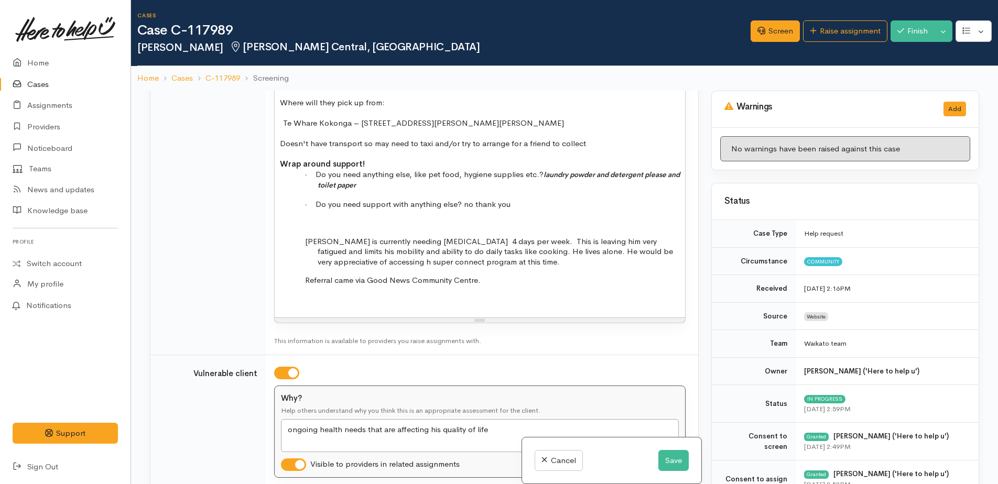
click at [361, 236] on span "Clint is currently needing dialysis 4 days per week. This is leaving him very f…" at bounding box center [489, 251] width 368 height 30
click at [672, 464] on button "Save" at bounding box center [673, 460] width 30 height 21
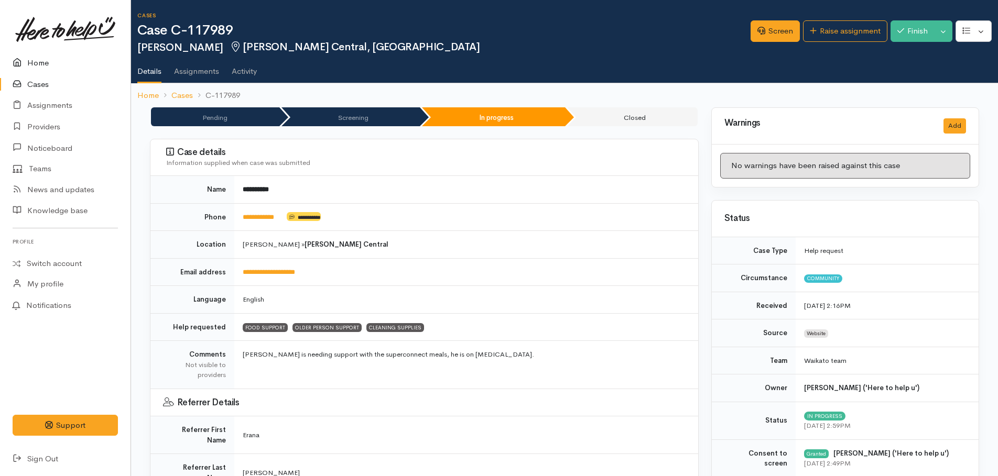
click at [34, 66] on link "Home" at bounding box center [65, 62] width 131 height 21
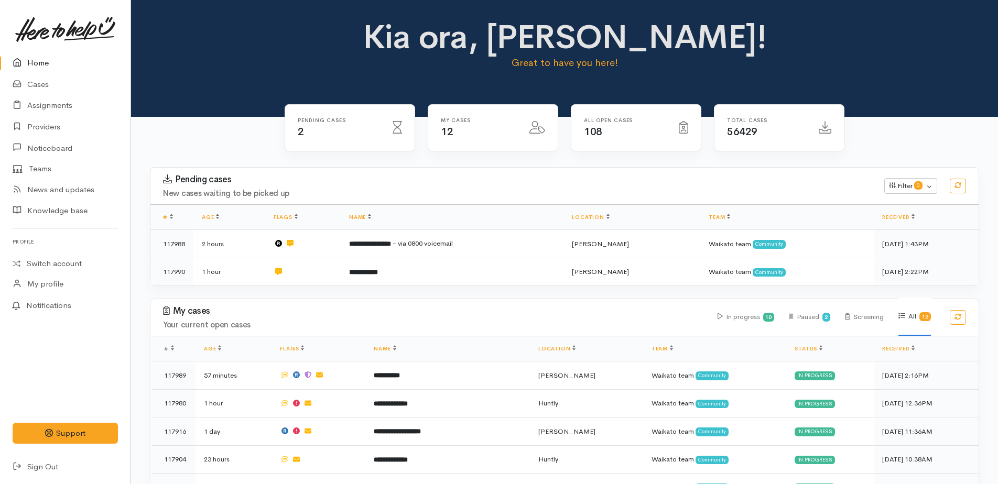
click at [33, 64] on link "Home" at bounding box center [65, 62] width 131 height 21
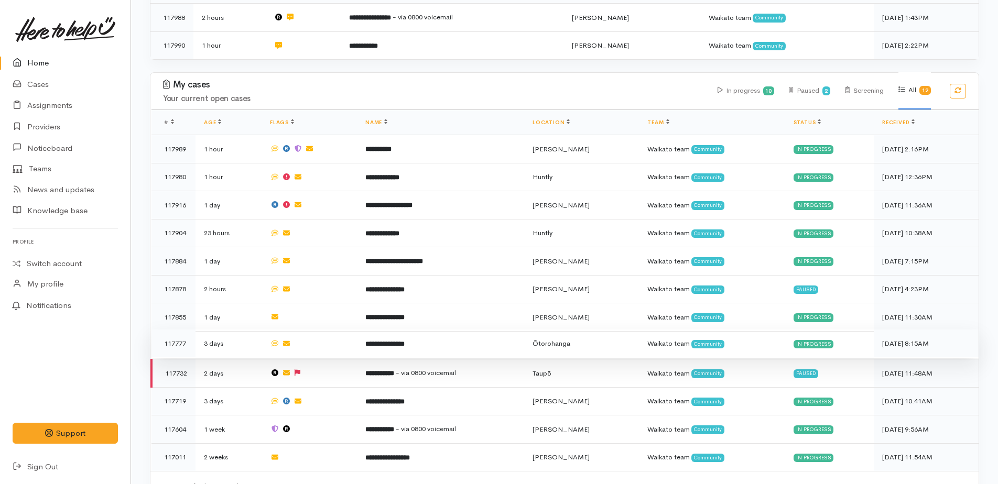
scroll to position [246, 0]
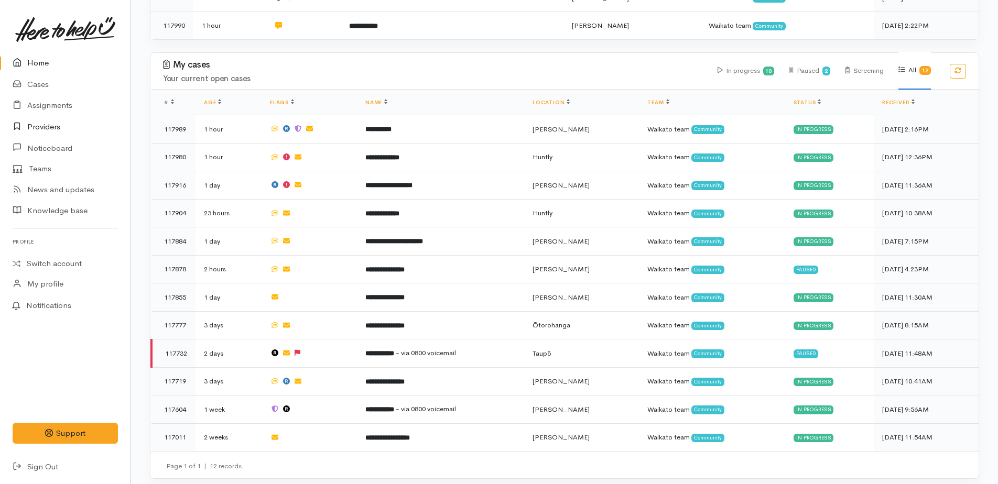
click at [44, 129] on link "Providers" at bounding box center [65, 126] width 131 height 21
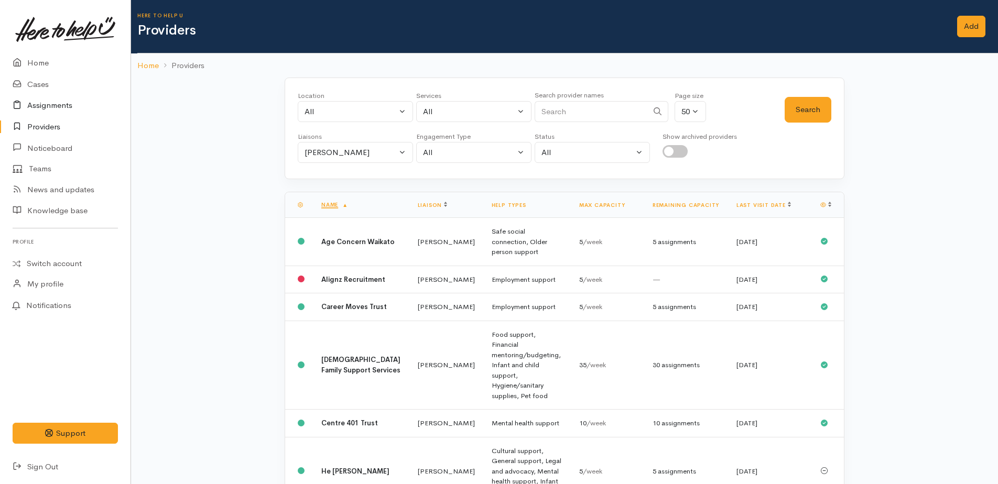
click at [42, 106] on link "Assignments" at bounding box center [65, 105] width 131 height 21
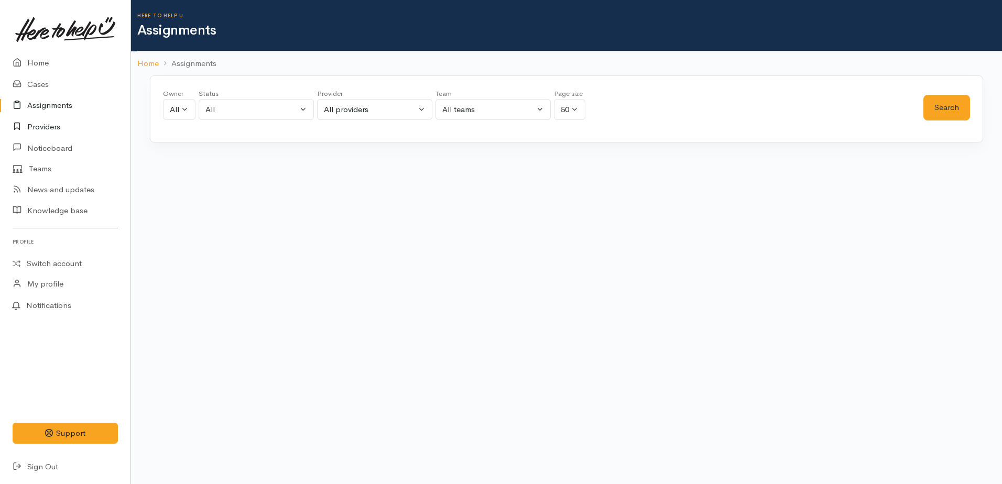
click at [37, 129] on link "Providers" at bounding box center [65, 126] width 131 height 21
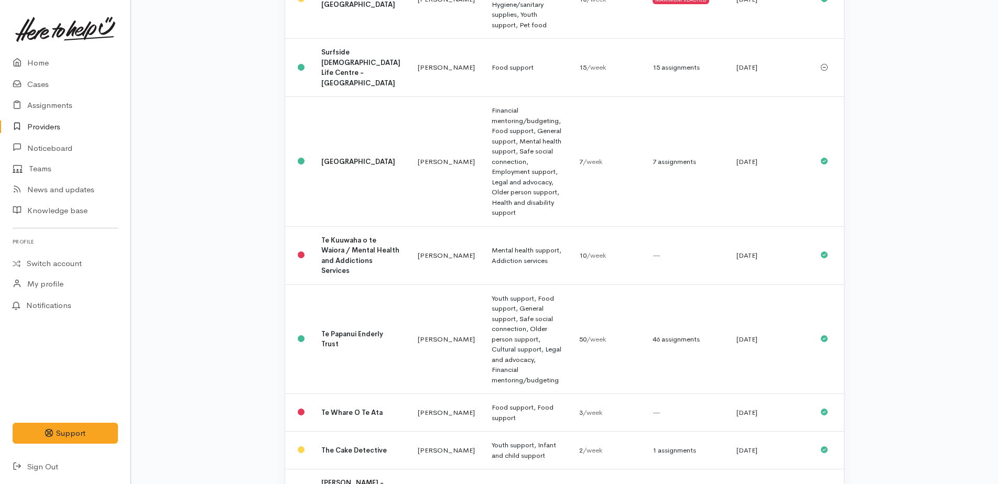
scroll to position [1310, 0]
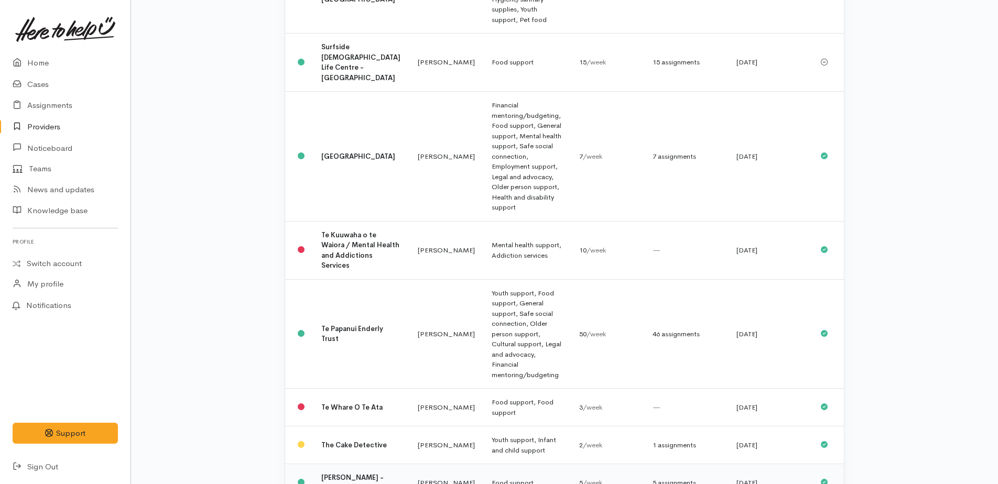
click at [333, 473] on b "[PERSON_NAME] - Pensioner Project" at bounding box center [352, 482] width 62 height 19
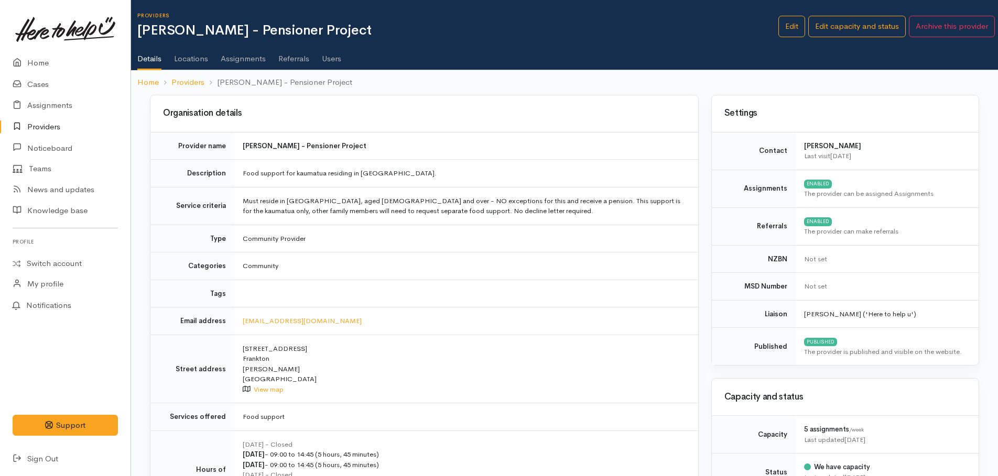
click at [248, 60] on link "Assignments" at bounding box center [243, 54] width 45 height 29
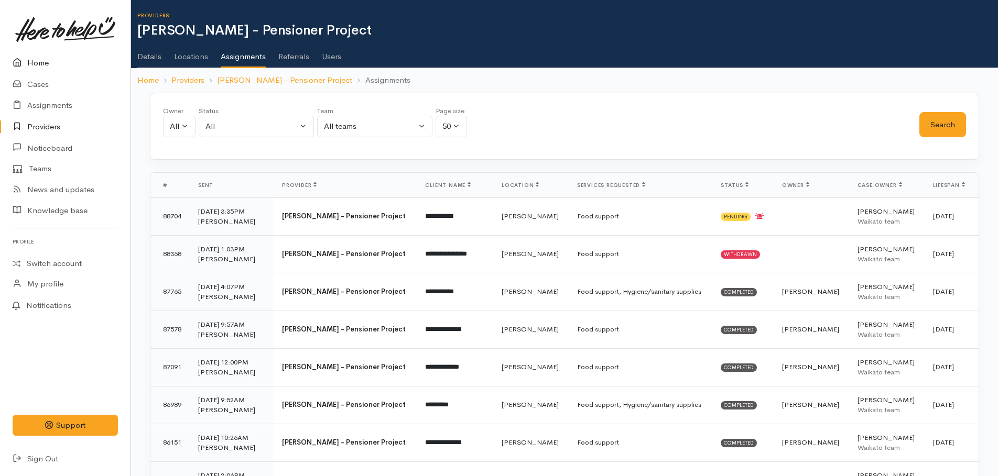
click at [39, 67] on link "Home" at bounding box center [65, 62] width 131 height 21
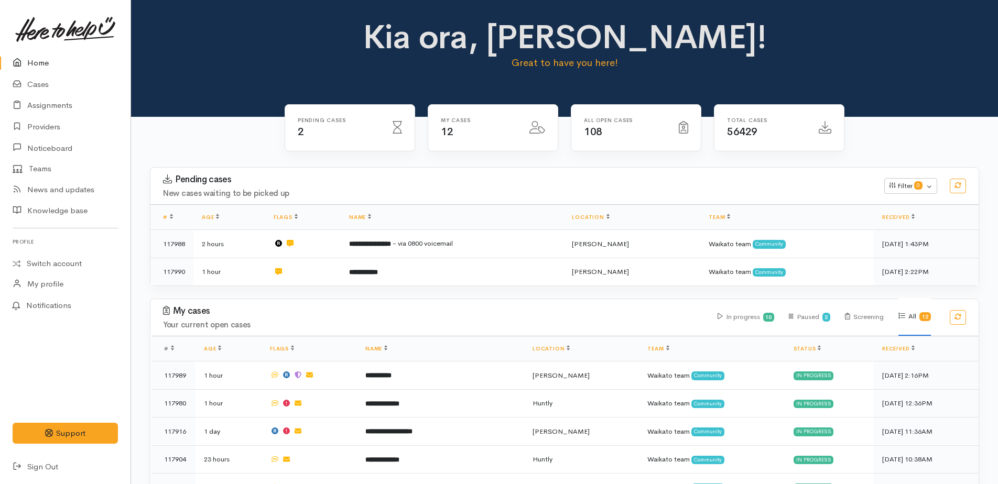
click at [36, 61] on link "Home" at bounding box center [65, 62] width 131 height 21
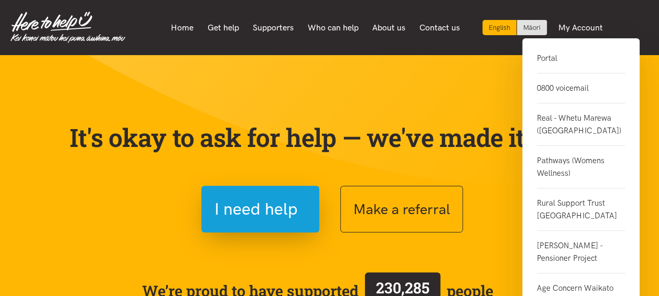
click at [547, 60] on link "Portal" at bounding box center [581, 62] width 88 height 21
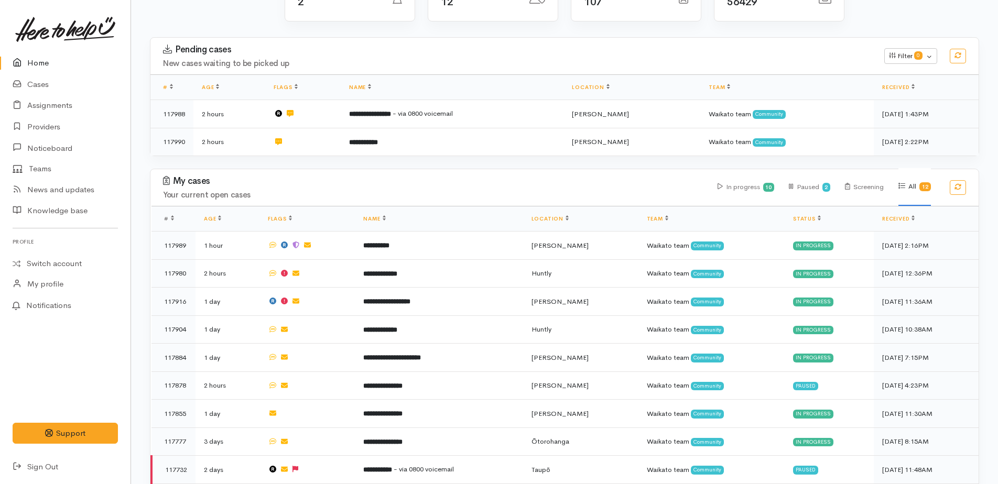
scroll to position [246, 0]
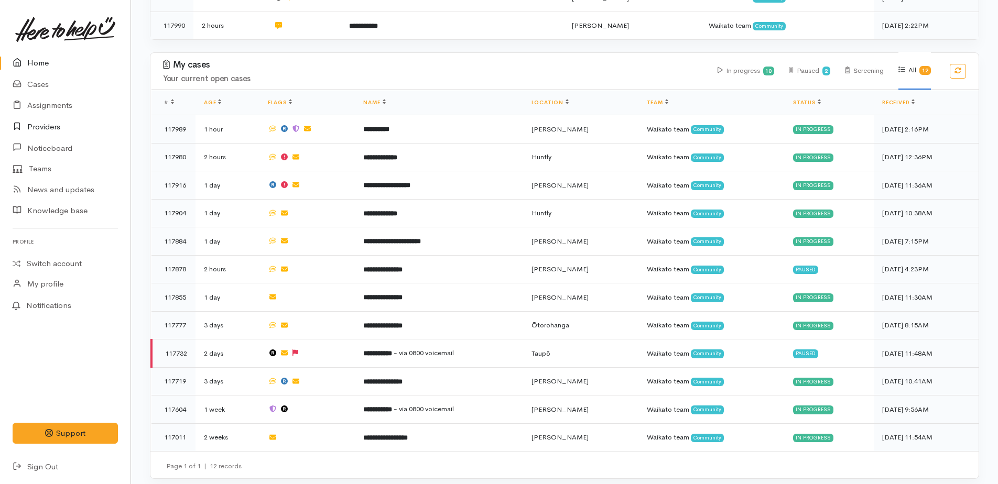
click at [48, 130] on link "Providers" at bounding box center [65, 126] width 131 height 21
